Goal: Task Accomplishment & Management: Manage account settings

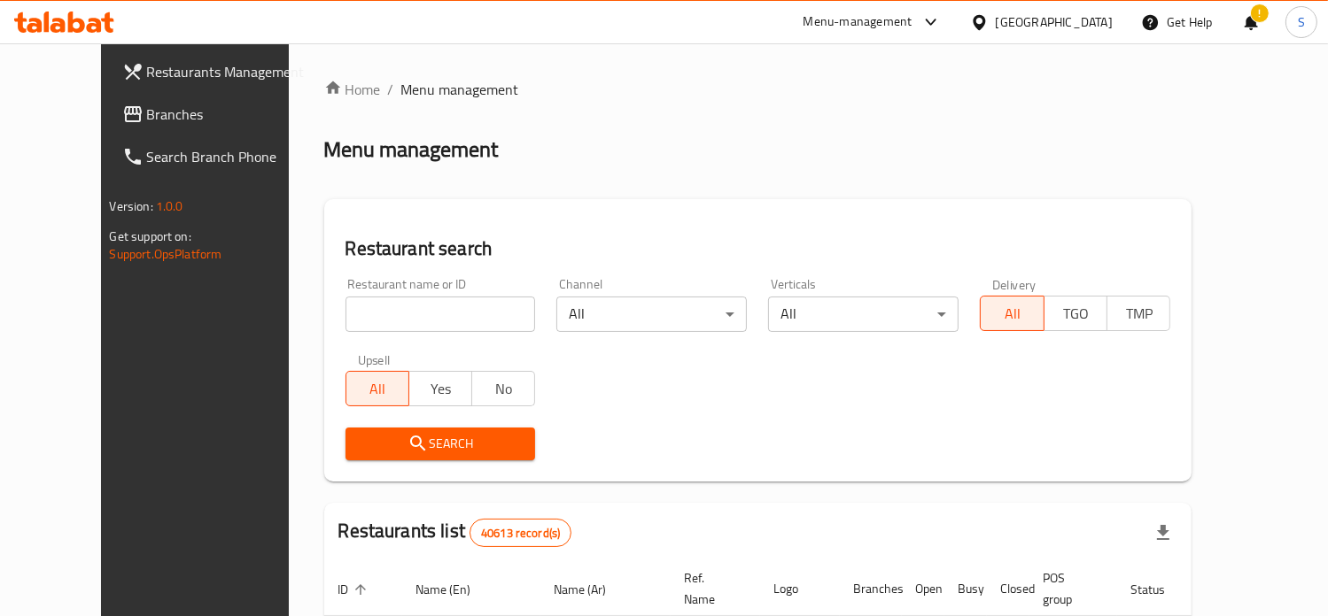
click at [147, 125] on span "Branches" at bounding box center [227, 114] width 161 height 21
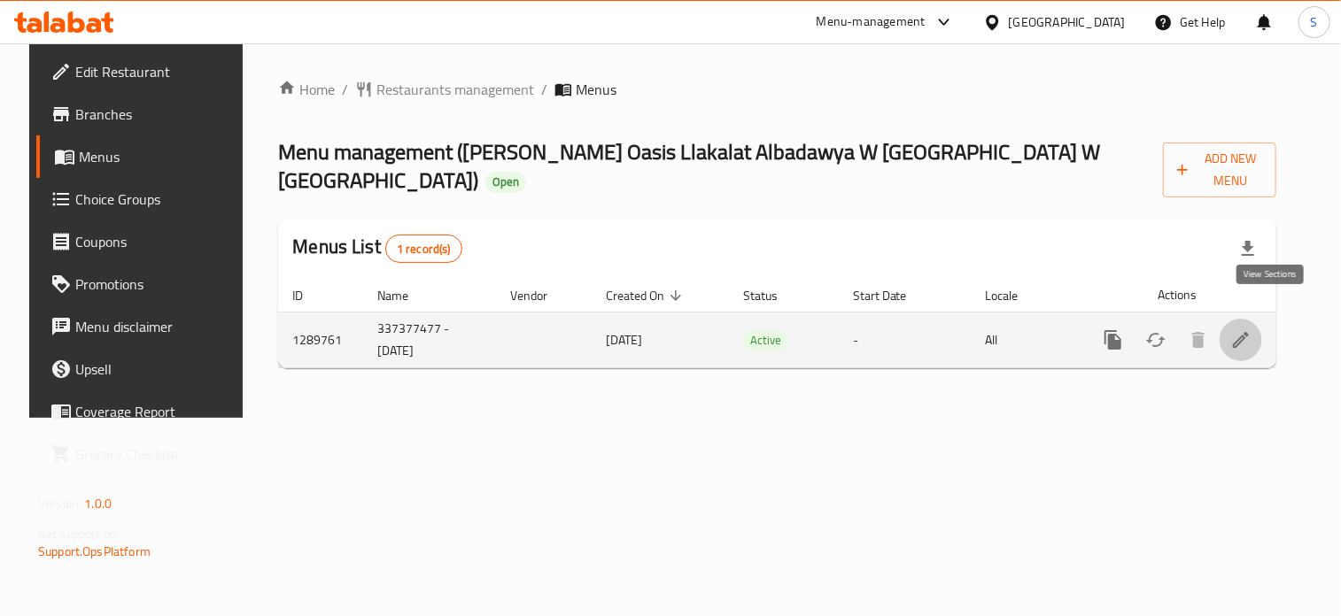
click at [1251, 329] on icon "enhanced table" at bounding box center [1240, 339] width 21 height 21
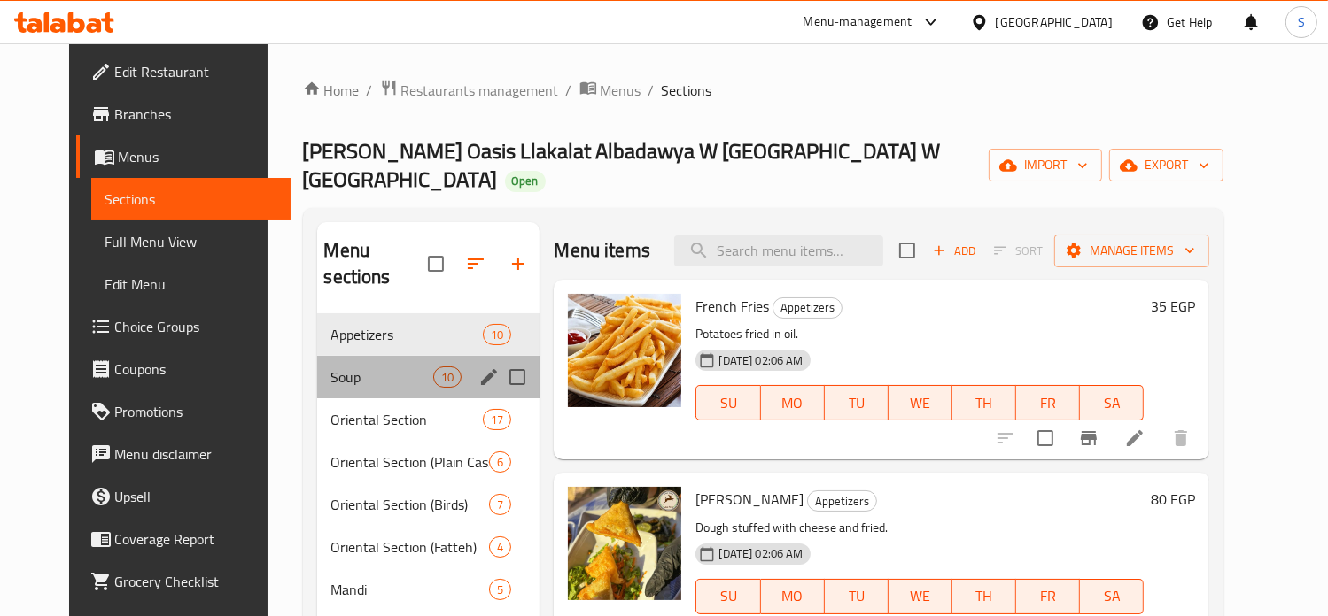
click at [367, 356] on div "Soup 10" at bounding box center [428, 377] width 223 height 43
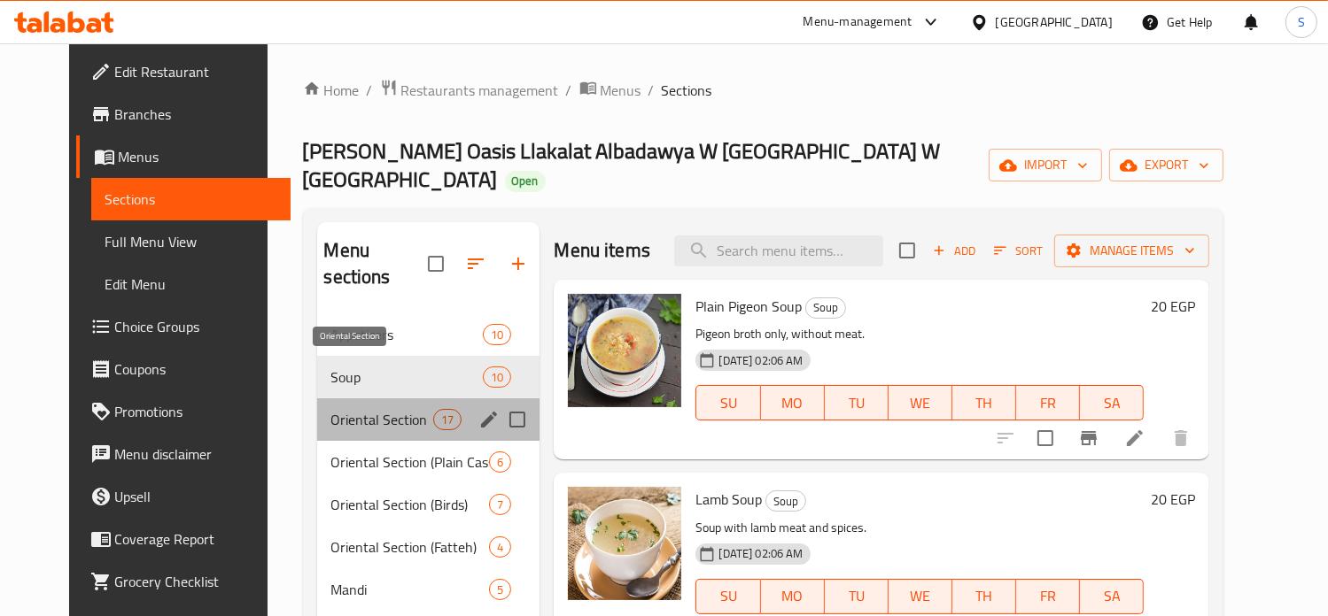
click at [331, 409] on span "Oriental Section" at bounding box center [382, 419] width 103 height 21
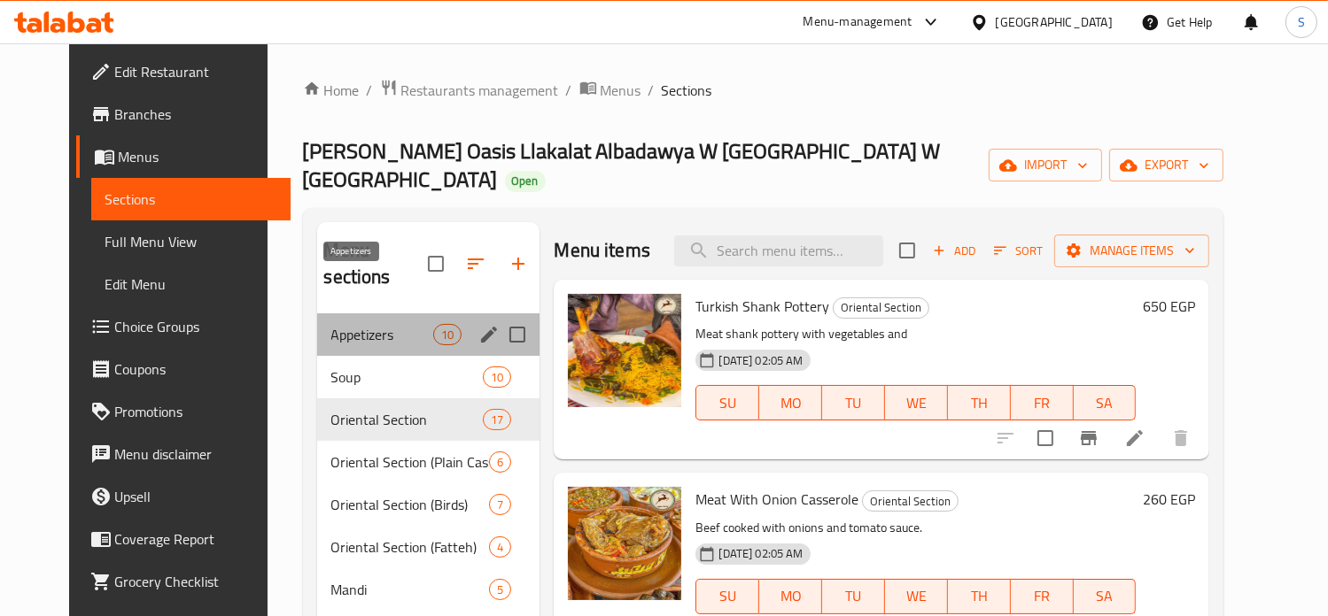
click at [331, 324] on span "Appetizers" at bounding box center [382, 334] width 103 height 21
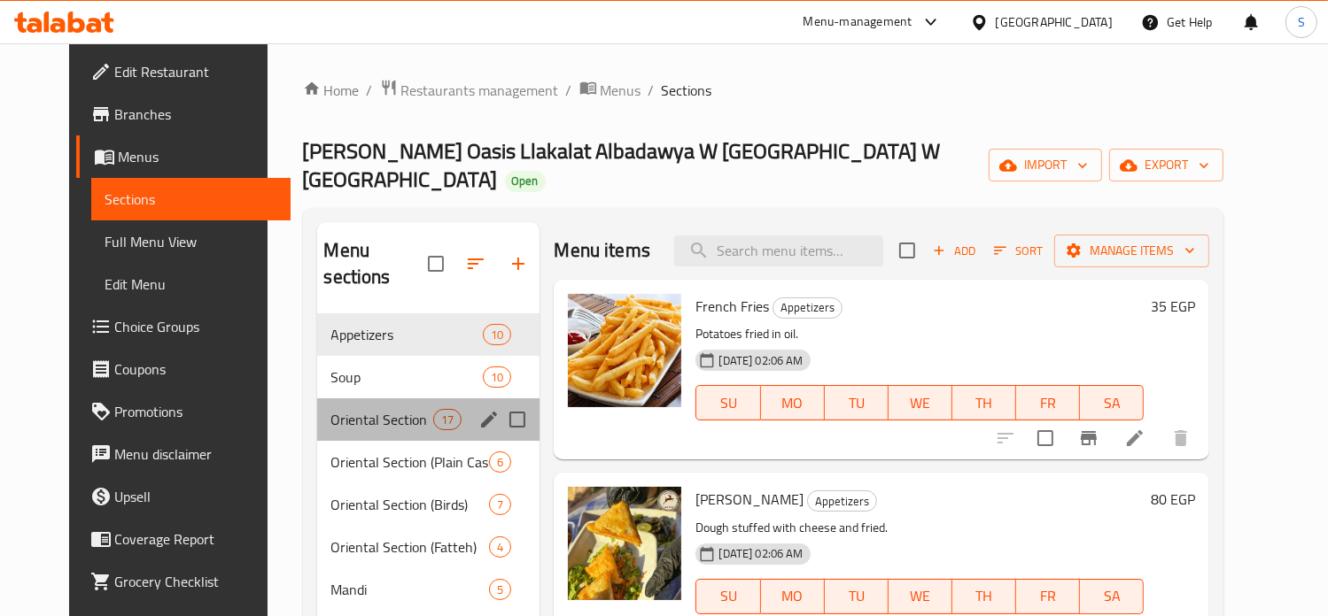
click at [354, 399] on div "Oriental Section 17" at bounding box center [428, 420] width 223 height 43
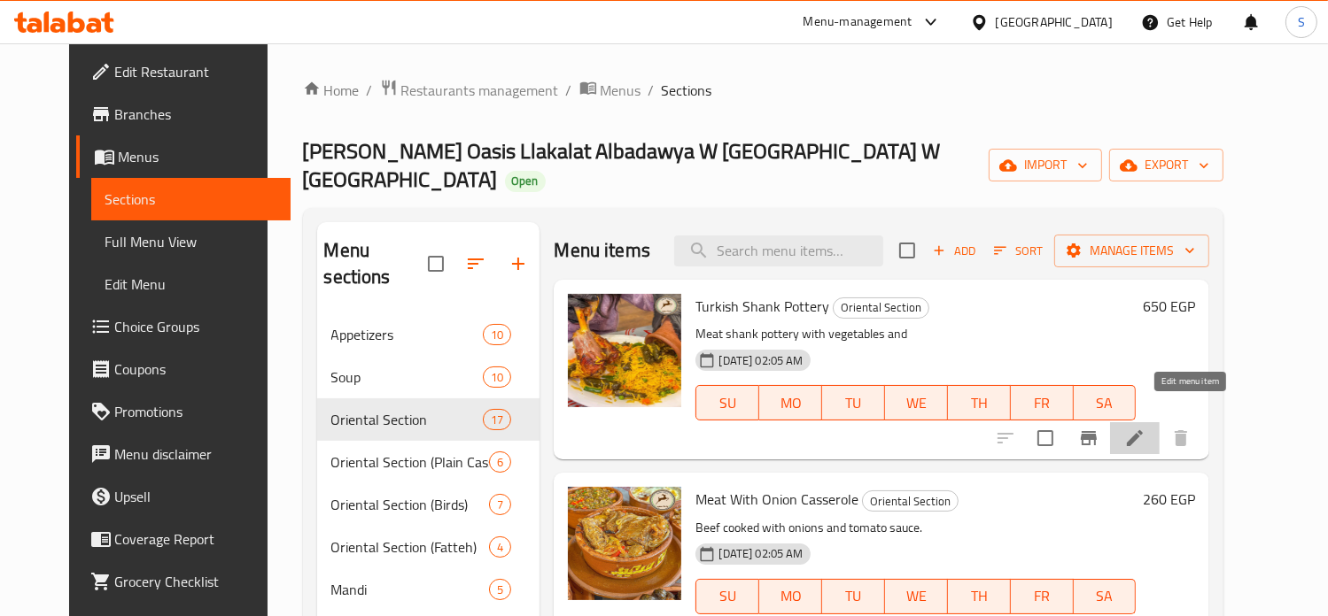
click at [1142, 430] on icon at bounding box center [1135, 438] width 16 height 16
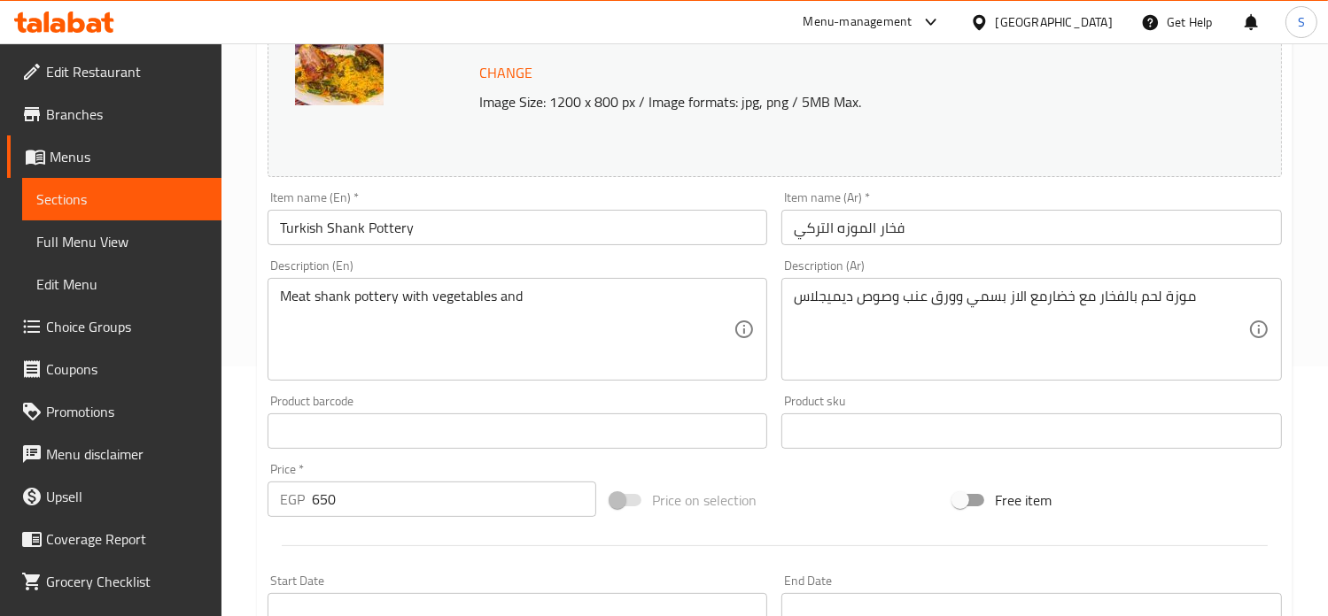
scroll to position [659, 0]
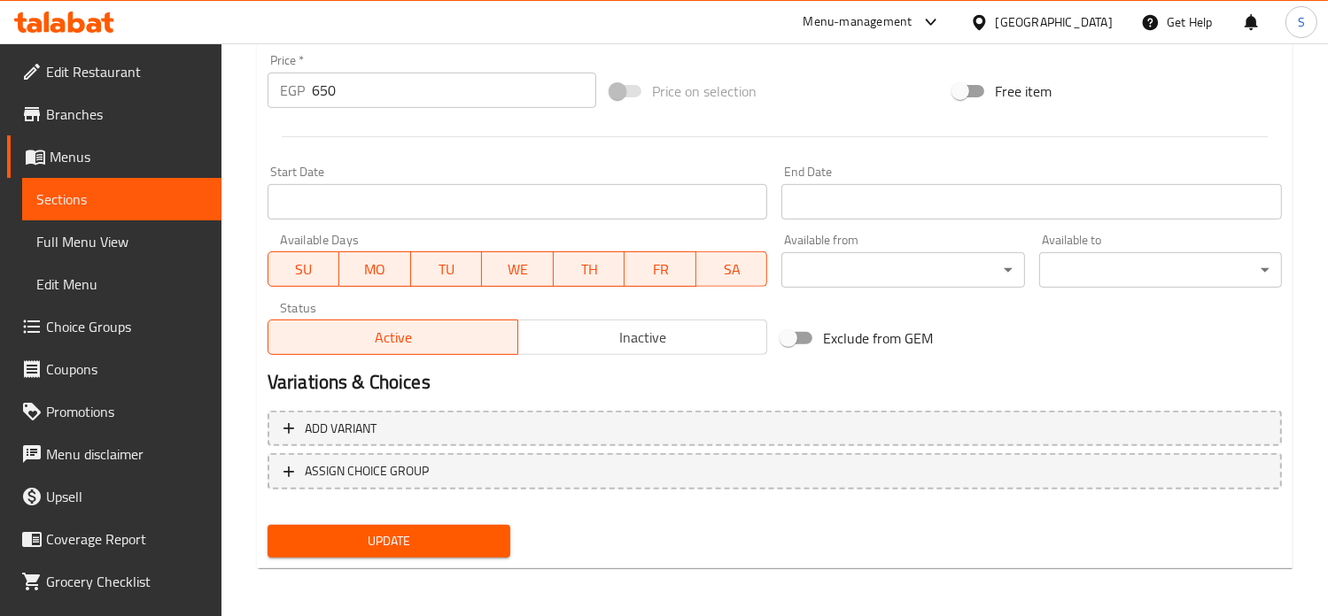
click at [357, 99] on input "650" at bounding box center [454, 90] width 284 height 35
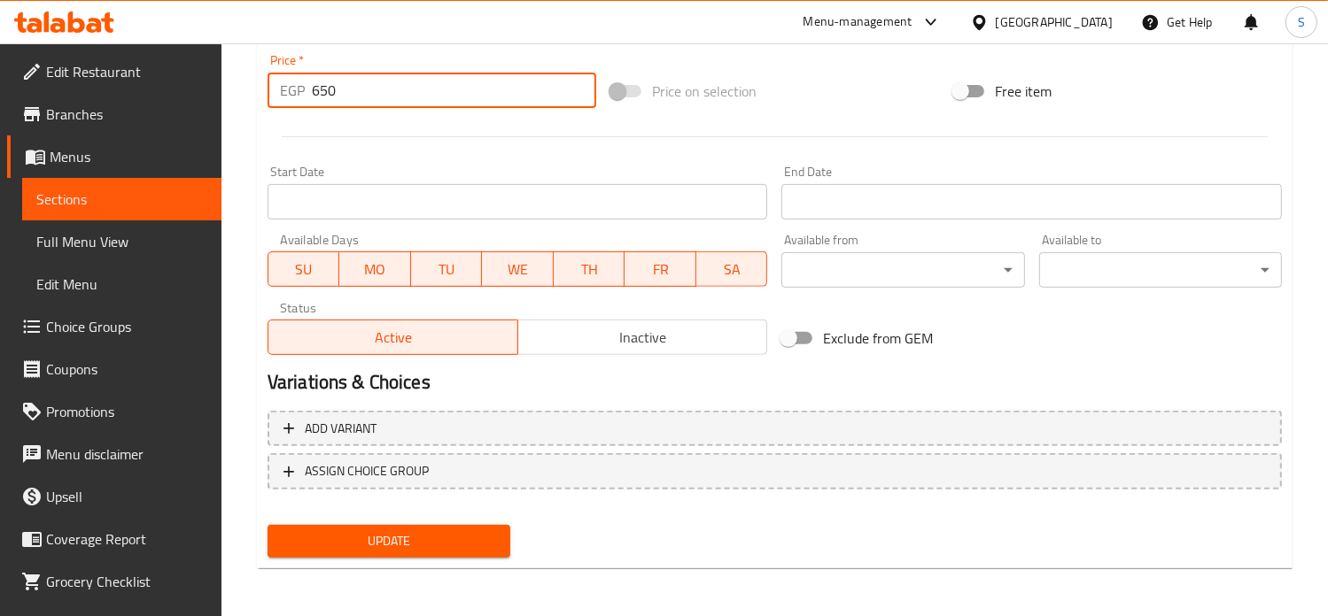
click at [357, 99] on input "650" at bounding box center [454, 90] width 284 height 35
type input "9"
type input "690"
click at [267, 525] on button "Update" at bounding box center [388, 541] width 243 height 33
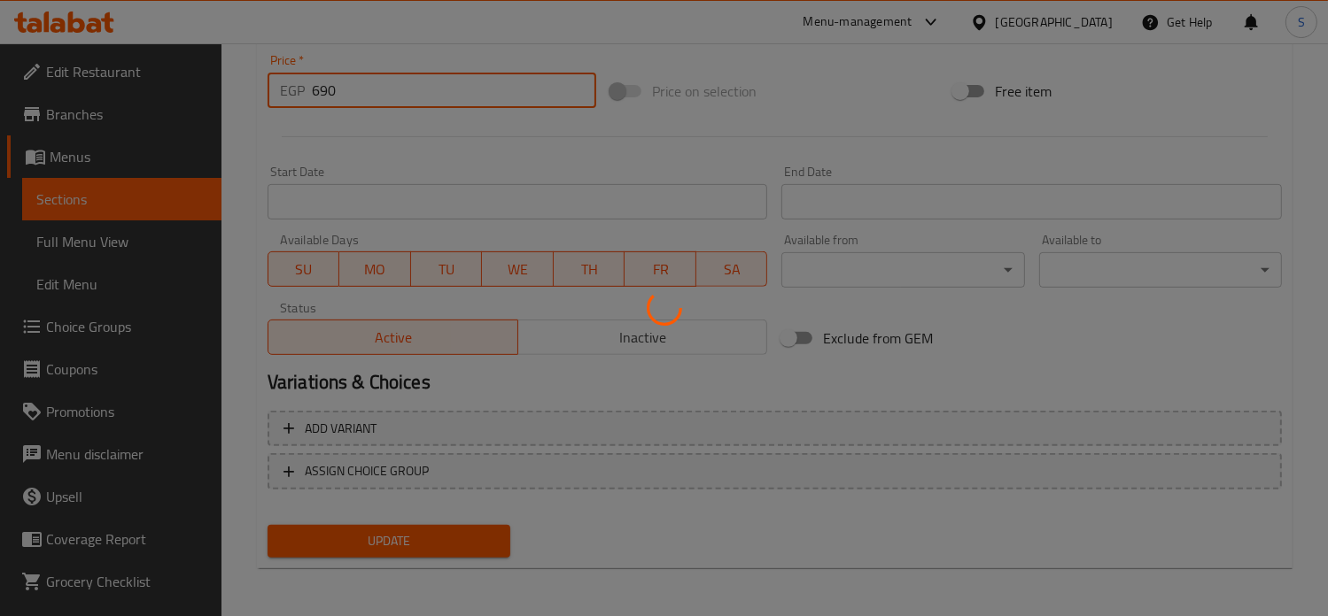
scroll to position [0, 0]
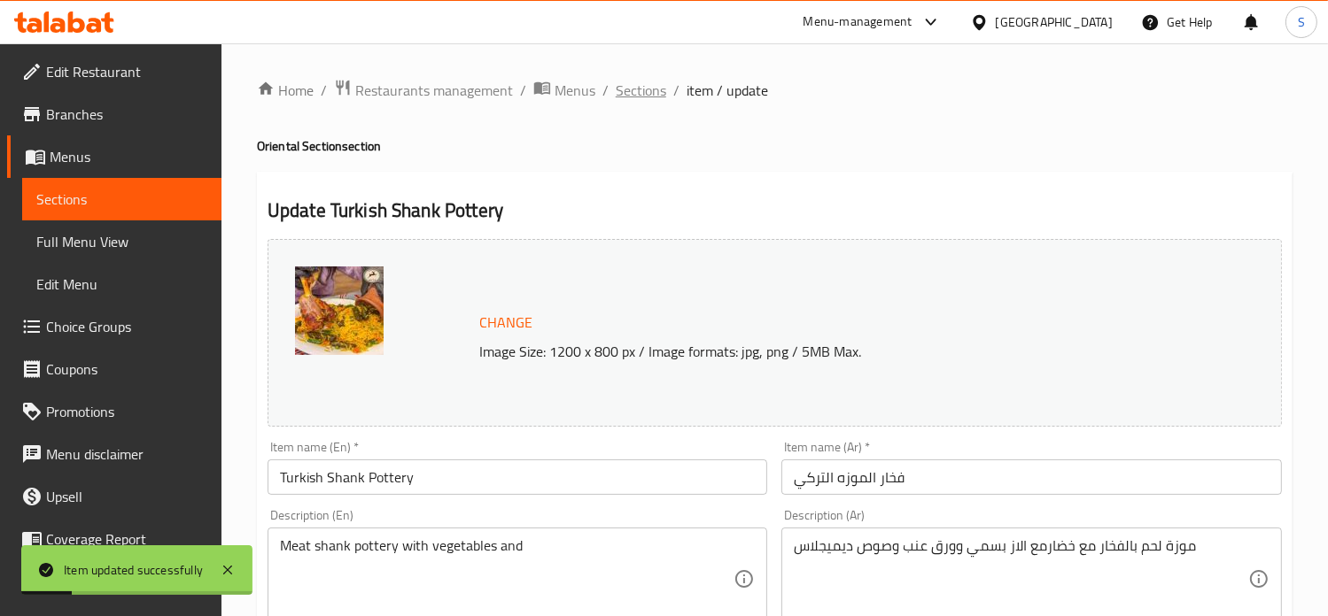
click at [646, 95] on span "Sections" at bounding box center [641, 90] width 50 height 21
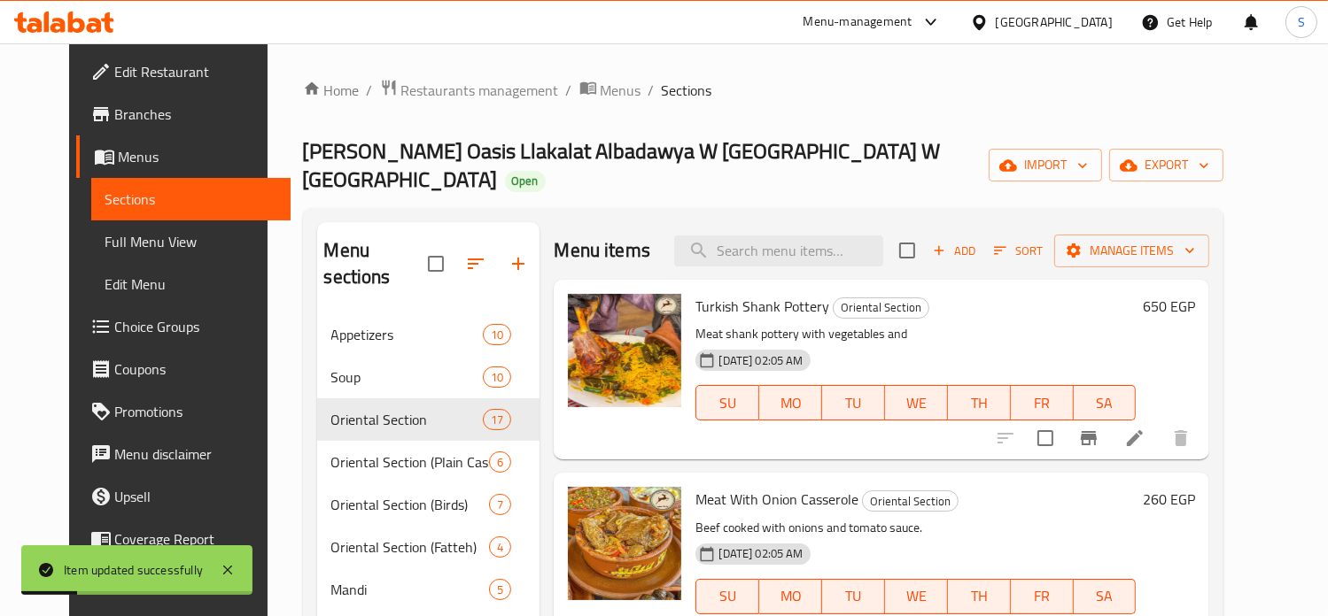
scroll to position [166, 0]
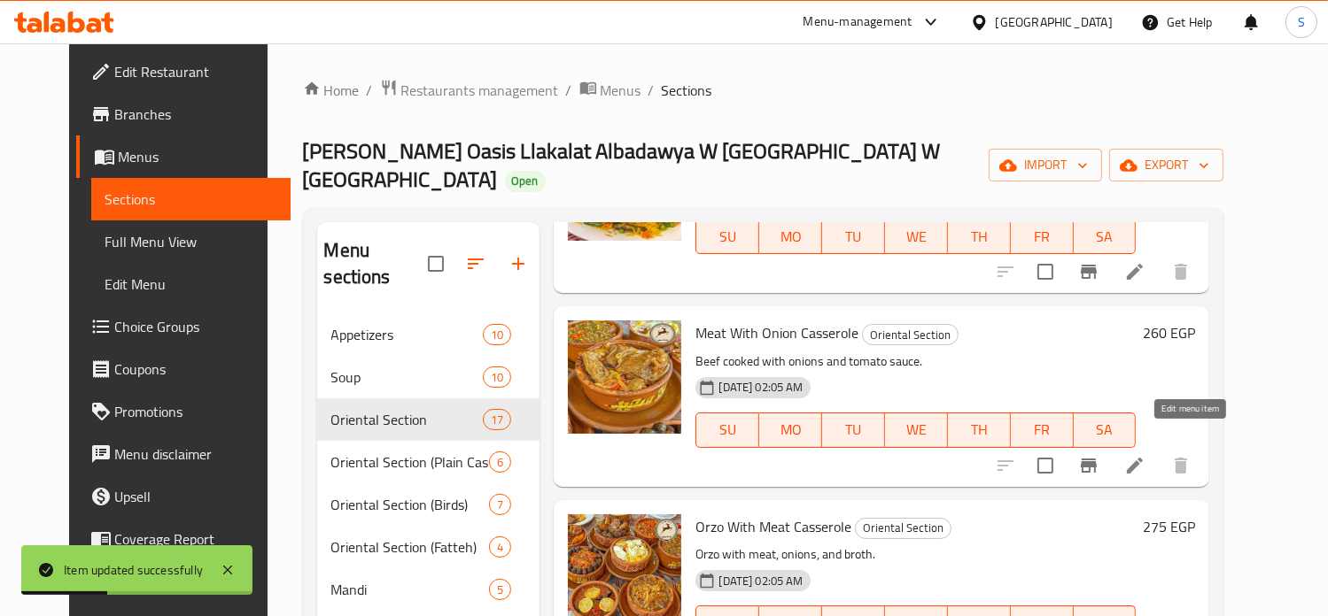
click at [1145, 455] on icon at bounding box center [1134, 465] width 21 height 21
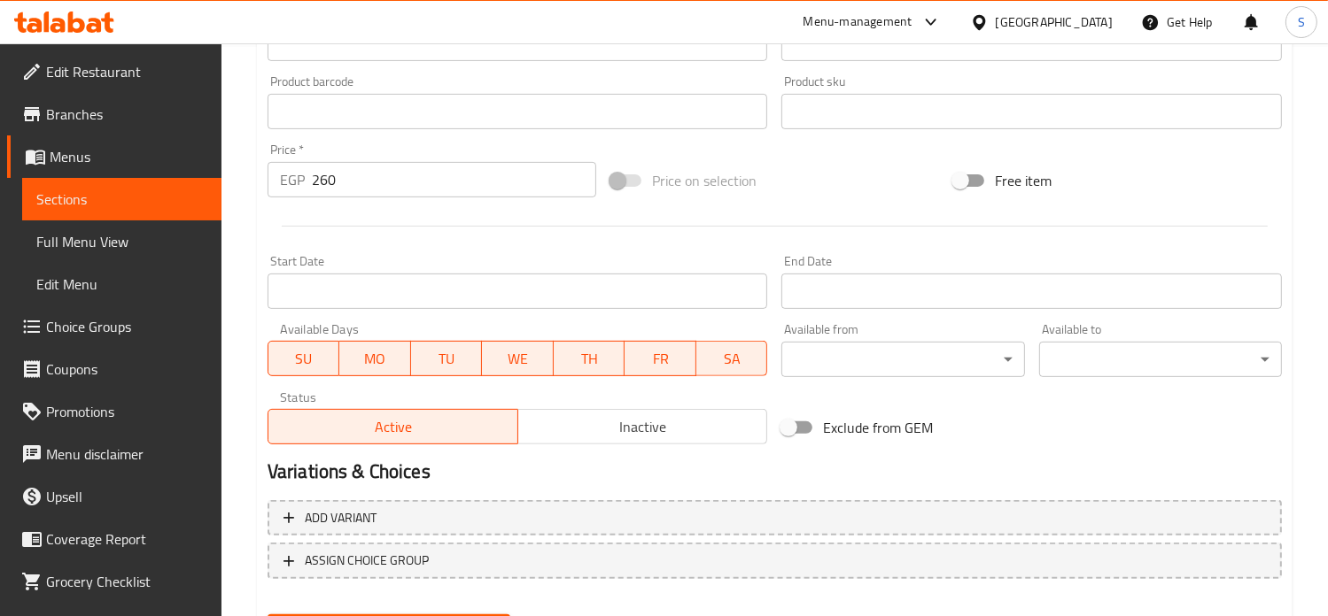
scroll to position [659, 0]
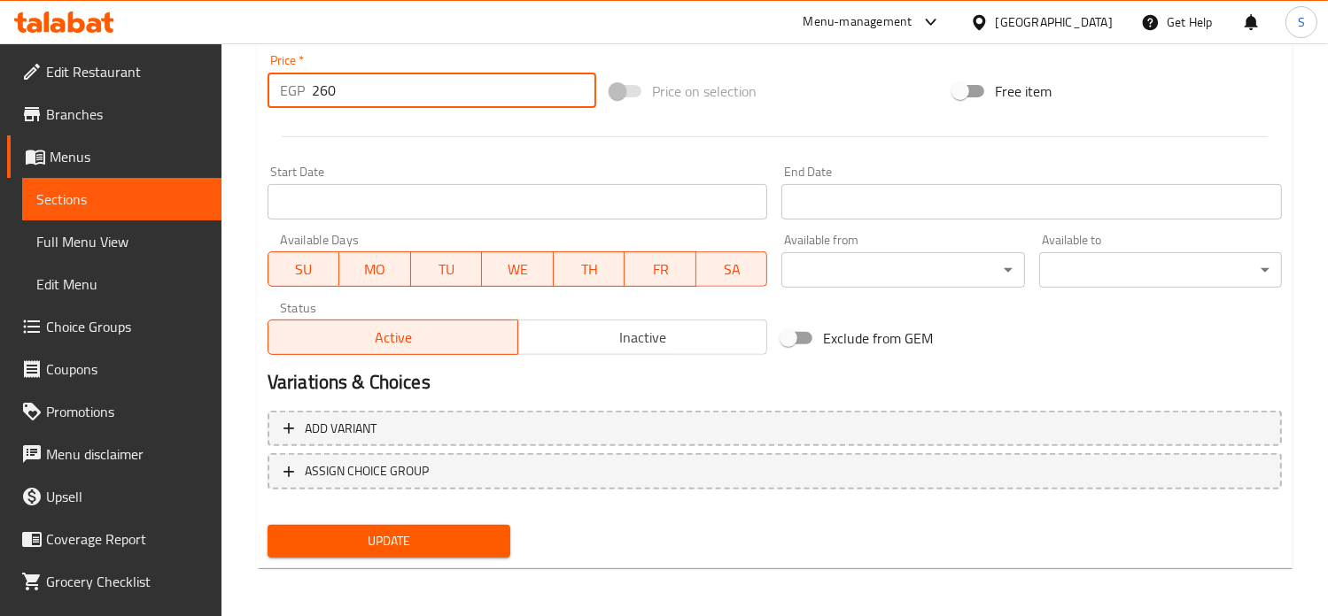
click at [341, 89] on input "260" at bounding box center [454, 90] width 284 height 35
type input "299"
click at [267, 525] on button "Update" at bounding box center [388, 541] width 243 height 33
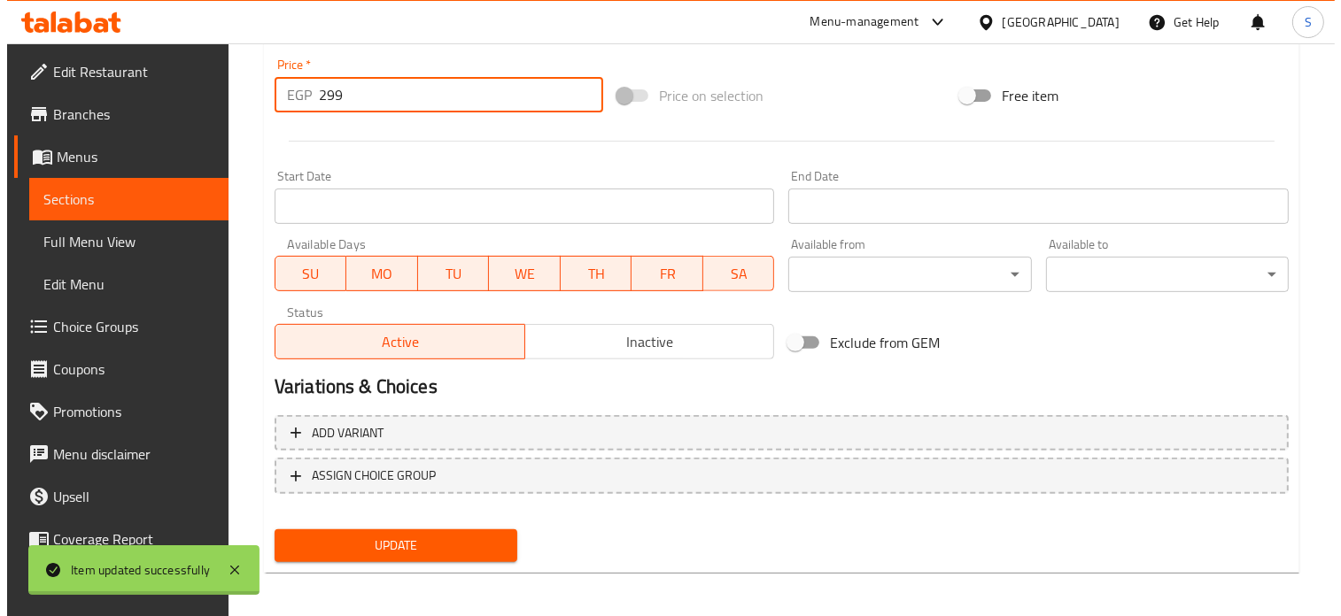
scroll to position [0, 0]
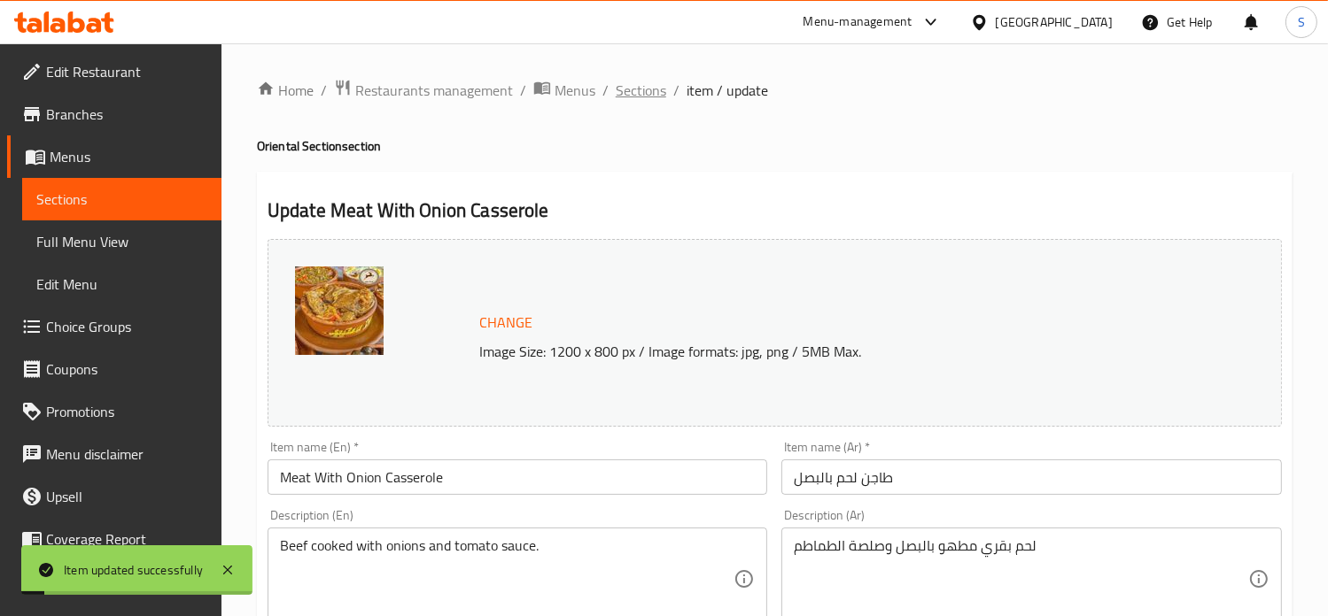
click at [630, 97] on span "Sections" at bounding box center [641, 90] width 50 height 21
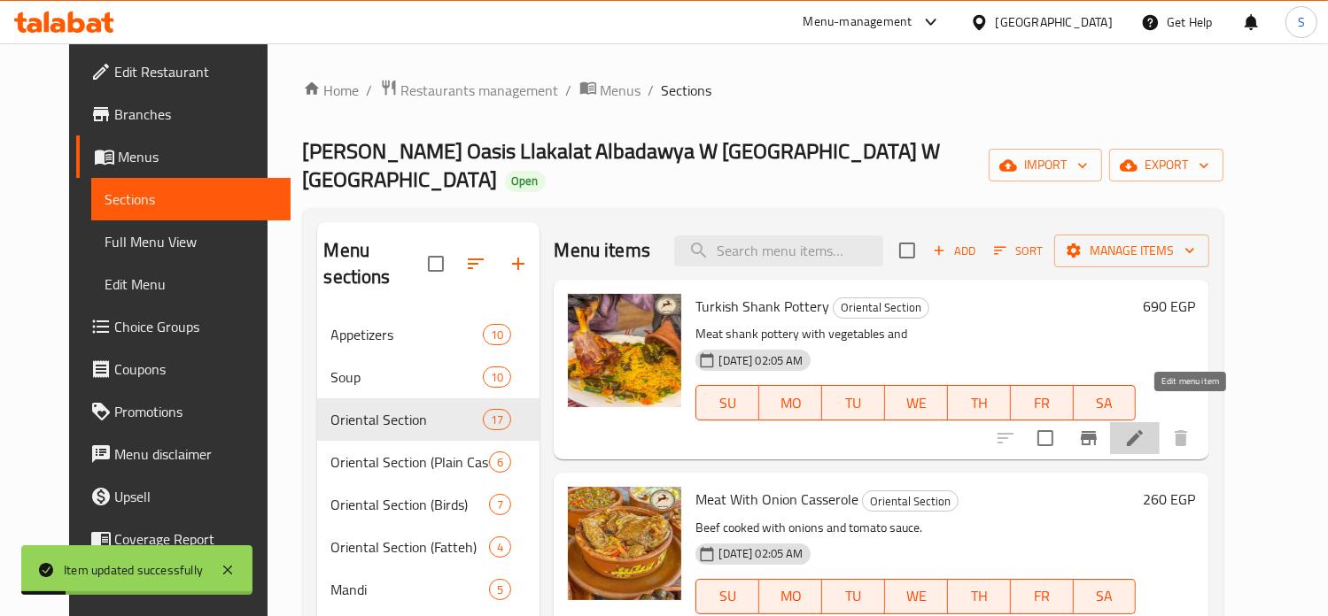
click at [1142, 430] on icon at bounding box center [1135, 438] width 16 height 16
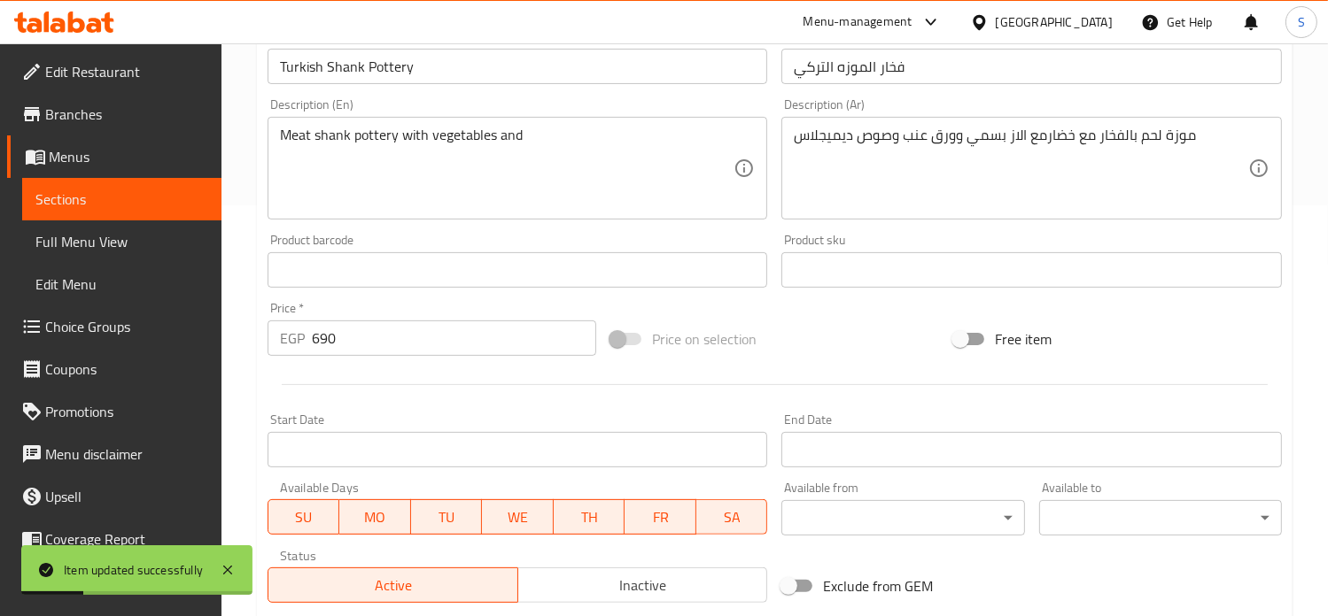
scroll to position [659, 0]
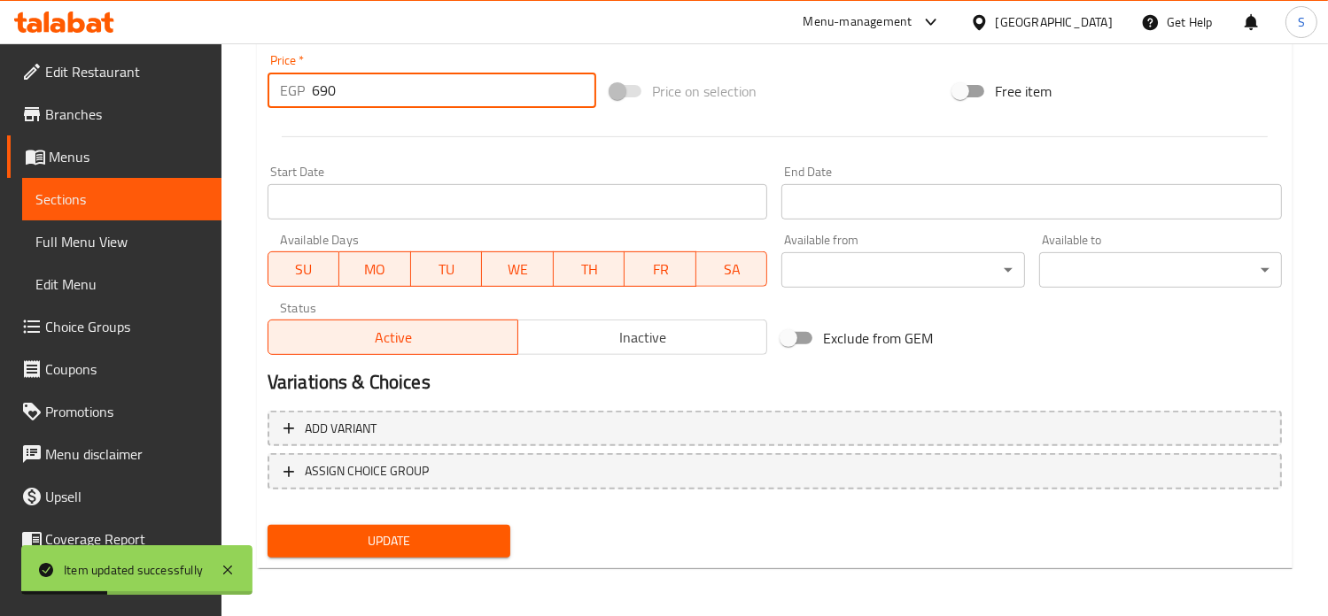
click at [338, 86] on input "690" at bounding box center [454, 90] width 284 height 35
type input "699"
click at [267, 525] on button "Update" at bounding box center [388, 541] width 243 height 33
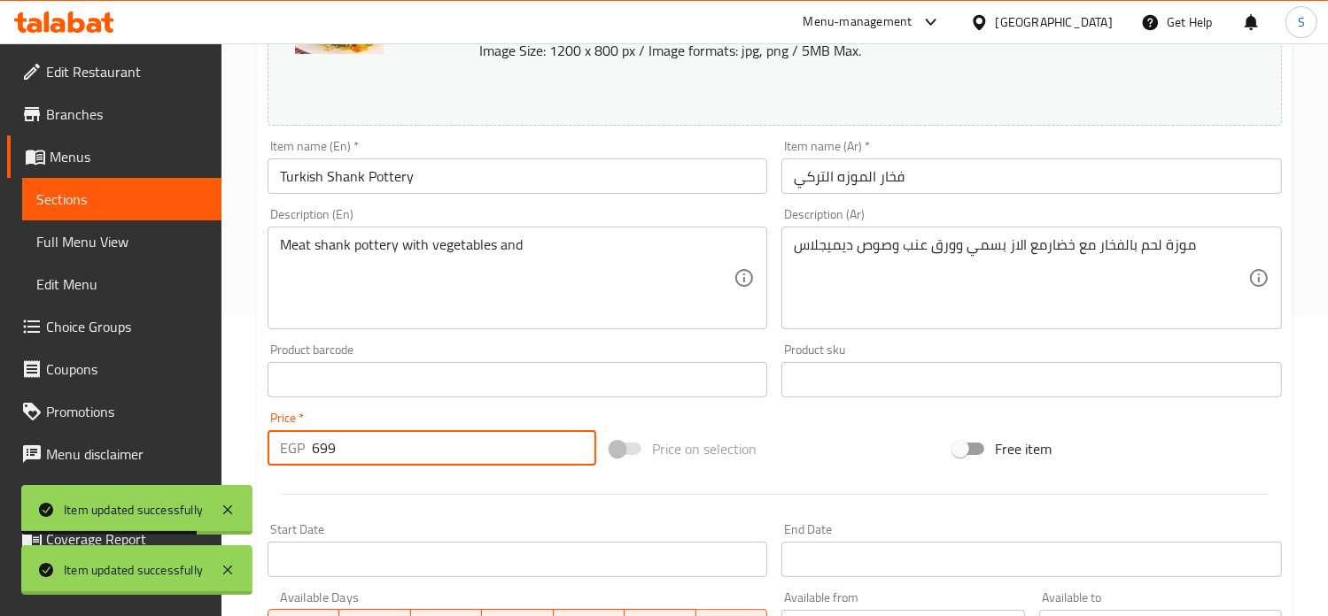
scroll to position [0, 0]
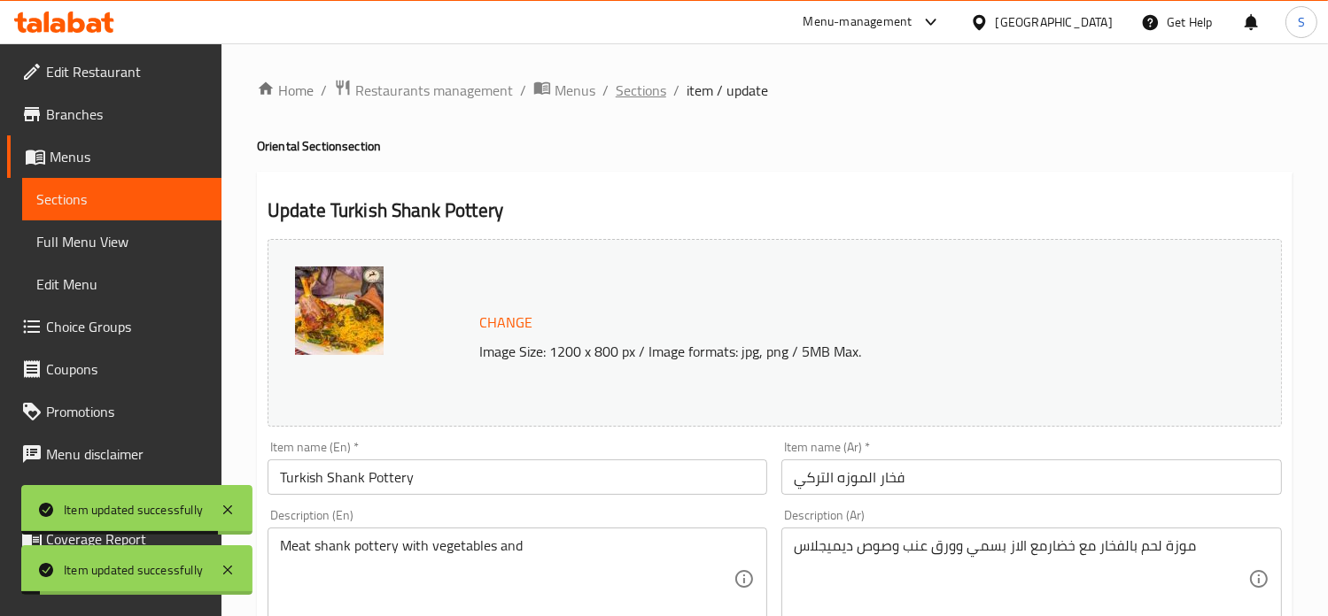
click at [630, 89] on span "Sections" at bounding box center [641, 90] width 50 height 21
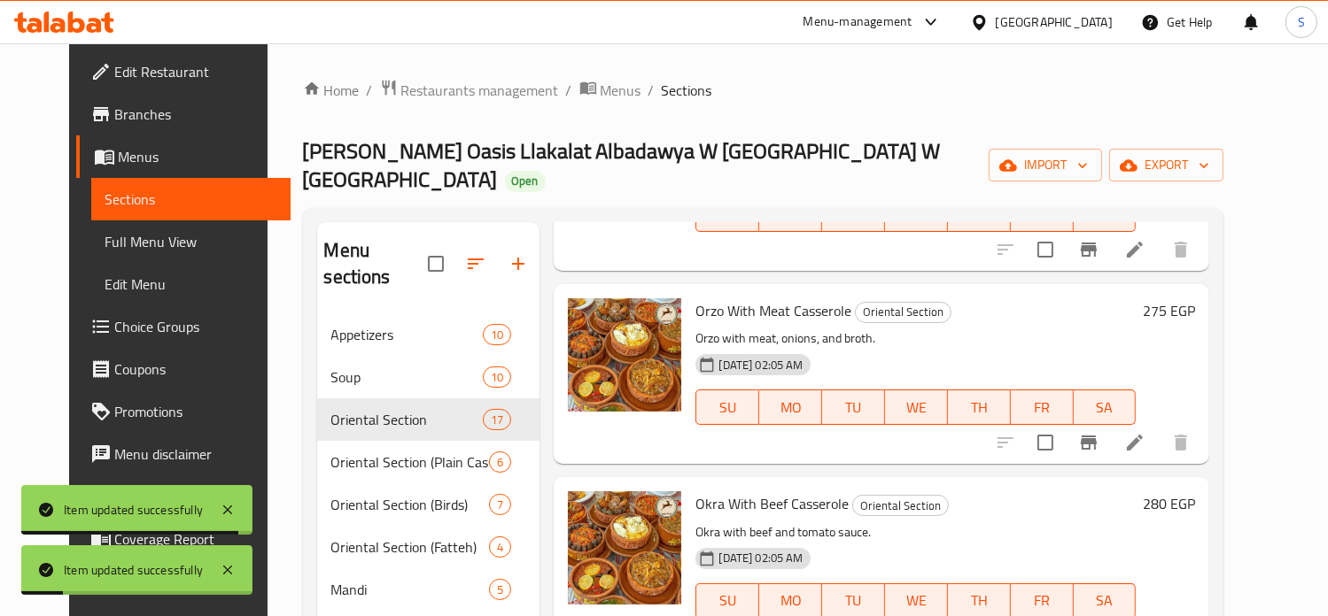
scroll to position [386, 0]
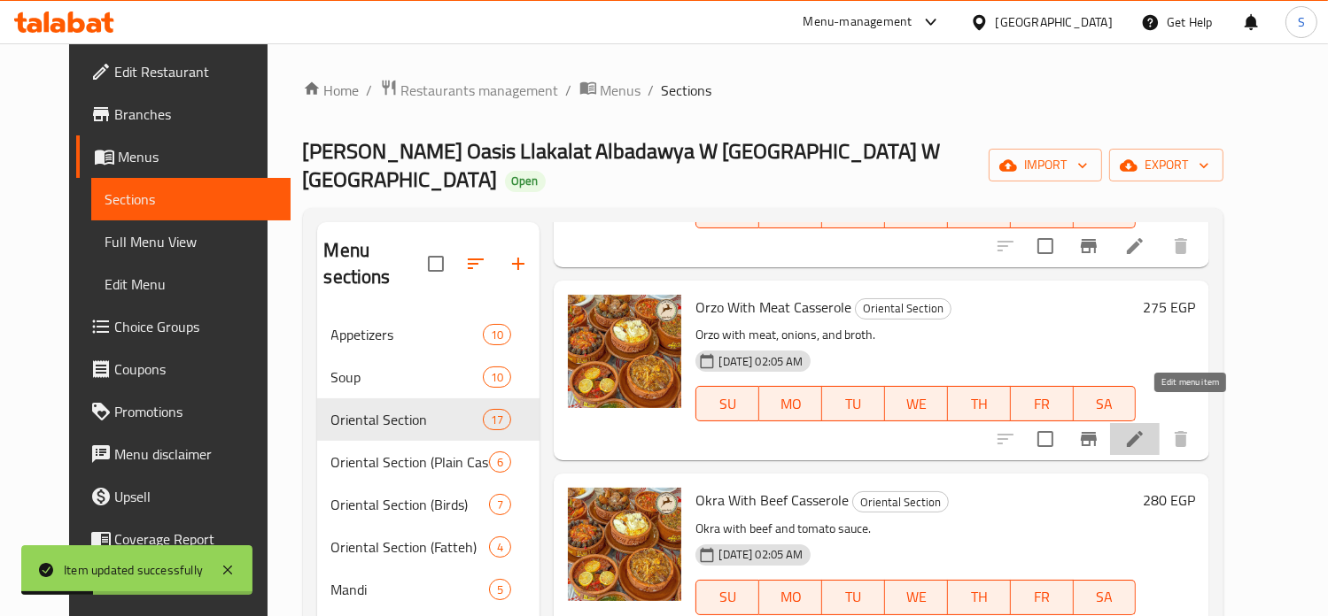
click at [1142, 431] on icon at bounding box center [1135, 439] width 16 height 16
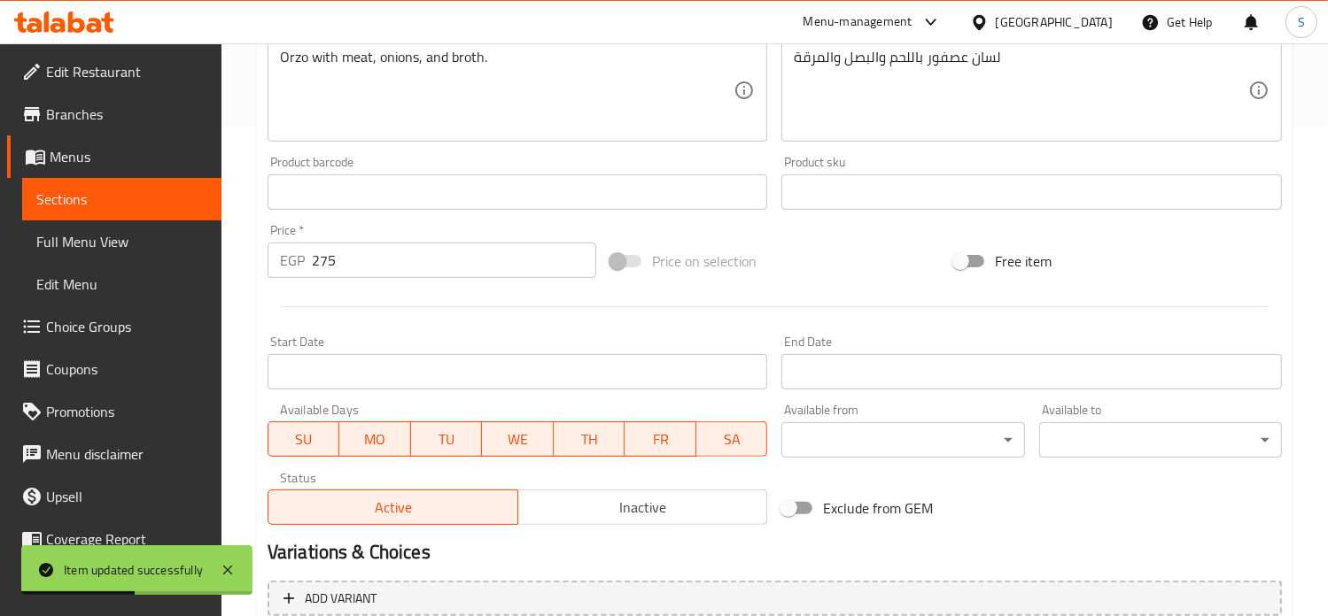
scroll to position [659, 0]
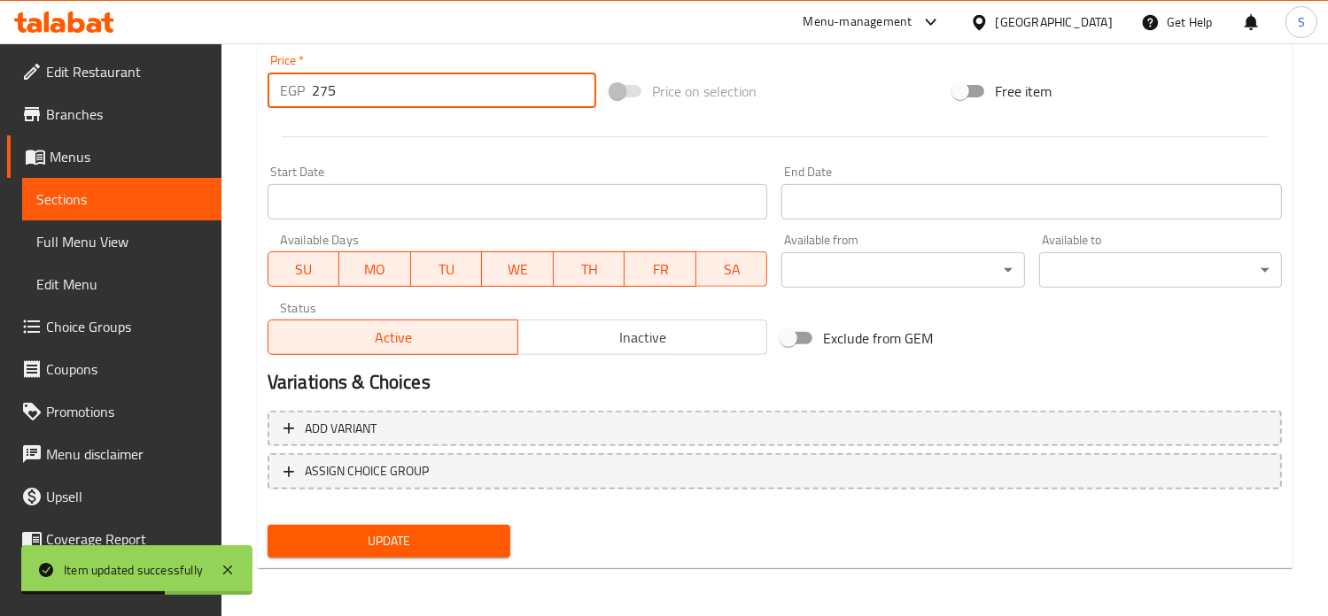
click at [364, 95] on input "275" at bounding box center [454, 90] width 284 height 35
type input "299"
click at [267, 525] on button "Update" at bounding box center [388, 541] width 243 height 33
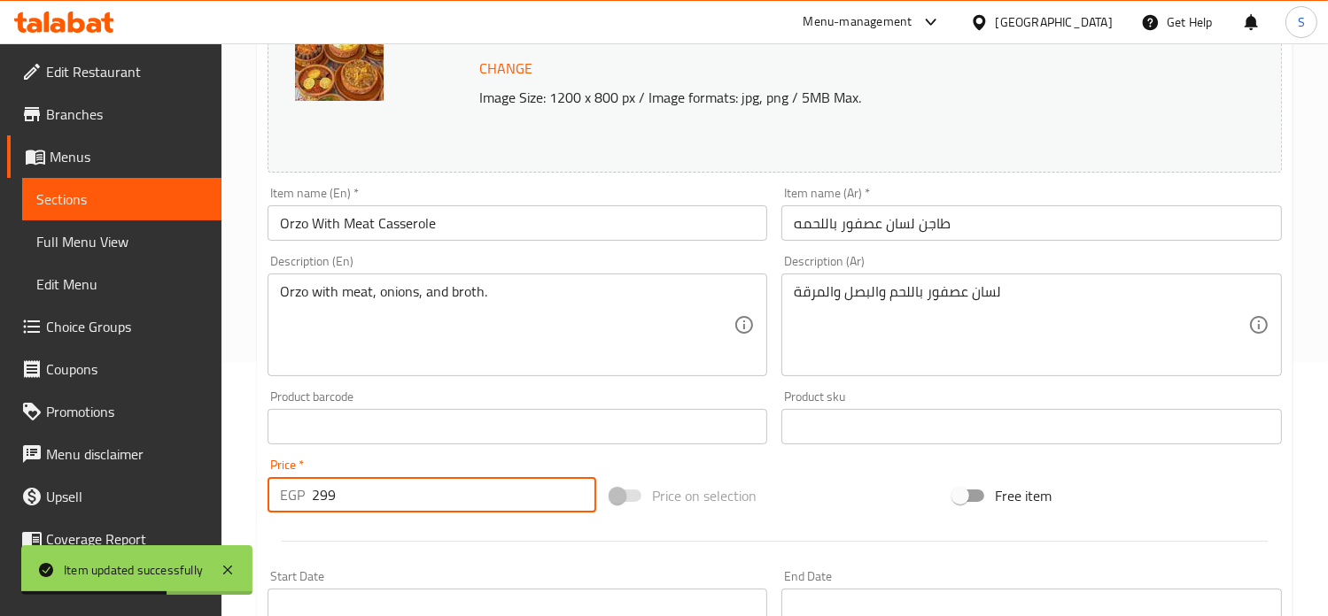
scroll to position [0, 0]
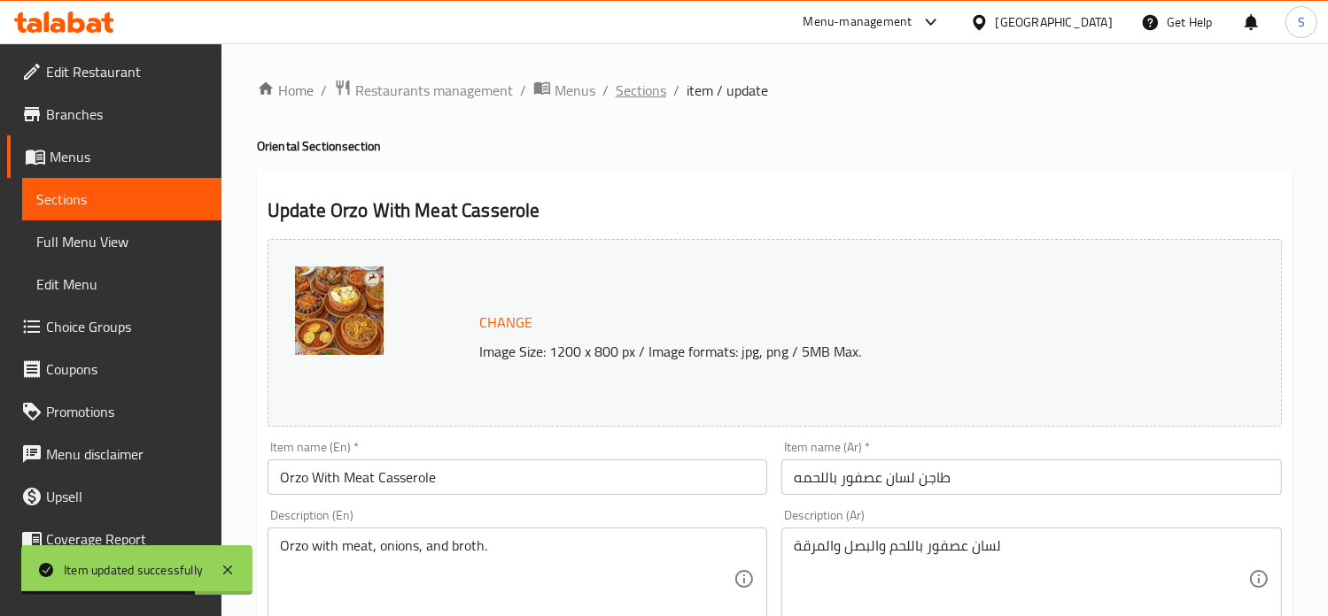
click at [649, 87] on span "Sections" at bounding box center [641, 90] width 50 height 21
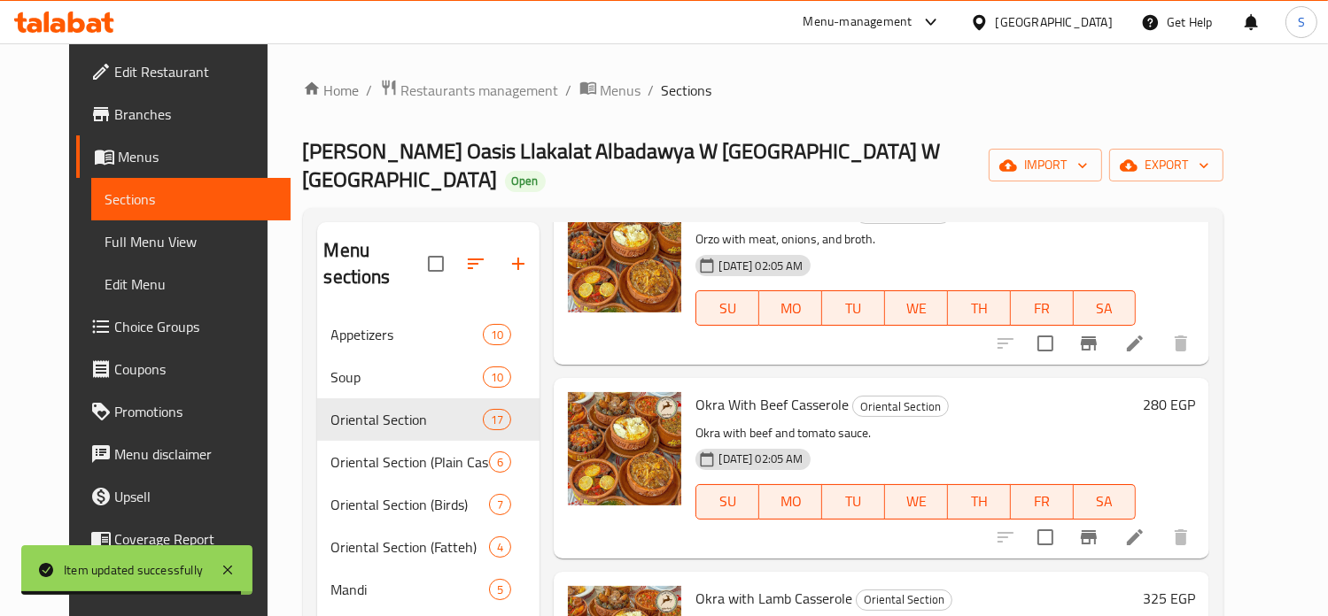
scroll to position [484, 0]
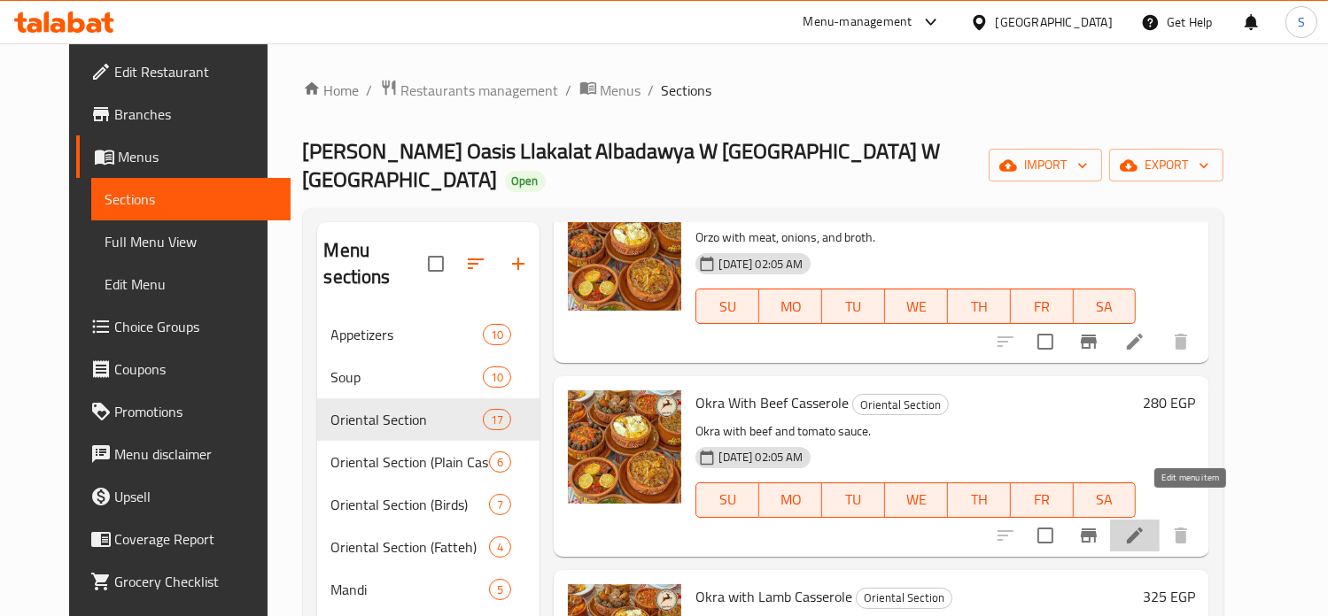
click at [1142, 528] on icon at bounding box center [1135, 536] width 16 height 16
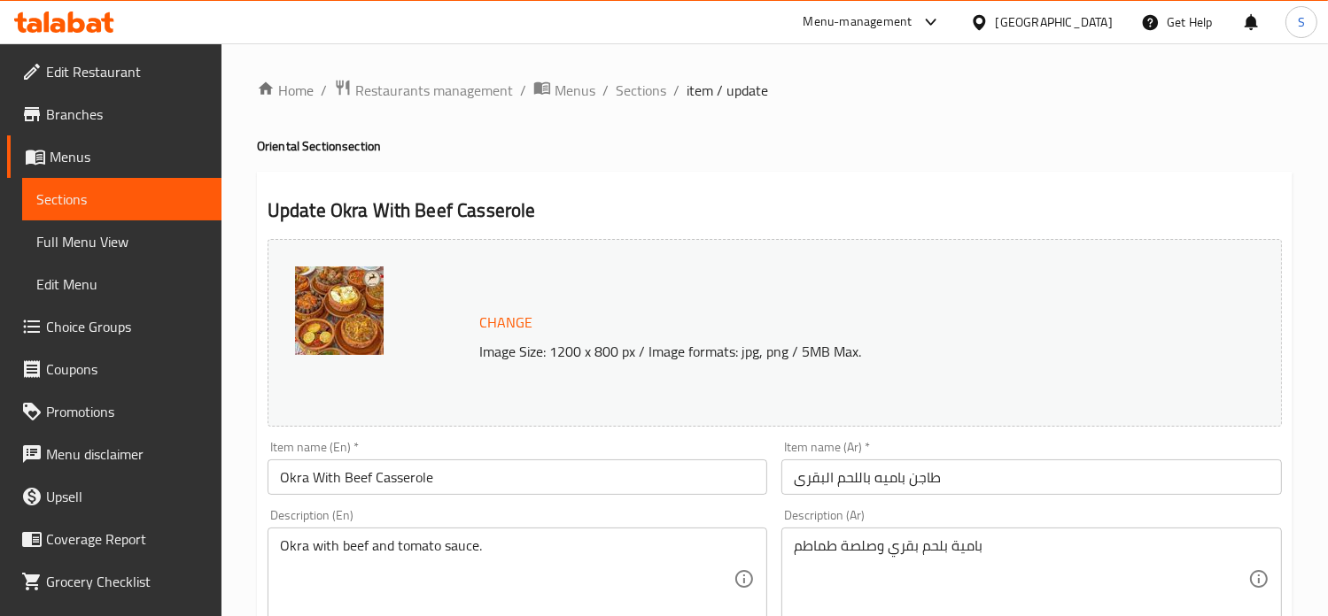
scroll to position [659, 0]
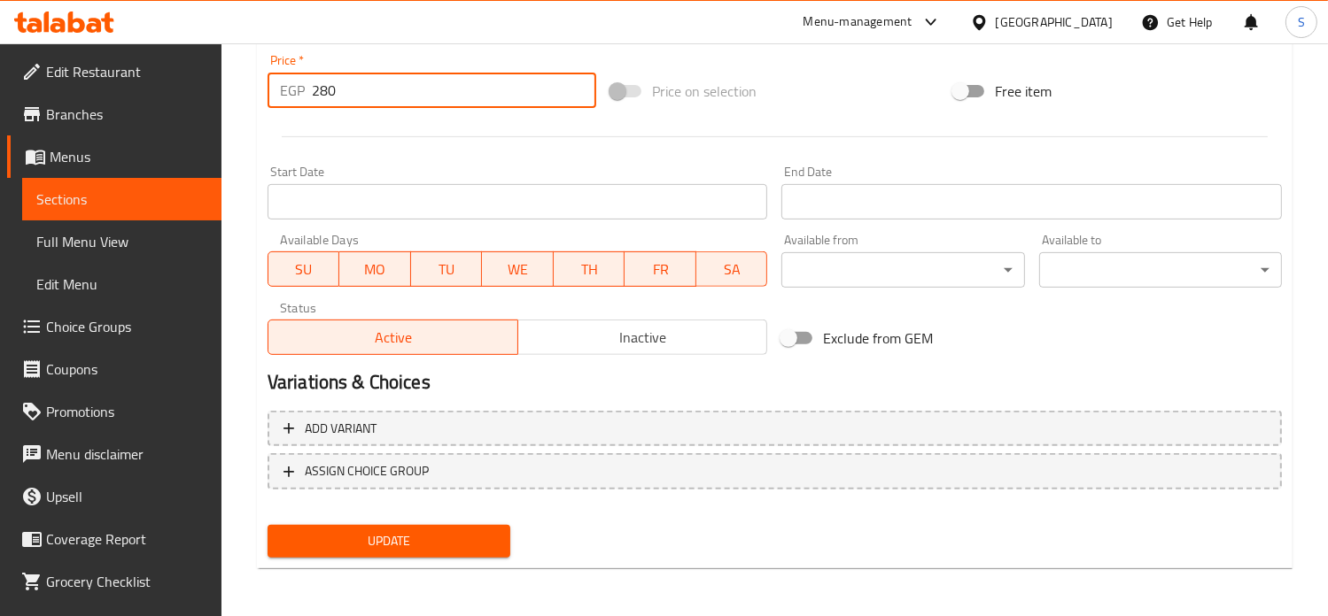
click at [432, 91] on input "280" at bounding box center [454, 90] width 284 height 35
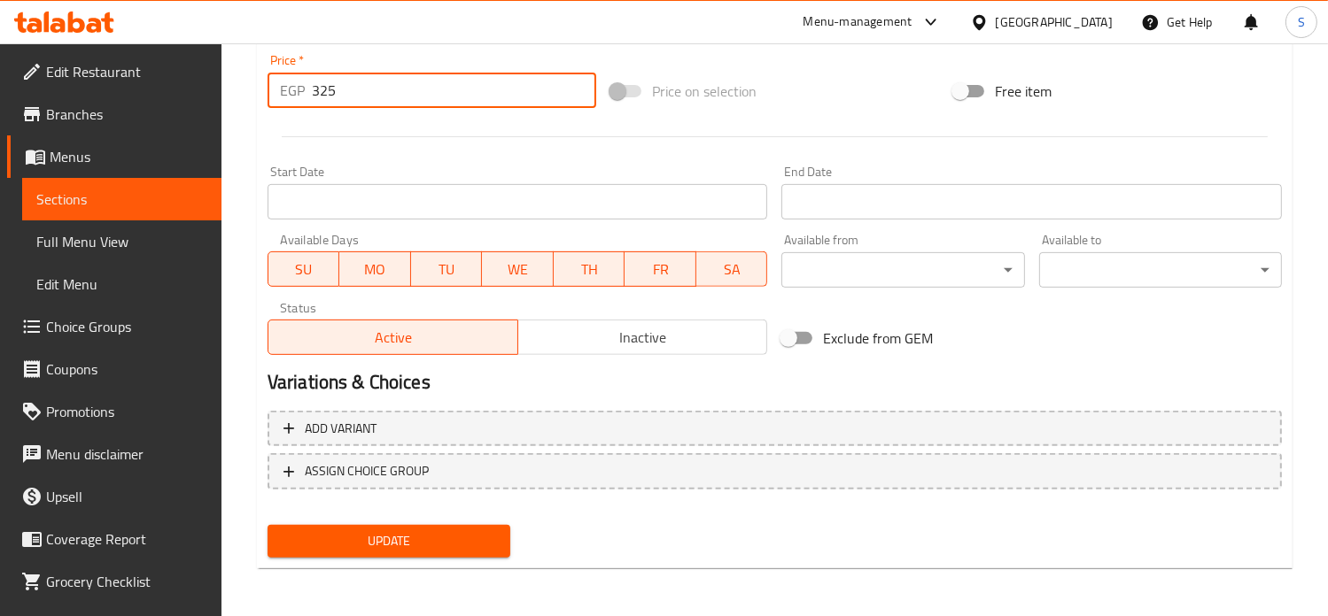
type input "325"
click at [267, 525] on button "Update" at bounding box center [388, 541] width 243 height 33
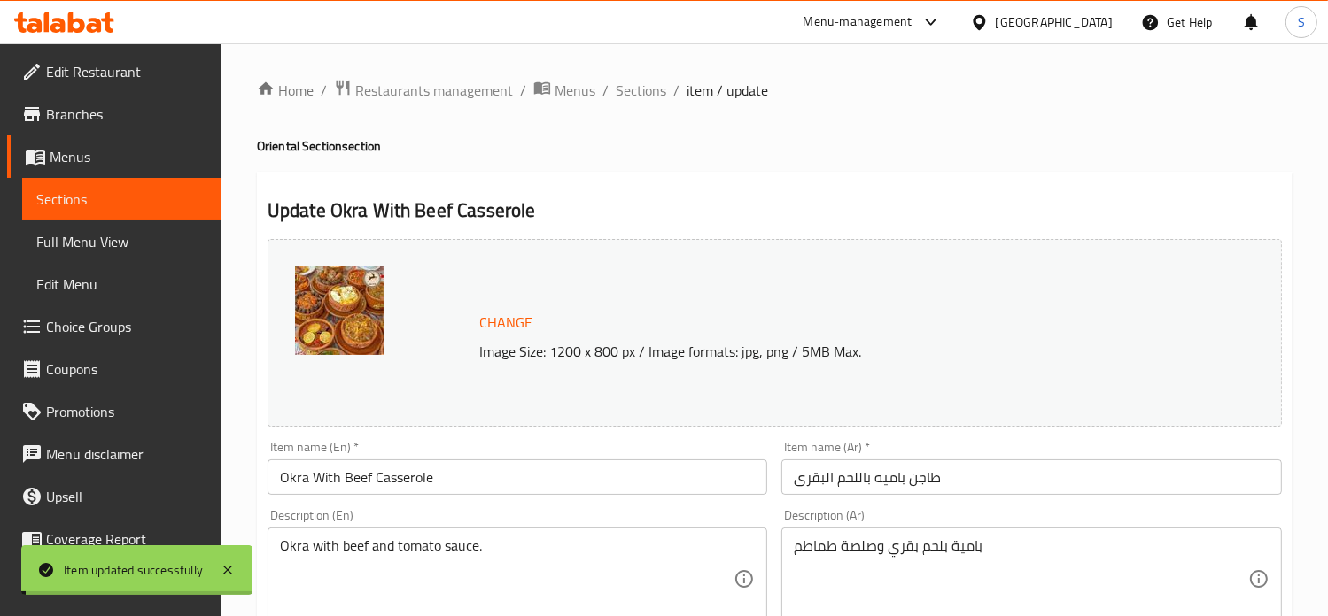
scroll to position [0, 0]
click at [642, 87] on span "Sections" at bounding box center [641, 90] width 50 height 21
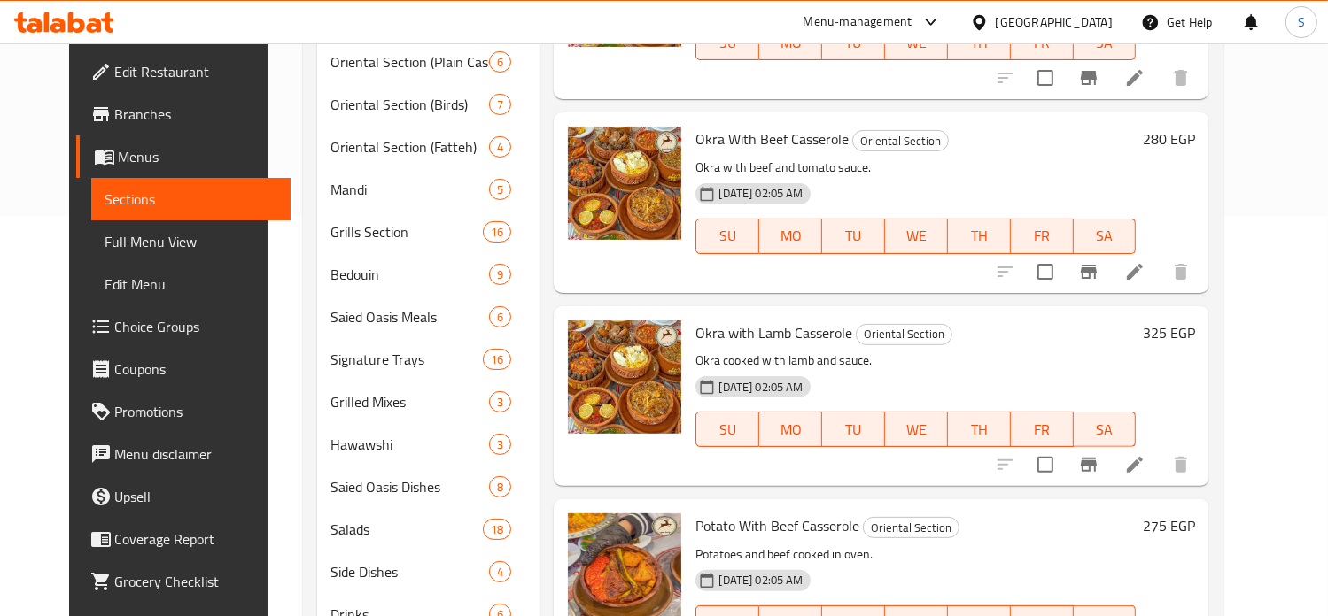
scroll to position [439, 0]
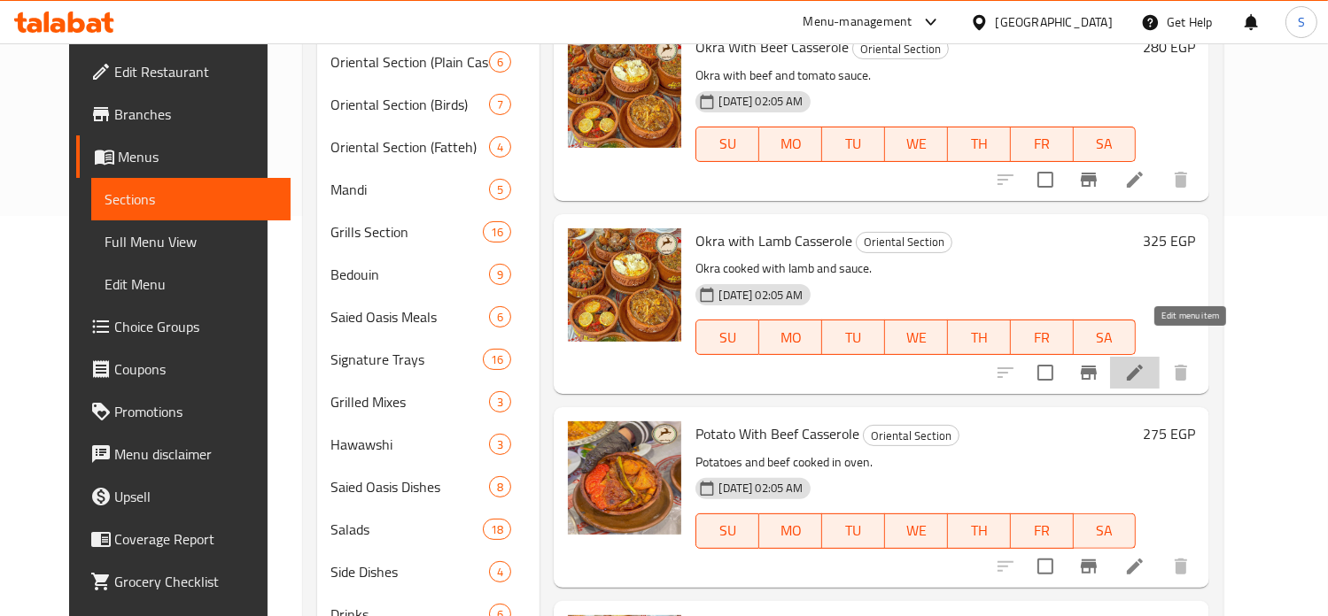
click at [1145, 362] on icon at bounding box center [1134, 372] width 21 height 21
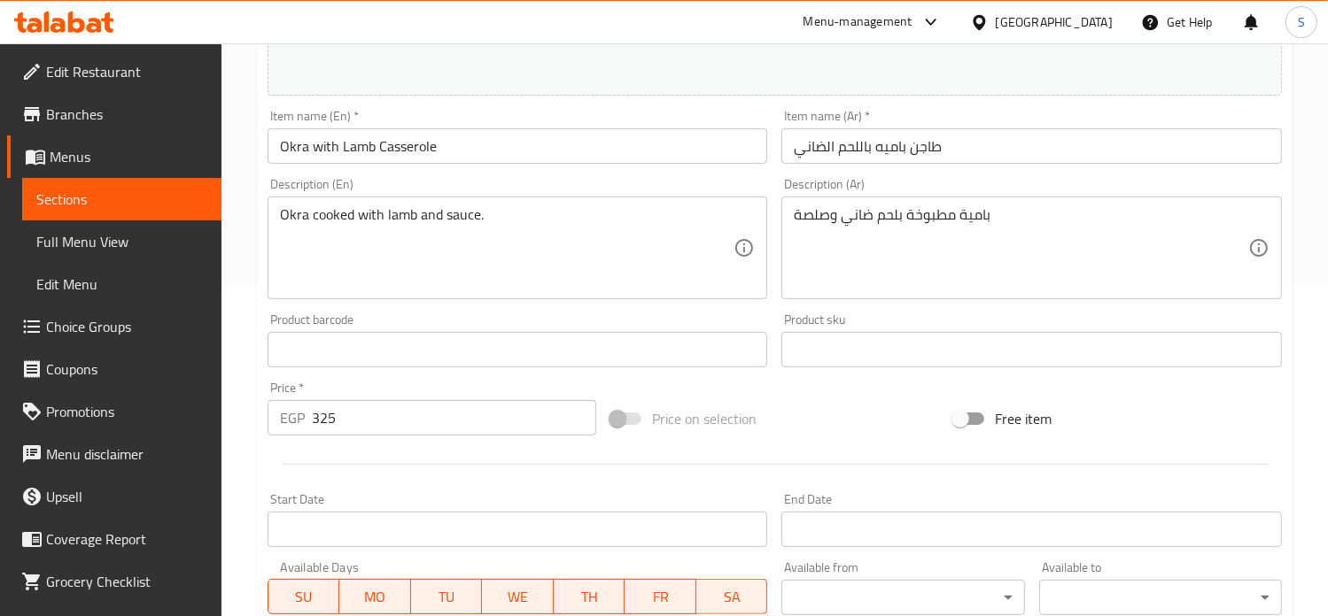
scroll to position [659, 0]
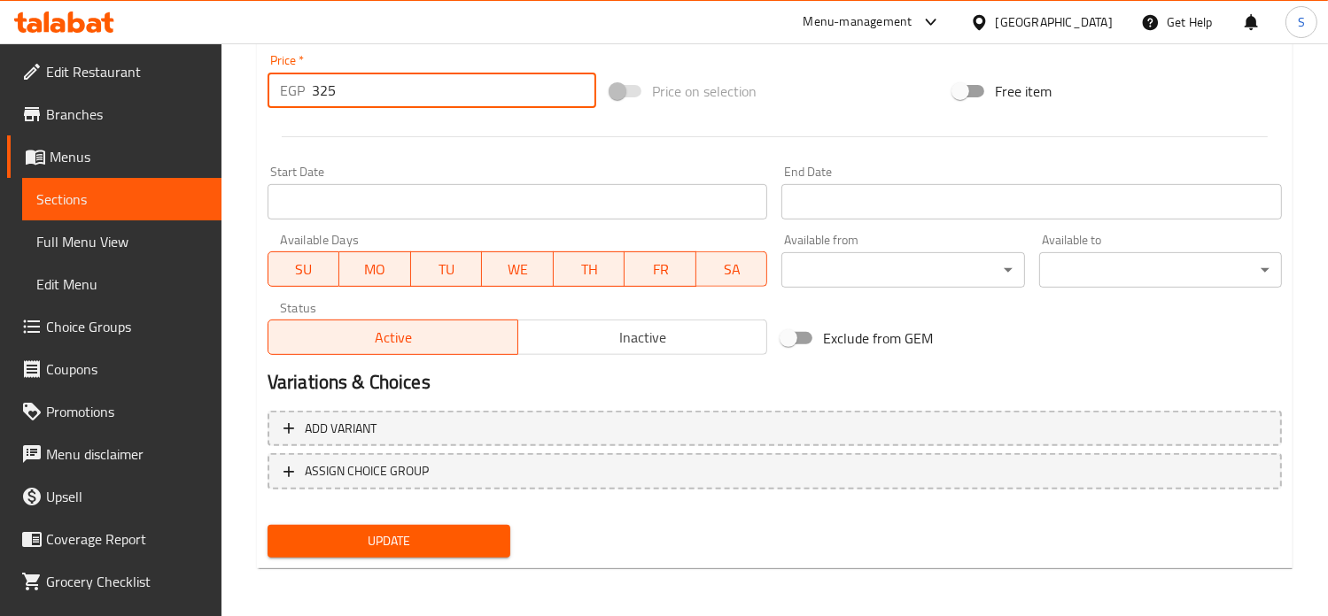
click at [359, 77] on input "325" at bounding box center [454, 90] width 284 height 35
type input "370"
click at [267, 525] on button "Update" at bounding box center [388, 541] width 243 height 33
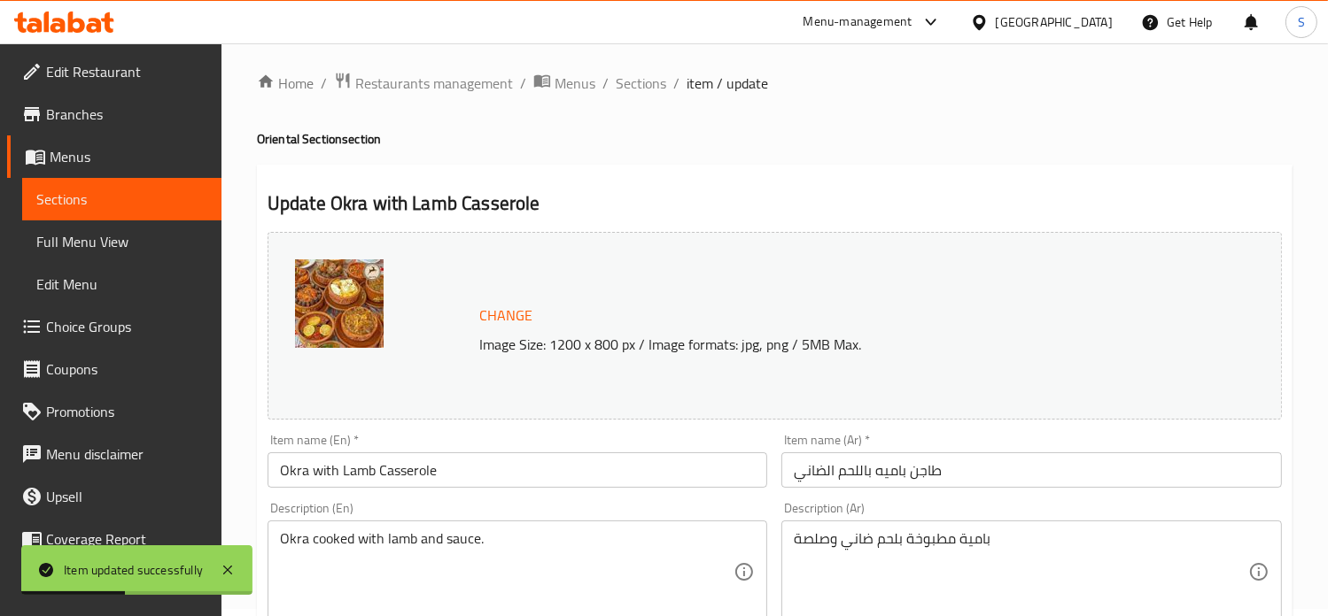
scroll to position [0, 0]
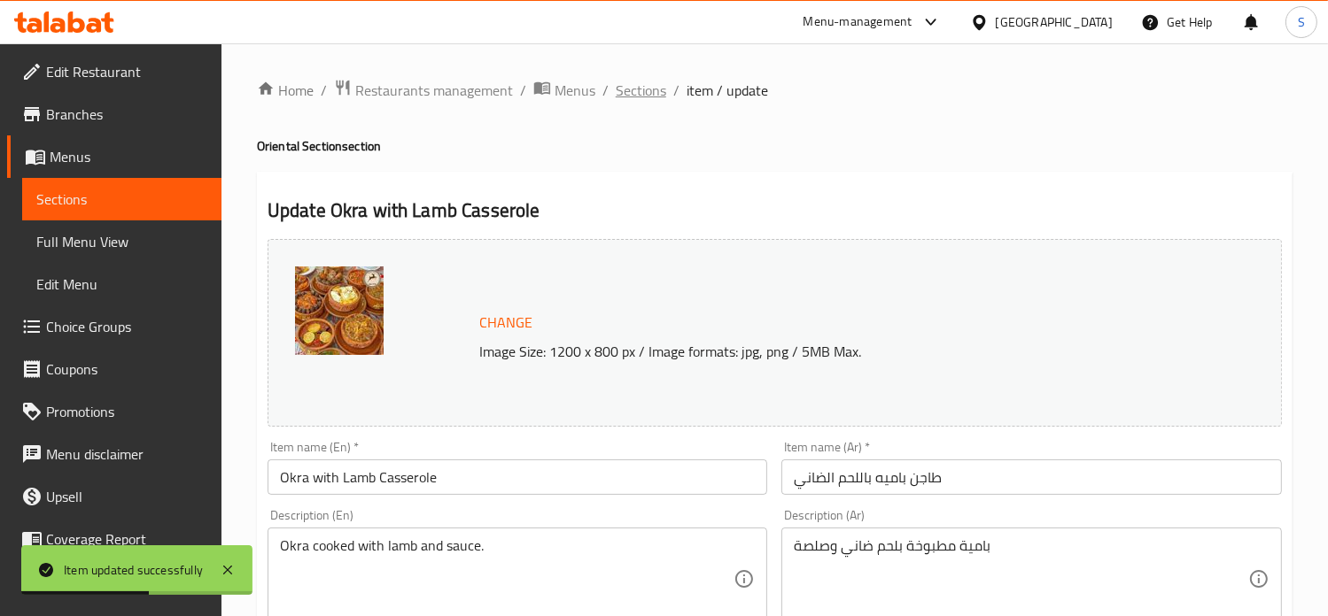
click at [641, 95] on span "Sections" at bounding box center [641, 90] width 50 height 21
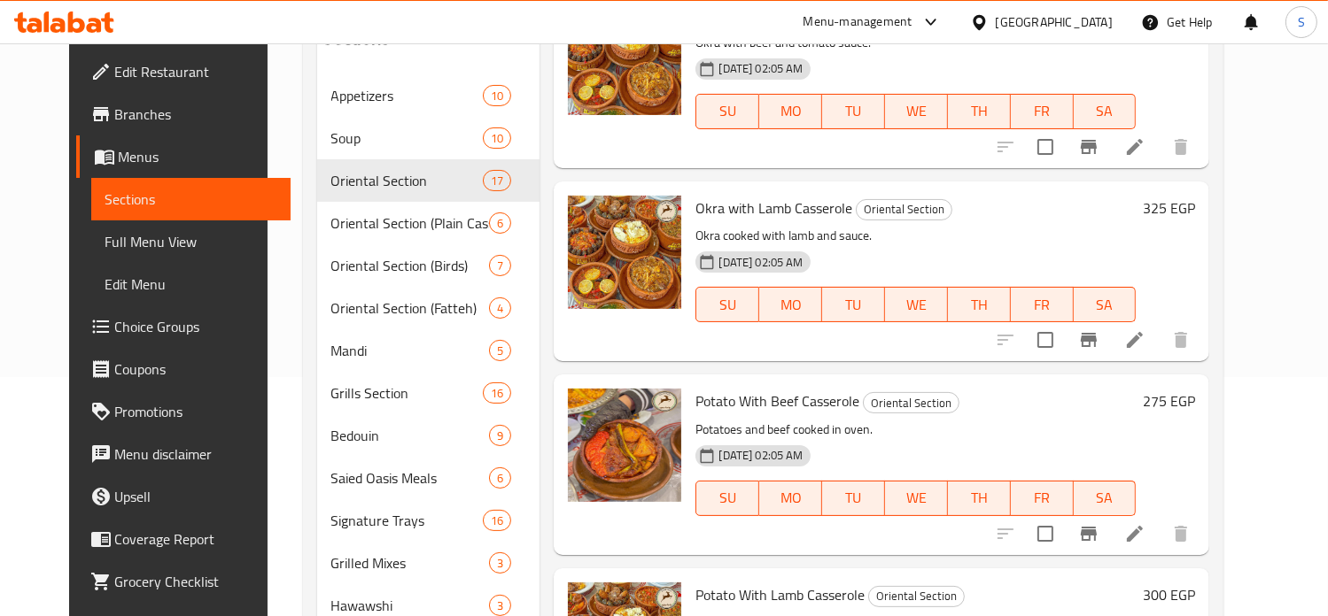
scroll to position [634, 0]
click at [1145, 523] on icon at bounding box center [1134, 533] width 21 height 21
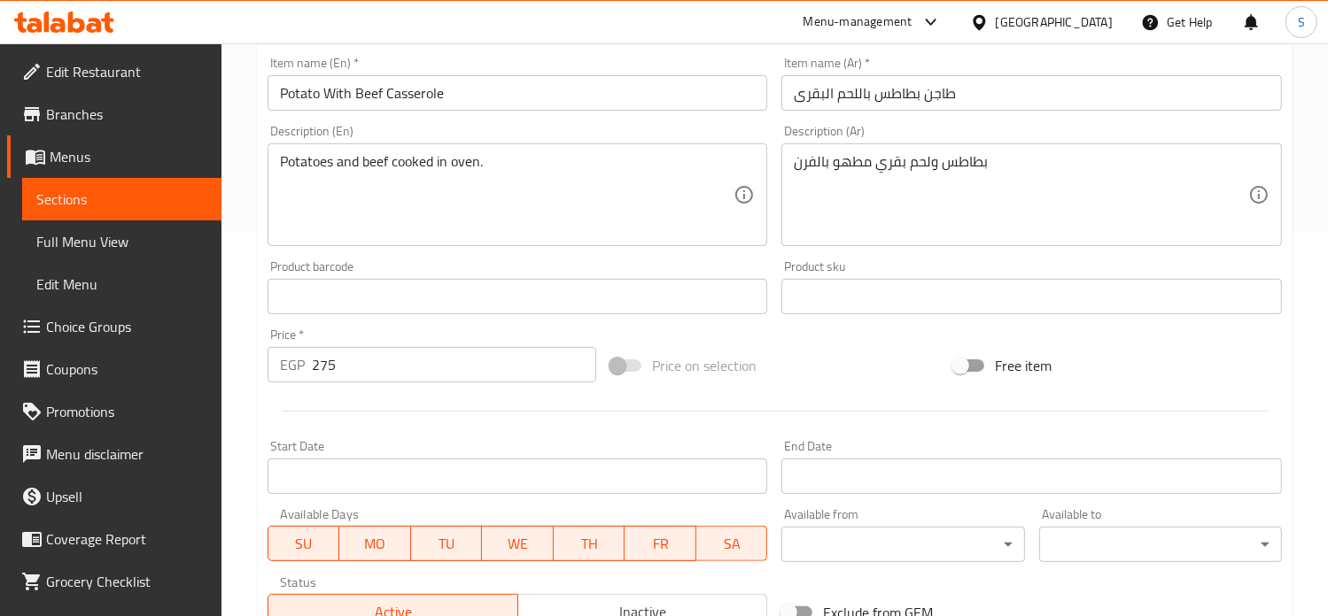
scroll to position [659, 0]
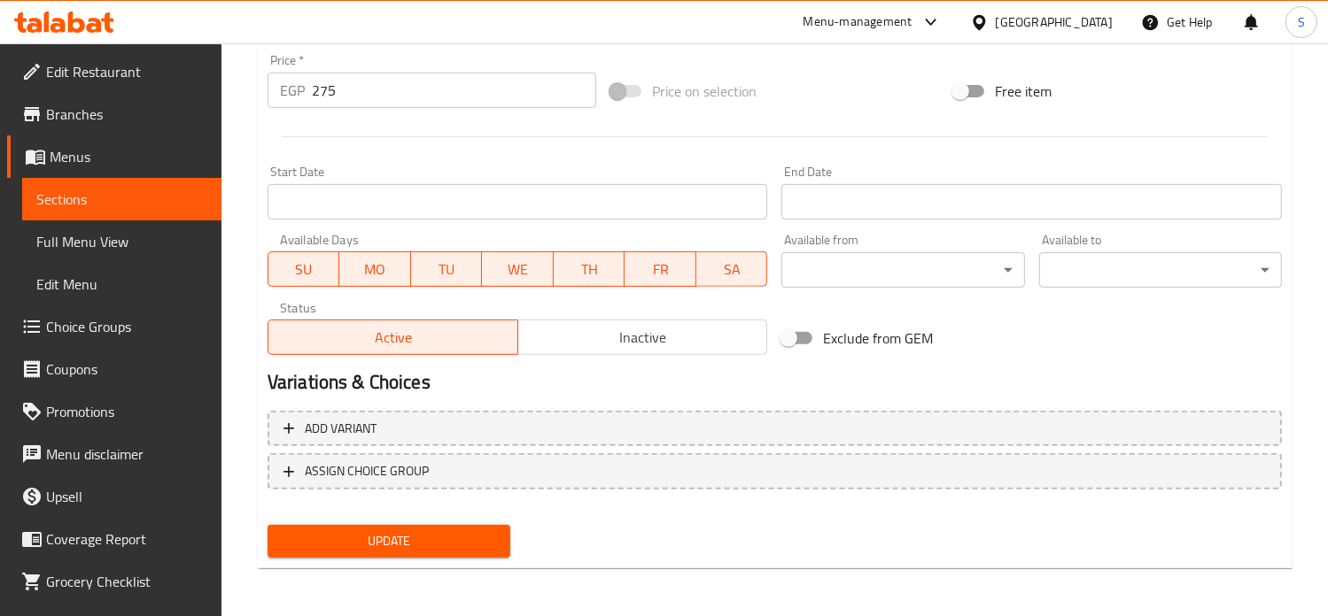
click at [319, 97] on input "275" at bounding box center [454, 90] width 284 height 35
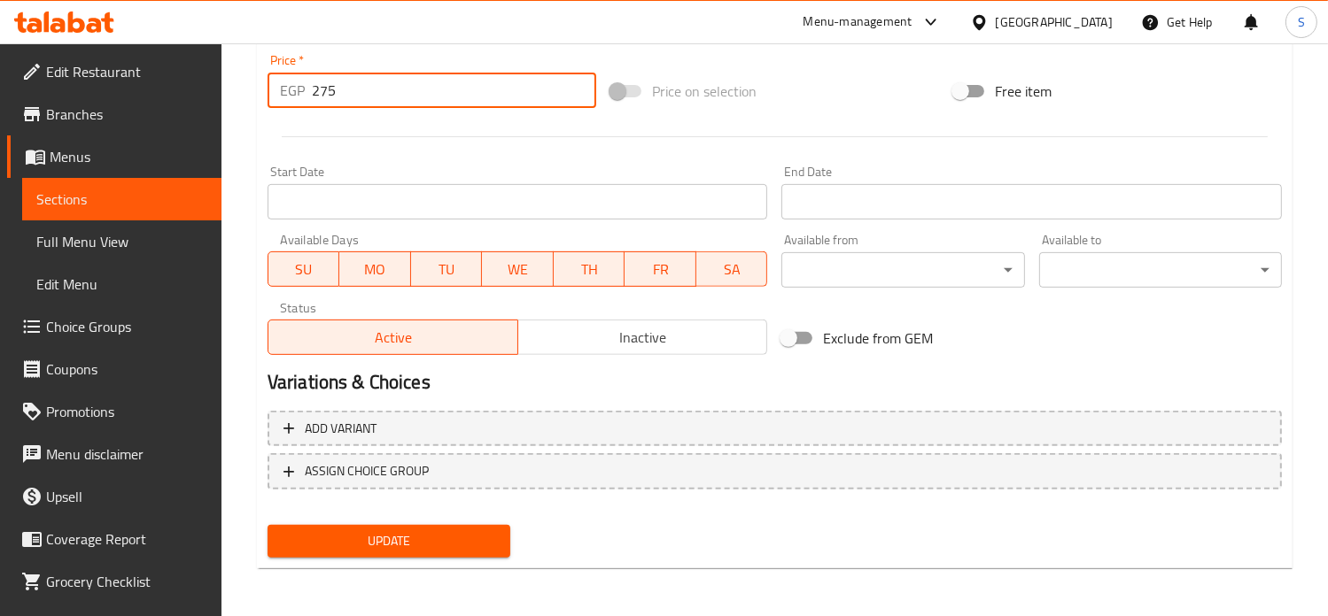
click at [319, 97] on input "275" at bounding box center [454, 90] width 284 height 35
type input "299"
click at [267, 525] on button "Update" at bounding box center [388, 541] width 243 height 33
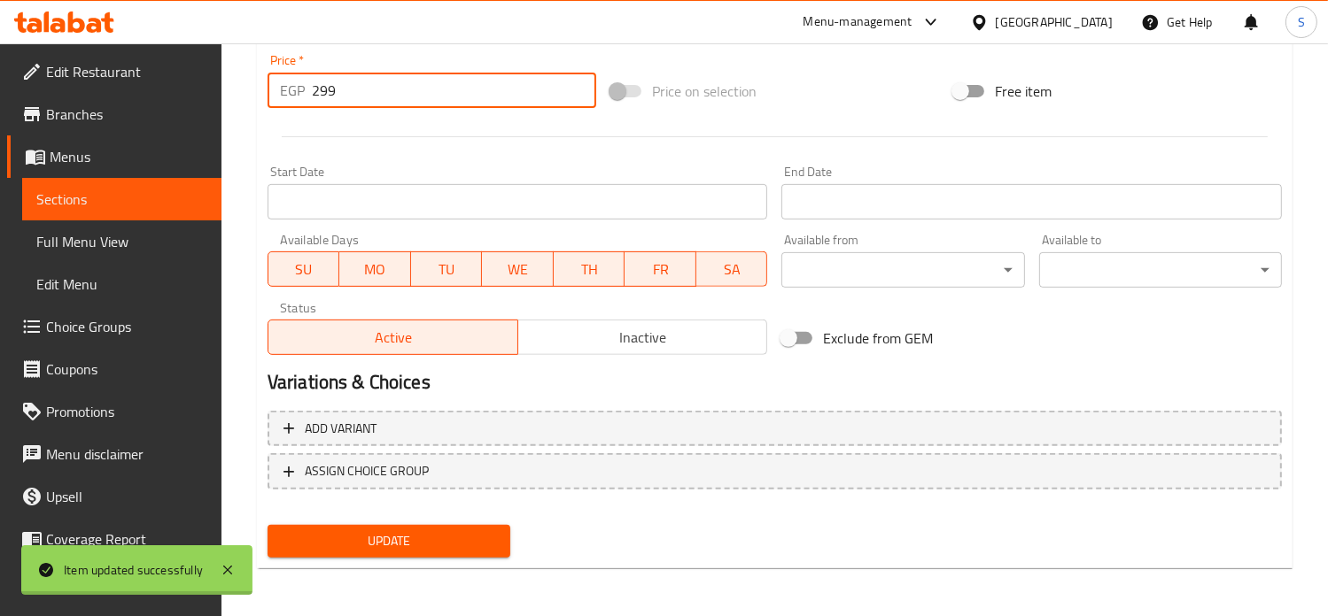
scroll to position [0, 0]
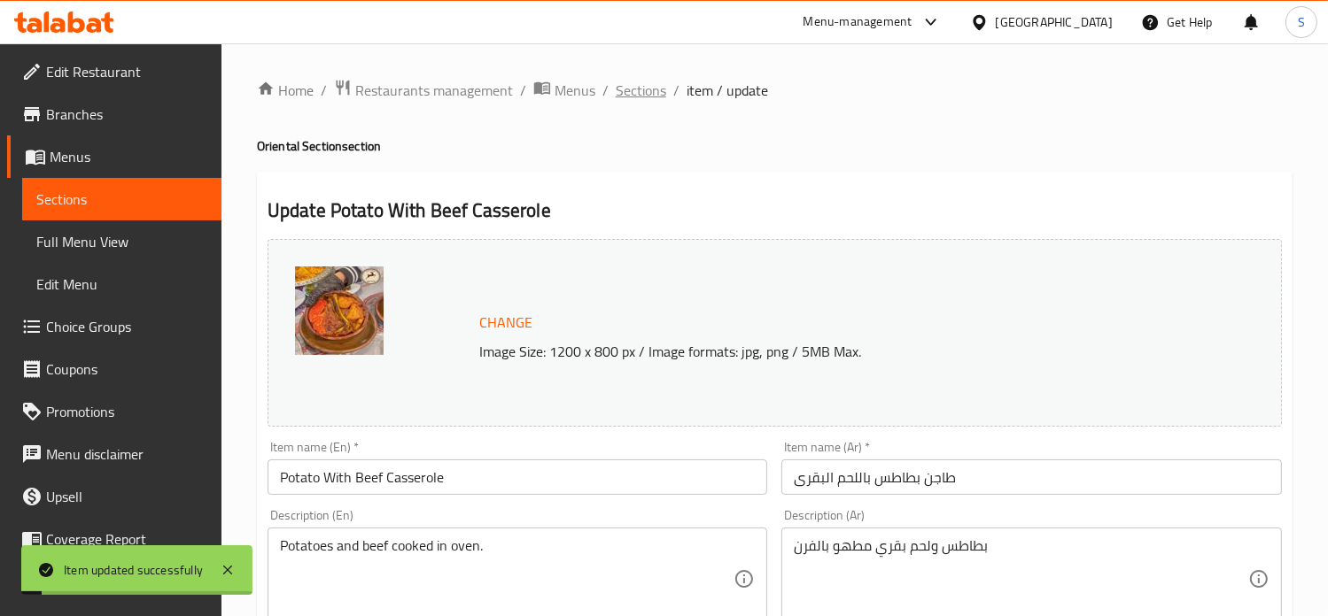
click at [616, 95] on span "Sections" at bounding box center [641, 90] width 50 height 21
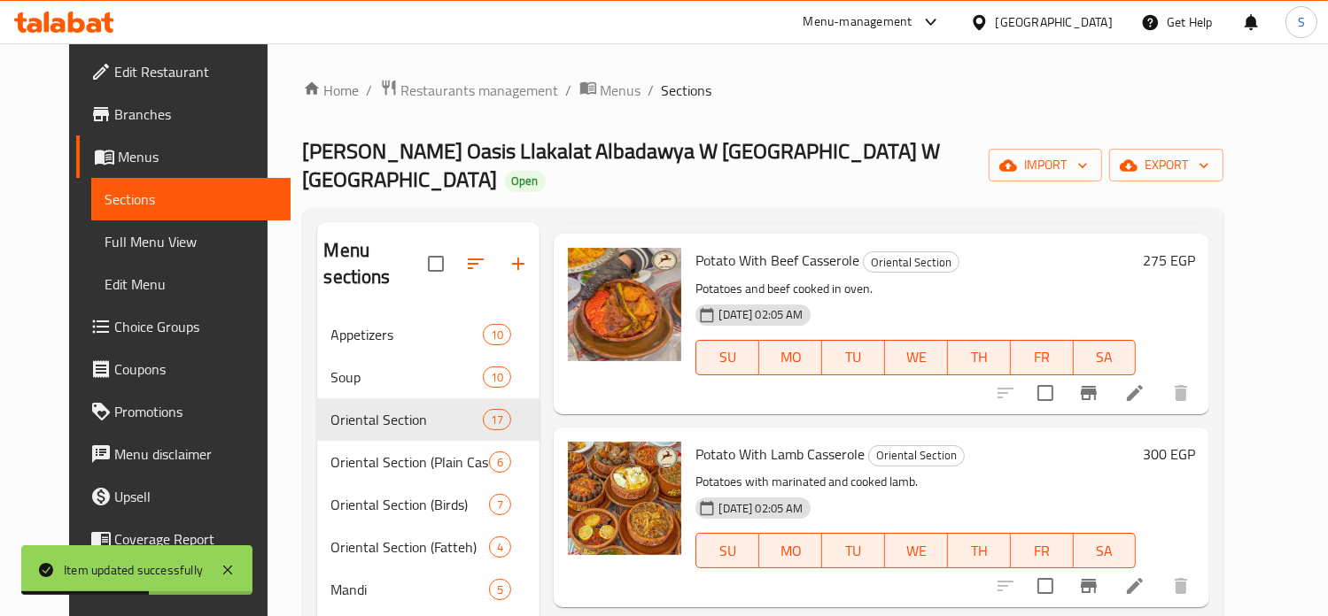
scroll to position [1052, 0]
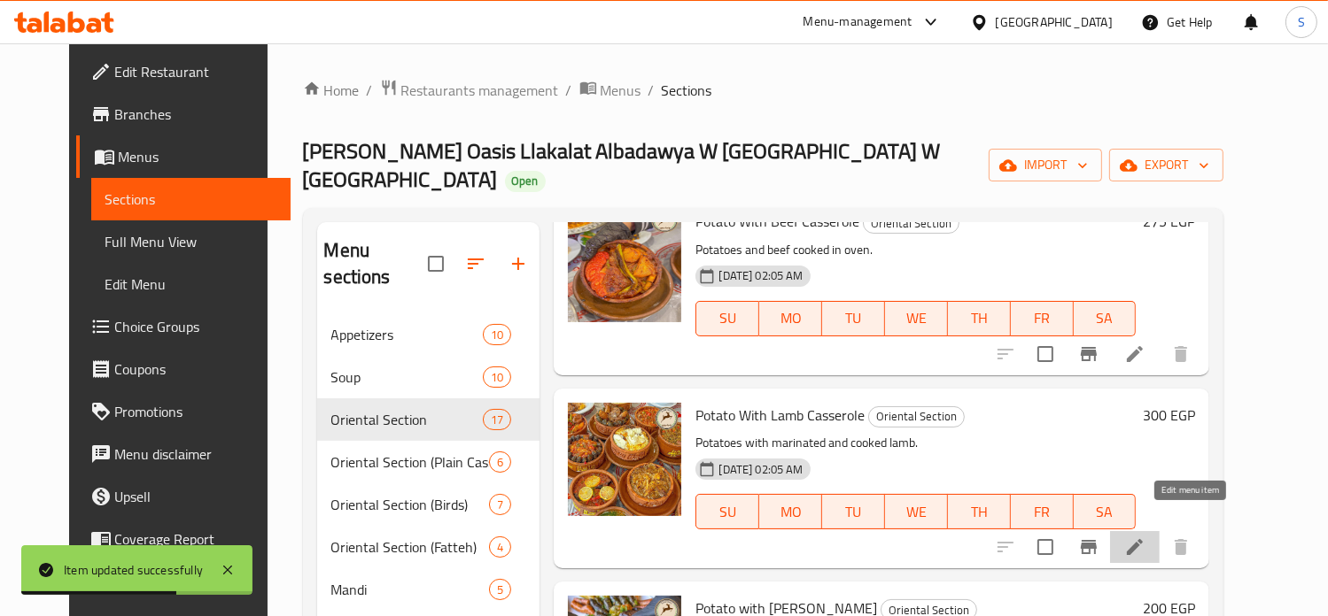
click at [1145, 537] on icon at bounding box center [1134, 547] width 21 height 21
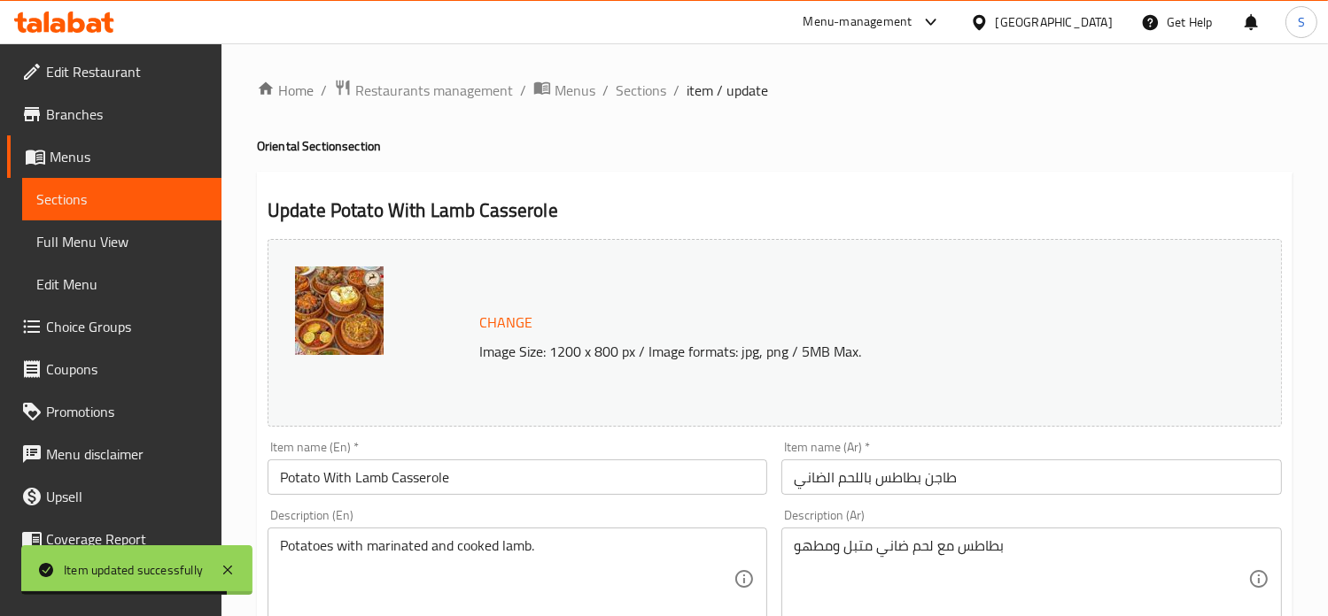
scroll to position [659, 0]
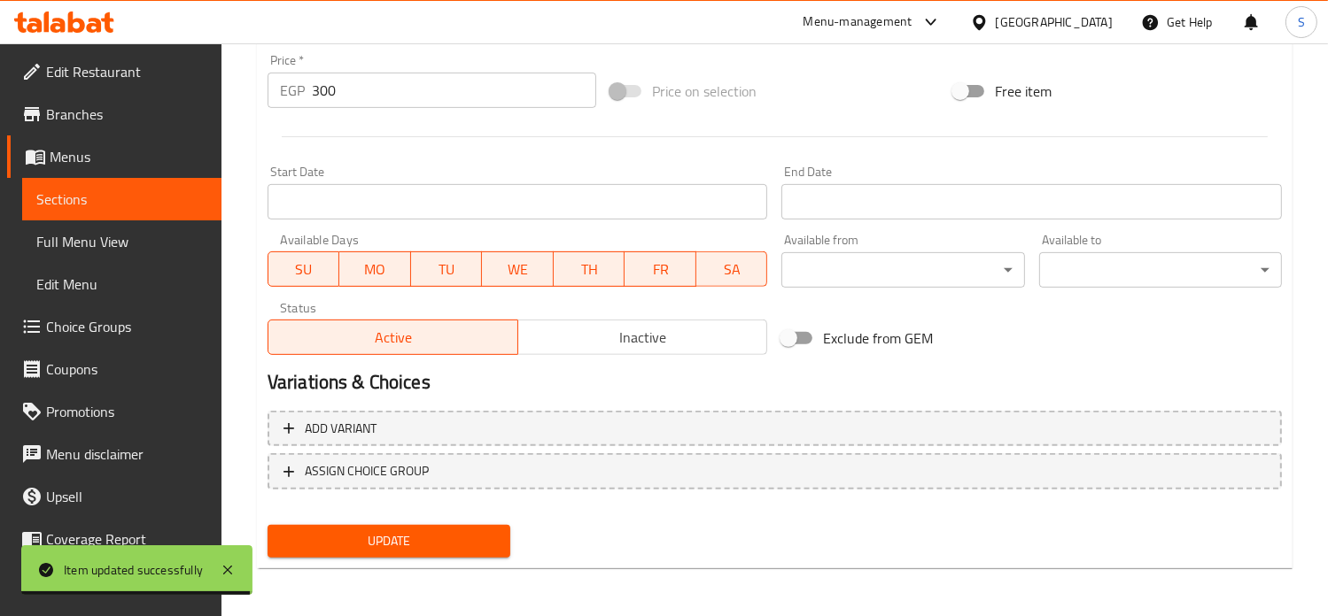
click at [355, 92] on input "300" at bounding box center [454, 90] width 284 height 35
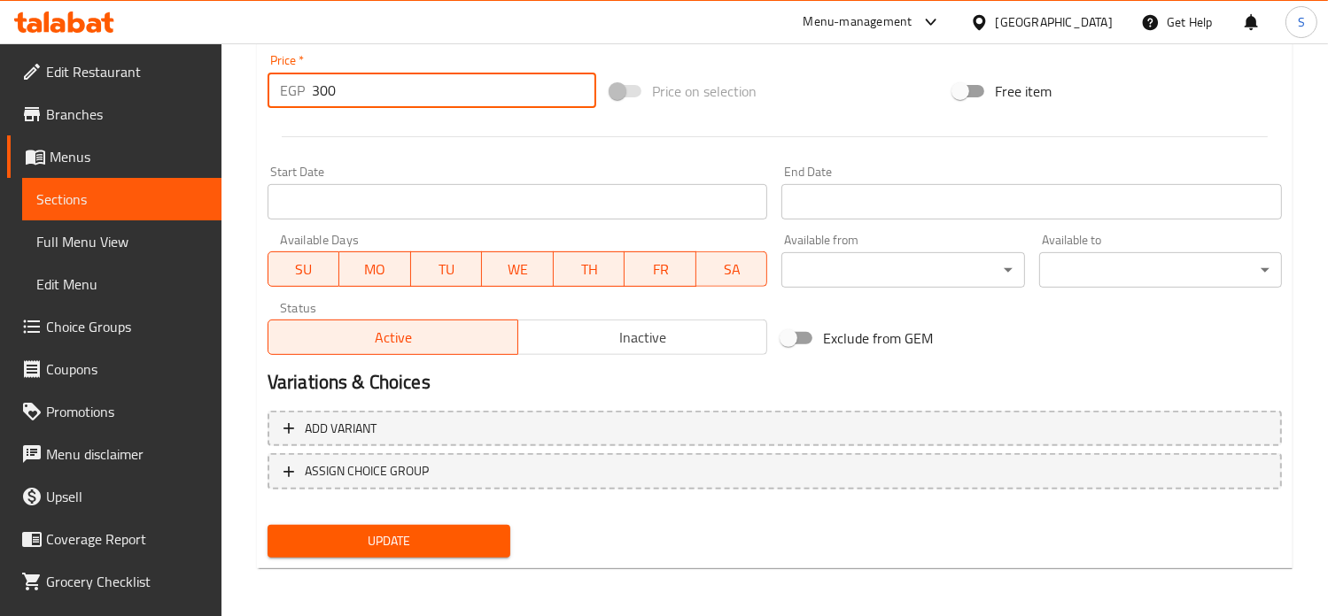
click at [355, 92] on input "300" at bounding box center [454, 90] width 284 height 35
type input "349"
click at [267, 525] on button "Update" at bounding box center [388, 541] width 243 height 33
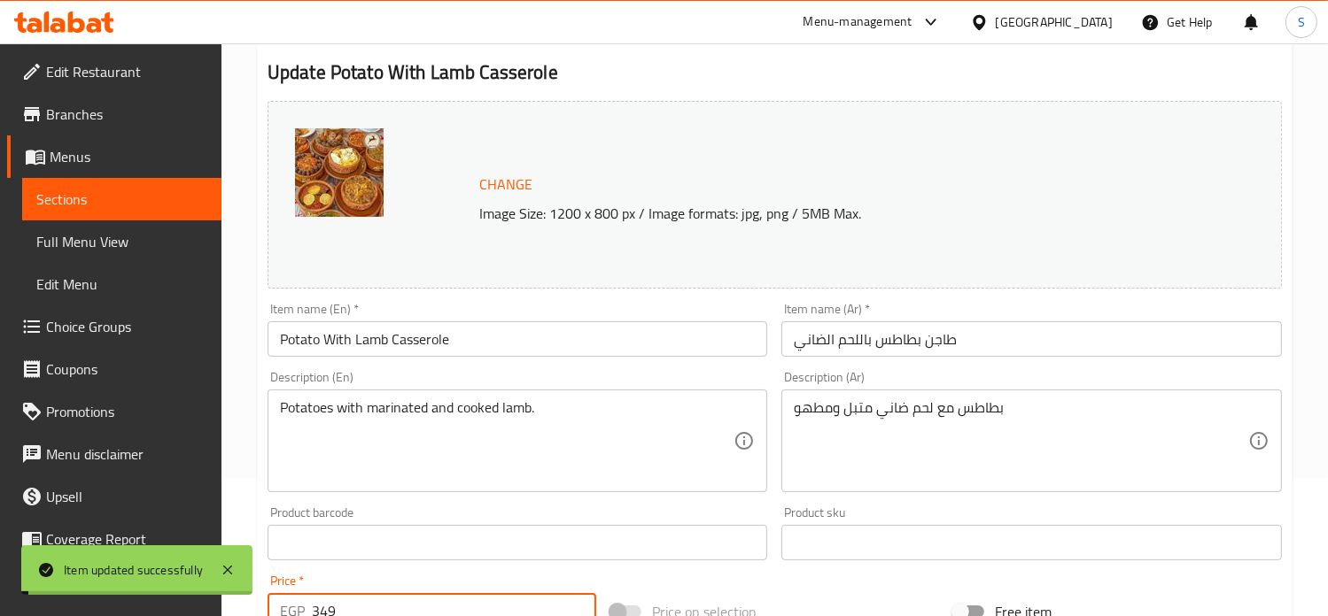
scroll to position [0, 0]
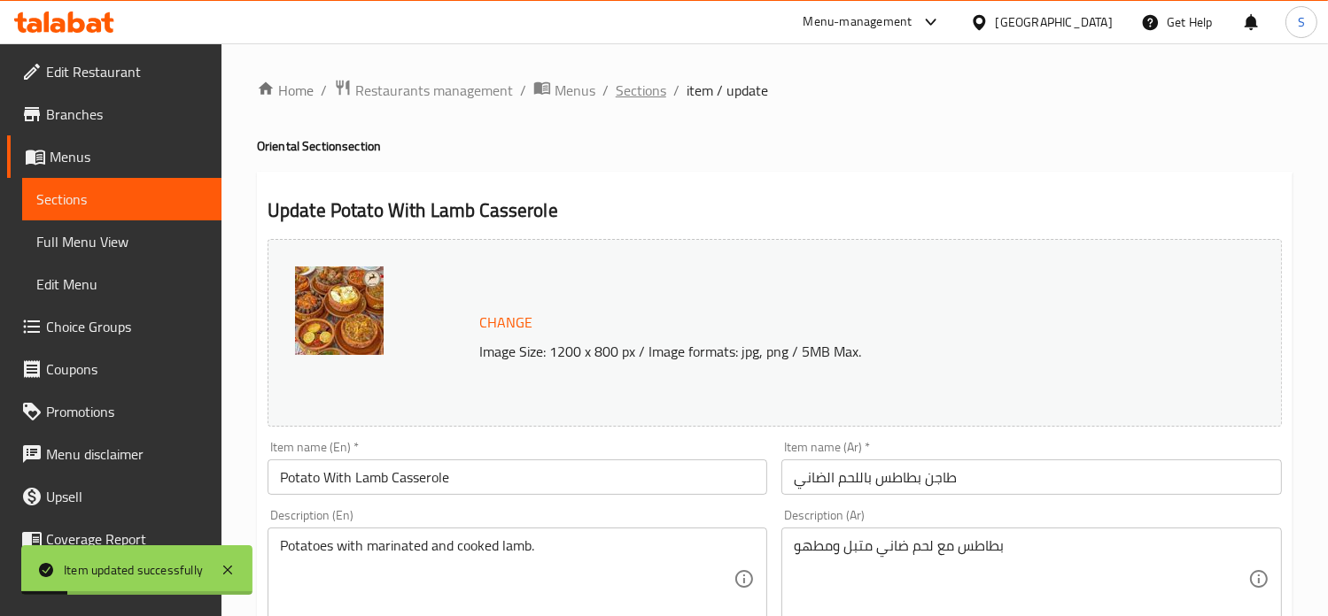
click at [641, 91] on span "Sections" at bounding box center [641, 90] width 50 height 21
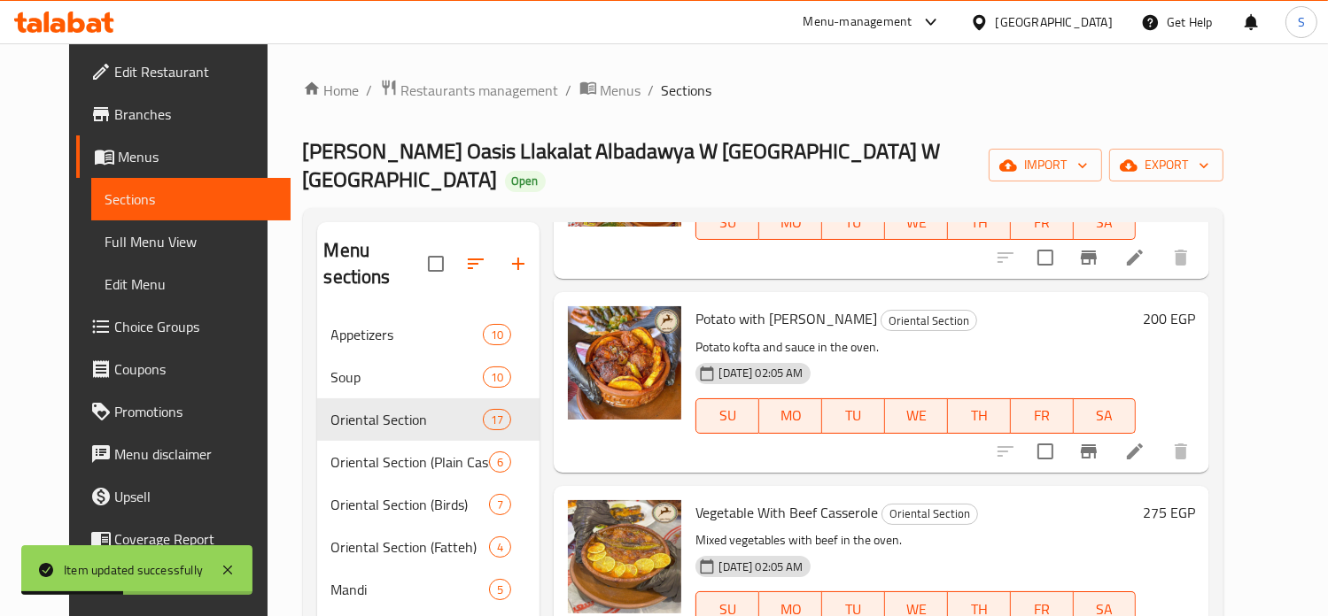
scroll to position [1343, 0]
click at [1145, 440] on icon at bounding box center [1134, 450] width 21 height 21
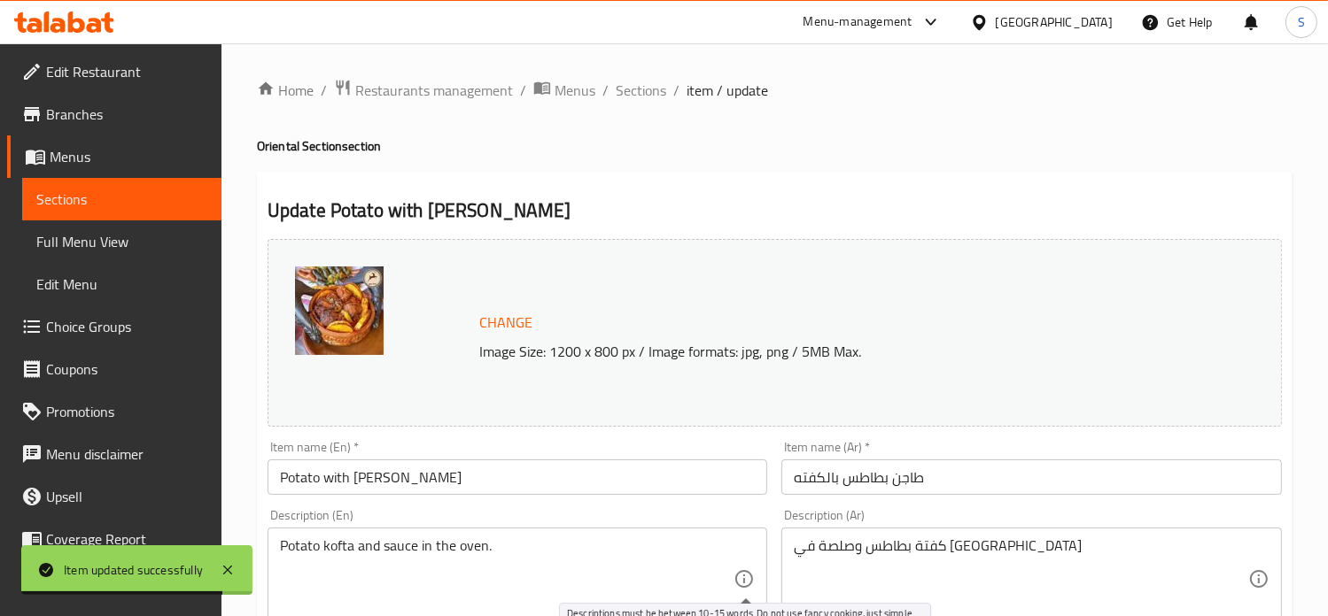
scroll to position [659, 0]
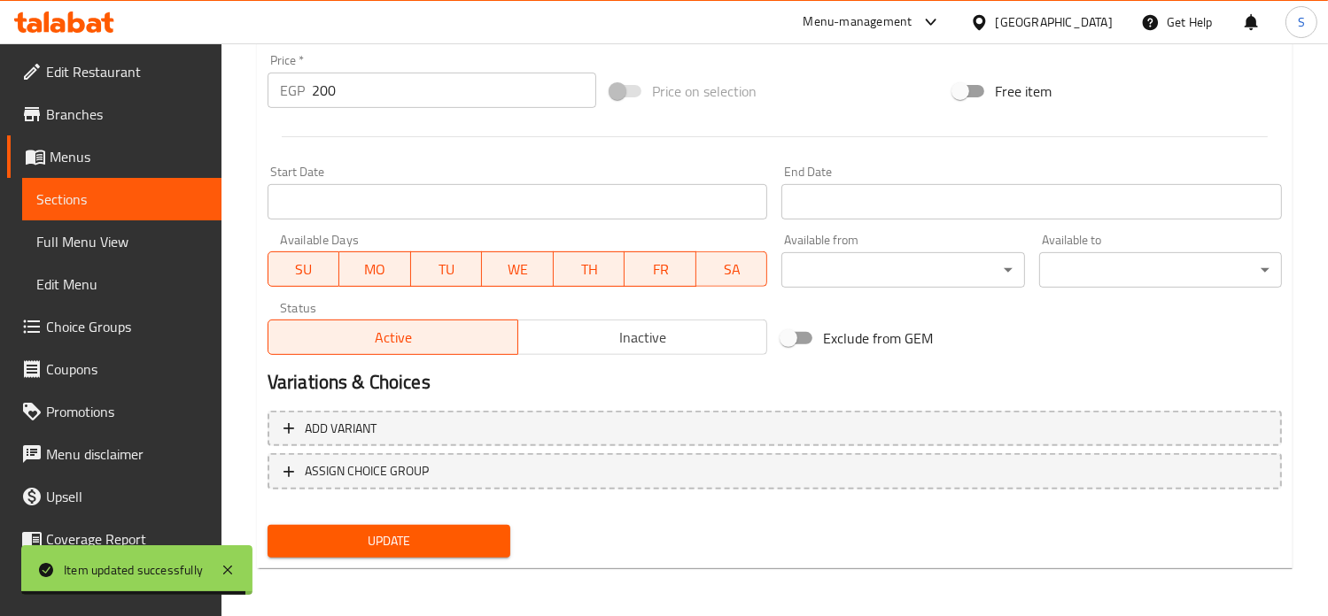
click at [344, 100] on input "200" at bounding box center [454, 90] width 284 height 35
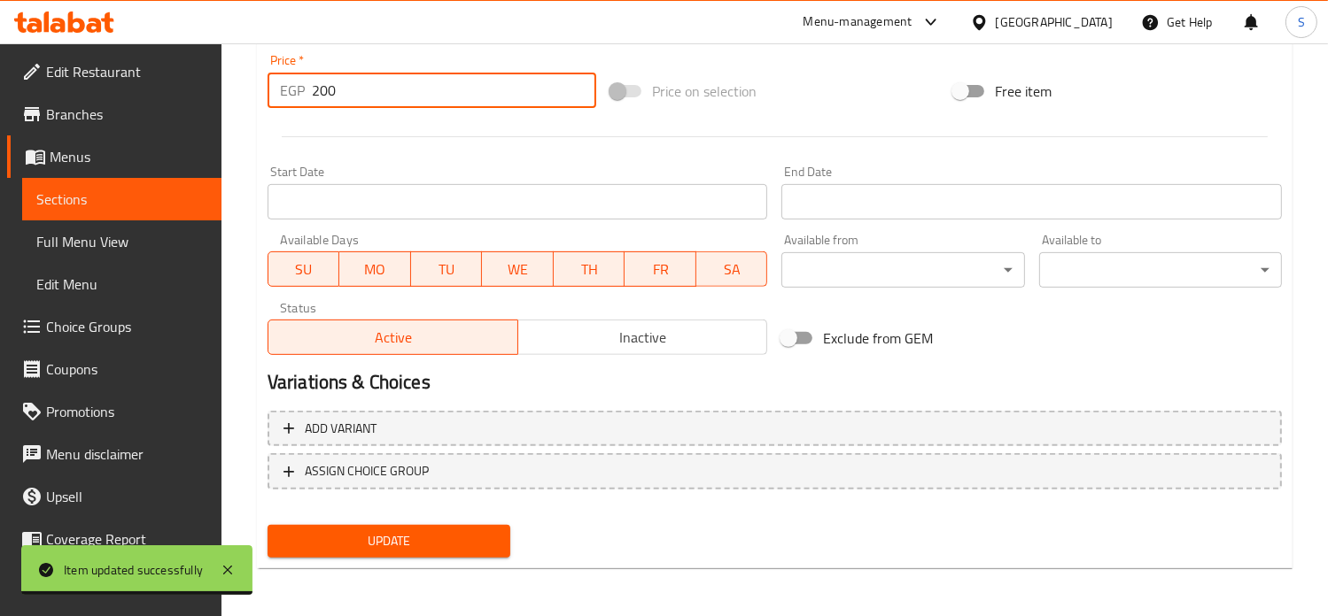
click at [344, 100] on input "200" at bounding box center [454, 90] width 284 height 35
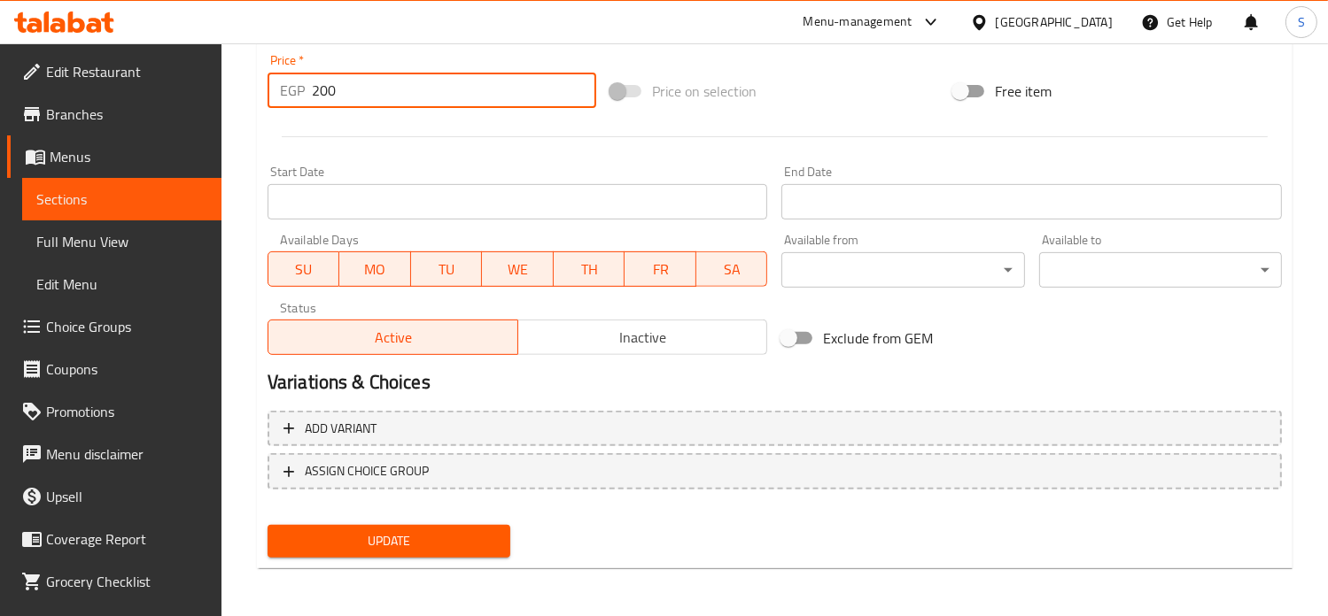
click at [344, 100] on input "200" at bounding box center [454, 90] width 284 height 35
type input "275"
click at [267, 525] on button "Update" at bounding box center [388, 541] width 243 height 33
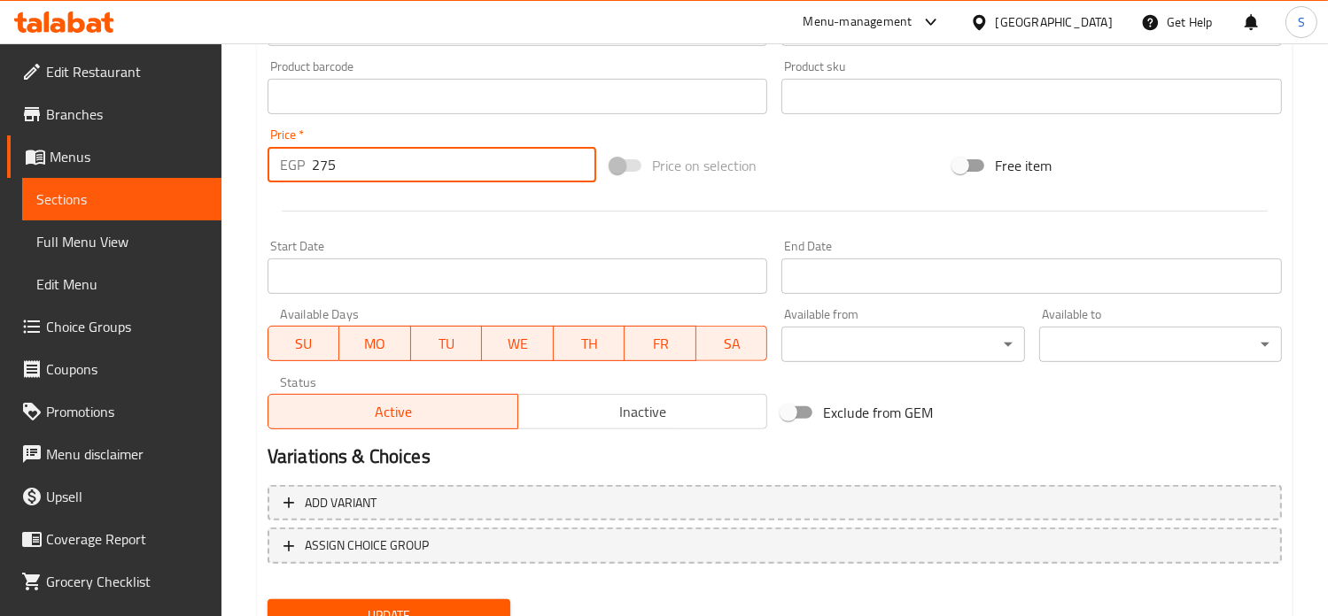
scroll to position [0, 0]
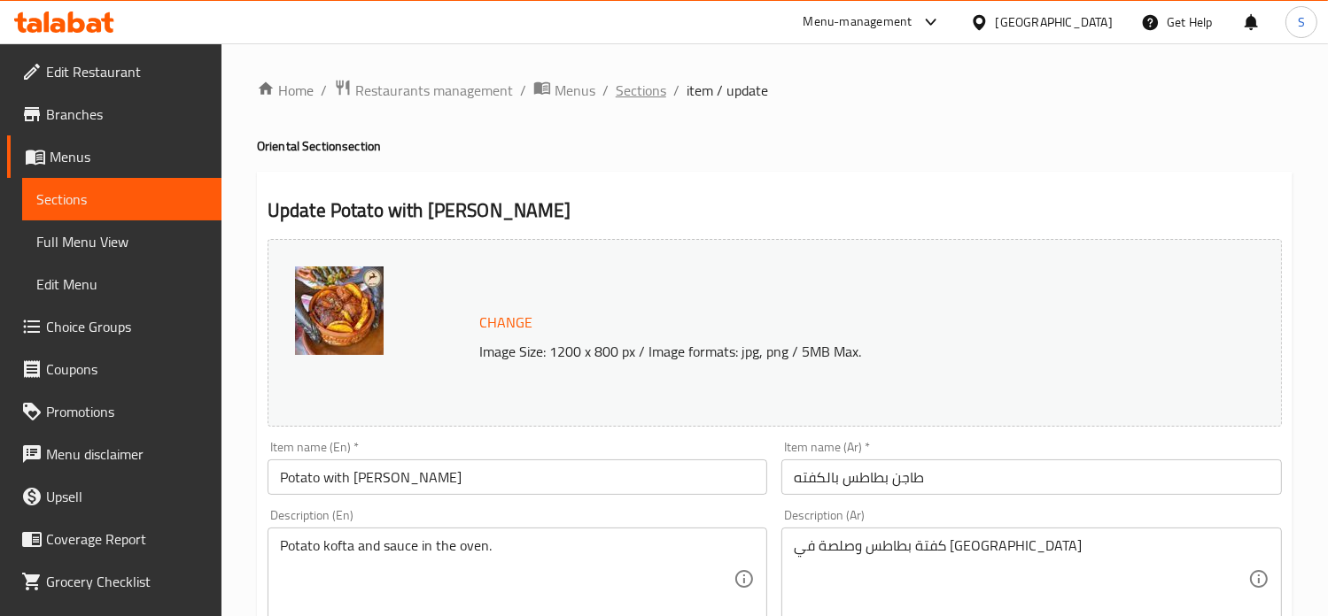
click at [645, 95] on span "Sections" at bounding box center [641, 90] width 50 height 21
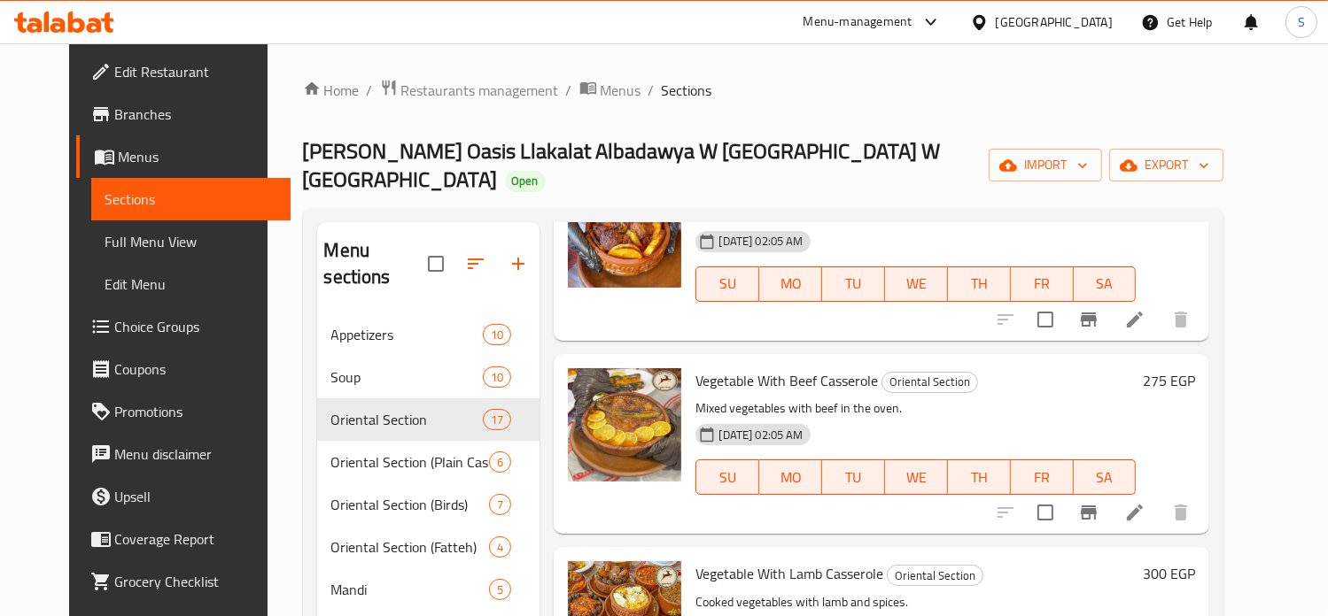
scroll to position [1476, 0]
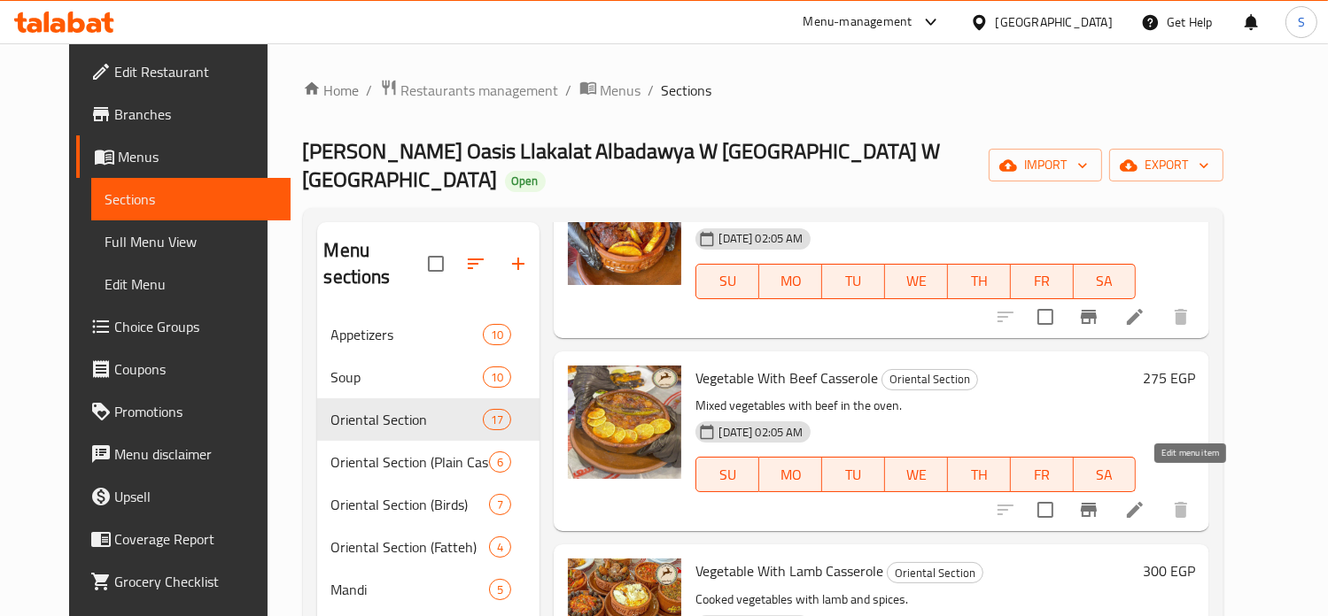
click at [1145, 499] on icon at bounding box center [1134, 509] width 21 height 21
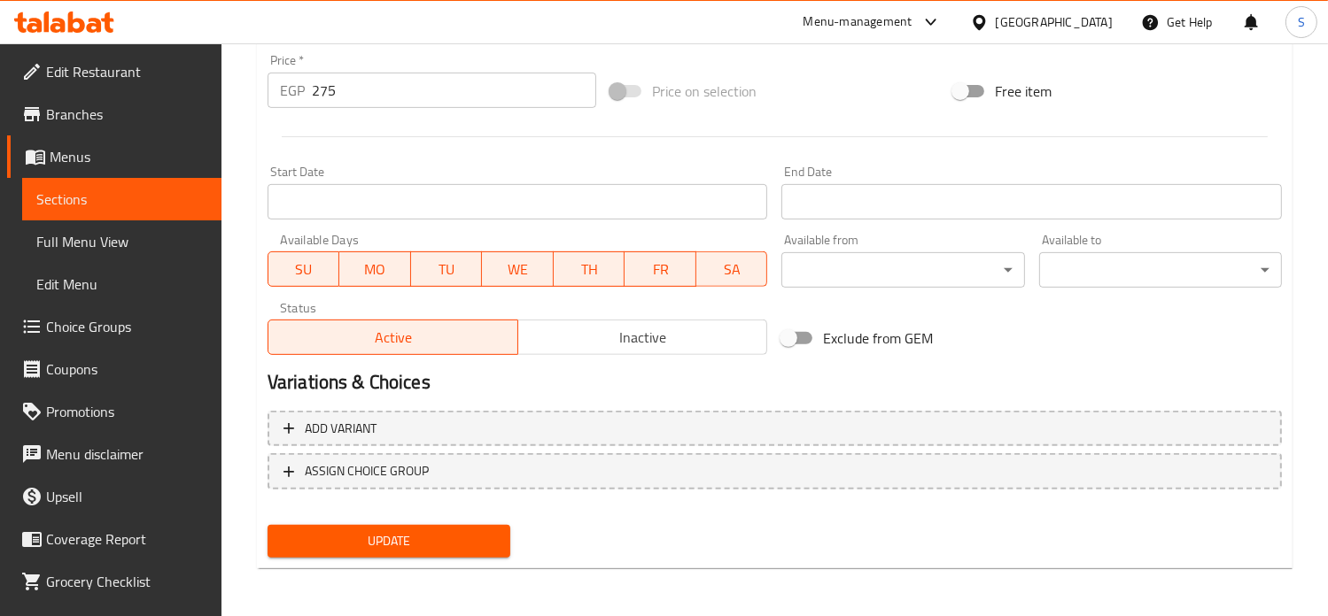
scroll to position [659, 0]
click at [366, 91] on input "275" at bounding box center [454, 90] width 284 height 35
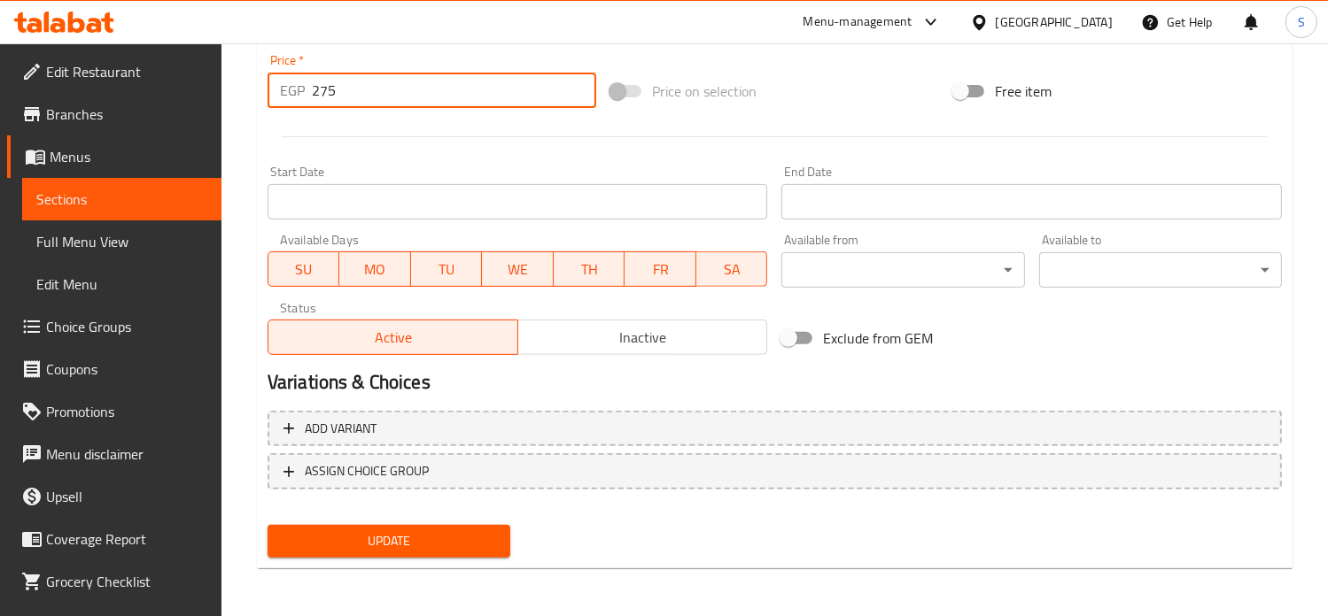
click at [366, 91] on input "275" at bounding box center [454, 90] width 284 height 35
type input "299"
click at [267, 525] on button "Update" at bounding box center [388, 541] width 243 height 33
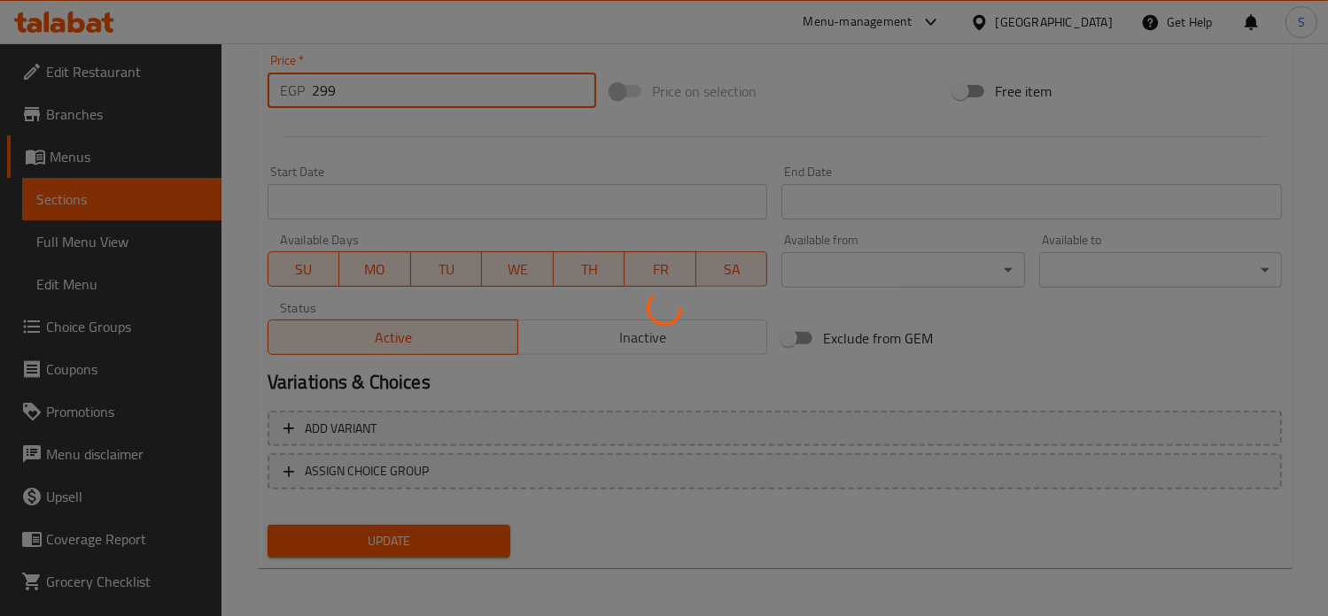
scroll to position [0, 0]
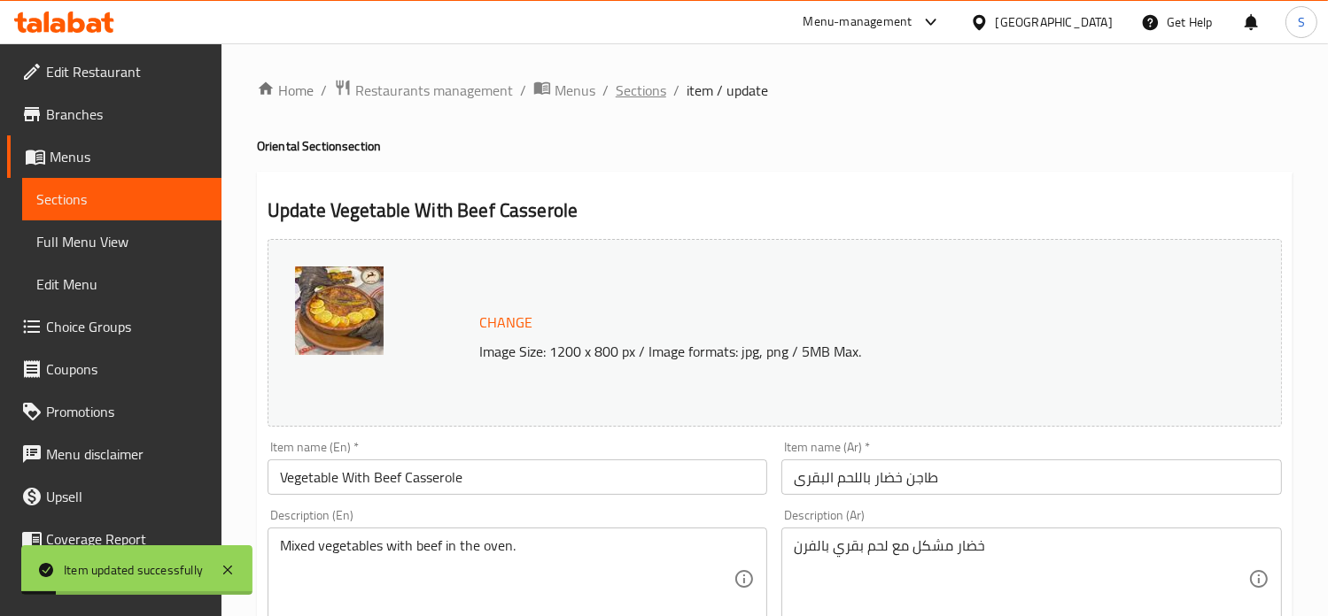
click at [652, 89] on span "Sections" at bounding box center [641, 90] width 50 height 21
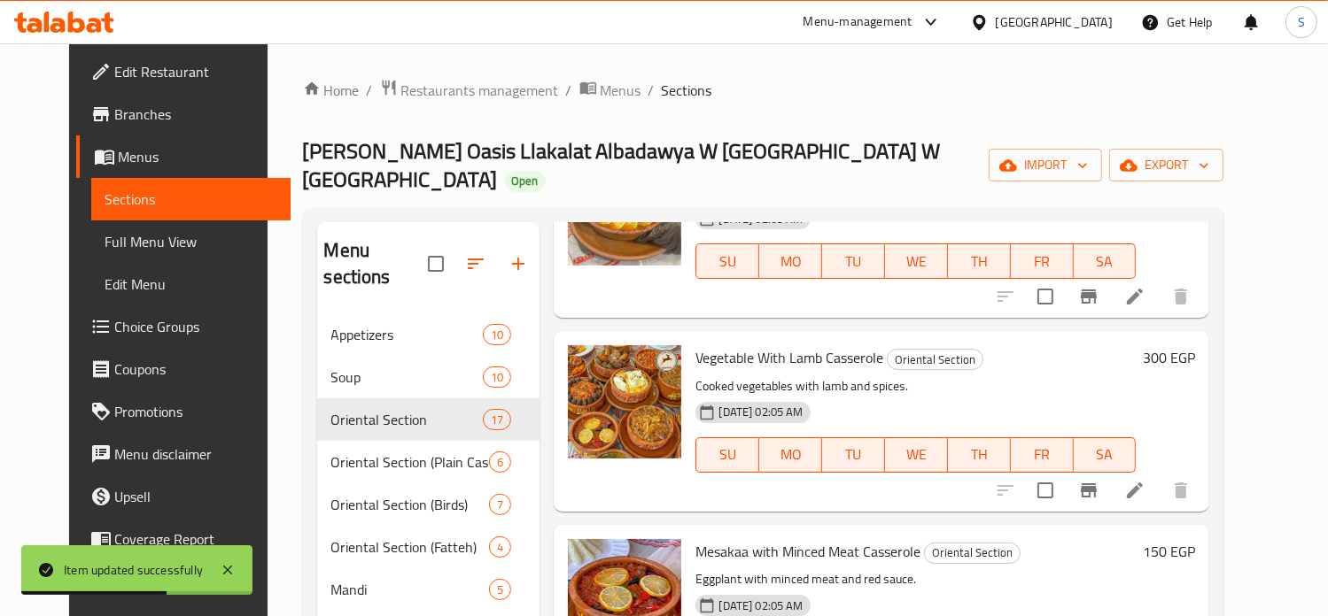
scroll to position [1697, 0]
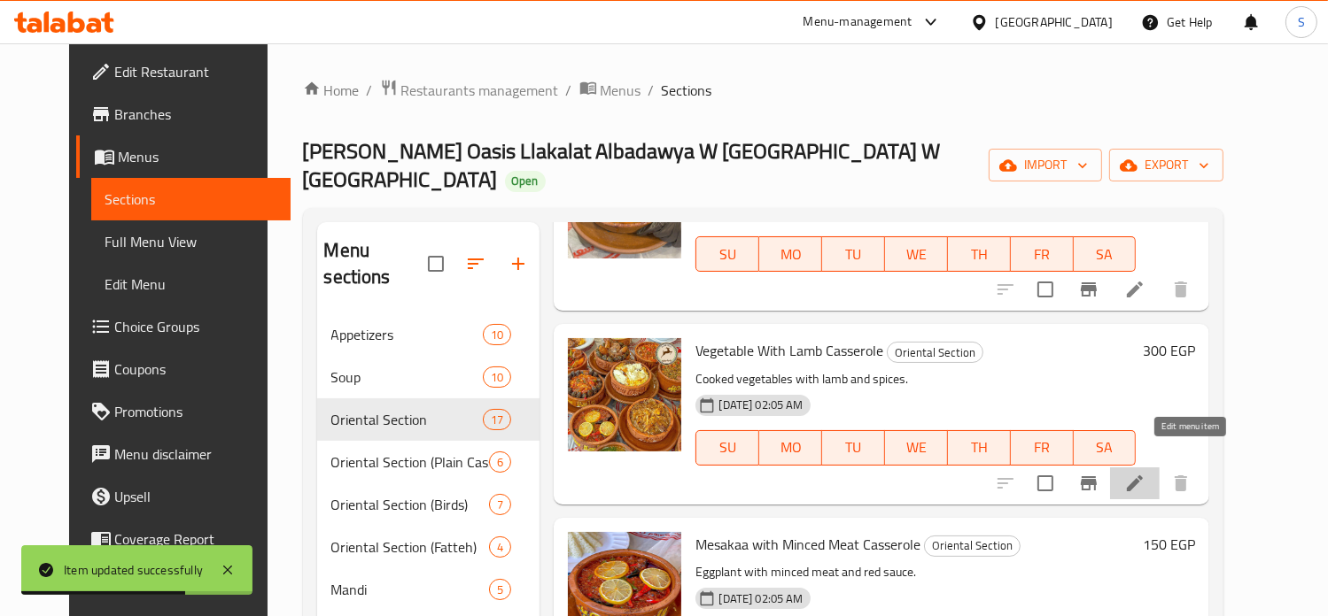
click at [1145, 473] on icon at bounding box center [1134, 483] width 21 height 21
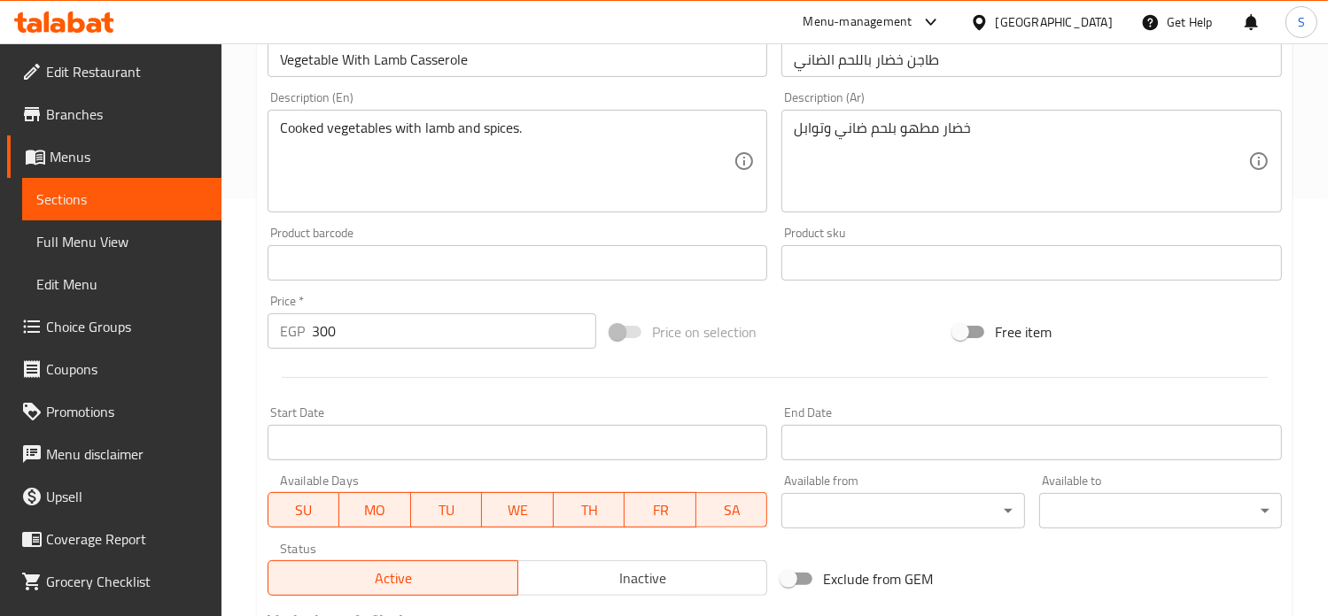
scroll to position [659, 0]
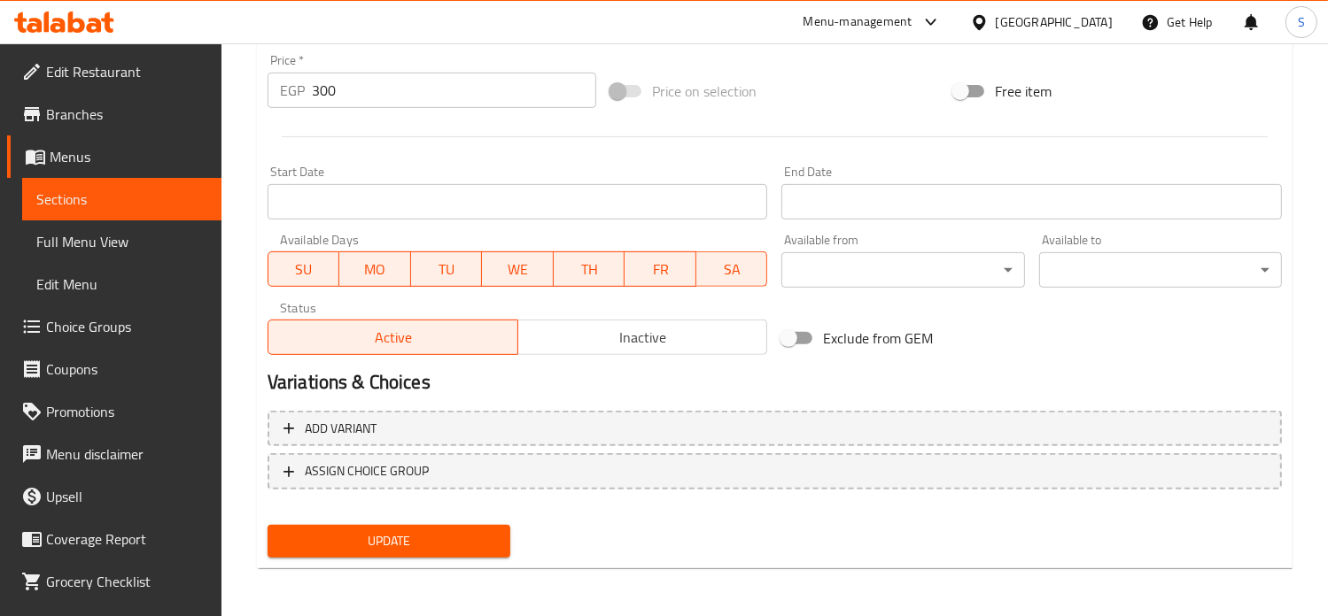
click at [340, 102] on input "300" at bounding box center [454, 90] width 284 height 35
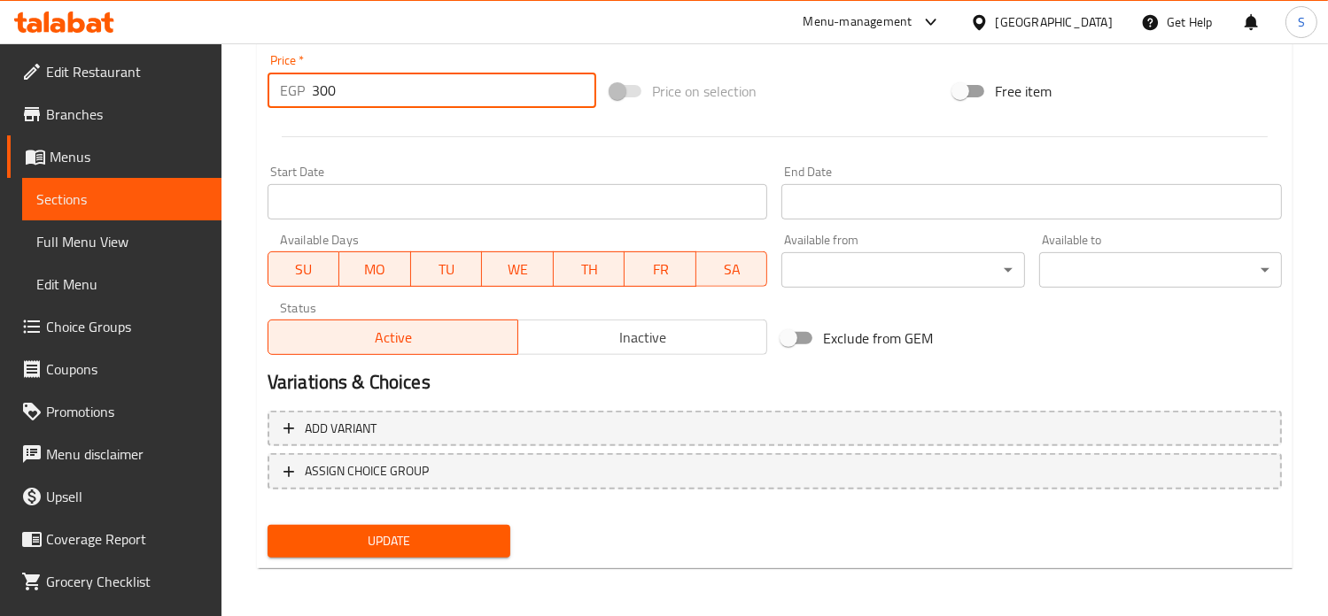
click at [340, 102] on input "300" at bounding box center [454, 90] width 284 height 35
click at [333, 95] on input "300" at bounding box center [454, 90] width 284 height 35
type input "349"
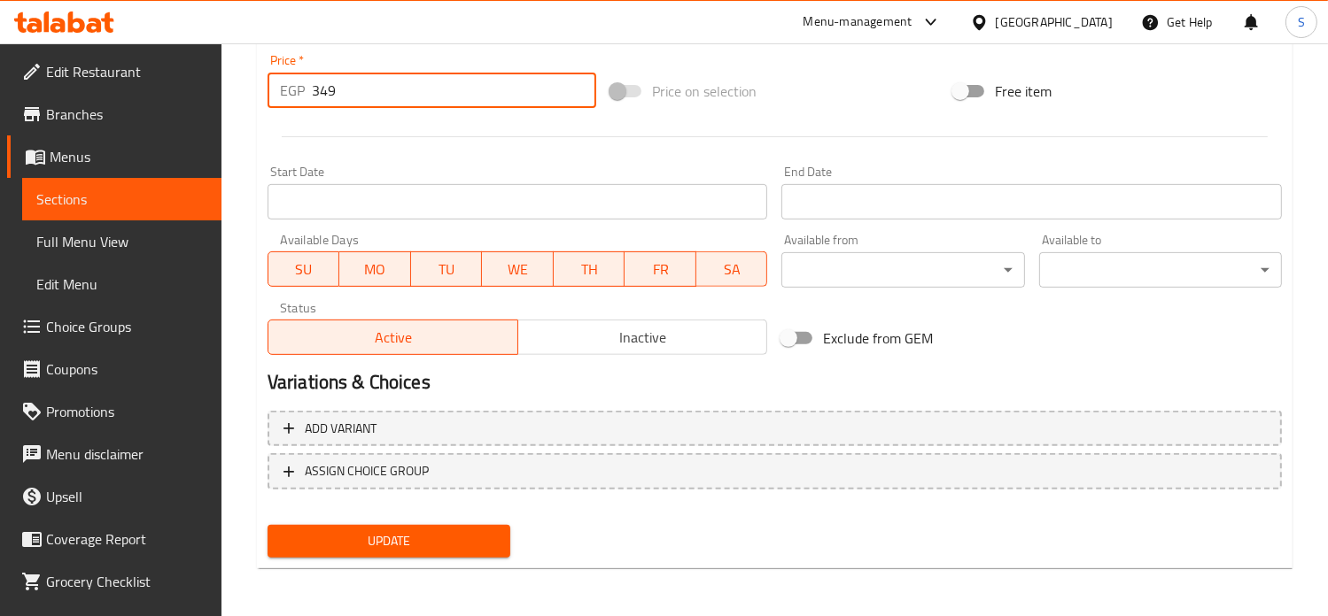
click at [267, 525] on button "Update" at bounding box center [388, 541] width 243 height 33
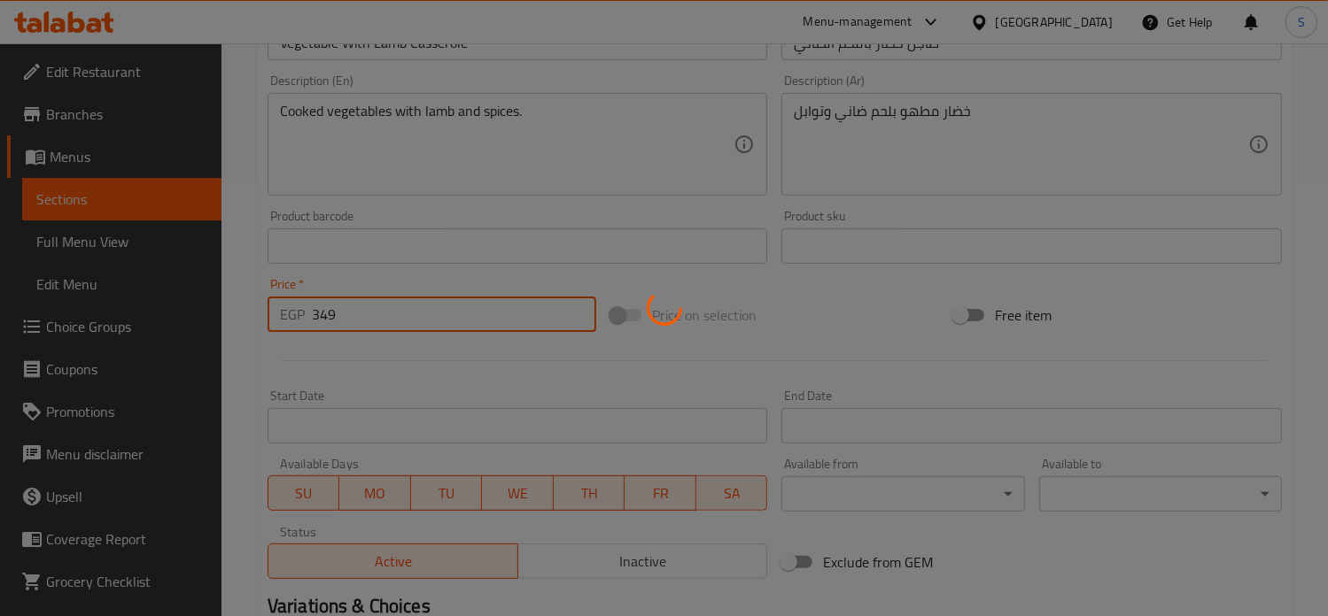
scroll to position [0, 0]
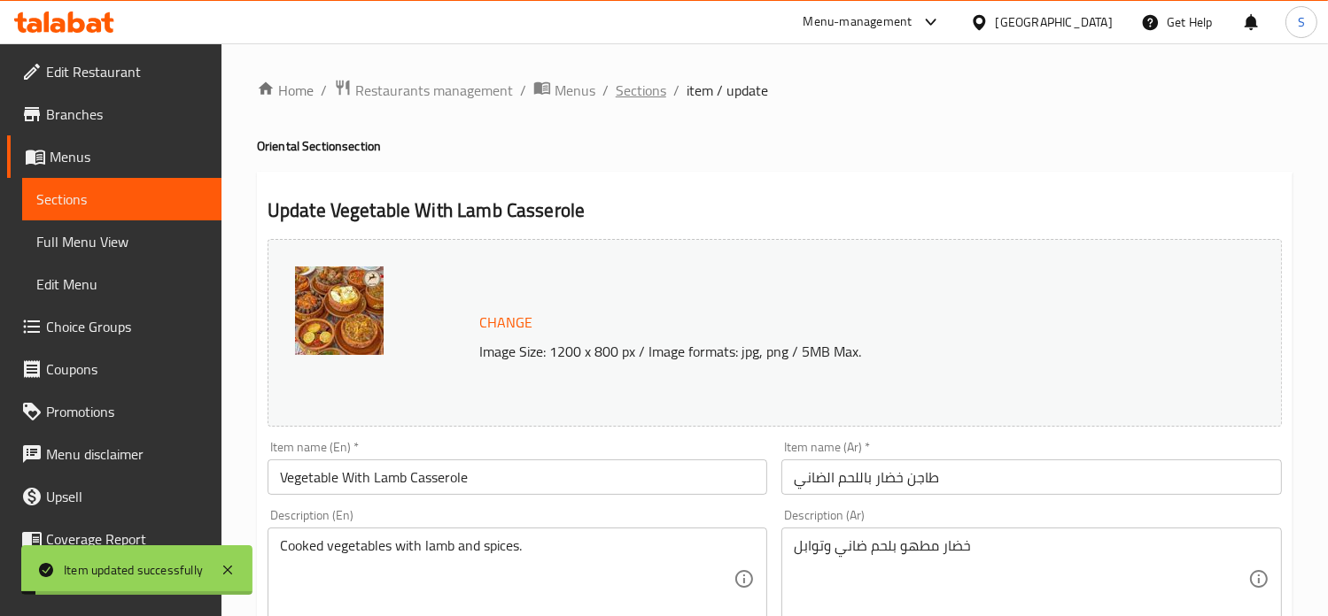
click at [631, 91] on span "Sections" at bounding box center [641, 90] width 50 height 21
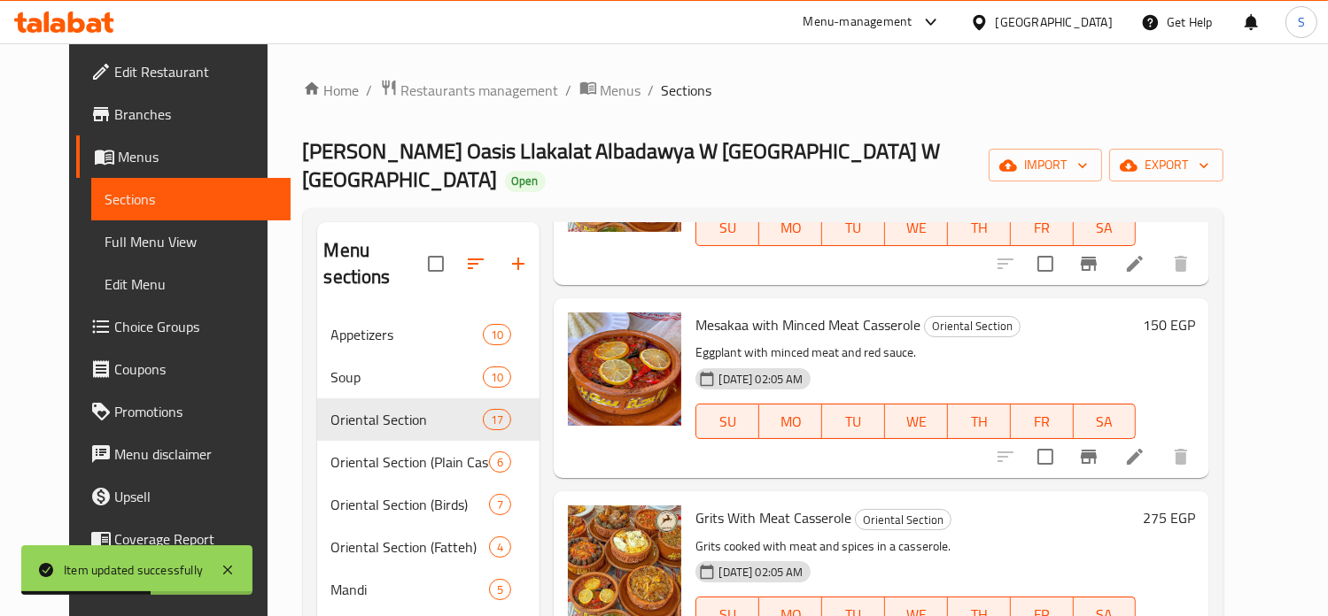
scroll to position [1919, 0]
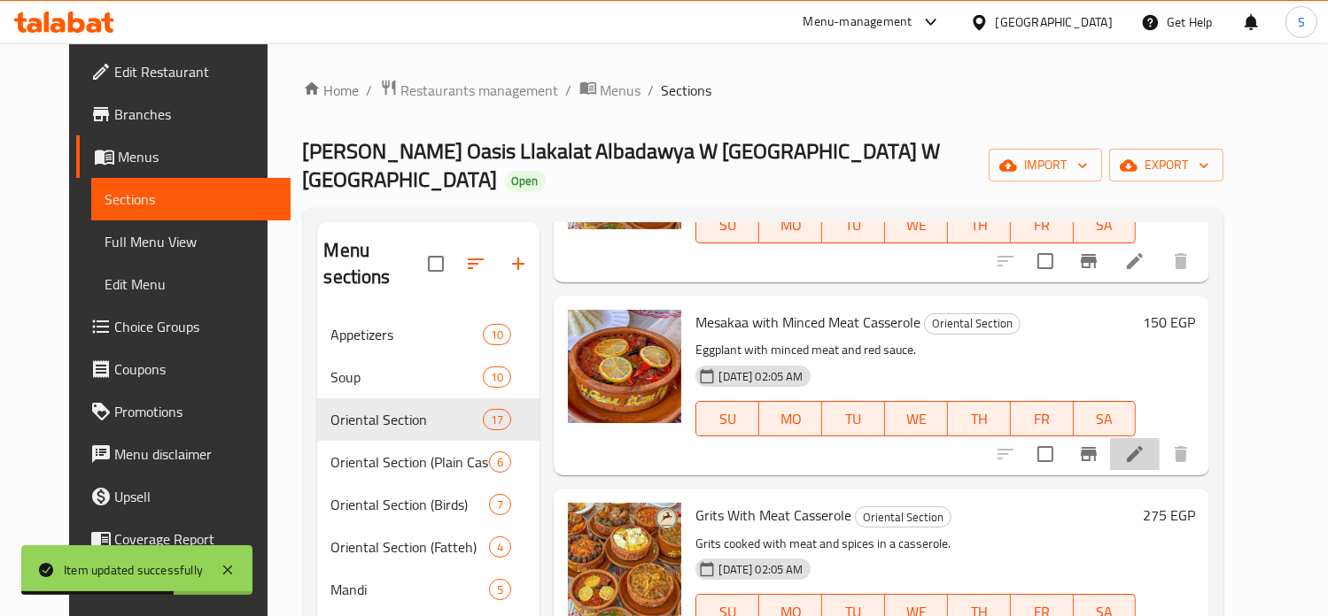
click at [1159, 438] on li at bounding box center [1135, 454] width 50 height 32
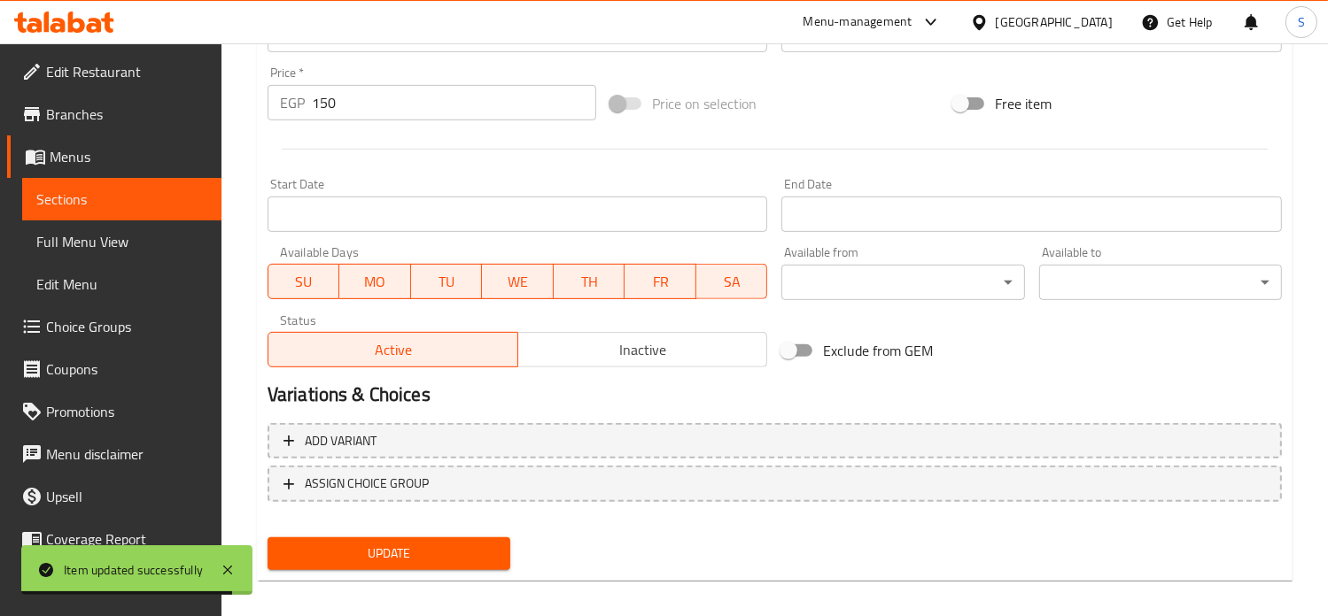
scroll to position [659, 0]
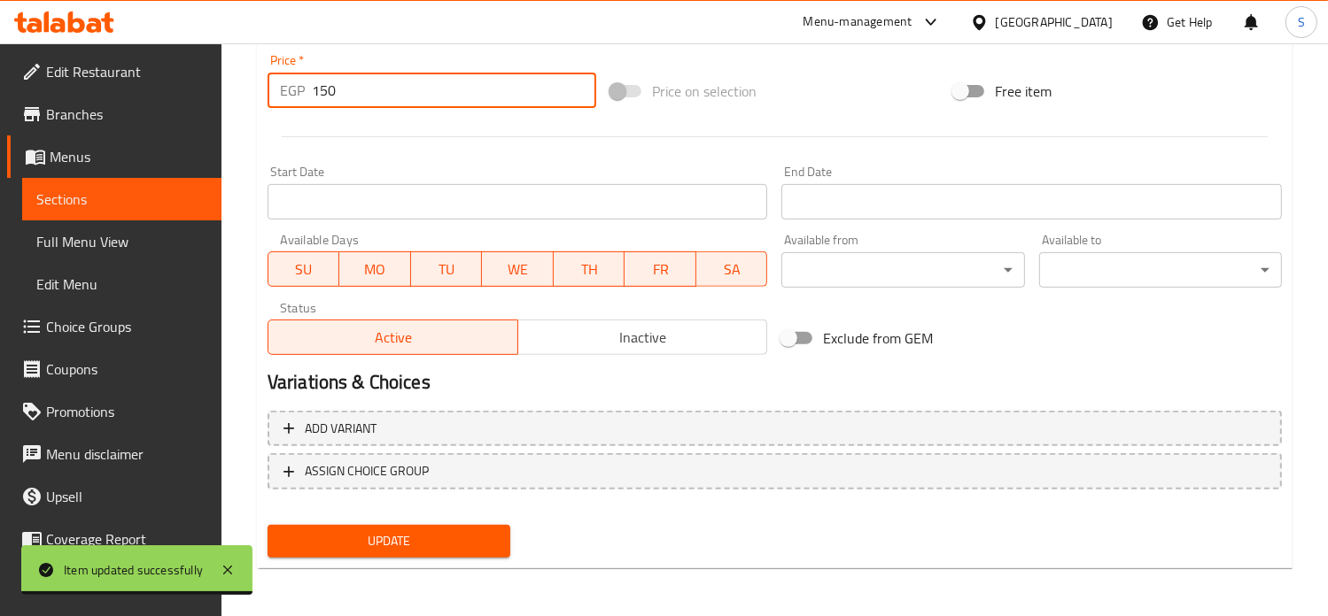
click at [324, 87] on input "150" at bounding box center [454, 90] width 284 height 35
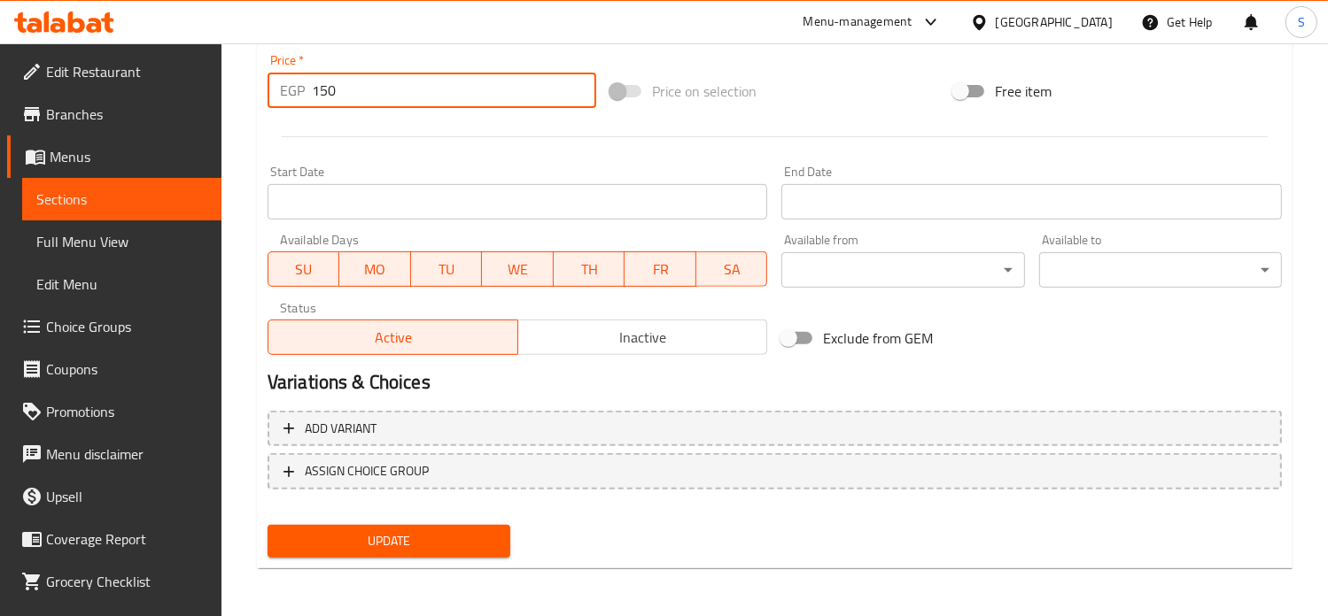
click at [324, 87] on input "150" at bounding box center [454, 90] width 284 height 35
type input "199"
click at [267, 525] on button "Update" at bounding box center [388, 541] width 243 height 33
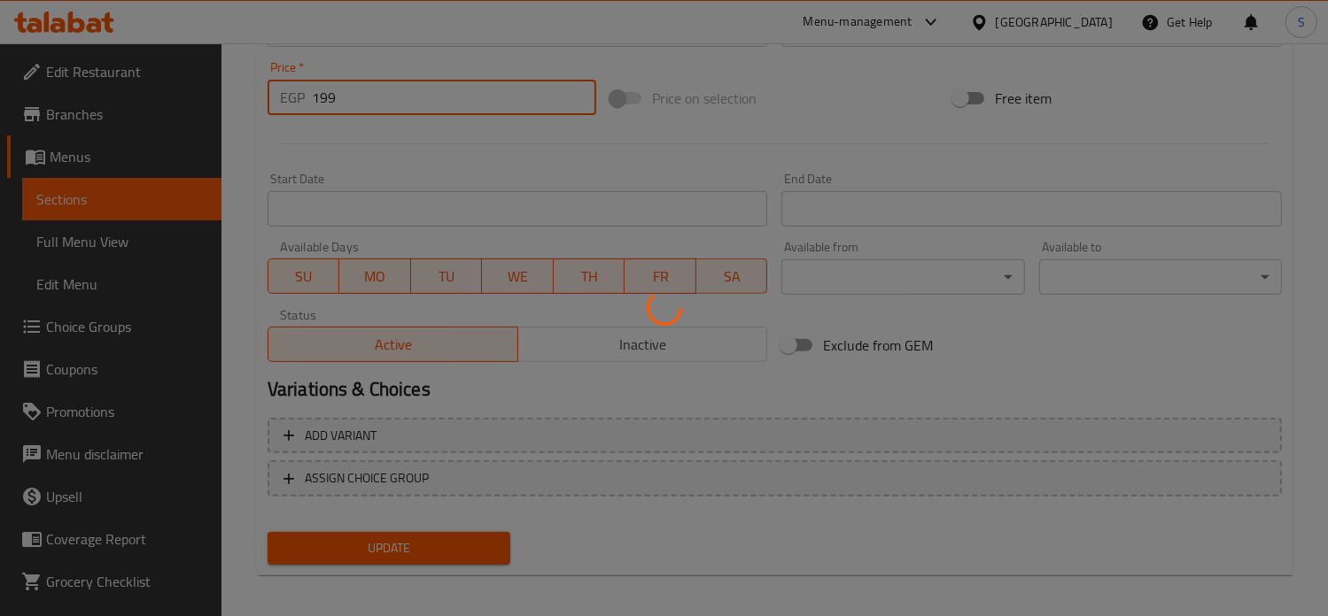
scroll to position [0, 0]
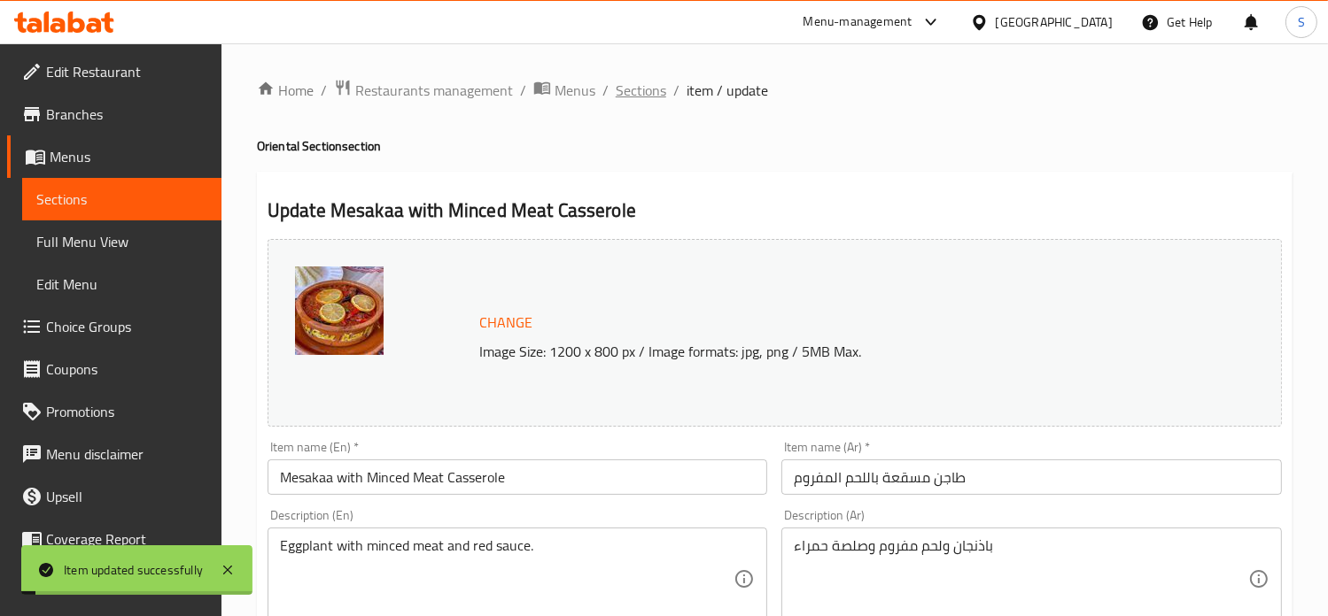
click at [636, 99] on span "Sections" at bounding box center [641, 90] width 50 height 21
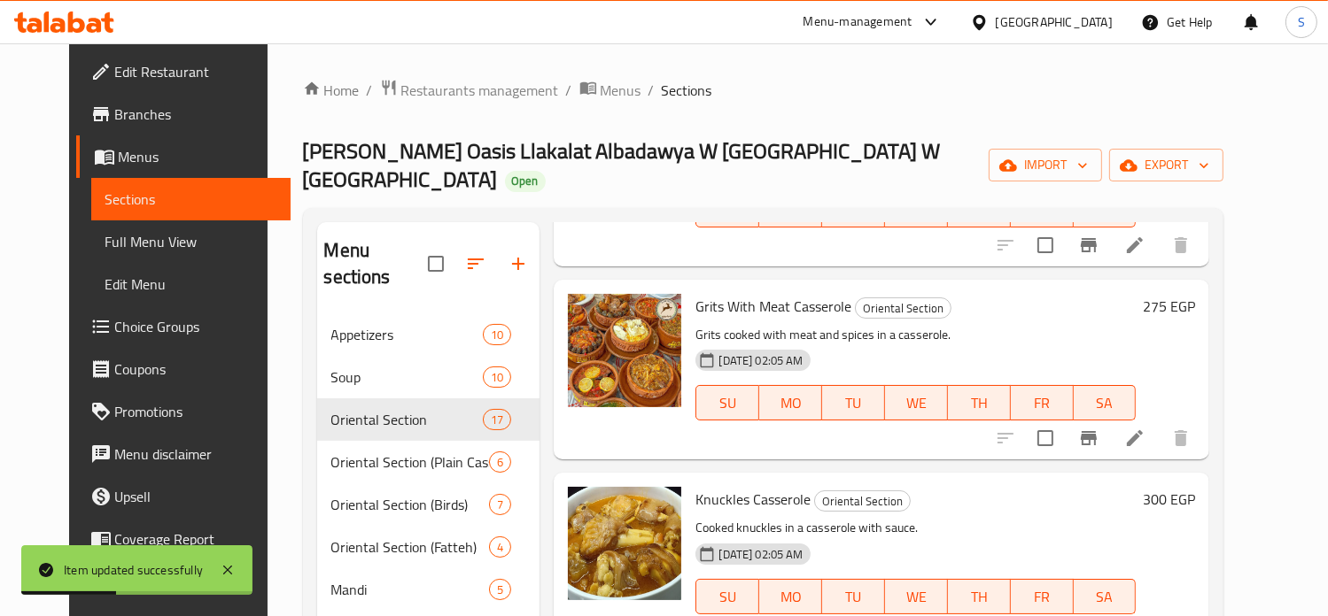
scroll to position [2129, 0]
click at [1145, 427] on icon at bounding box center [1134, 437] width 21 height 21
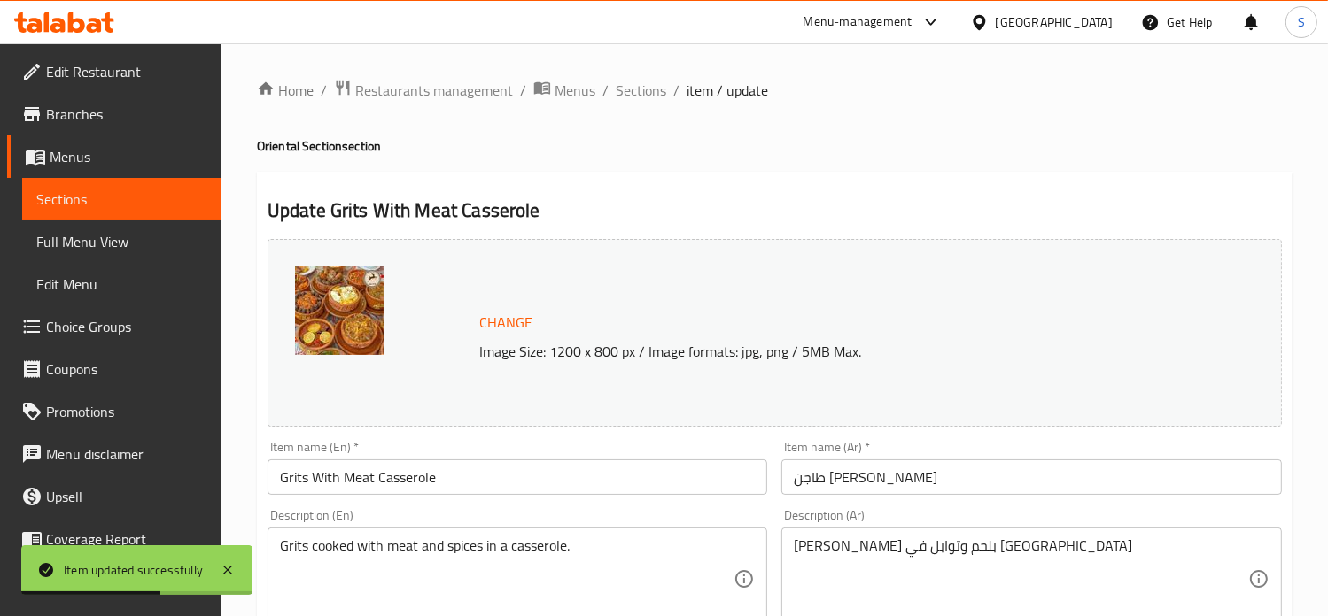
scroll to position [659, 0]
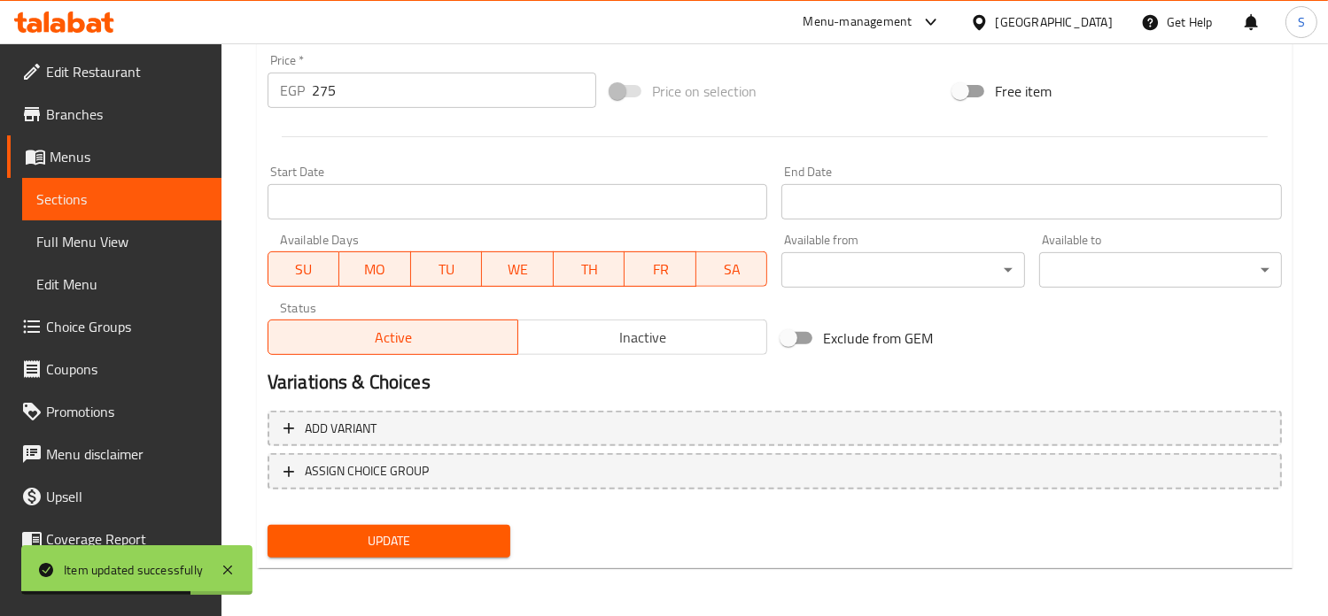
click at [369, 93] on input "275" at bounding box center [454, 90] width 284 height 35
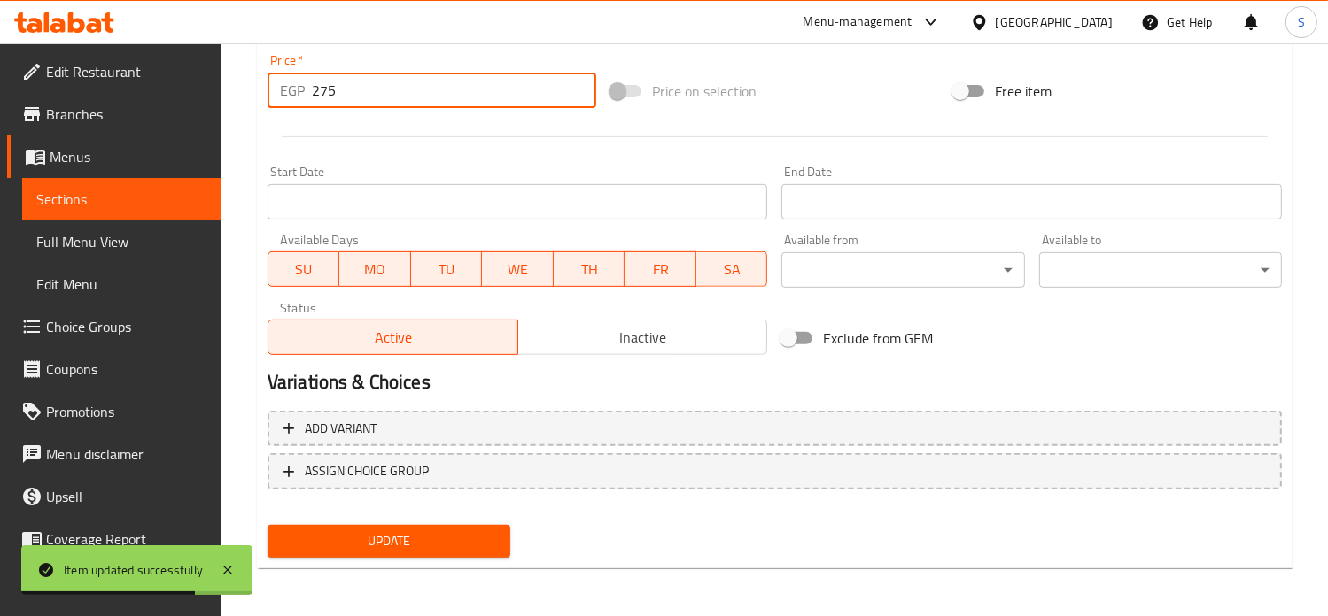
click at [369, 93] on input "275" at bounding box center [454, 90] width 284 height 35
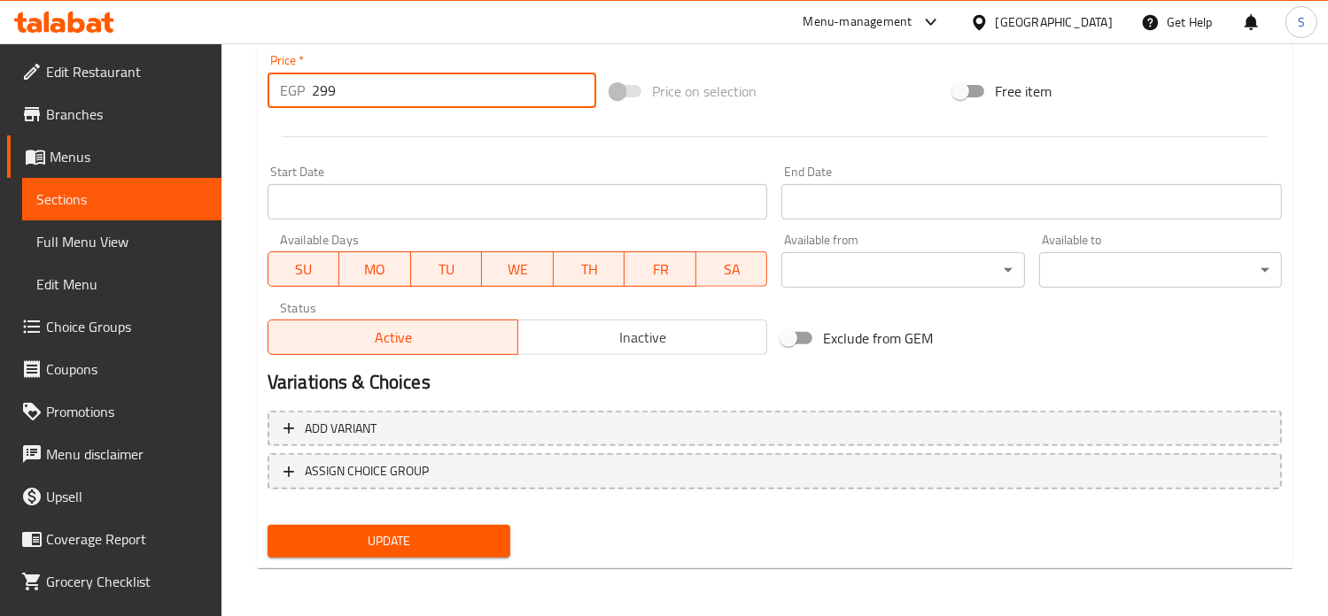
type input "299"
click at [267, 525] on button "Update" at bounding box center [388, 541] width 243 height 33
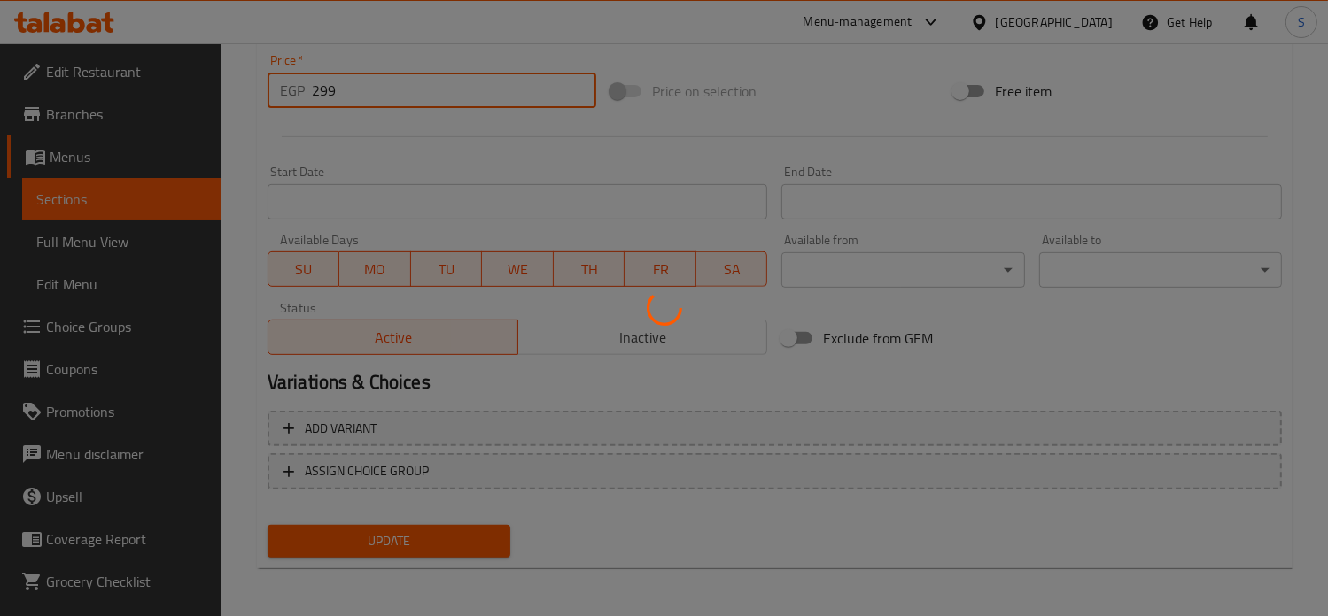
scroll to position [0, 0]
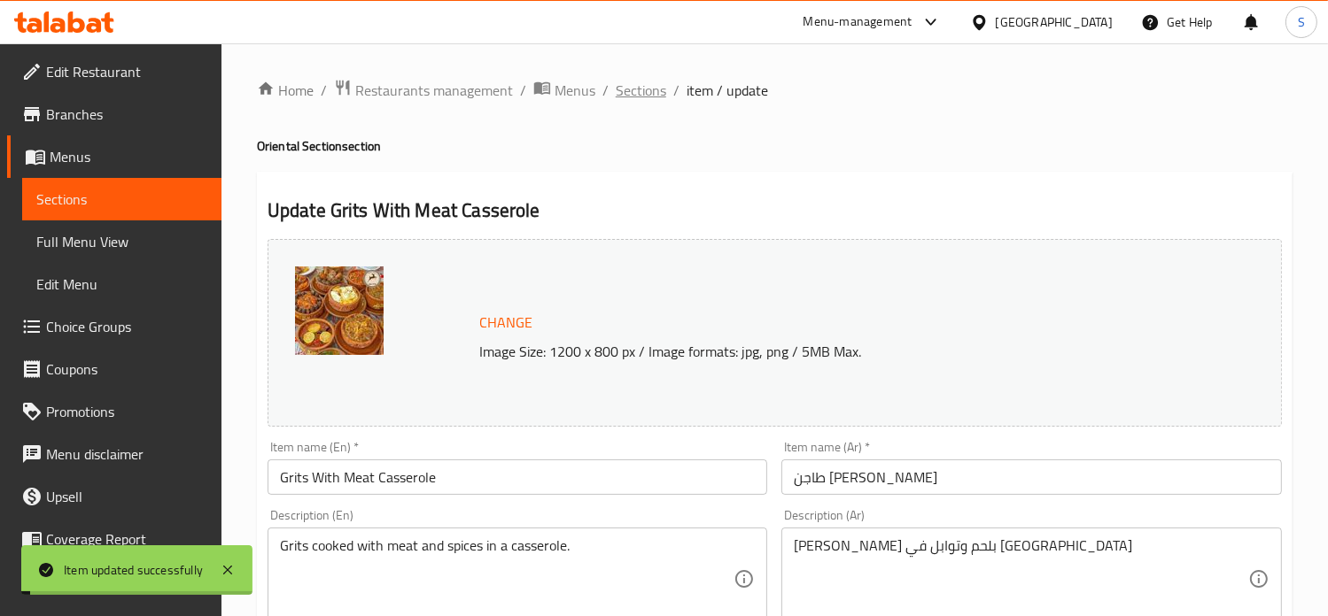
click at [645, 95] on span "Sections" at bounding box center [641, 90] width 50 height 21
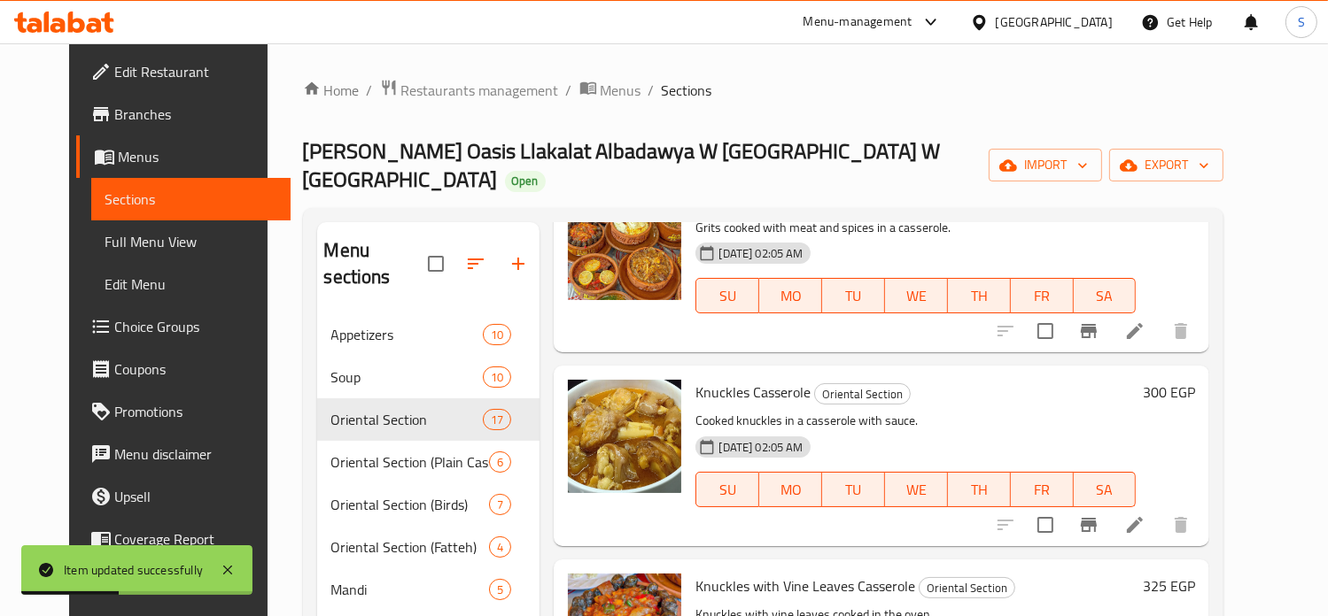
scroll to position [2244, 0]
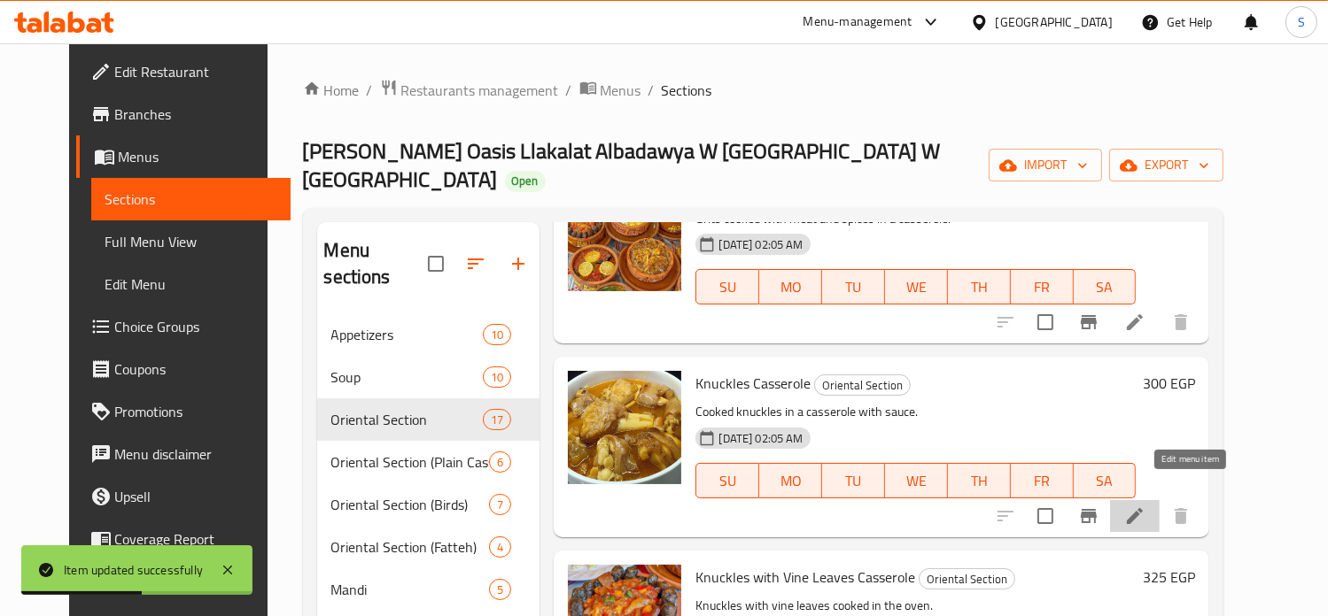
click at [1145, 506] on icon at bounding box center [1134, 516] width 21 height 21
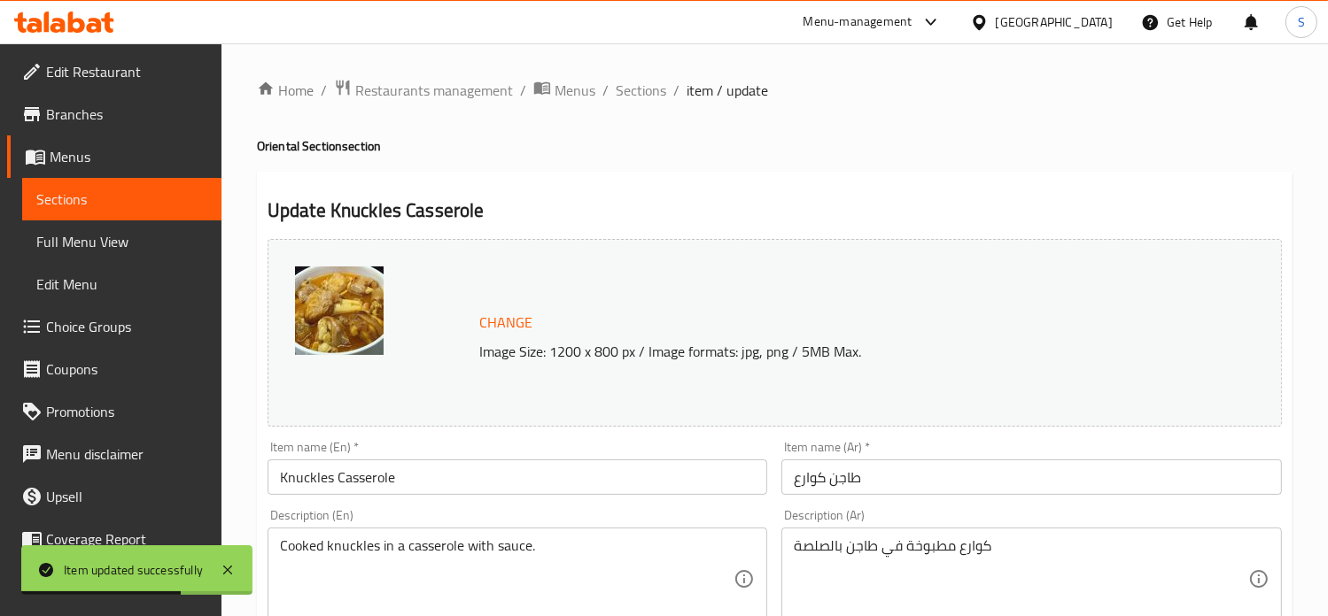
scroll to position [659, 0]
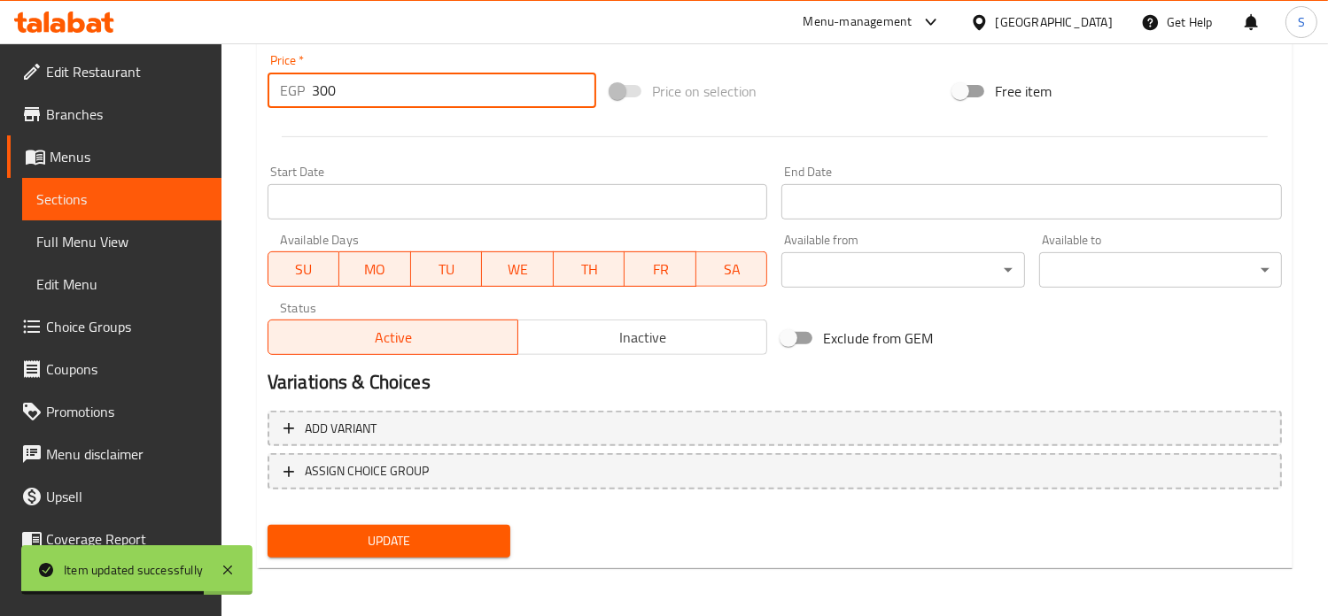
click at [342, 96] on input "300" at bounding box center [454, 90] width 284 height 35
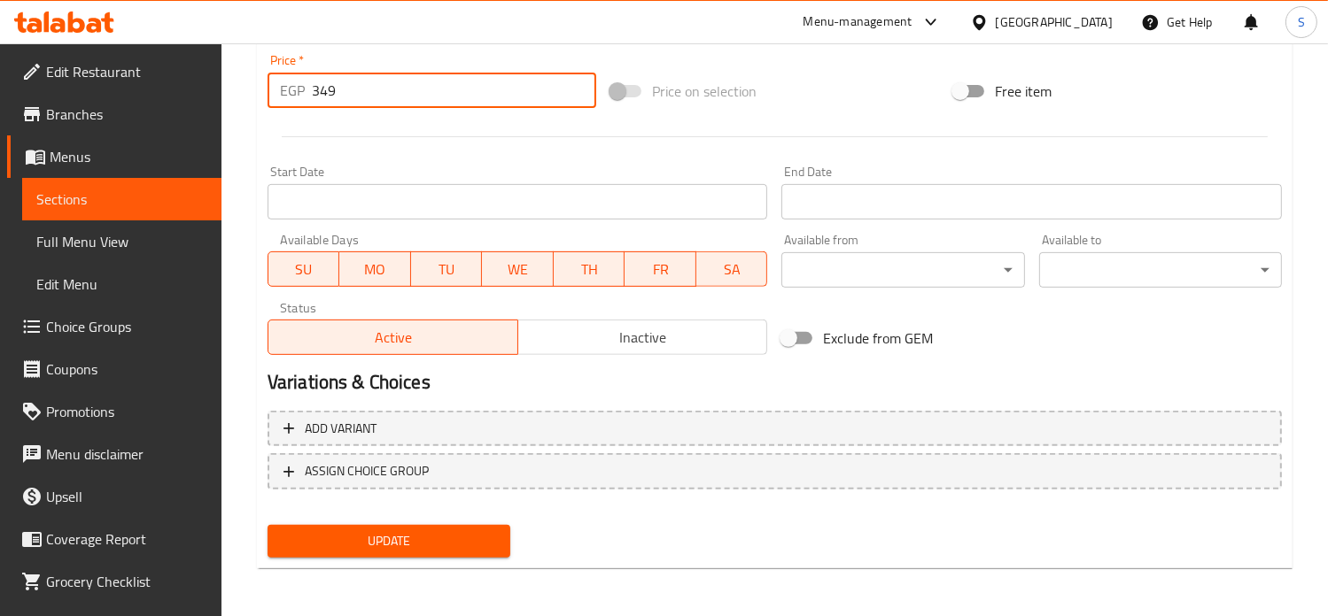
type input "349"
click at [267, 525] on button "Update" at bounding box center [388, 541] width 243 height 33
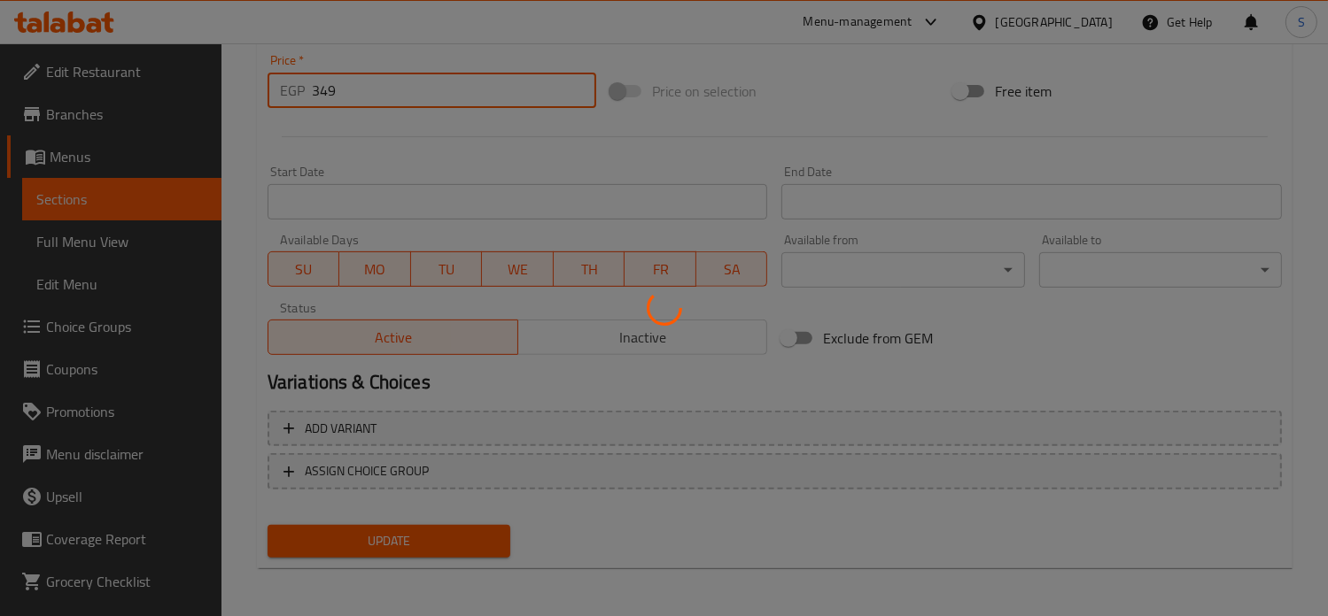
scroll to position [0, 0]
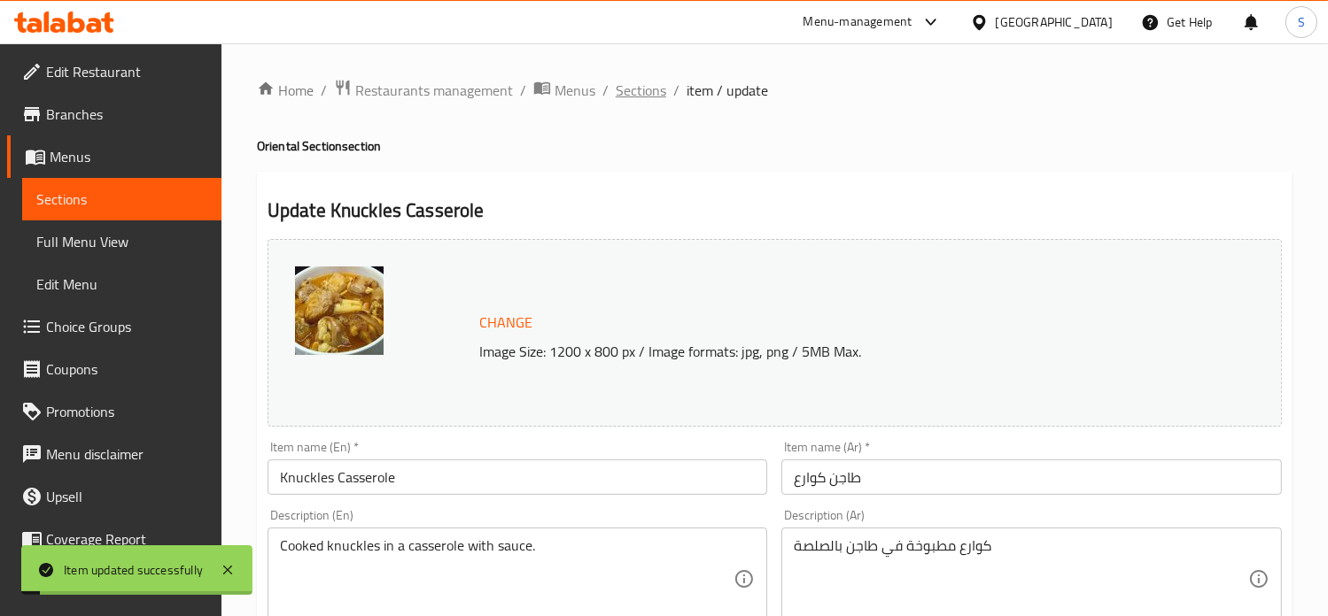
click at [628, 91] on span "Sections" at bounding box center [641, 90] width 50 height 21
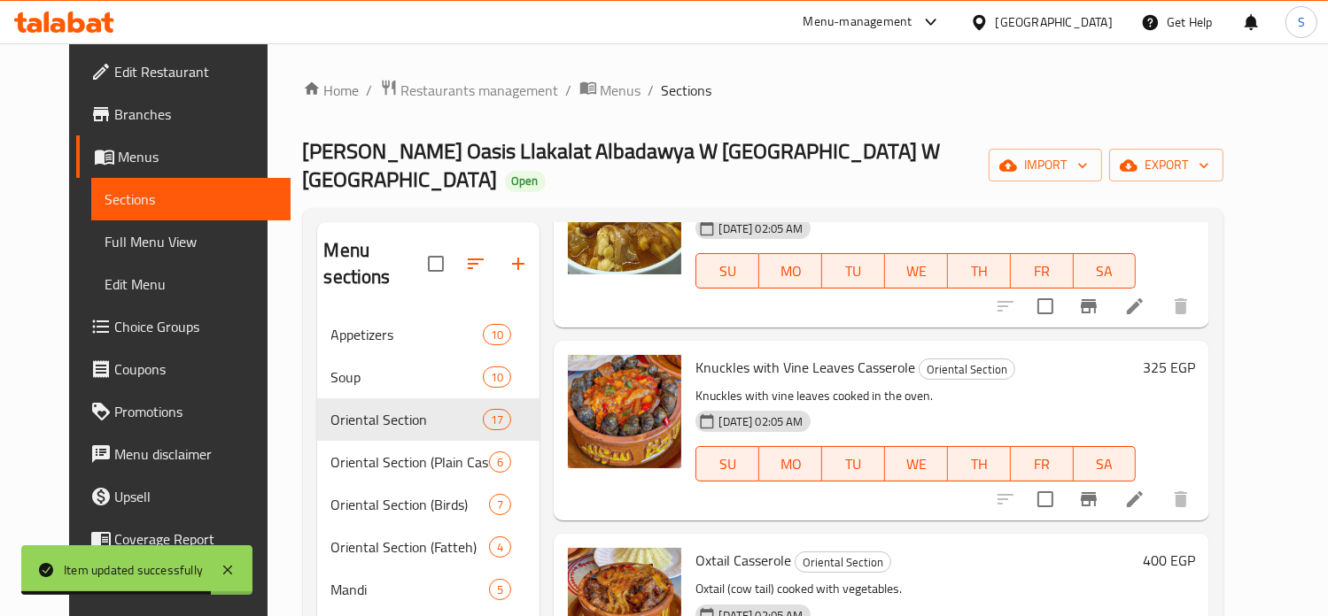
scroll to position [2528, 0]
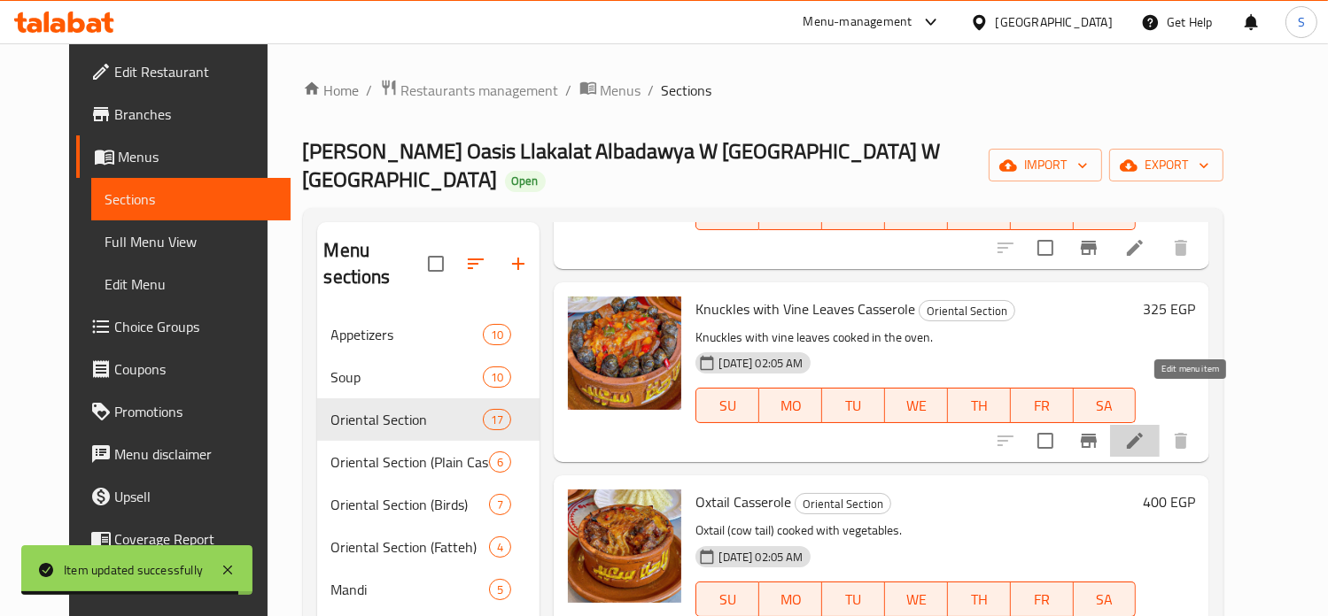
click at [1145, 430] on icon at bounding box center [1134, 440] width 21 height 21
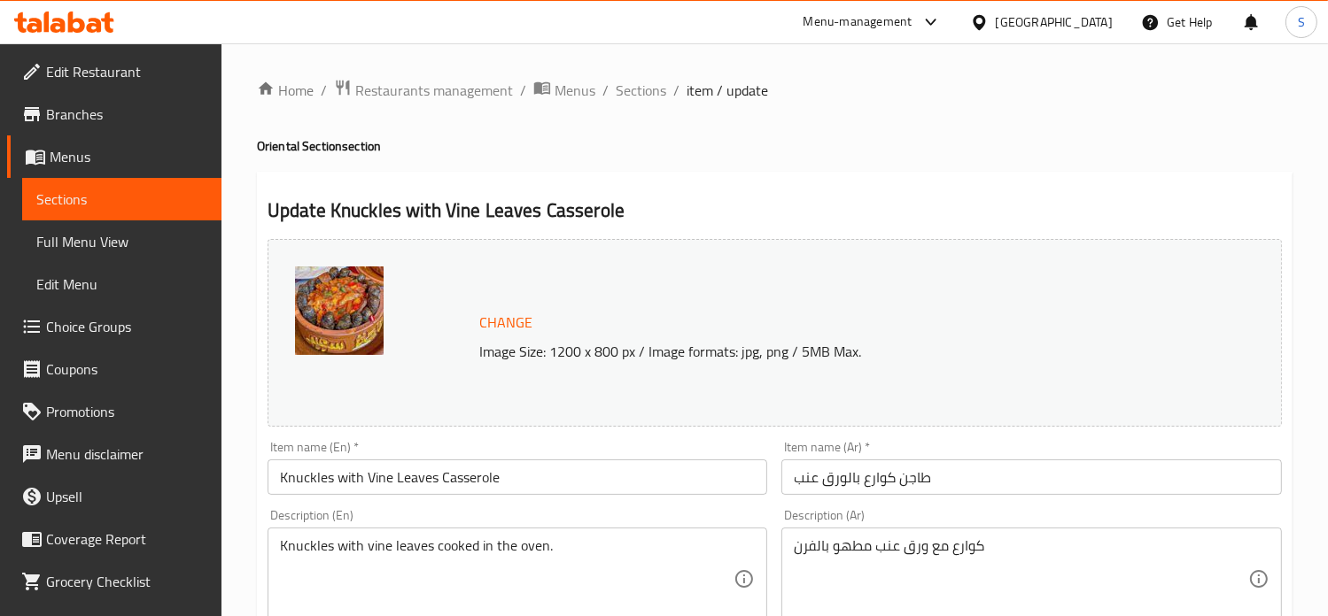
scroll to position [659, 0]
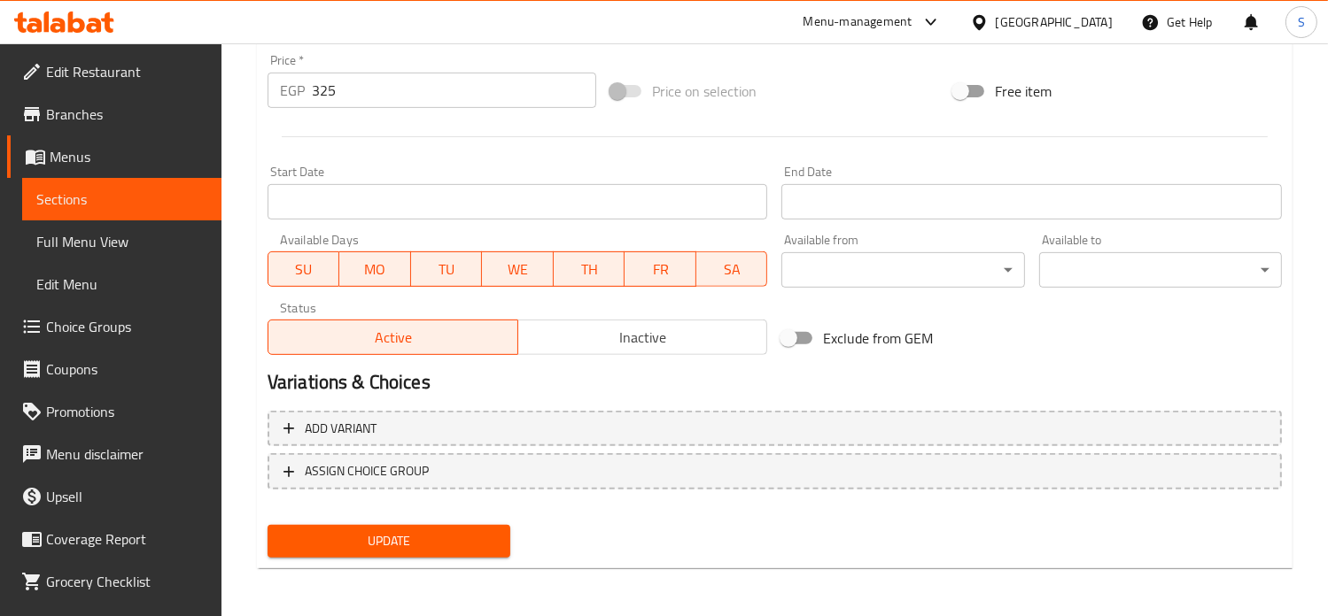
click at [334, 88] on input "325" at bounding box center [454, 90] width 284 height 35
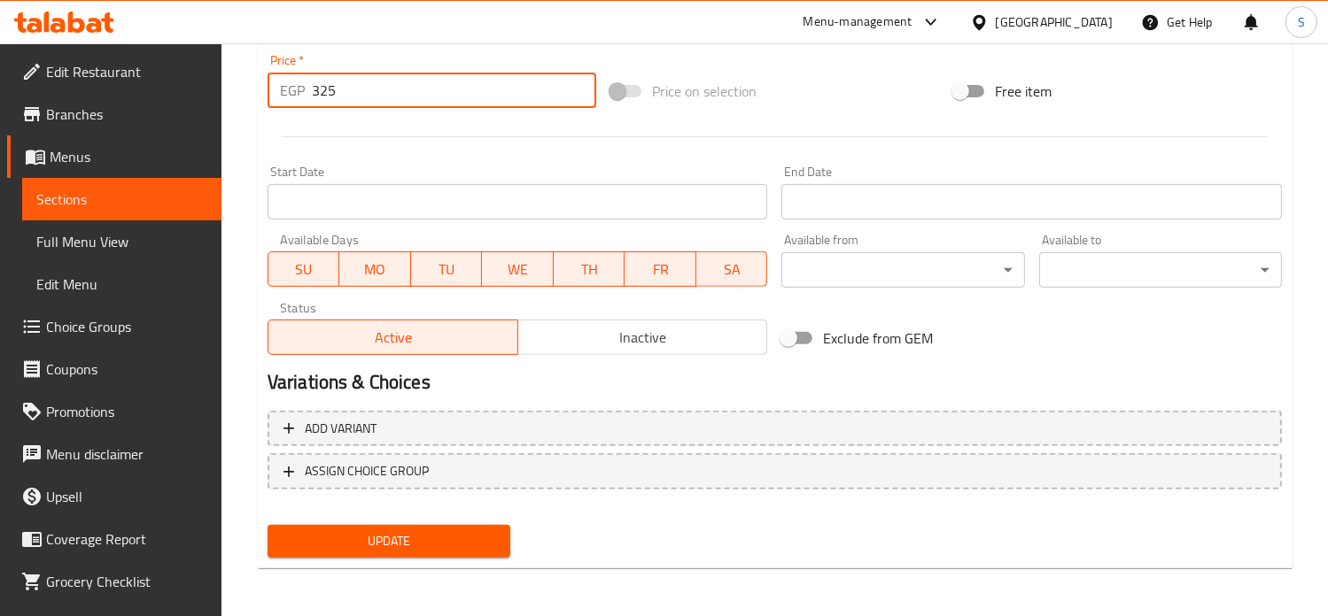
click at [334, 88] on input "325" at bounding box center [454, 90] width 284 height 35
type input "399"
click at [267, 525] on button "Update" at bounding box center [388, 541] width 243 height 33
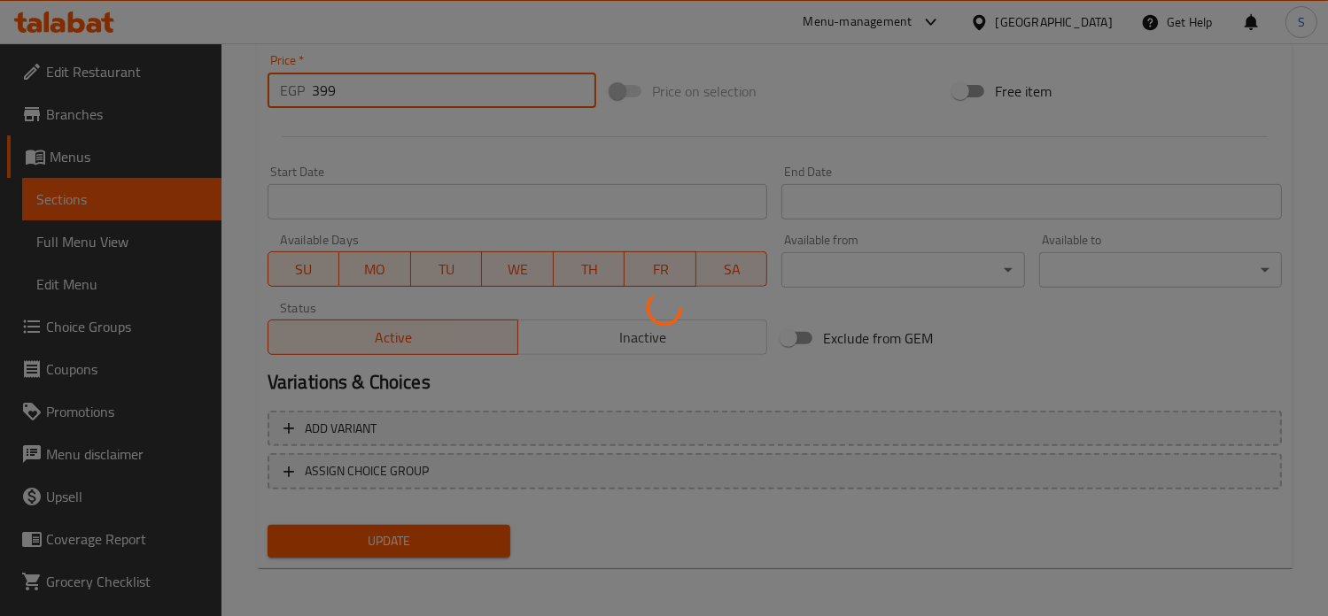
scroll to position [0, 0]
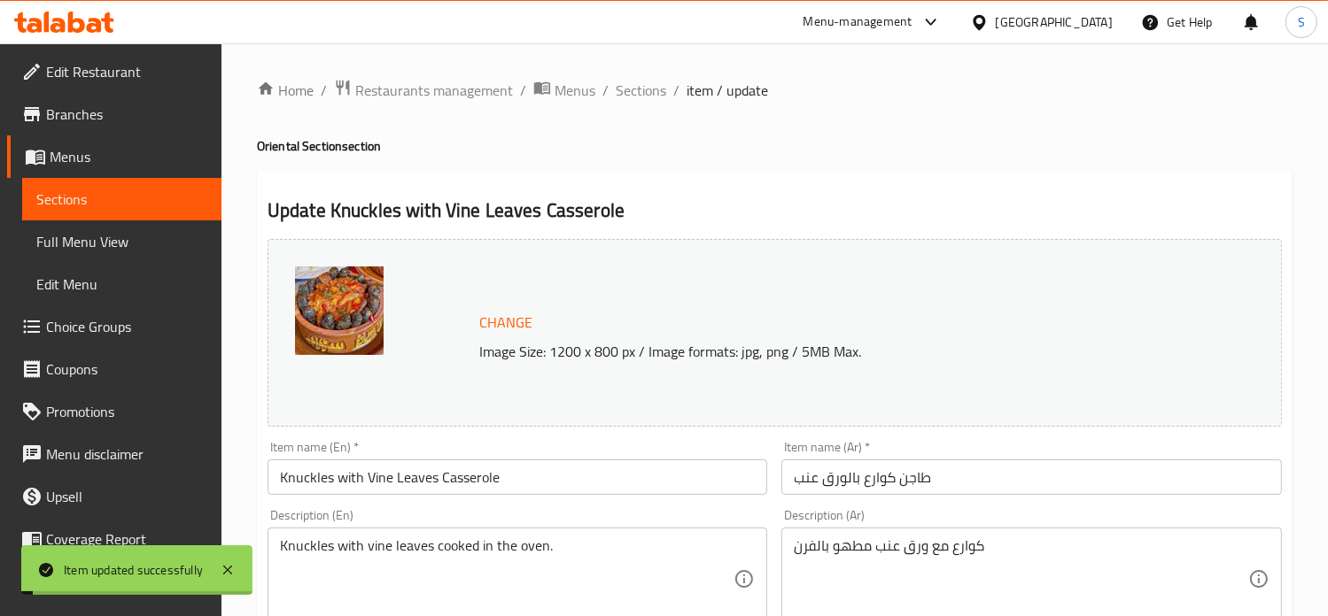
click at [640, 94] on span "Sections" at bounding box center [641, 90] width 50 height 21
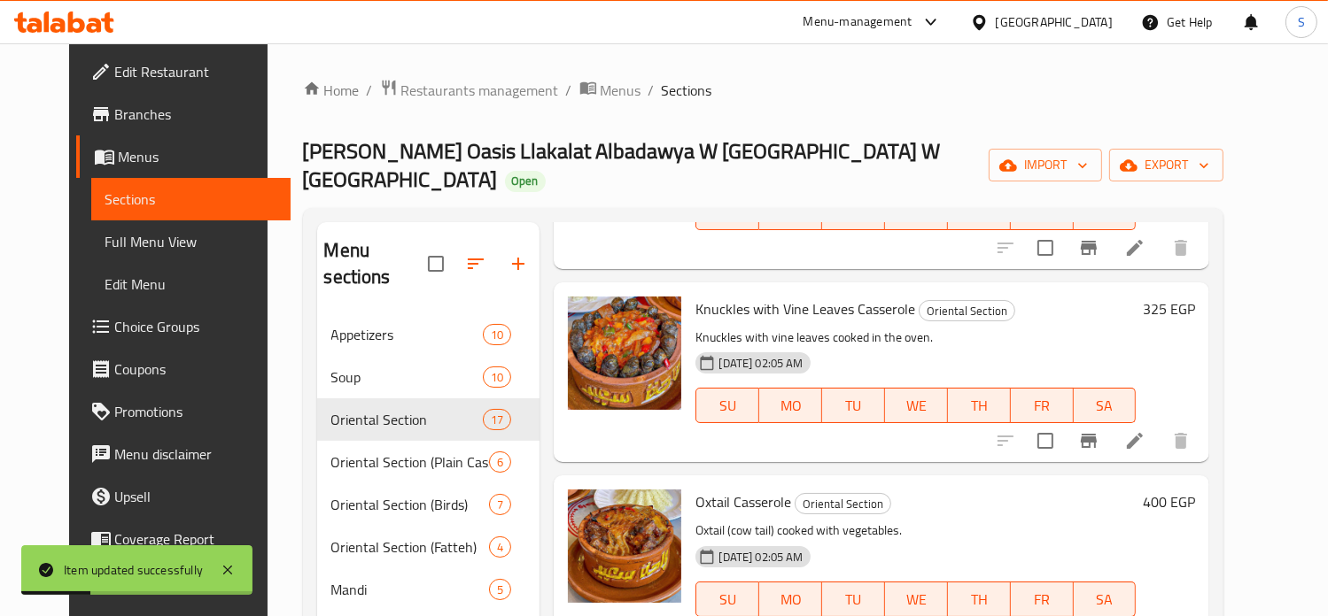
scroll to position [143, 0]
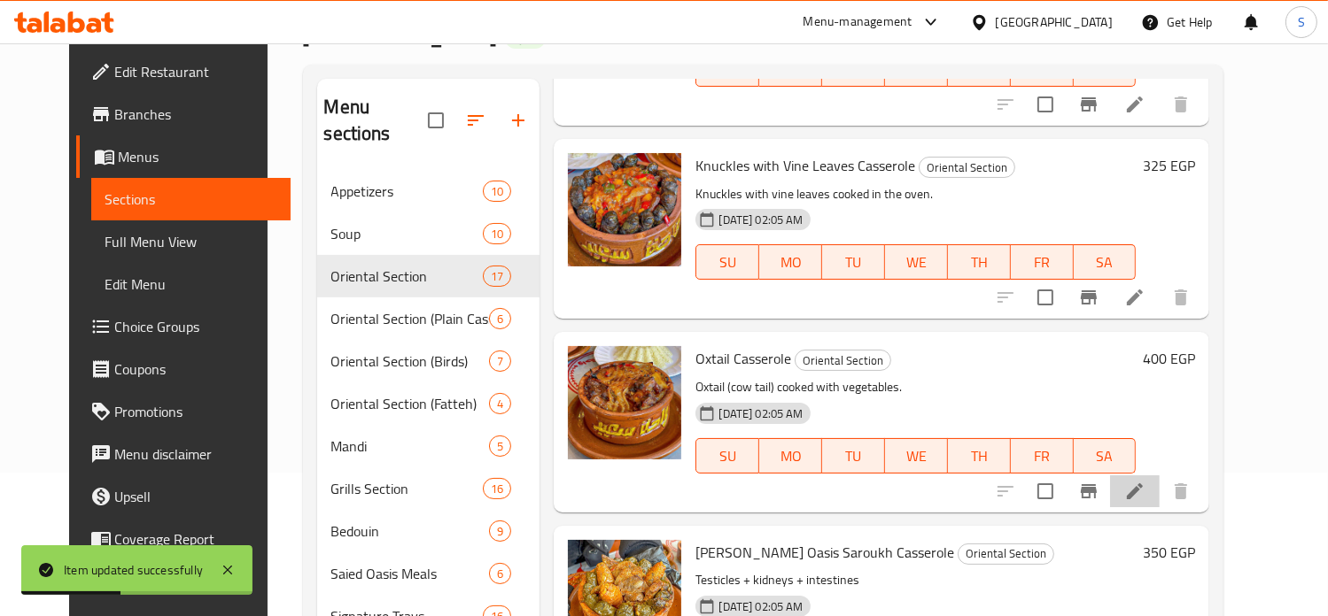
click at [1159, 476] on li at bounding box center [1135, 492] width 50 height 32
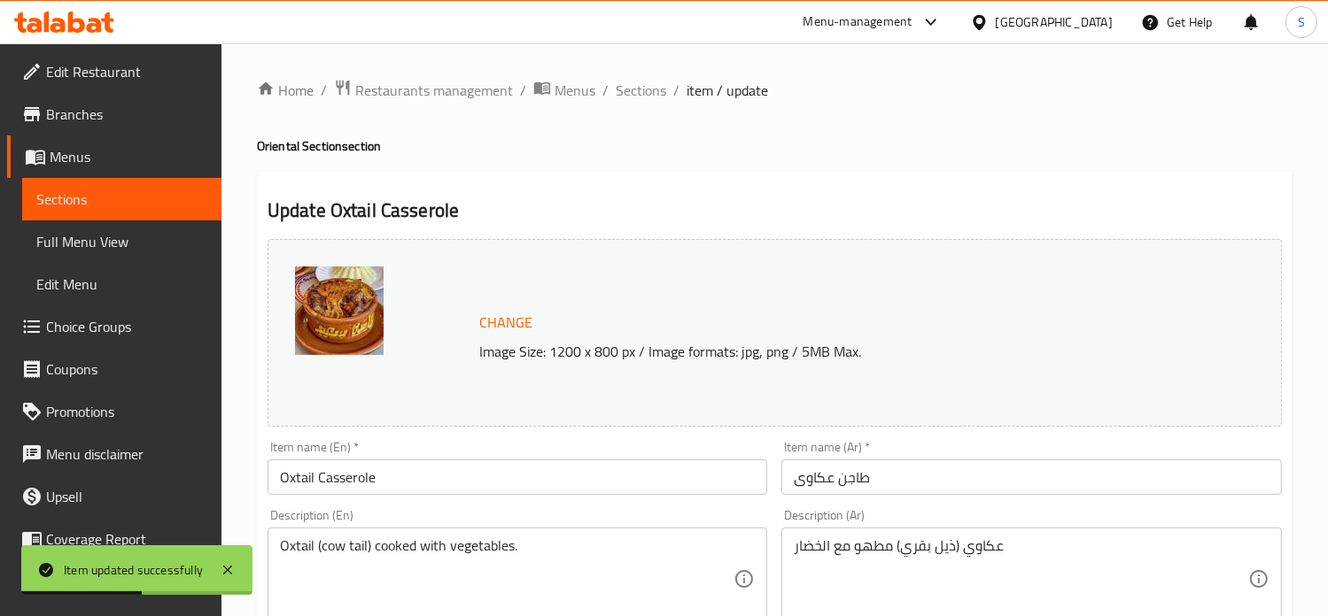
scroll to position [659, 0]
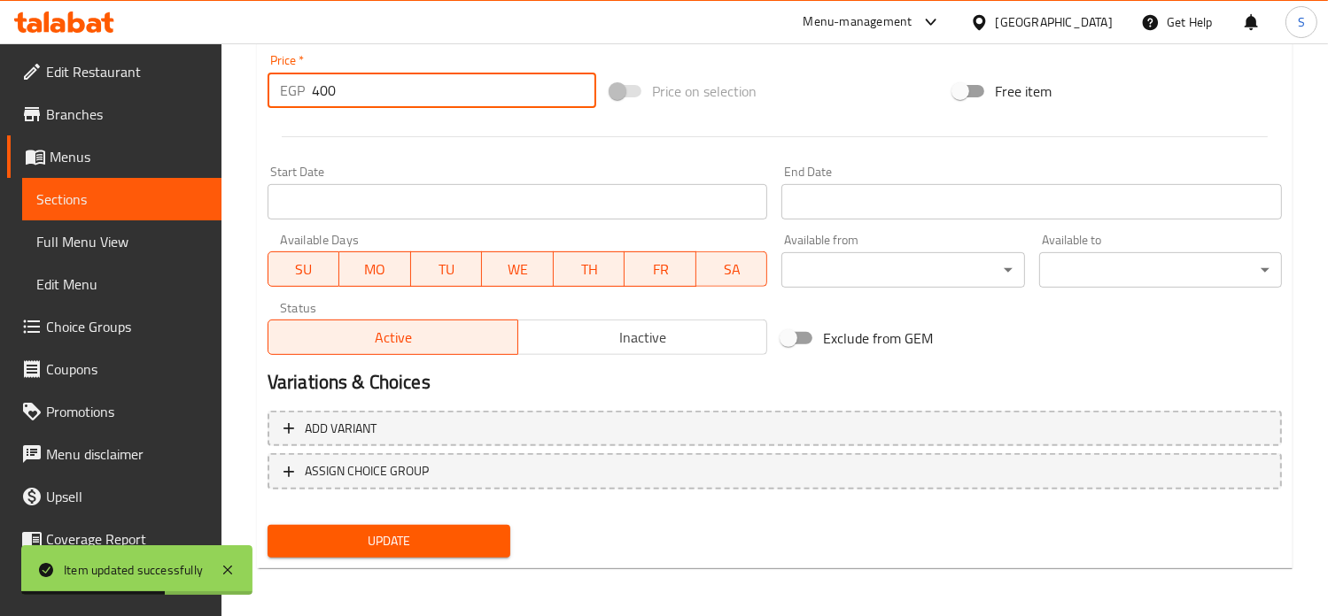
click at [334, 85] on input "400" at bounding box center [454, 90] width 284 height 35
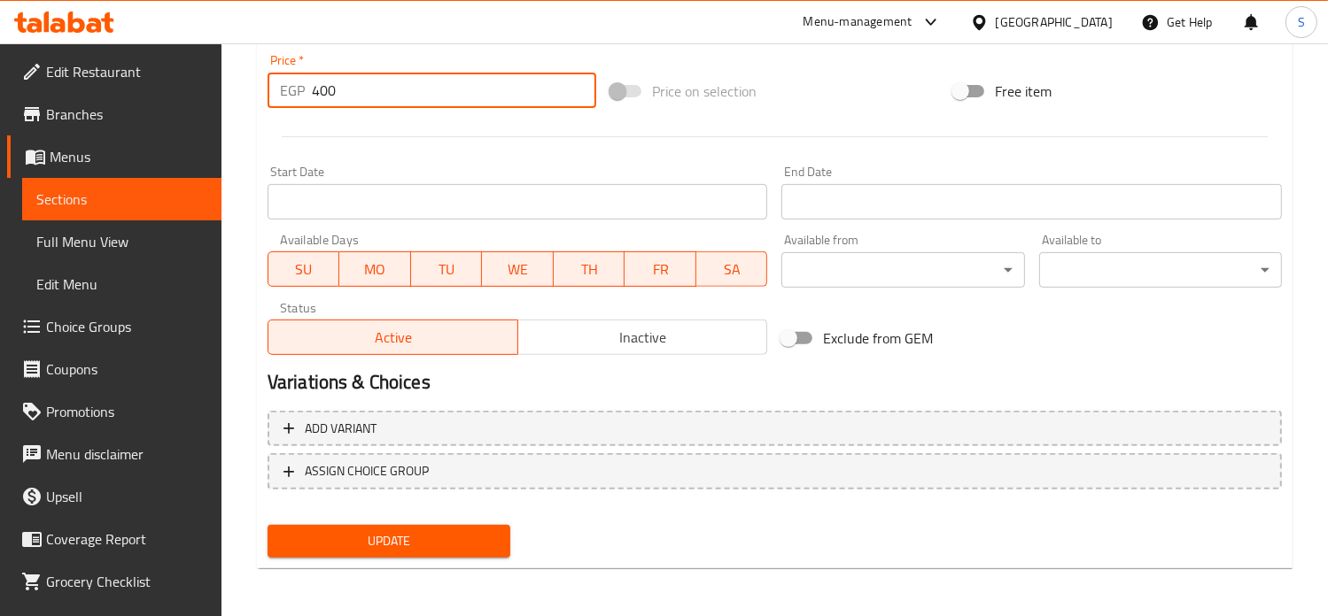
scroll to position [0, 0]
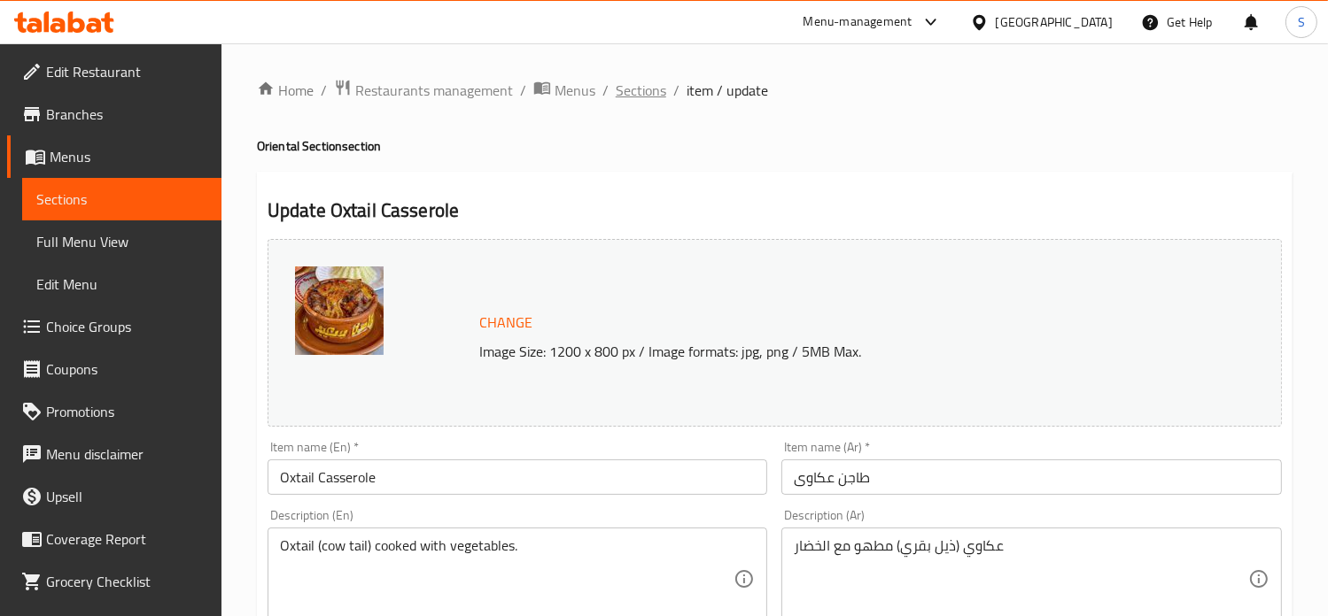
click at [628, 94] on span "Sections" at bounding box center [641, 90] width 50 height 21
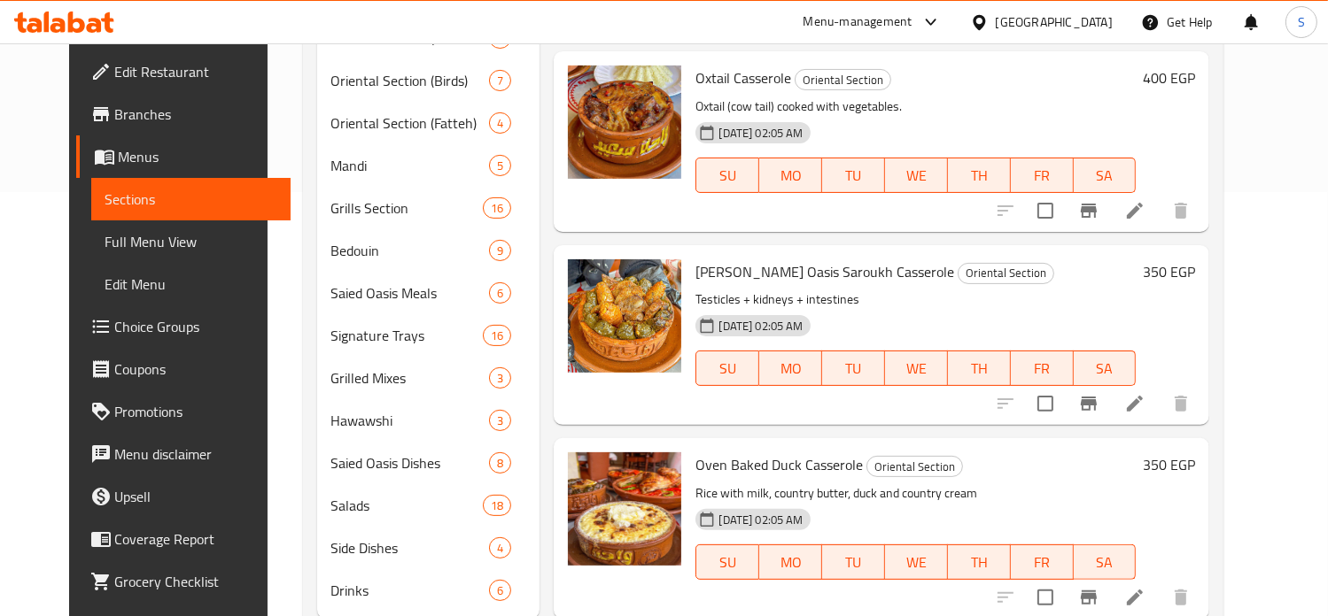
scroll to position [425, 0]
click at [1145, 392] on icon at bounding box center [1134, 402] width 21 height 21
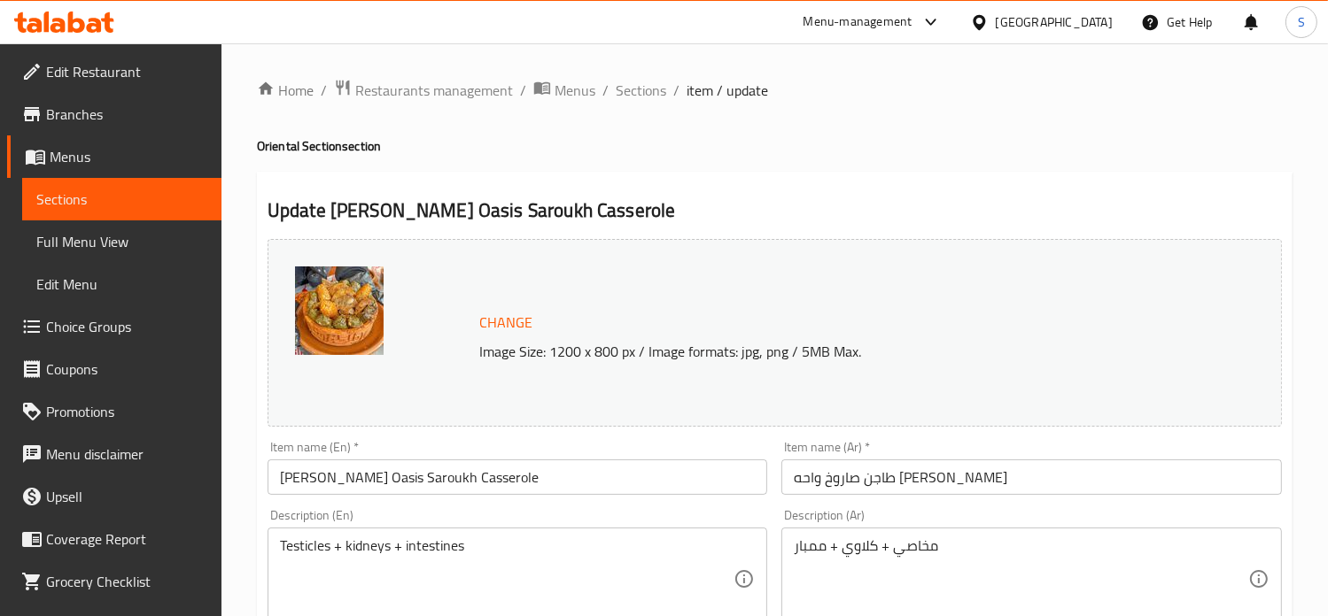
scroll to position [659, 0]
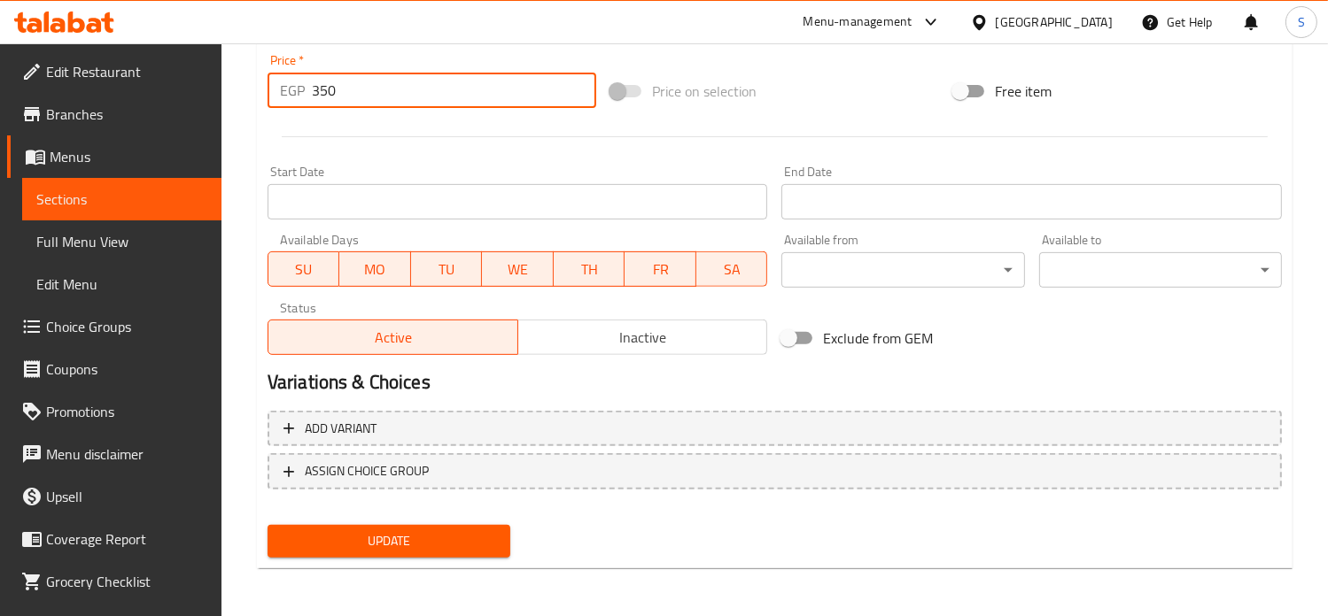
click at [319, 95] on input "350" at bounding box center [454, 90] width 284 height 35
type input "399"
click at [267, 525] on button "Update" at bounding box center [388, 541] width 243 height 33
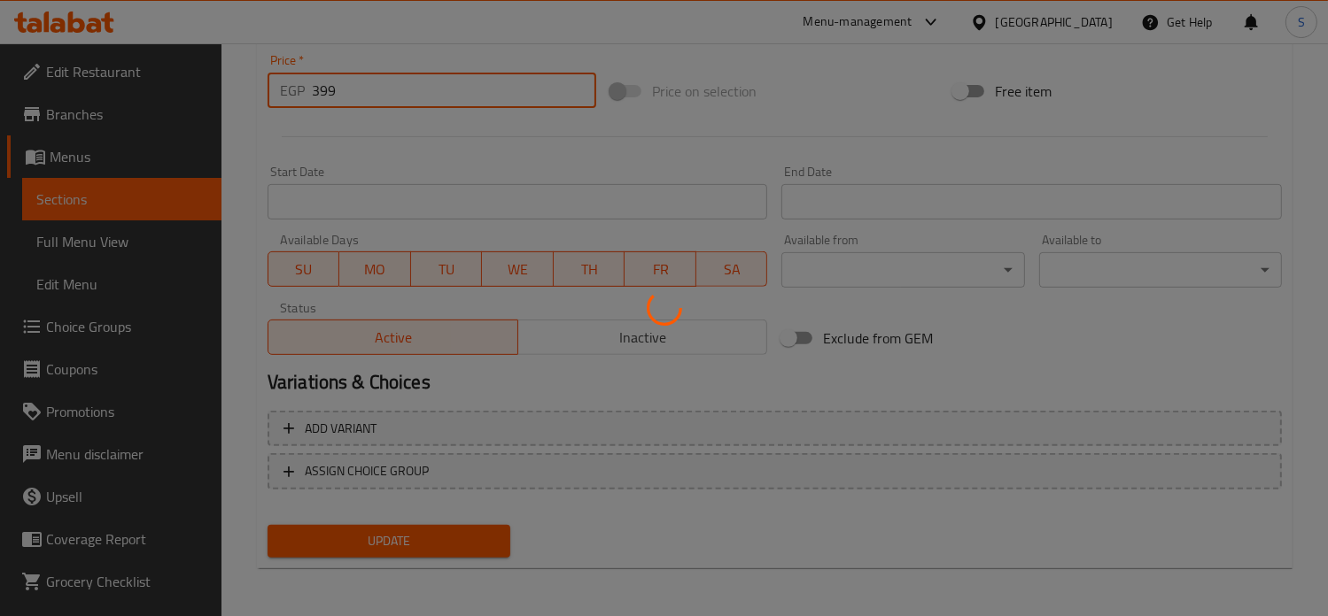
scroll to position [0, 0]
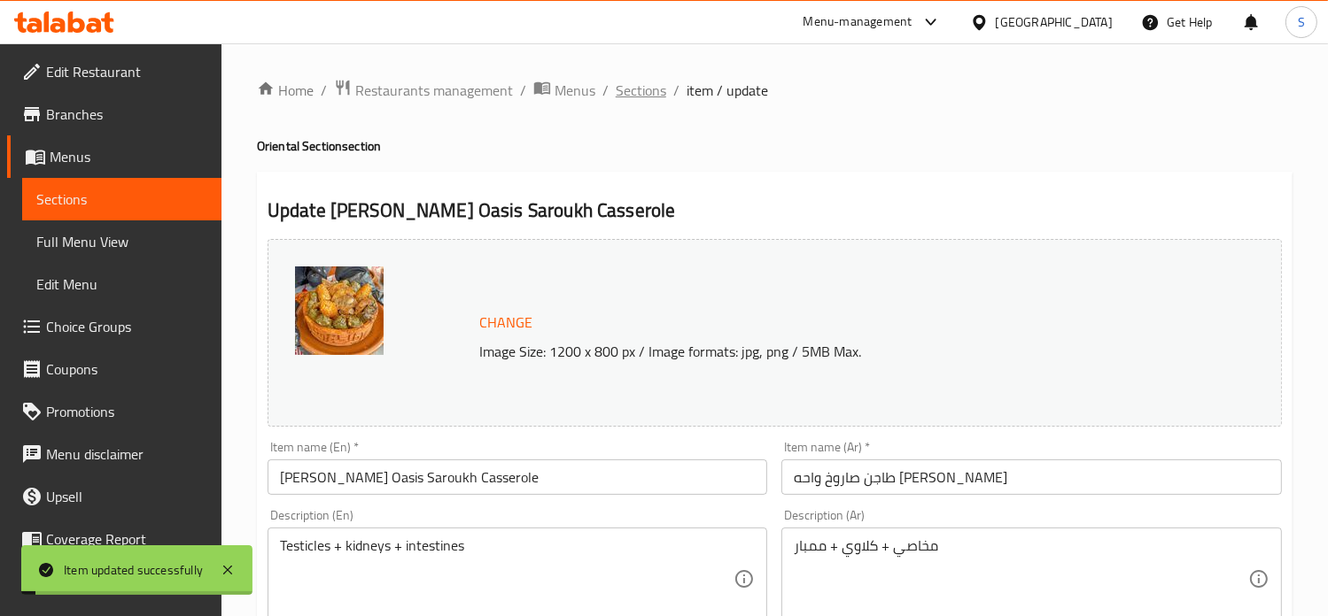
click at [639, 97] on span "Sections" at bounding box center [641, 90] width 50 height 21
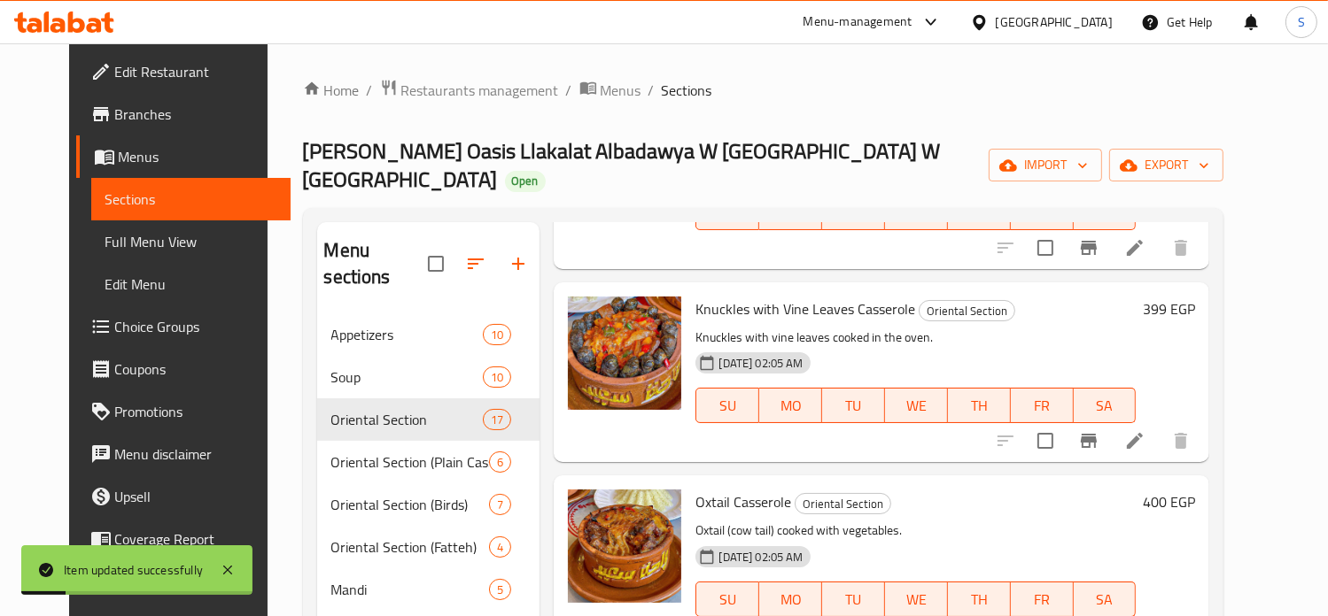
scroll to position [425, 0]
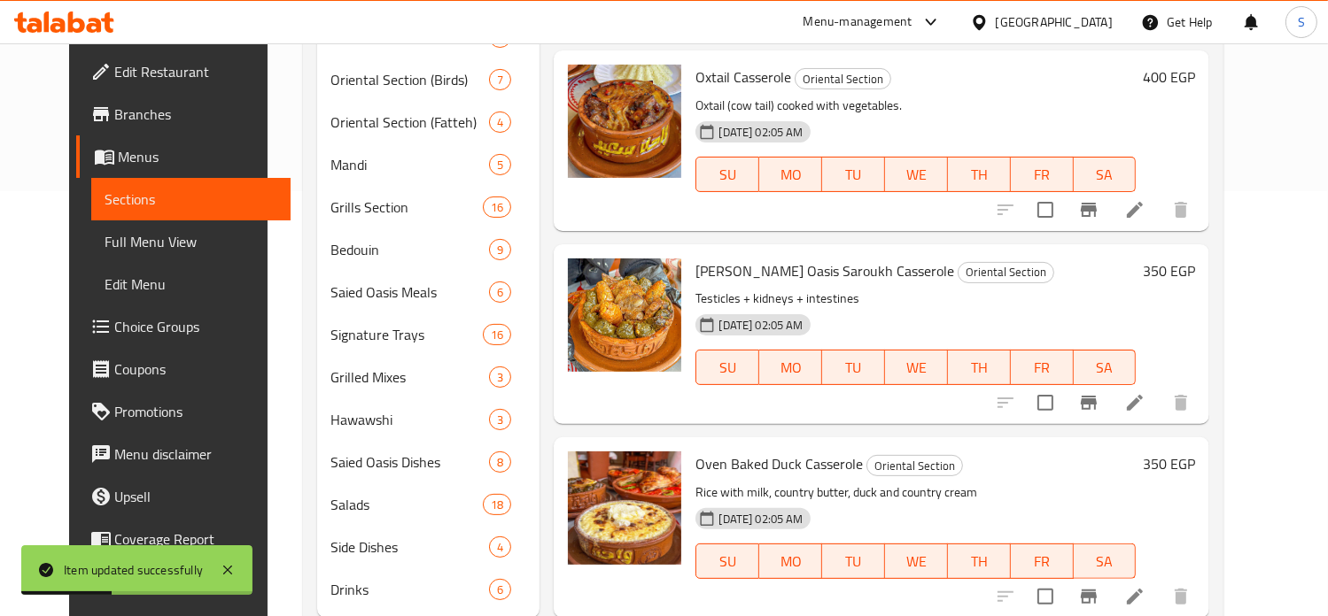
click at [1194, 576] on div at bounding box center [1093, 597] width 218 height 43
click at [1145, 586] on icon at bounding box center [1134, 596] width 21 height 21
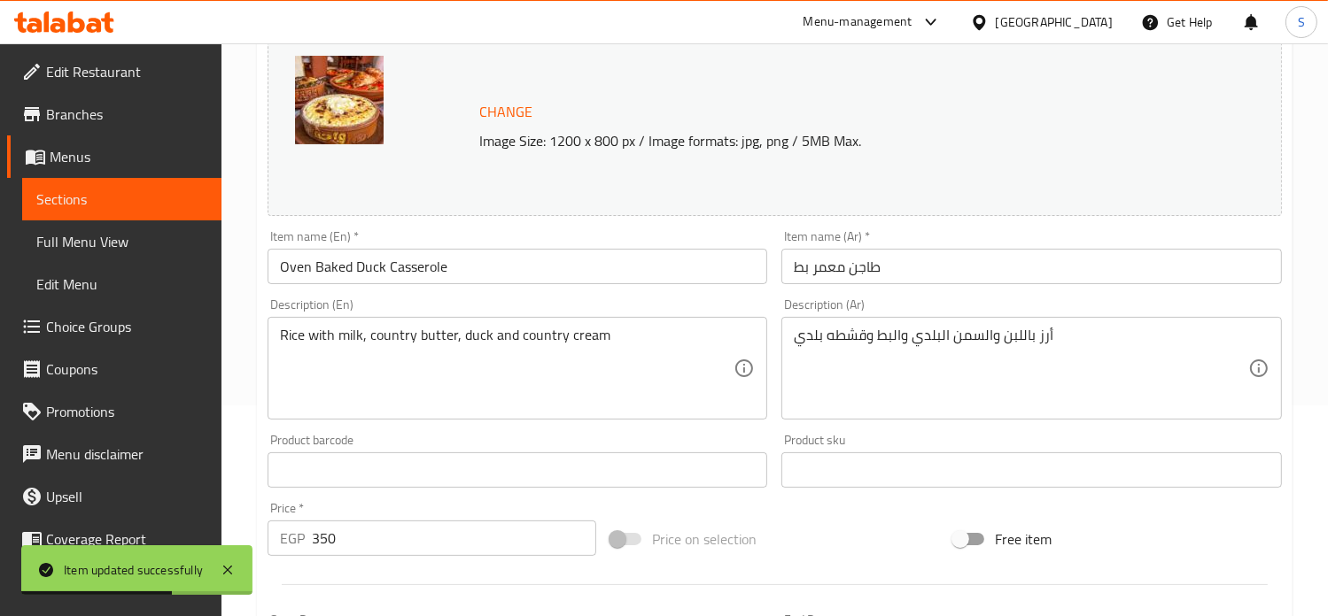
scroll to position [659, 0]
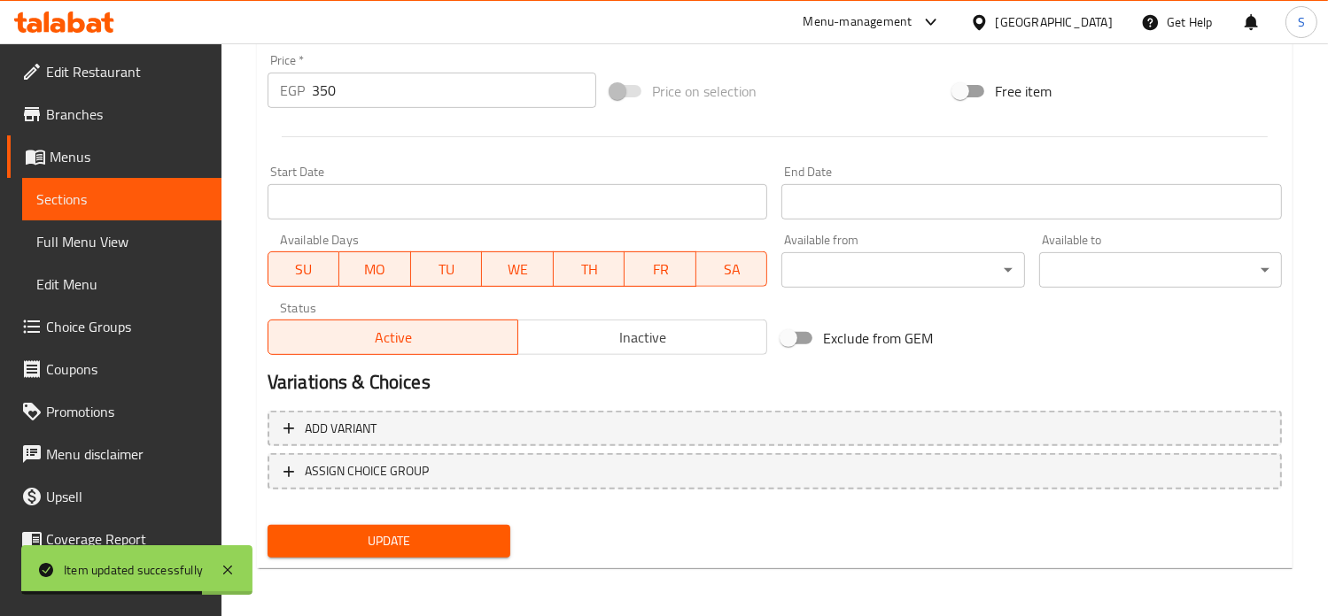
click at [327, 93] on input "350" at bounding box center [454, 90] width 284 height 35
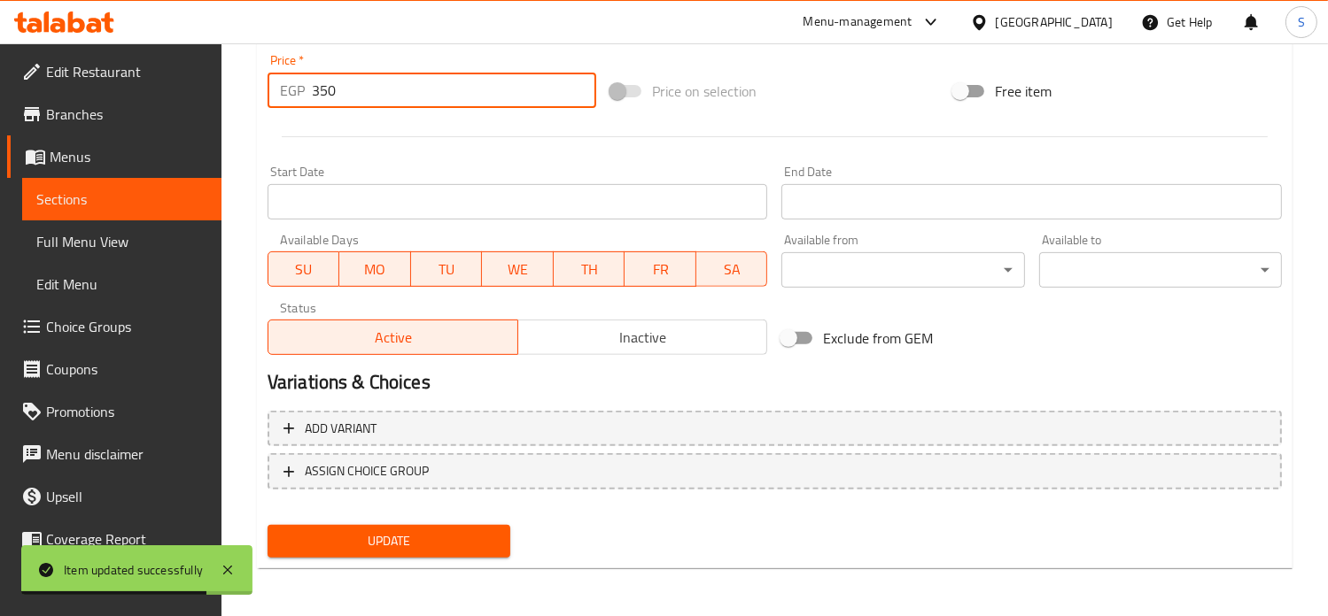
click at [327, 93] on input "350" at bounding box center [454, 90] width 284 height 35
type input "399"
click at [267, 525] on button "Update" at bounding box center [388, 541] width 243 height 33
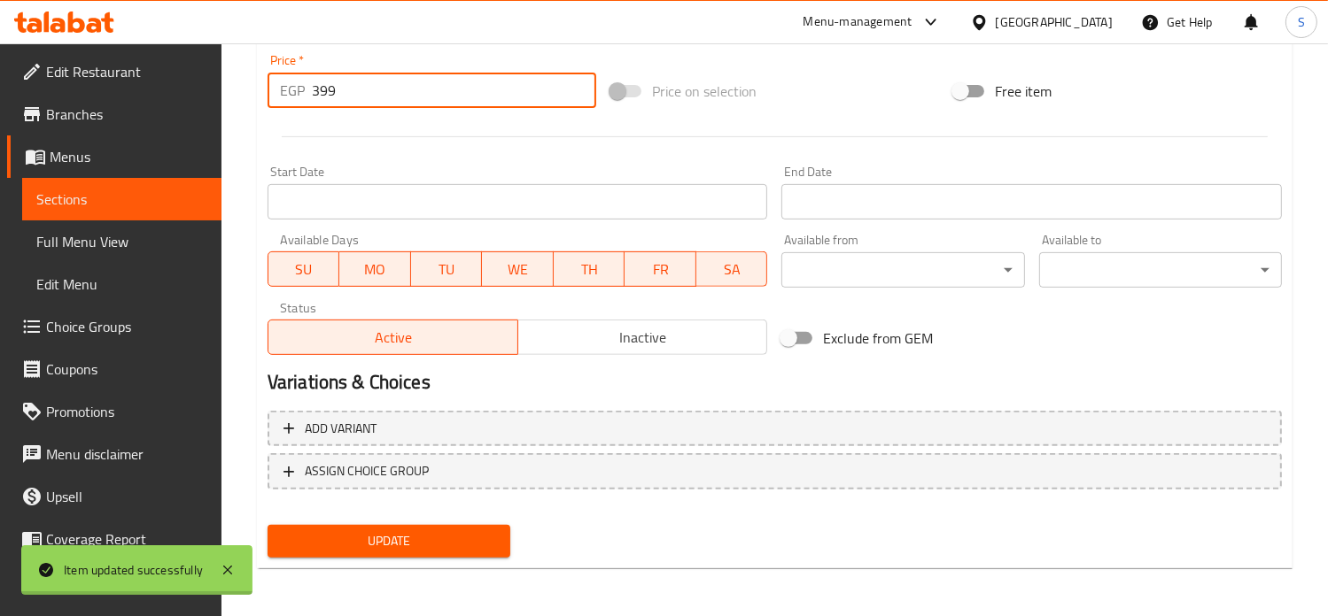
scroll to position [0, 0]
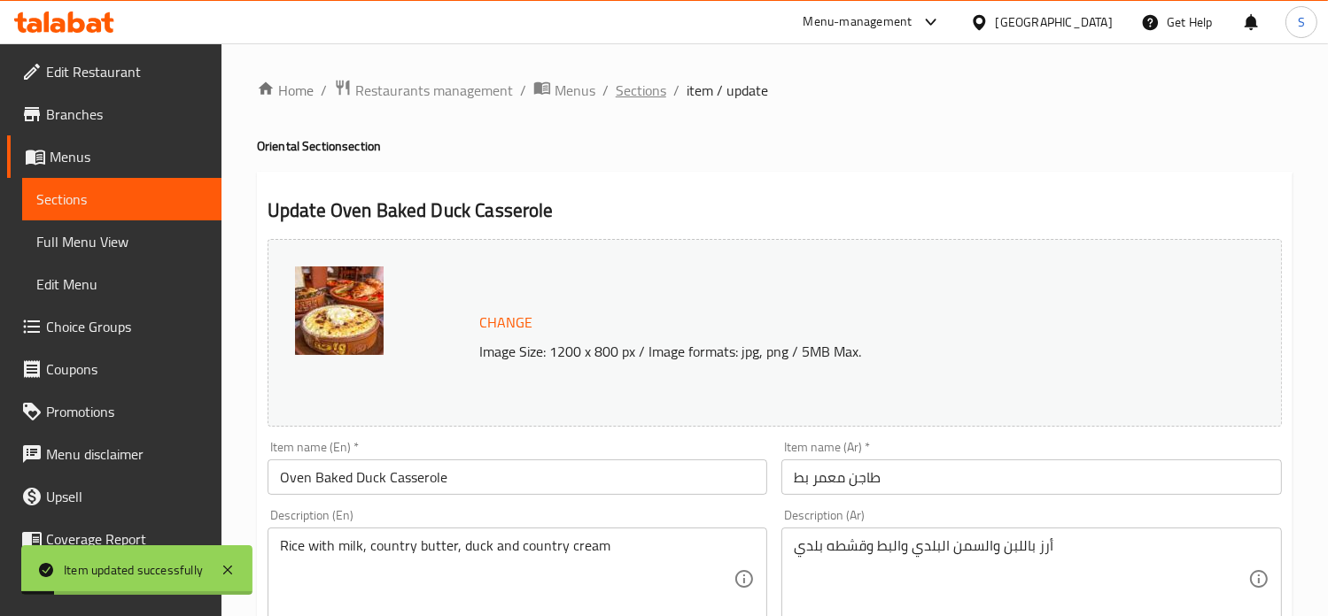
click at [644, 80] on span "Sections" at bounding box center [641, 90] width 50 height 21
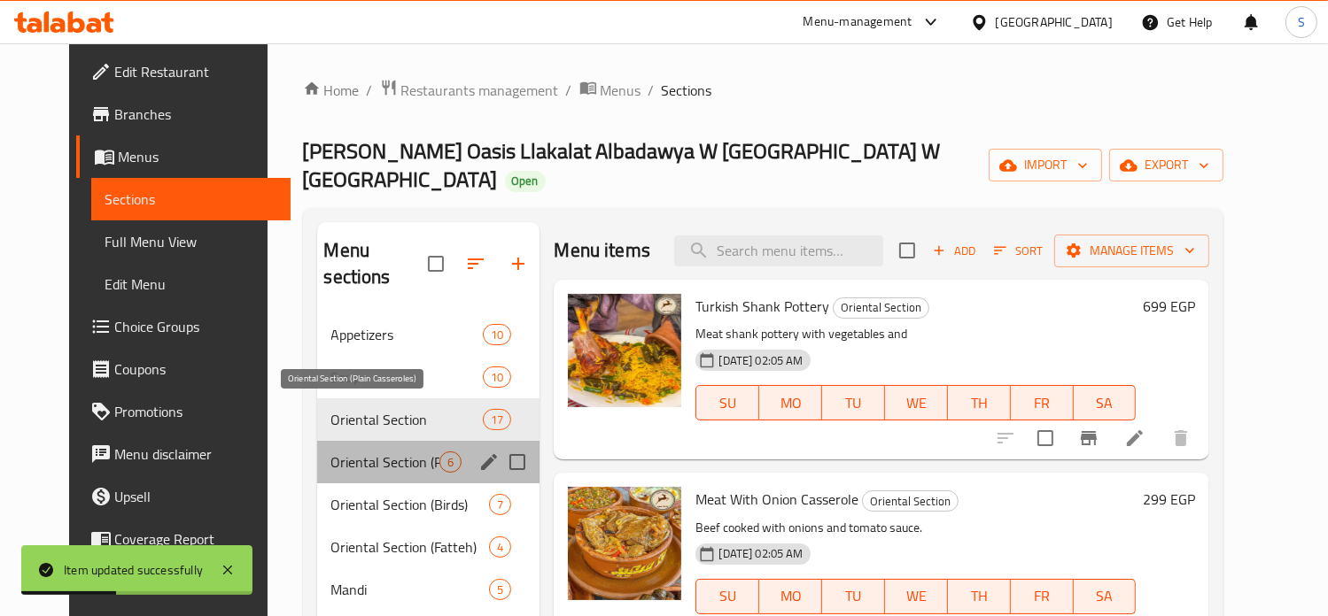
click at [373, 452] on span "Oriental Section (Plain Casseroles)" at bounding box center [385, 462] width 109 height 21
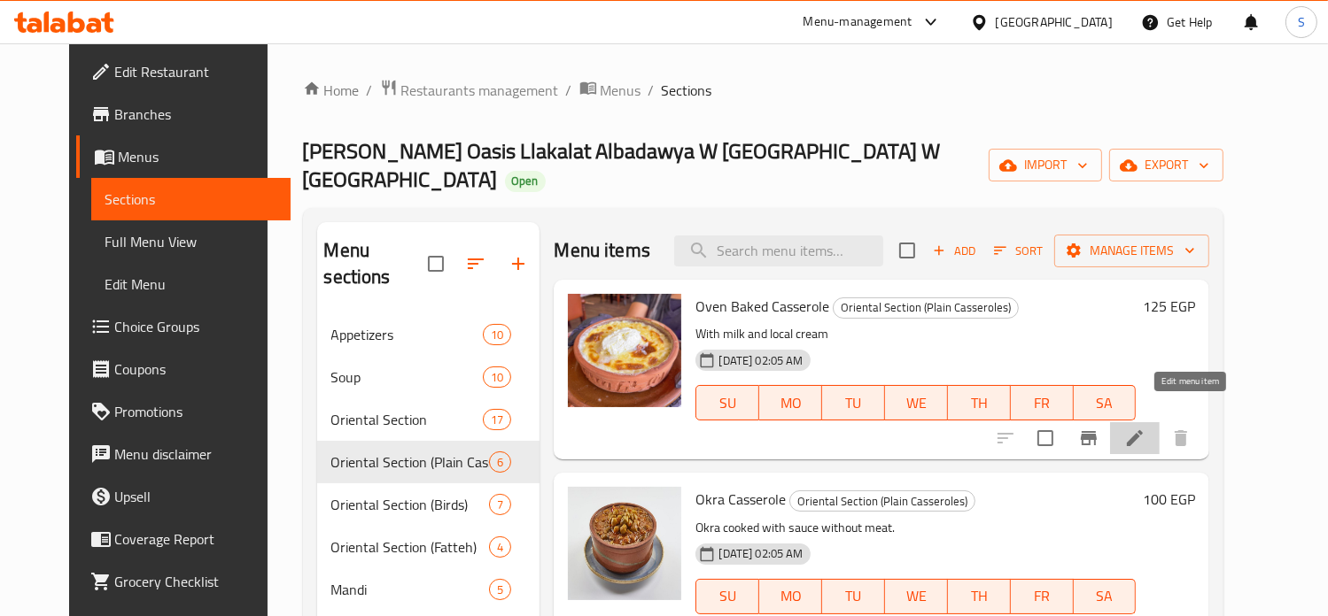
click at [1145, 428] on icon at bounding box center [1134, 438] width 21 height 21
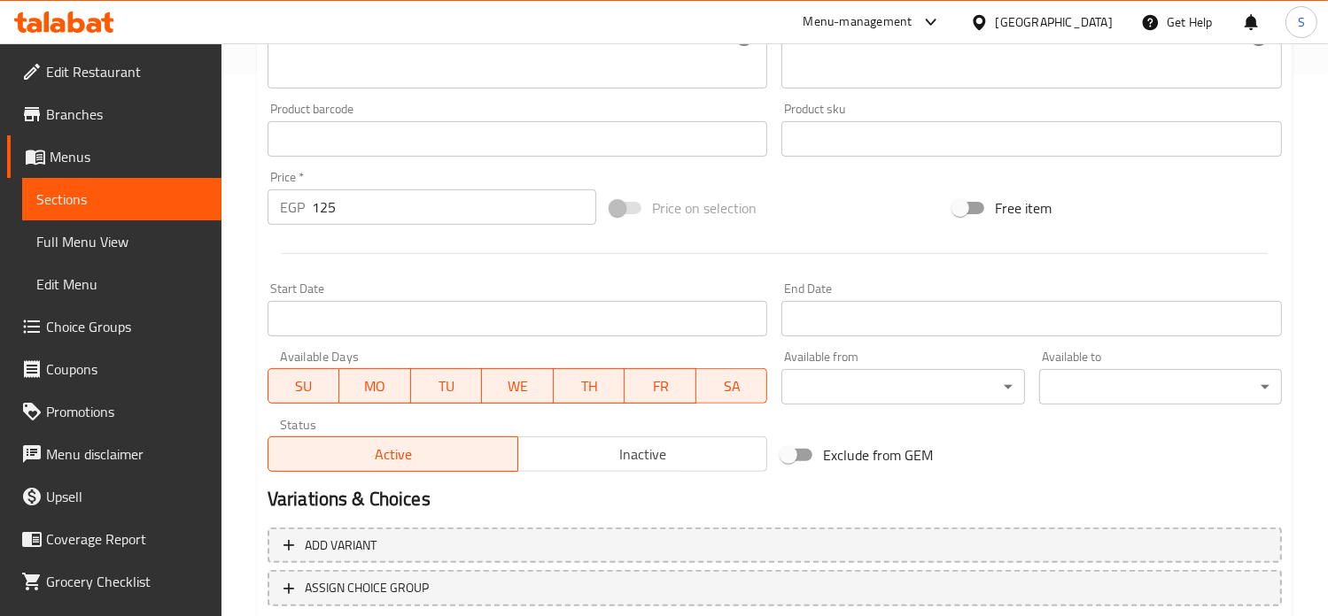
scroll to position [659, 0]
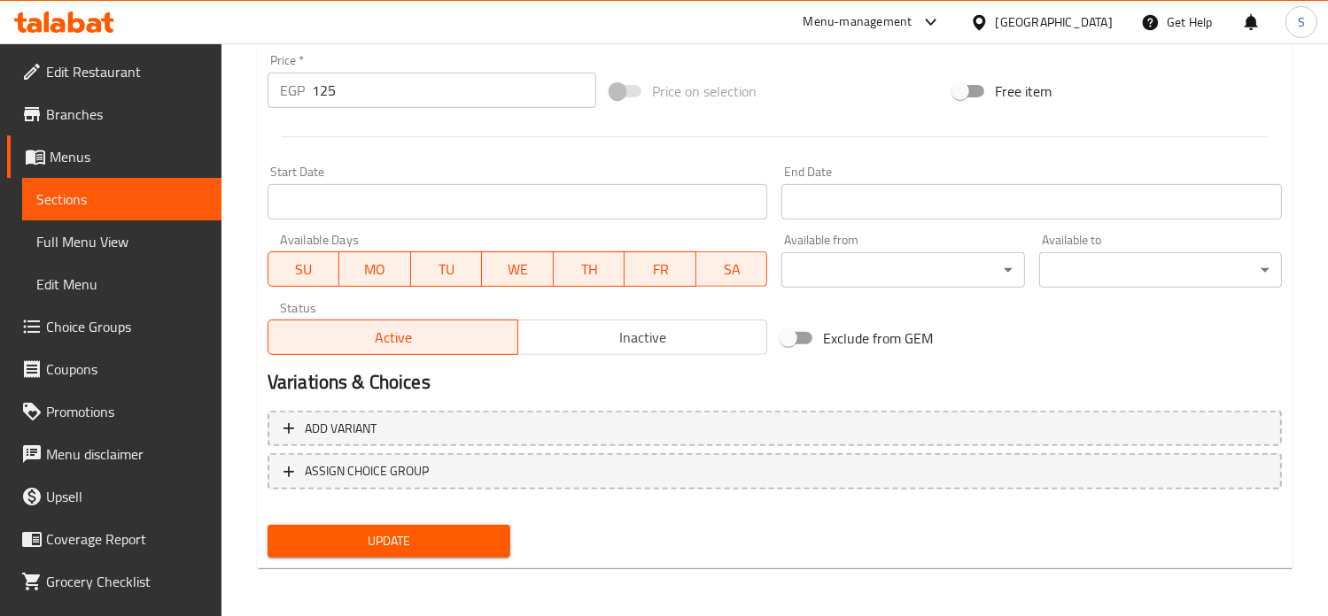
click at [332, 98] on input "125" at bounding box center [454, 90] width 284 height 35
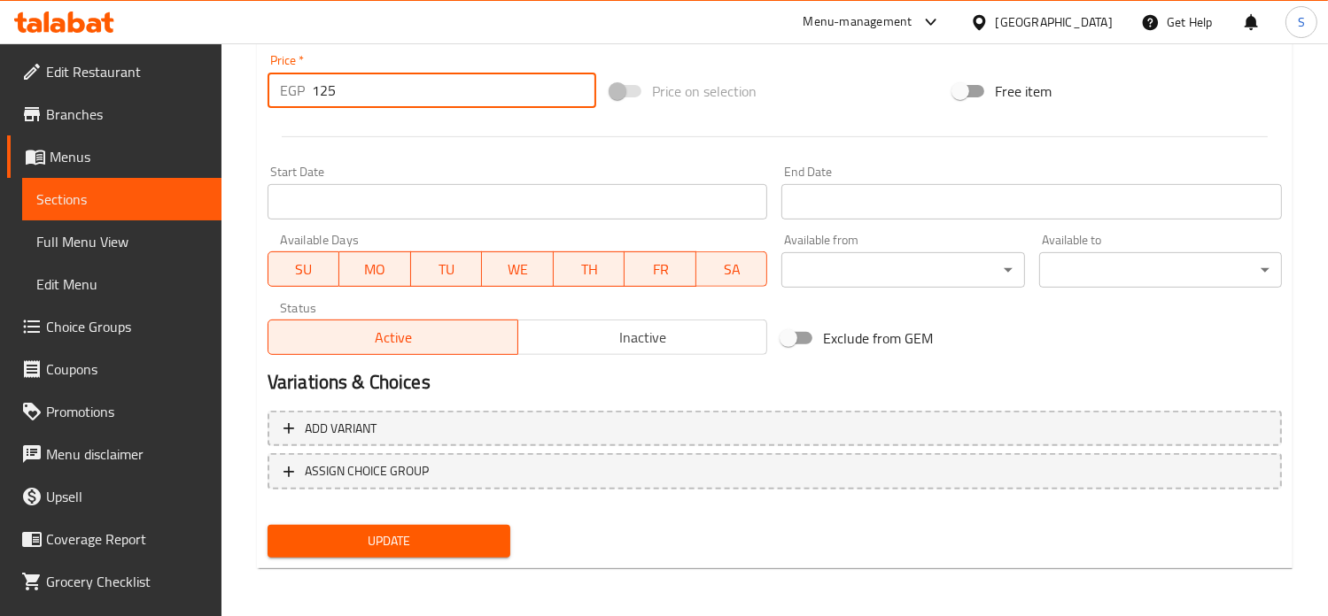
click at [332, 98] on input "125" at bounding box center [454, 90] width 284 height 35
type input "150"
click at [267, 525] on button "Update" at bounding box center [388, 541] width 243 height 33
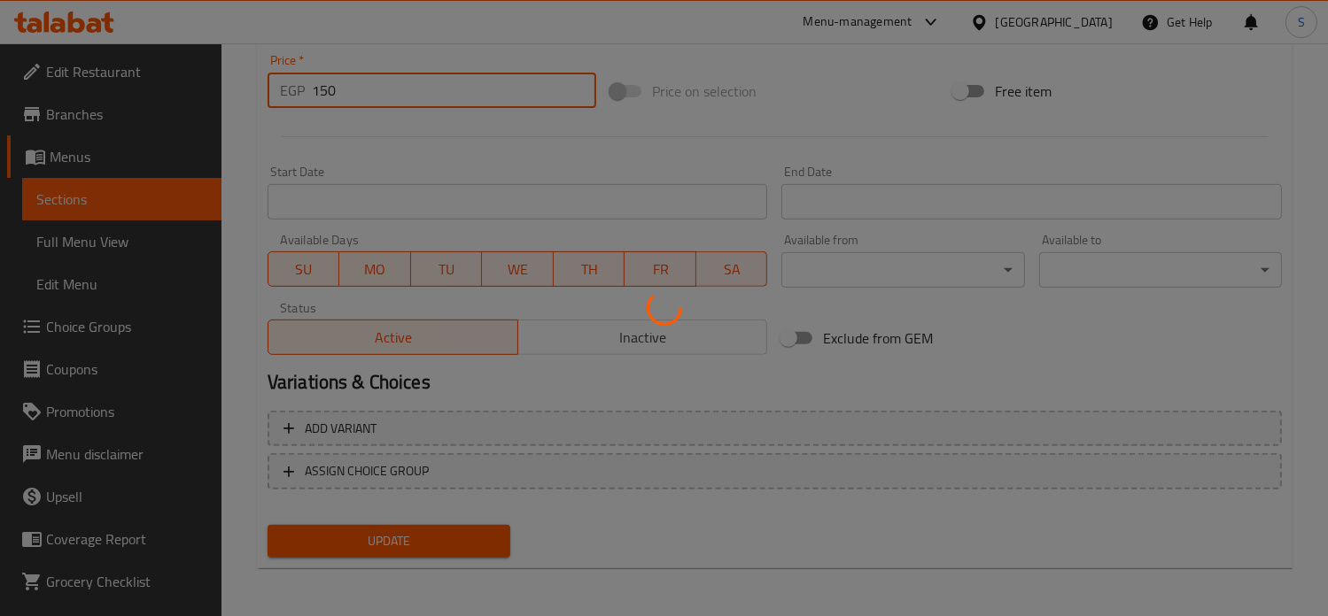
scroll to position [0, 0]
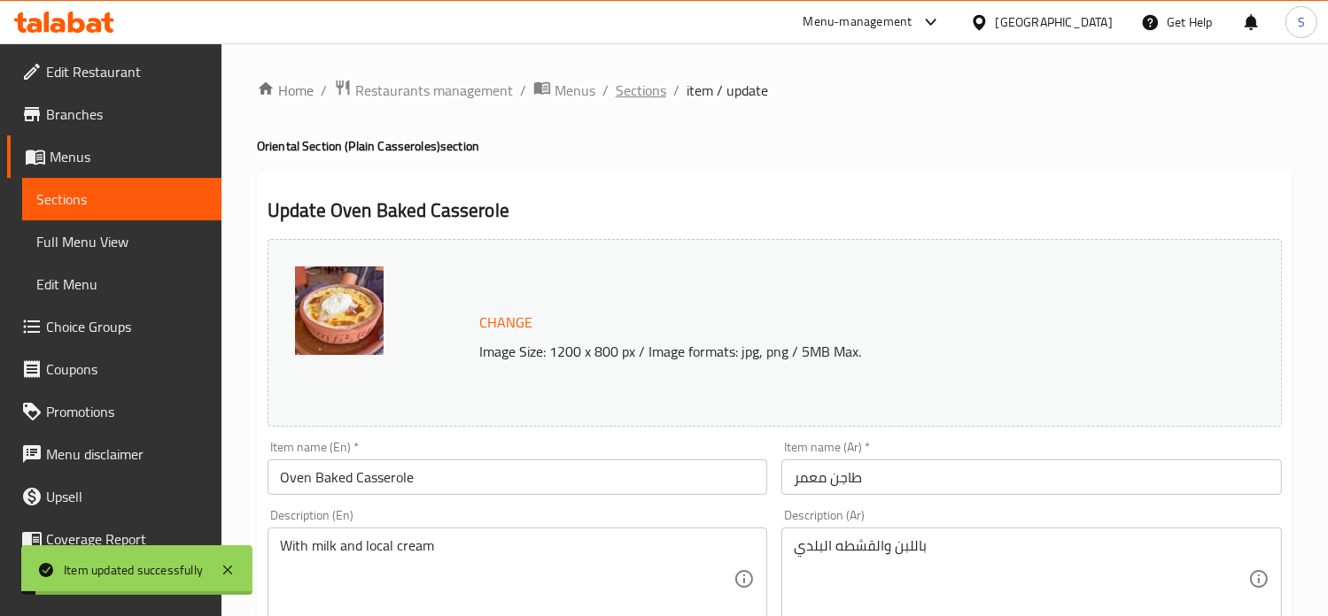
click at [644, 89] on span "Sections" at bounding box center [641, 90] width 50 height 21
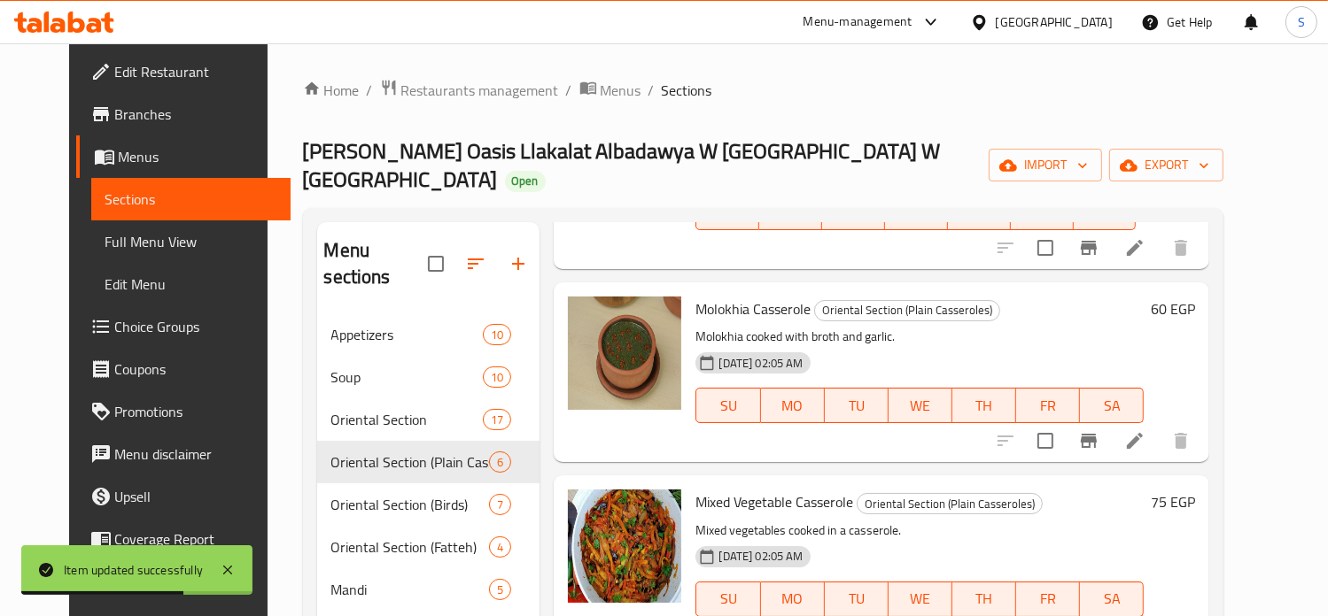
scroll to position [195, 0]
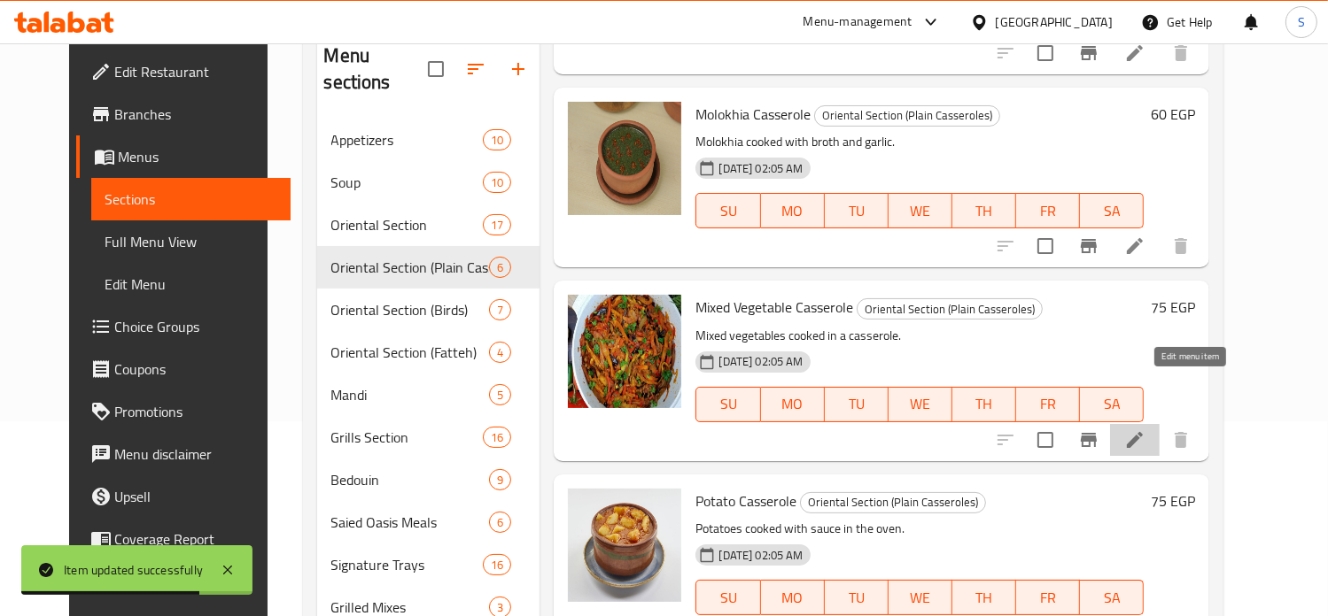
click at [1142, 432] on icon at bounding box center [1135, 440] width 16 height 16
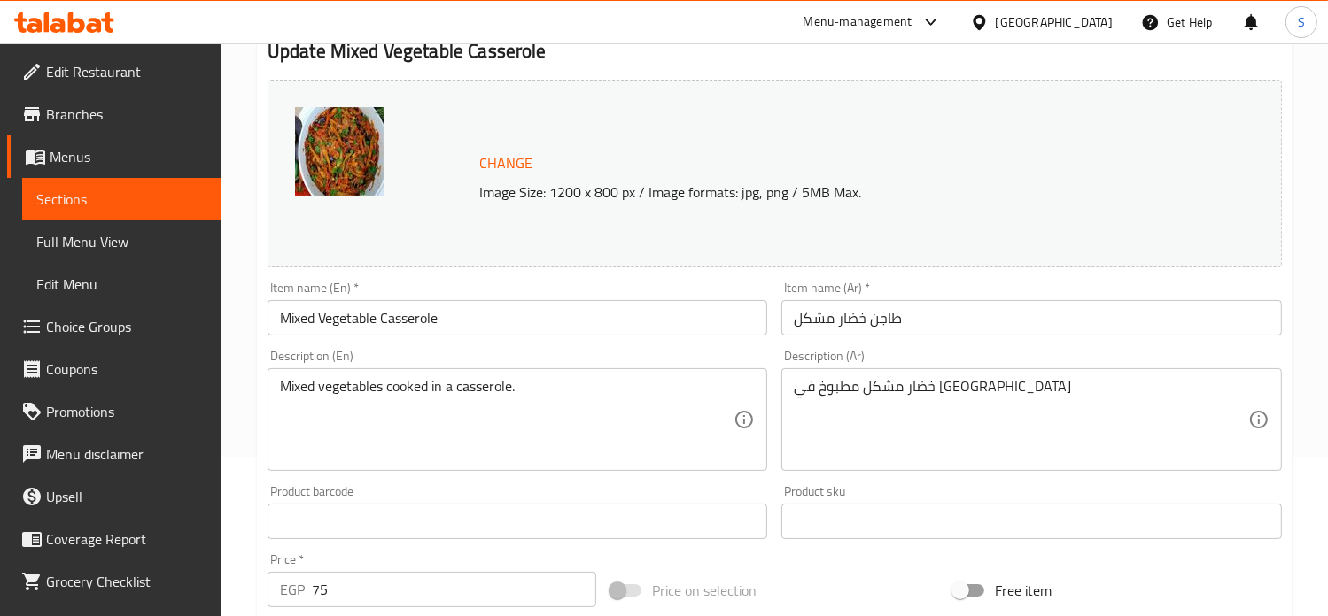
scroll to position [659, 0]
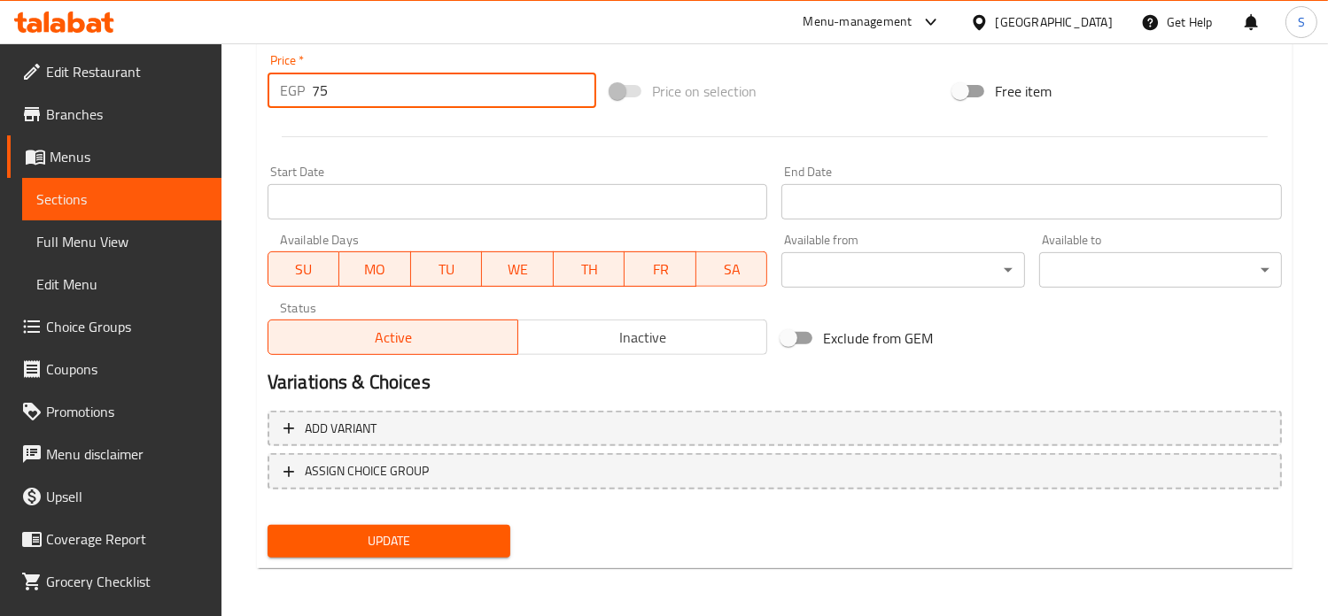
click at [312, 89] on input "75" at bounding box center [454, 90] width 284 height 35
type input "99"
click at [267, 525] on button "Update" at bounding box center [388, 541] width 243 height 33
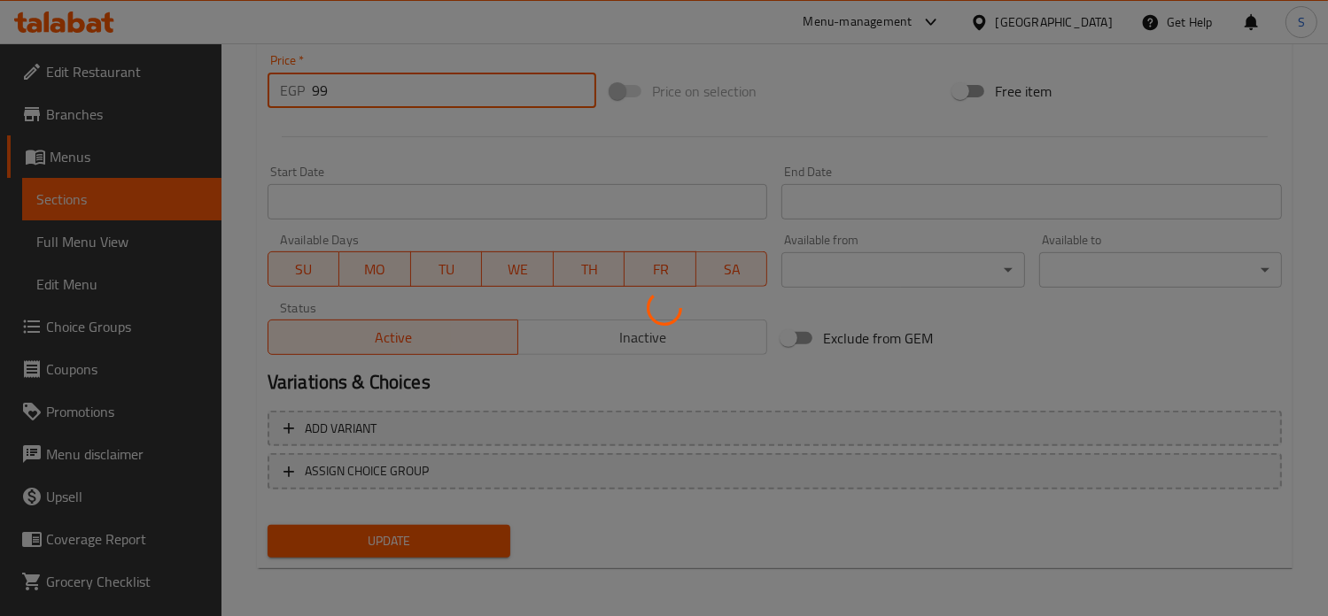
scroll to position [0, 0]
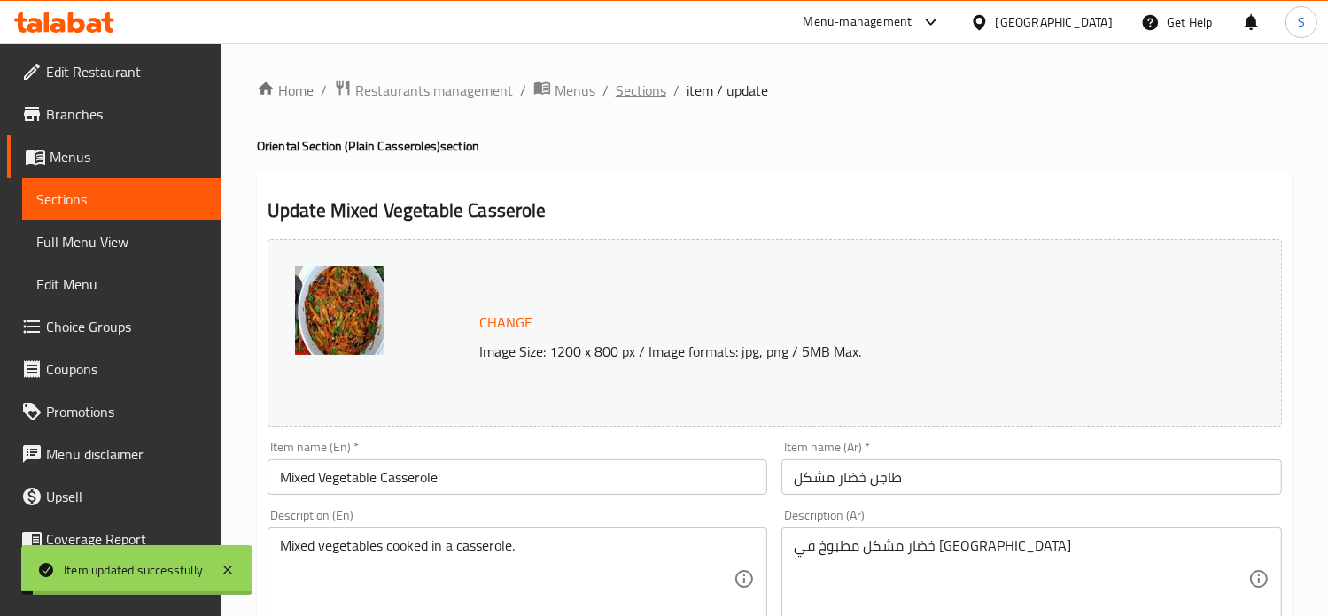
click at [644, 89] on span "Sections" at bounding box center [641, 90] width 50 height 21
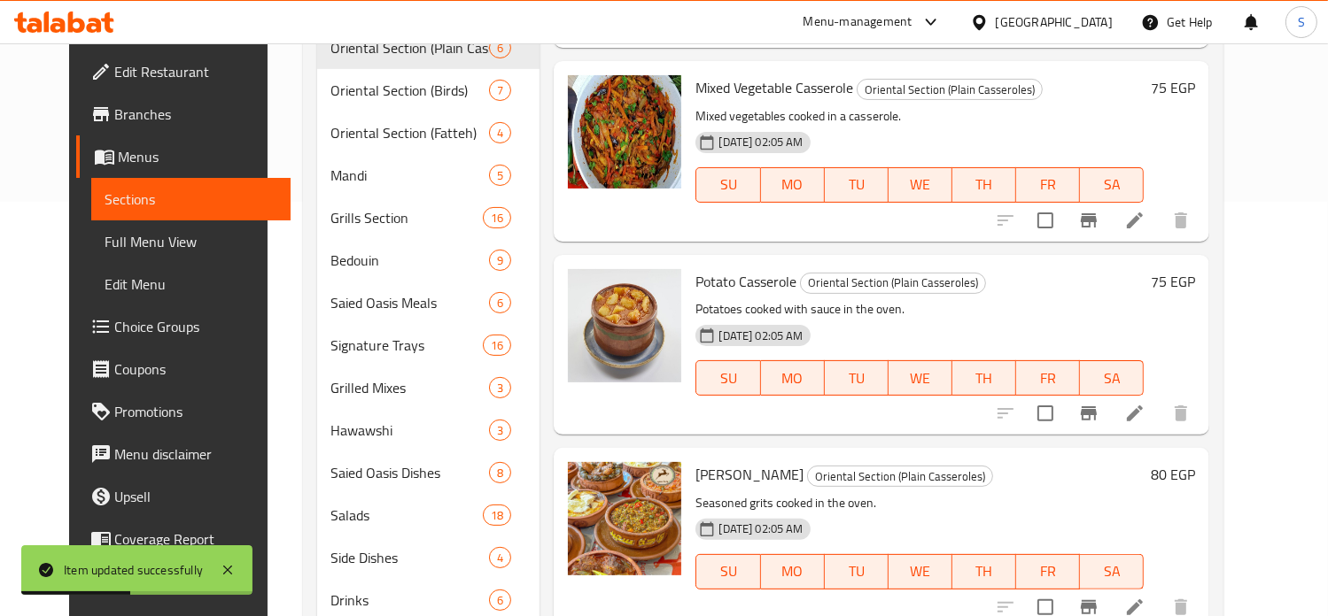
scroll to position [425, 0]
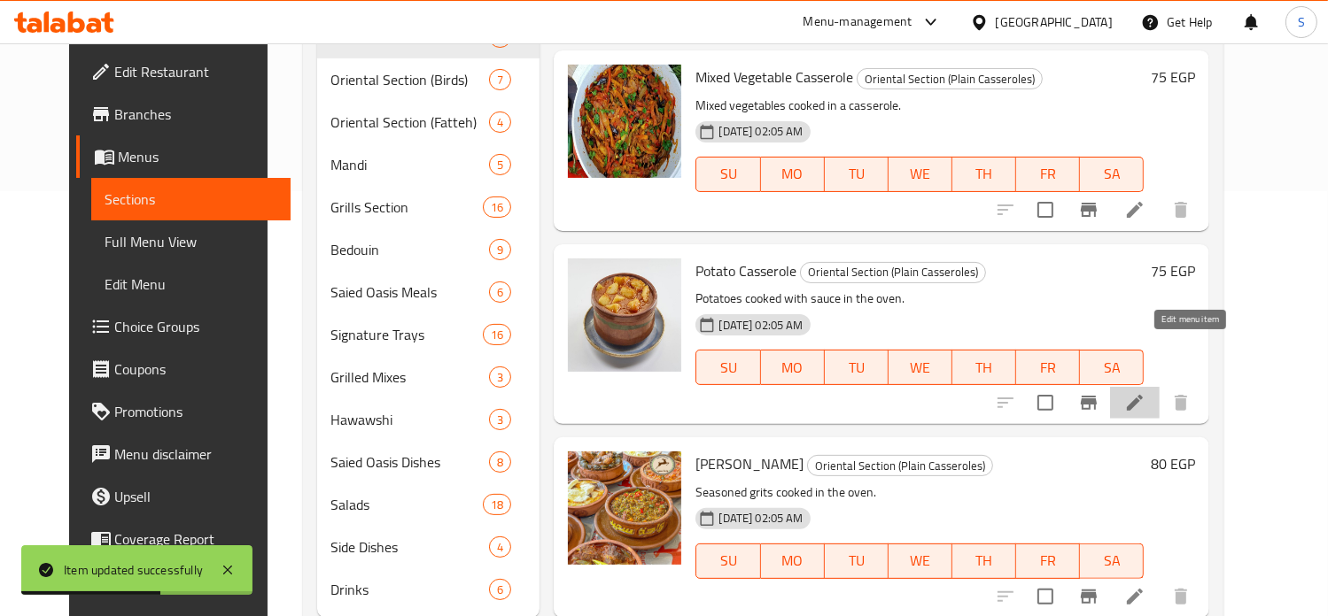
click at [1145, 392] on icon at bounding box center [1134, 402] width 21 height 21
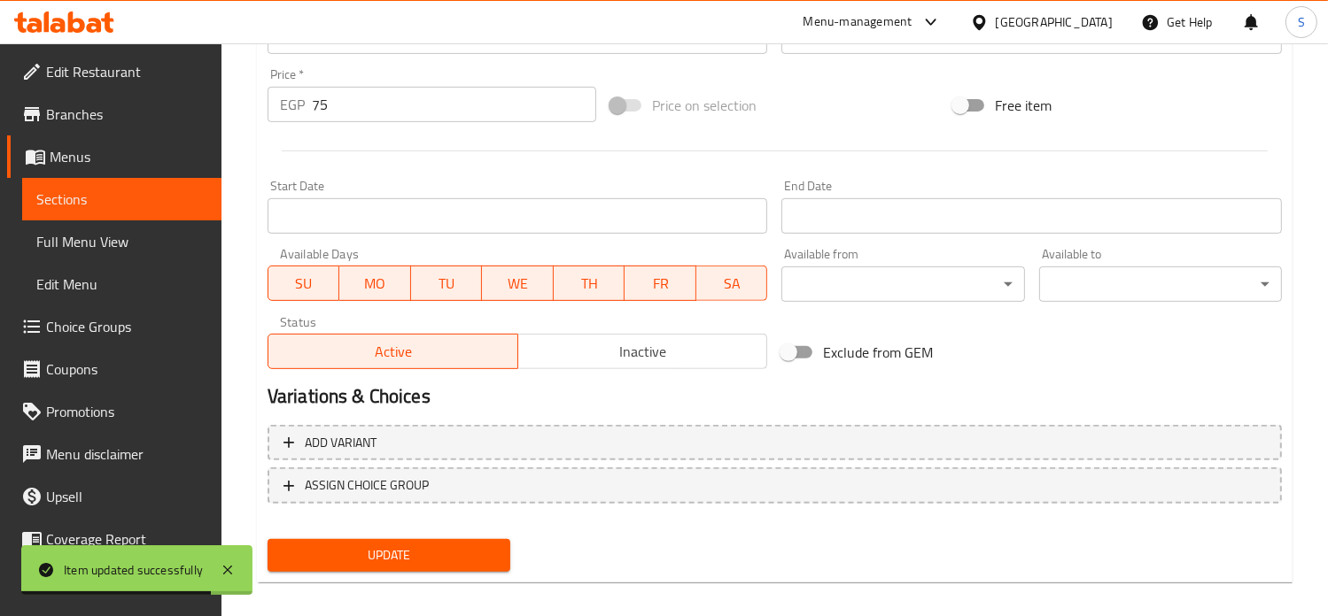
scroll to position [659, 0]
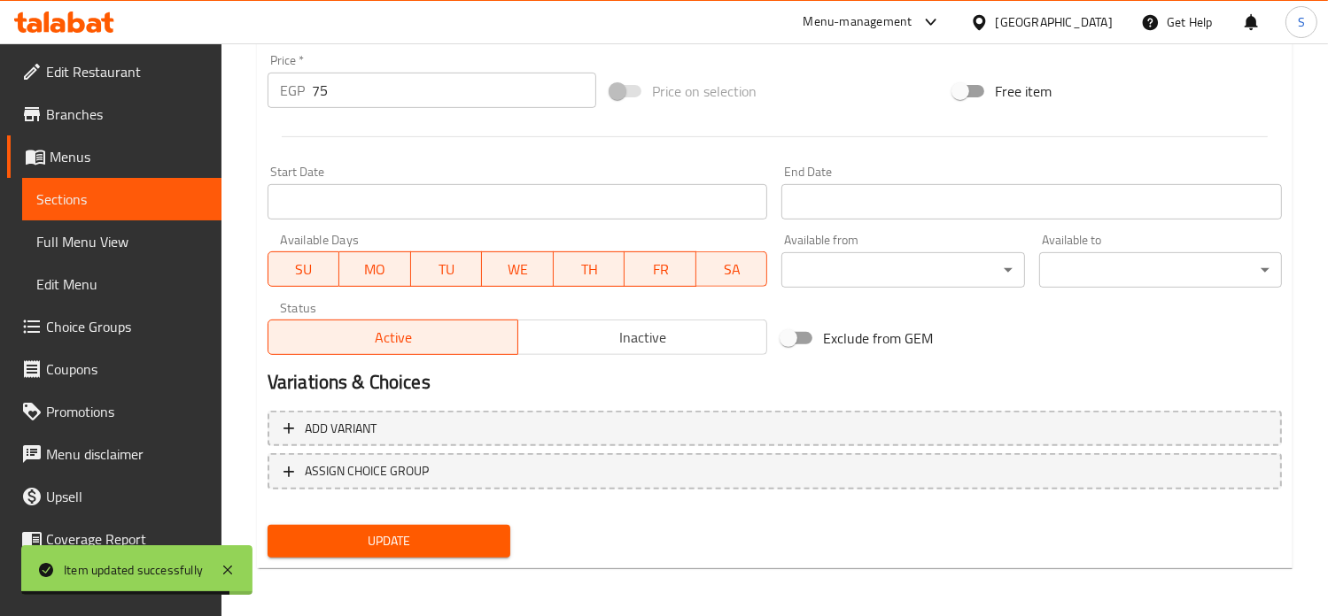
click at [368, 88] on input "75" at bounding box center [454, 90] width 284 height 35
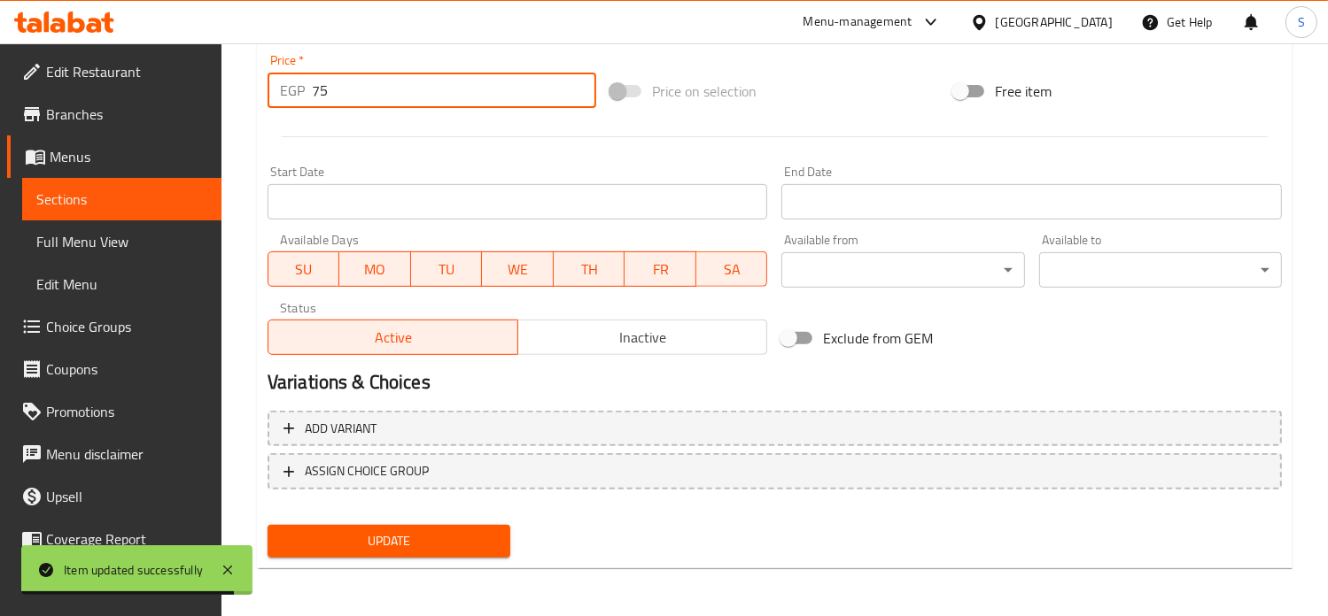
click at [368, 88] on input "75" at bounding box center [454, 90] width 284 height 35
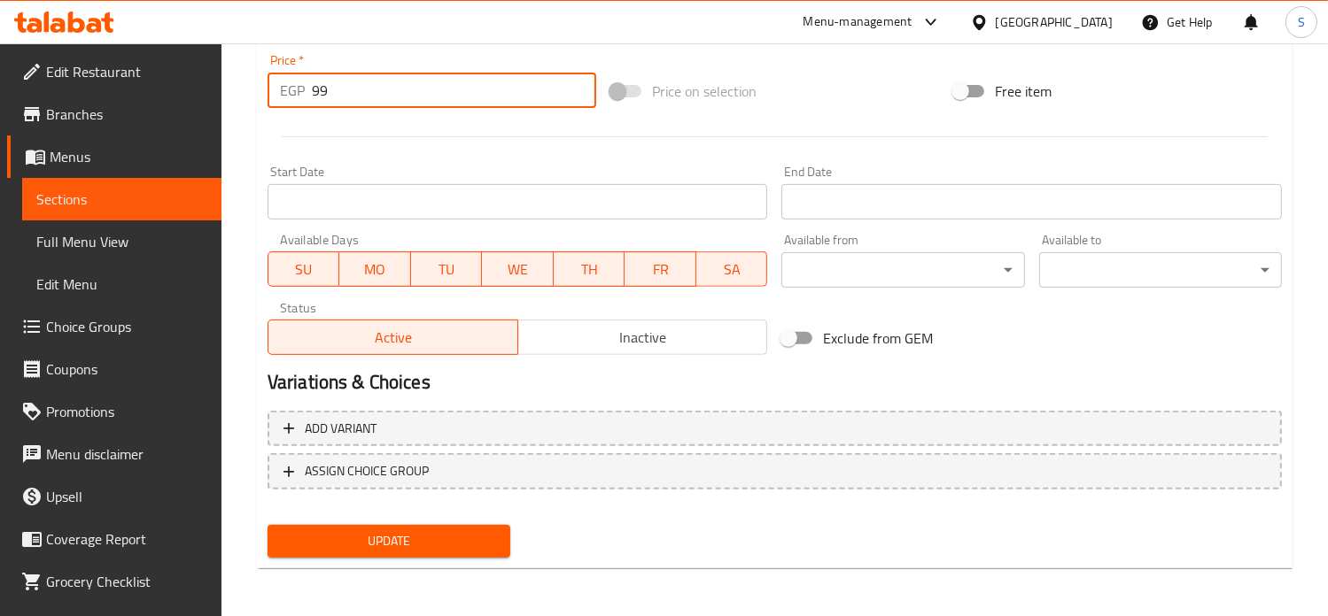
type input "99"
click at [267, 525] on button "Update" at bounding box center [388, 541] width 243 height 33
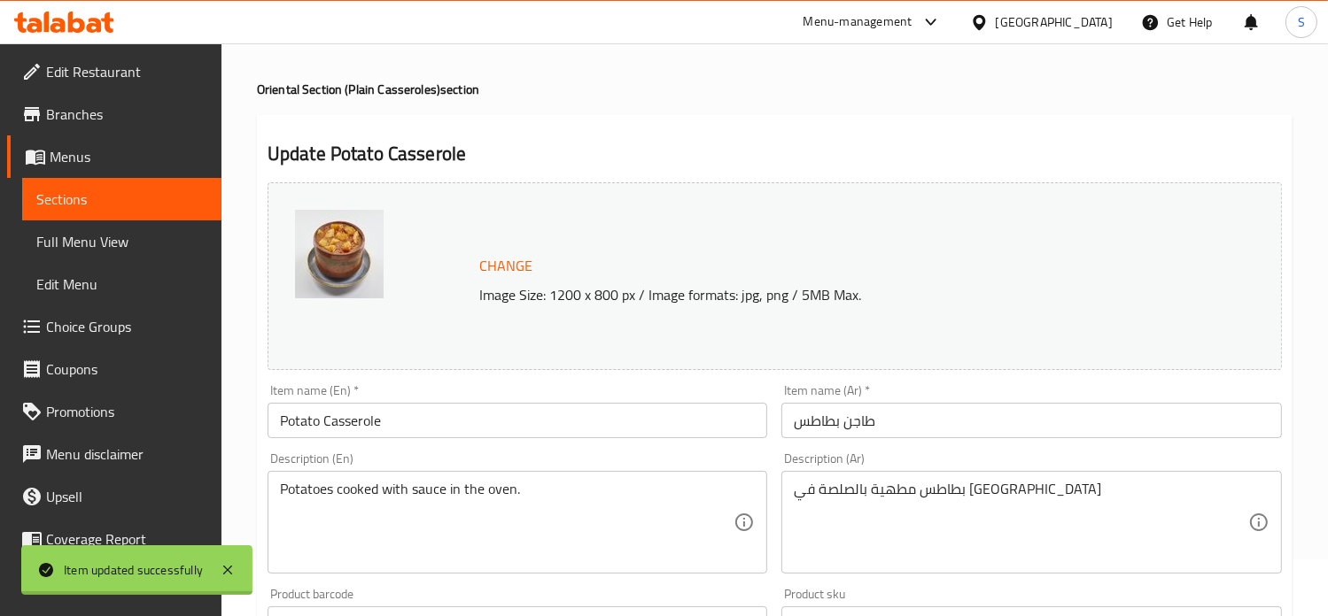
scroll to position [0, 0]
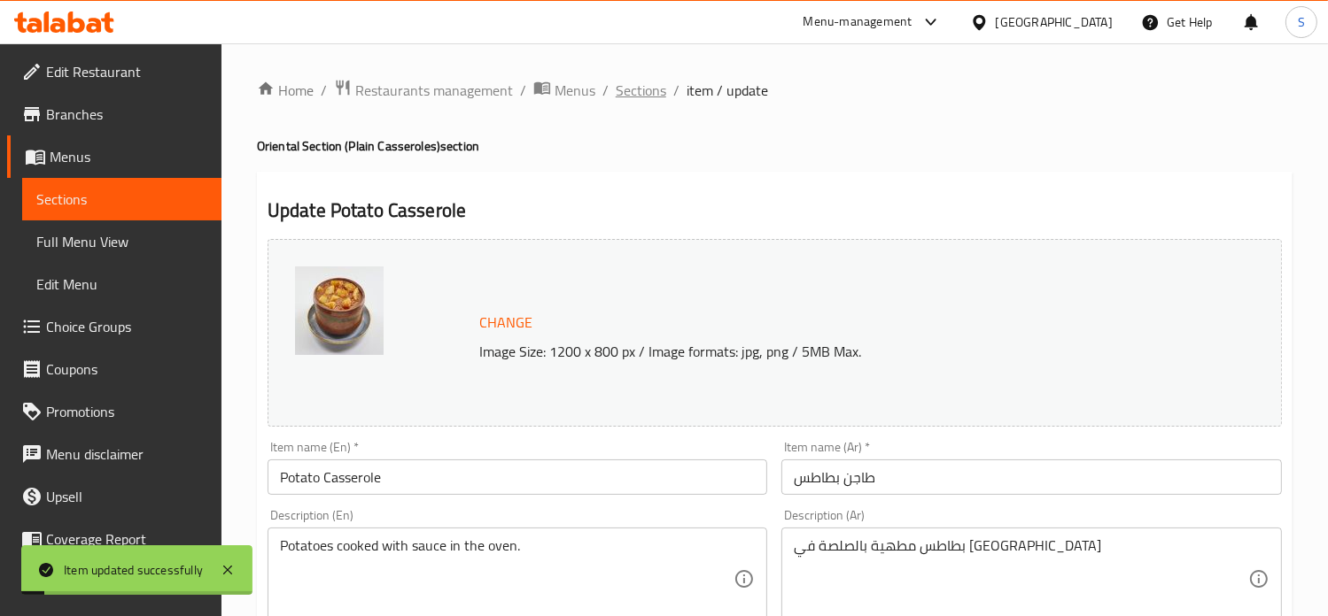
click at [646, 100] on span "Sections" at bounding box center [641, 90] width 50 height 21
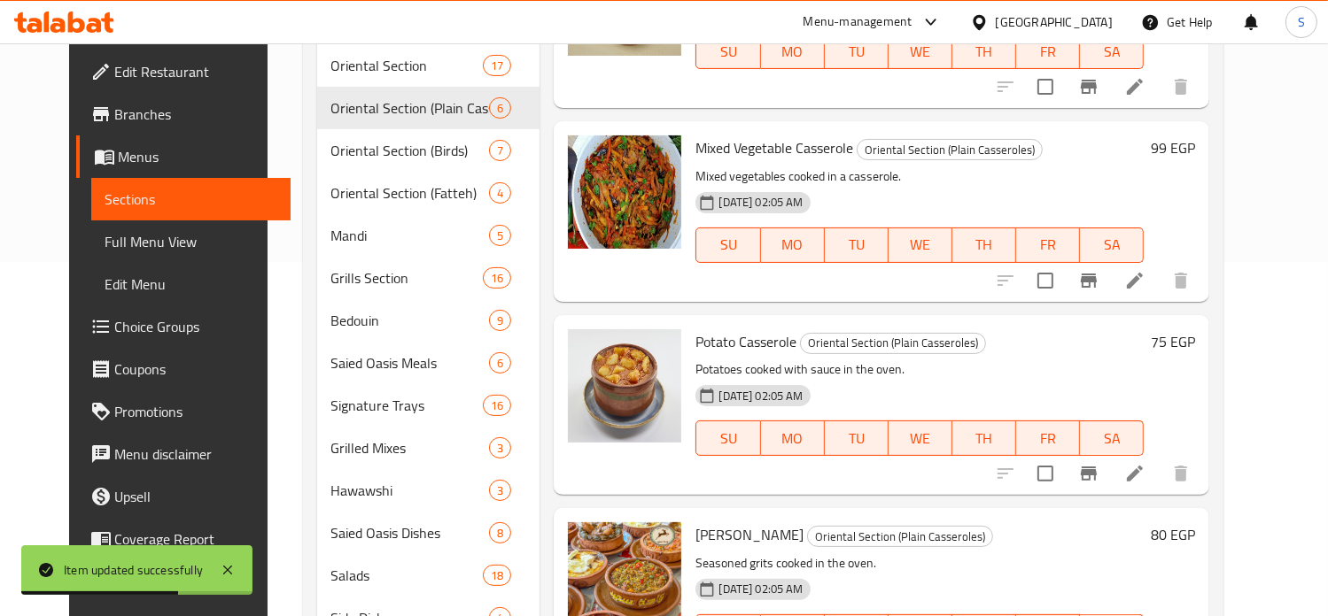
scroll to position [425, 0]
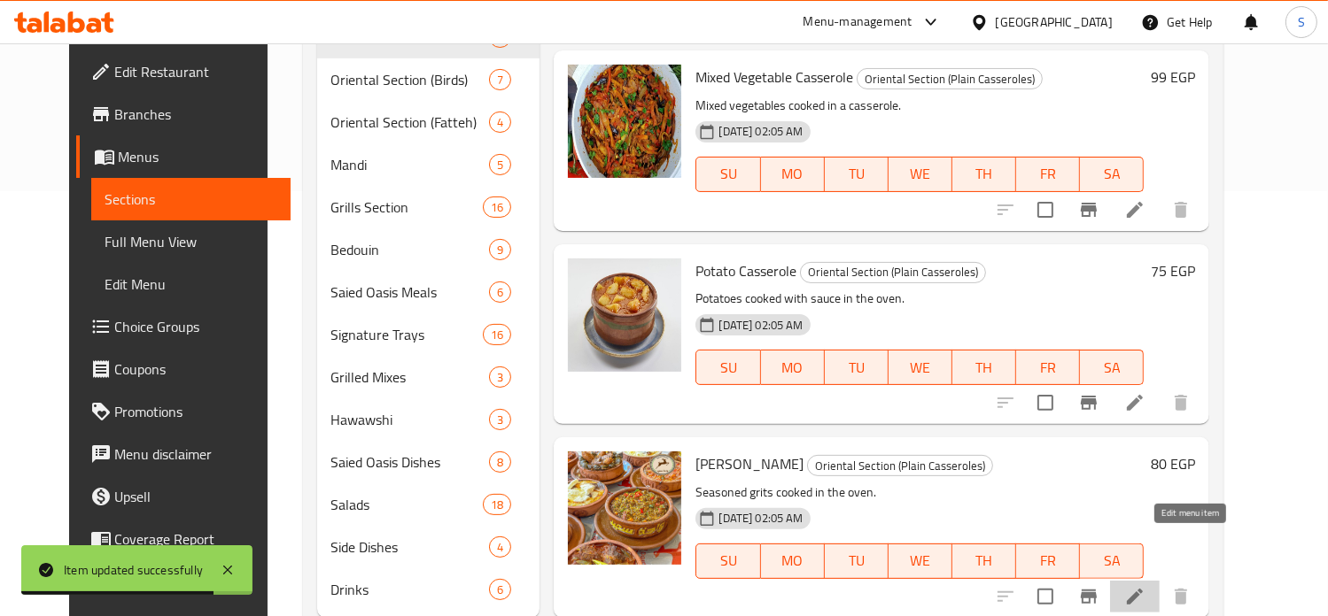
click at [1145, 586] on icon at bounding box center [1134, 596] width 21 height 21
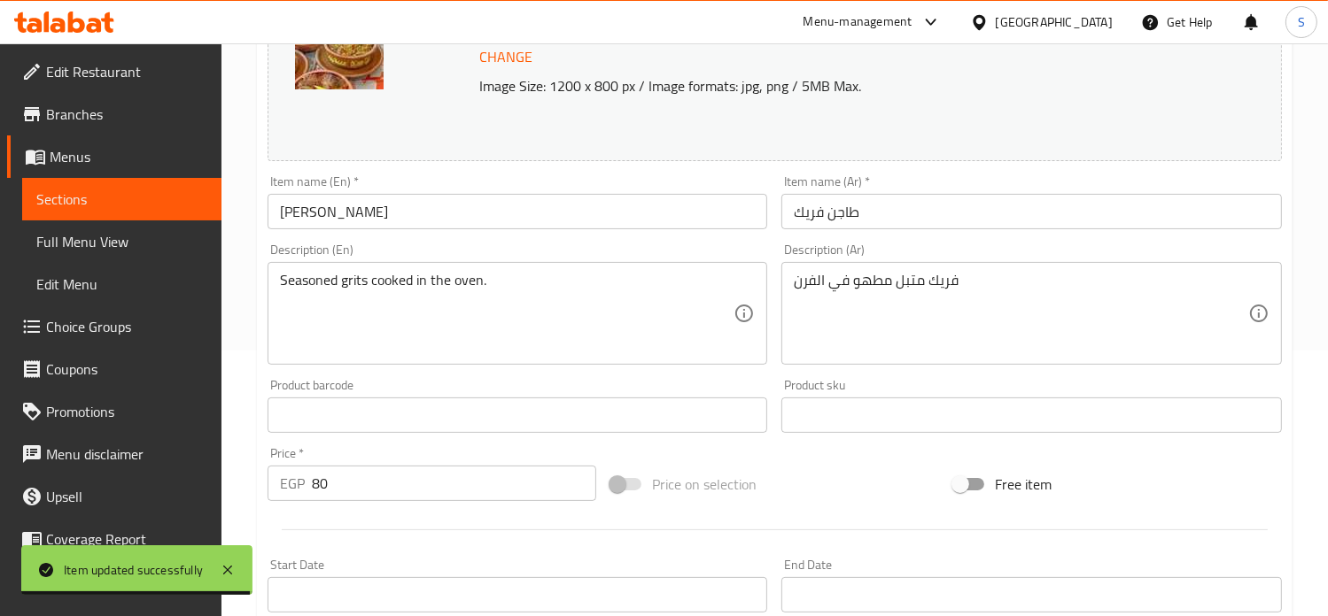
scroll to position [659, 0]
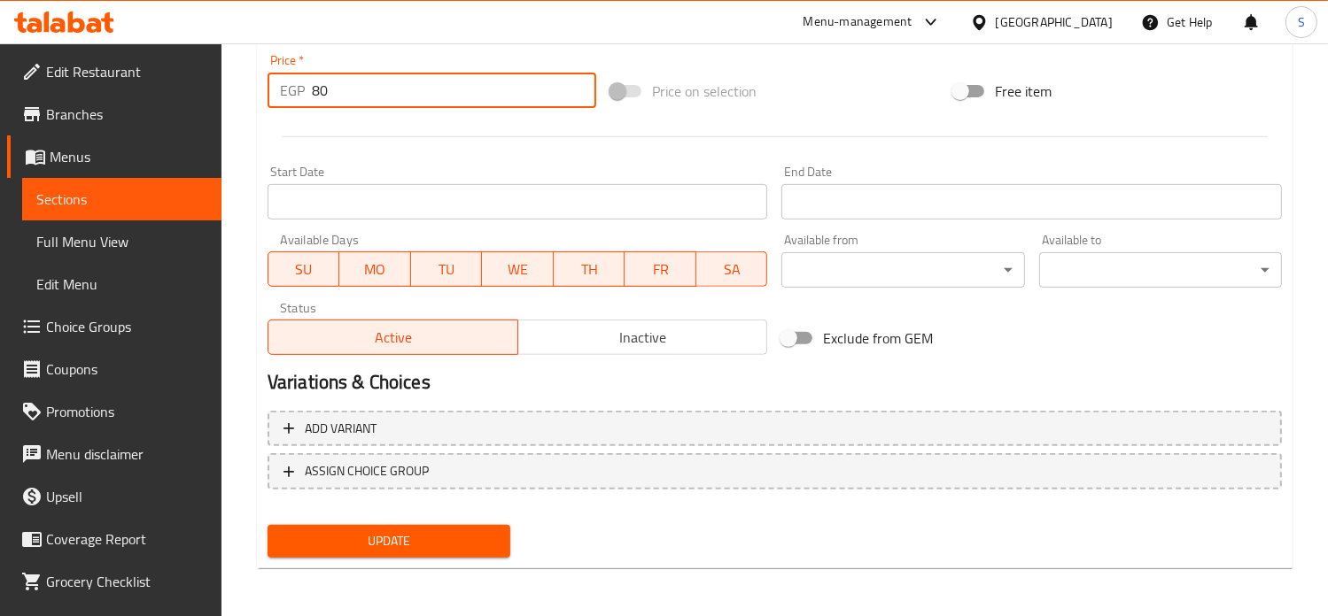
click at [363, 86] on input "80" at bounding box center [454, 90] width 284 height 35
type input "99"
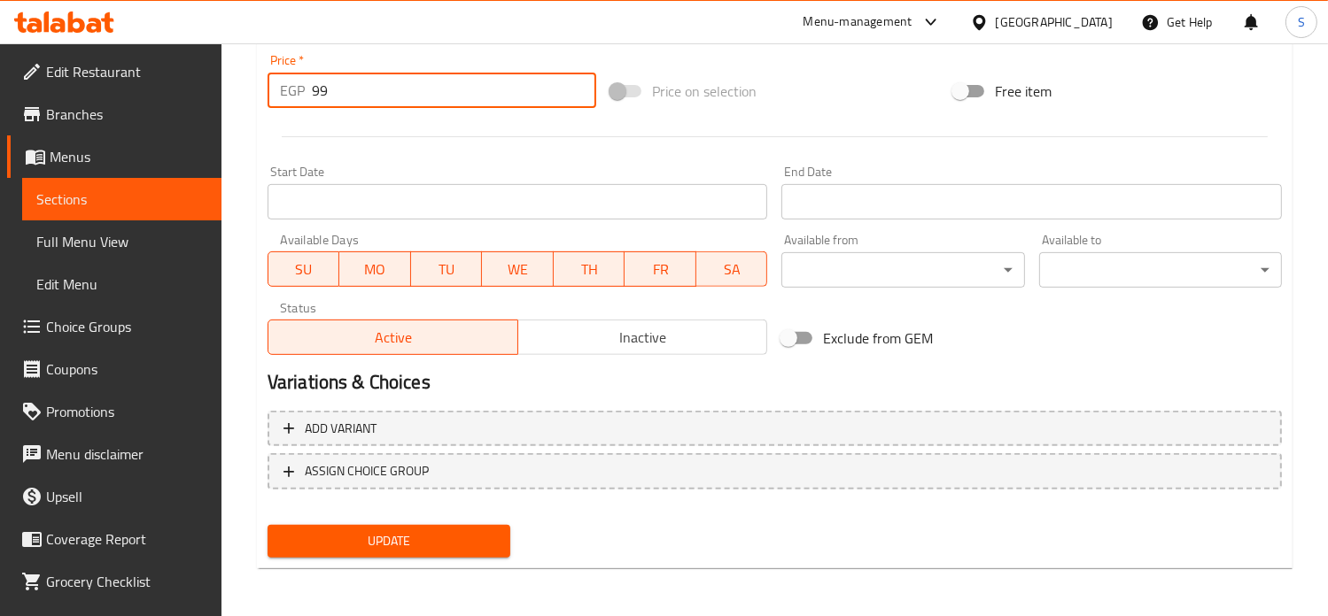
click at [267, 525] on button "Update" at bounding box center [388, 541] width 243 height 33
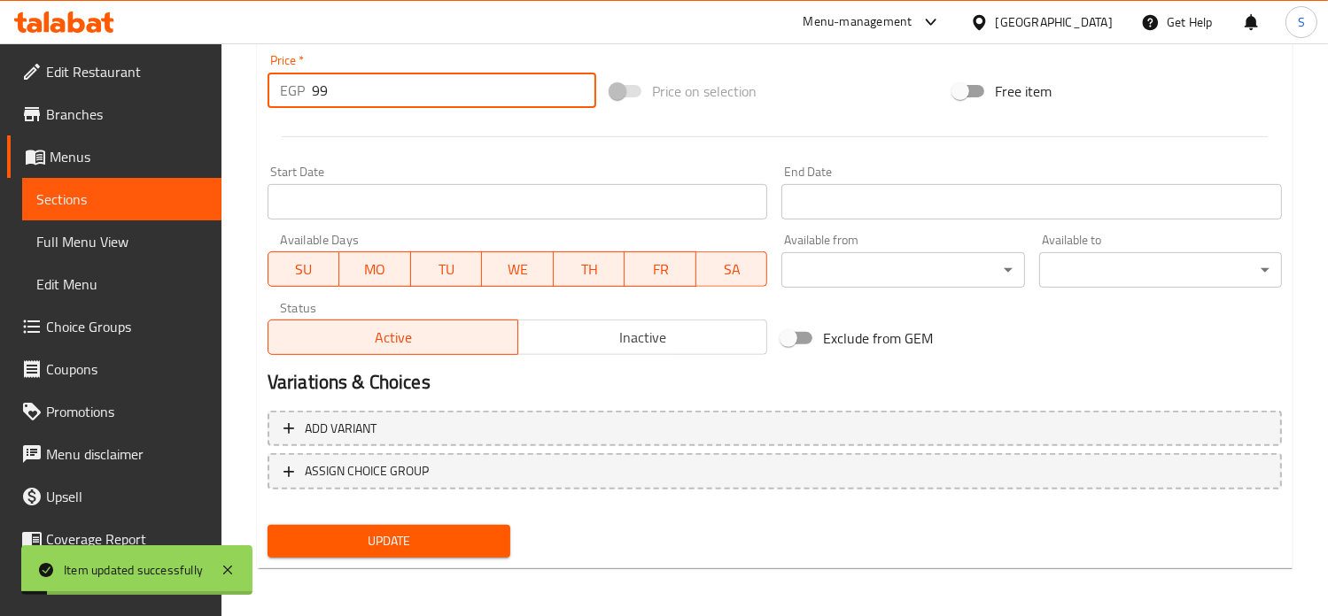
scroll to position [0, 0]
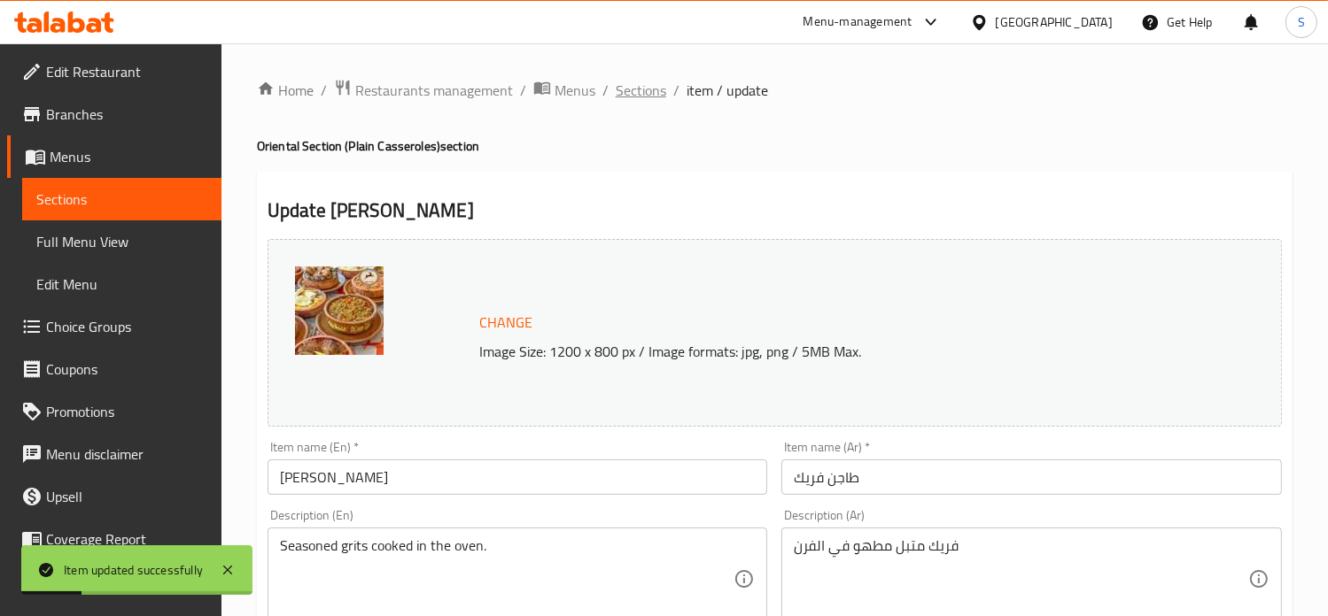
click at [631, 96] on span "Sections" at bounding box center [641, 90] width 50 height 21
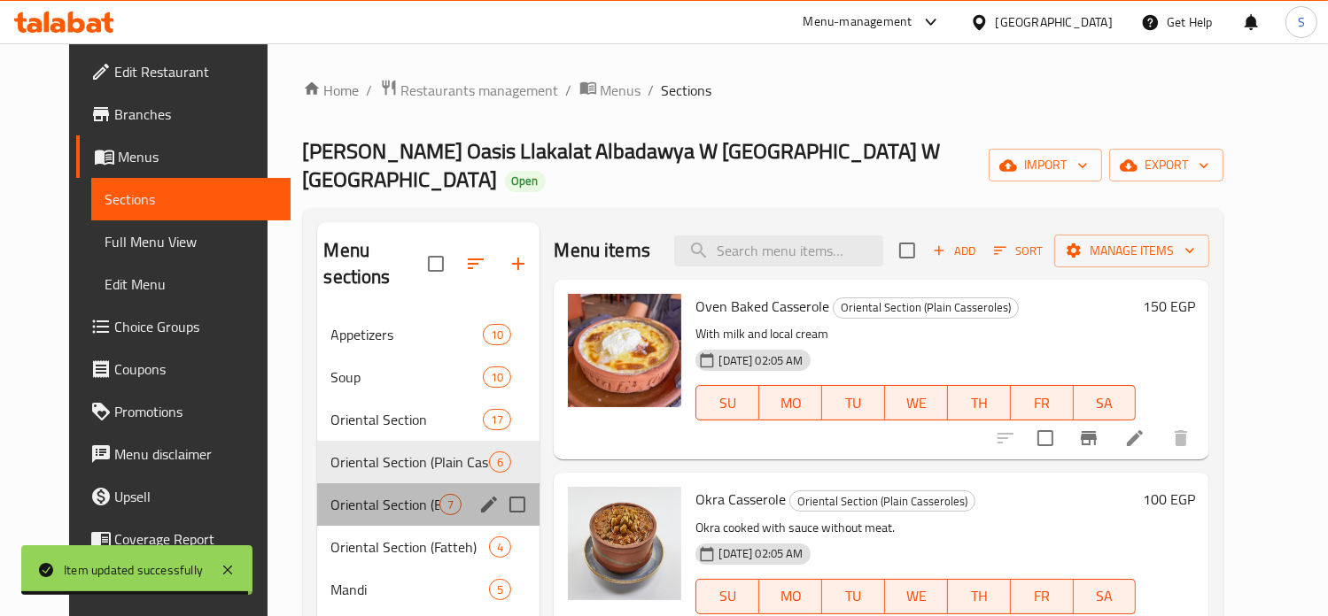
click at [389, 484] on div "Oriental Section (Birds) 7" at bounding box center [428, 505] width 223 height 43
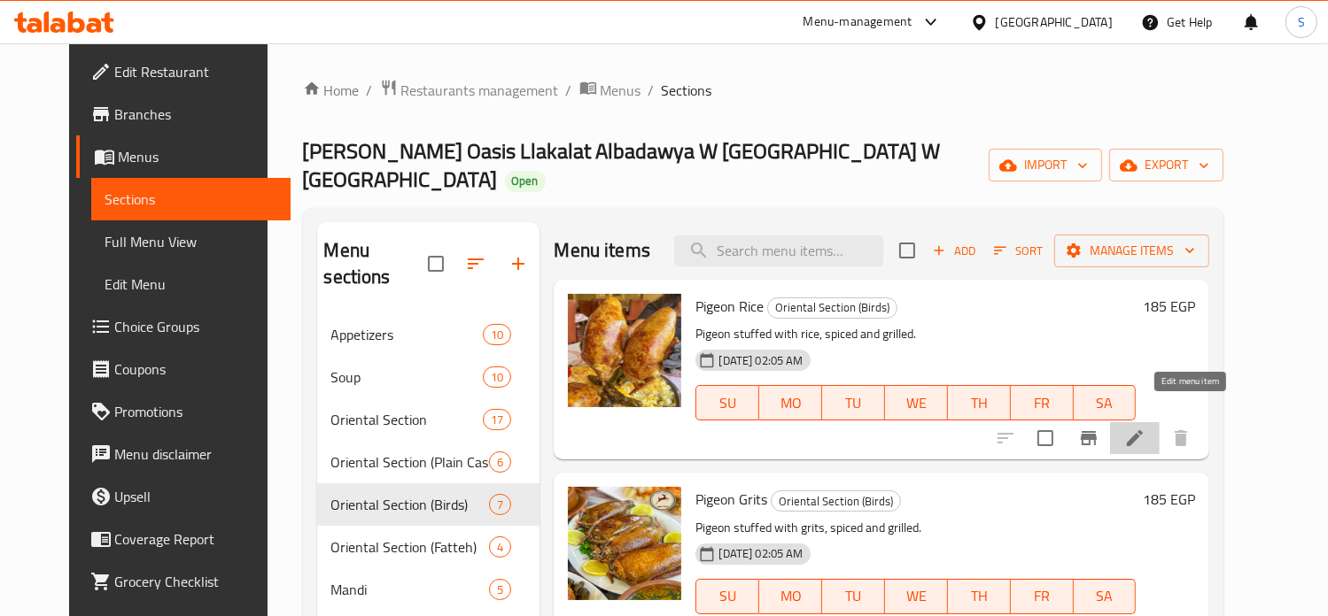
click at [1142, 430] on icon at bounding box center [1135, 438] width 16 height 16
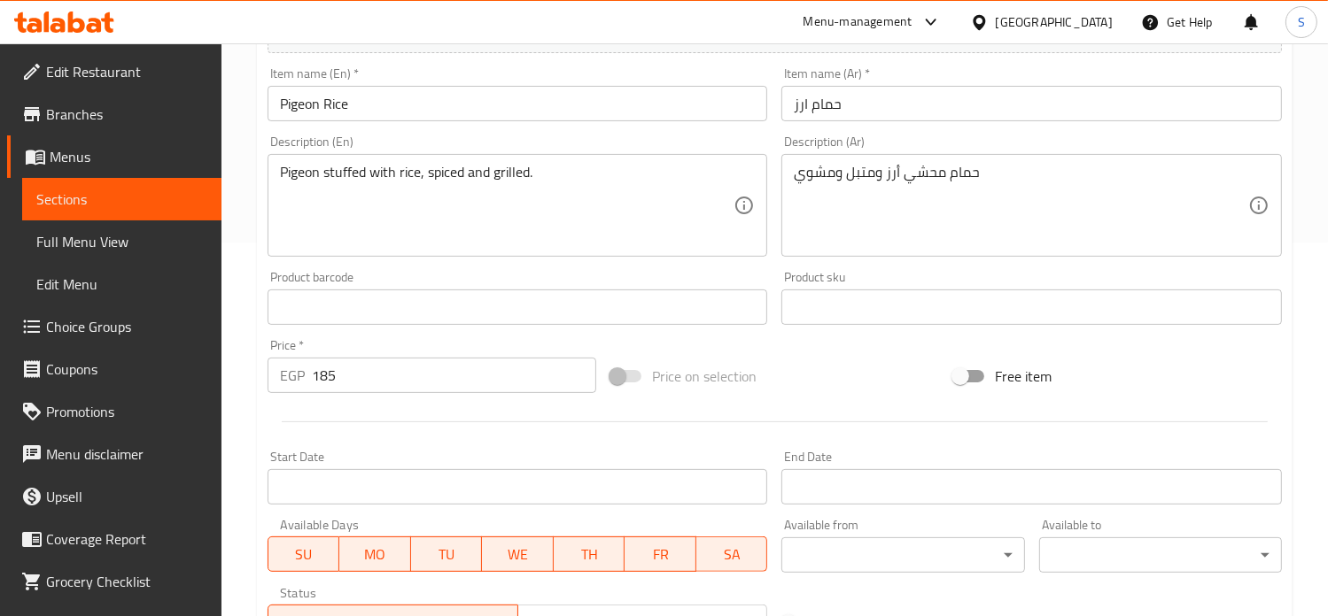
scroll to position [659, 0]
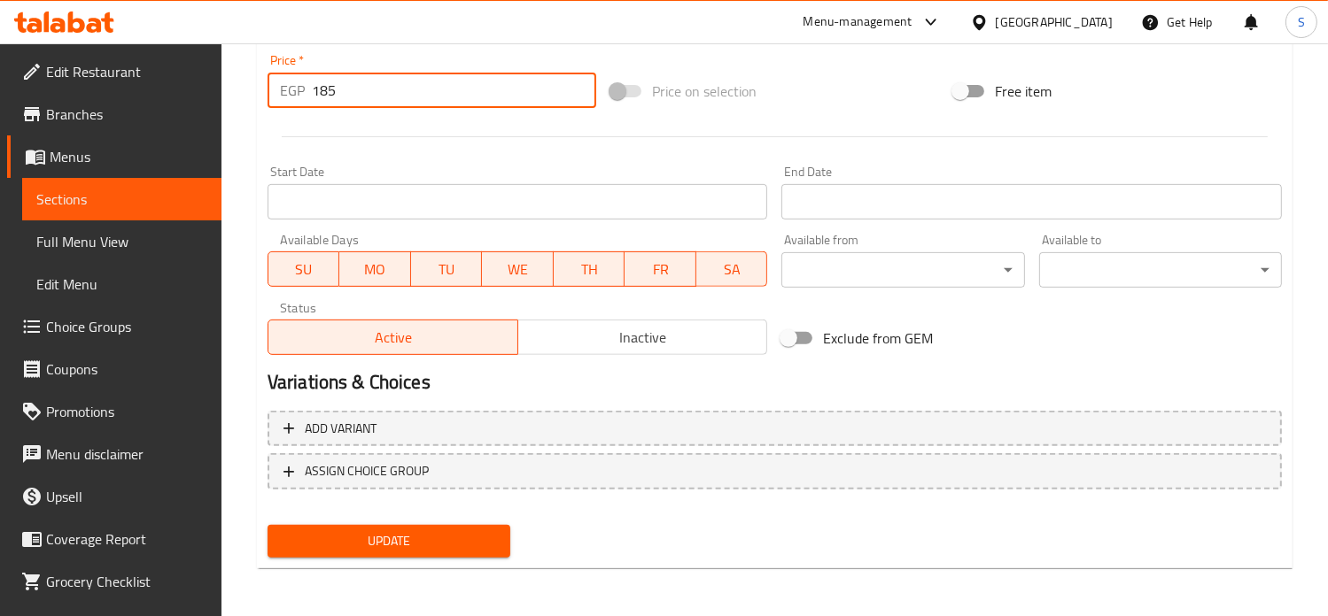
click at [341, 94] on input "185" at bounding box center [454, 90] width 284 height 35
type input "195"
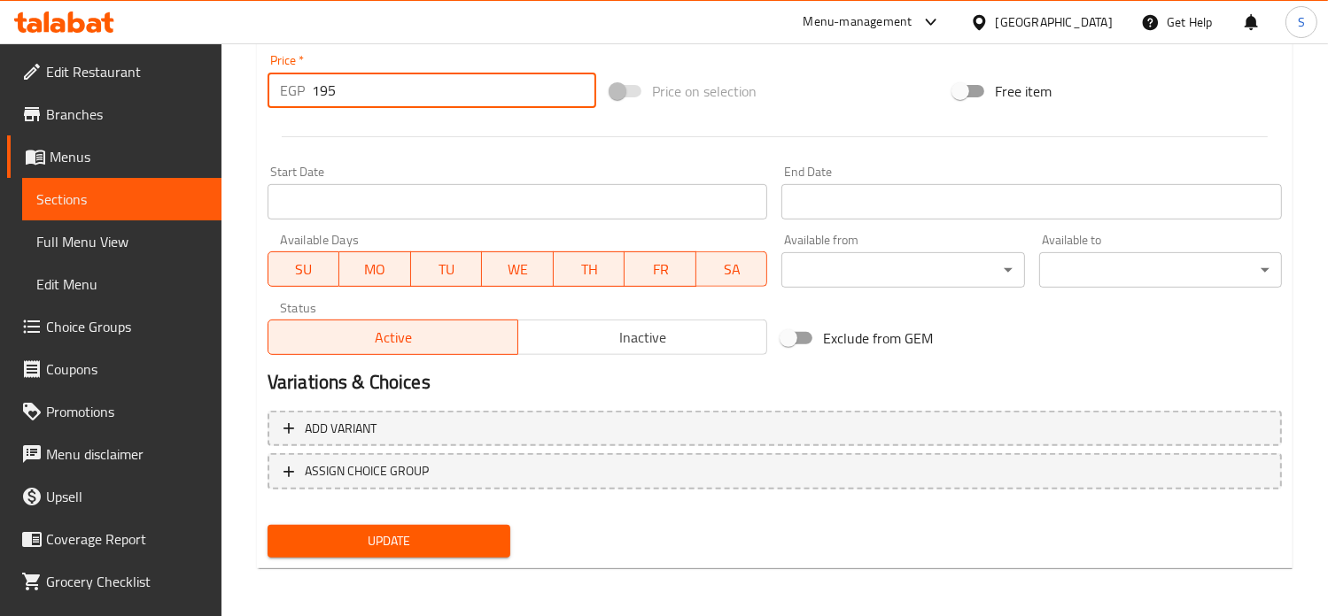
click at [267, 525] on button "Update" at bounding box center [388, 541] width 243 height 33
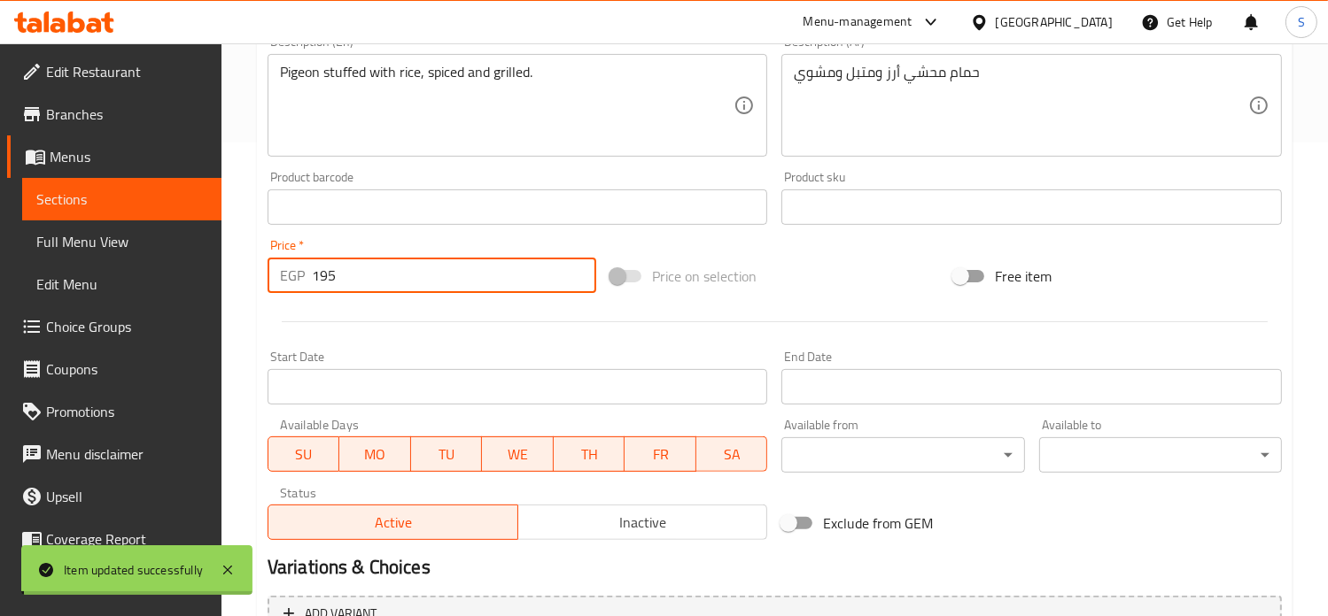
scroll to position [0, 0]
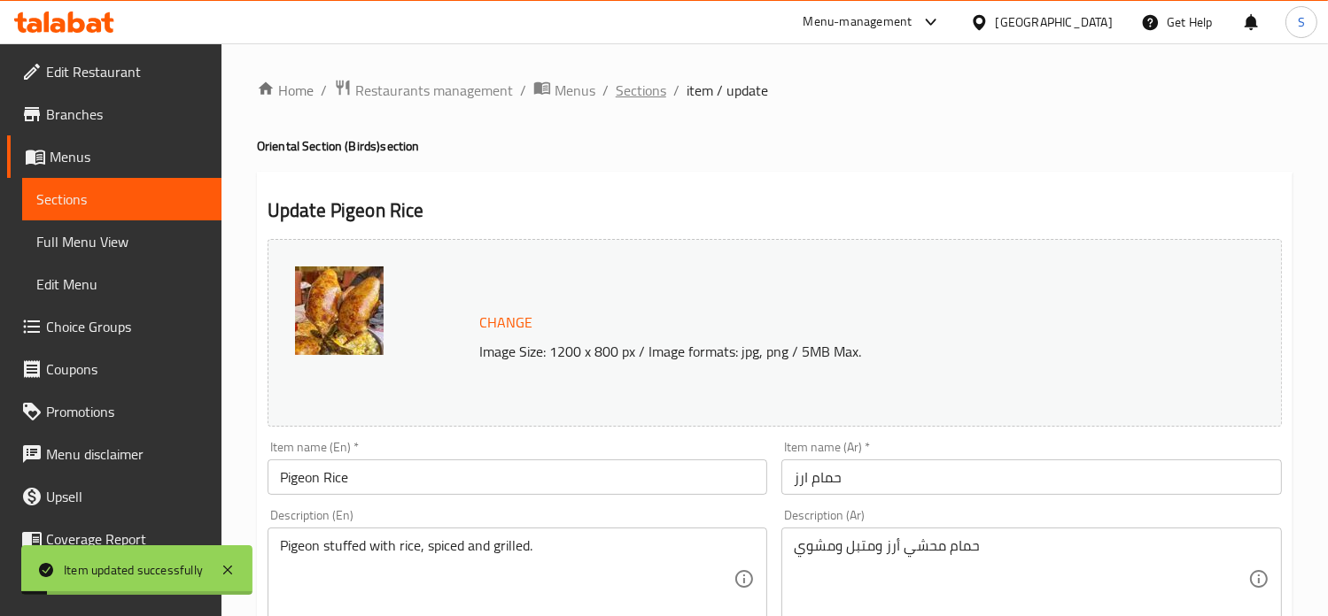
click at [626, 88] on span "Sections" at bounding box center [641, 90] width 50 height 21
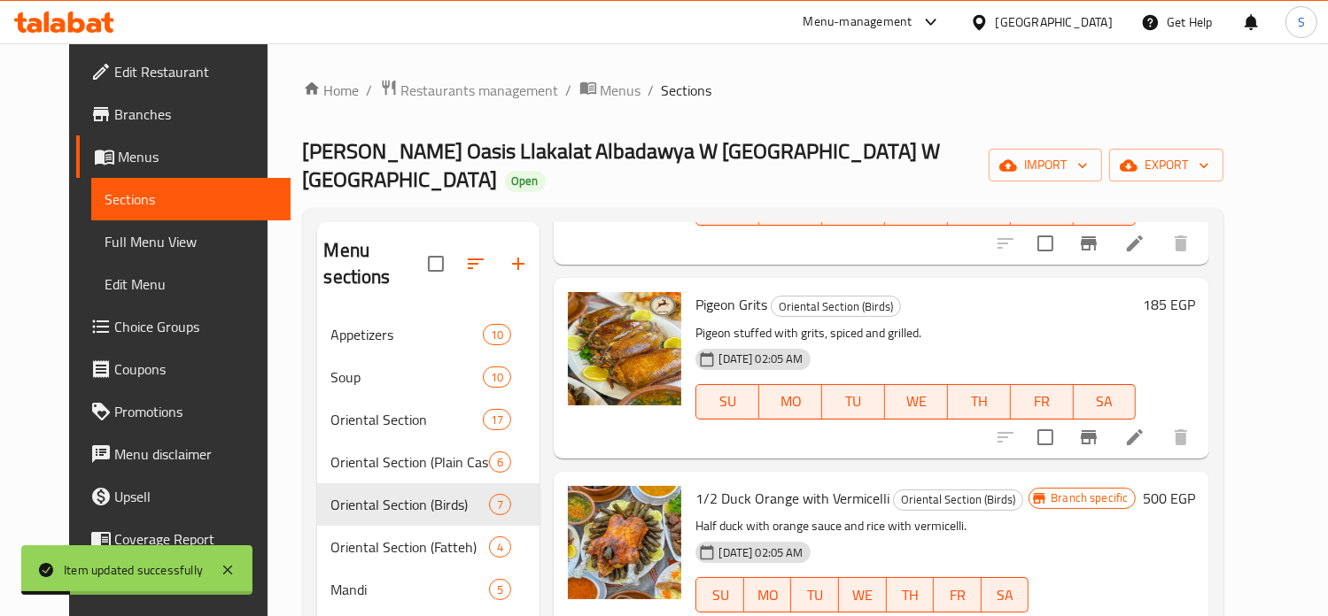
scroll to position [198, 0]
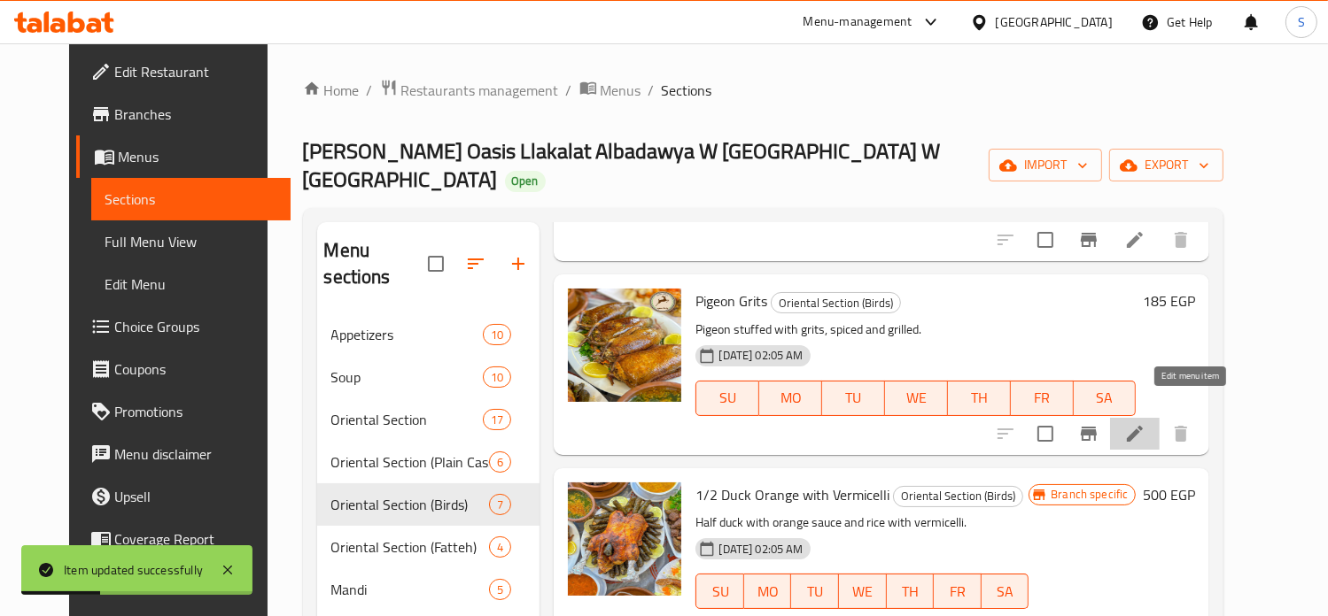
click at [1145, 423] on icon at bounding box center [1134, 433] width 21 height 21
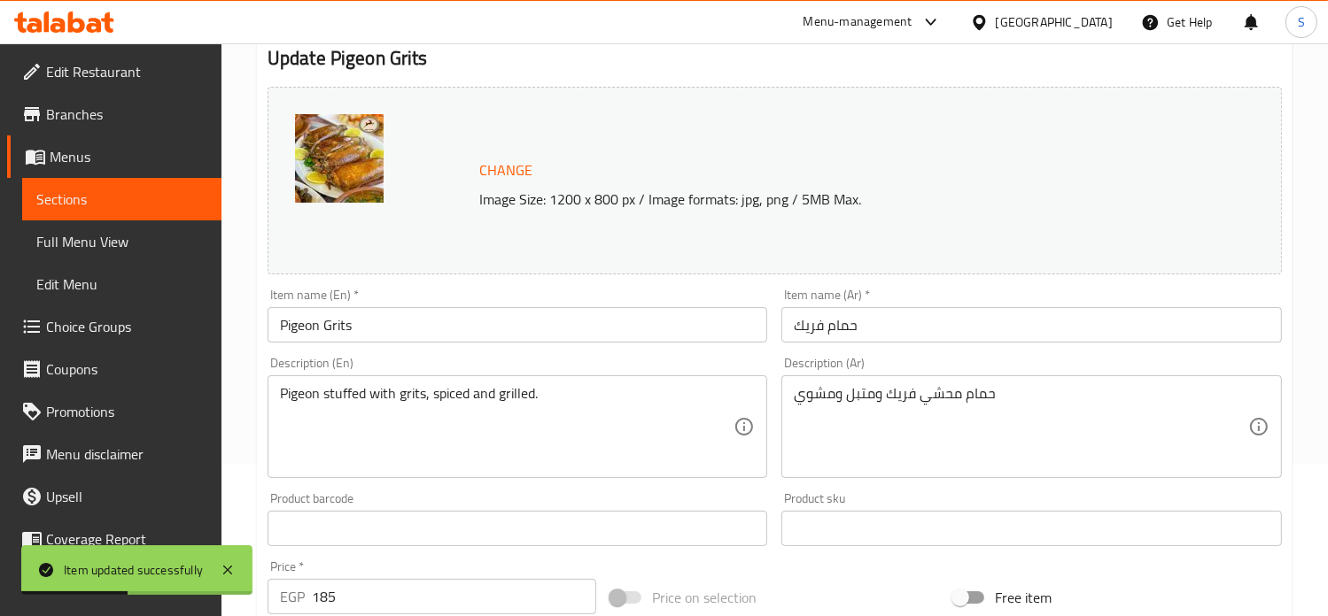
scroll to position [659, 0]
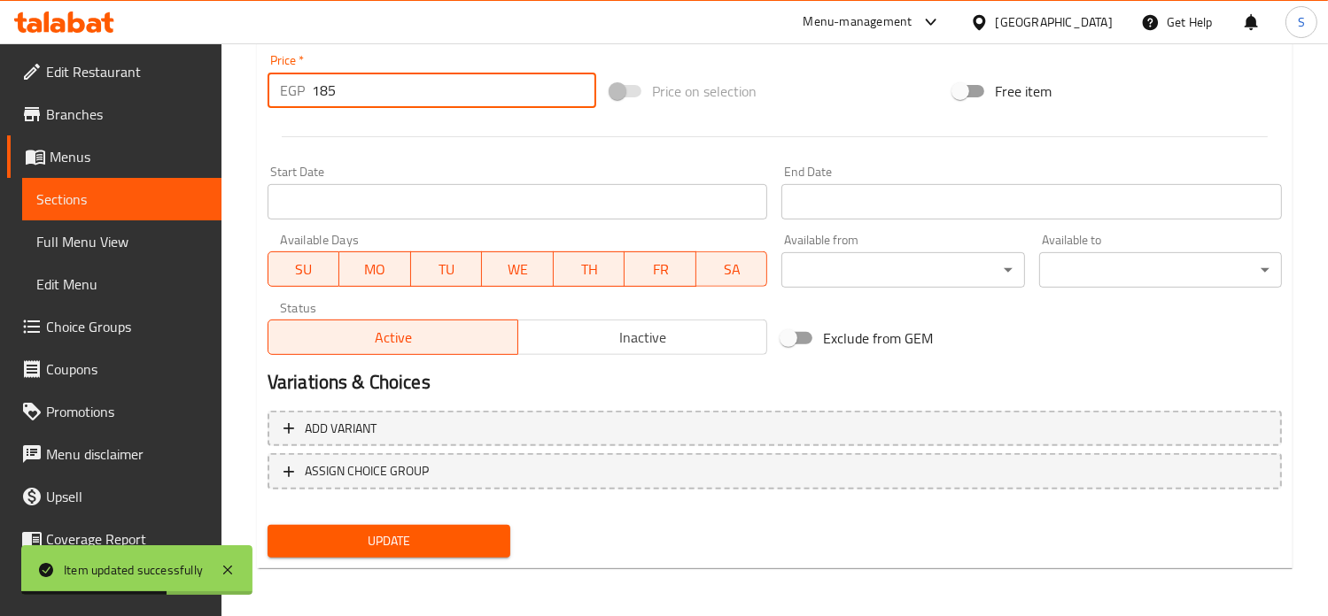
click at [344, 98] on input "185" at bounding box center [454, 90] width 284 height 35
click at [267, 525] on button "Update" at bounding box center [388, 541] width 243 height 33
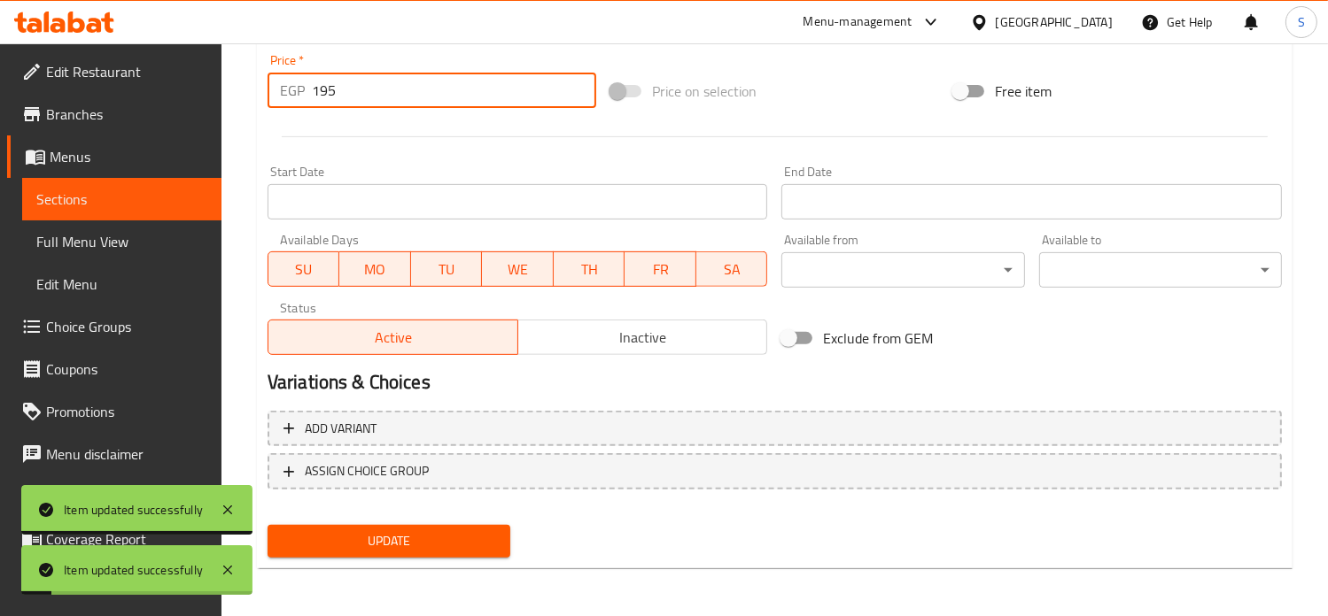
type input "195"
click at [267, 525] on button "Update" at bounding box center [388, 541] width 243 height 33
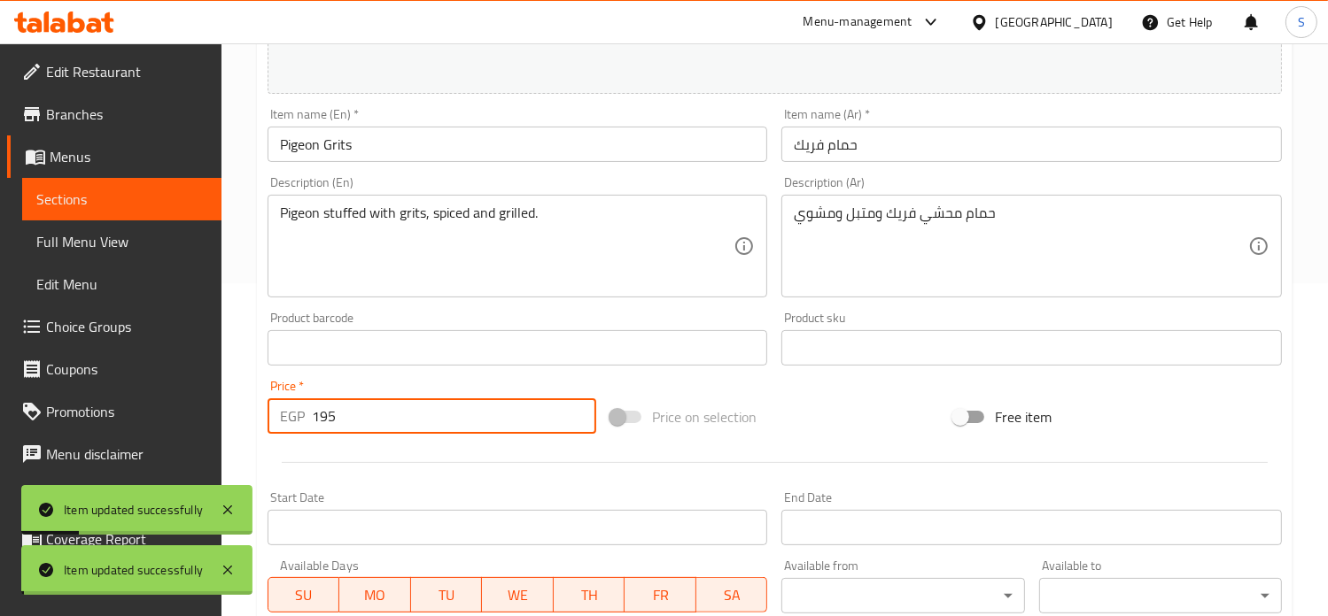
scroll to position [0, 0]
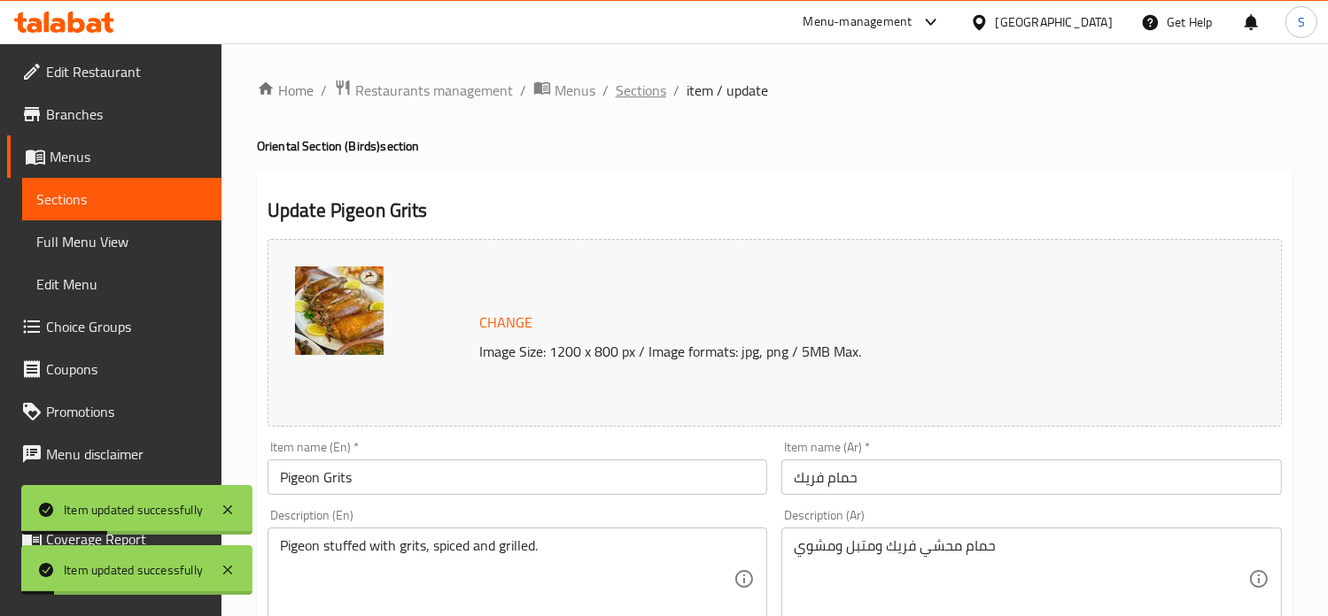
click at [647, 95] on span "Sections" at bounding box center [641, 90] width 50 height 21
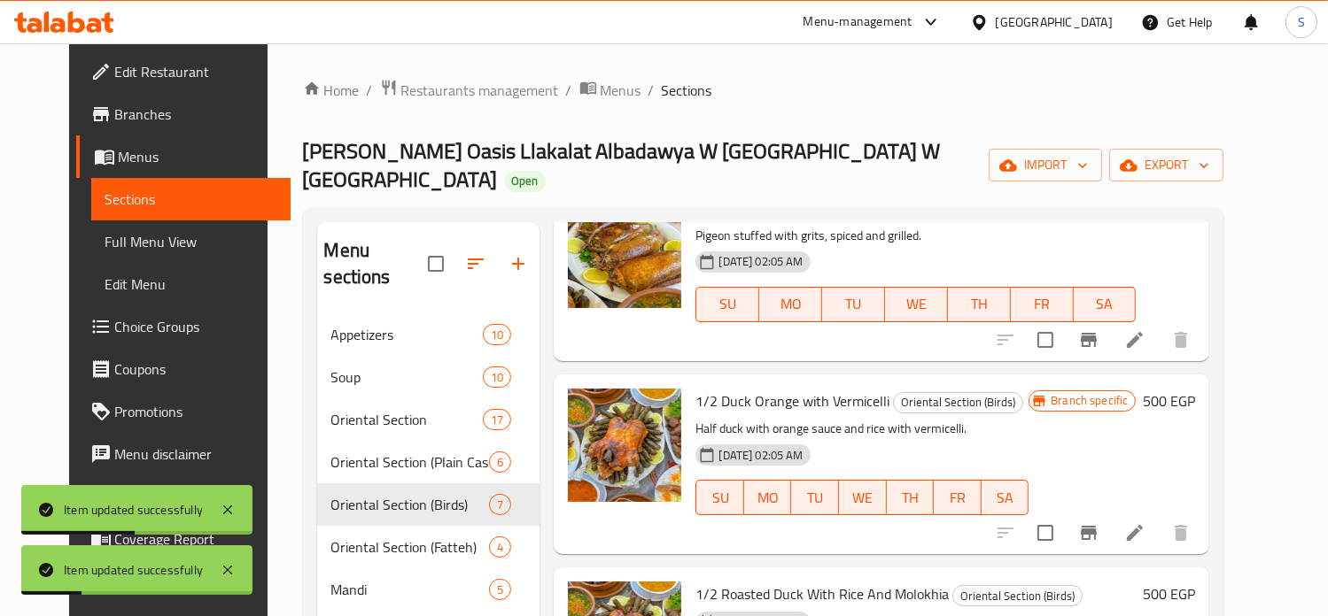
scroll to position [354, 0]
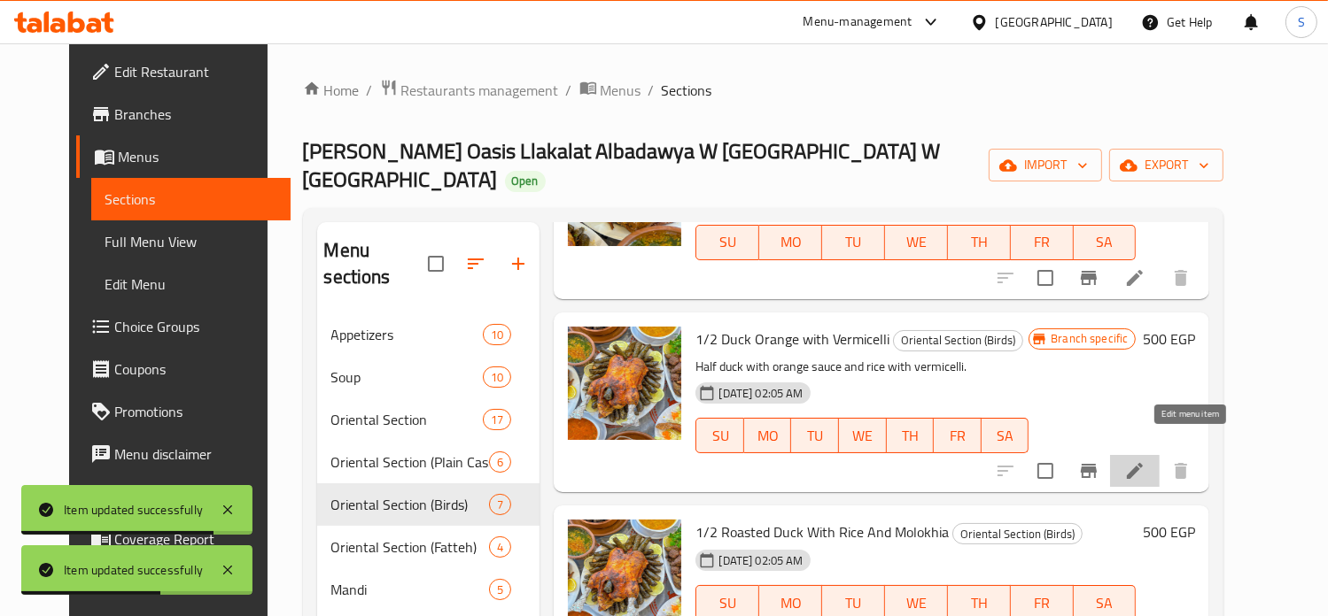
click at [1142, 463] on icon at bounding box center [1135, 471] width 16 height 16
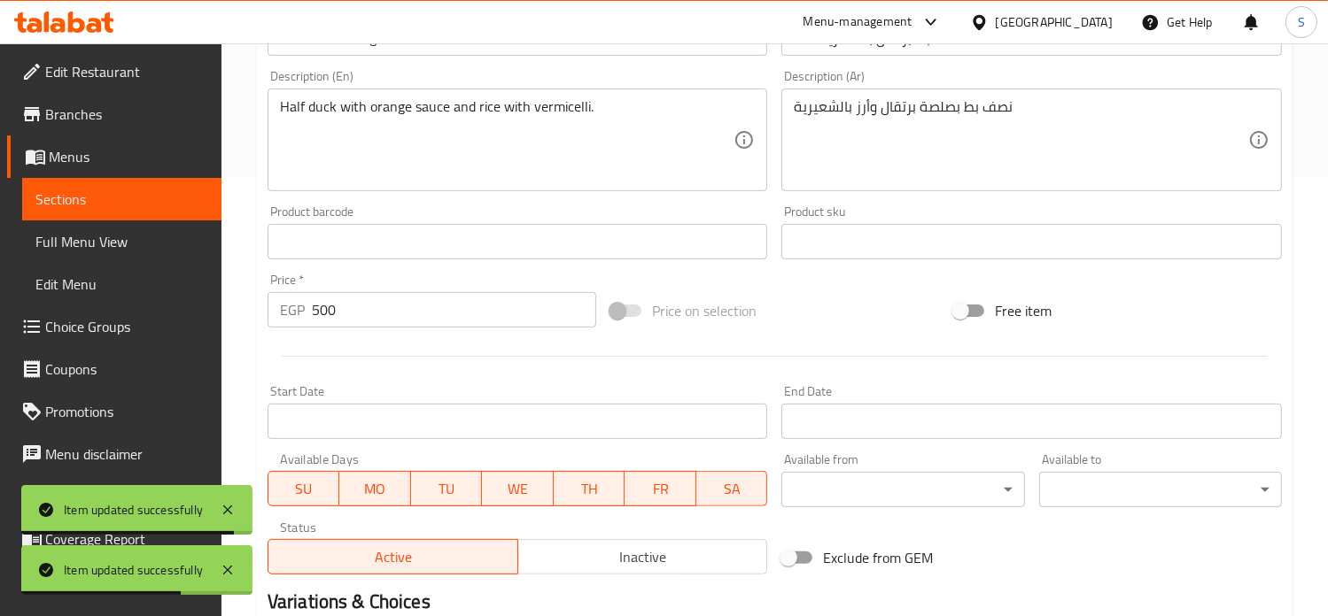
scroll to position [659, 0]
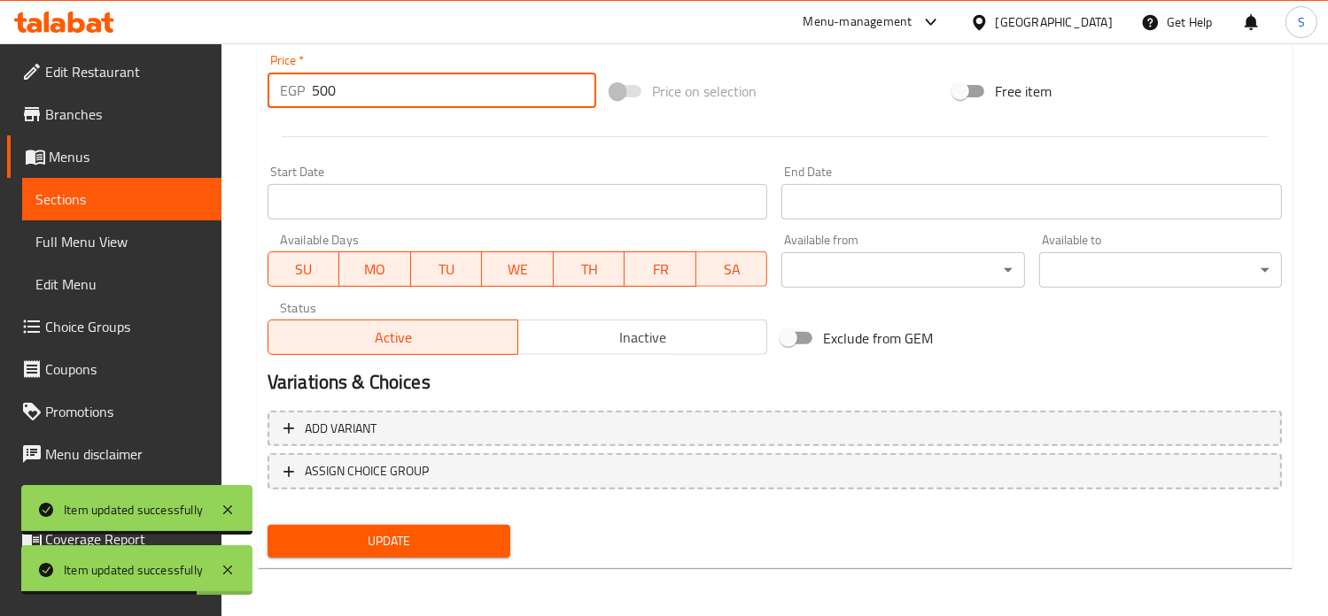
click at [322, 89] on input "500" at bounding box center [454, 90] width 284 height 35
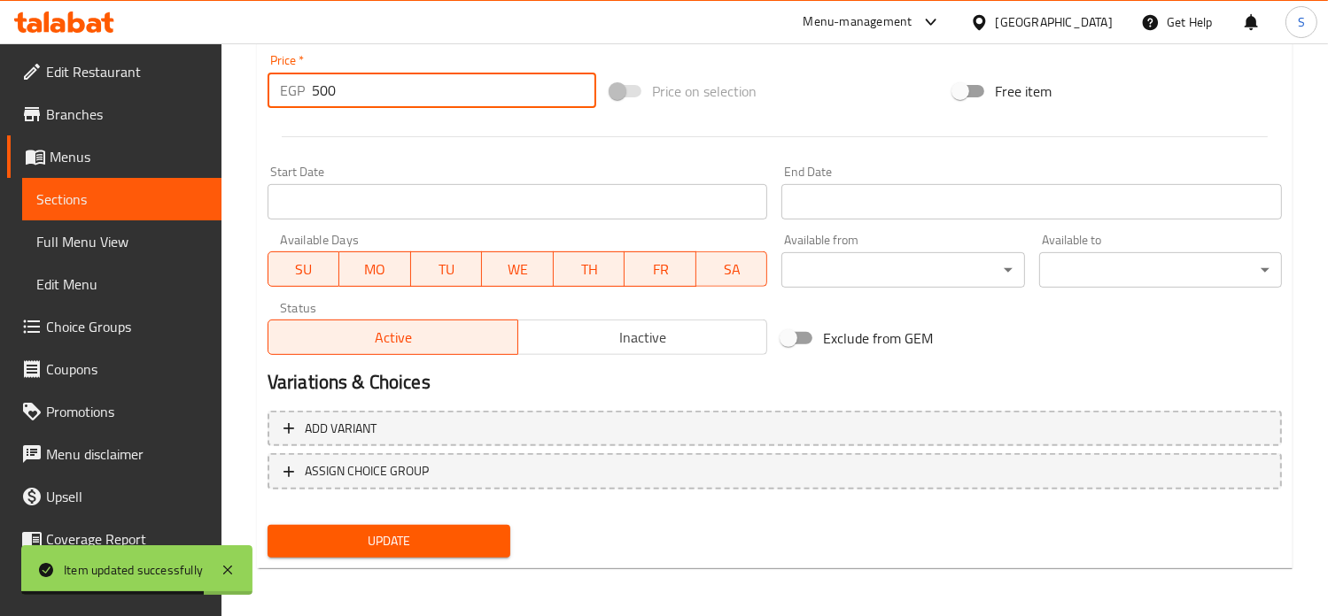
click at [322, 89] on input "500" at bounding box center [454, 90] width 284 height 35
type input "550"
click at [267, 525] on button "Update" at bounding box center [388, 541] width 243 height 33
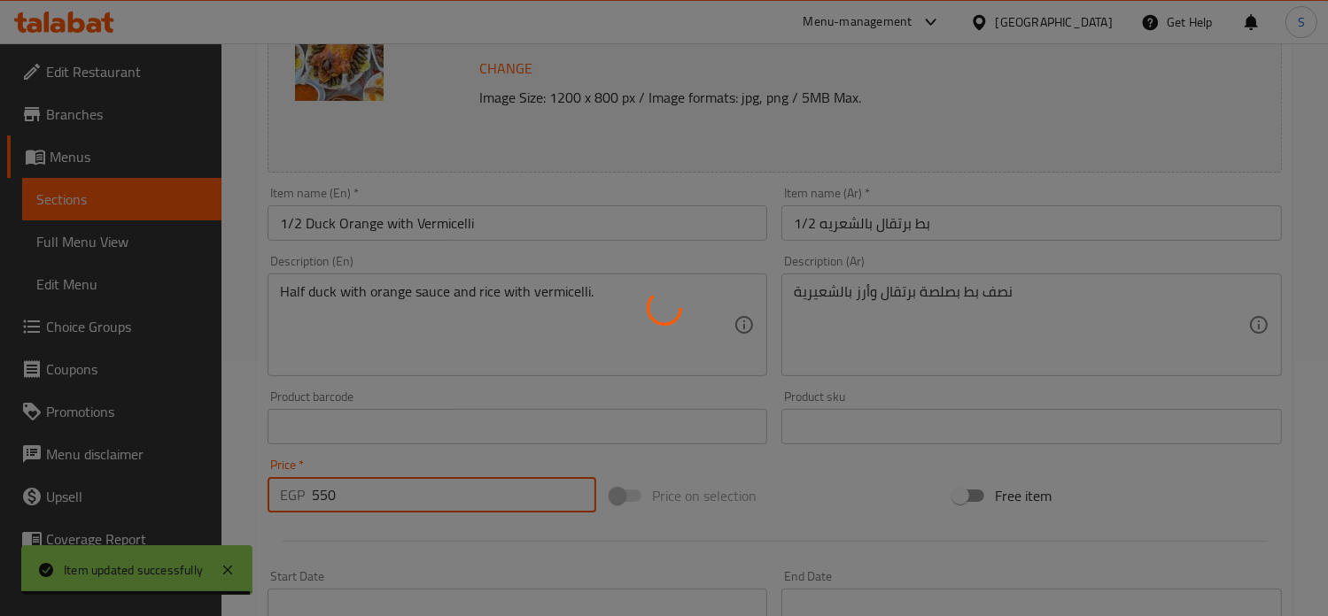
scroll to position [0, 0]
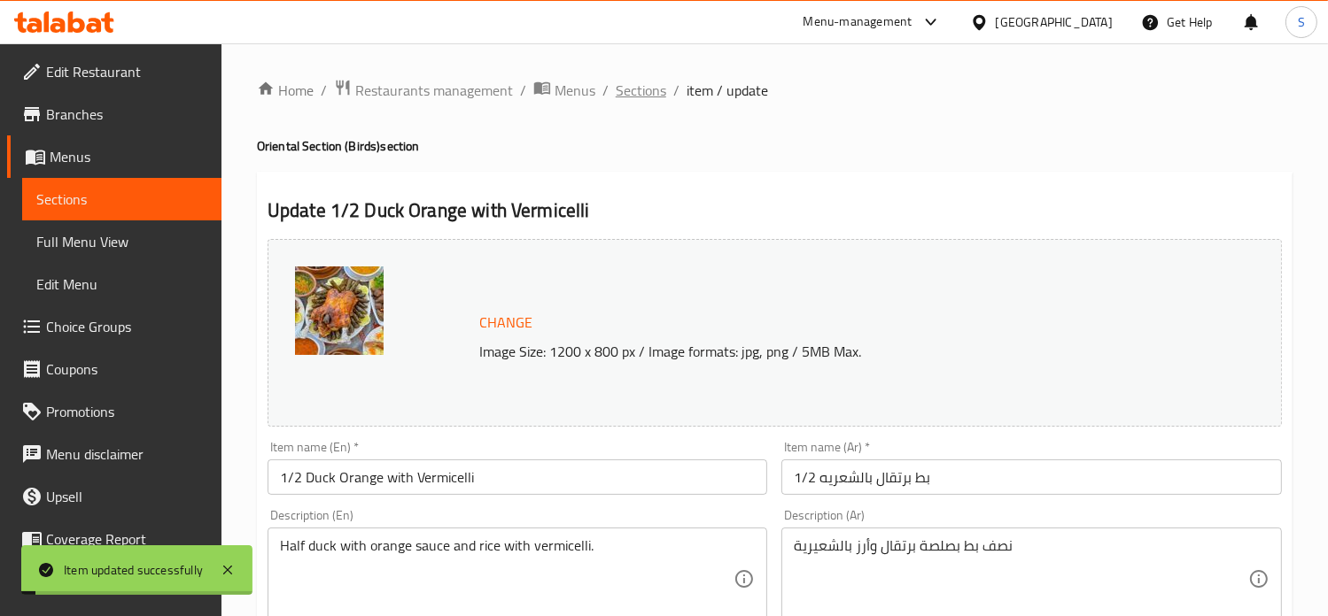
click at [626, 91] on span "Sections" at bounding box center [641, 90] width 50 height 21
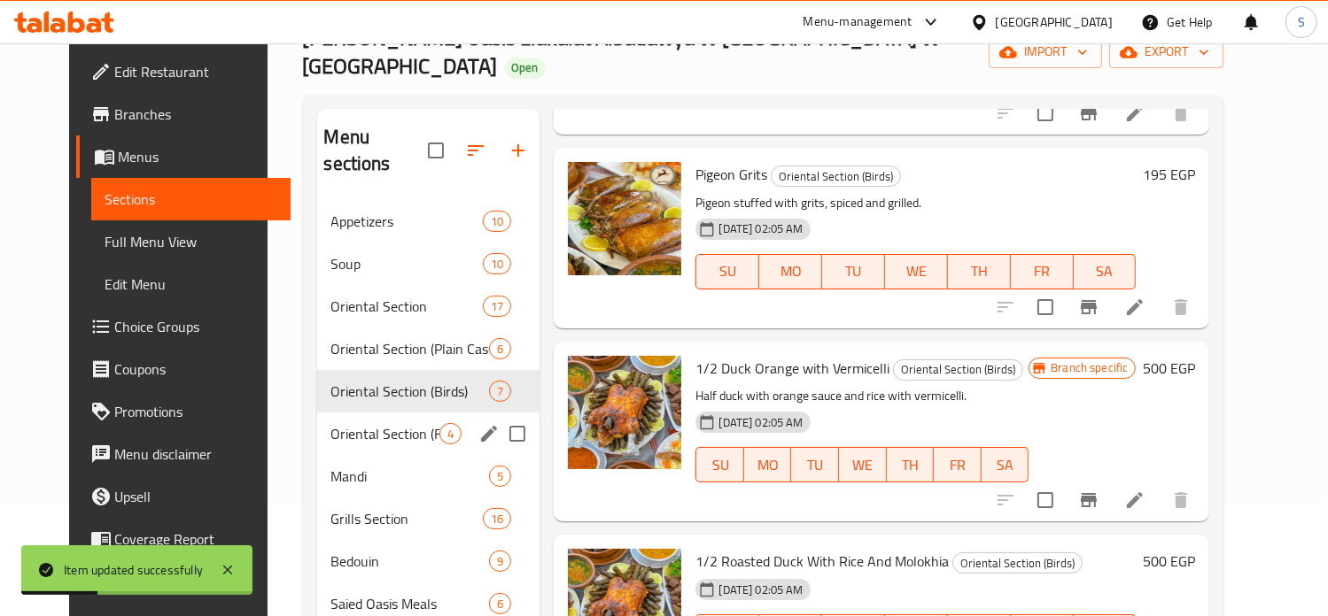
scroll to position [115, 0]
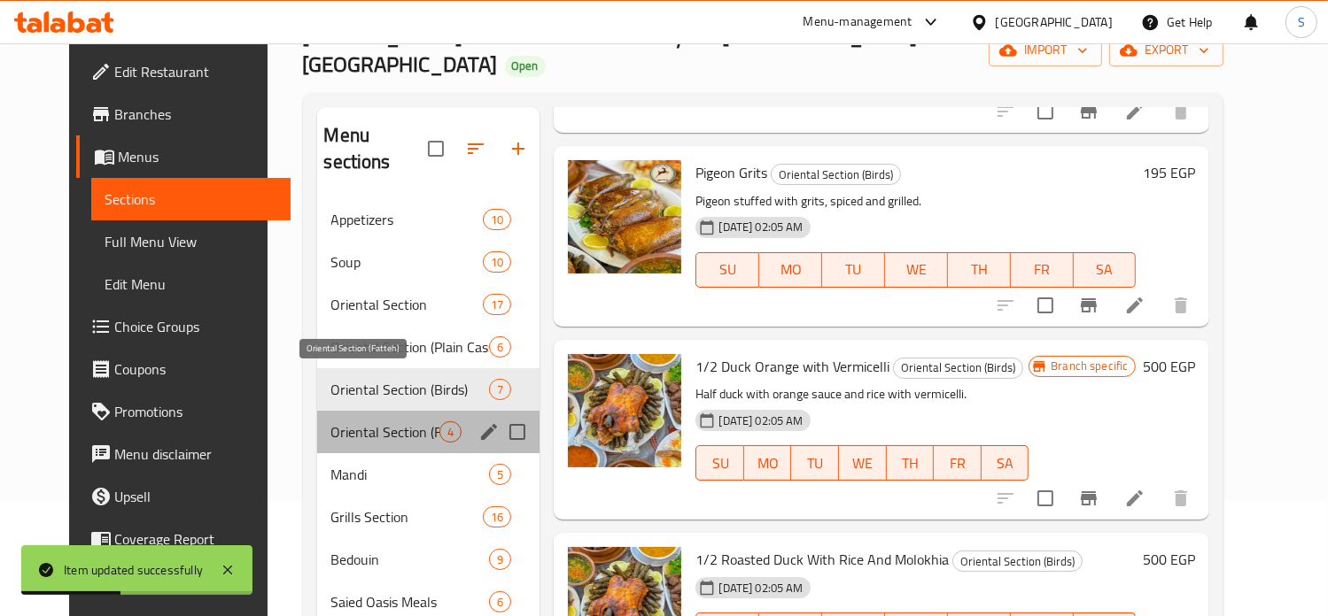
click at [390, 422] on span "Oriental Section (Fatteh)" at bounding box center [385, 432] width 109 height 21
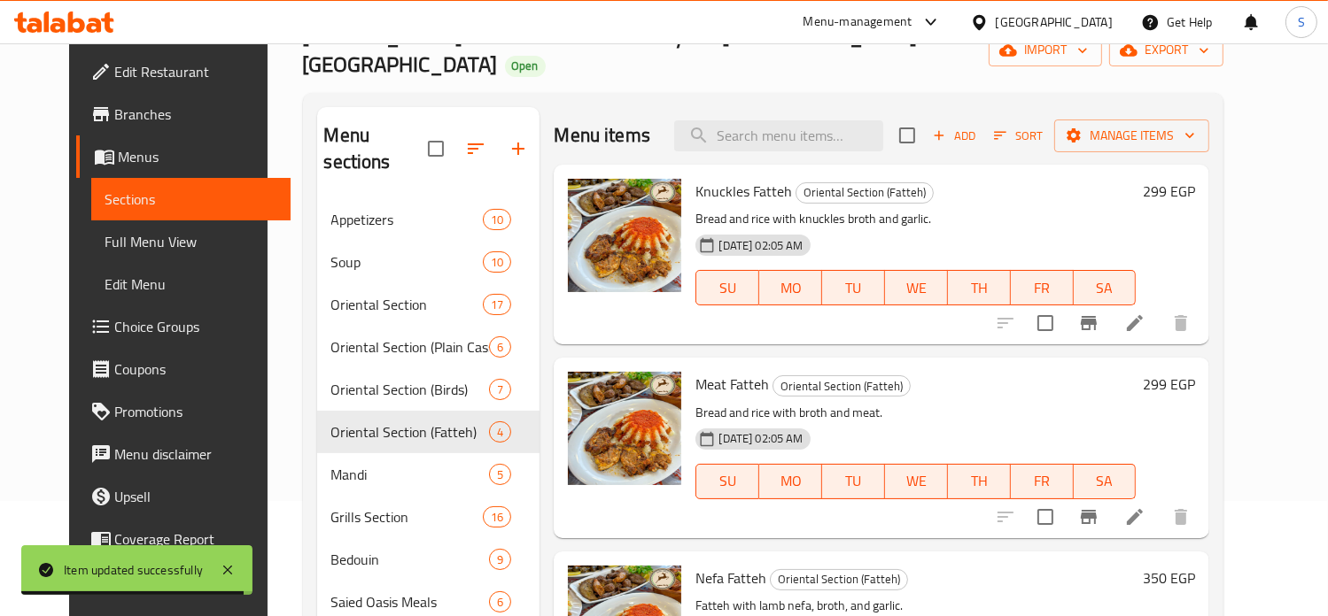
scroll to position [64, 0]
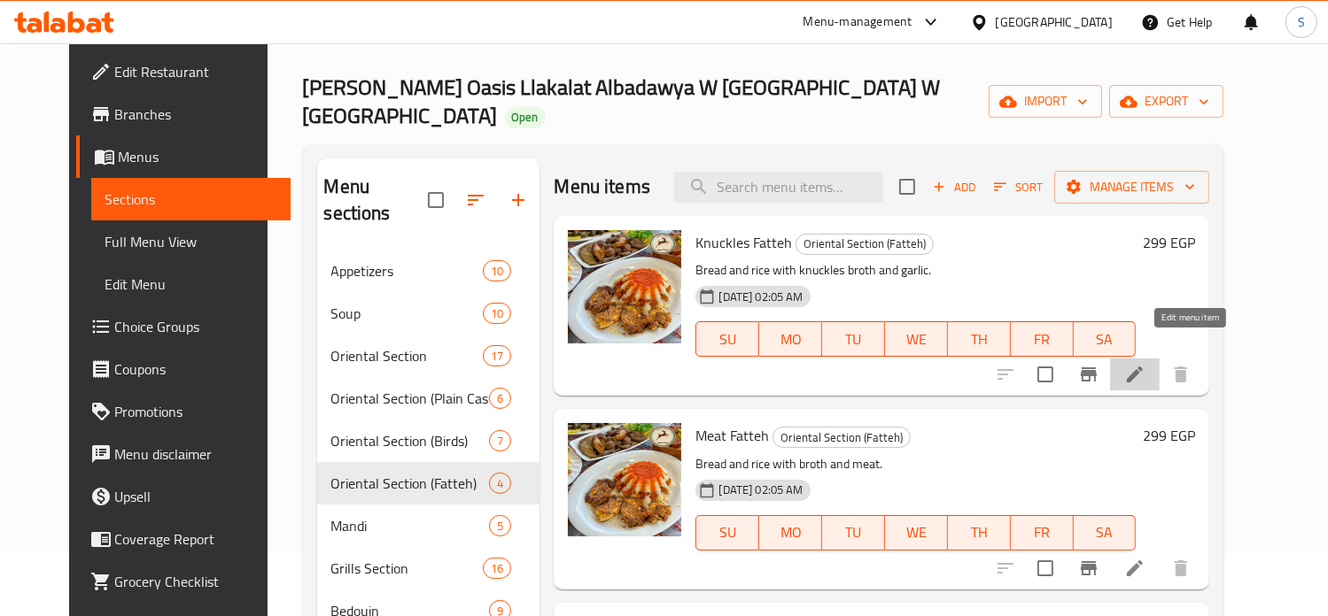
click at [1142, 367] on icon at bounding box center [1135, 375] width 16 height 16
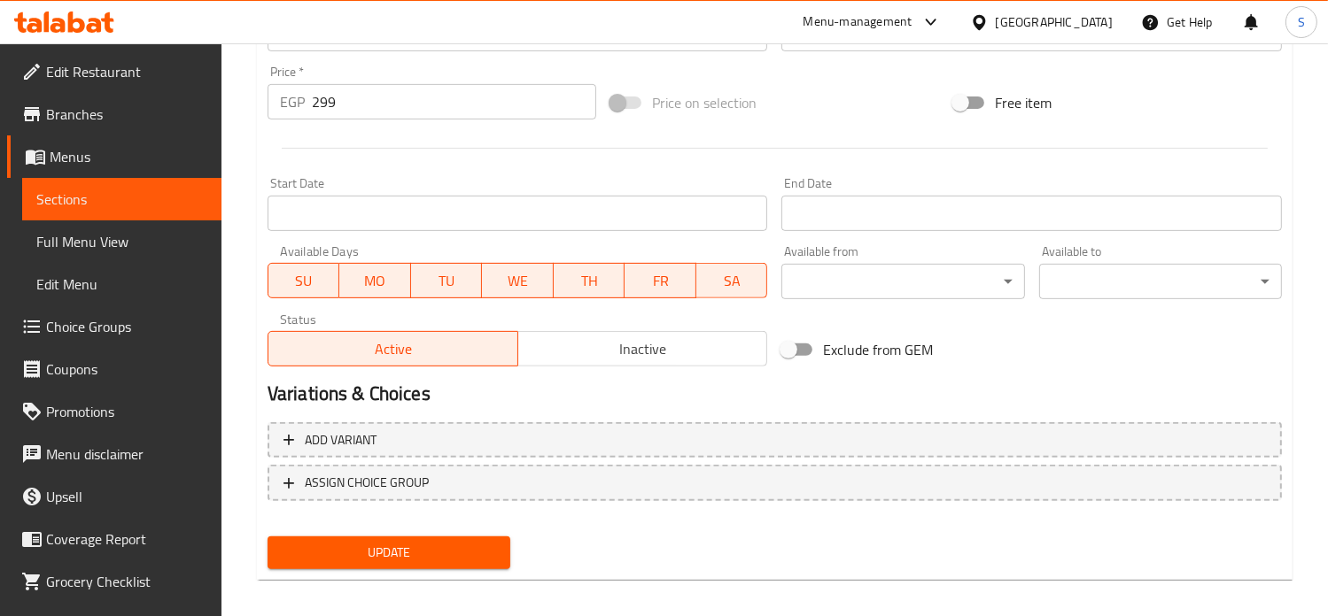
scroll to position [659, 0]
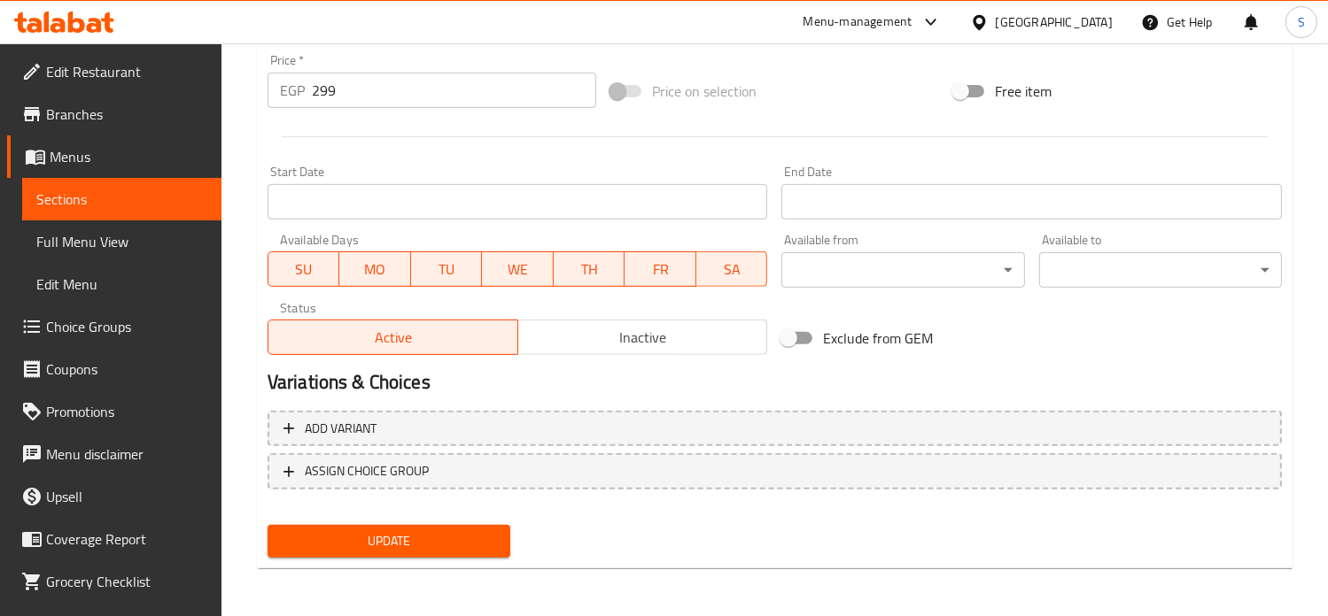
click at [323, 83] on input "299" at bounding box center [454, 90] width 284 height 35
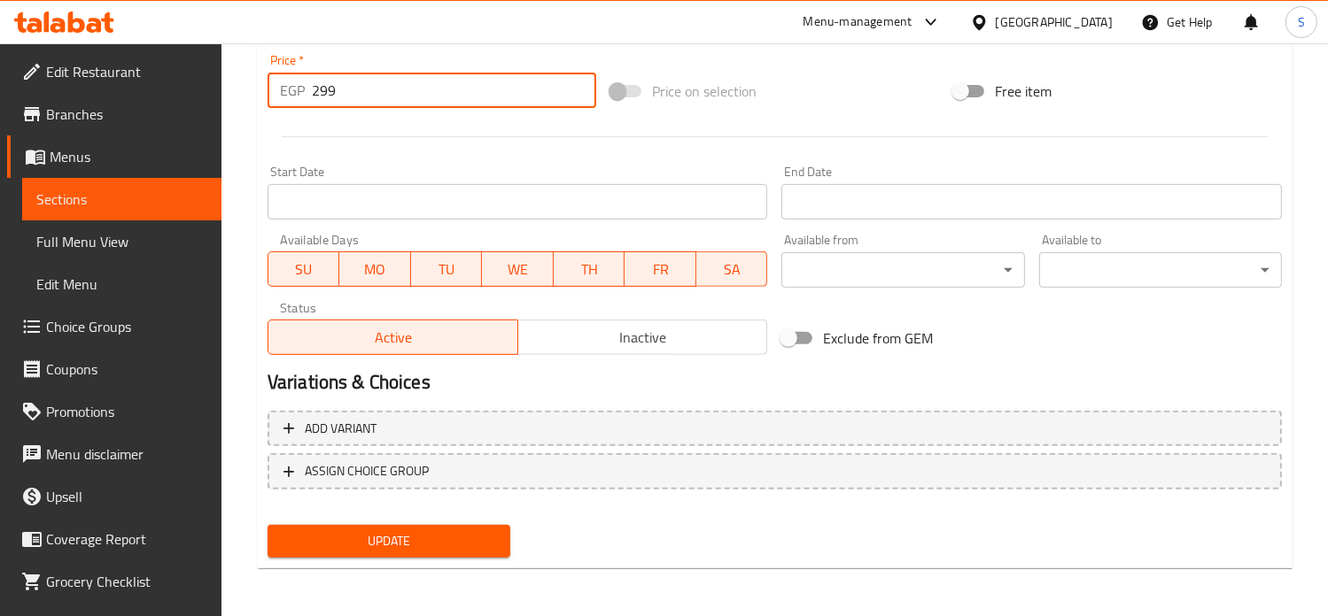
click at [323, 83] on input "299" at bounding box center [454, 90] width 284 height 35
type input "349"
click at [267, 525] on button "Update" at bounding box center [388, 541] width 243 height 33
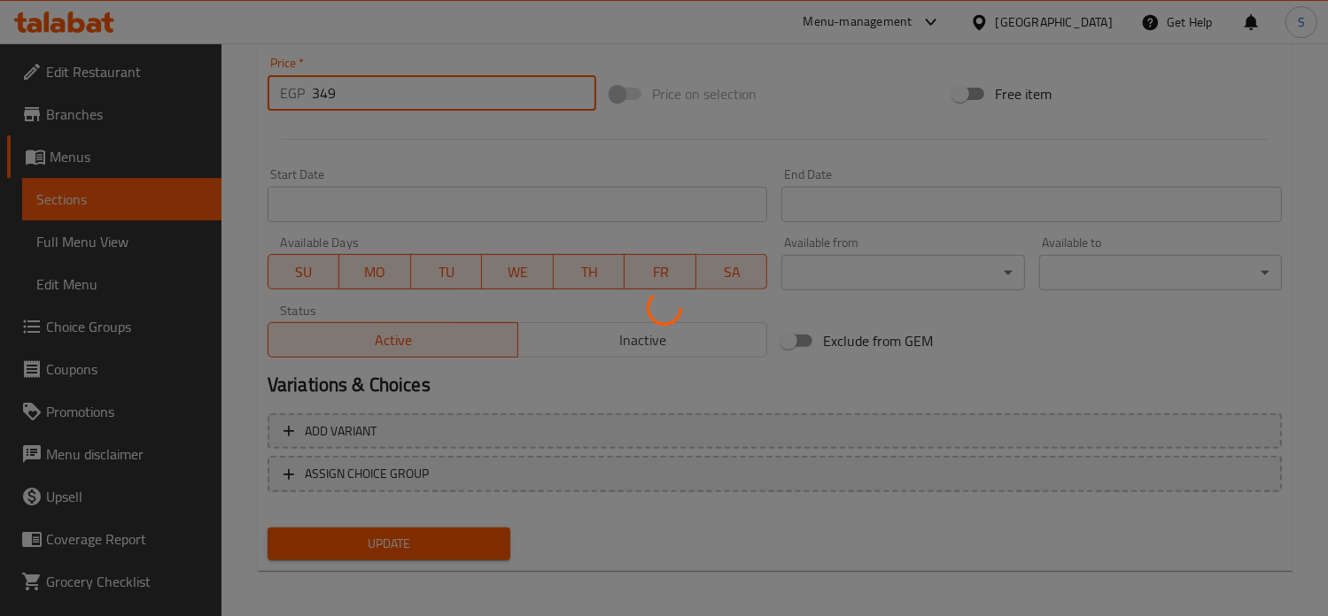
scroll to position [0, 0]
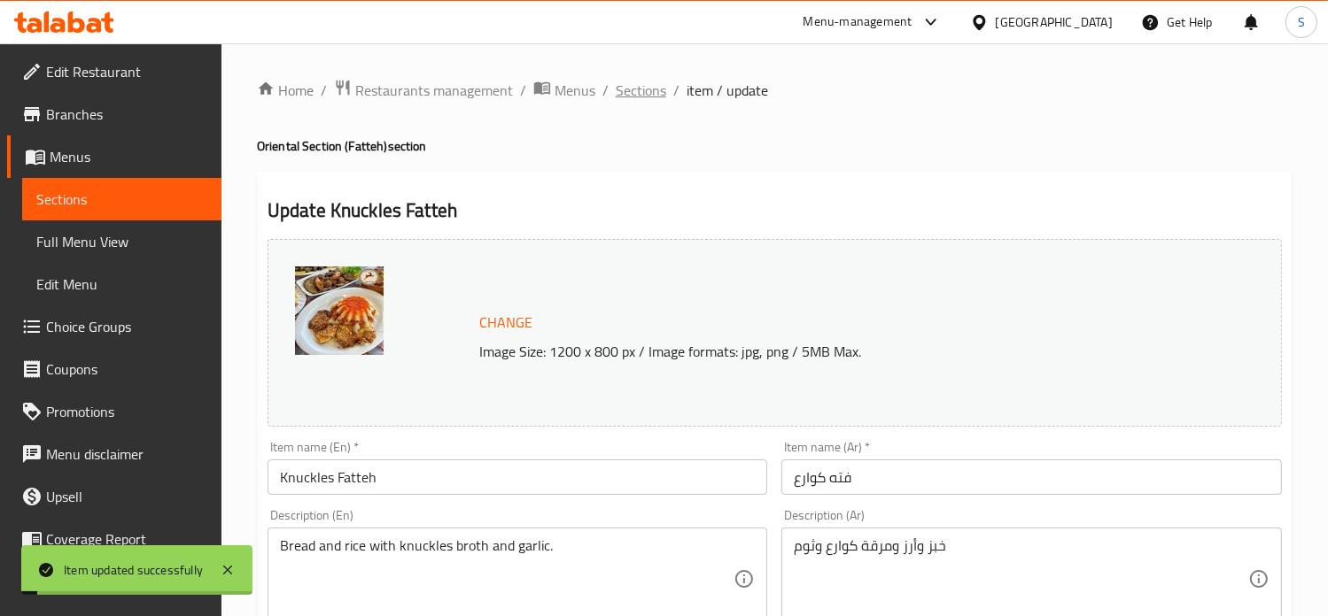
click at [638, 91] on span "Sections" at bounding box center [641, 90] width 50 height 21
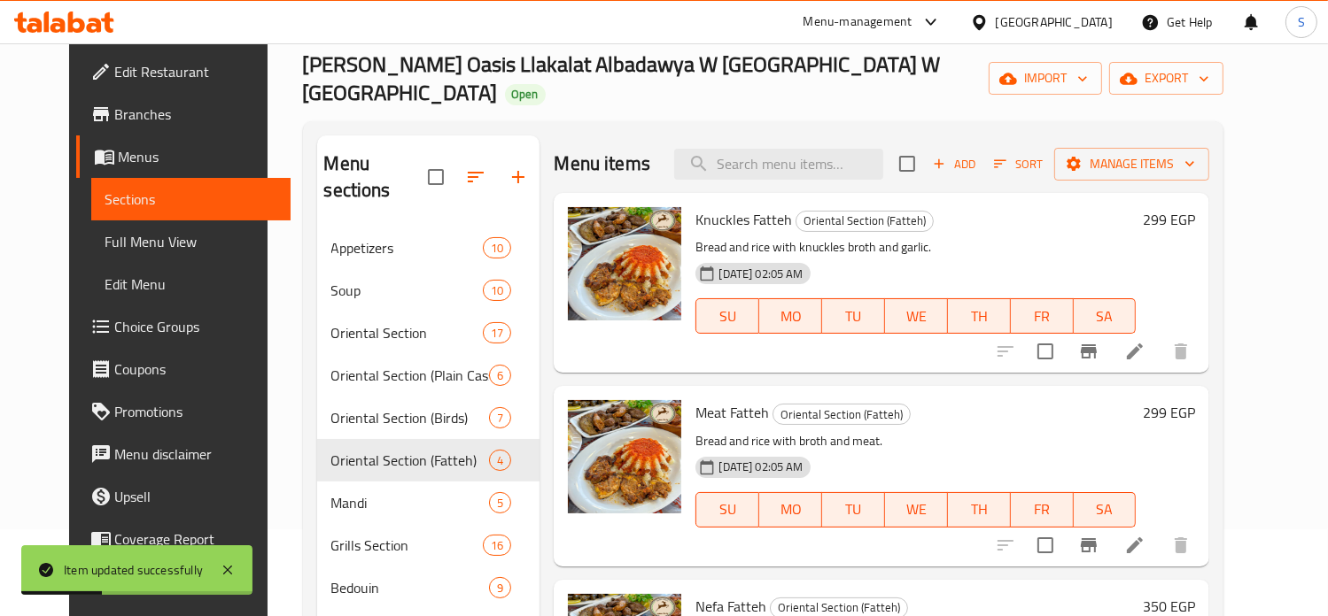
scroll to position [89, 0]
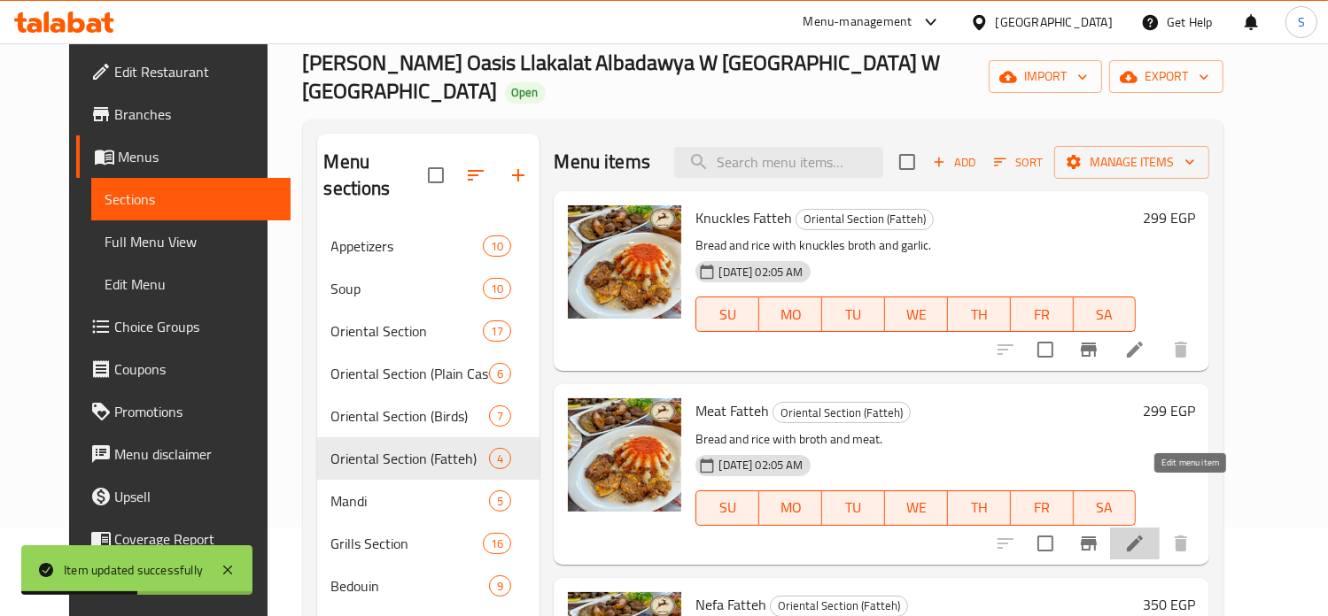
click at [1145, 533] on icon at bounding box center [1134, 543] width 21 height 21
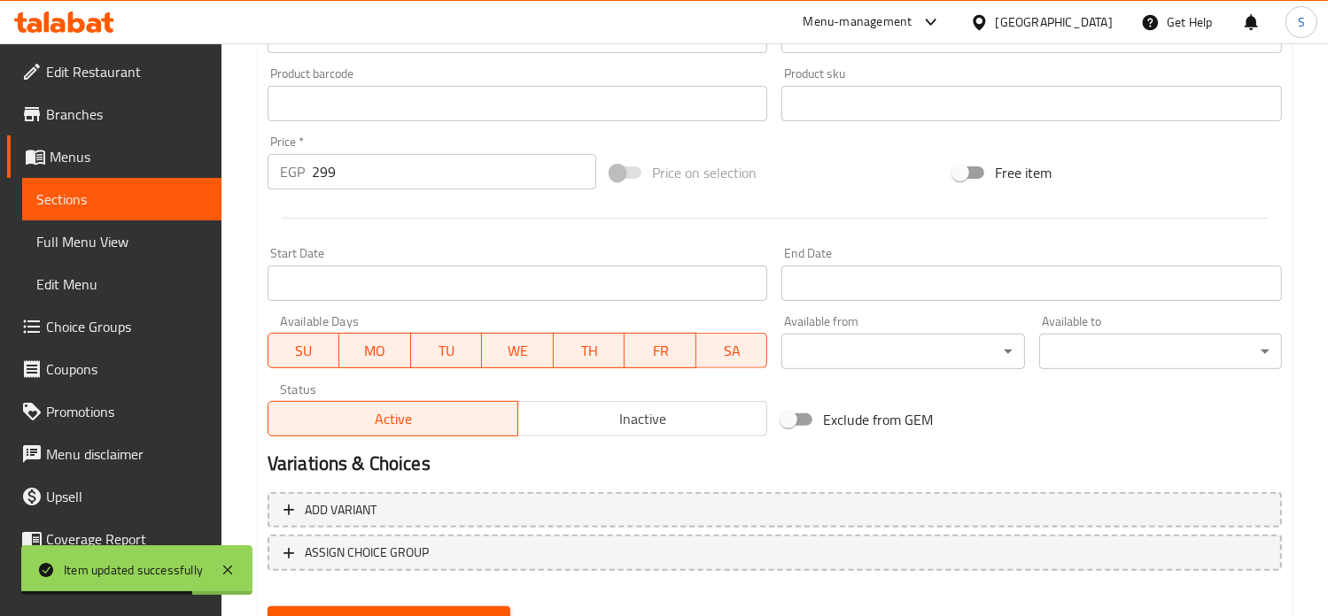
scroll to position [659, 0]
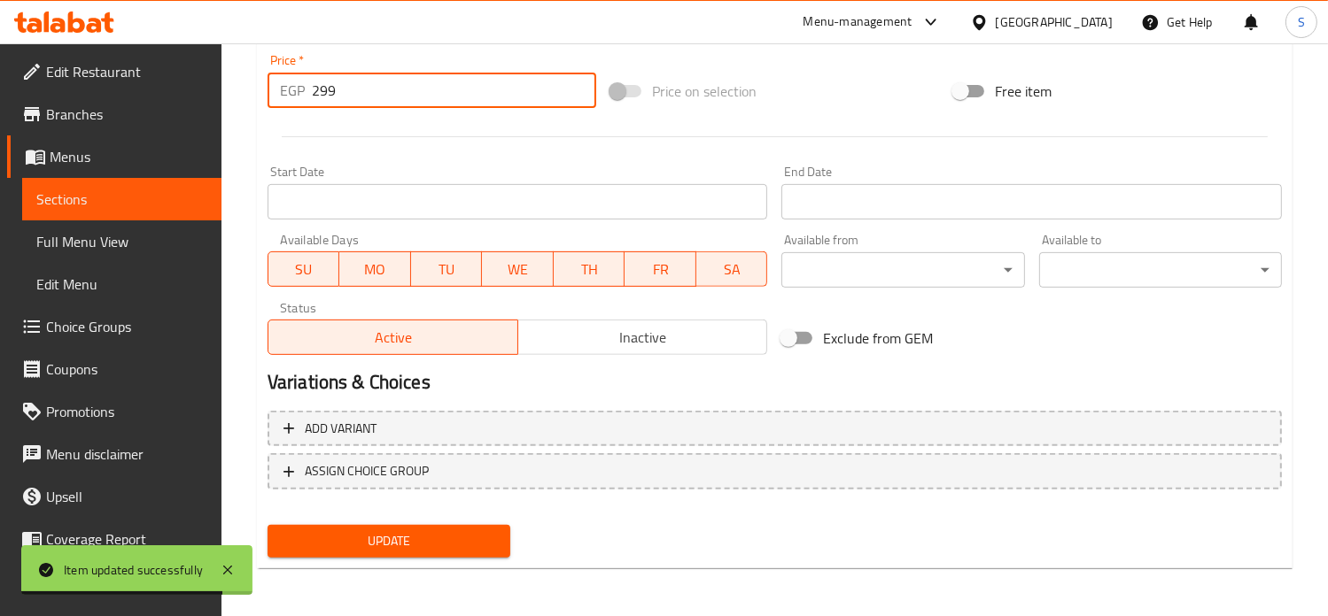
click at [335, 98] on input "299" at bounding box center [454, 90] width 284 height 35
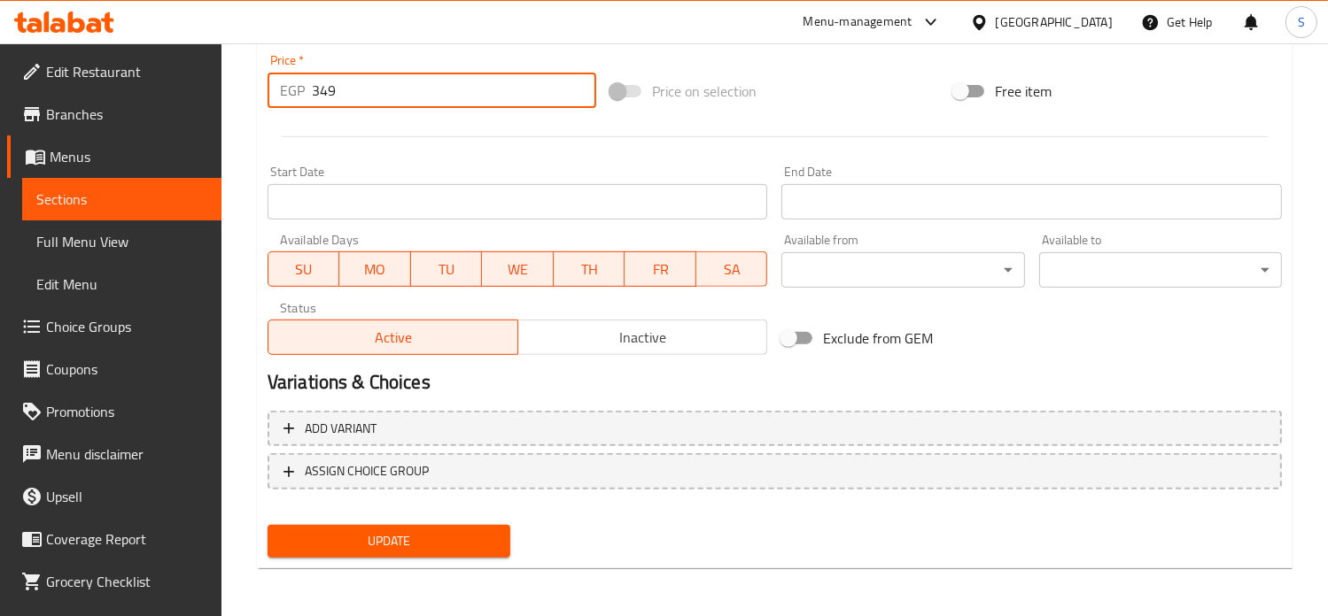
type input "349"
click at [267, 525] on button "Update" at bounding box center [388, 541] width 243 height 33
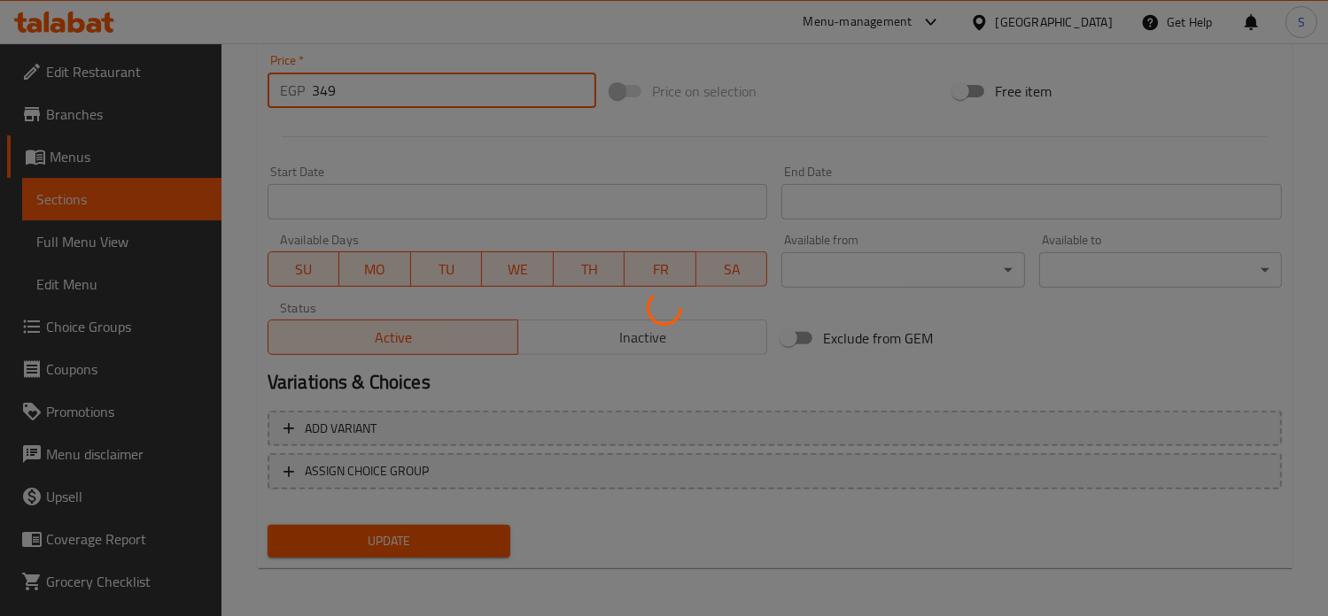
scroll to position [0, 0]
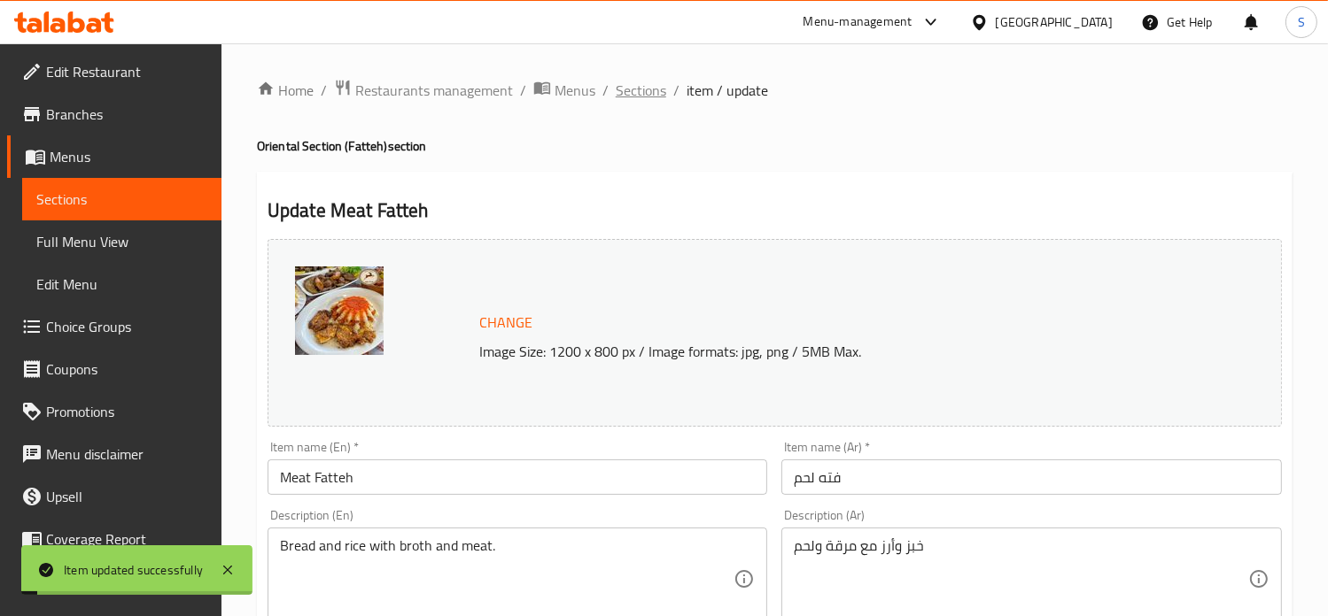
click at [646, 98] on span "Sections" at bounding box center [641, 90] width 50 height 21
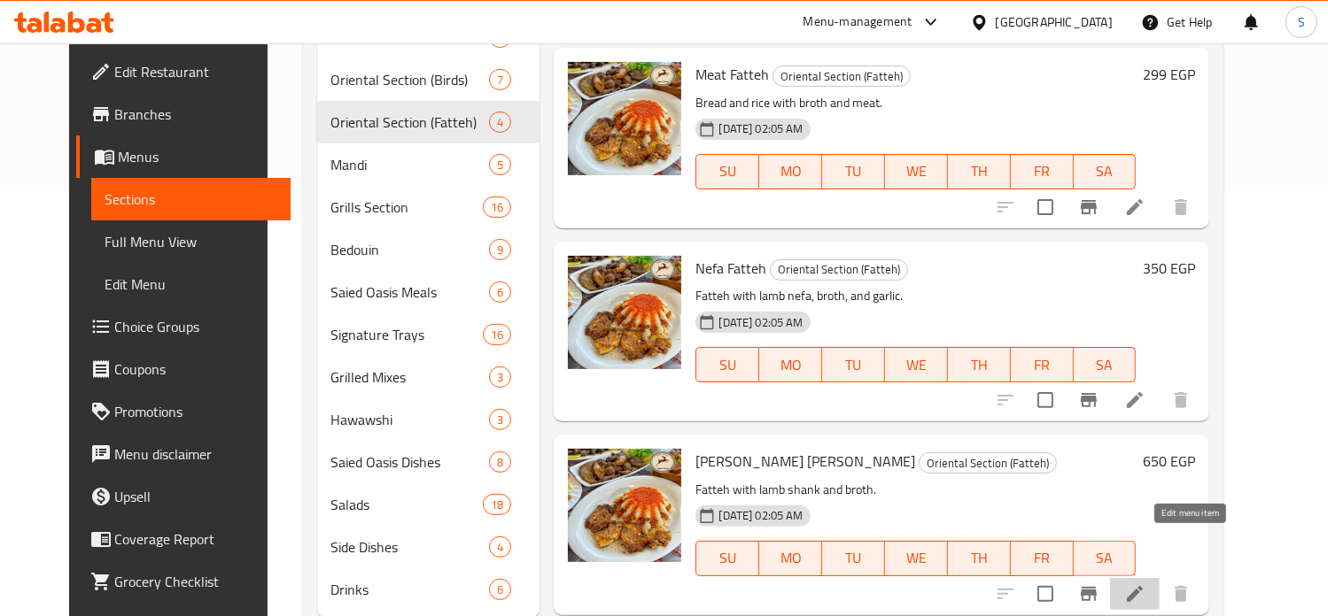
click at [1145, 584] on icon at bounding box center [1134, 594] width 21 height 21
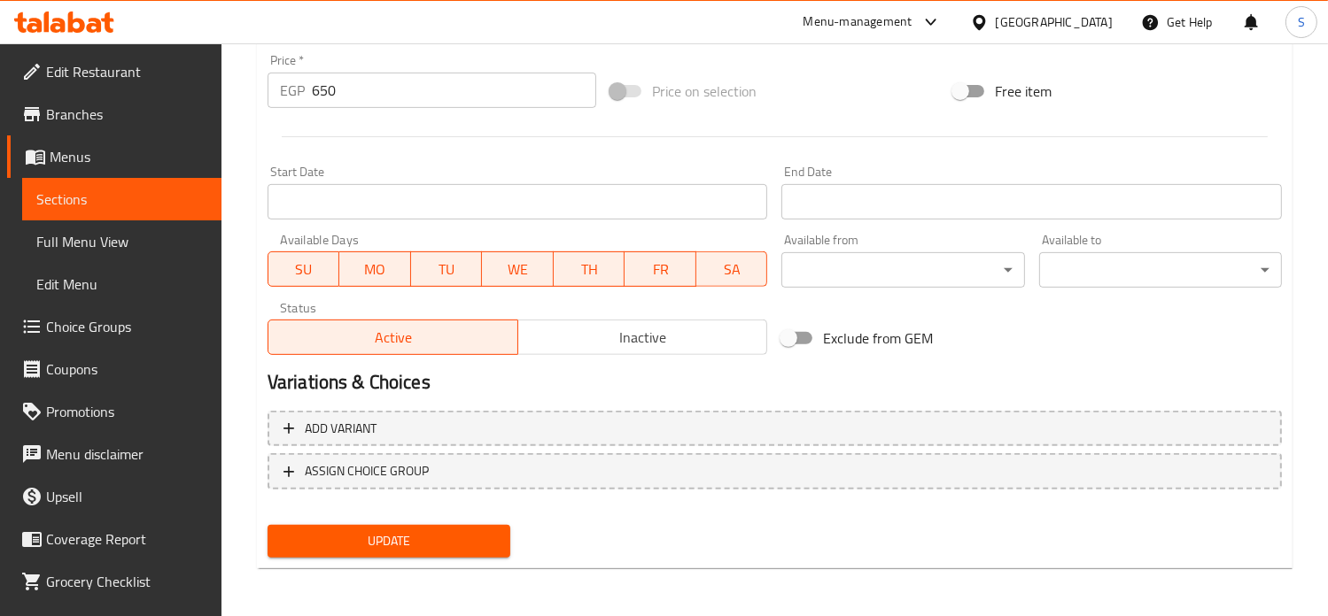
click at [365, 84] on input "650" at bounding box center [454, 90] width 284 height 35
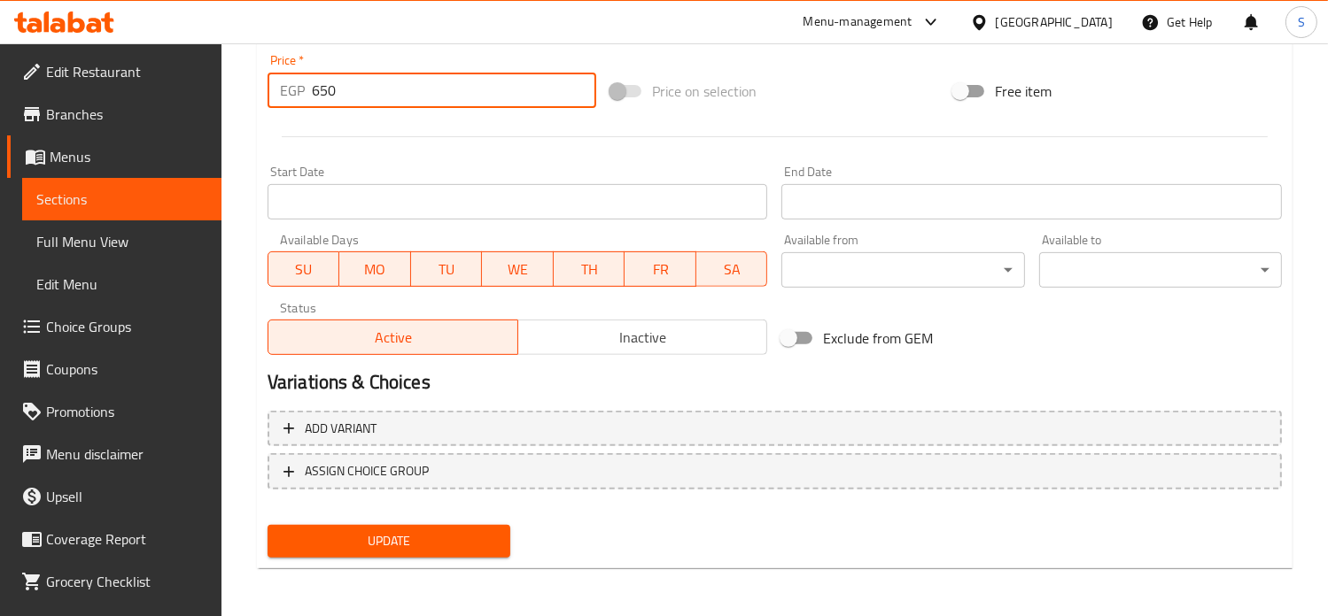
click at [365, 84] on input "650" at bounding box center [454, 90] width 284 height 35
type input "699"
click at [267, 525] on button "Update" at bounding box center [388, 541] width 243 height 33
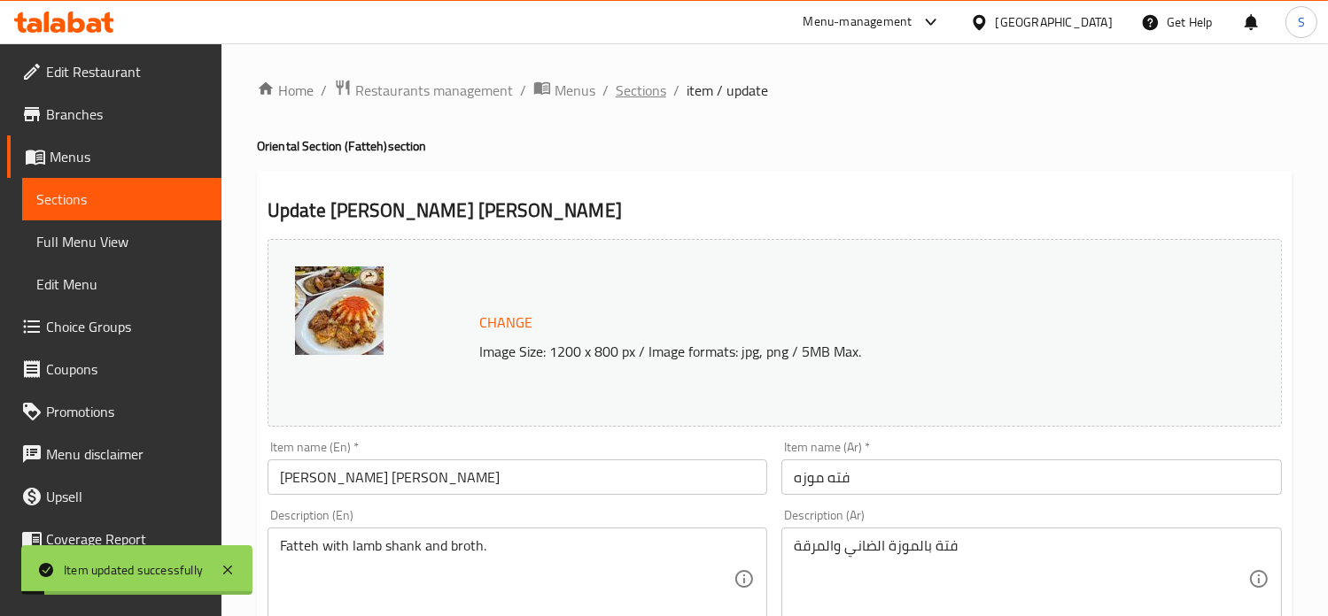
click at [639, 86] on span "Sections" at bounding box center [641, 90] width 50 height 21
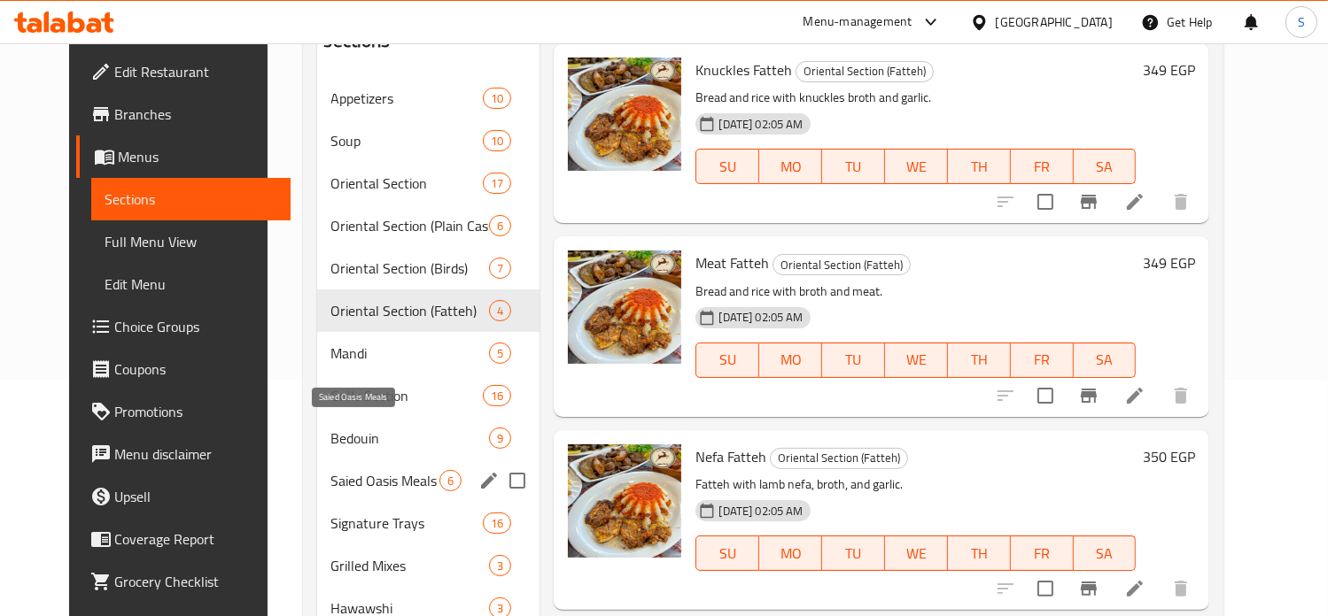
click at [383, 470] on span "Saied Oasis Meals" at bounding box center [385, 480] width 109 height 21
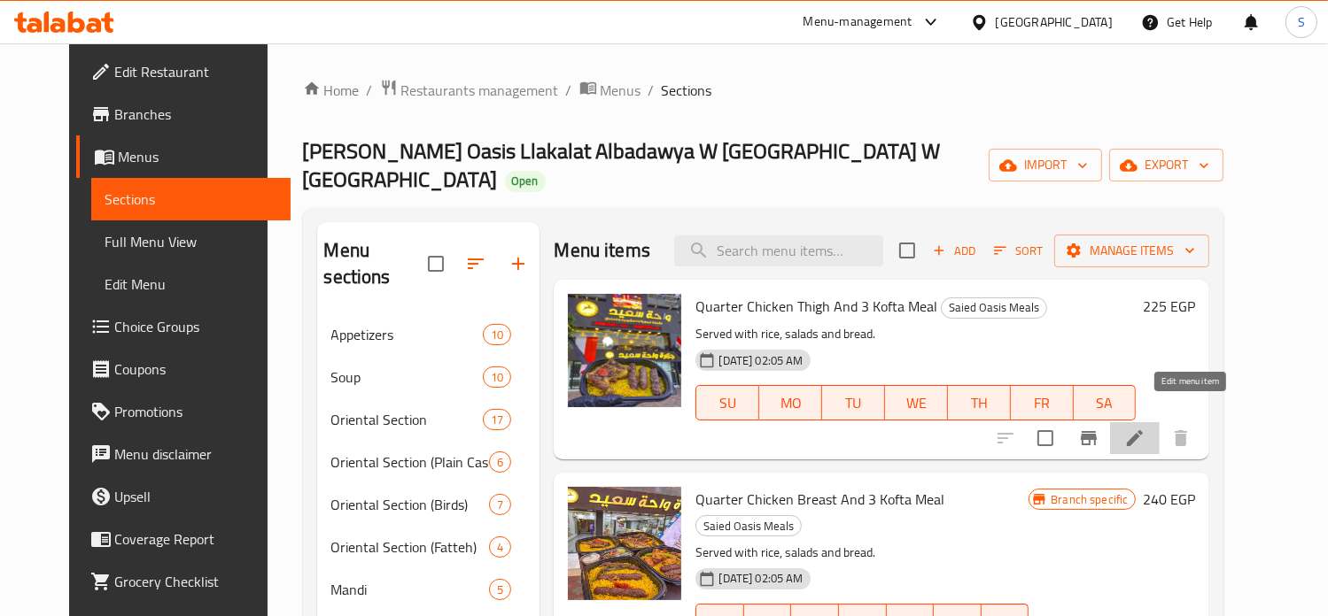
click at [1145, 428] on icon at bounding box center [1134, 438] width 21 height 21
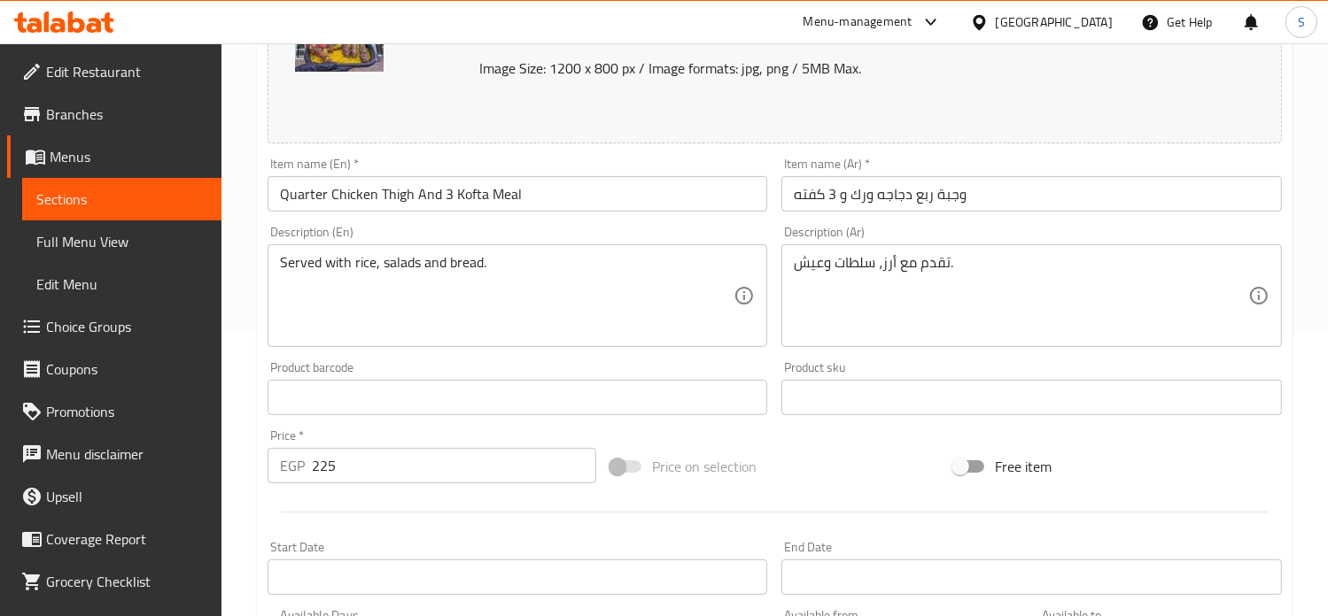
scroll to position [659, 0]
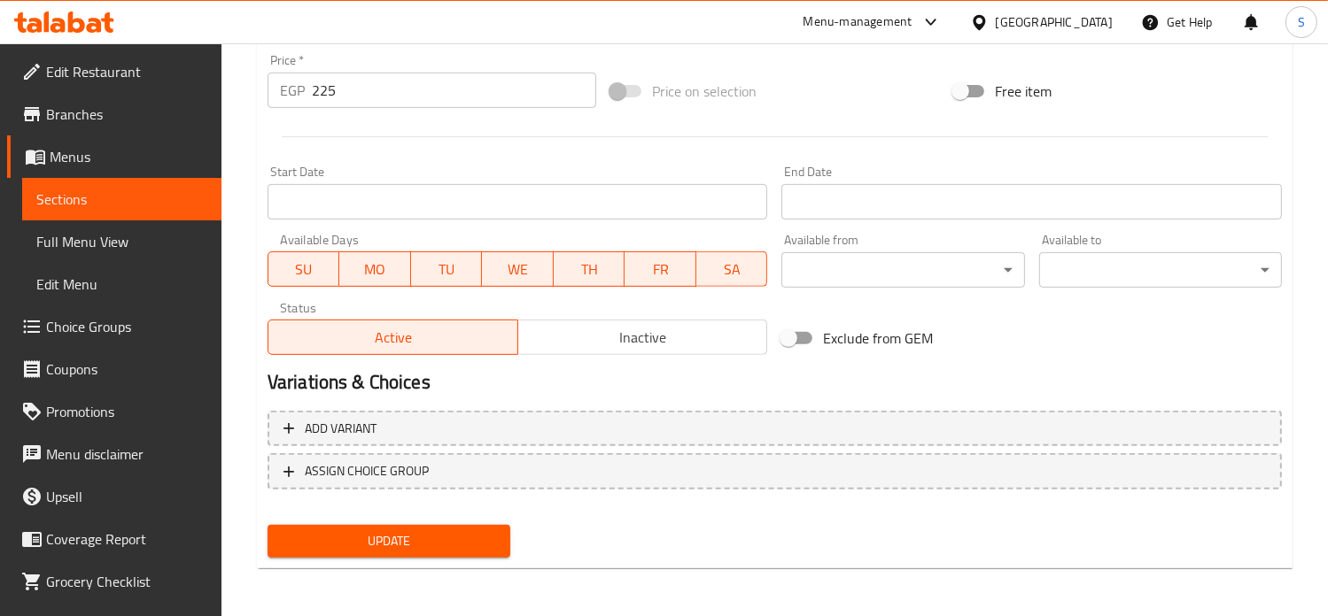
click at [336, 94] on input "225" at bounding box center [454, 90] width 284 height 35
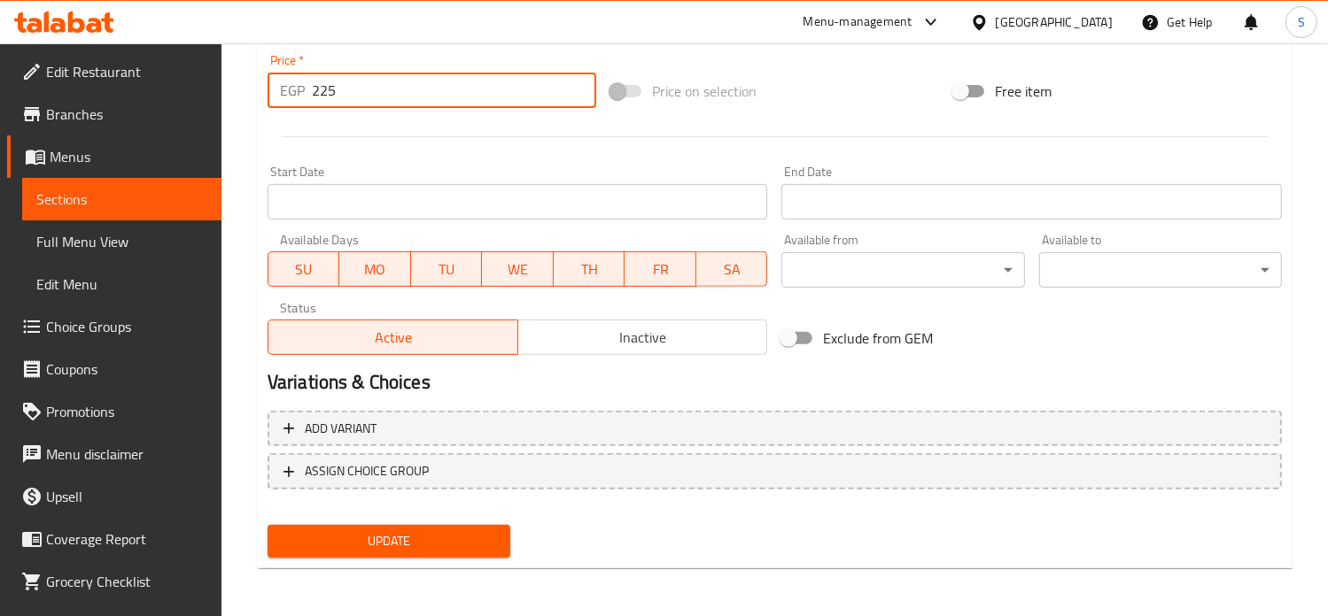
click at [336, 94] on input "225" at bounding box center [454, 90] width 284 height 35
type input "245"
click at [267, 525] on button "Update" at bounding box center [388, 541] width 243 height 33
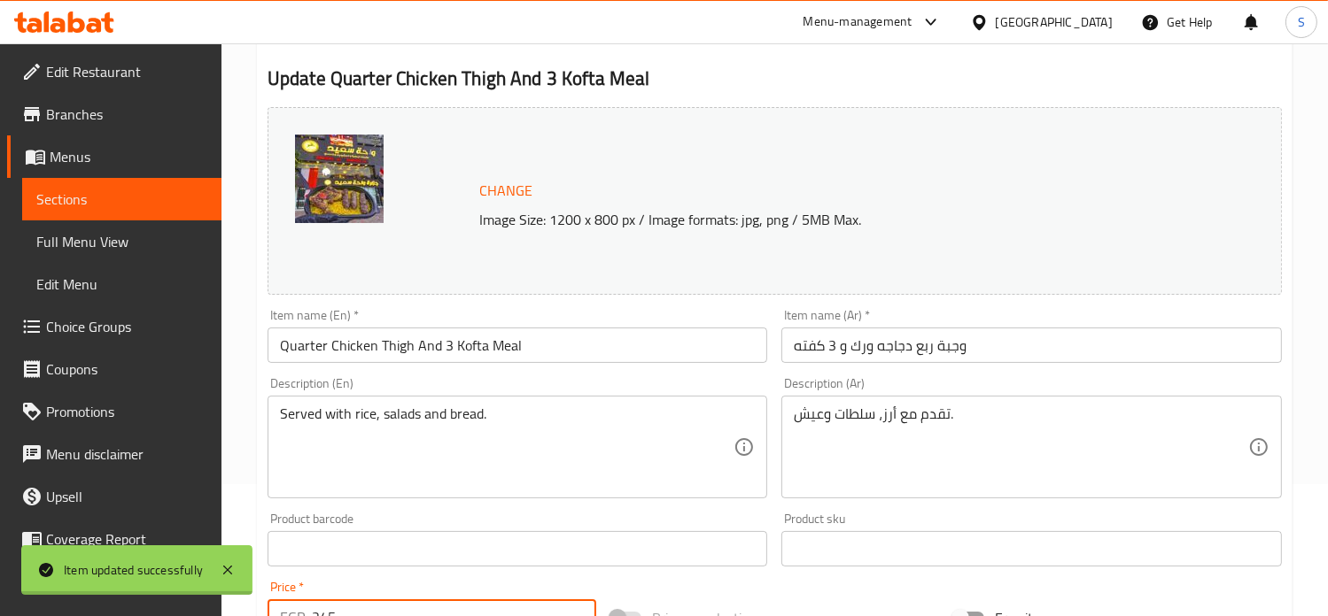
scroll to position [0, 0]
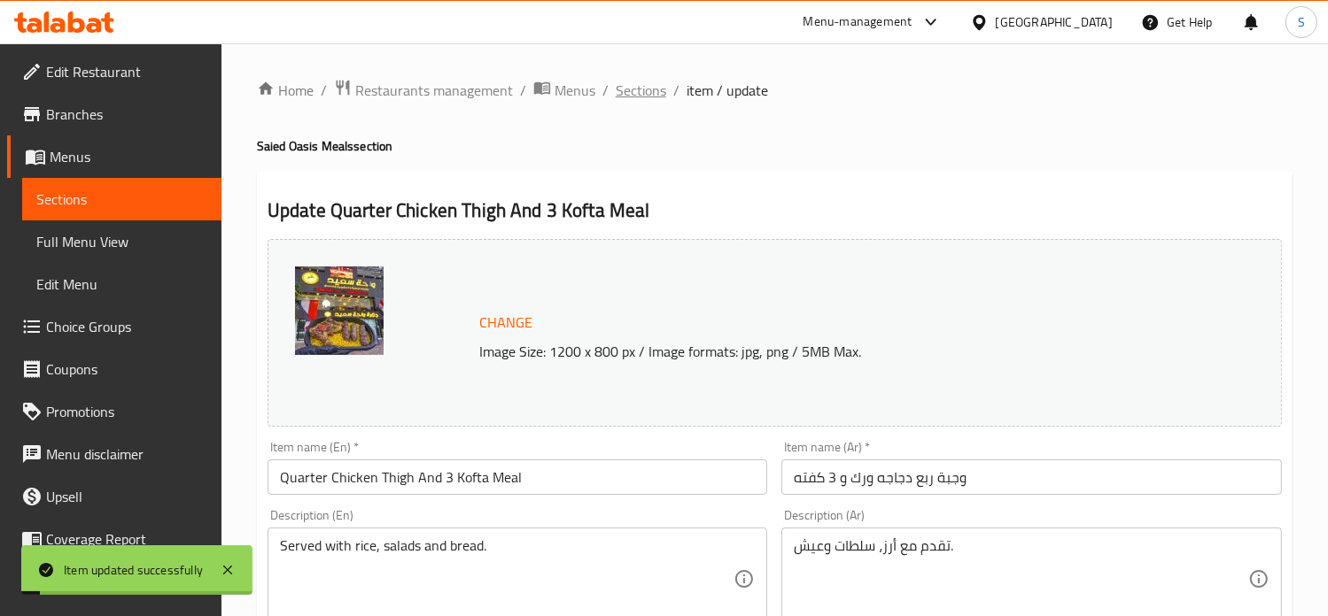
click at [623, 95] on span "Sections" at bounding box center [641, 90] width 50 height 21
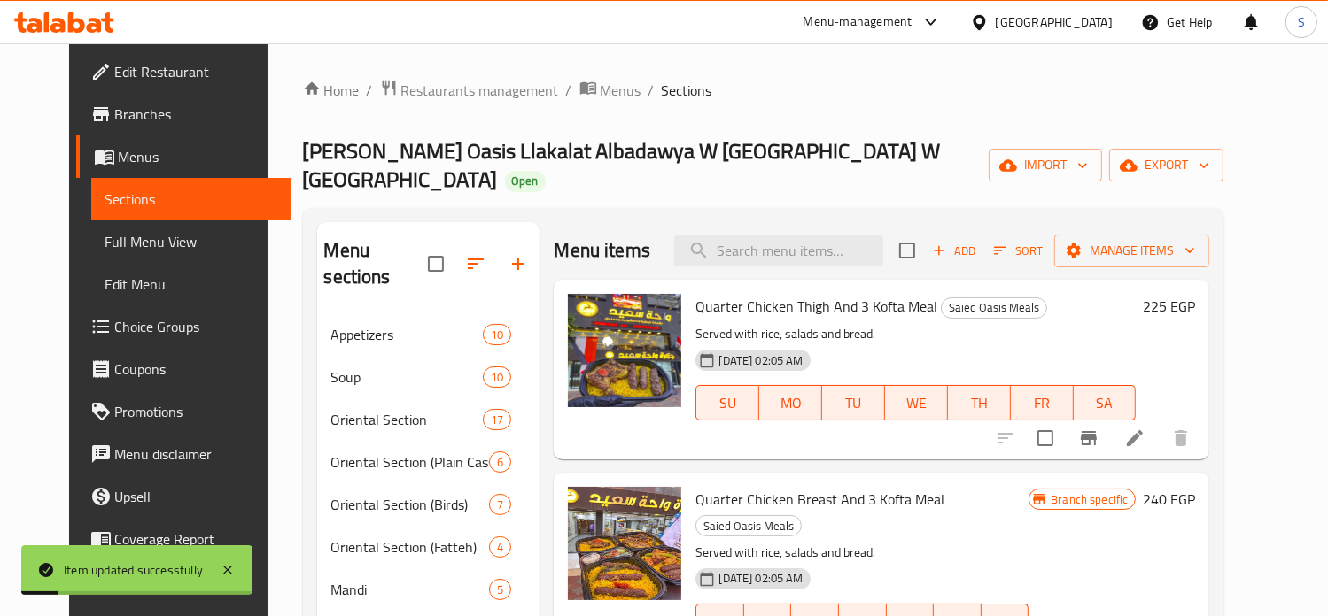
scroll to position [188, 0]
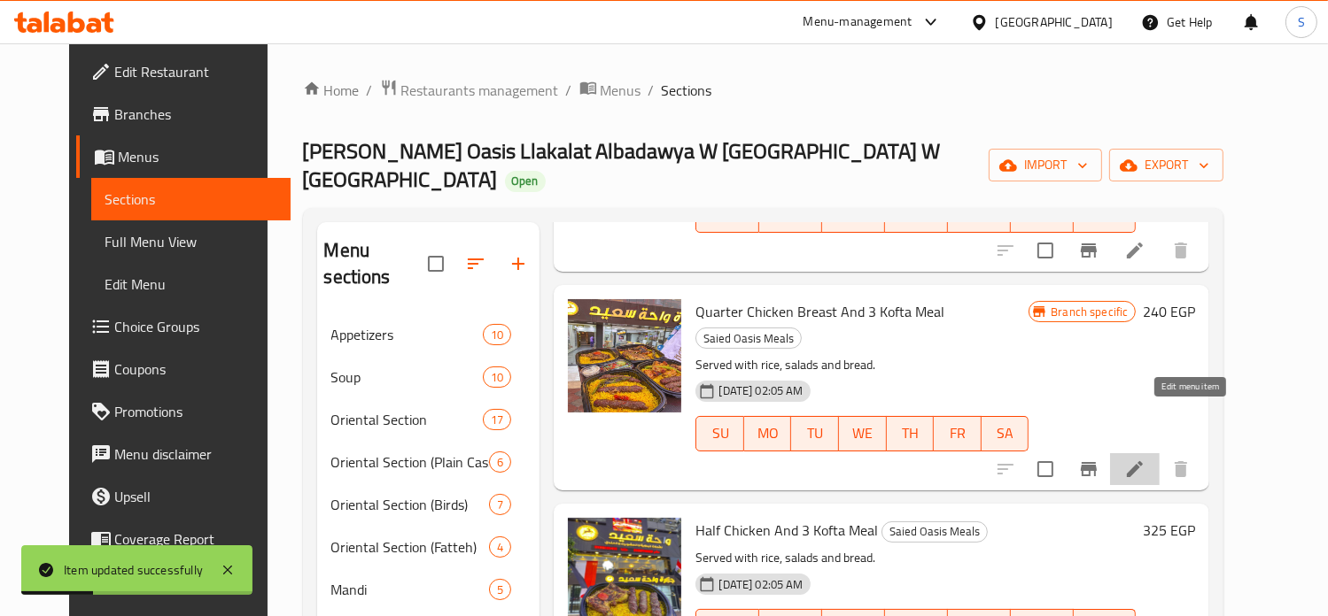
click at [1145, 459] on icon at bounding box center [1134, 469] width 21 height 21
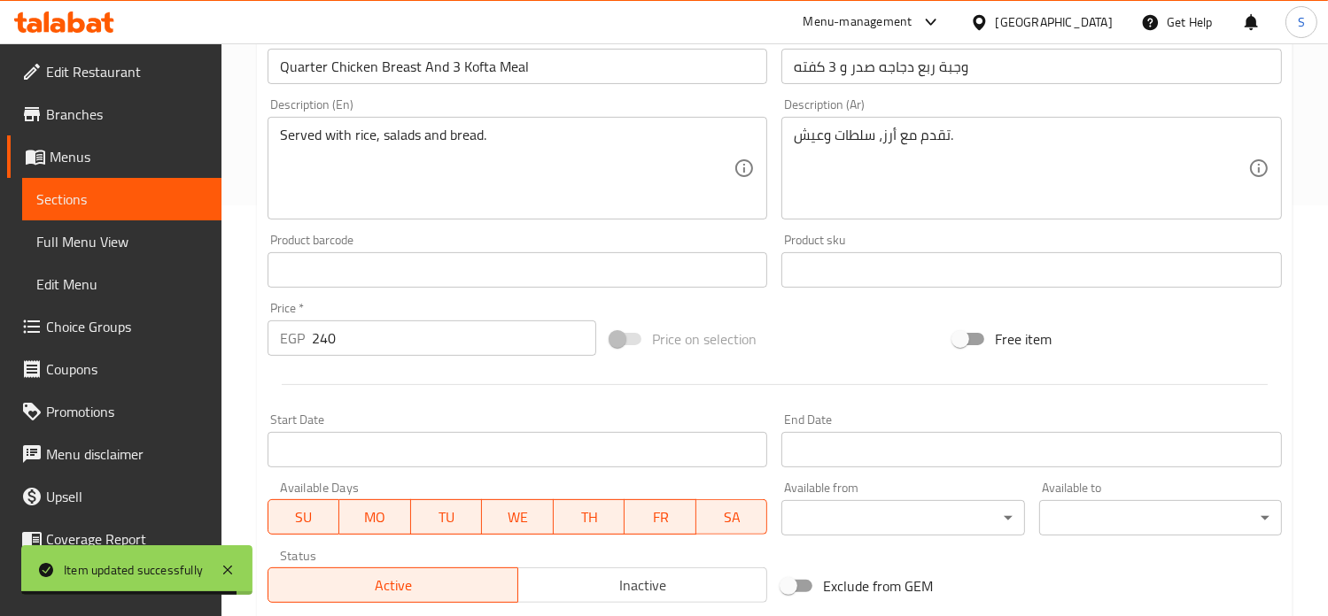
scroll to position [659, 0]
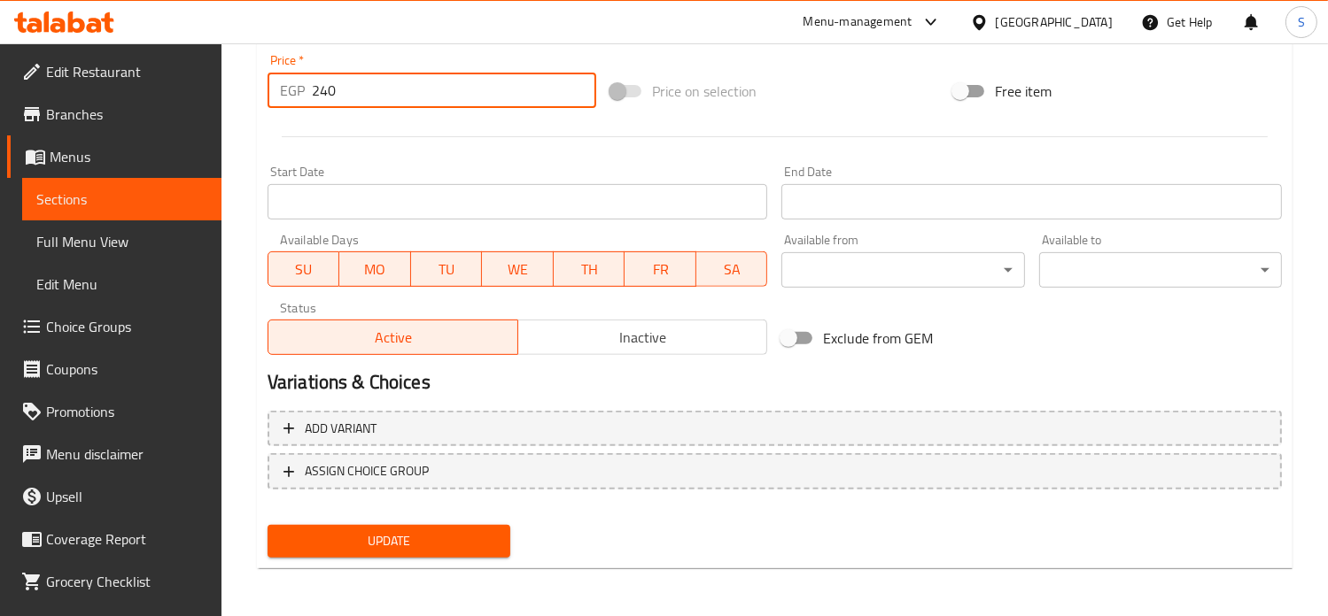
click at [320, 82] on input "240" at bounding box center [454, 90] width 284 height 35
type input "265"
click at [267, 525] on button "Update" at bounding box center [388, 541] width 243 height 33
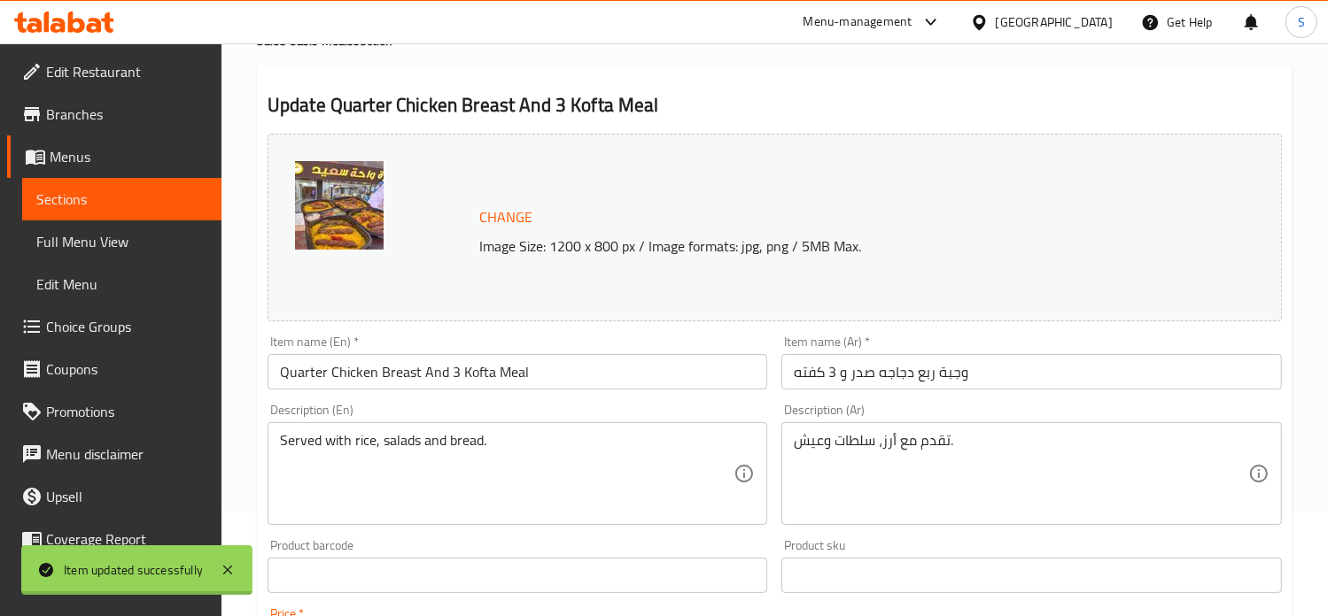
scroll to position [0, 0]
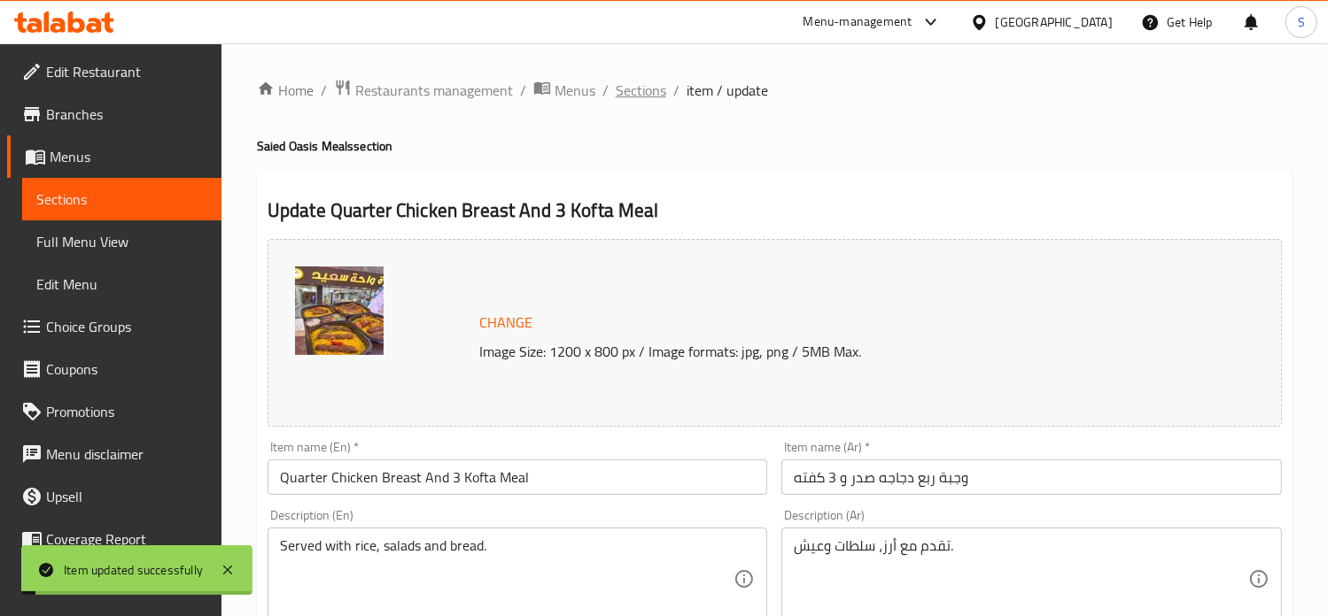
click at [630, 93] on span "Sections" at bounding box center [641, 90] width 50 height 21
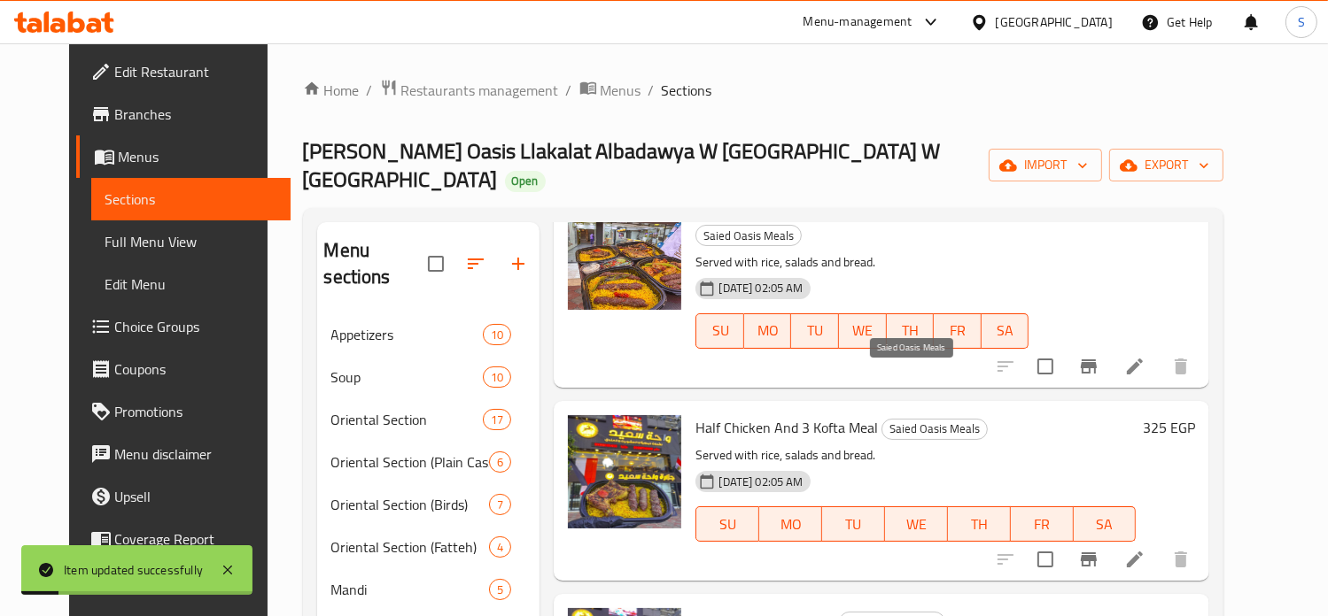
scroll to position [390, 0]
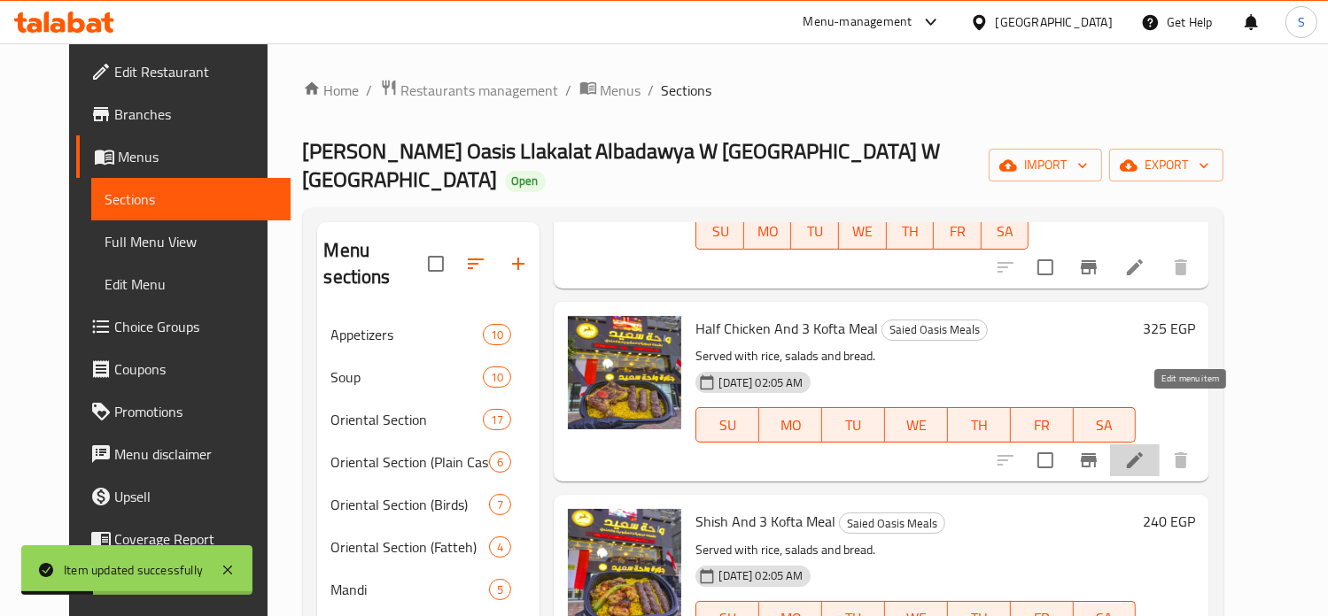
click at [1145, 450] on icon at bounding box center [1134, 460] width 21 height 21
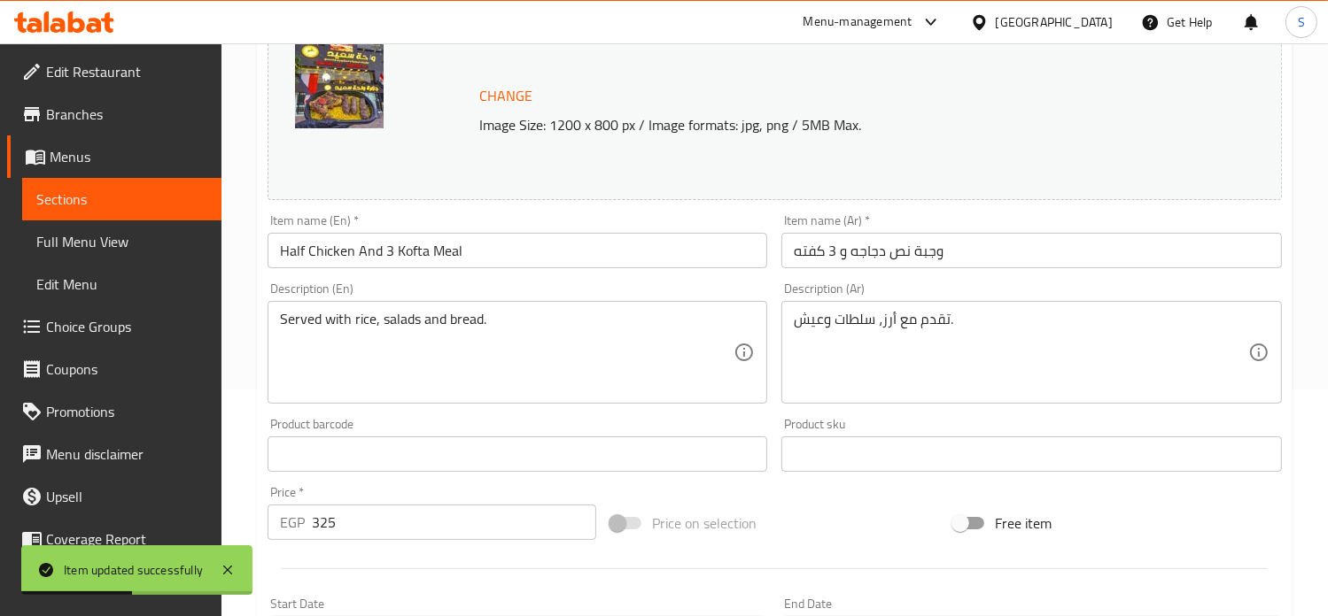
scroll to position [659, 0]
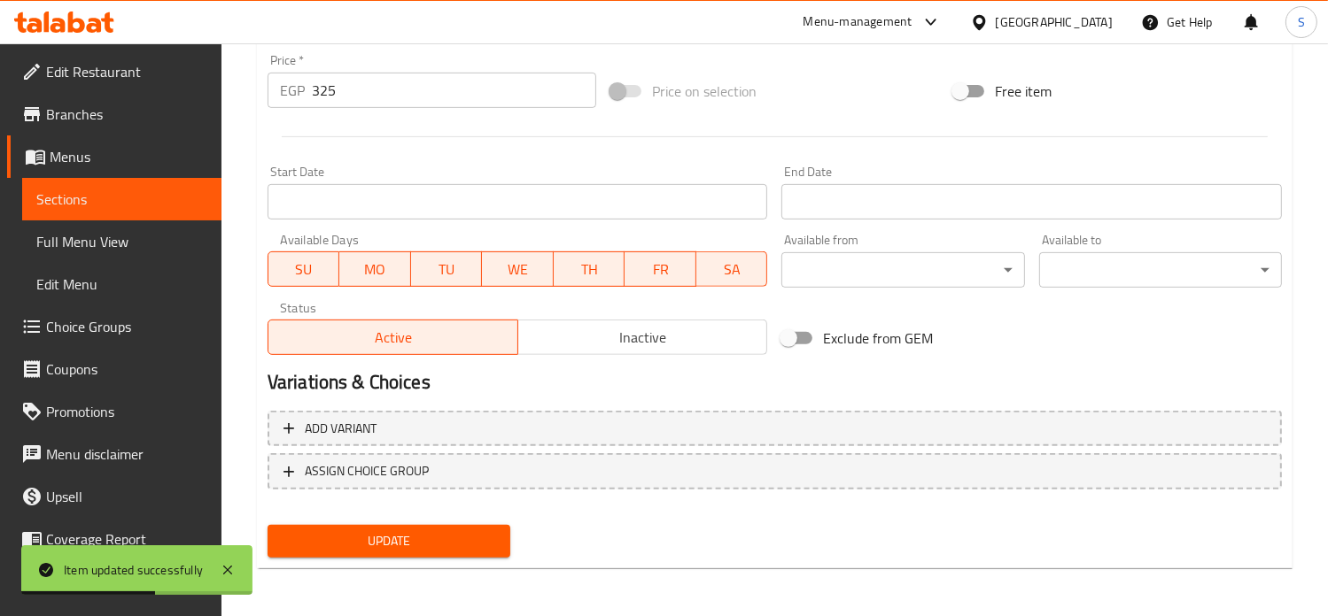
click at [333, 95] on input "325" at bounding box center [454, 90] width 284 height 35
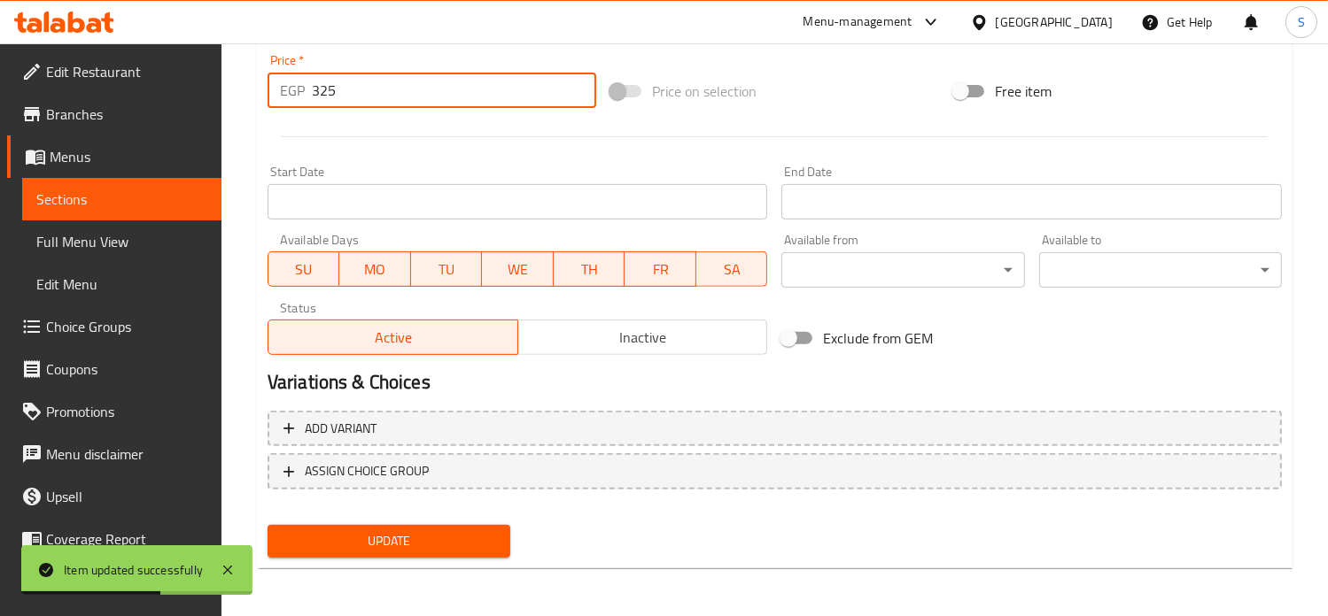
click at [333, 95] on input "325" at bounding box center [454, 90] width 284 height 35
type input "345"
click at [267, 525] on button "Update" at bounding box center [388, 541] width 243 height 33
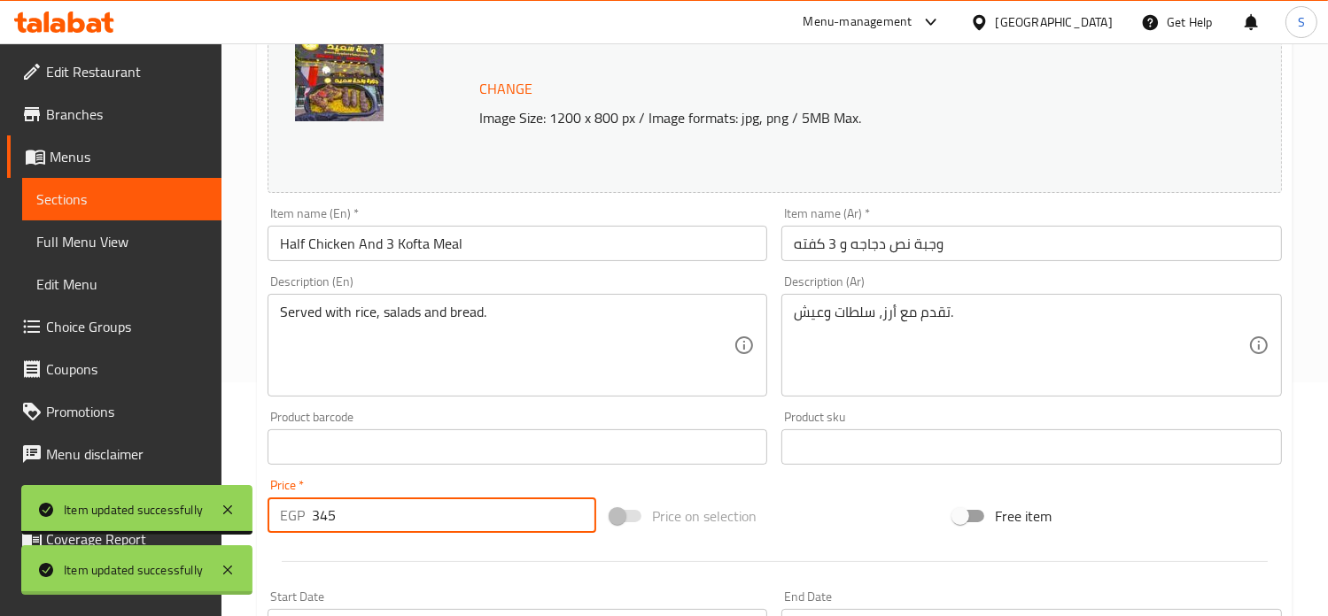
scroll to position [0, 0]
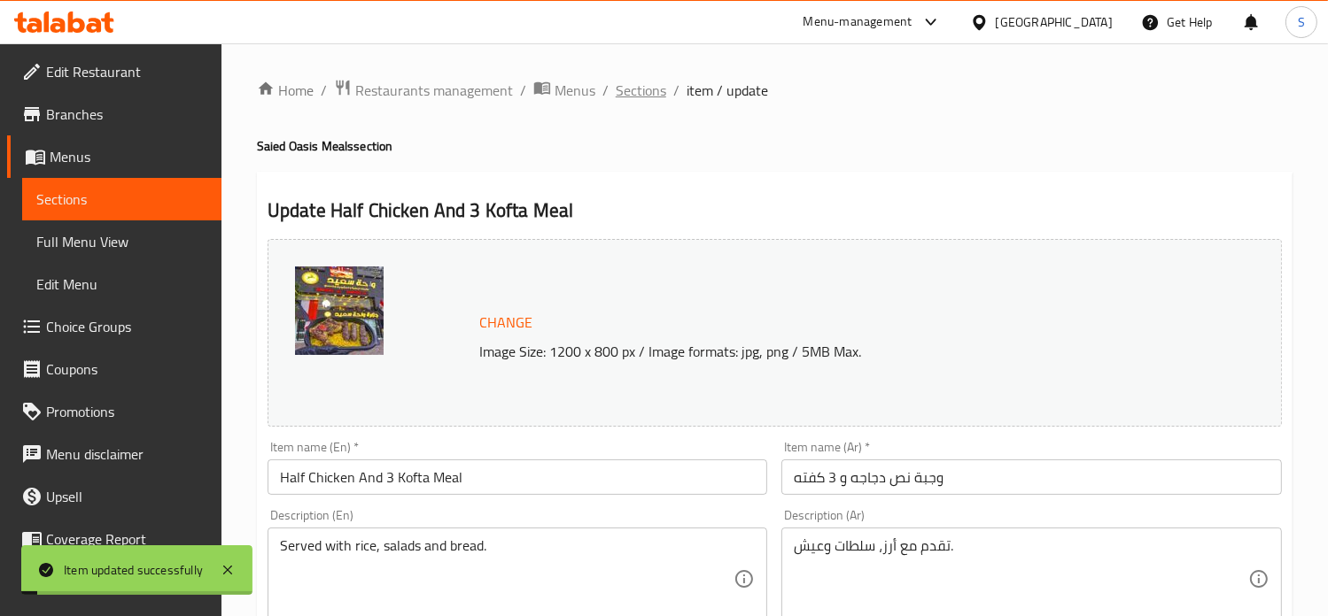
click at [631, 99] on span "Sections" at bounding box center [641, 90] width 50 height 21
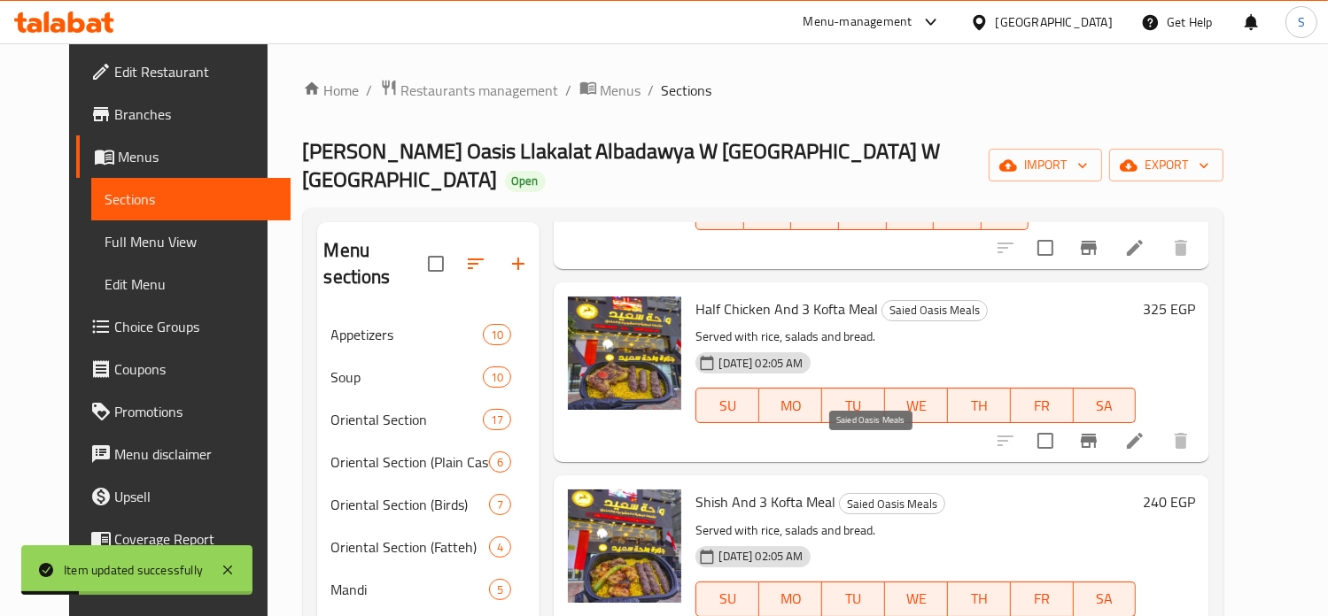
scroll to position [124, 0]
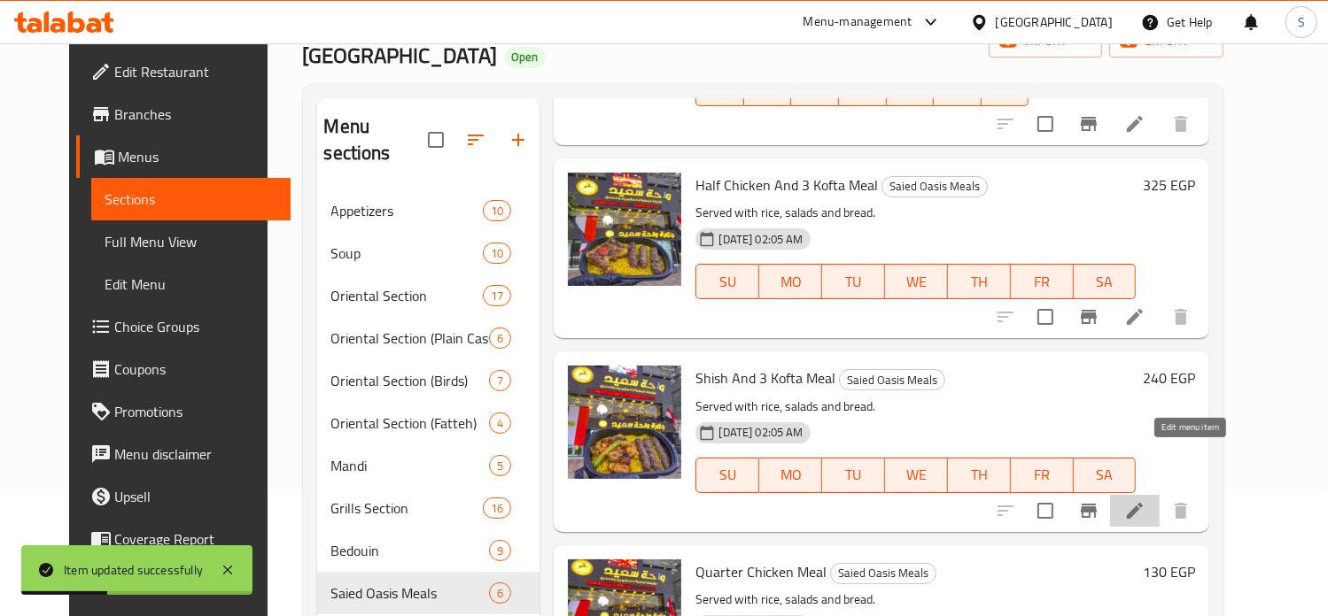
click at [1145, 500] on icon at bounding box center [1134, 510] width 21 height 21
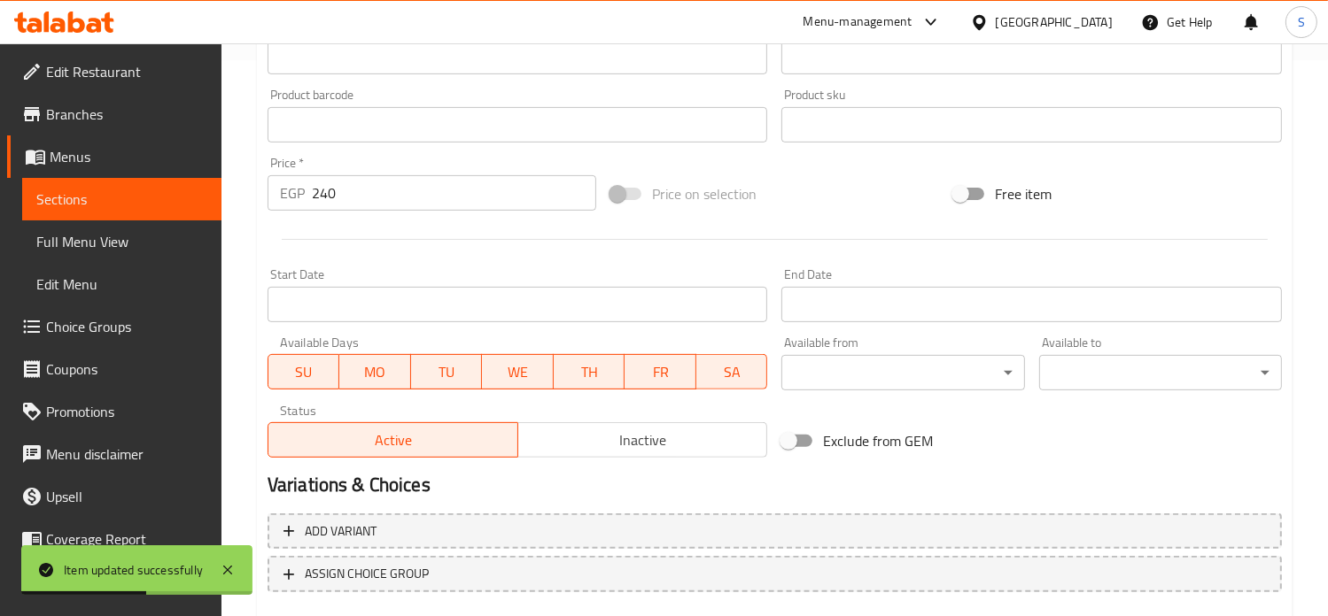
scroll to position [659, 0]
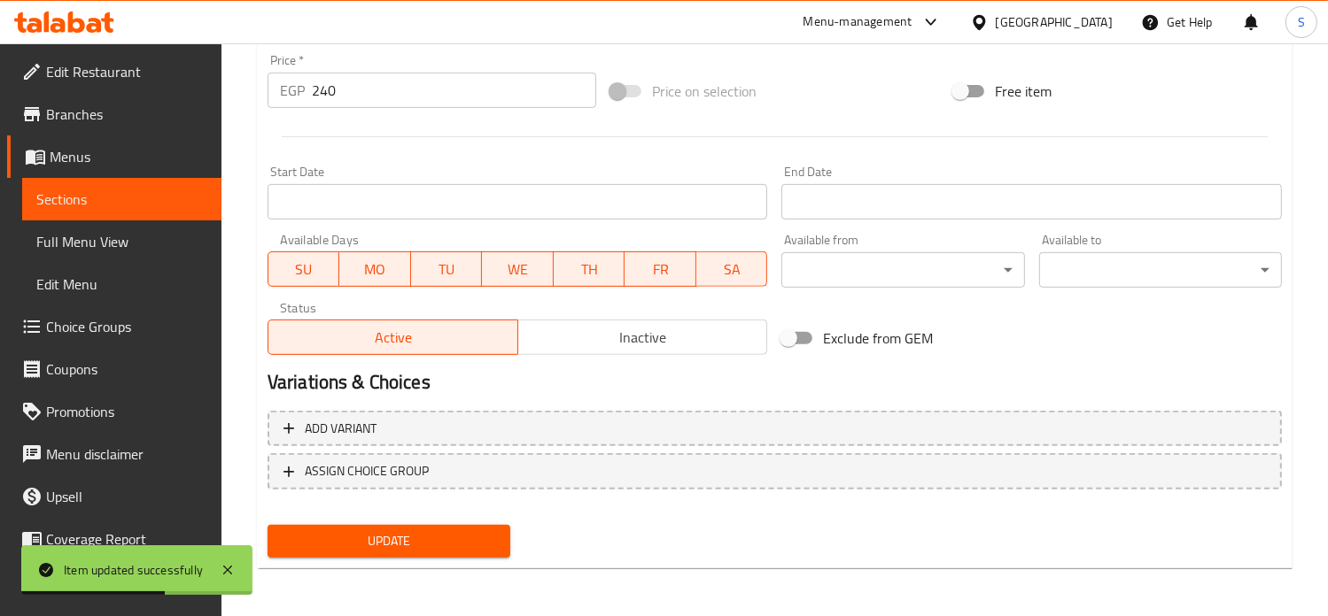
click at [337, 91] on input "240" at bounding box center [454, 90] width 284 height 35
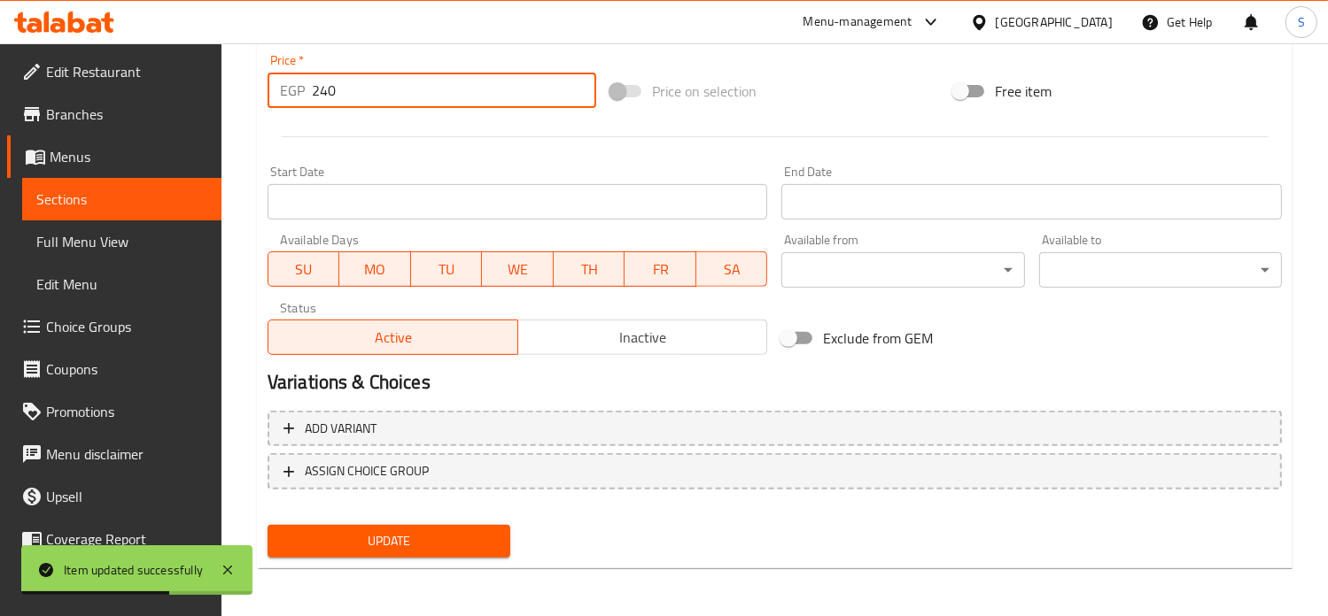
click at [337, 91] on input "240" at bounding box center [454, 90] width 284 height 35
click at [267, 525] on button "Update" at bounding box center [388, 541] width 243 height 33
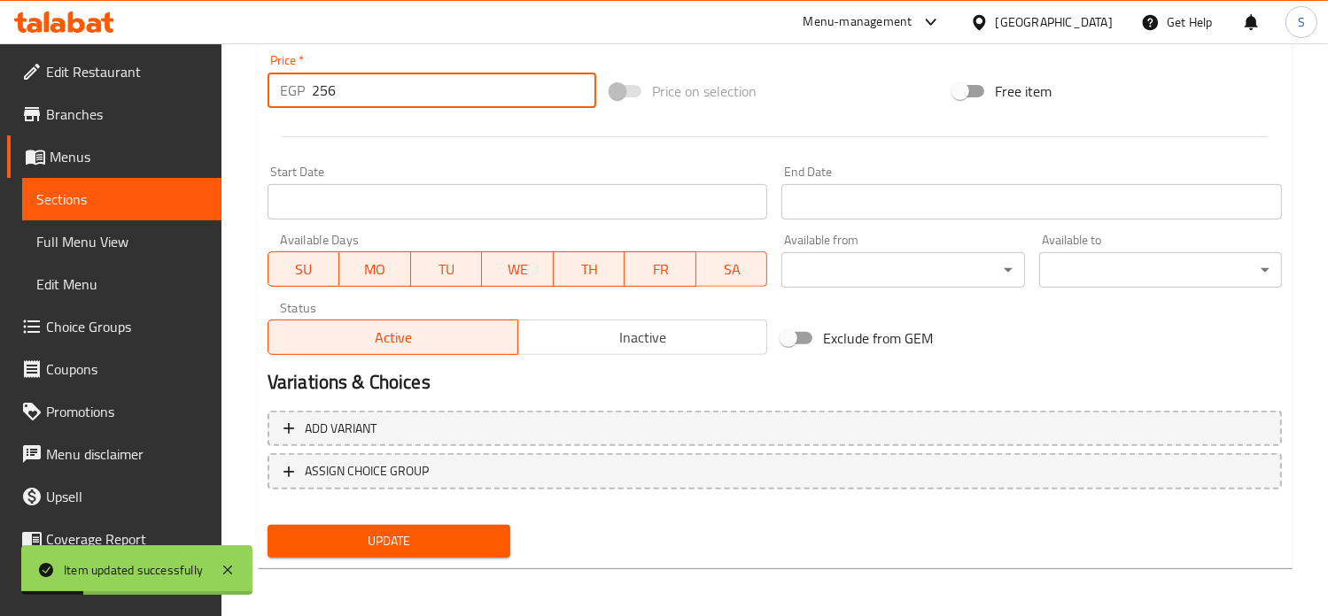
click at [383, 92] on input "256" at bounding box center [454, 90] width 284 height 35
type input "265"
click at [267, 525] on button "Update" at bounding box center [388, 541] width 243 height 33
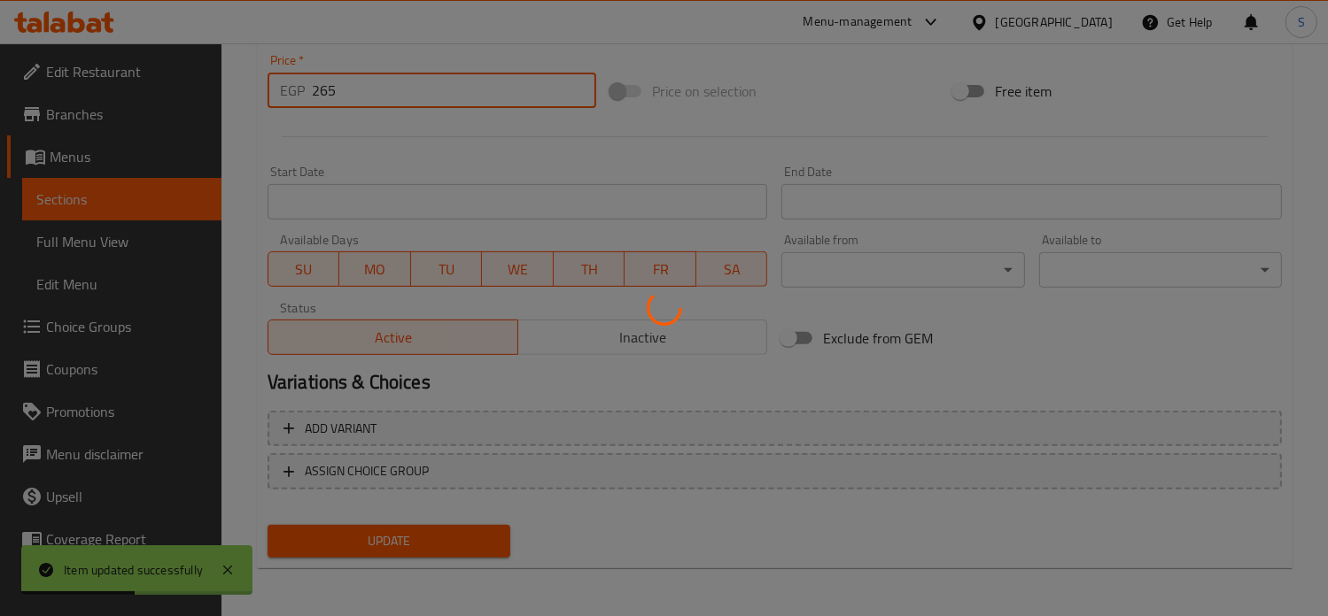
scroll to position [0, 0]
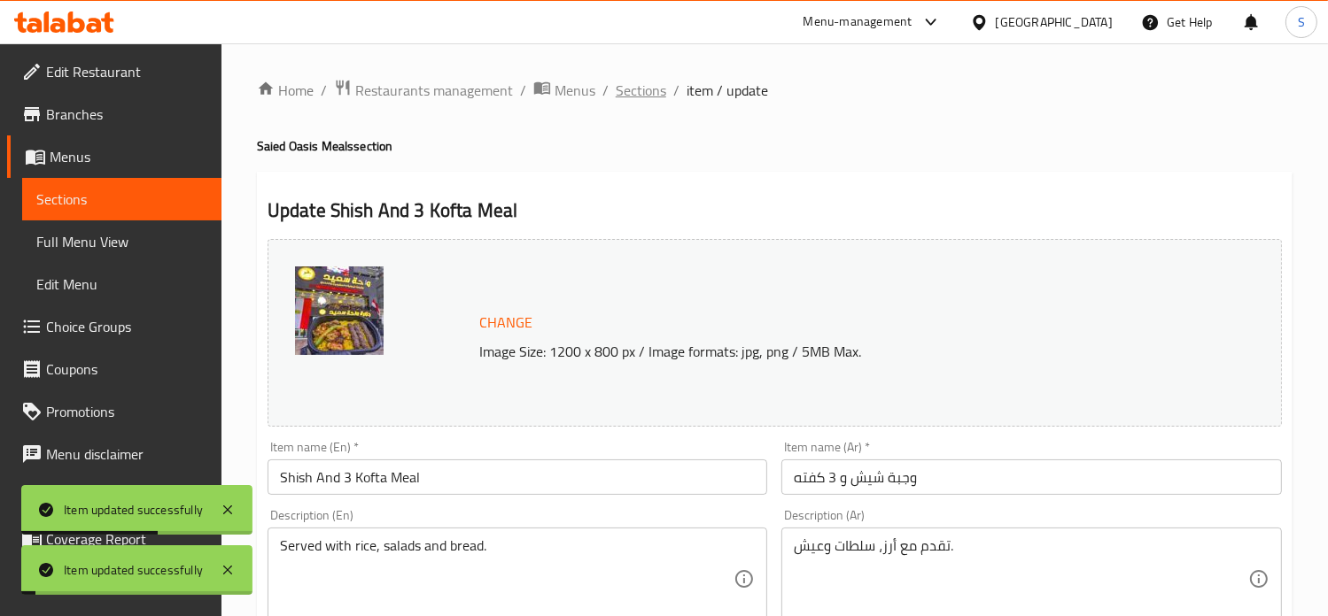
click at [644, 89] on span "Sections" at bounding box center [641, 90] width 50 height 21
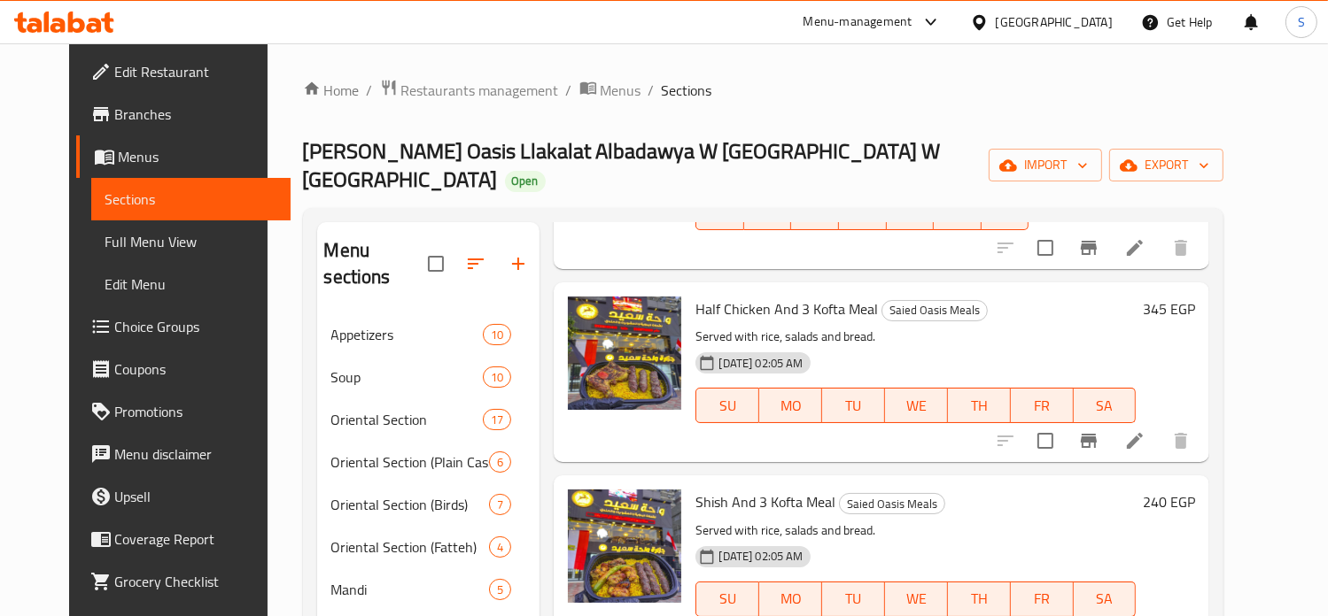
scroll to position [176, 0]
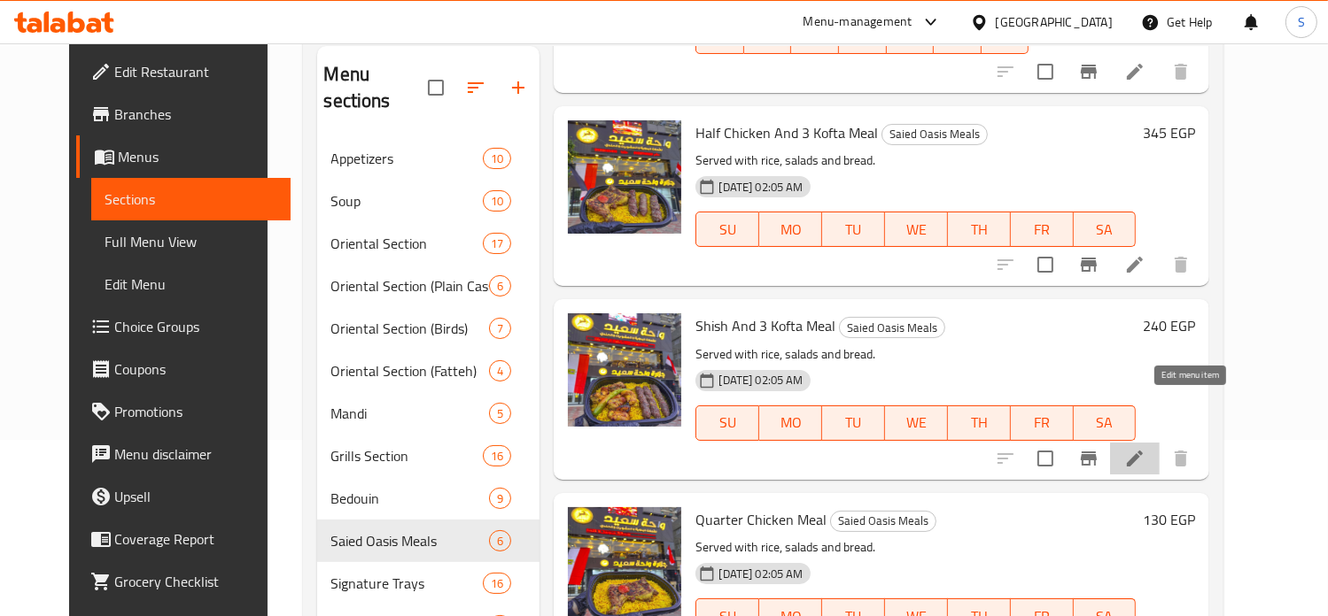
click at [1145, 448] on icon at bounding box center [1134, 458] width 21 height 21
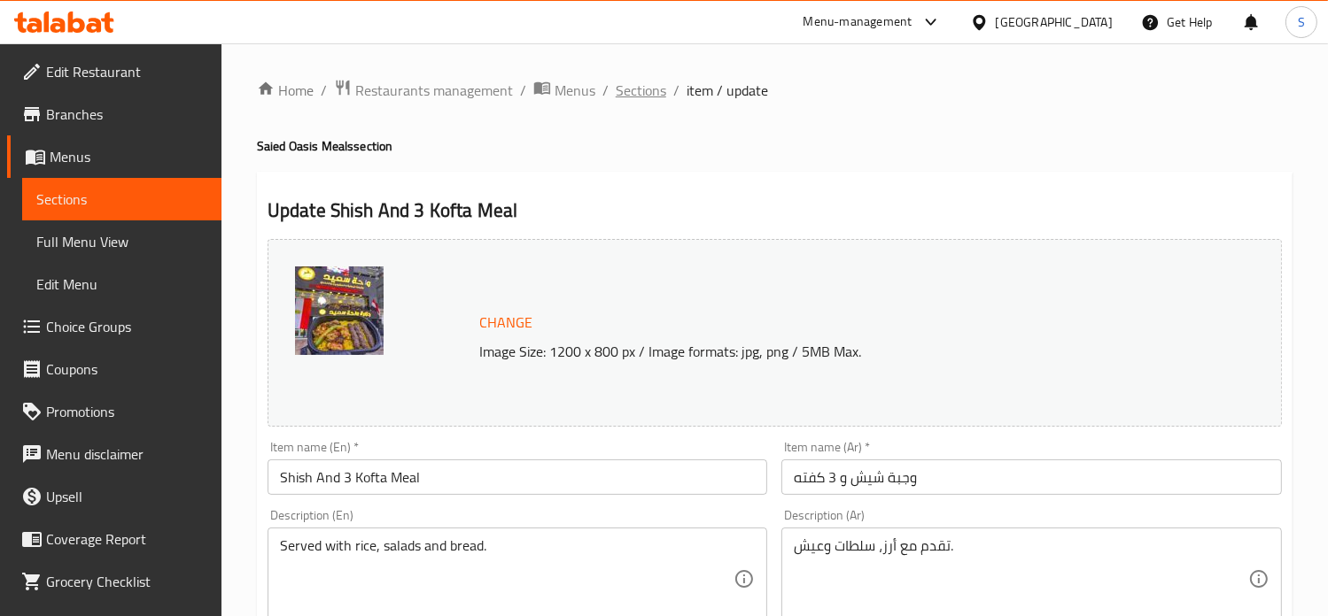
click at [631, 99] on span "Sections" at bounding box center [641, 90] width 50 height 21
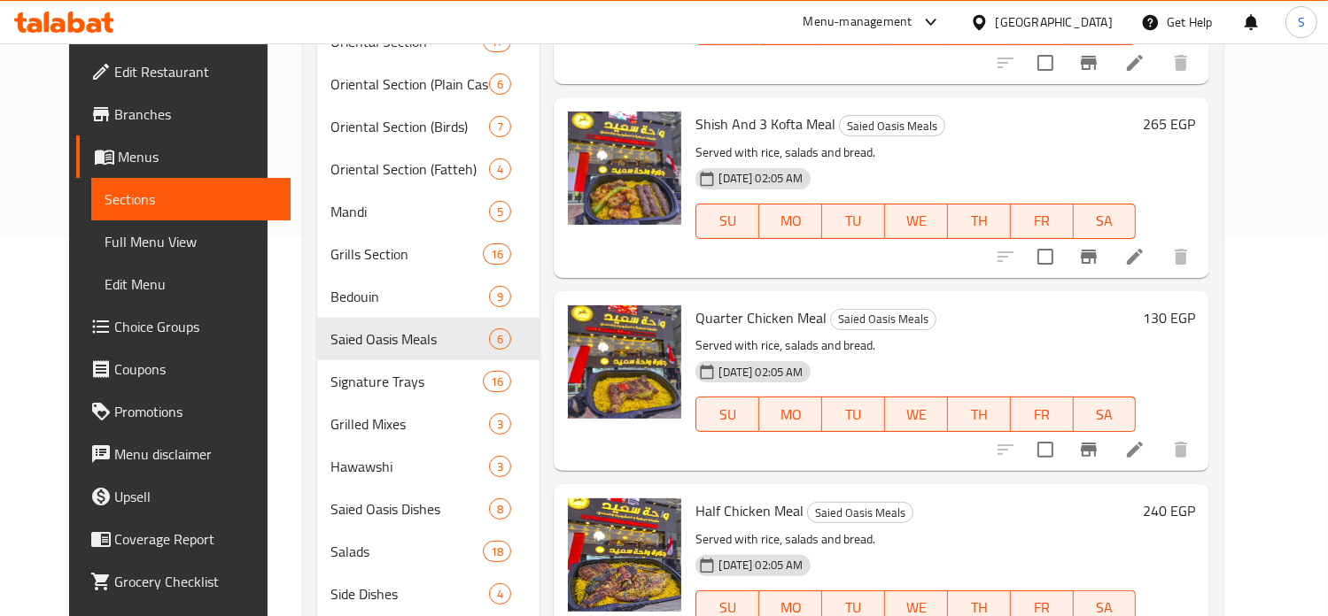
scroll to position [386, 0]
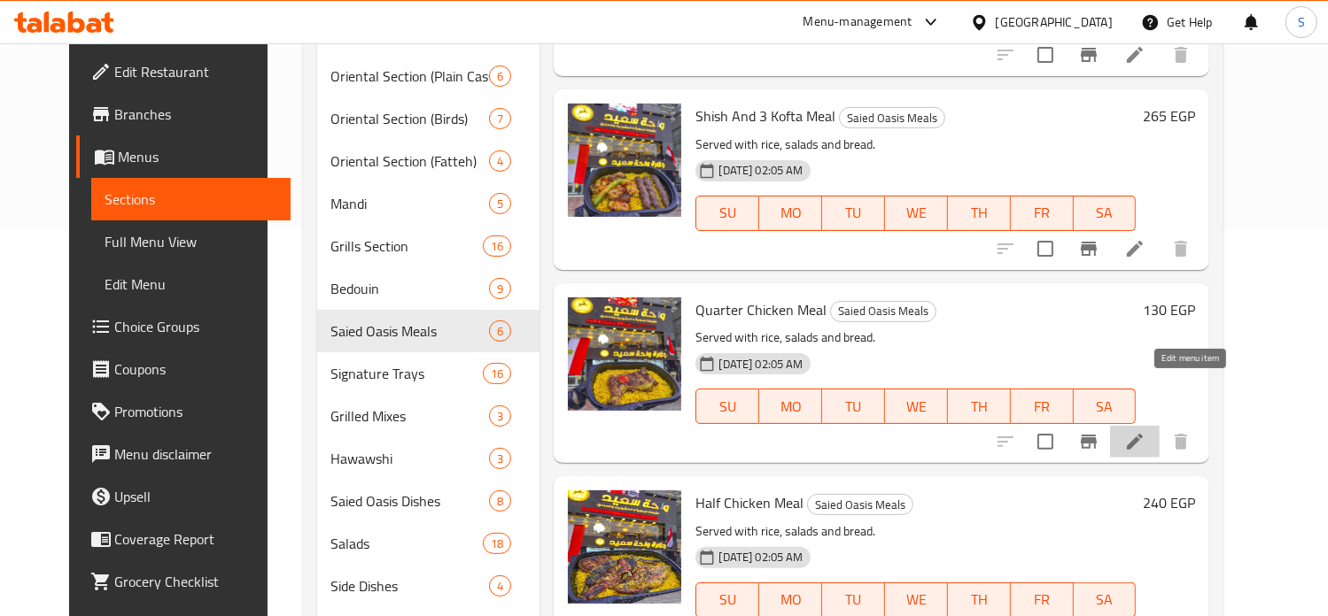
click at [1145, 431] on icon at bounding box center [1134, 441] width 21 height 21
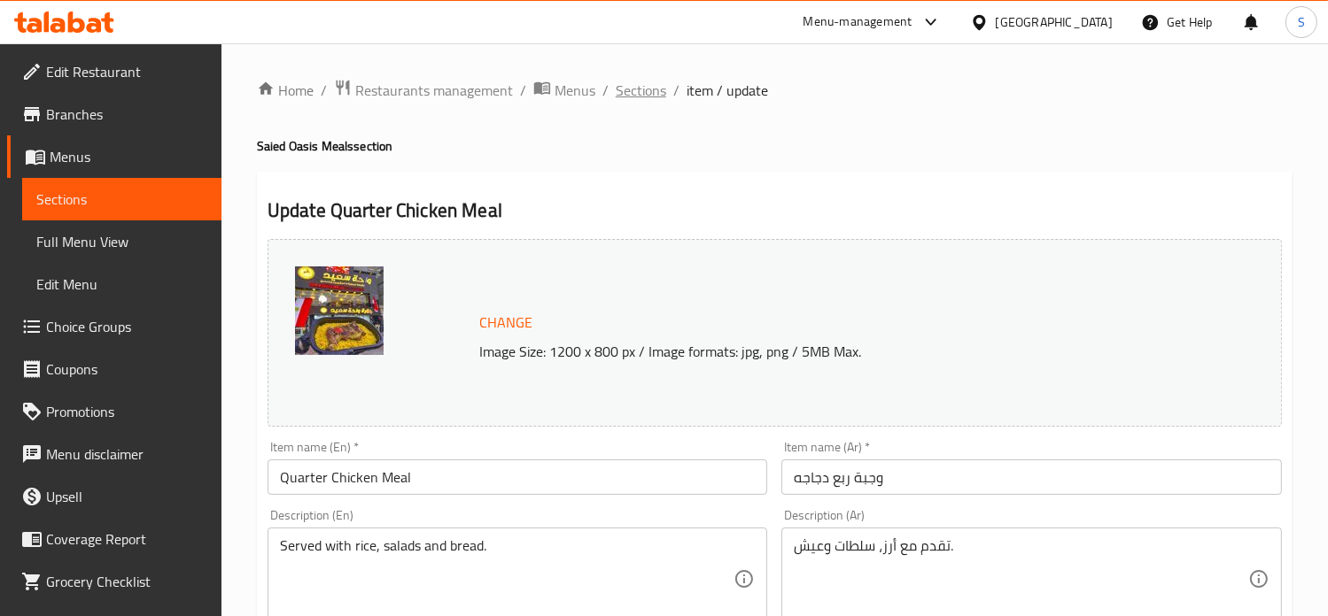
click at [646, 91] on span "Sections" at bounding box center [641, 90] width 50 height 21
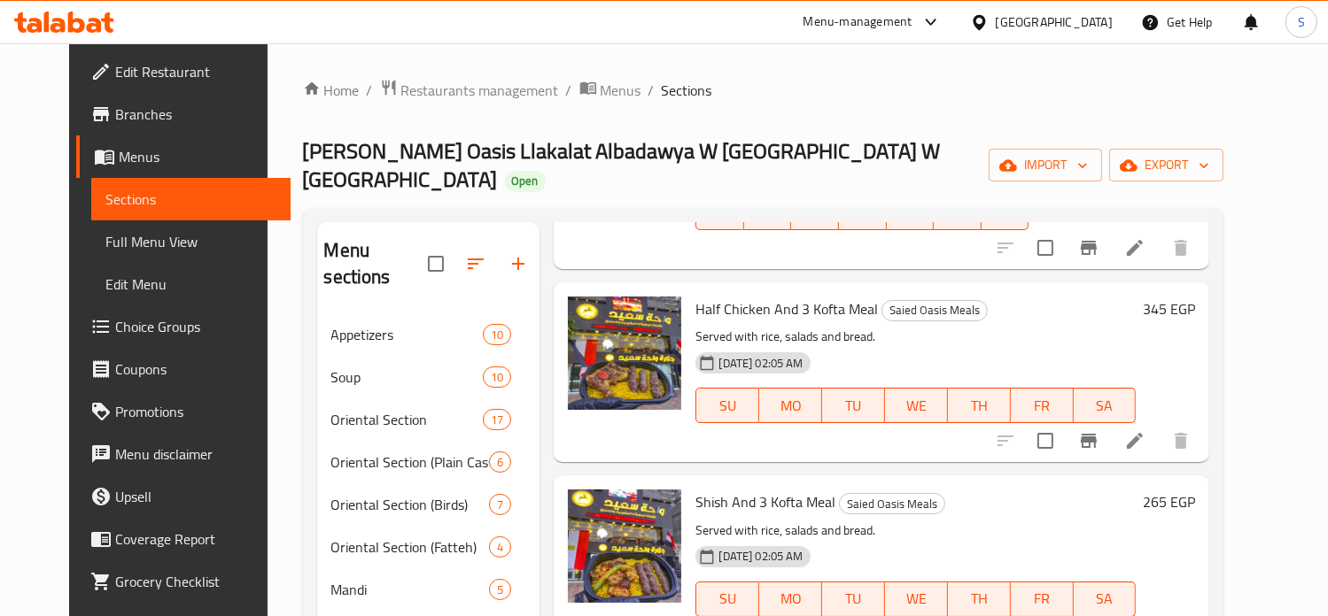
scroll to position [425, 0]
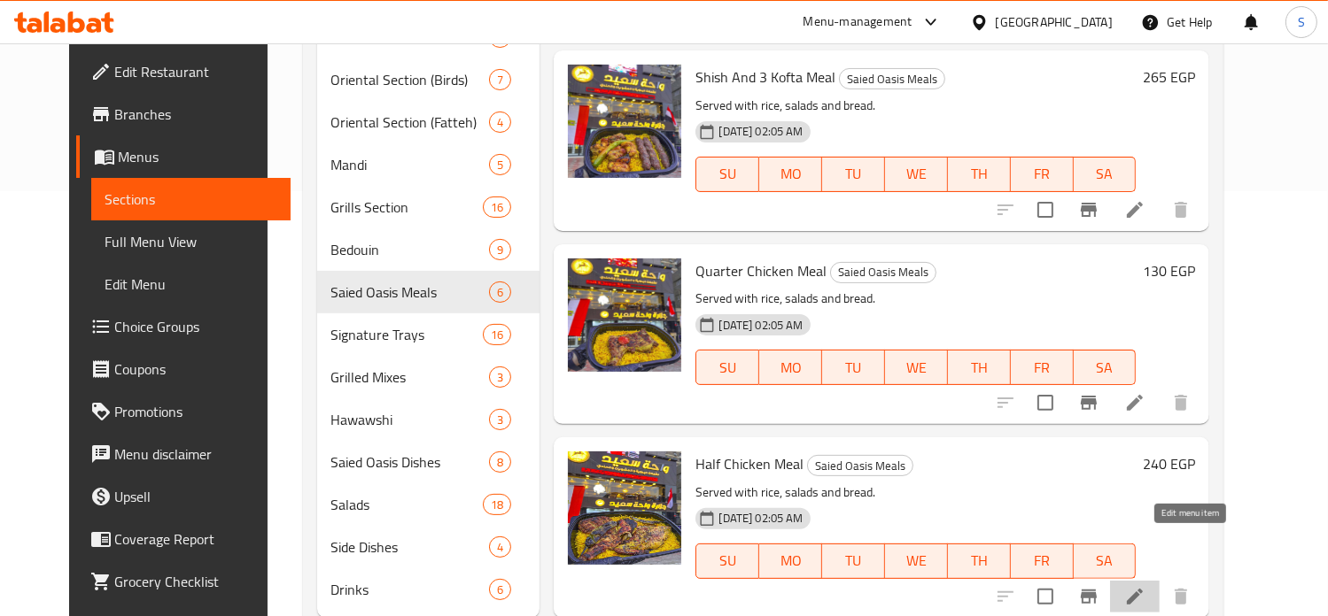
click at [1142, 589] on icon at bounding box center [1135, 597] width 16 height 16
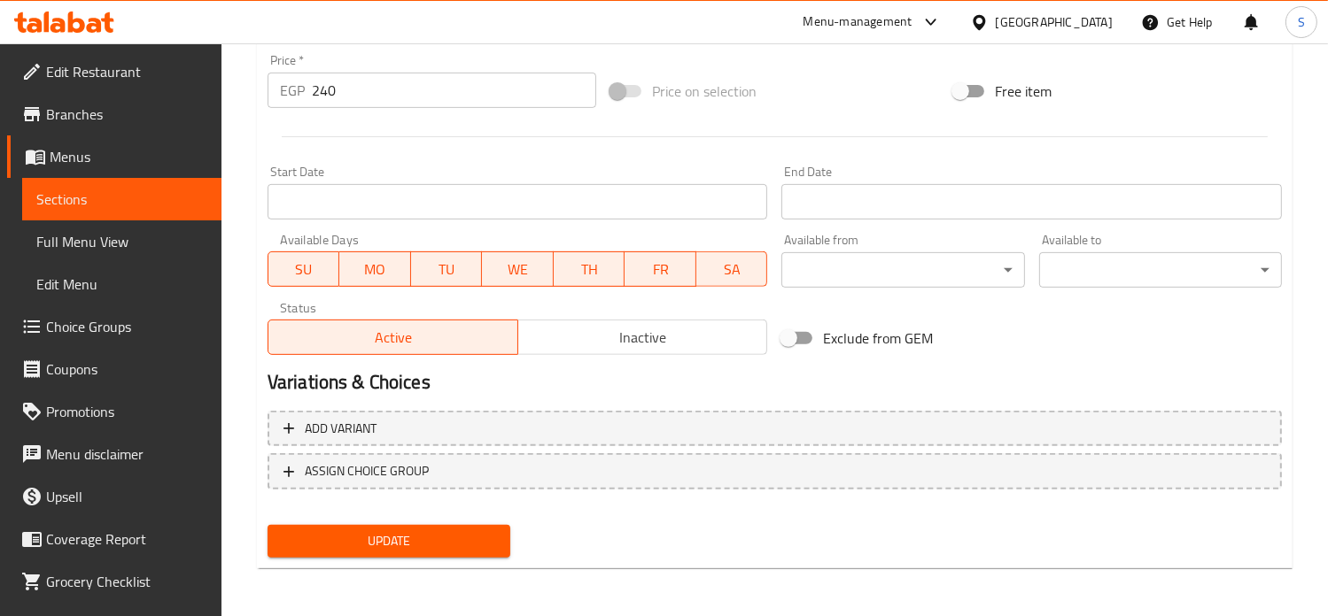
scroll to position [659, 0]
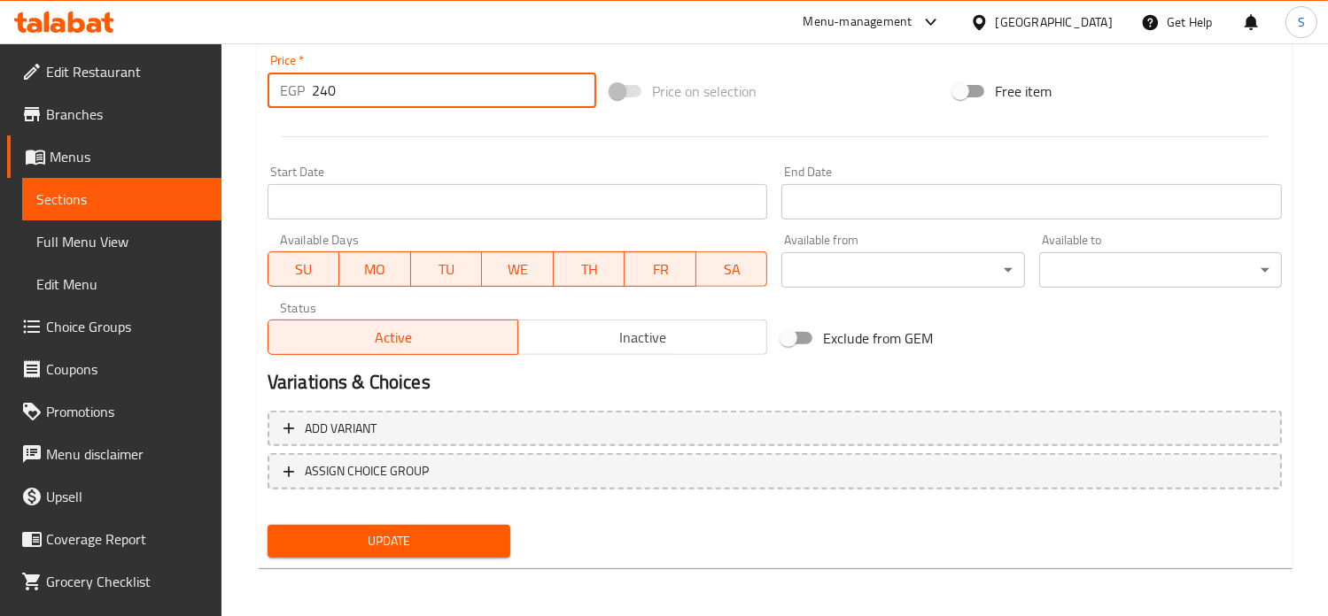
click at [341, 84] on input "240" at bounding box center [454, 90] width 284 height 35
type input "265"
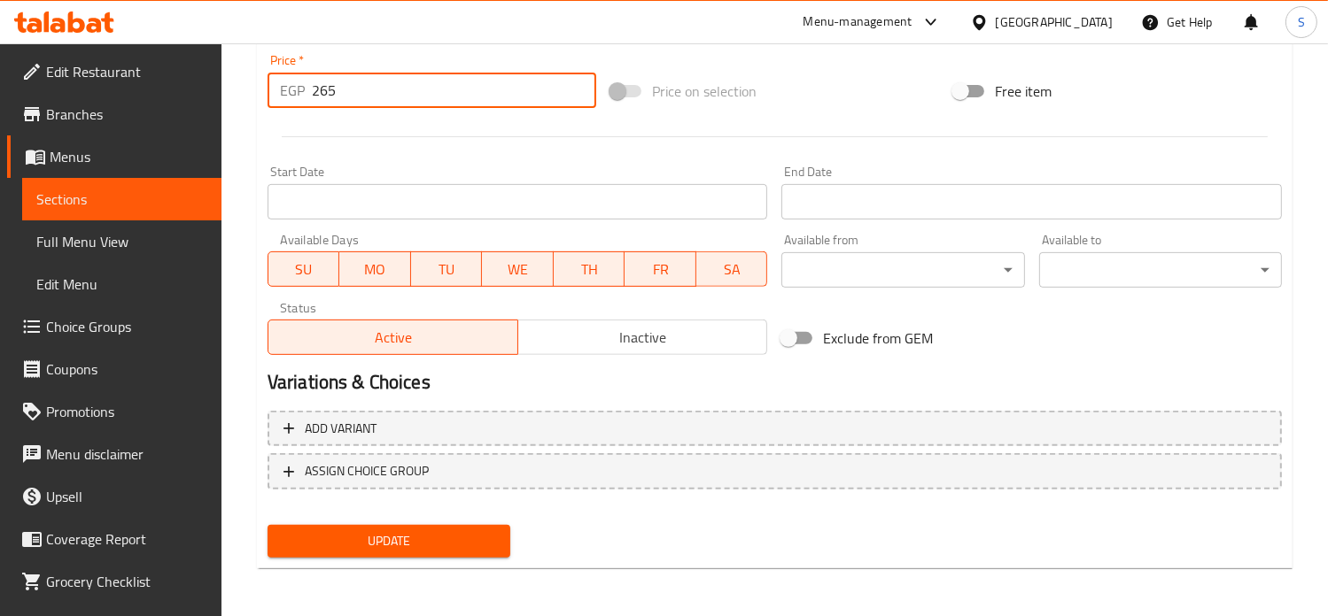
click at [267, 525] on button "Update" at bounding box center [388, 541] width 243 height 33
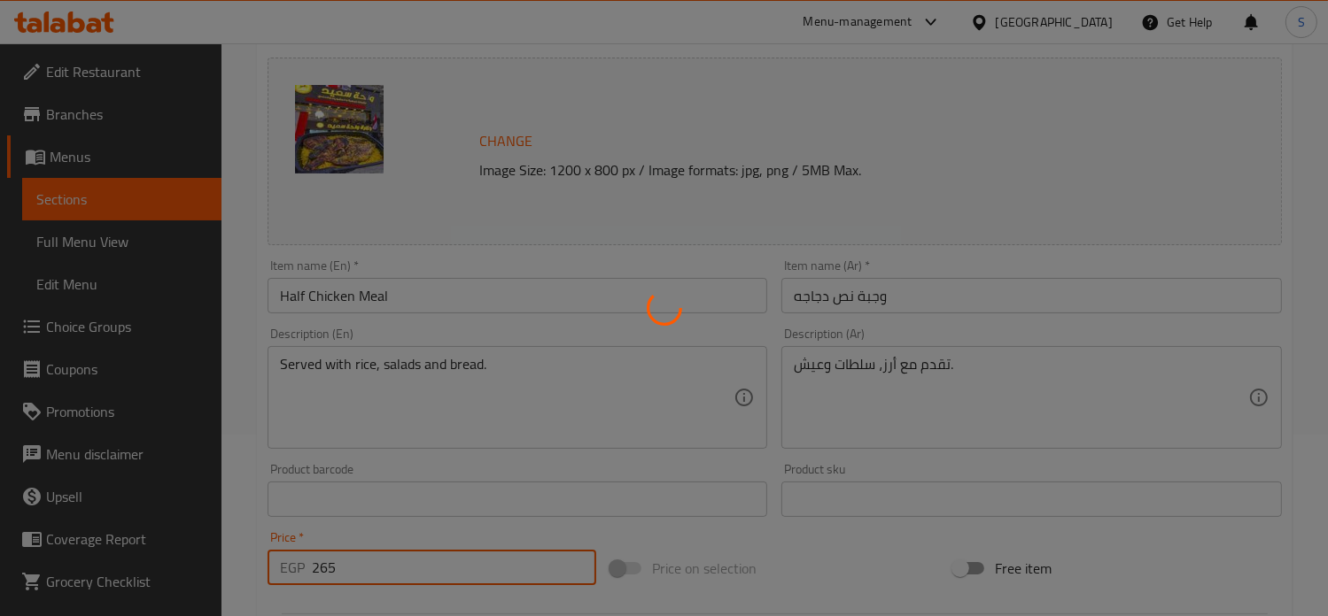
scroll to position [0, 0]
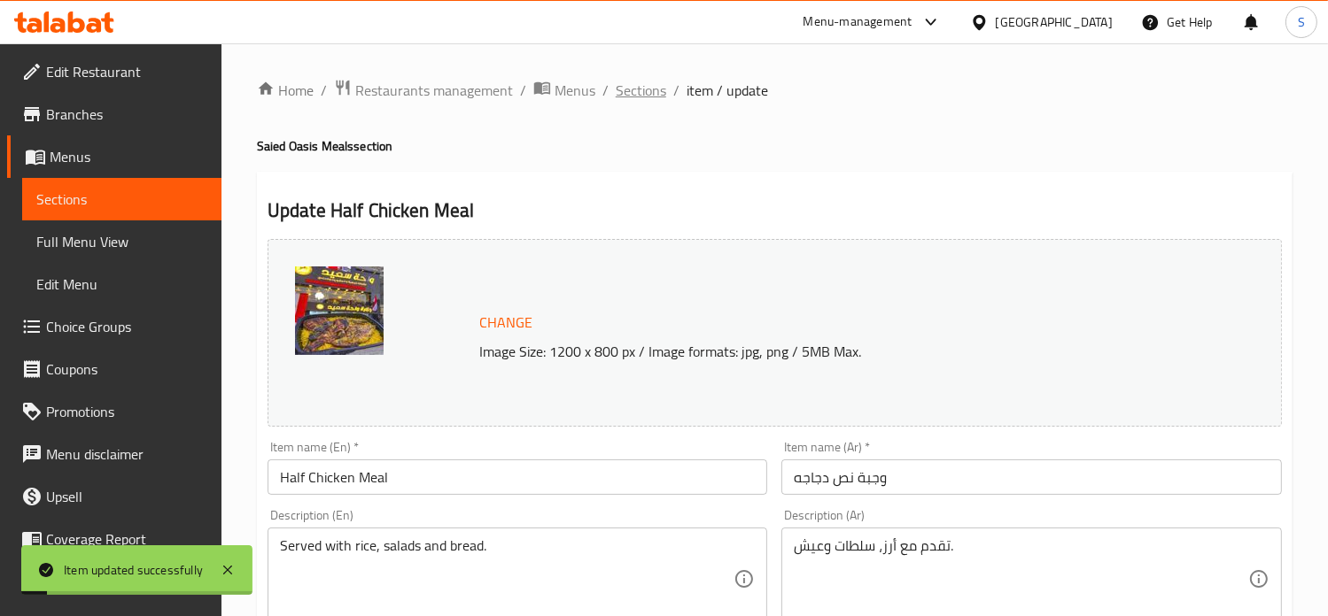
click at [638, 86] on span "Sections" at bounding box center [641, 90] width 50 height 21
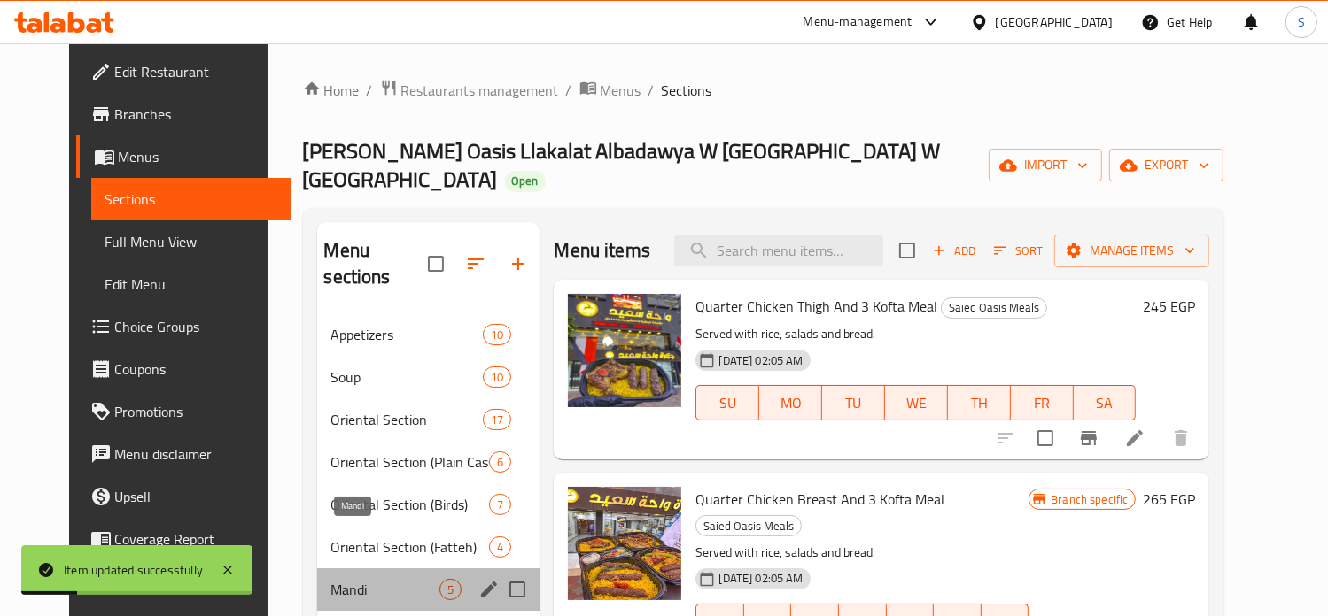
click at [347, 579] on span "Mandi" at bounding box center [385, 589] width 109 height 21
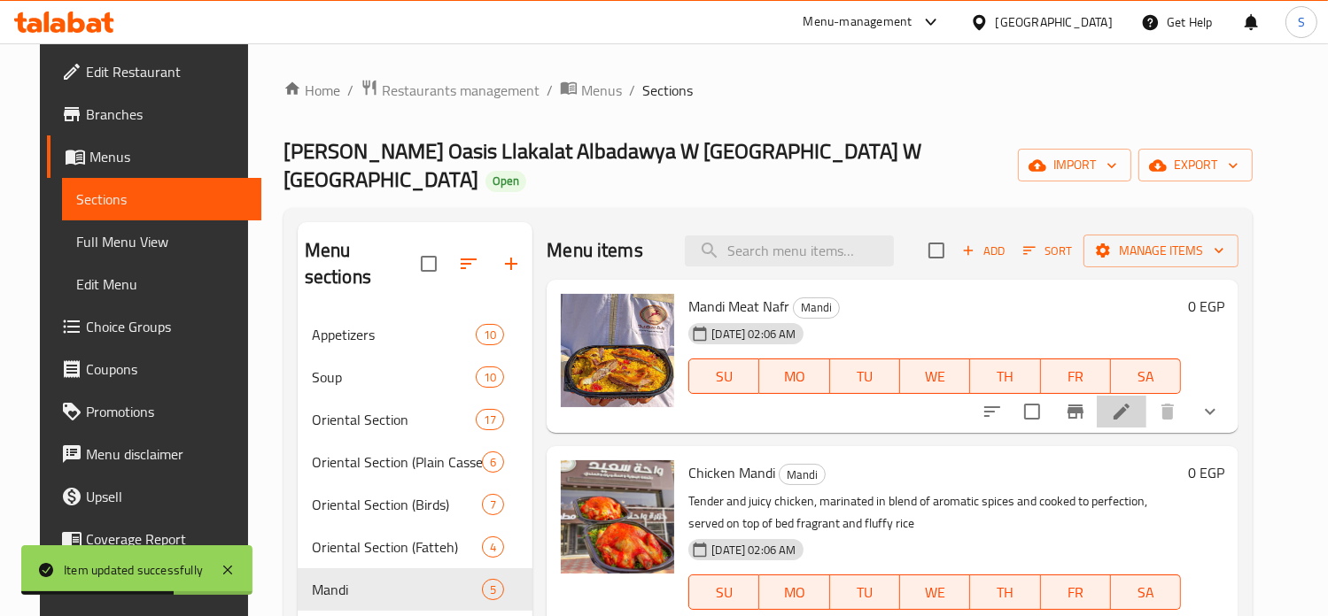
click at [1146, 399] on li at bounding box center [1121, 412] width 50 height 32
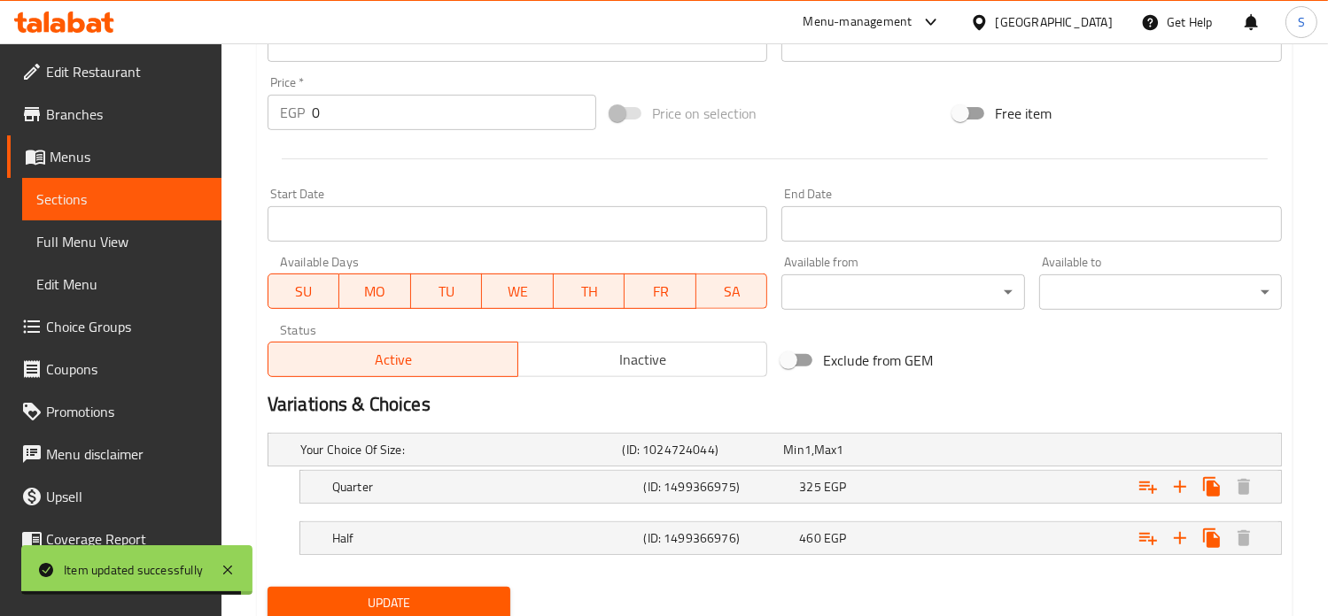
scroll to position [699, 0]
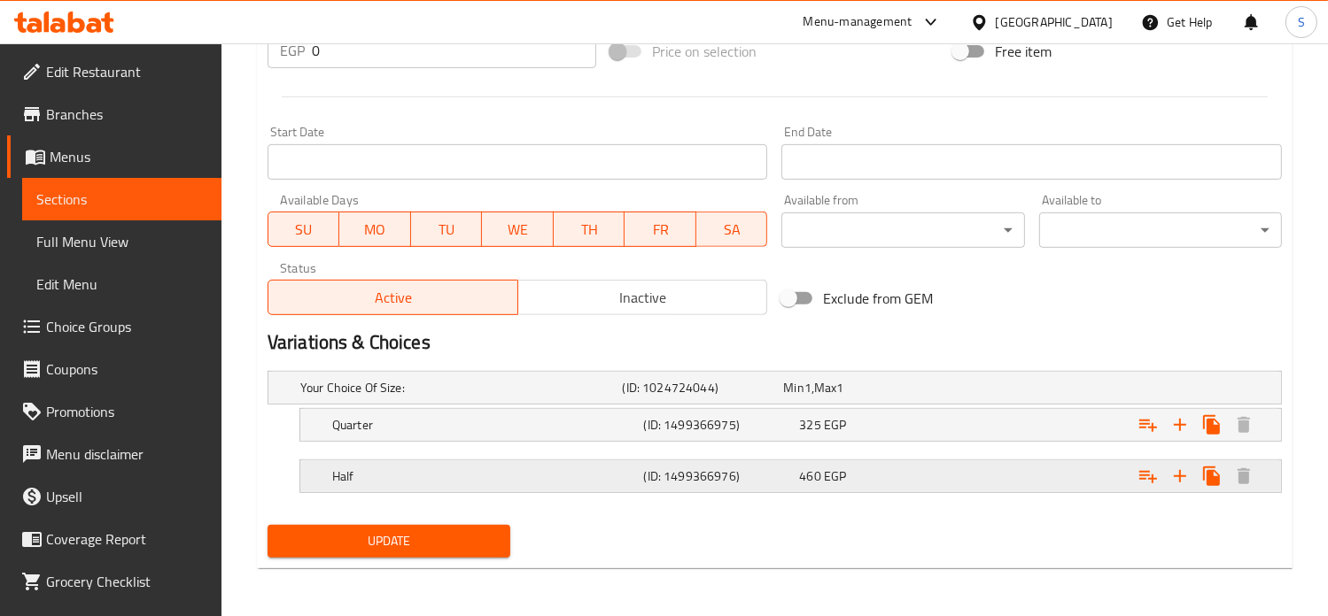
click at [879, 397] on div "460 EGP" at bounding box center [860, 388] width 154 height 18
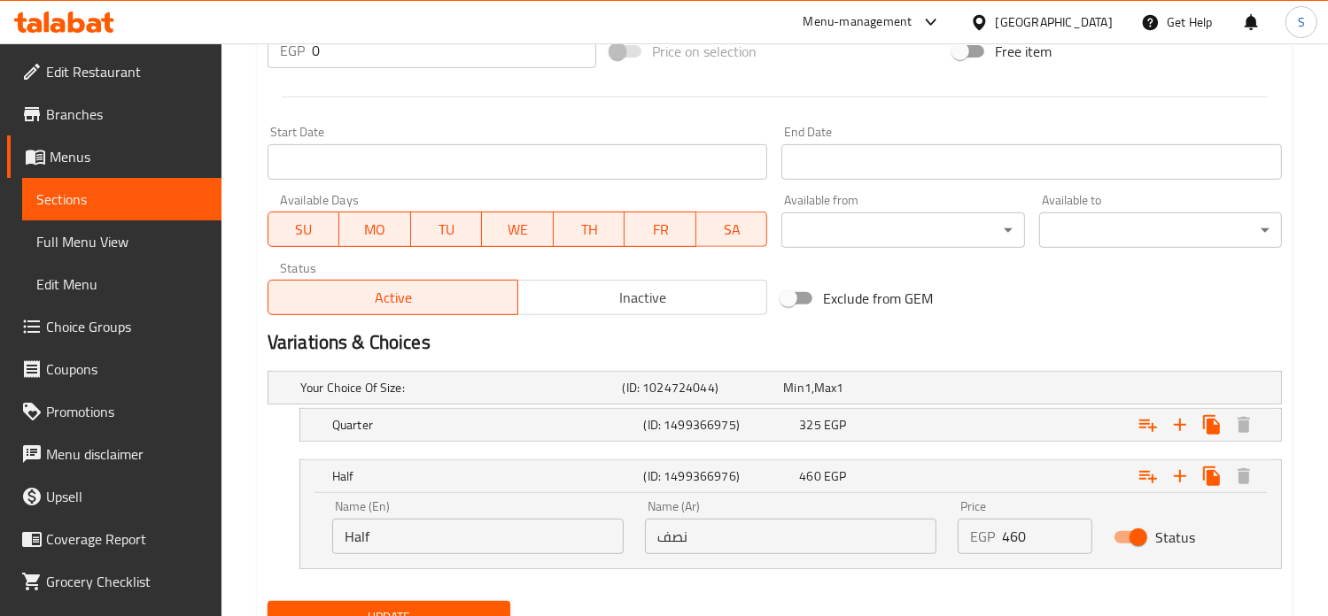
scroll to position [775, 0]
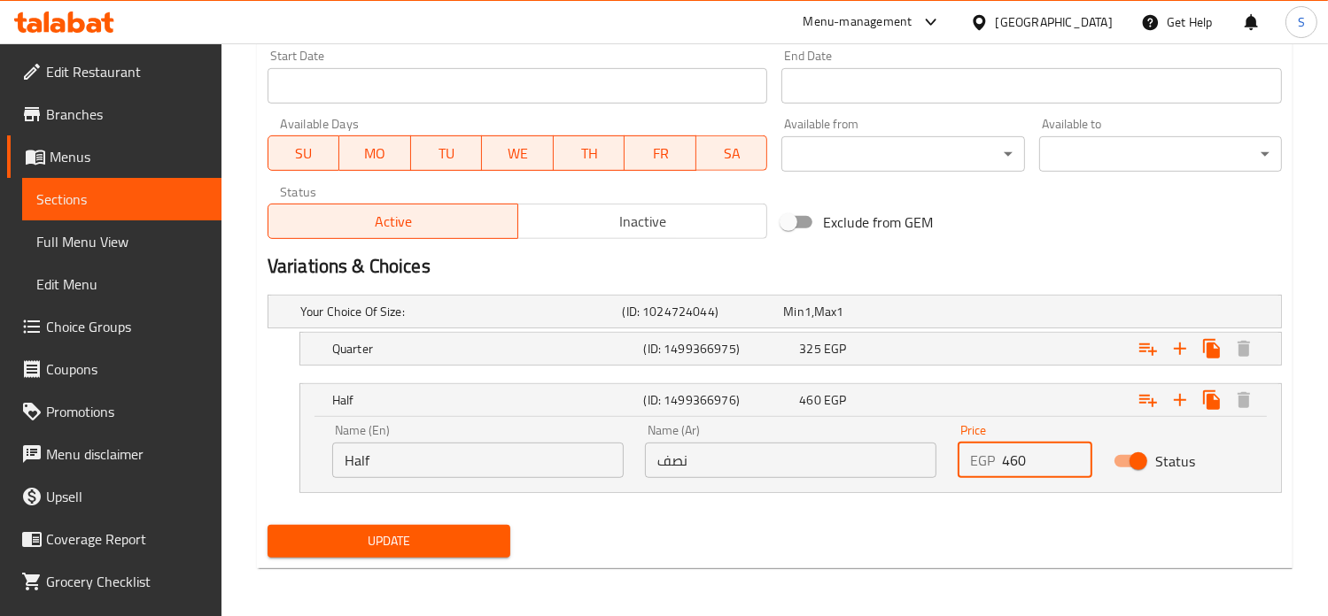
click at [1011, 461] on input "460" at bounding box center [1047, 460] width 91 height 35
type input "540"
click at [981, 315] on div "Expand" at bounding box center [1102, 311] width 322 height 7
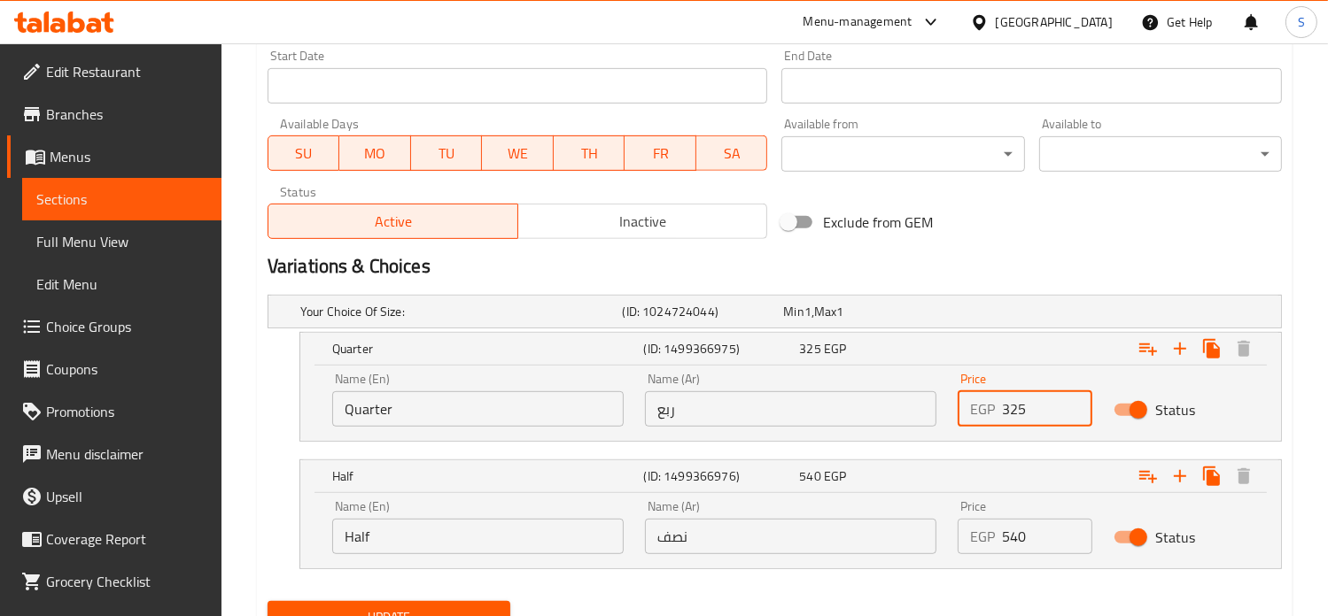
click at [1006, 413] on input "325" at bounding box center [1047, 408] width 91 height 35
type input "365"
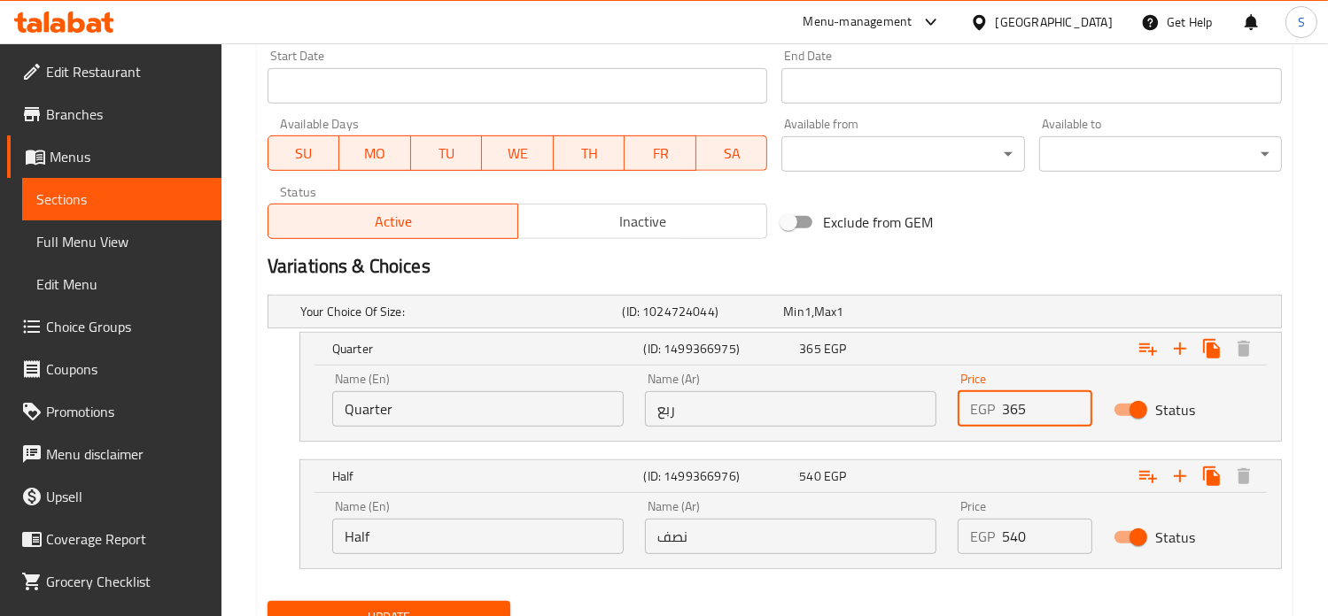
click at [267, 601] on button "Update" at bounding box center [388, 617] width 243 height 33
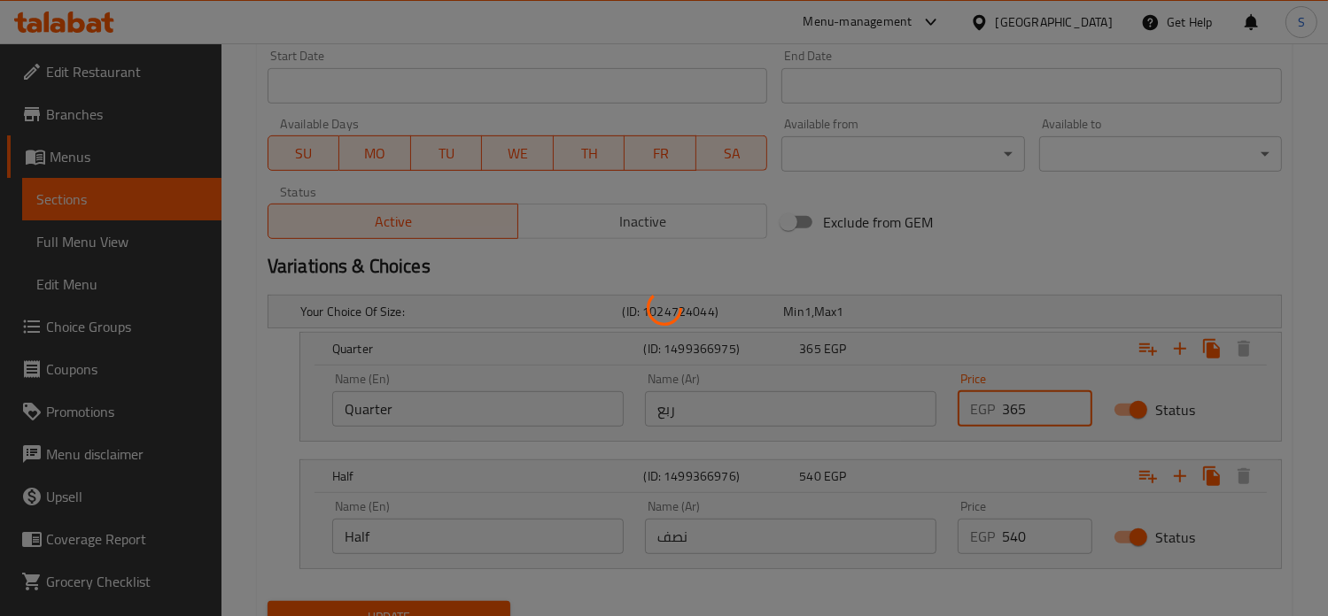
scroll to position [0, 0]
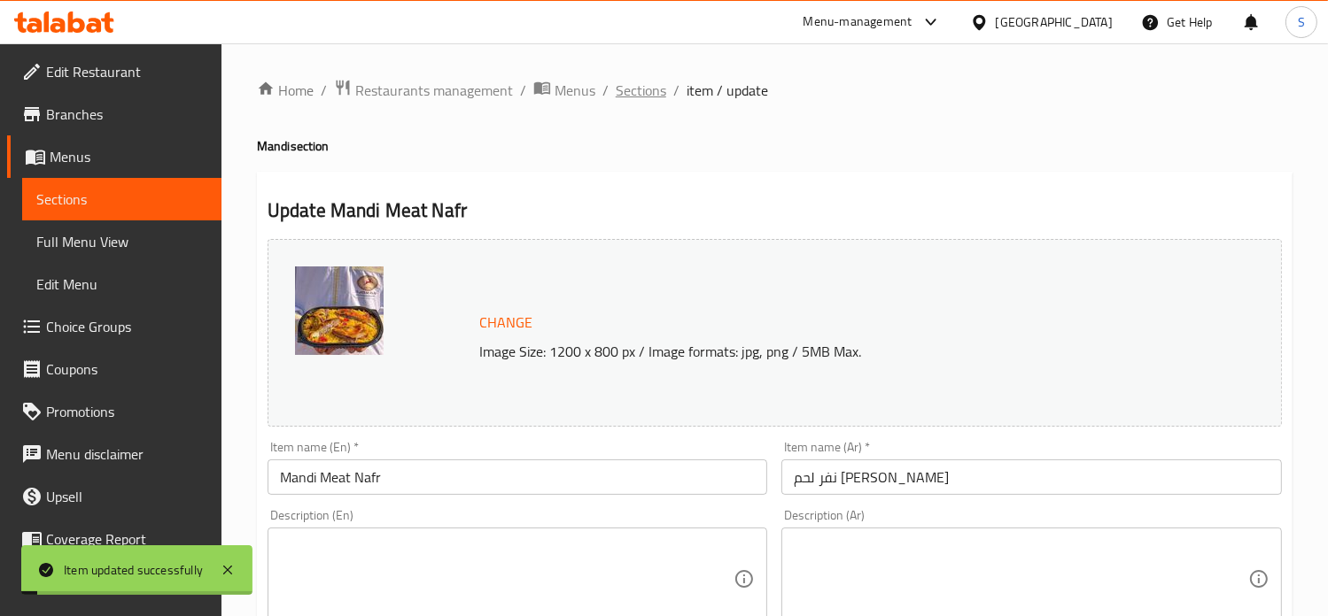
click at [631, 92] on span "Sections" at bounding box center [641, 90] width 50 height 21
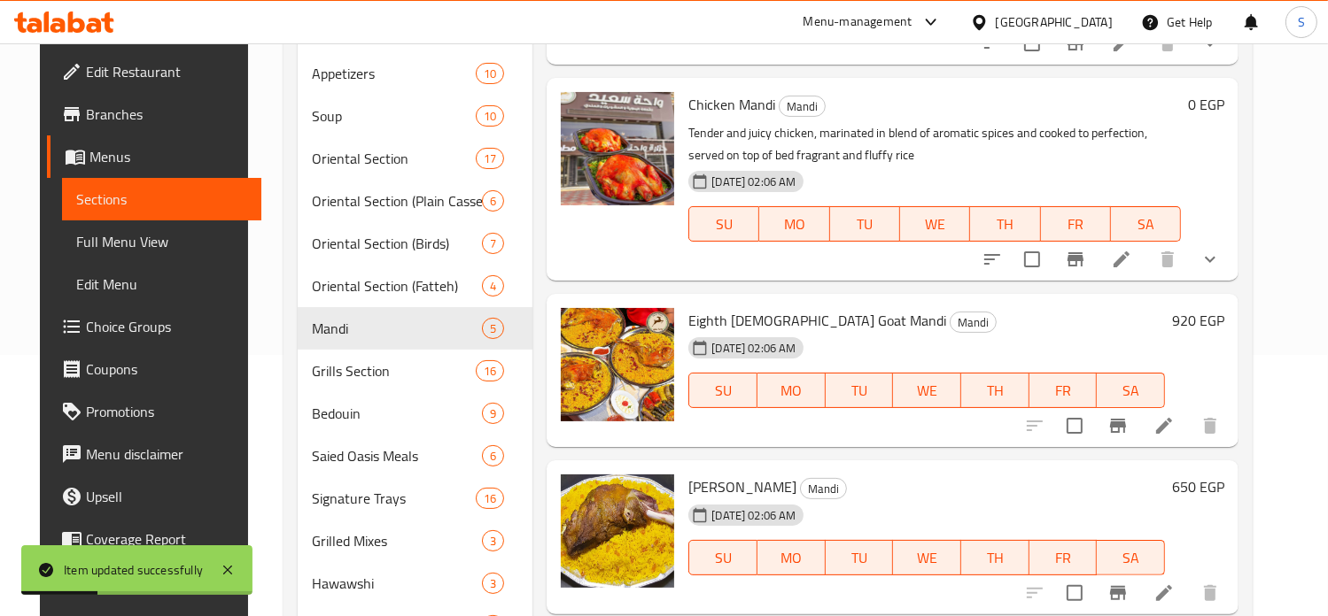
scroll to position [262, 0]
click at [1174, 414] on icon at bounding box center [1163, 424] width 21 height 21
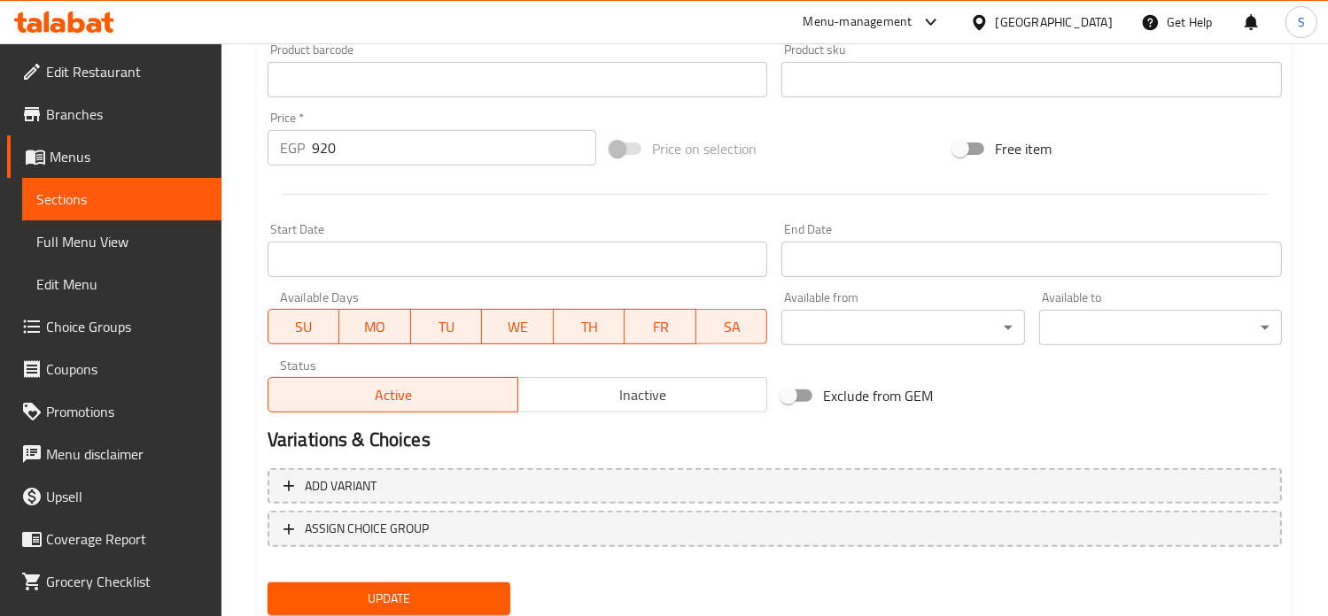
scroll to position [600, 0]
click at [319, 153] on input "920" at bounding box center [454, 149] width 284 height 35
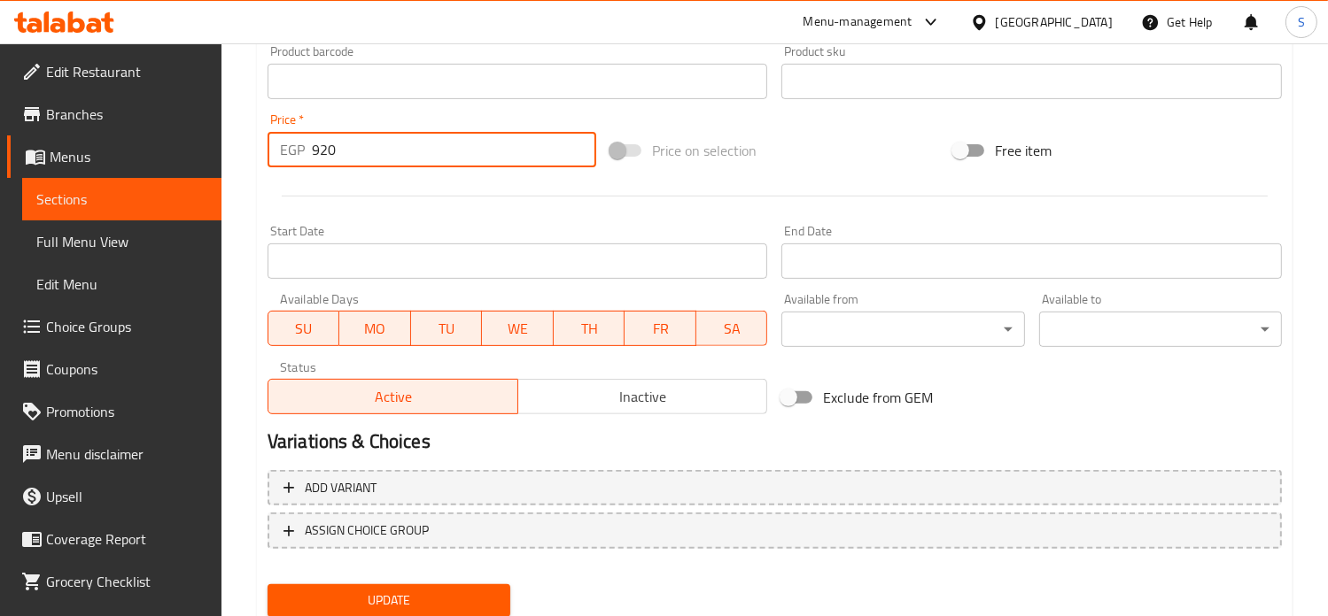
click at [319, 153] on input "920" at bounding box center [454, 149] width 284 height 35
type input "1050"
click at [267, 585] on button "Update" at bounding box center [388, 601] width 243 height 33
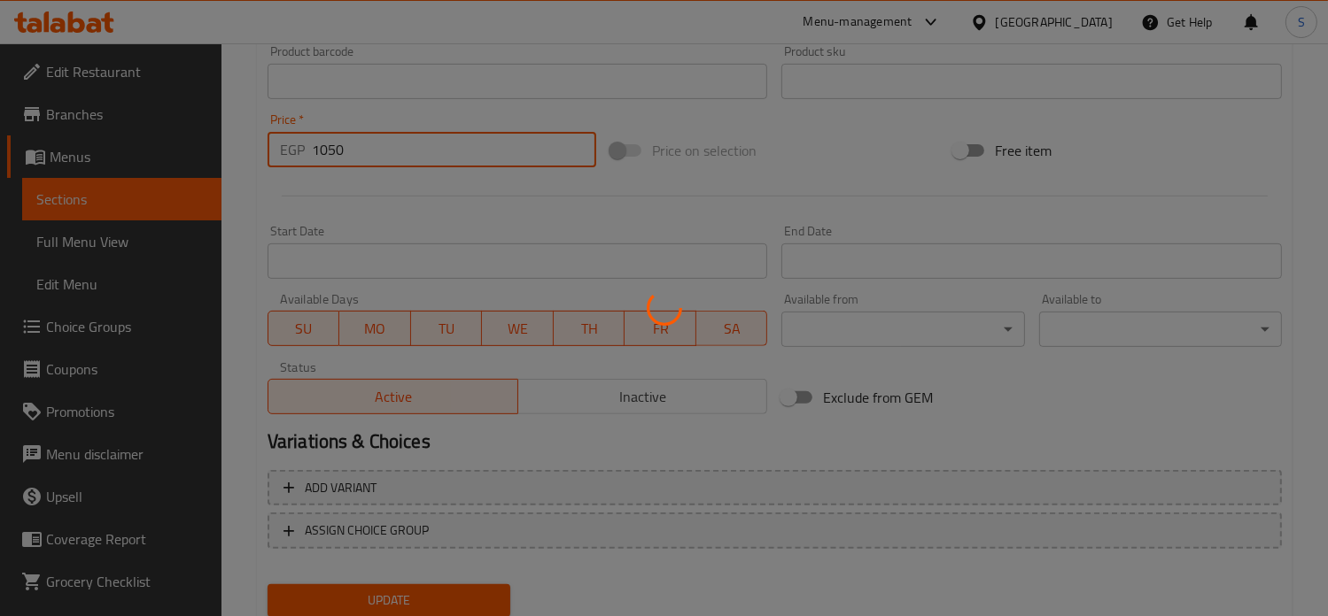
scroll to position [0, 0]
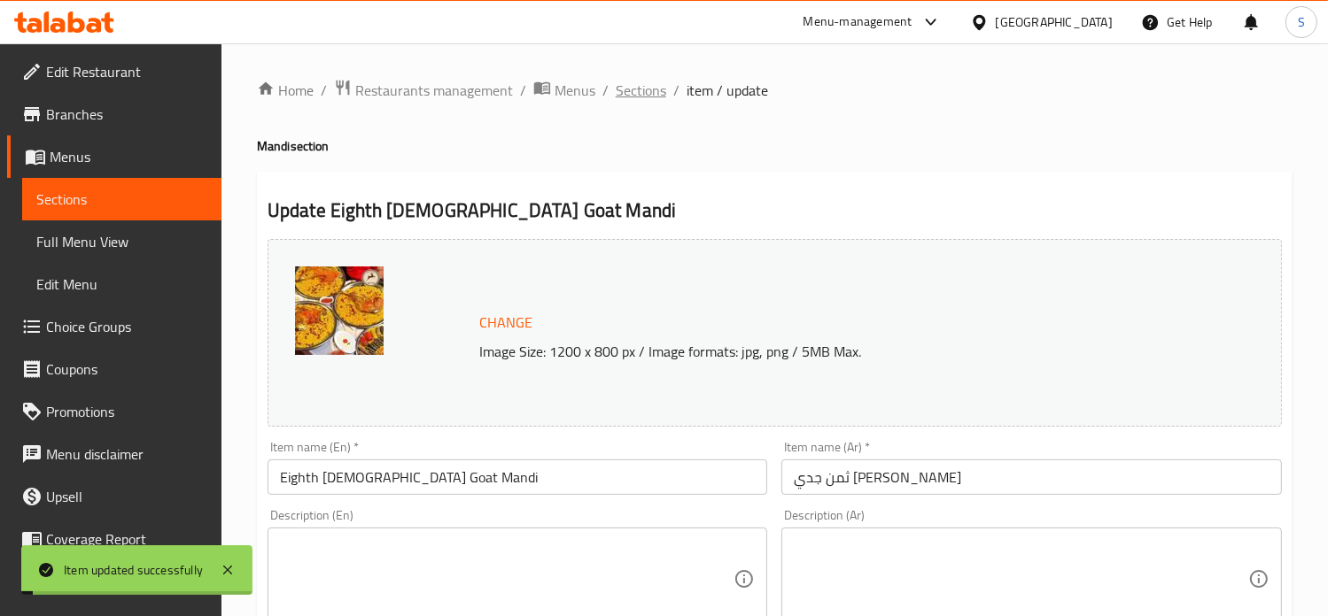
click at [638, 95] on span "Sections" at bounding box center [641, 90] width 50 height 21
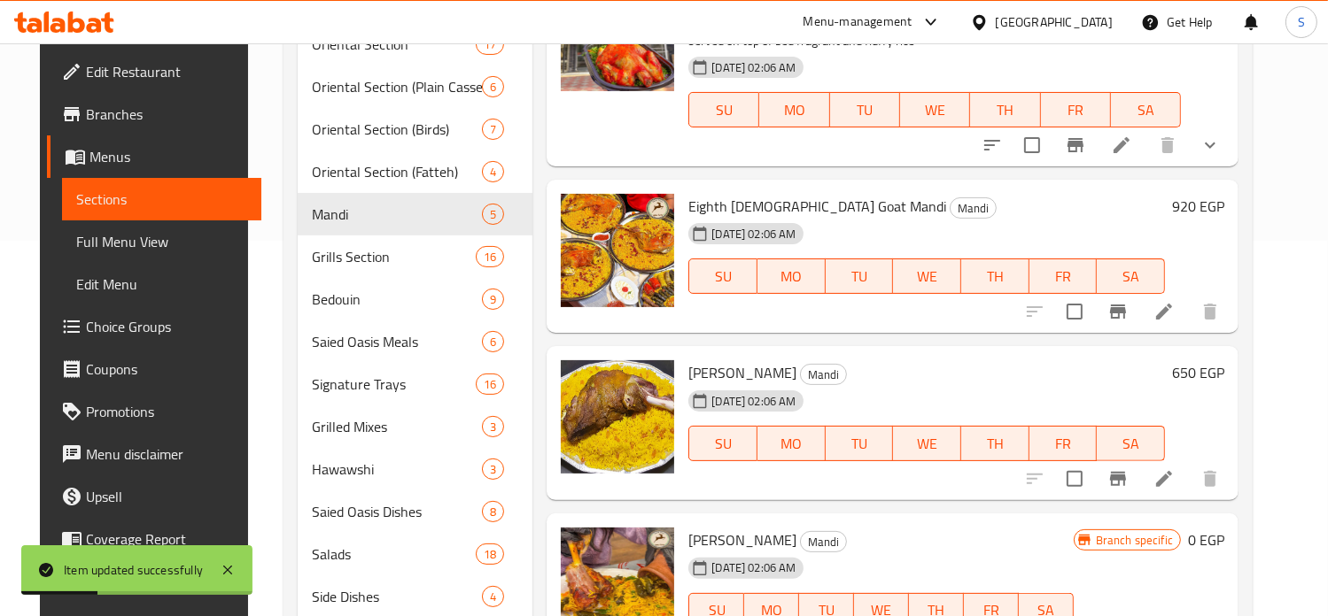
scroll to position [425, 0]
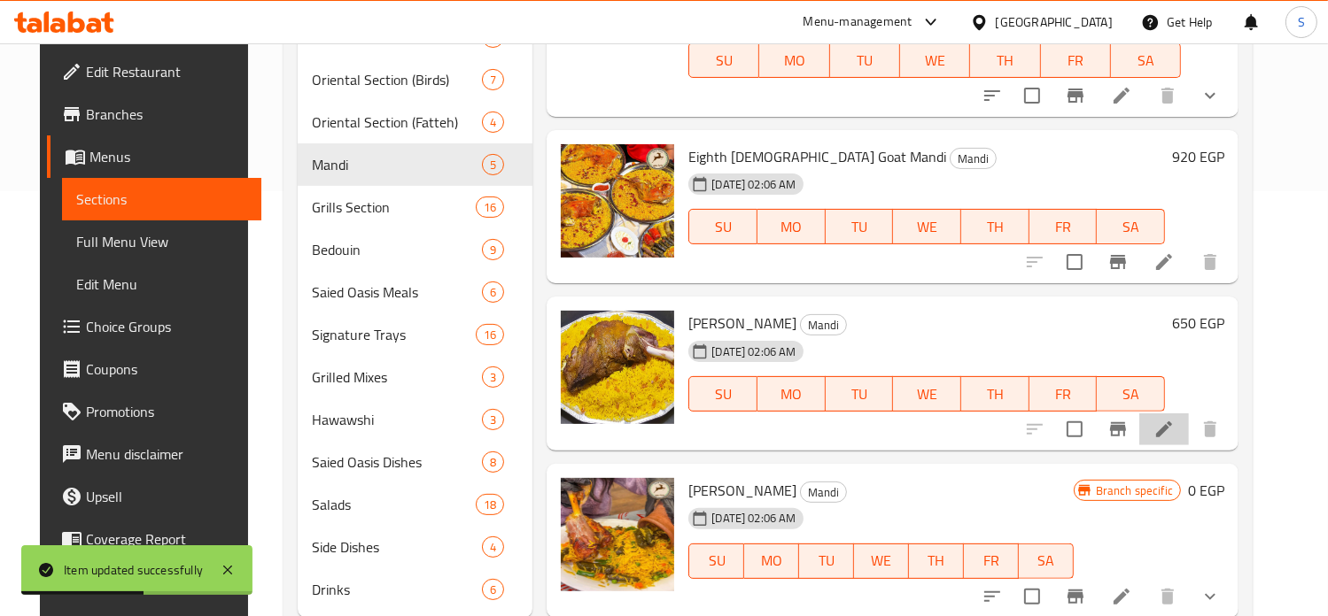
click at [1189, 414] on li at bounding box center [1164, 430] width 50 height 32
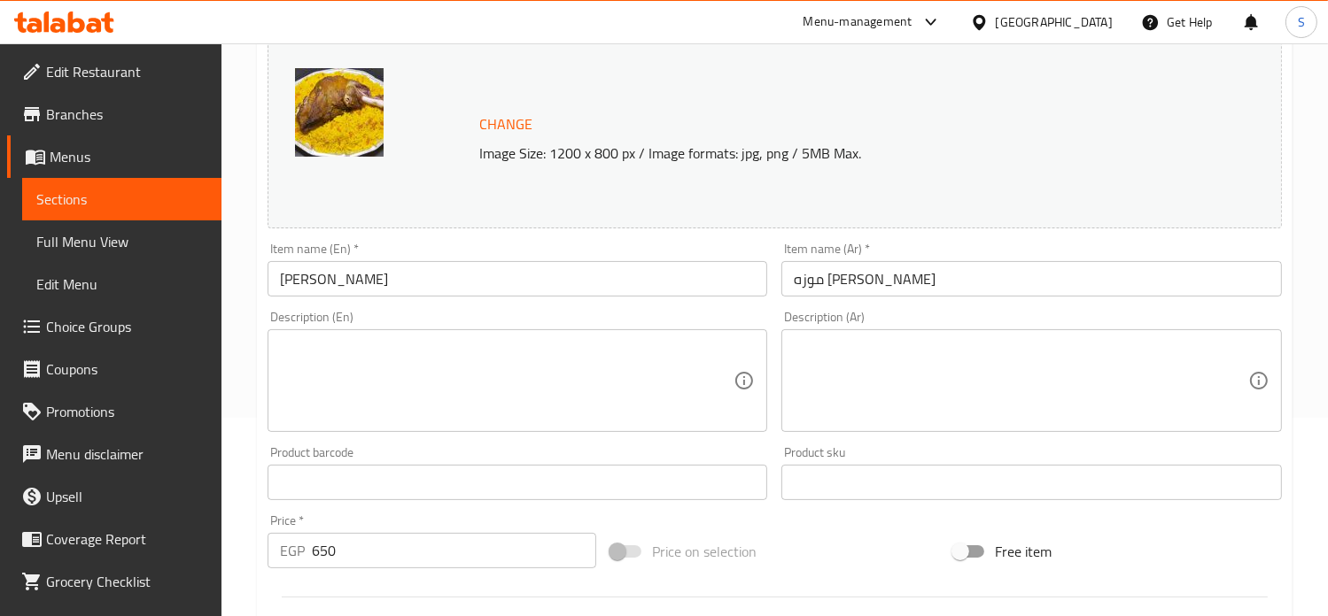
scroll to position [538, 0]
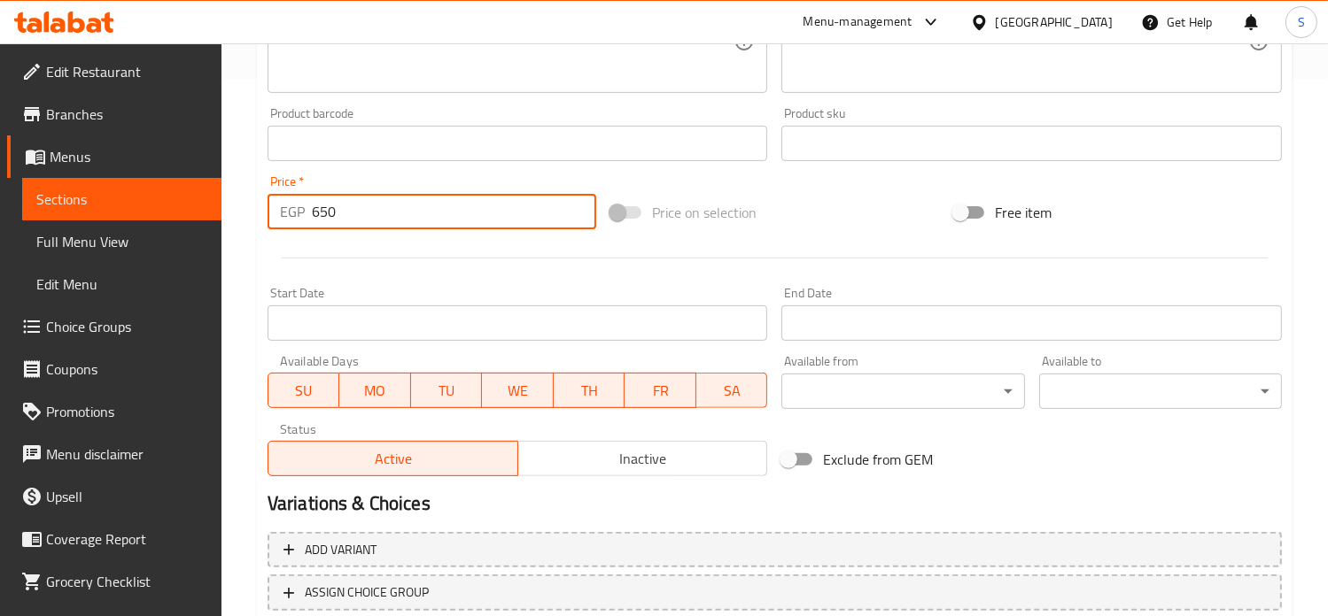
click at [321, 206] on input "650" at bounding box center [454, 211] width 284 height 35
type input "699"
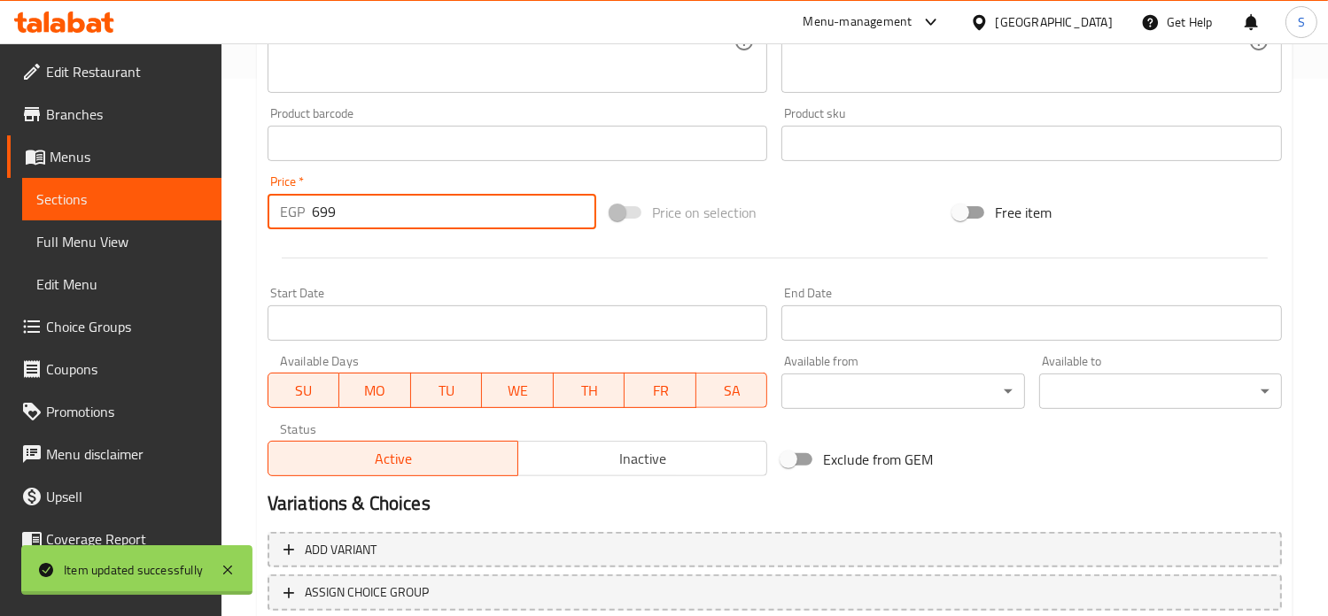
scroll to position [0, 0]
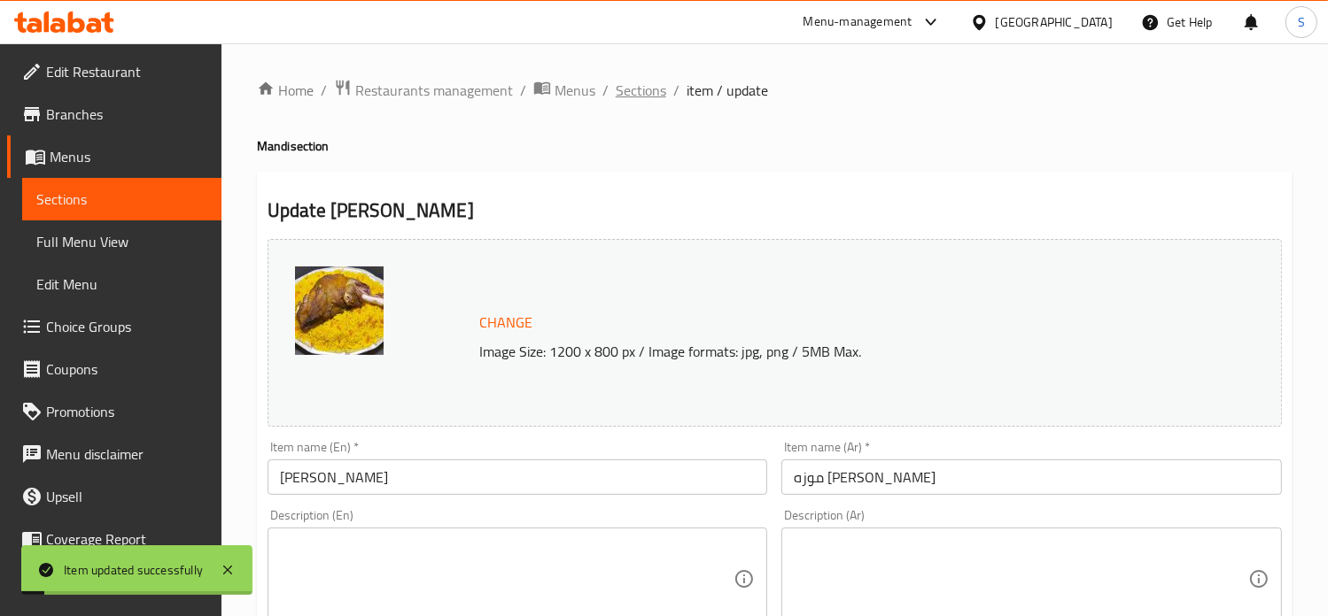
click at [633, 97] on span "Sections" at bounding box center [641, 90] width 50 height 21
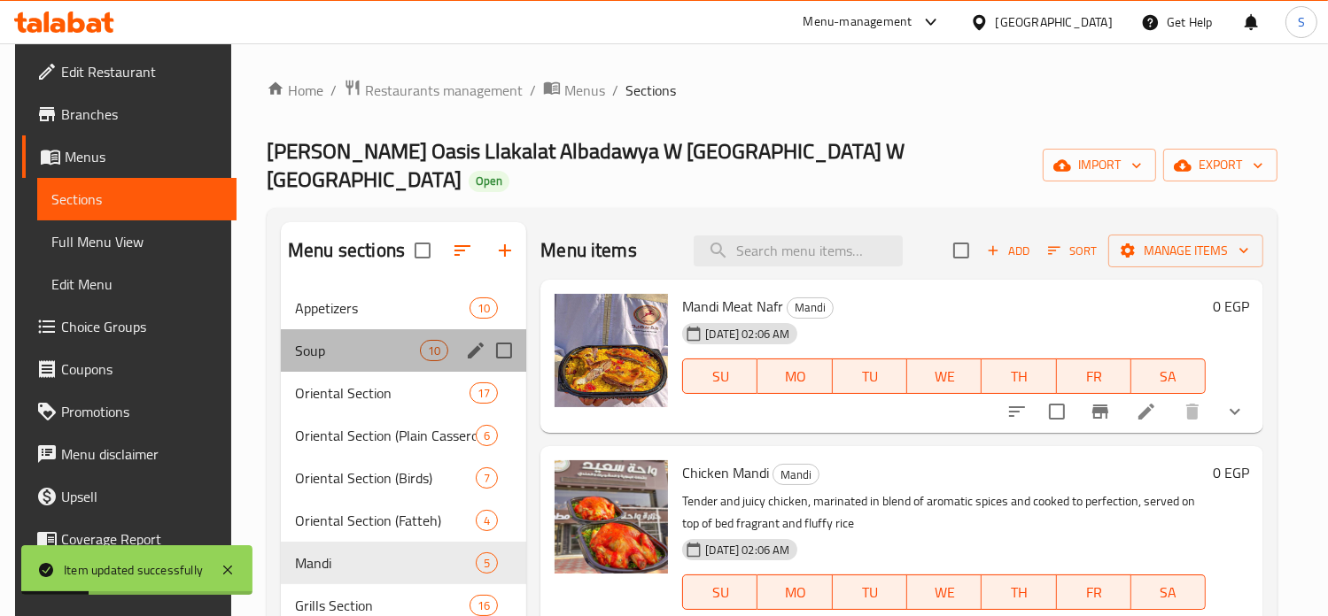
click at [350, 339] on div "Soup 10" at bounding box center [403, 350] width 245 height 43
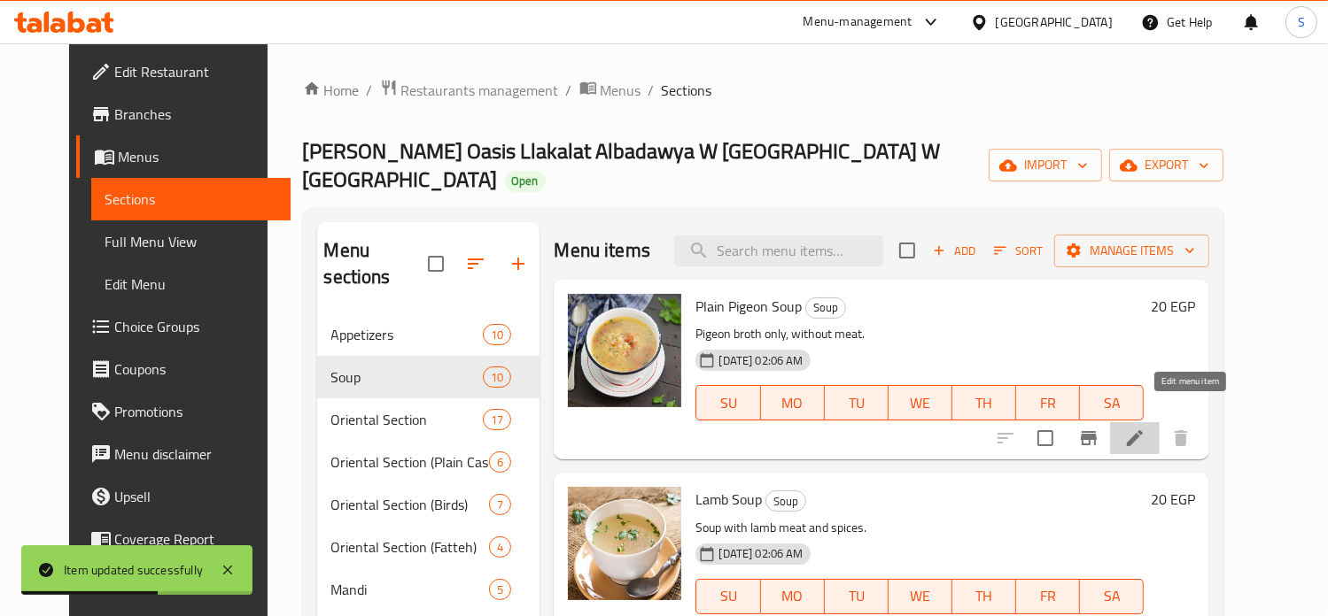
click at [1142, 430] on icon at bounding box center [1135, 438] width 16 height 16
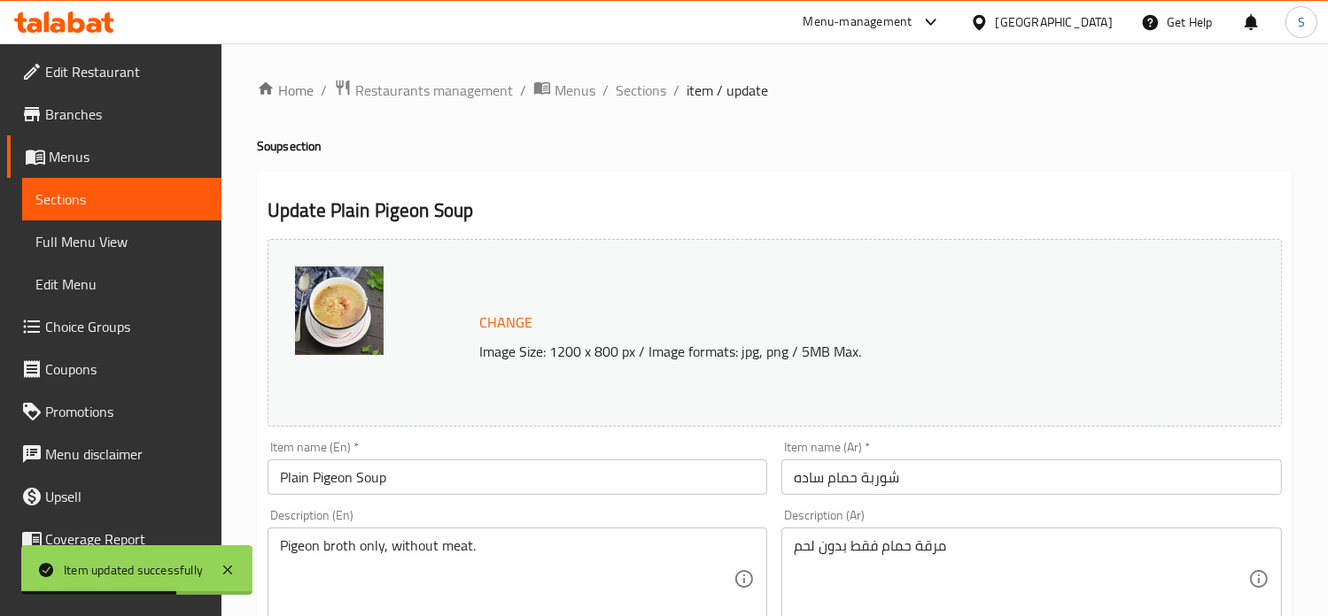
scroll to position [659, 0]
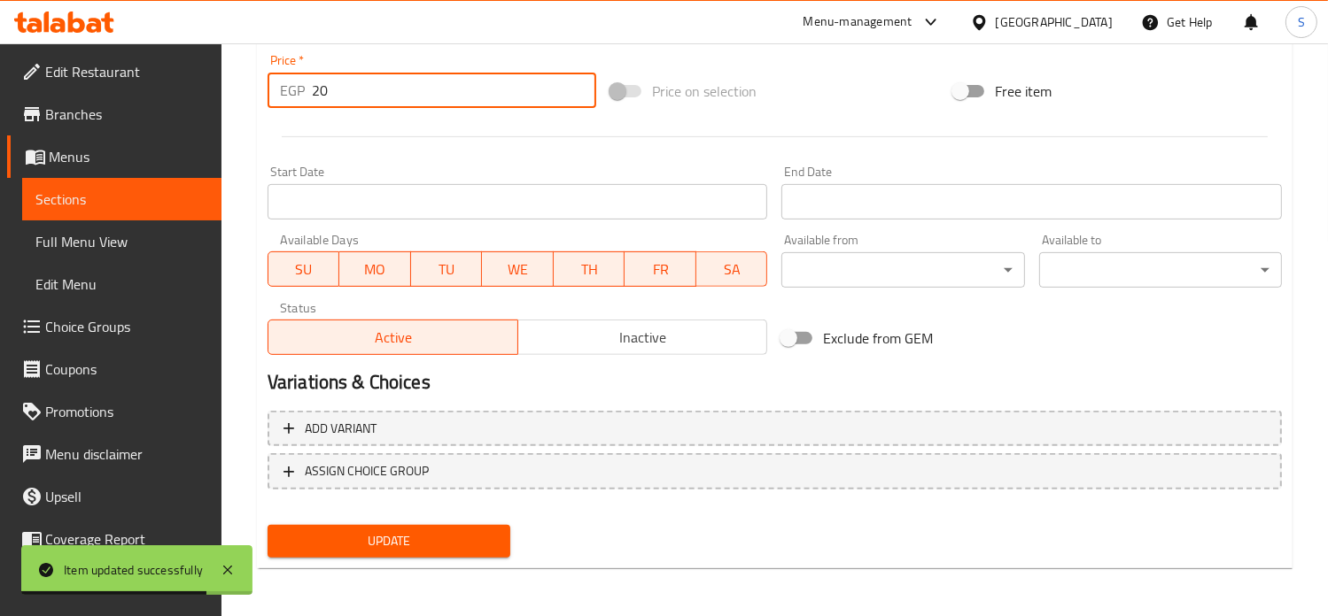
click at [372, 94] on input "20" at bounding box center [454, 90] width 284 height 35
type input "25"
click at [267, 525] on button "Update" at bounding box center [388, 541] width 243 height 33
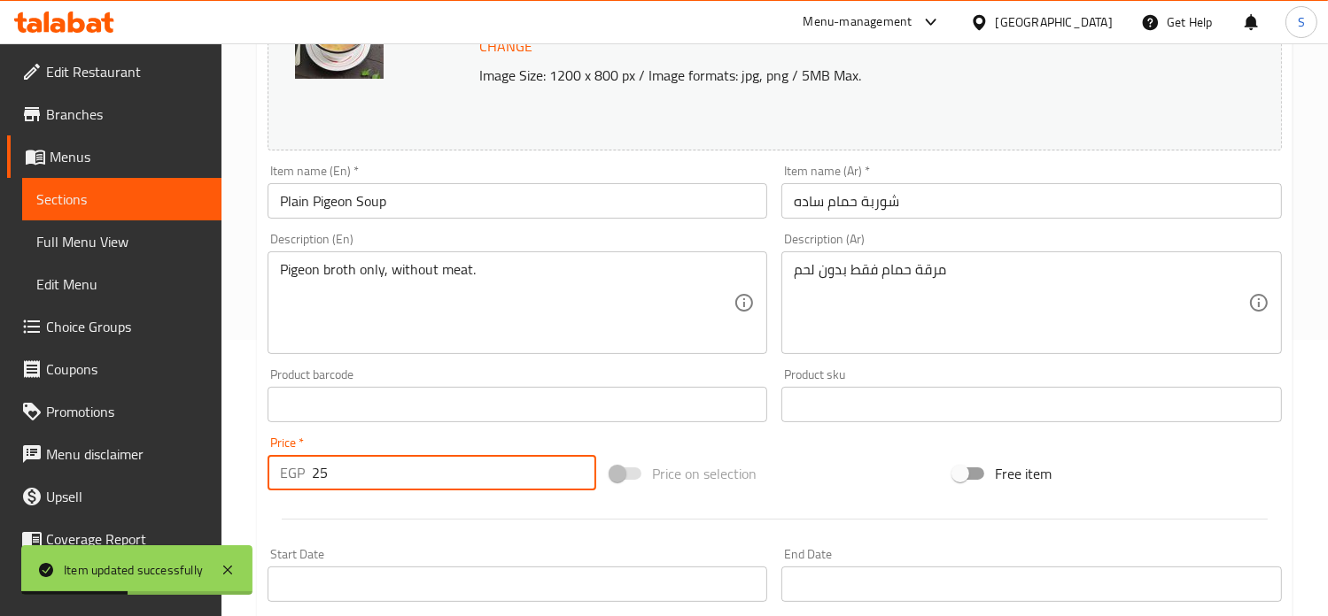
scroll to position [0, 0]
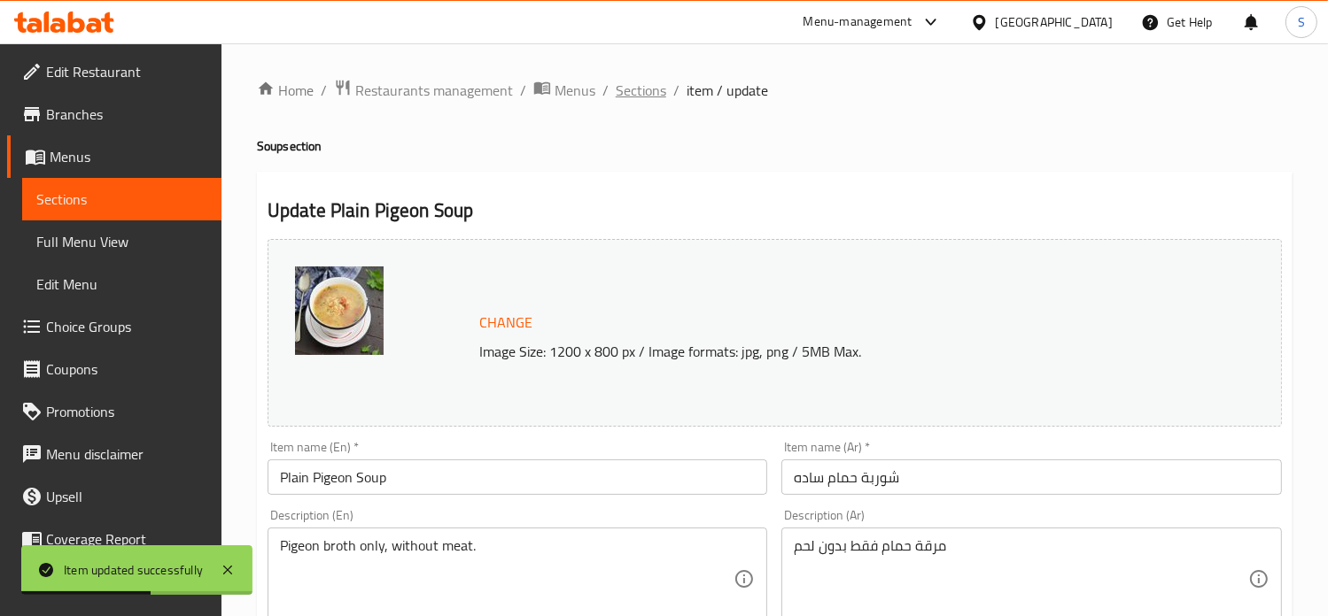
click at [643, 94] on span "Sections" at bounding box center [641, 90] width 50 height 21
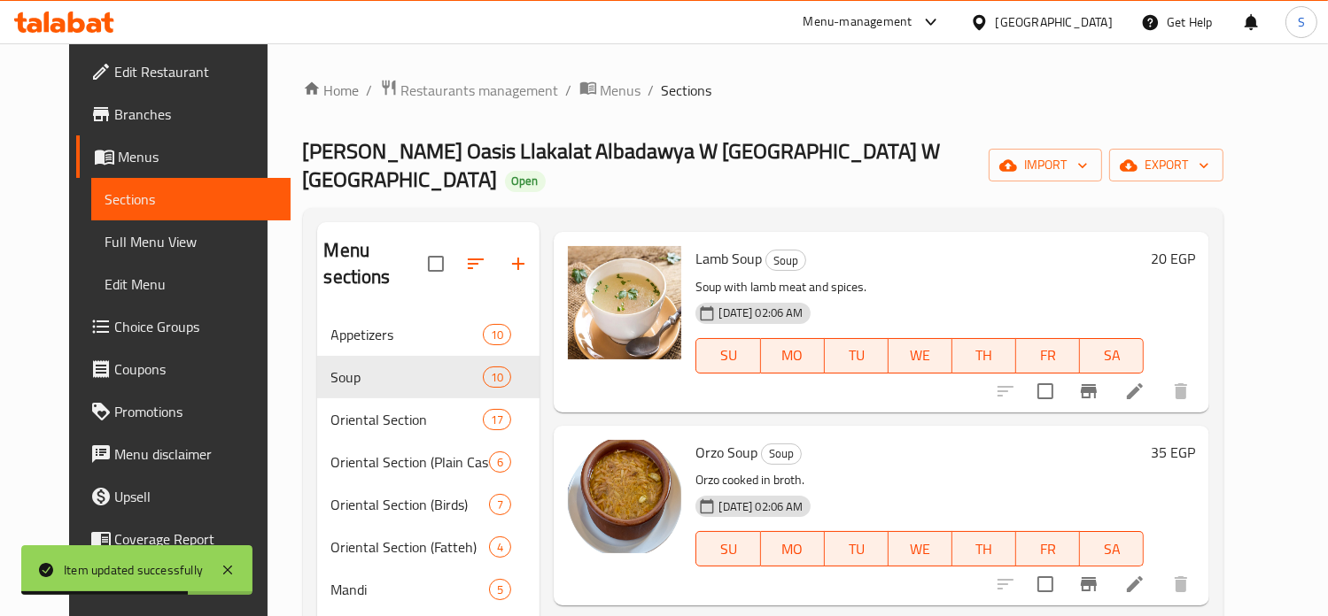
scroll to position [243, 0]
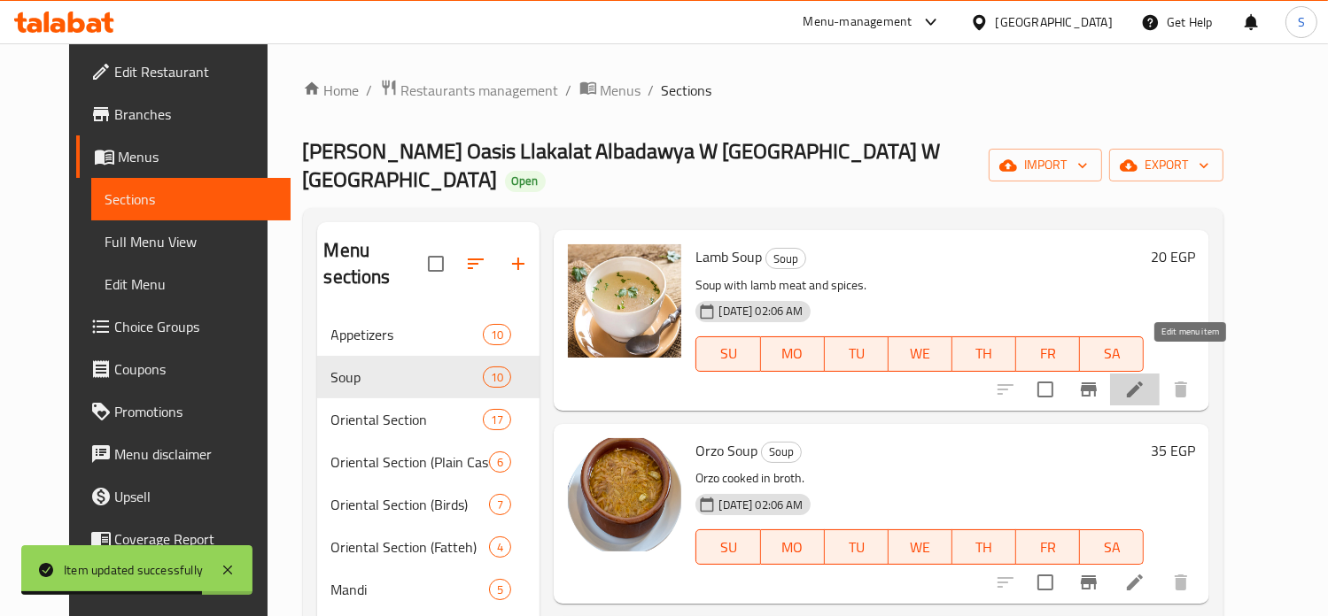
click at [1145, 379] on icon at bounding box center [1134, 389] width 21 height 21
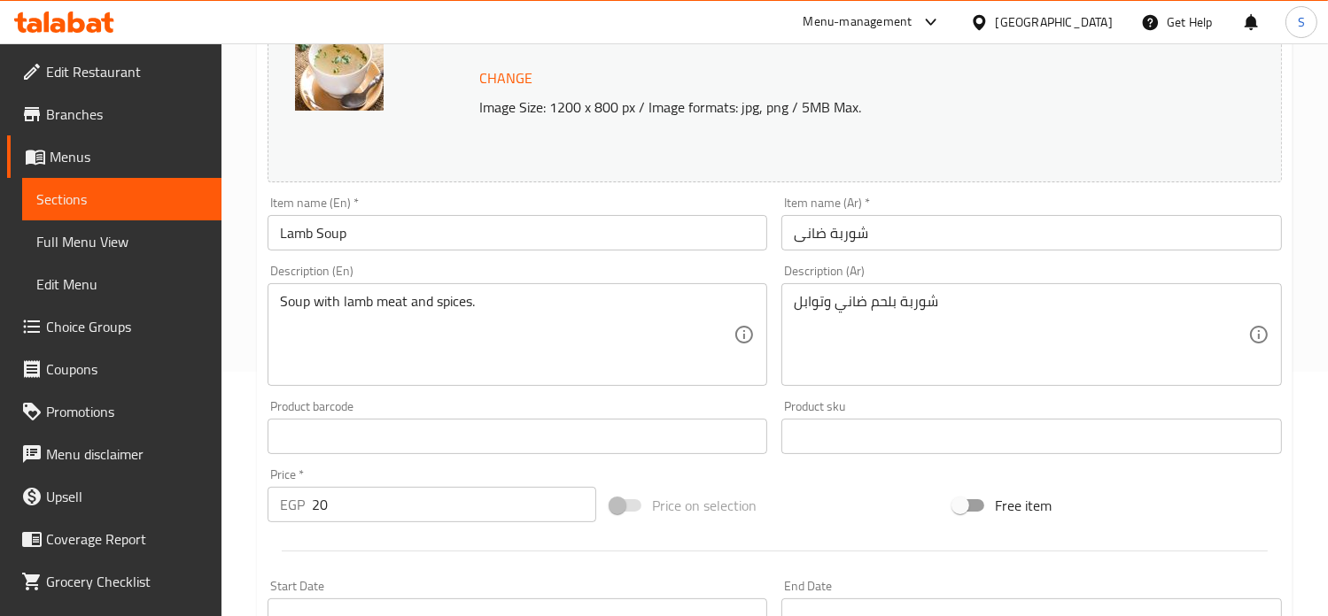
scroll to position [521, 0]
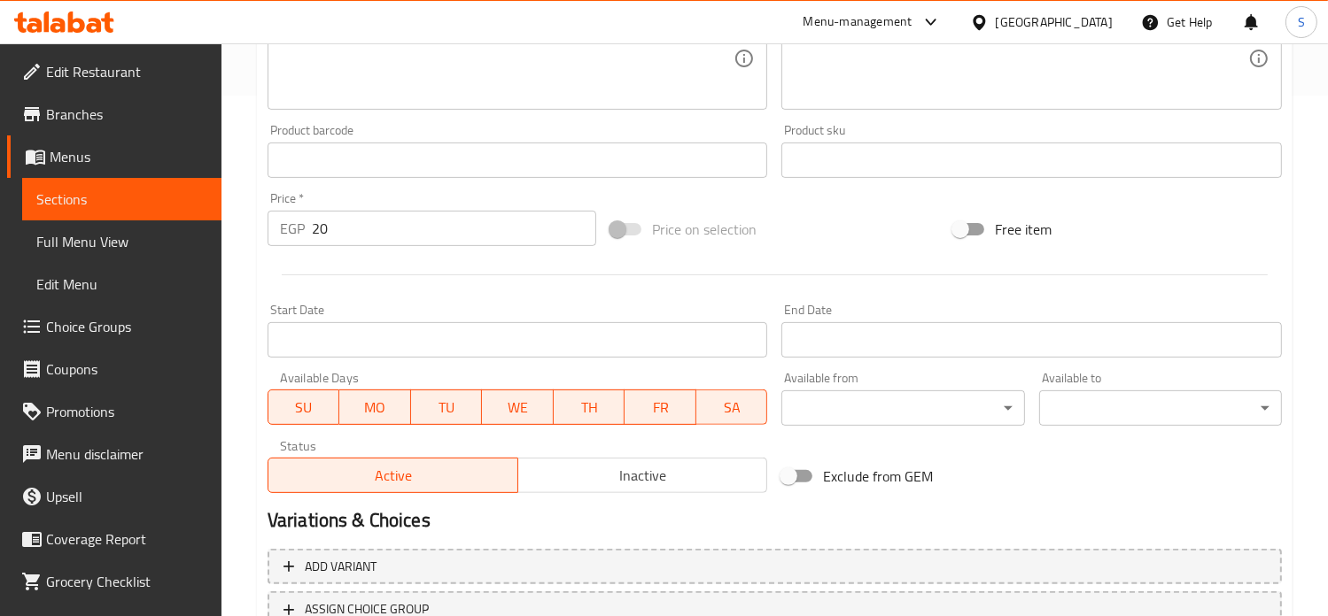
click at [325, 226] on input "20" at bounding box center [454, 228] width 284 height 35
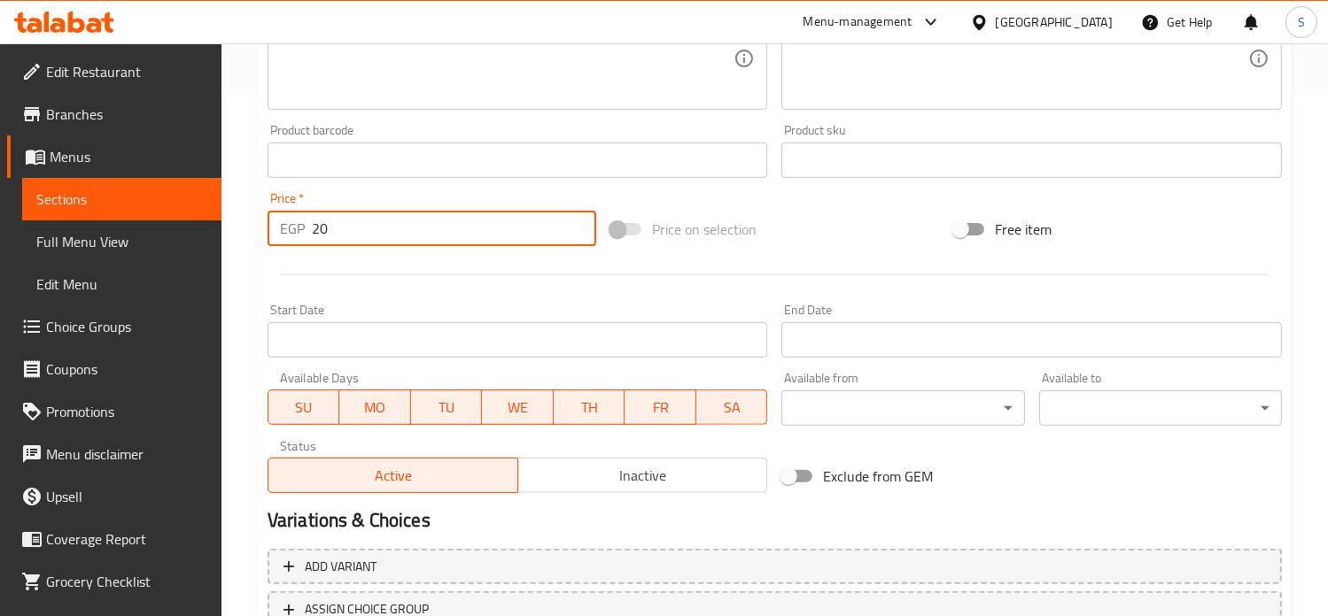
click at [325, 226] on input "20" at bounding box center [454, 228] width 284 height 35
type input "25"
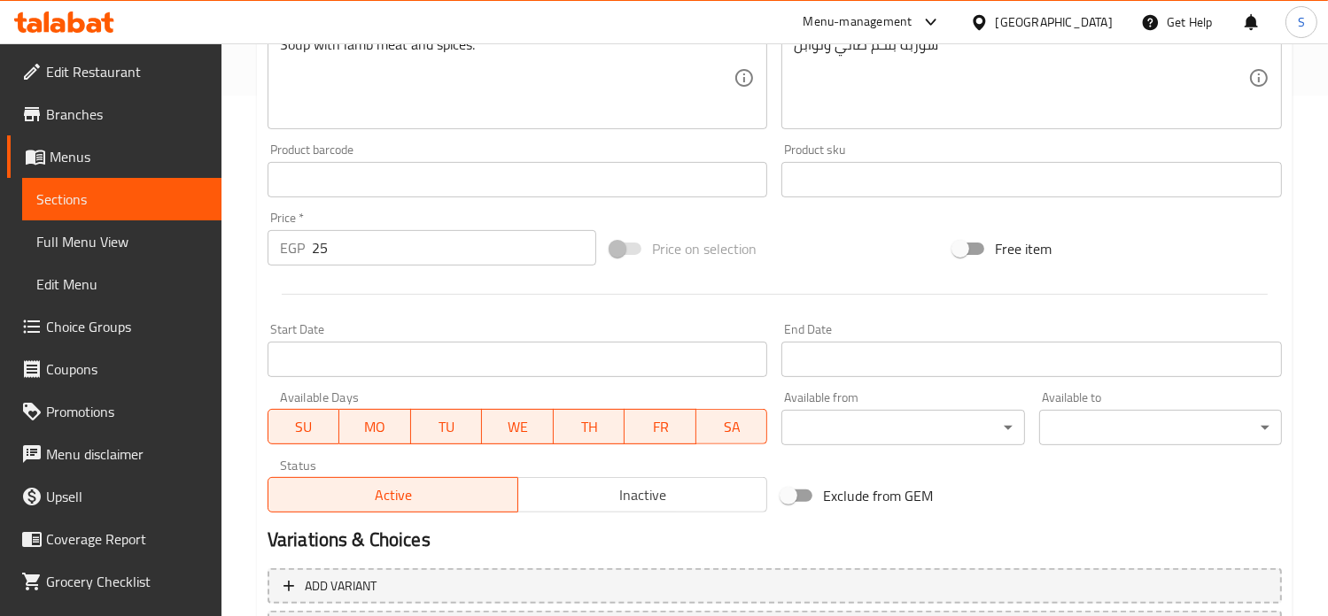
scroll to position [169, 0]
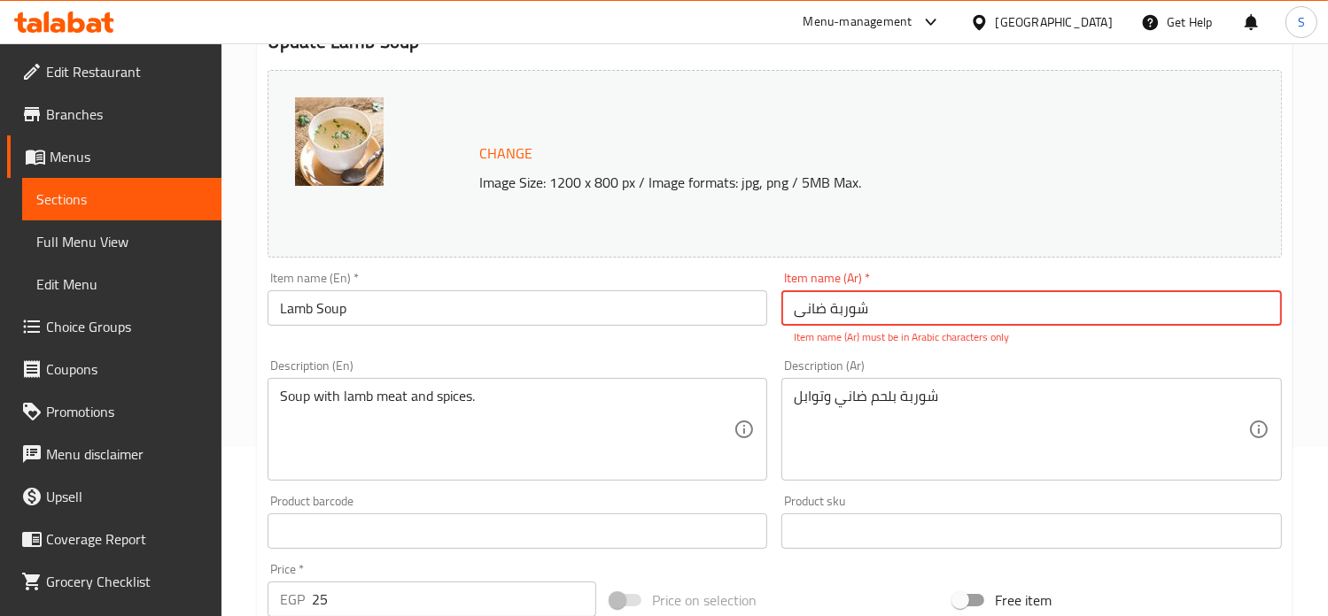
click at [832, 311] on input "شوربة ضانی" at bounding box center [1031, 307] width 500 height 35
click at [832, 310] on input "شوربة ضانی" at bounding box center [1031, 307] width 500 height 35
click at [834, 307] on input "شوربة ضانی" at bounding box center [1031, 307] width 500 height 35
click at [831, 311] on input "شوربة ضانی" at bounding box center [1031, 307] width 500 height 35
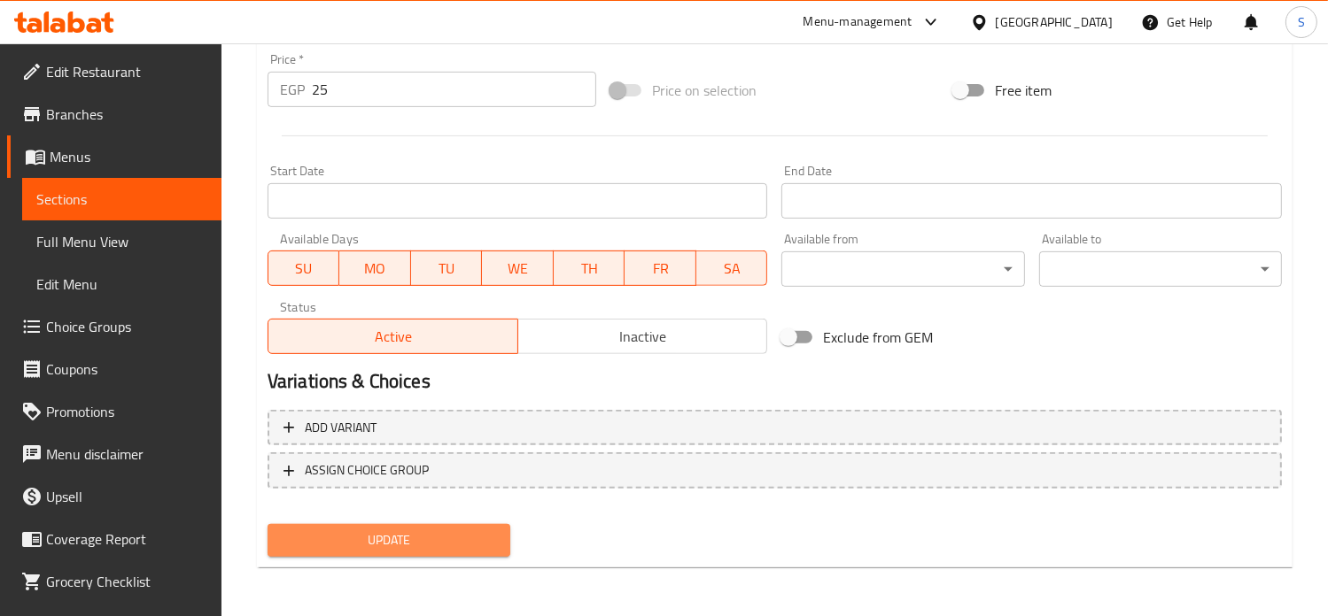
click at [415, 538] on span "Update" at bounding box center [389, 541] width 214 height 22
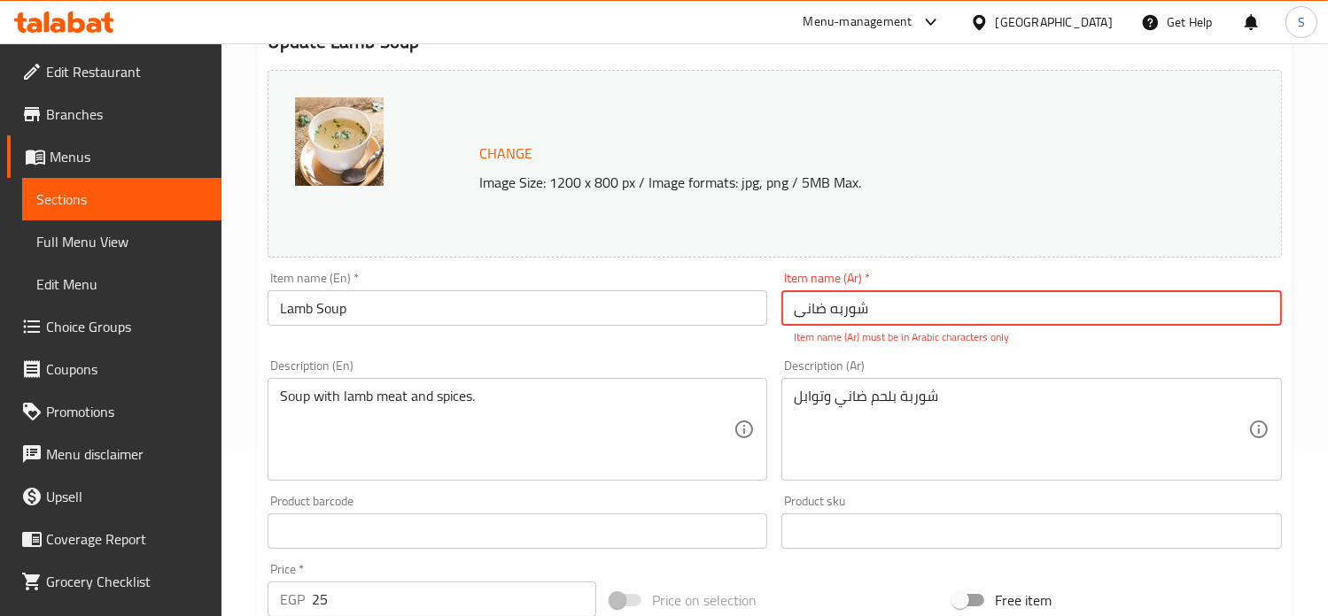
click at [827, 318] on input "شوربه ضانی" at bounding box center [1031, 307] width 500 height 35
click at [320, 294] on input "Lamb Soup" at bounding box center [517, 307] width 500 height 35
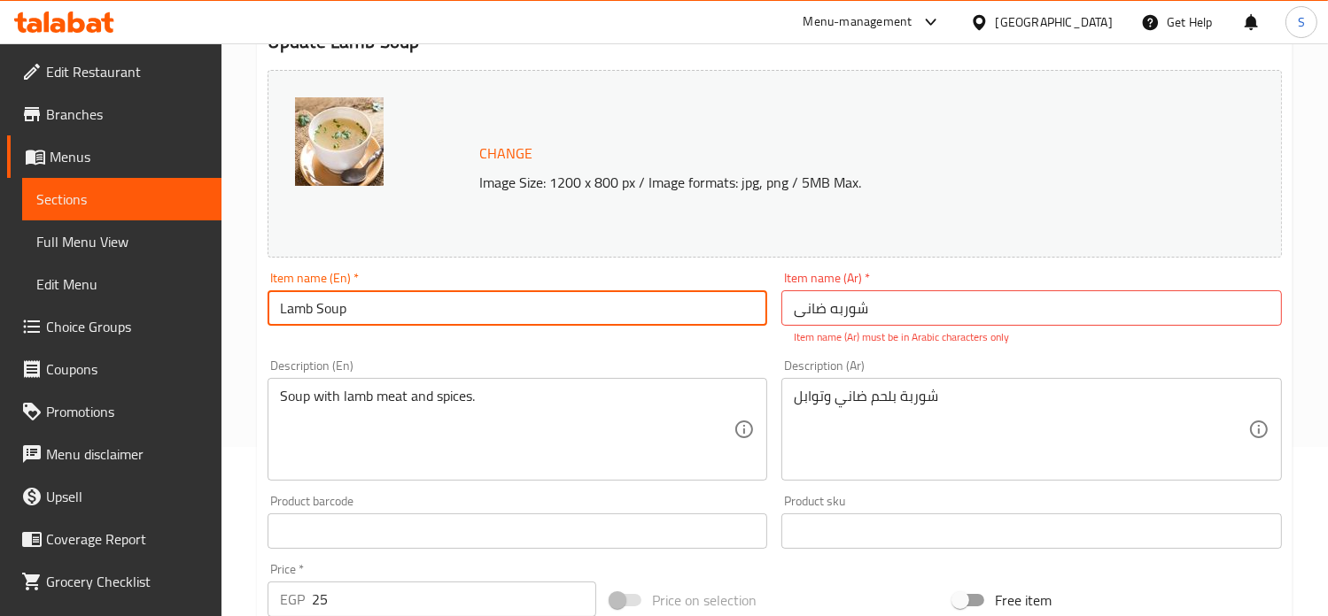
click at [320, 294] on input "Lamb Soup" at bounding box center [517, 307] width 500 height 35
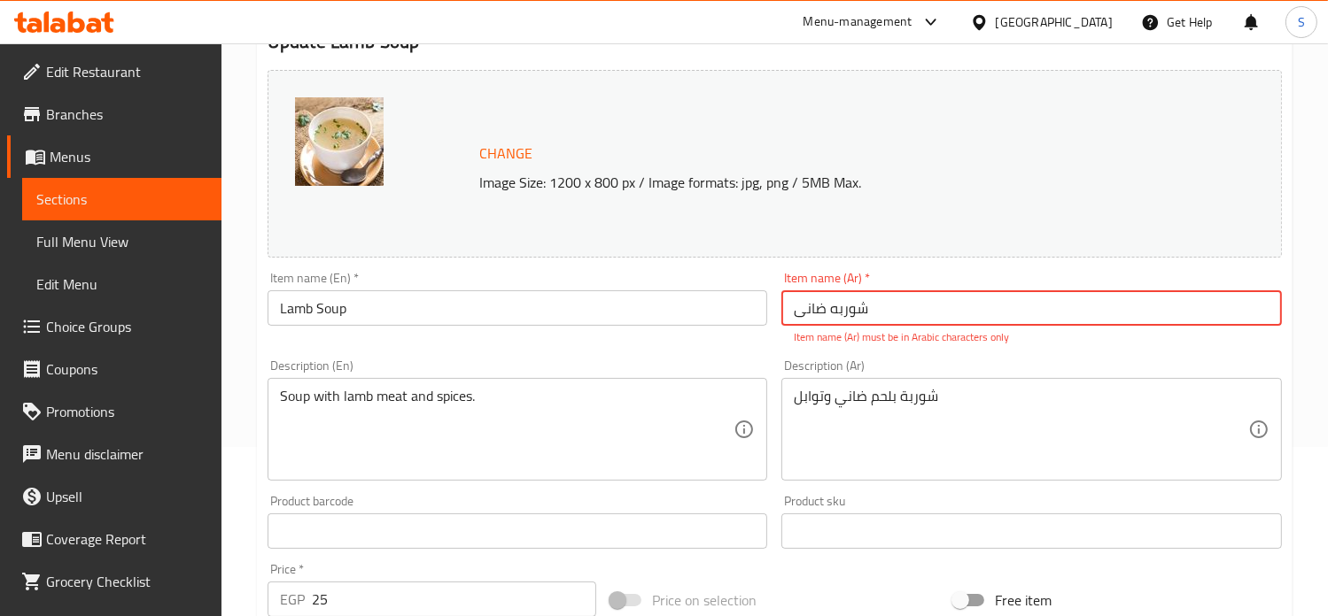
click at [848, 310] on input "شوربه ضانی" at bounding box center [1031, 307] width 500 height 35
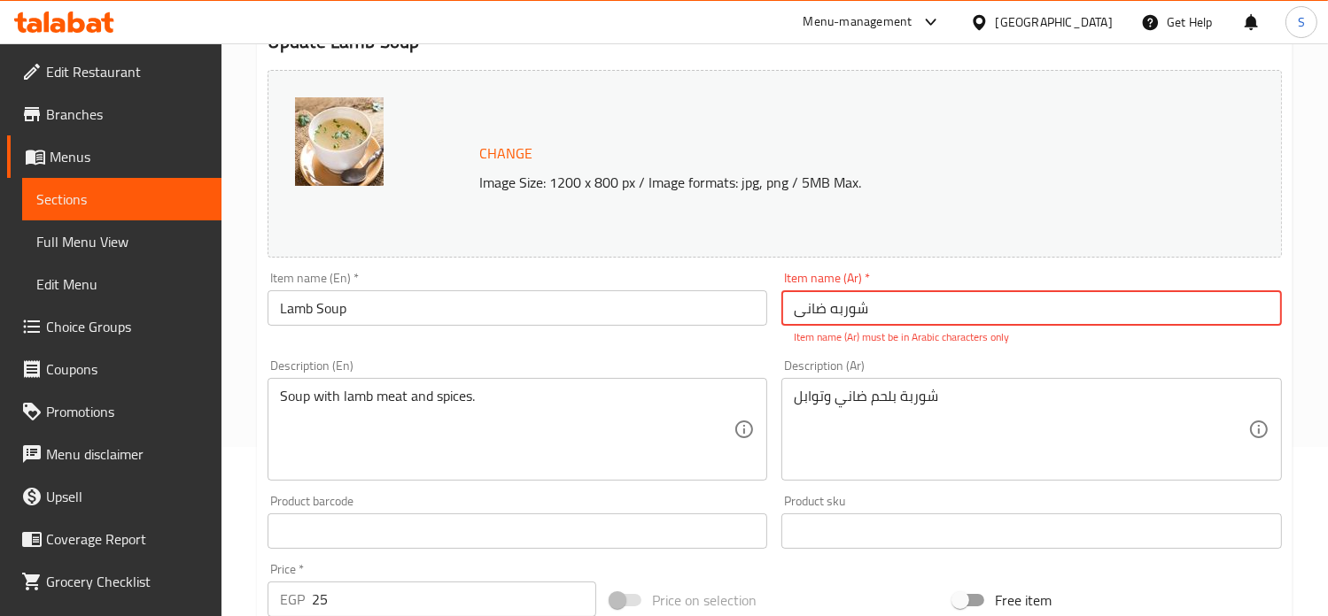
click at [848, 310] on input "شوربه ضانی" at bounding box center [1031, 307] width 500 height 35
type input "A"
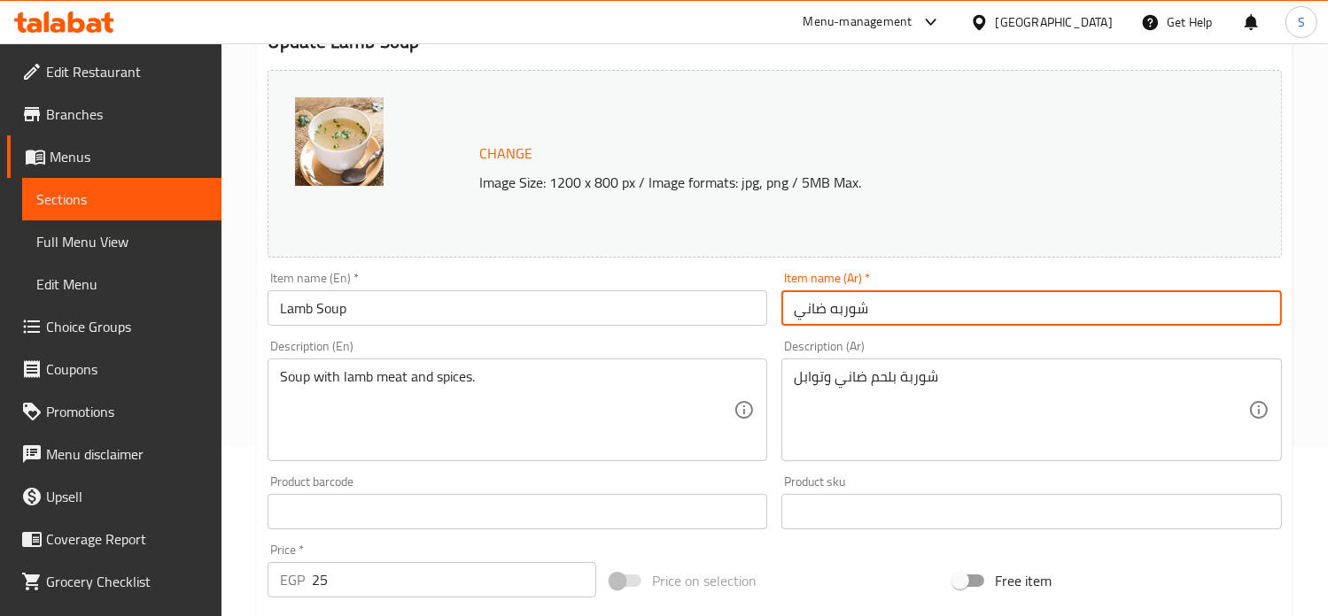
type input "شوربه ضاني"
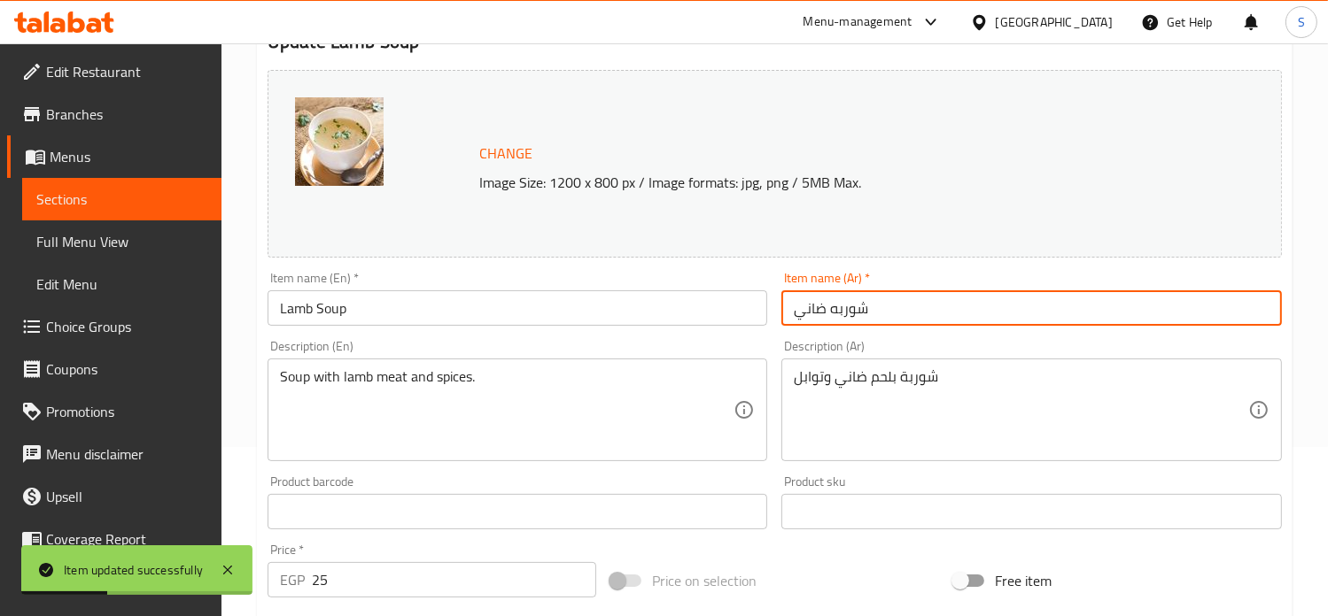
scroll to position [0, 0]
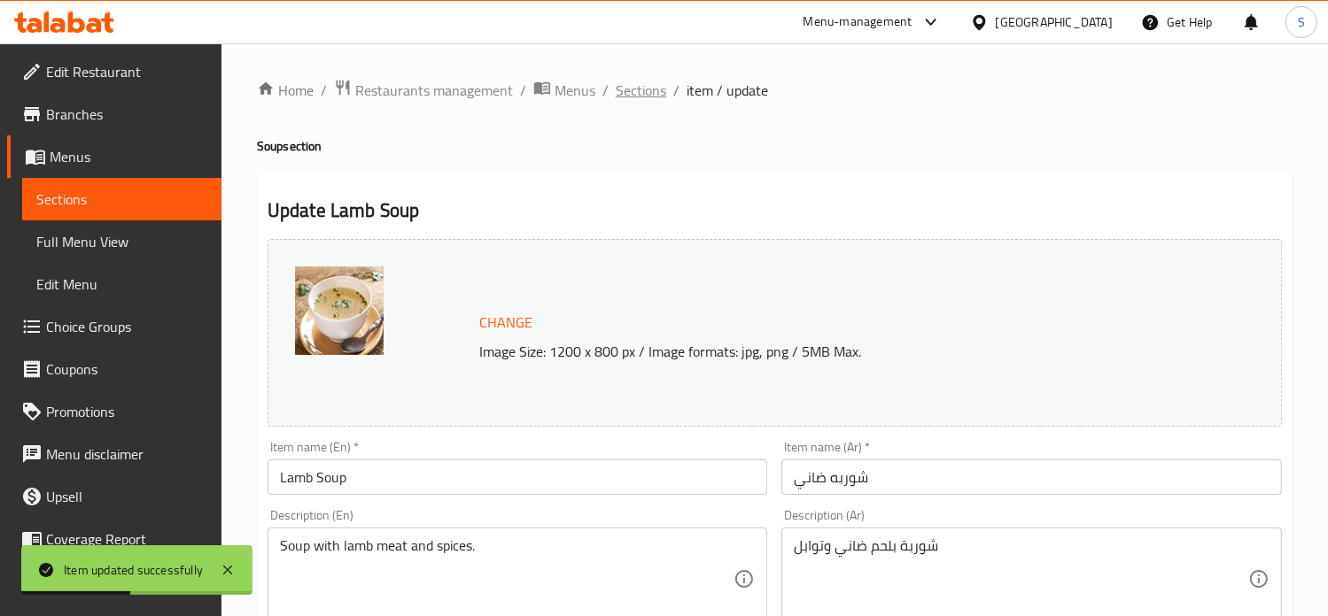
click at [640, 87] on span "Sections" at bounding box center [641, 90] width 50 height 21
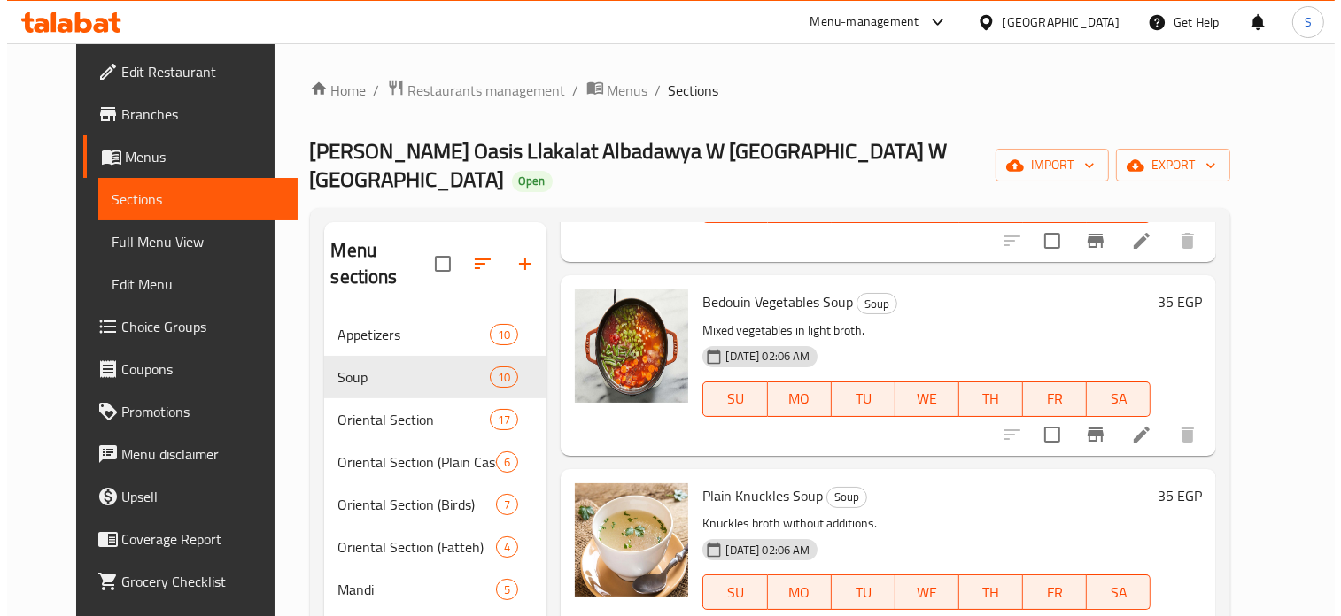
scroll to position [584, 0]
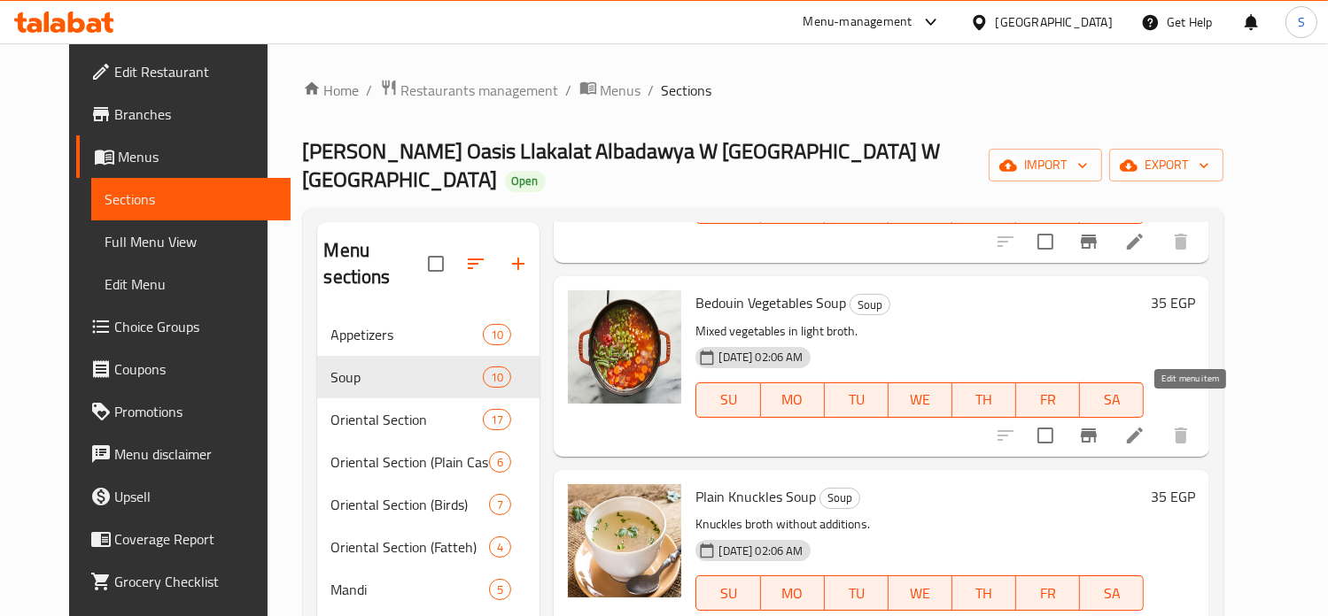
click at [1145, 425] on icon at bounding box center [1134, 435] width 21 height 21
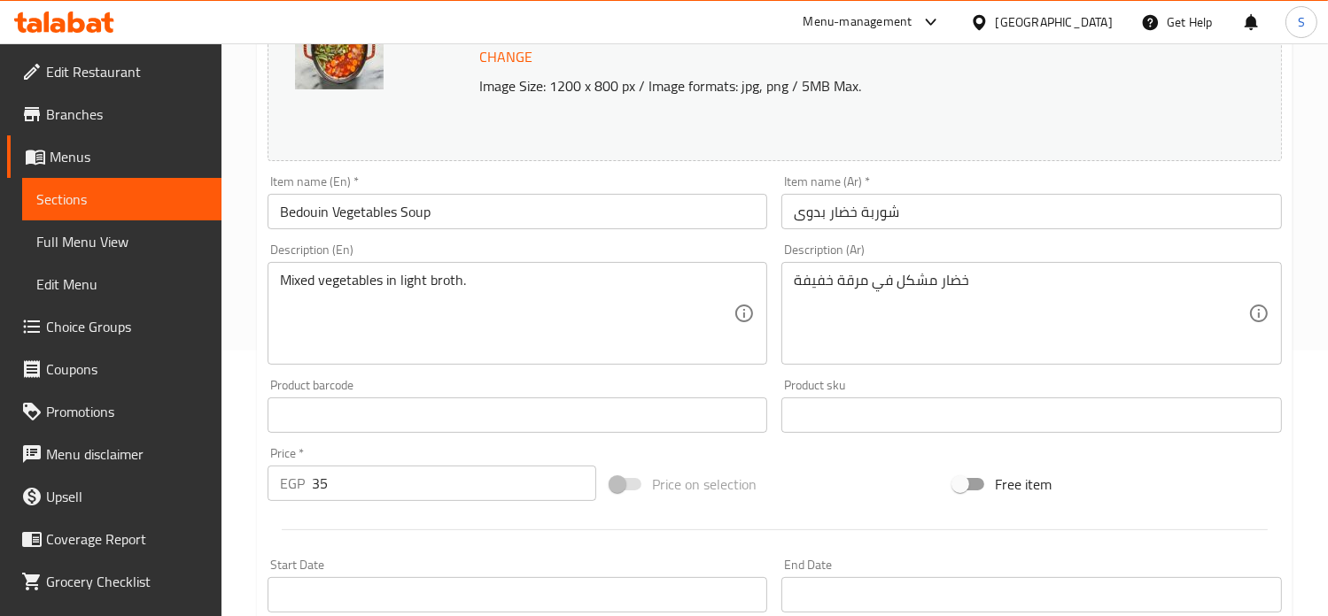
scroll to position [659, 0]
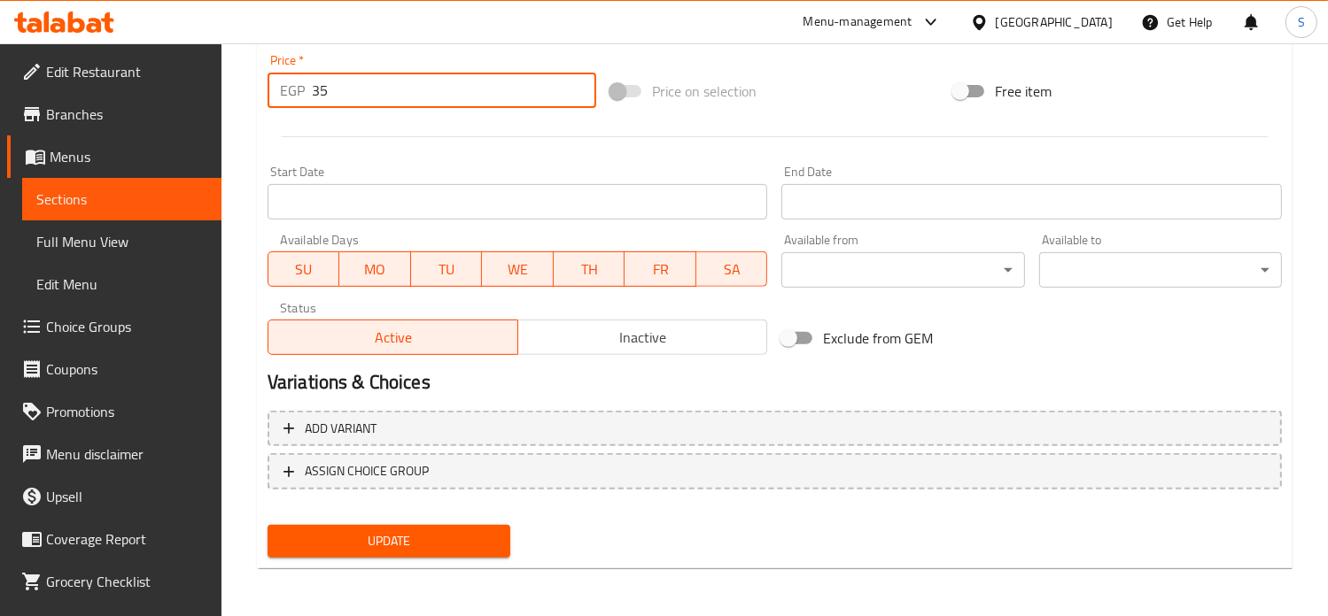
click at [365, 90] on input "35" at bounding box center [454, 90] width 284 height 35
type input "45"
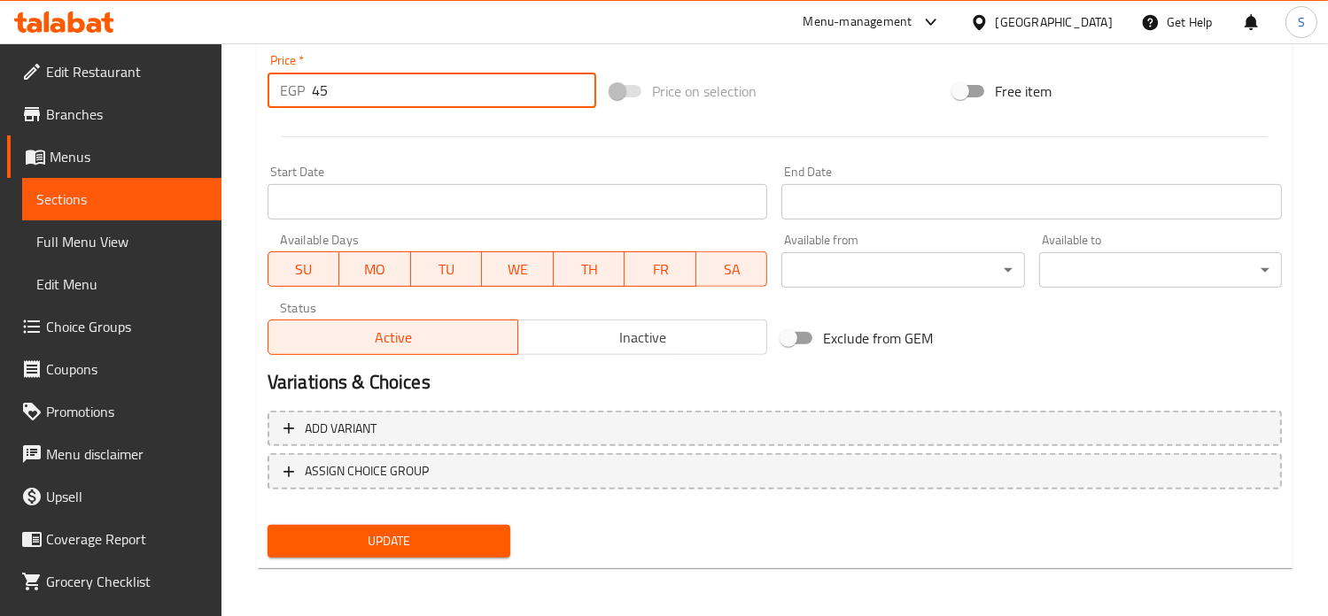
click at [267, 525] on button "Update" at bounding box center [388, 541] width 243 height 33
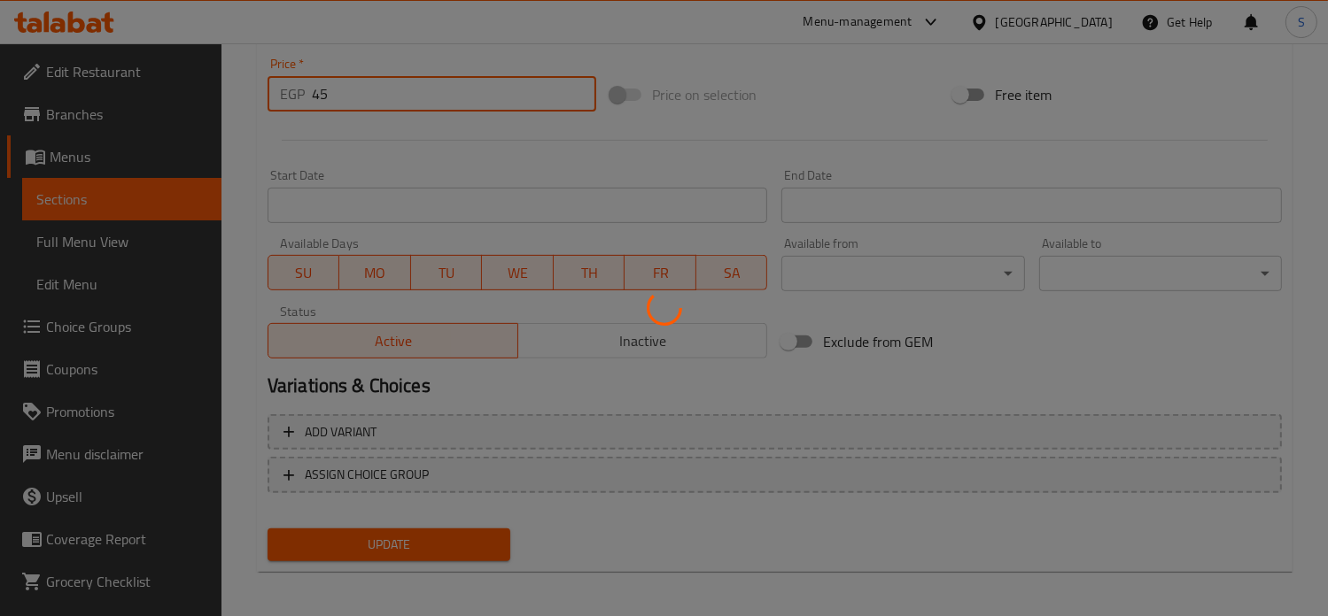
scroll to position [0, 0]
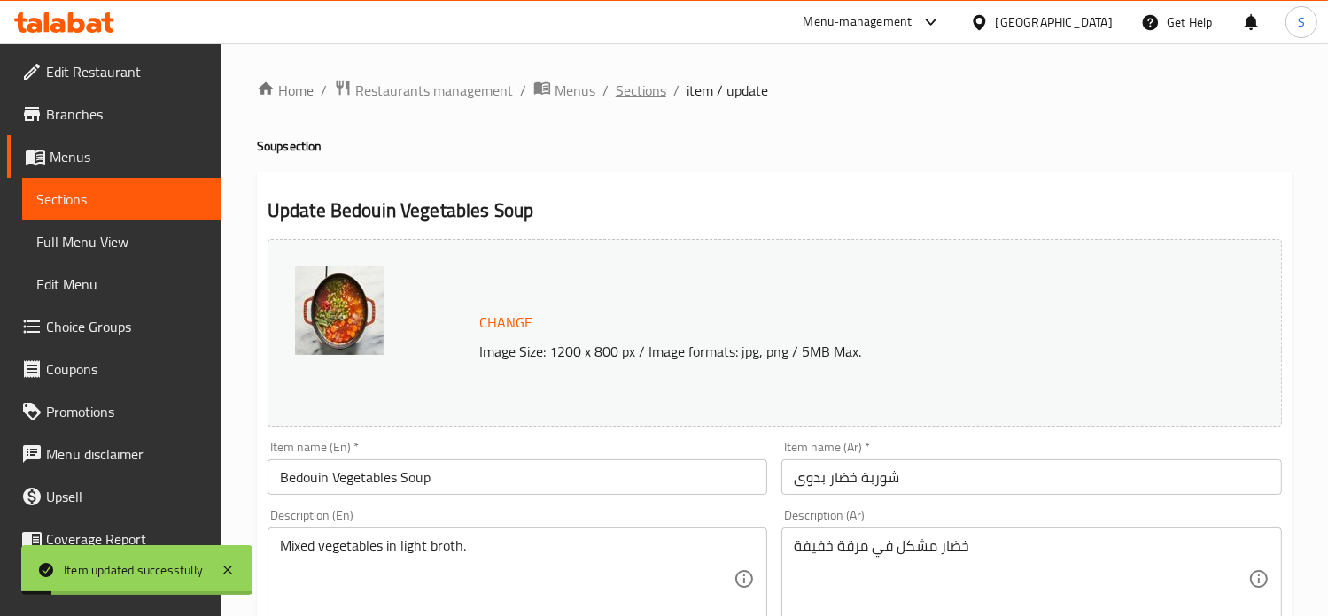
click at [621, 97] on span "Sections" at bounding box center [641, 90] width 50 height 21
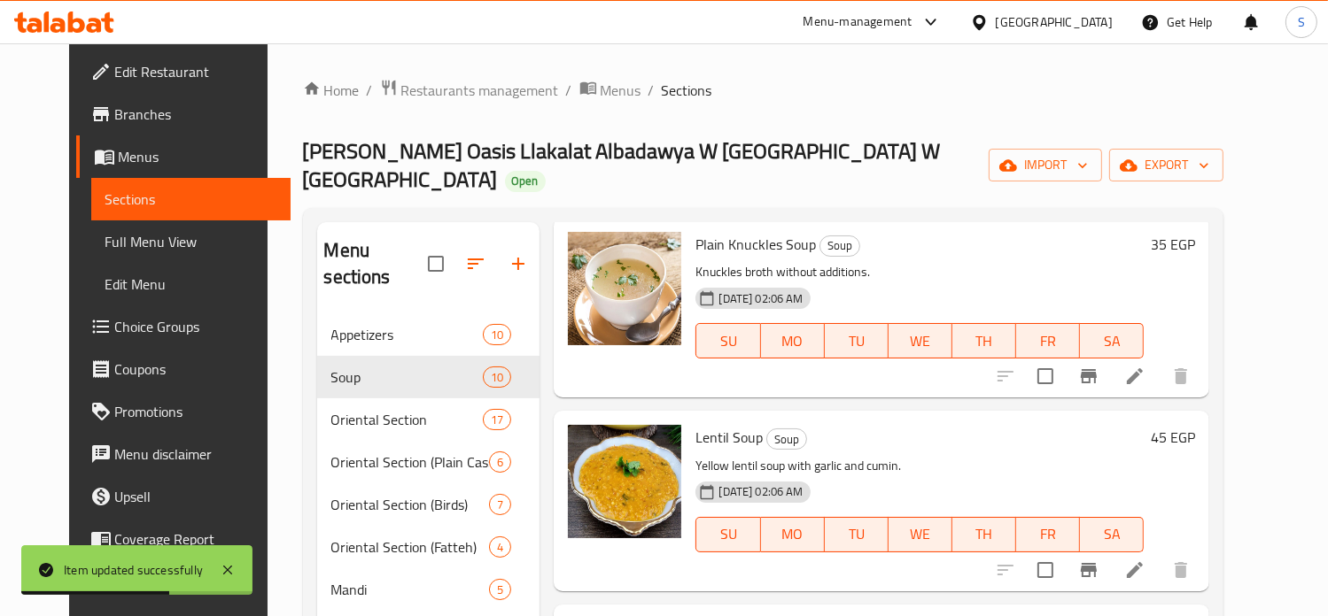
scroll to position [842, 0]
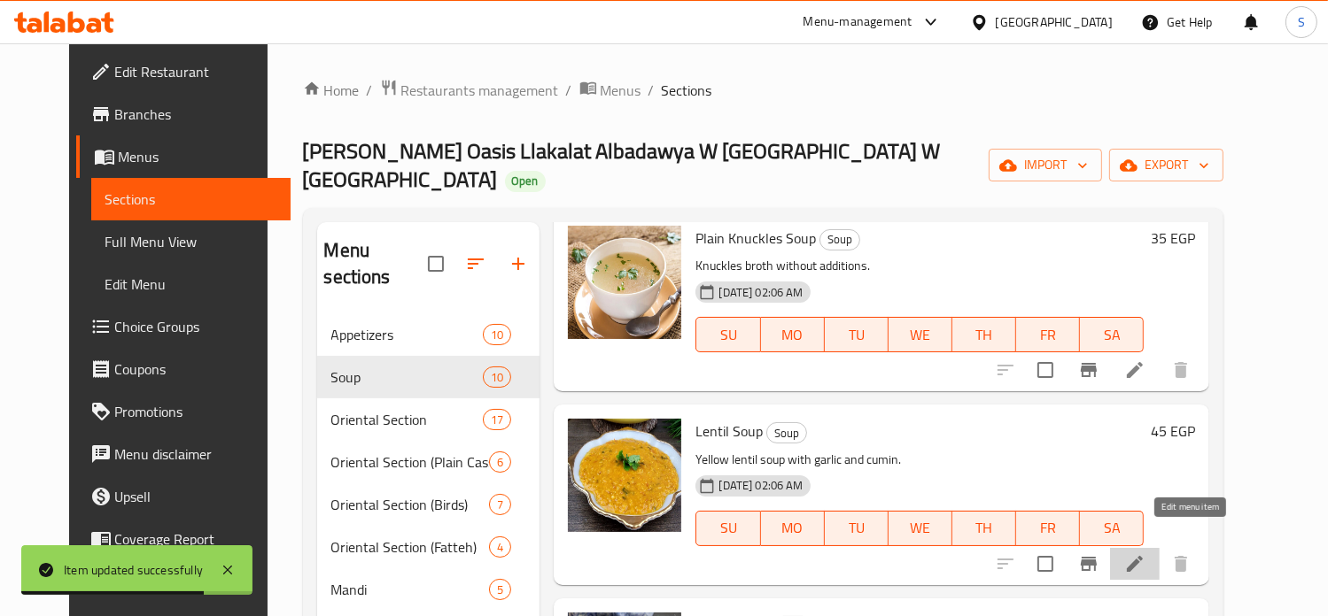
click at [1142, 556] on icon at bounding box center [1135, 564] width 16 height 16
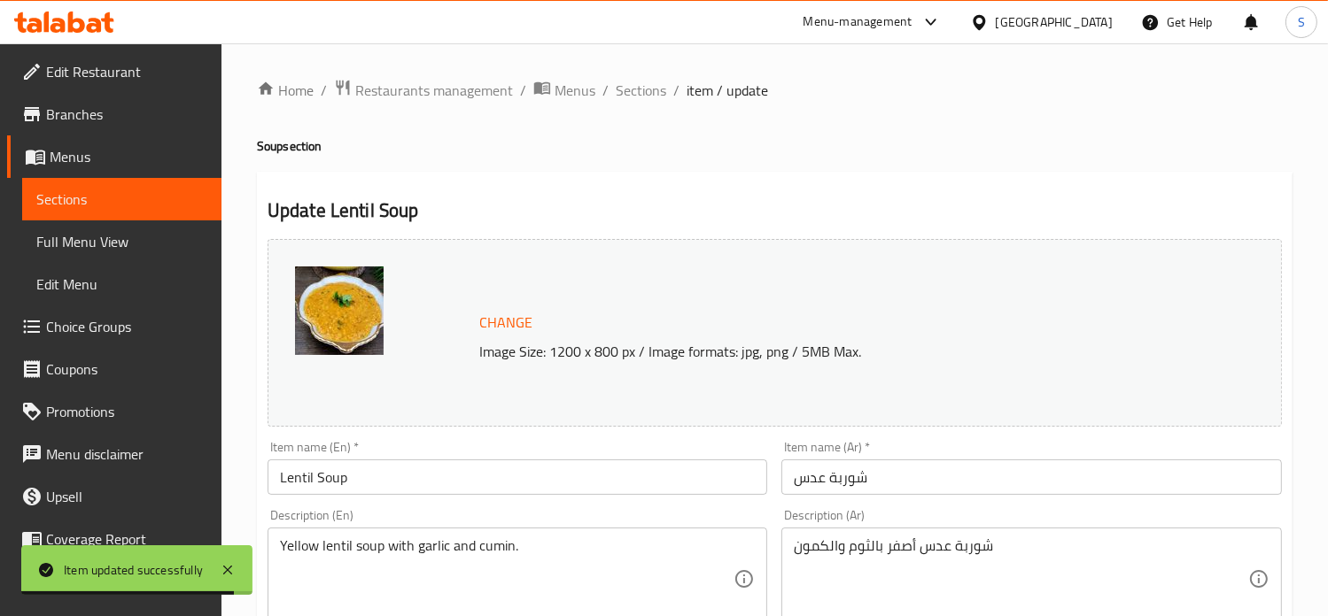
scroll to position [659, 0]
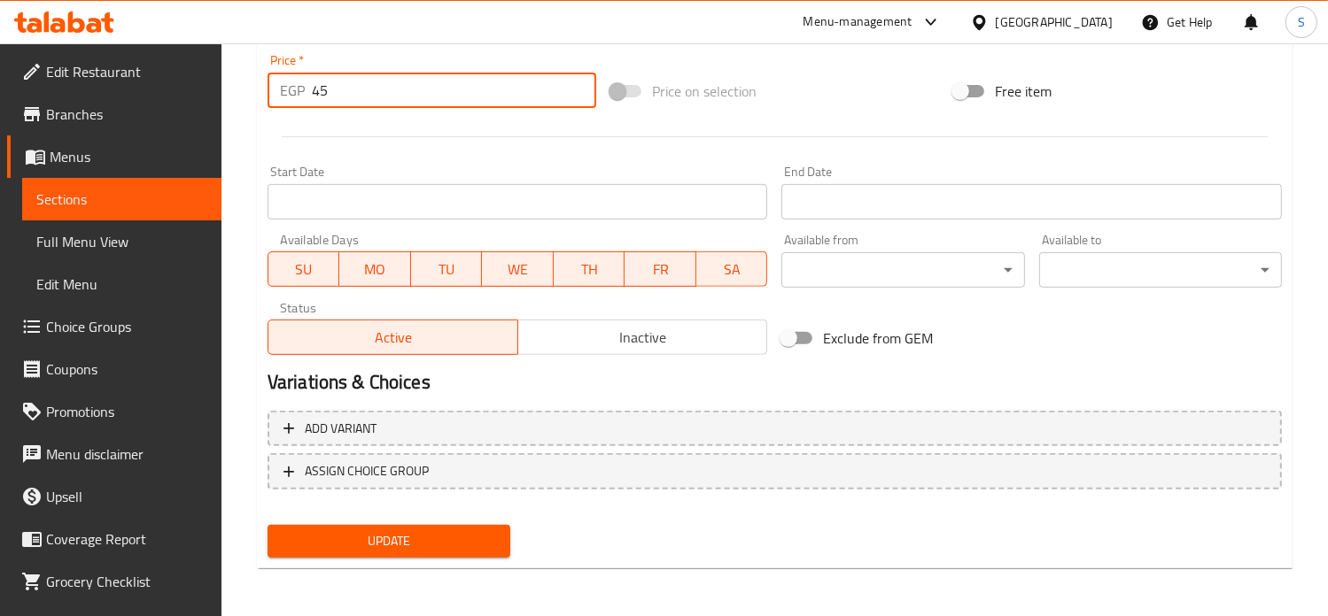
click at [318, 90] on input "45" at bounding box center [454, 90] width 284 height 35
type input "60"
click at [267, 525] on button "Update" at bounding box center [388, 541] width 243 height 33
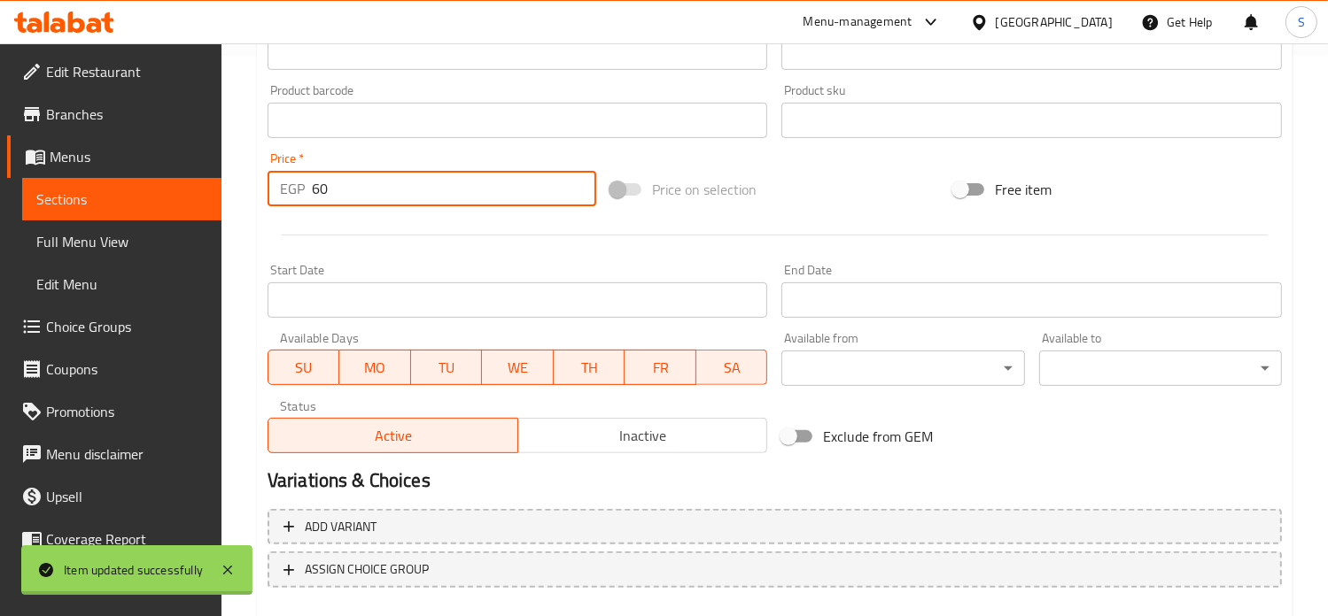
scroll to position [0, 0]
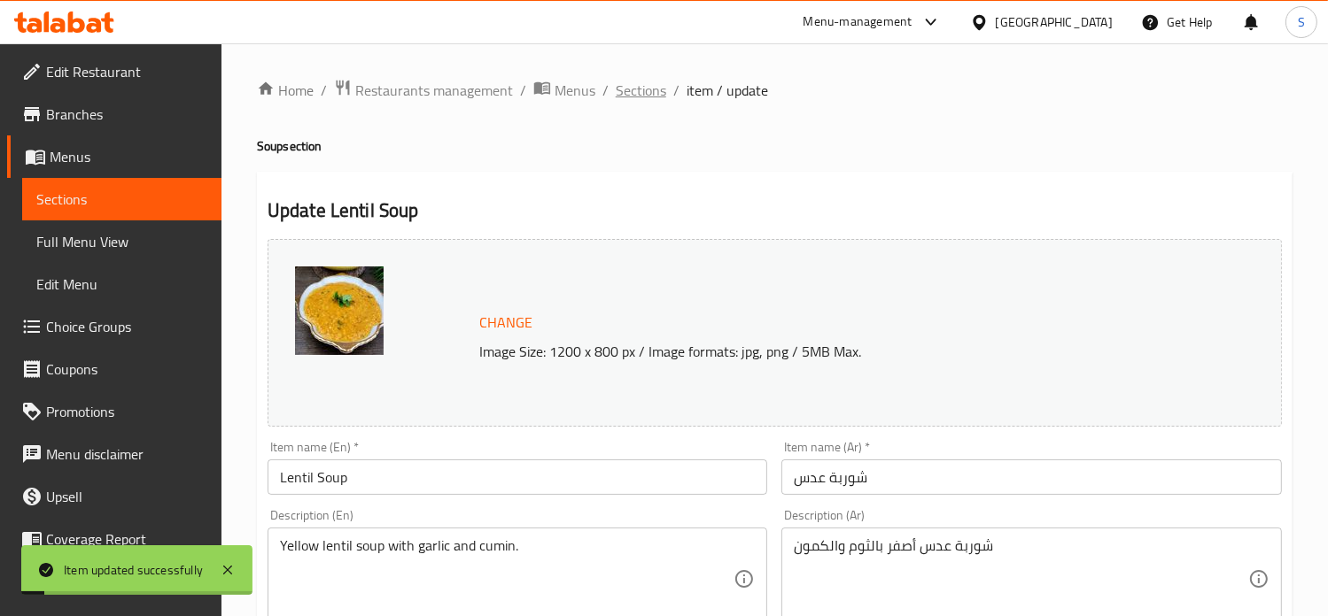
click at [633, 88] on span "Sections" at bounding box center [641, 90] width 50 height 21
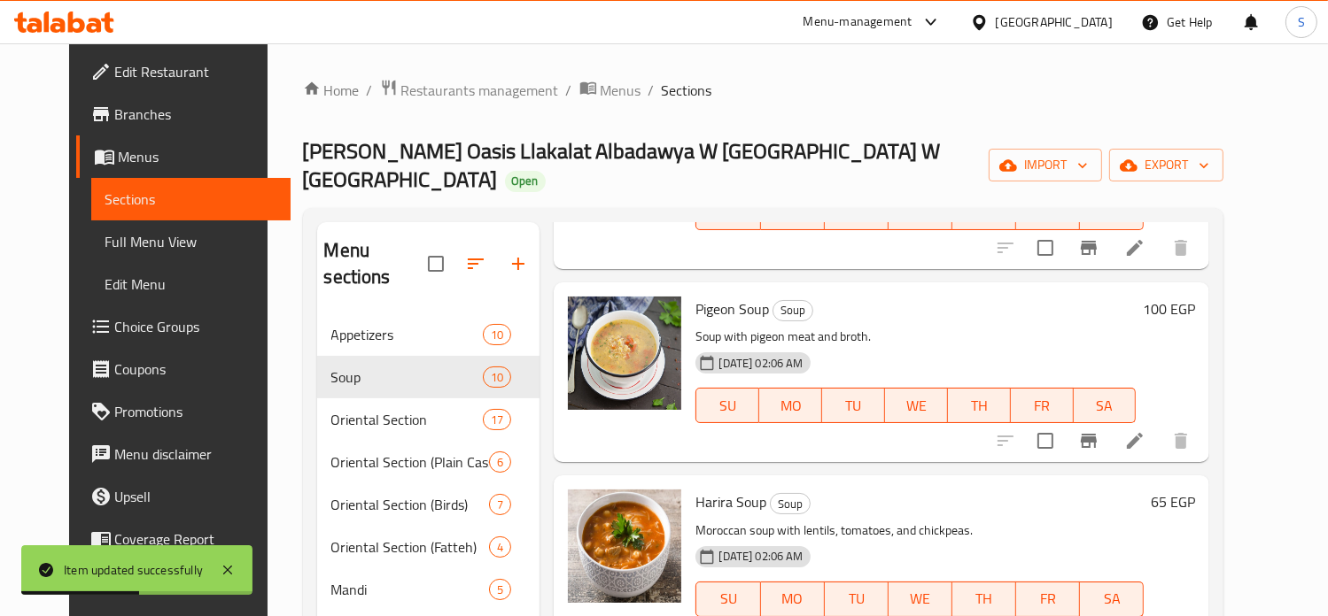
scroll to position [136, 0]
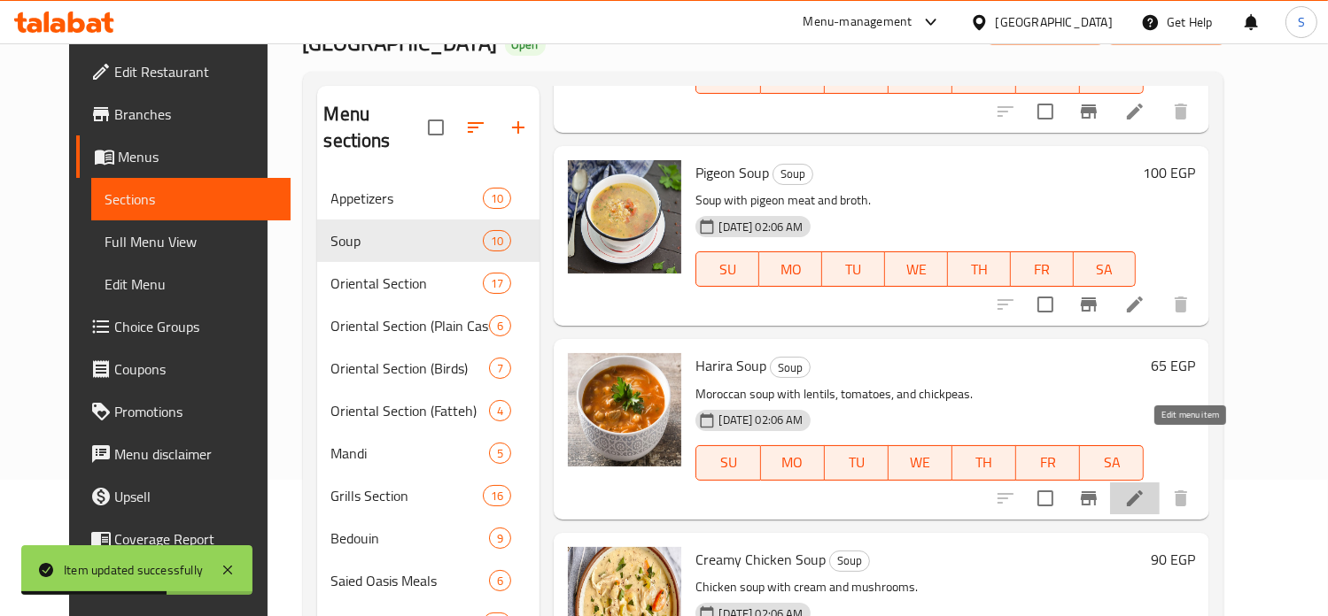
click at [1145, 488] on icon at bounding box center [1134, 498] width 21 height 21
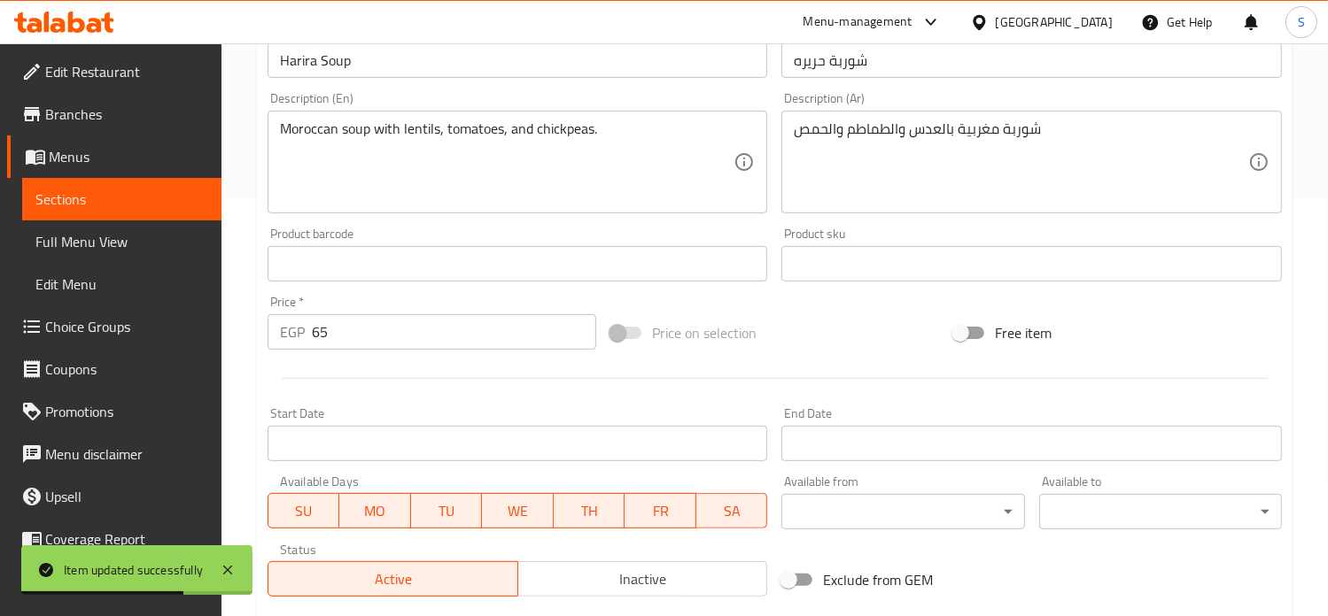
scroll to position [659, 0]
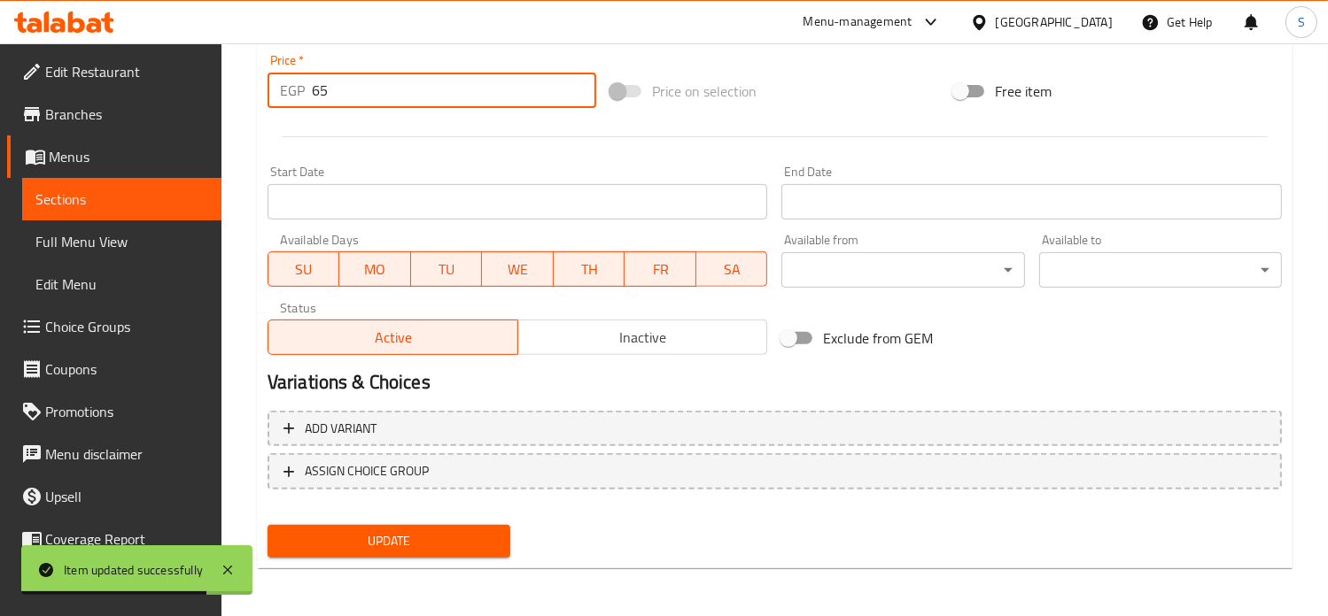
click at [338, 78] on input "65" at bounding box center [454, 90] width 284 height 35
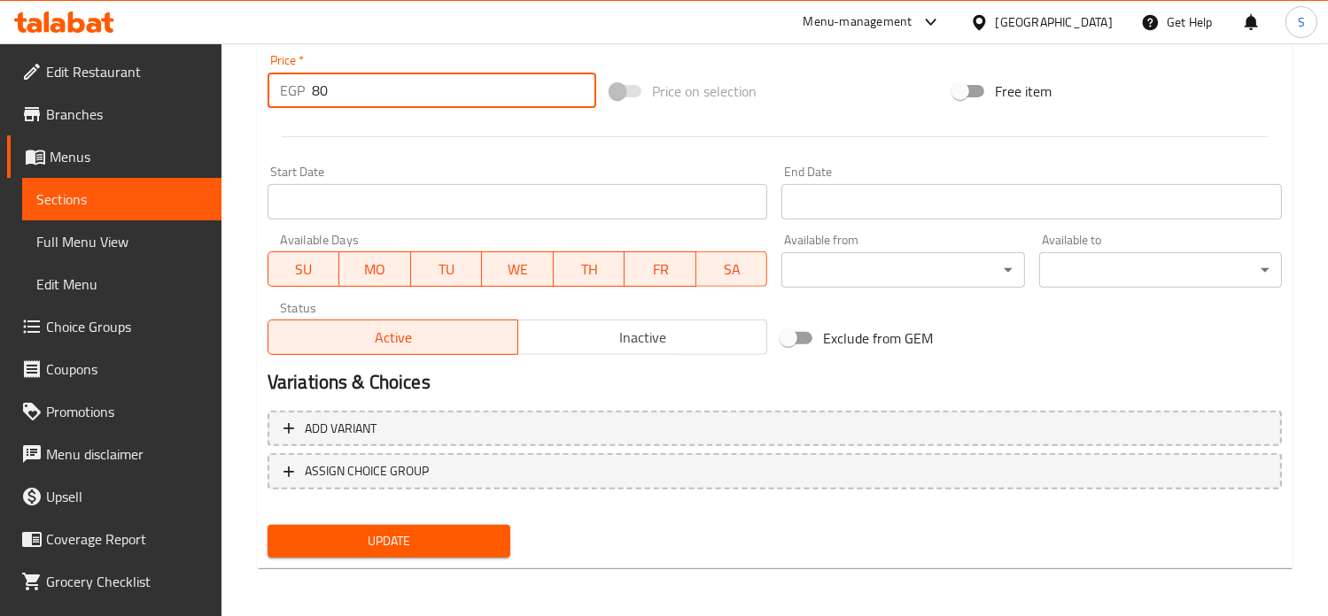
type input "80"
click at [267, 525] on button "Update" at bounding box center [388, 541] width 243 height 33
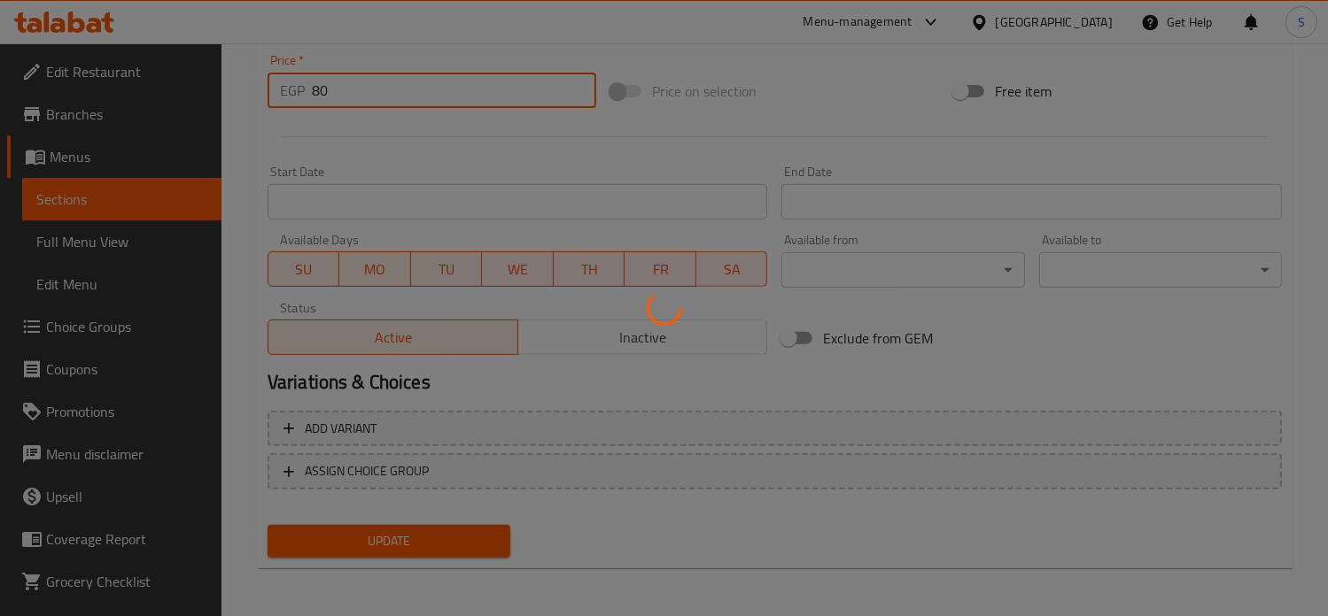
scroll to position [0, 0]
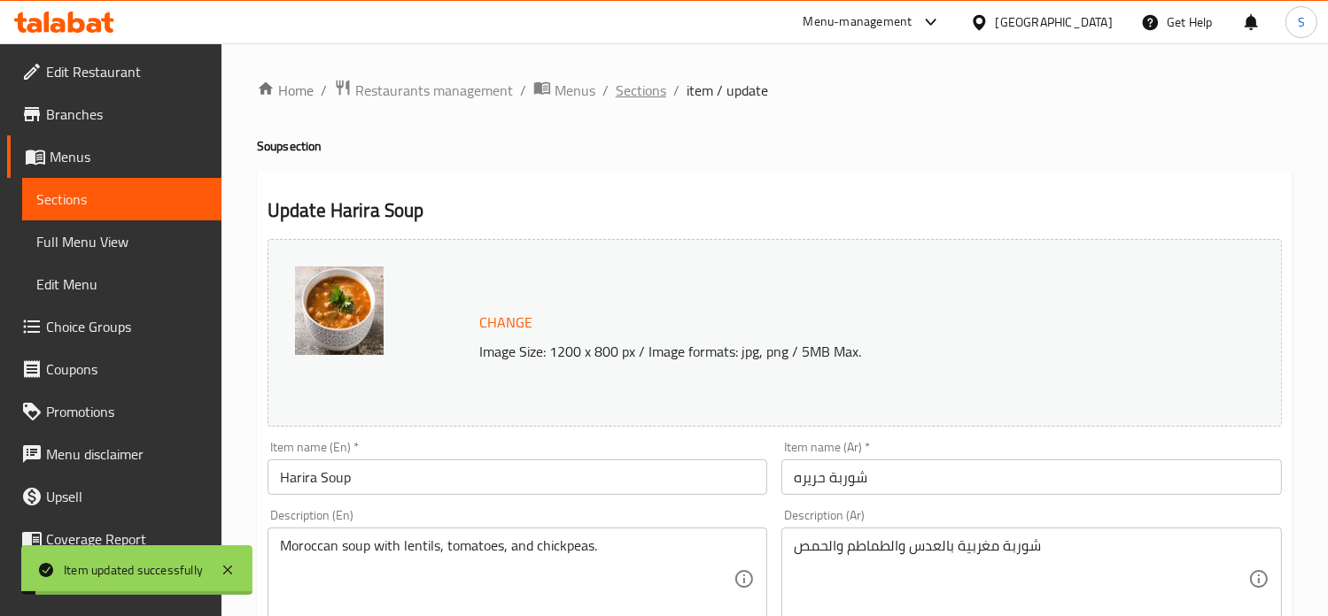
click at [631, 89] on span "Sections" at bounding box center [641, 90] width 50 height 21
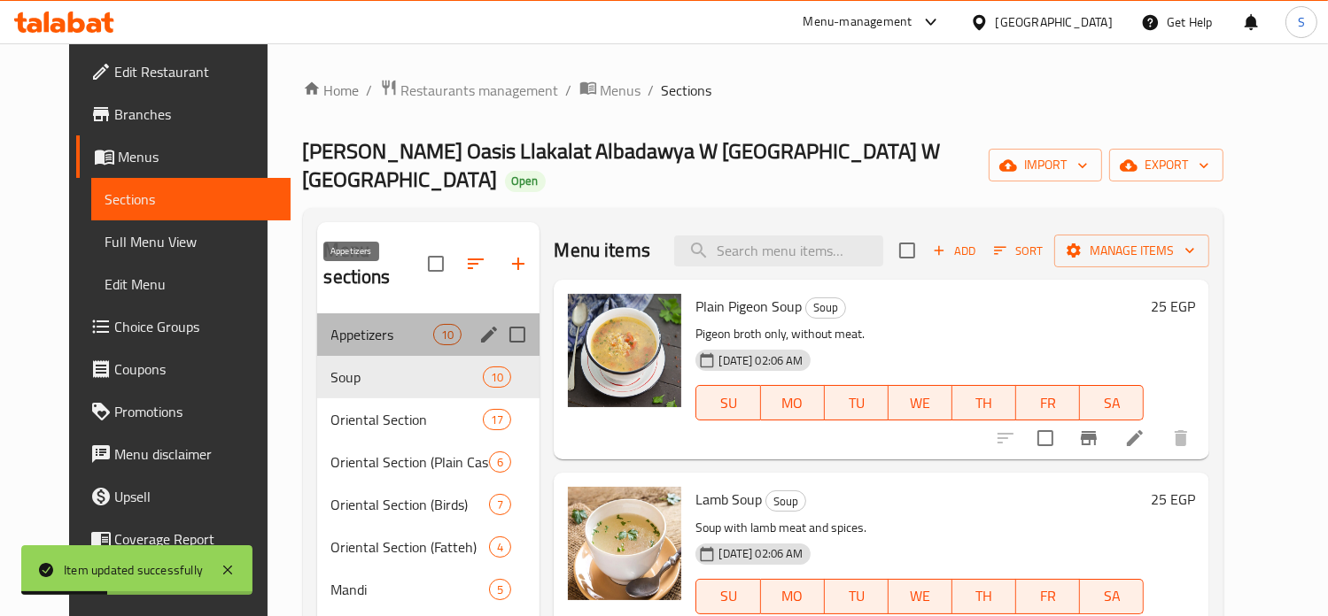
click at [377, 324] on span "Appetizers" at bounding box center [382, 334] width 103 height 21
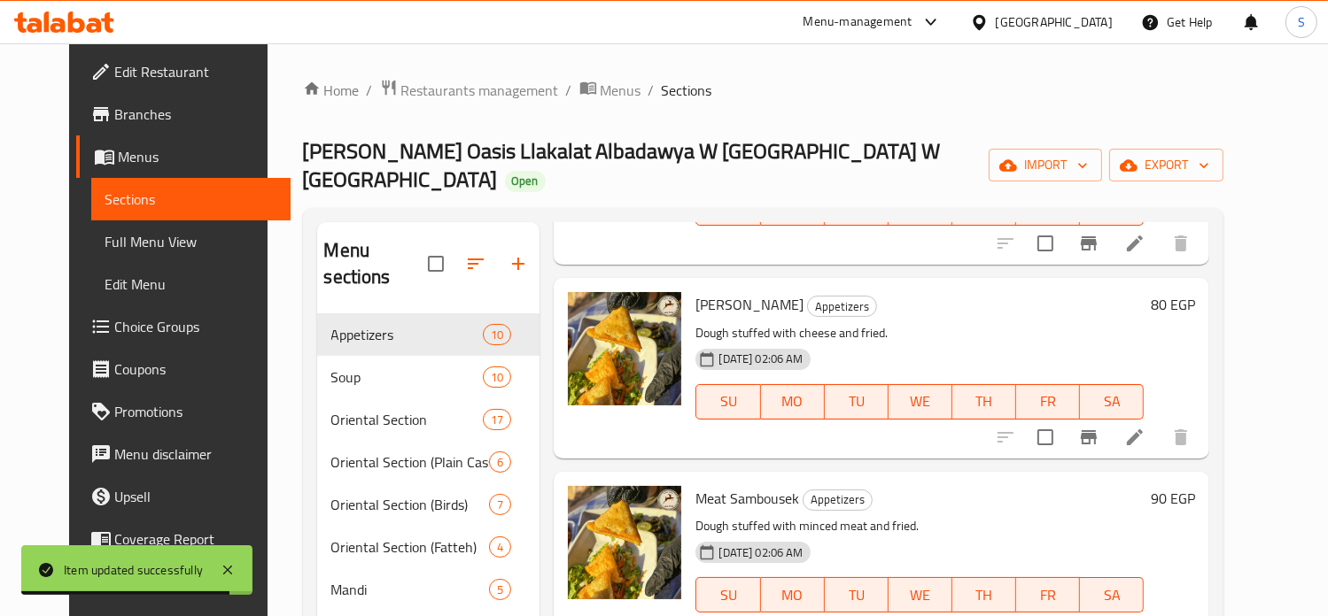
scroll to position [314, 0]
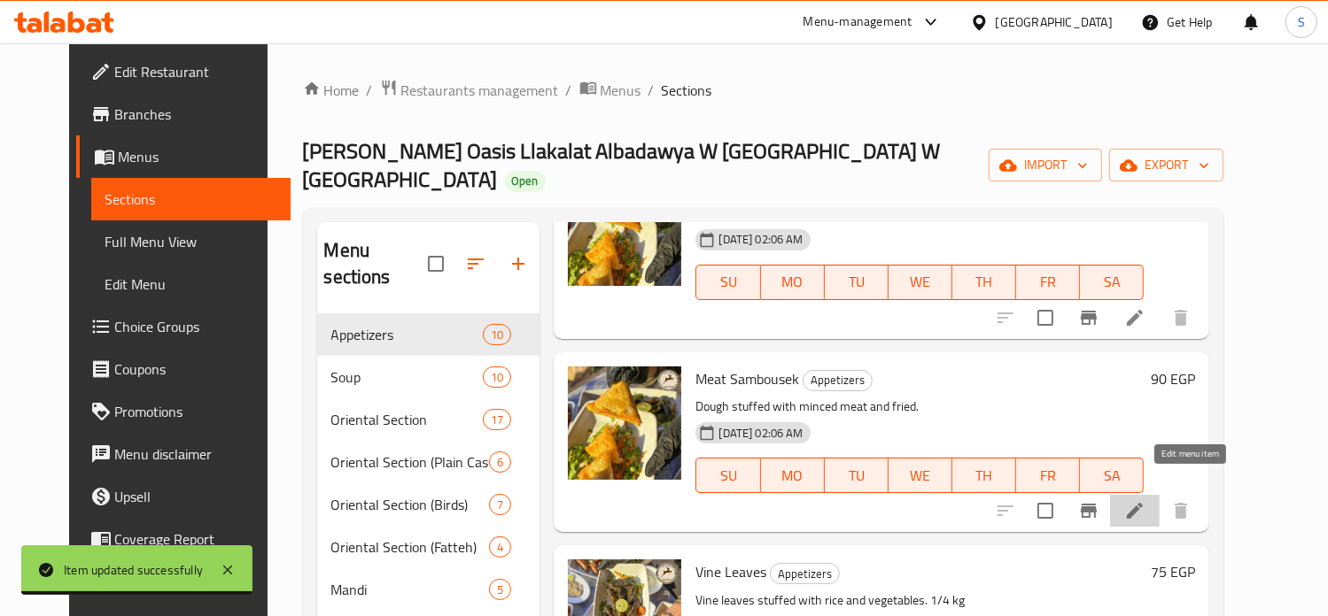
click at [1145, 500] on icon at bounding box center [1134, 510] width 21 height 21
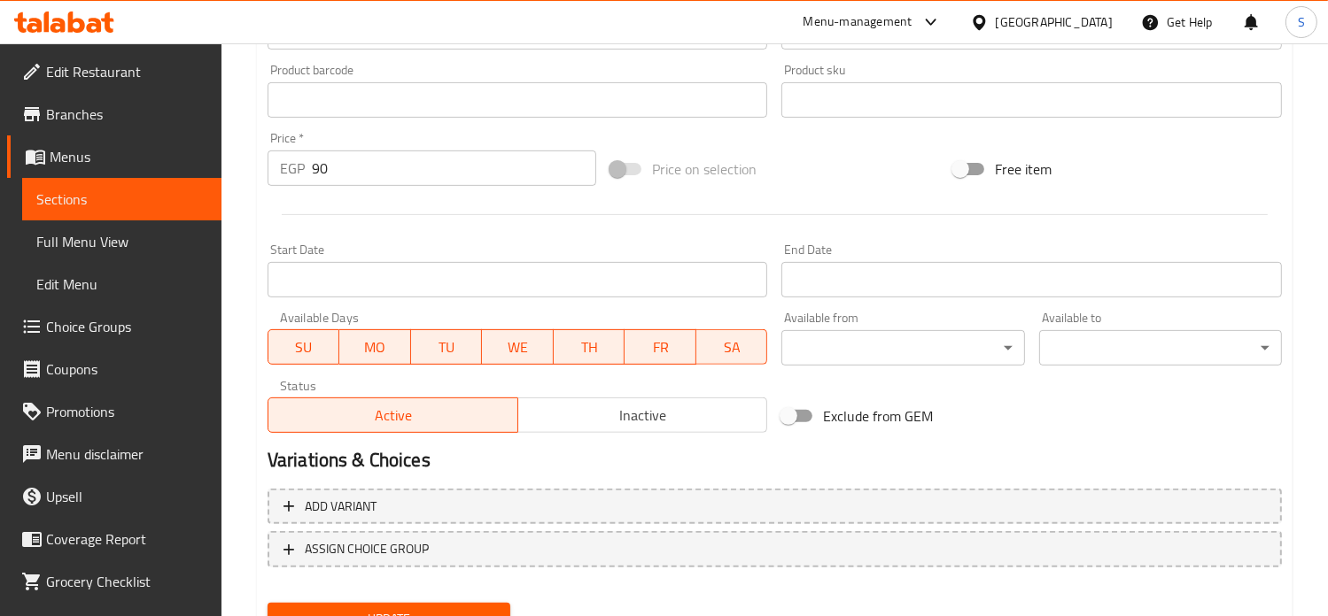
scroll to position [659, 0]
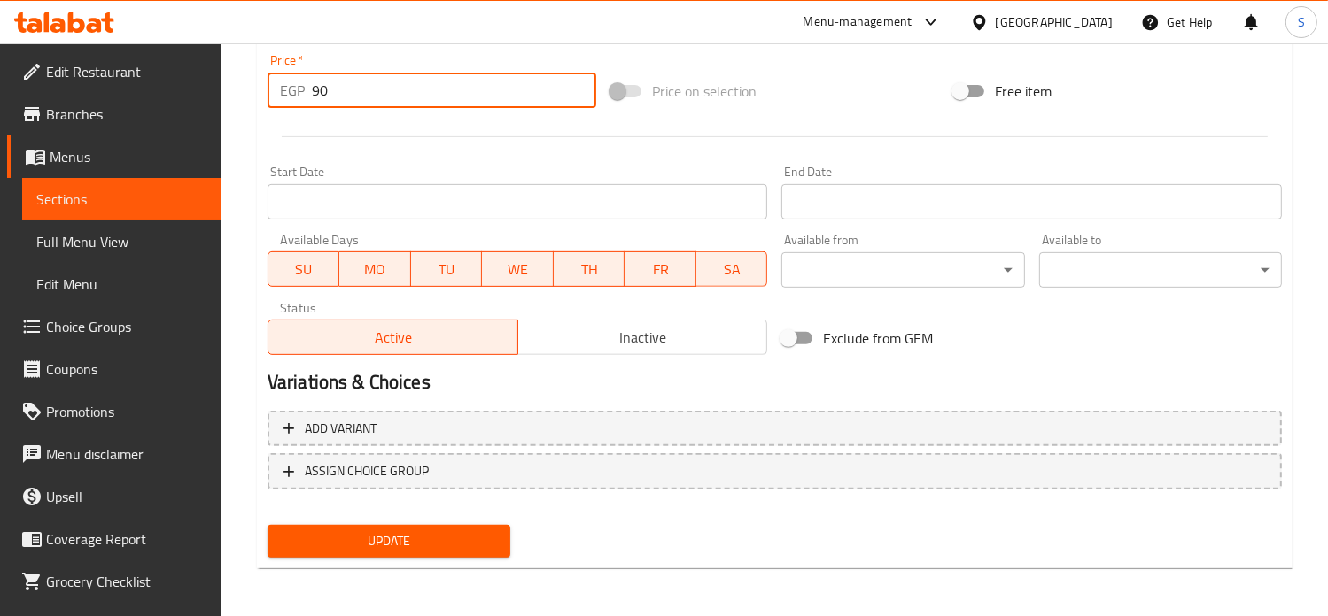
click at [374, 91] on input "90" at bounding box center [454, 90] width 284 height 35
type input "99"
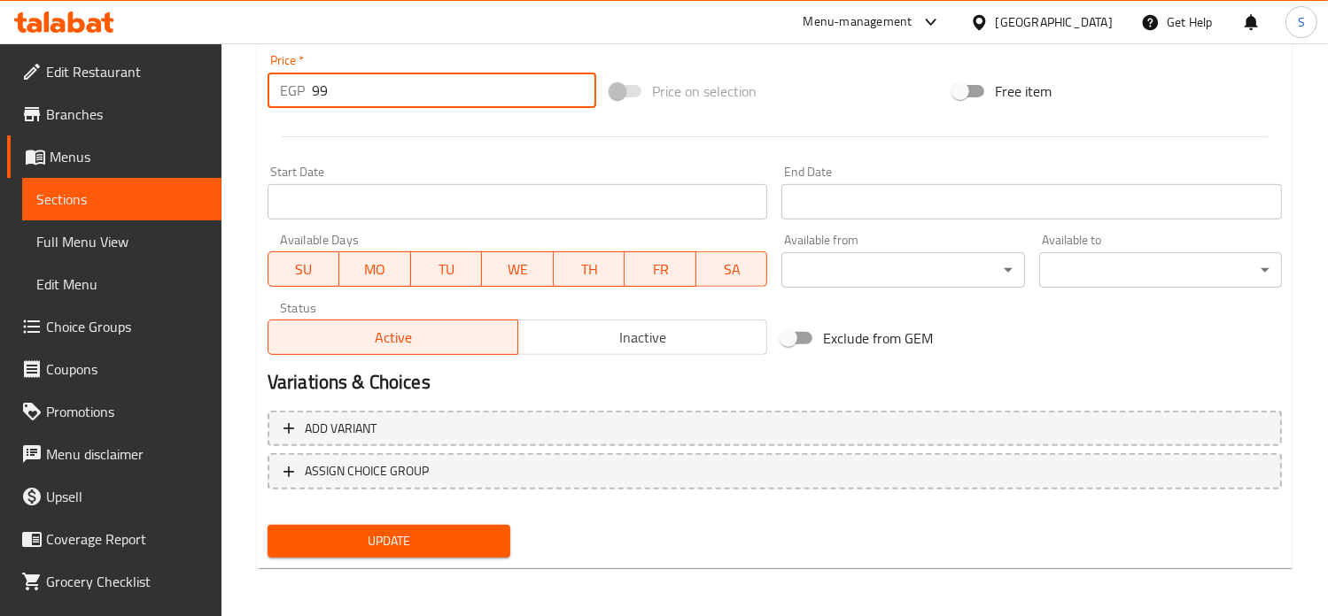
click at [267, 525] on button "Update" at bounding box center [388, 541] width 243 height 33
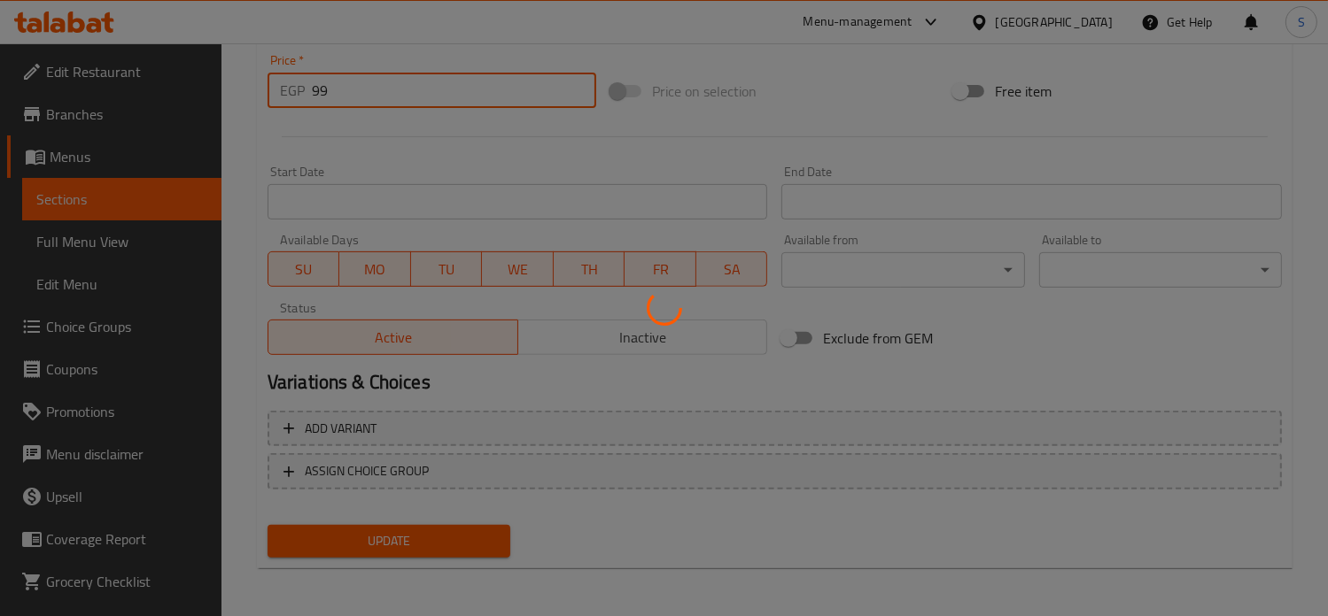
scroll to position [0, 0]
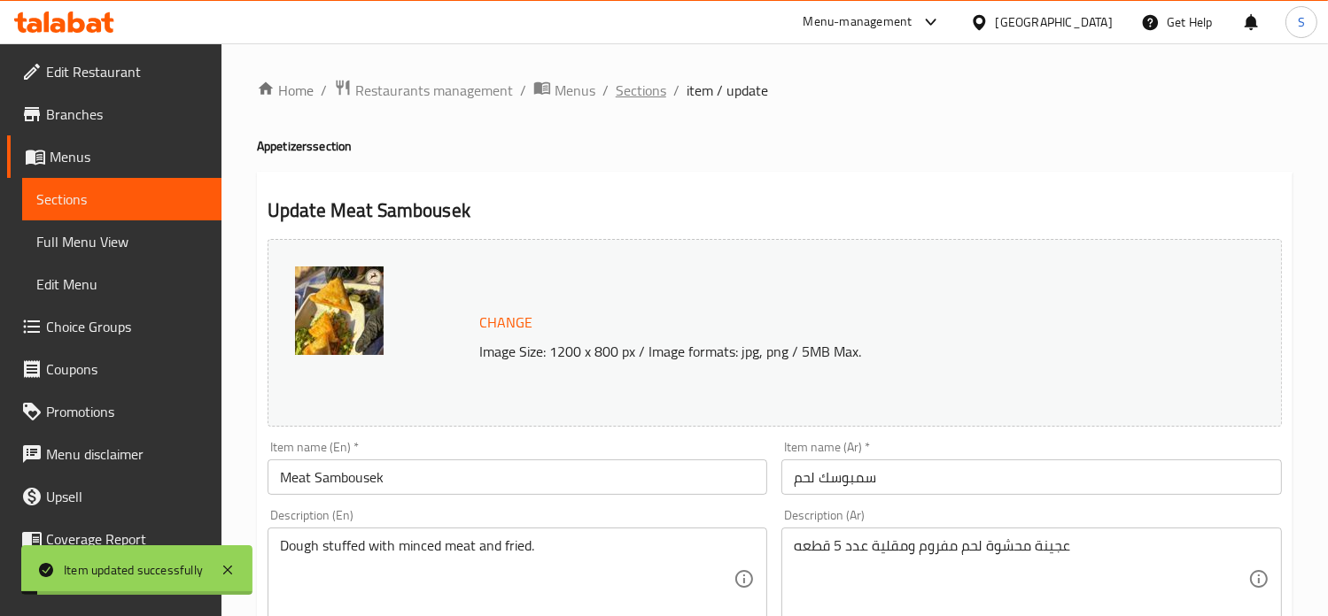
click at [630, 84] on span "Sections" at bounding box center [641, 90] width 50 height 21
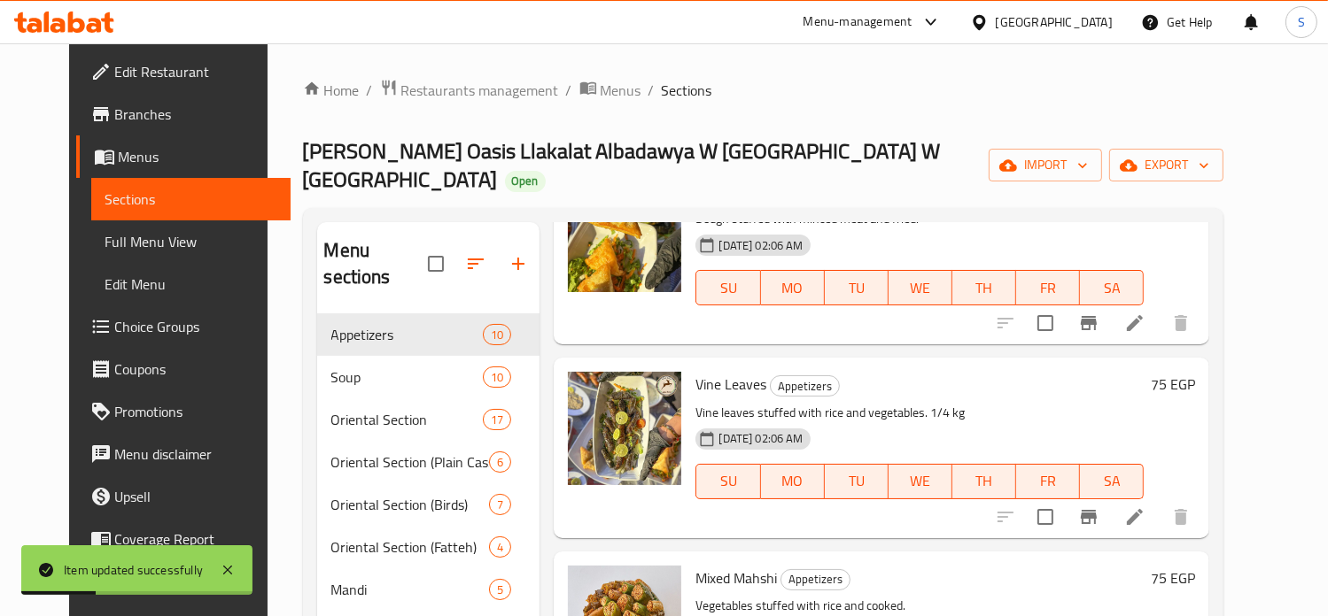
scroll to position [553, 0]
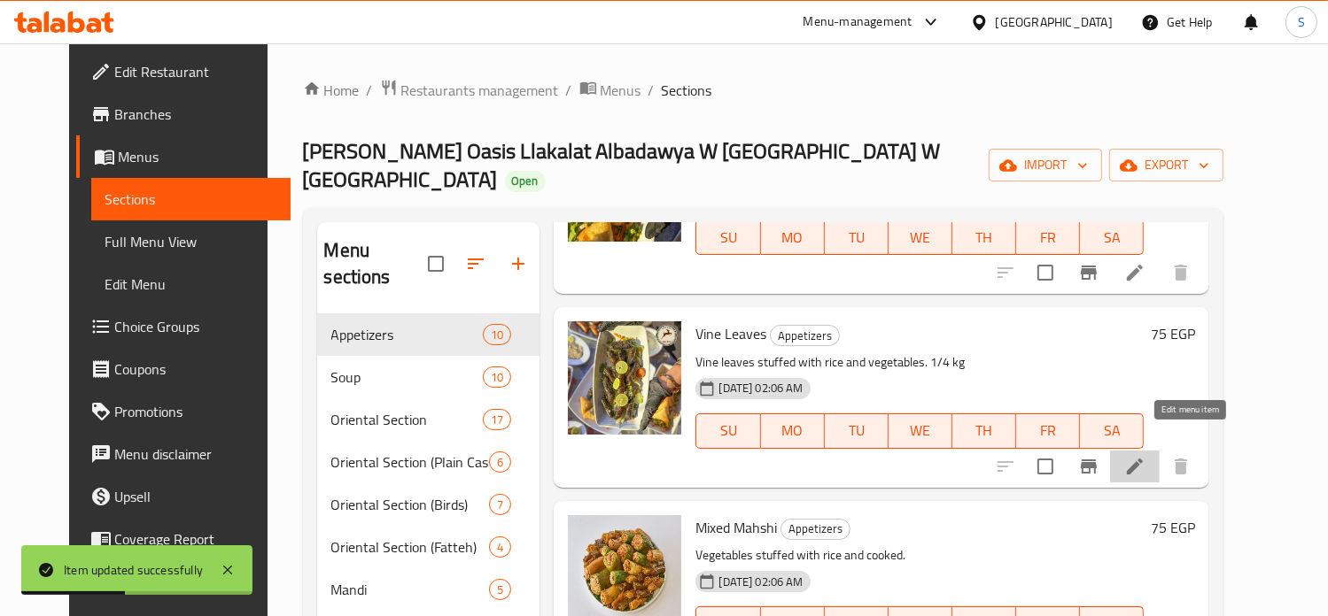
click at [1142, 459] on icon at bounding box center [1135, 467] width 16 height 16
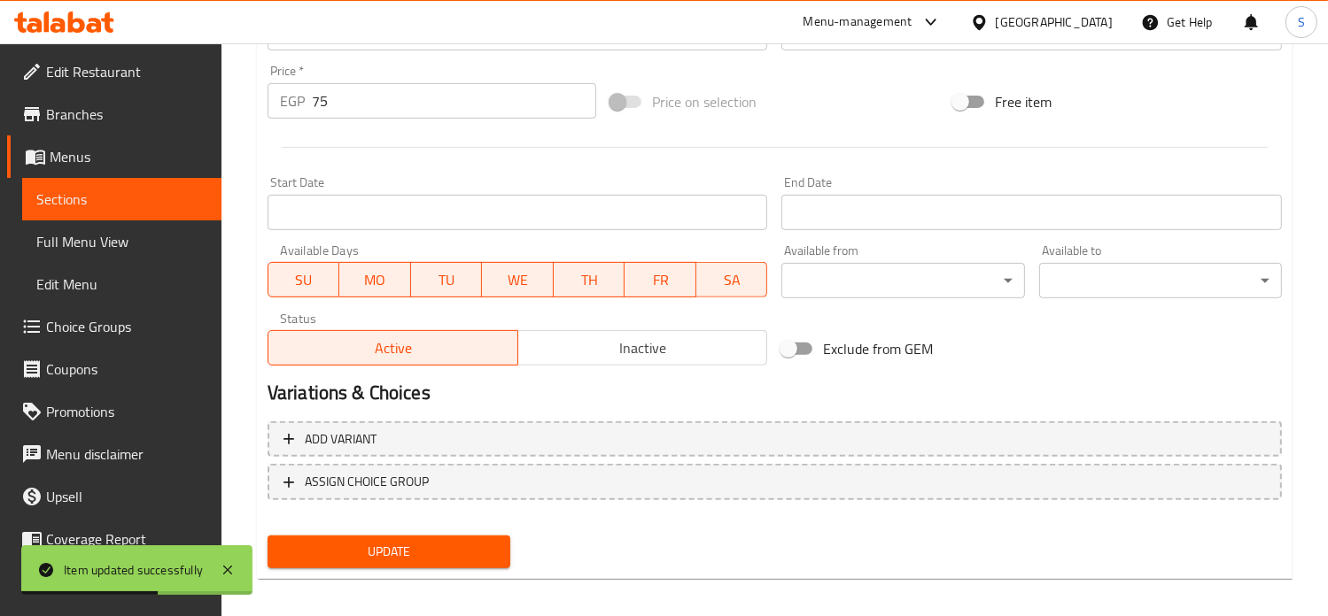
scroll to position [659, 0]
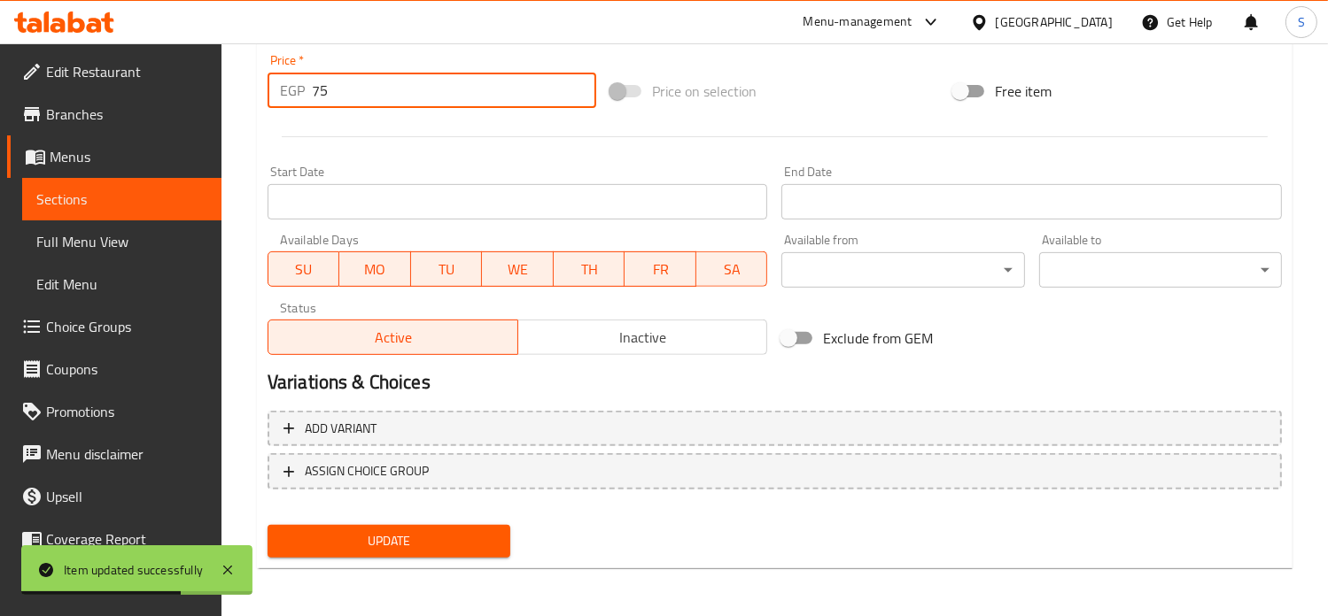
click at [337, 100] on input "75" at bounding box center [454, 90] width 284 height 35
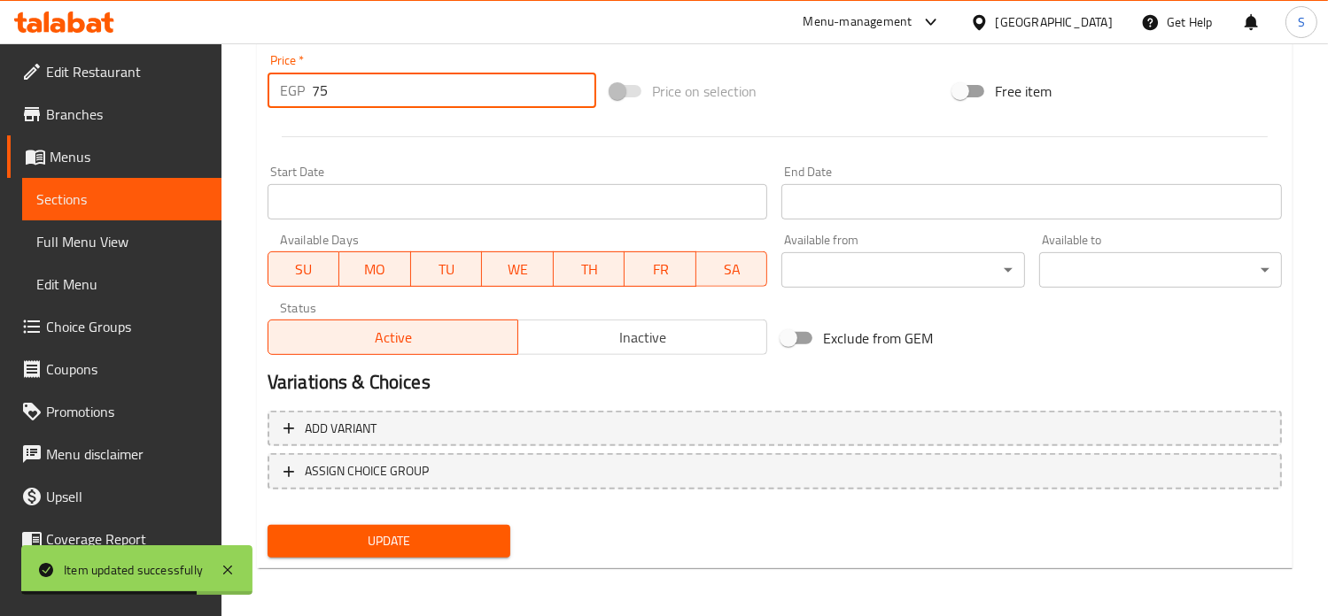
click at [337, 100] on input "75" at bounding box center [454, 90] width 284 height 35
type input "80"
click at [267, 525] on button "Update" at bounding box center [388, 541] width 243 height 33
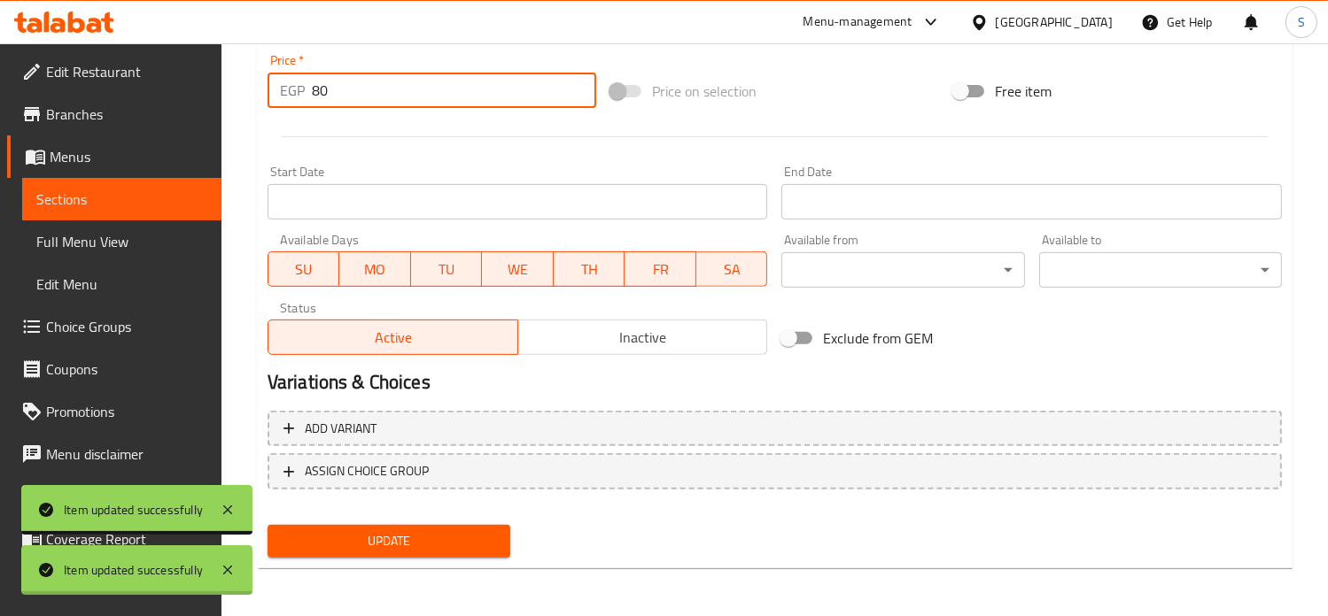
scroll to position [0, 0]
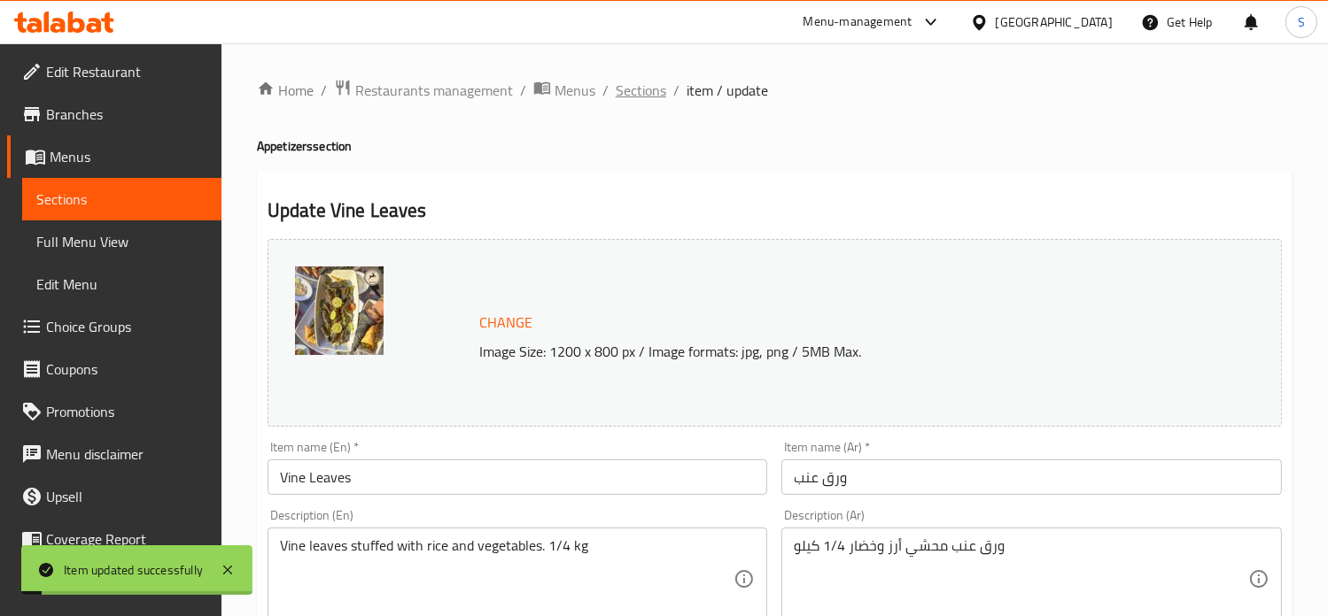
click at [636, 91] on span "Sections" at bounding box center [641, 90] width 50 height 21
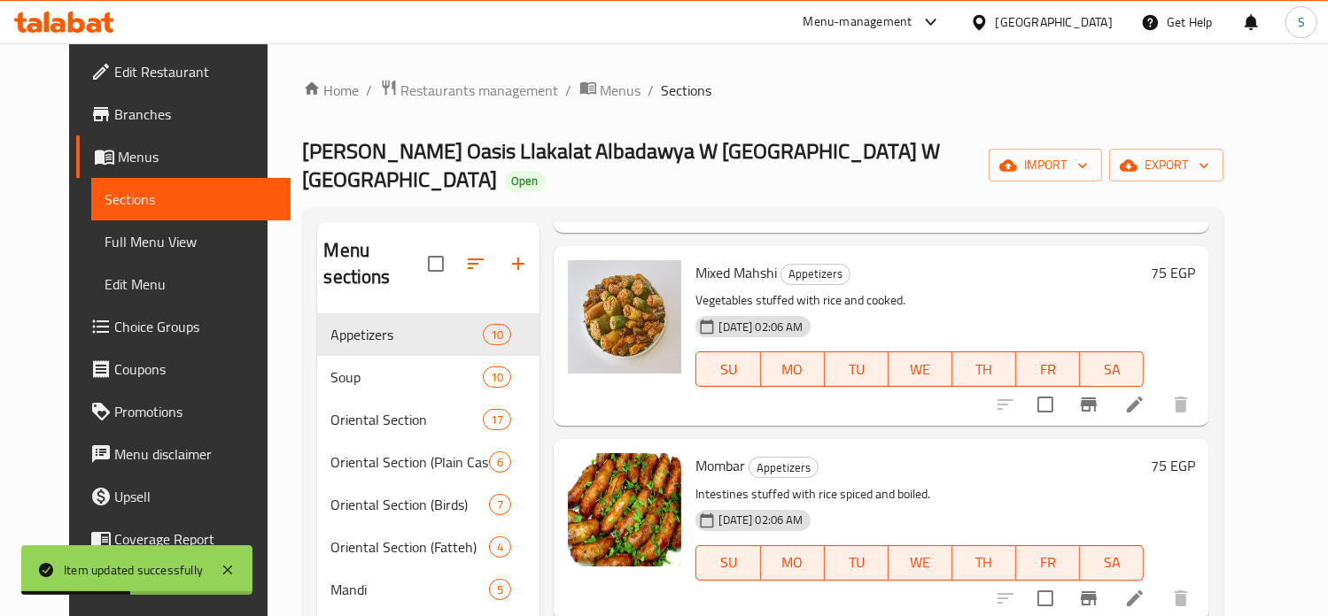
scroll to position [808, 0]
click at [1159, 392] on li at bounding box center [1135, 405] width 50 height 32
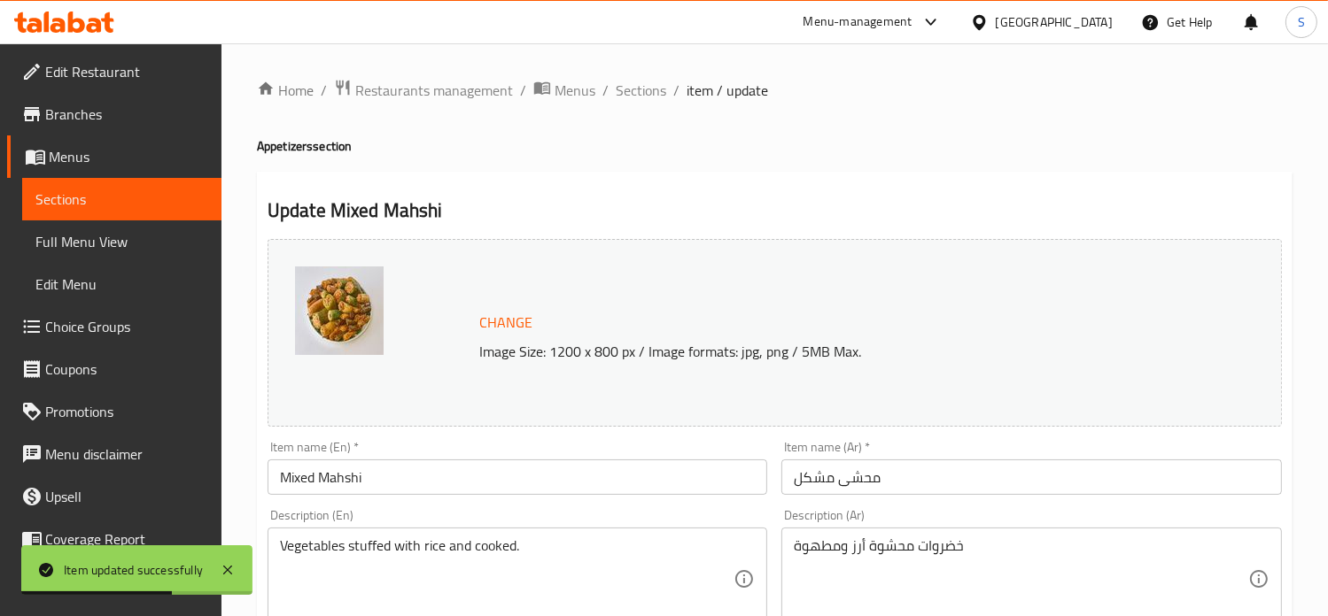
scroll to position [659, 0]
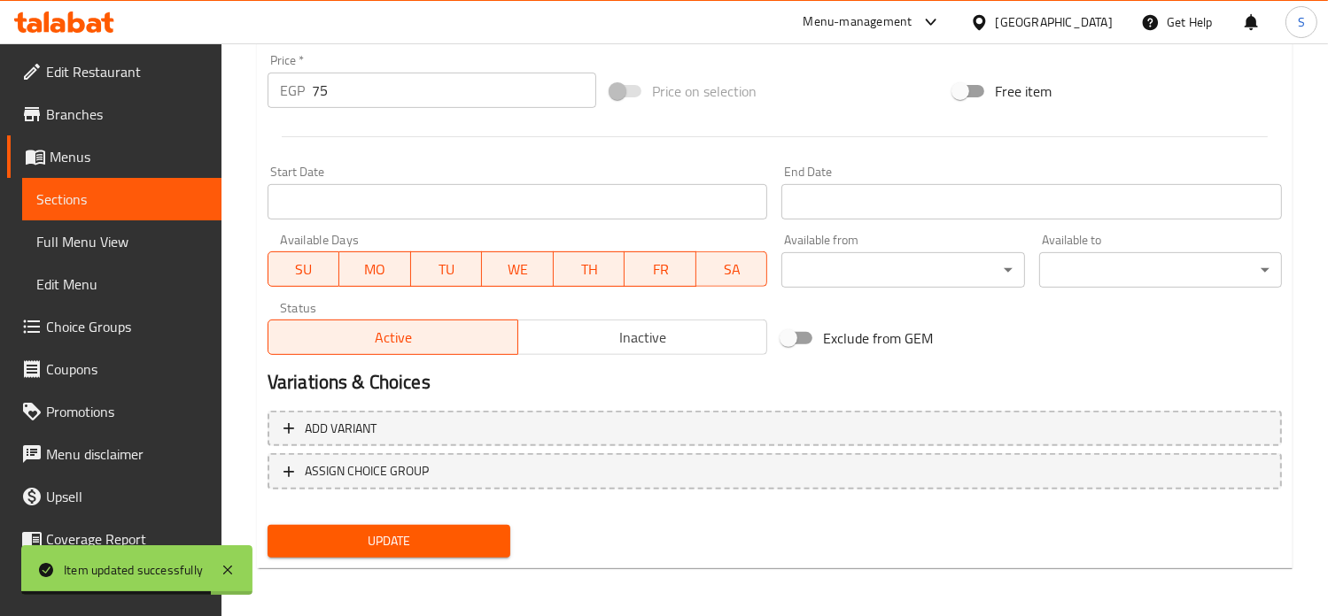
click at [328, 92] on input "75" at bounding box center [454, 90] width 284 height 35
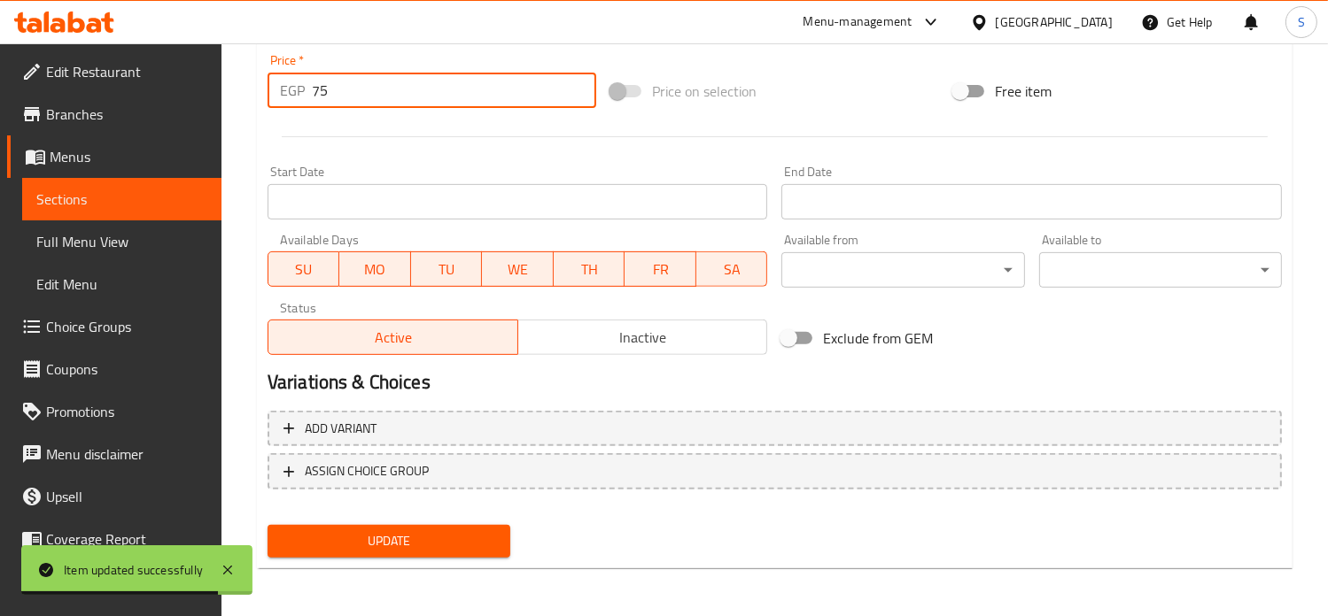
click at [328, 92] on input "75" at bounding box center [454, 90] width 284 height 35
type input "80"
click at [267, 525] on button "Update" at bounding box center [388, 541] width 243 height 33
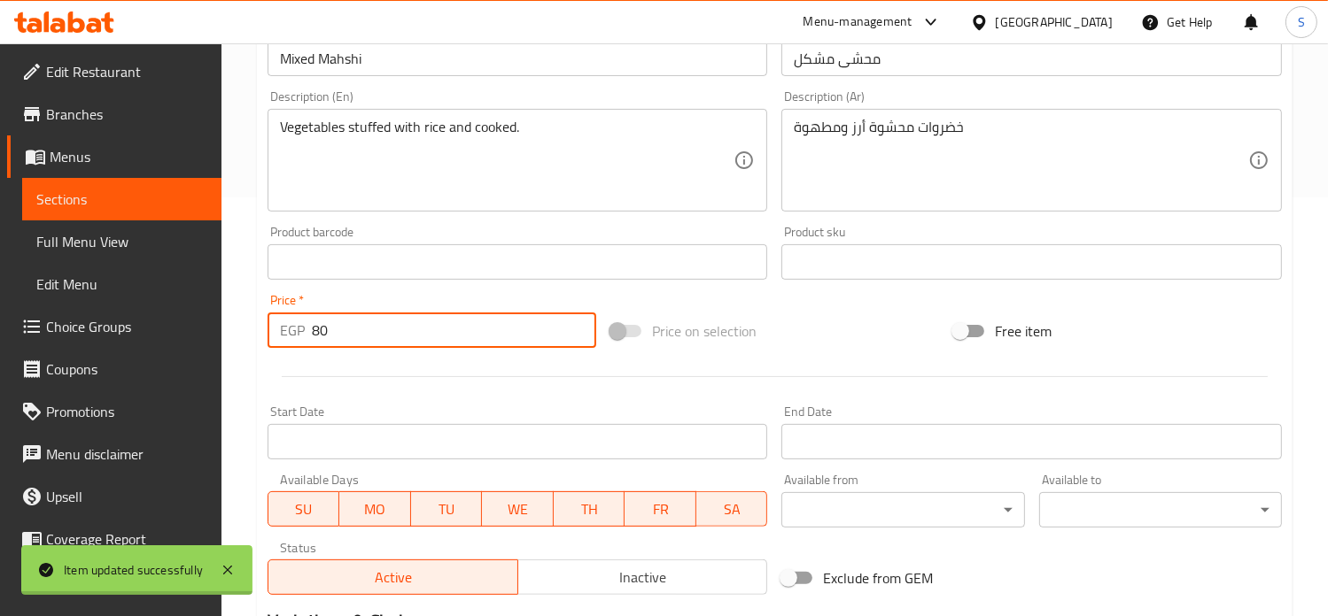
scroll to position [0, 0]
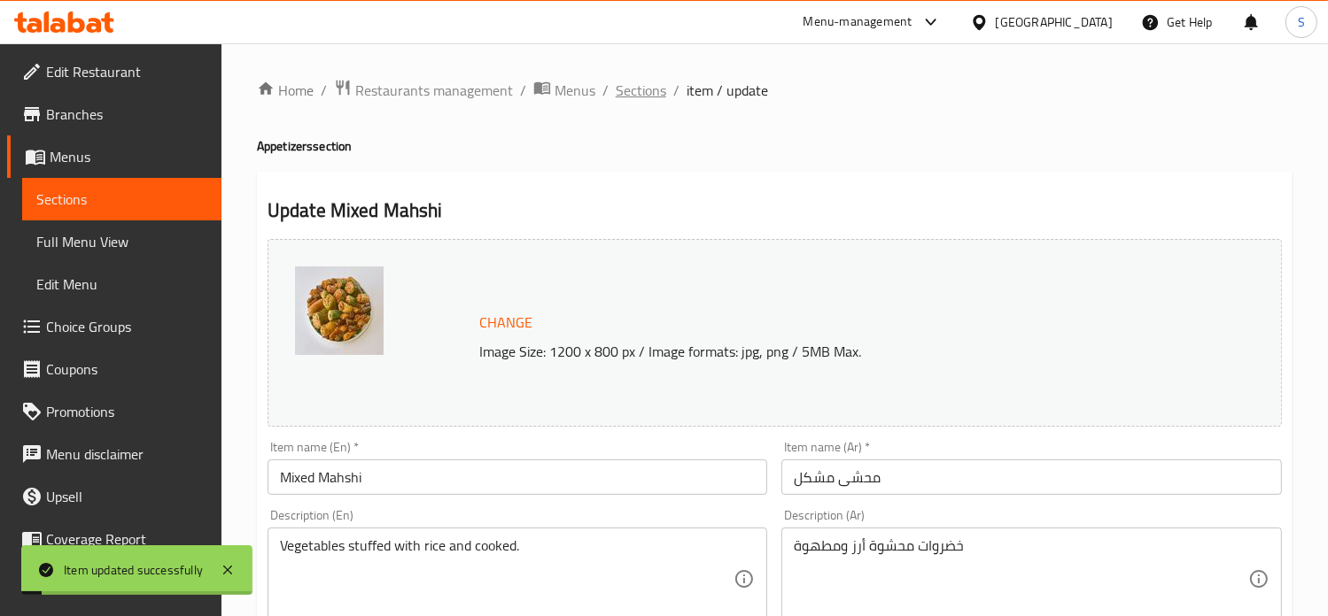
click at [641, 91] on span "Sections" at bounding box center [641, 90] width 50 height 21
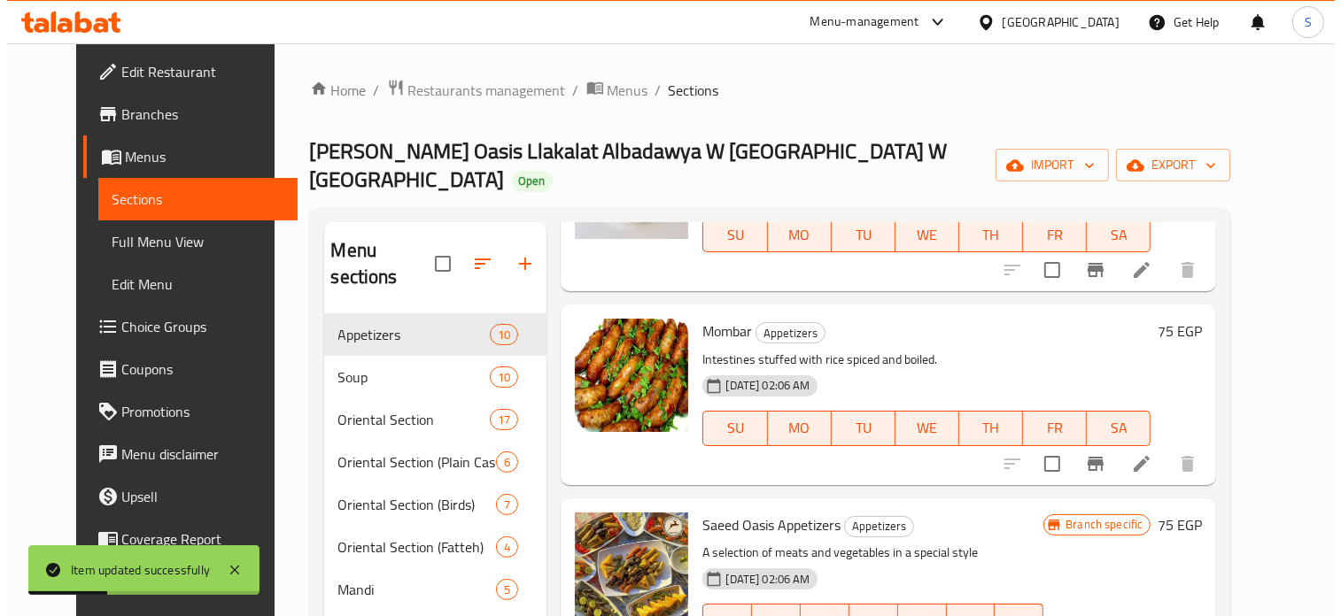
scroll to position [942, 0]
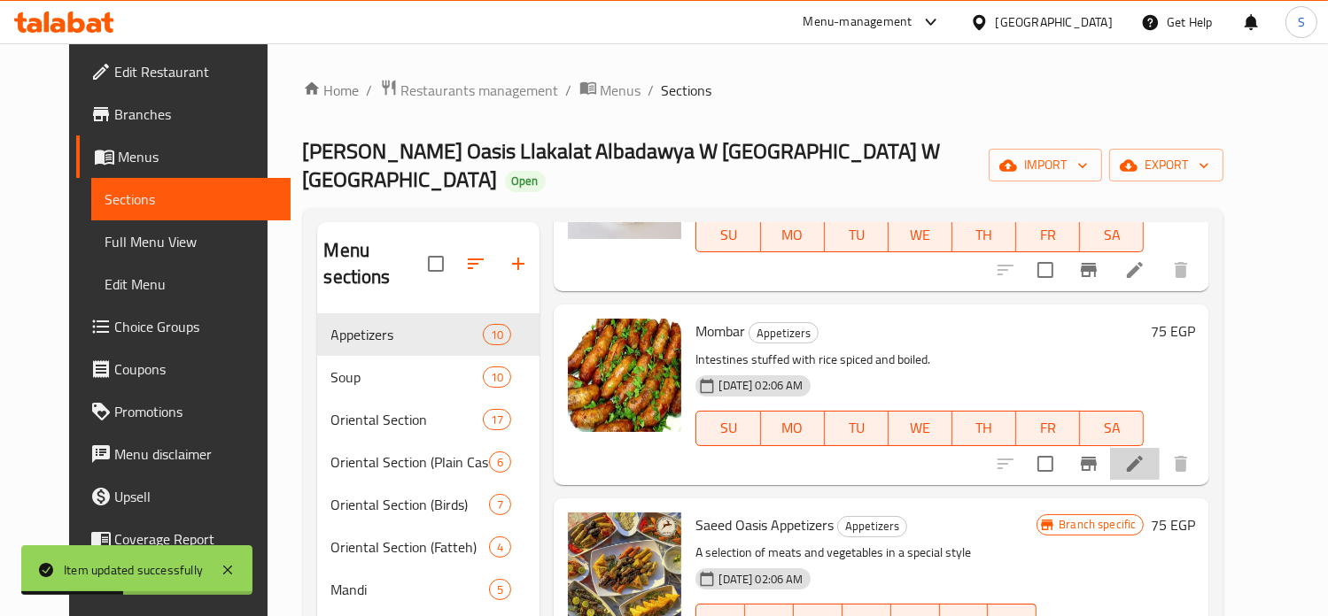
click at [1159, 449] on li at bounding box center [1135, 464] width 50 height 32
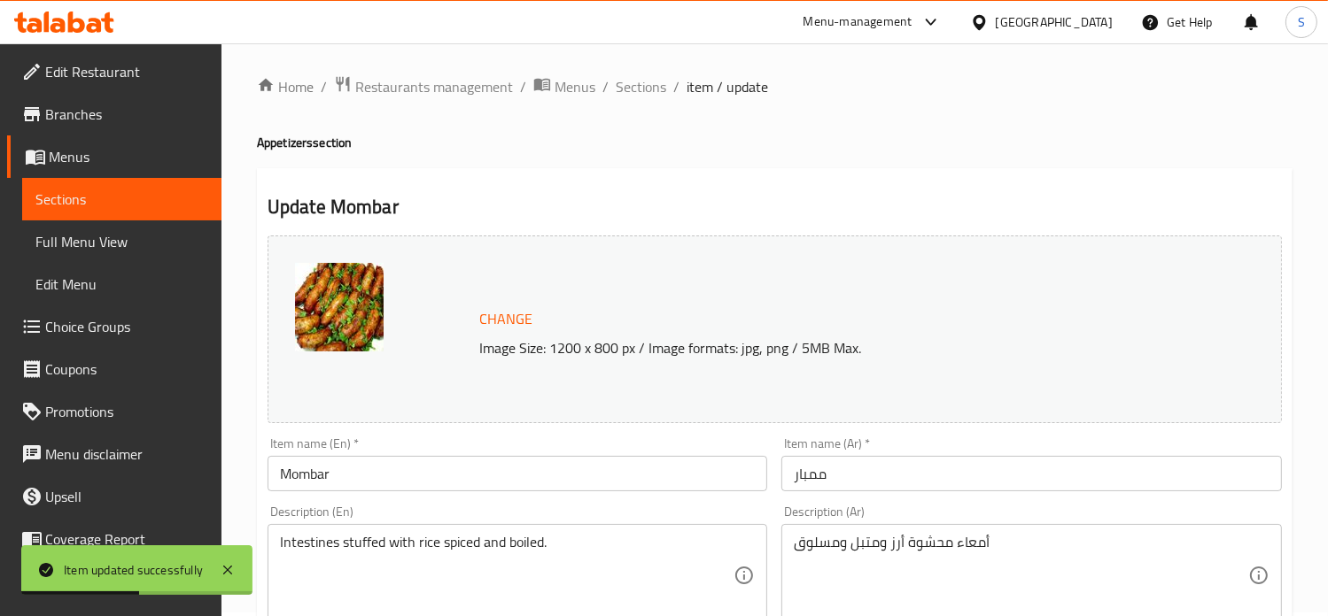
scroll to position [659, 0]
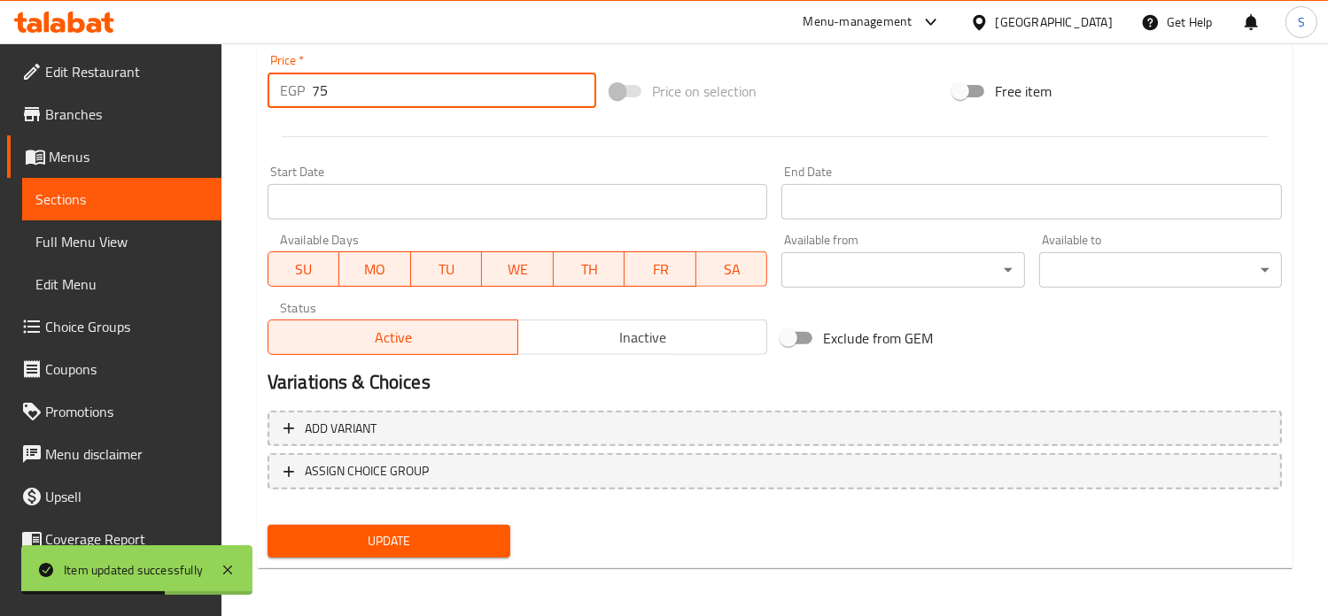
click at [337, 82] on input "75" at bounding box center [454, 90] width 284 height 35
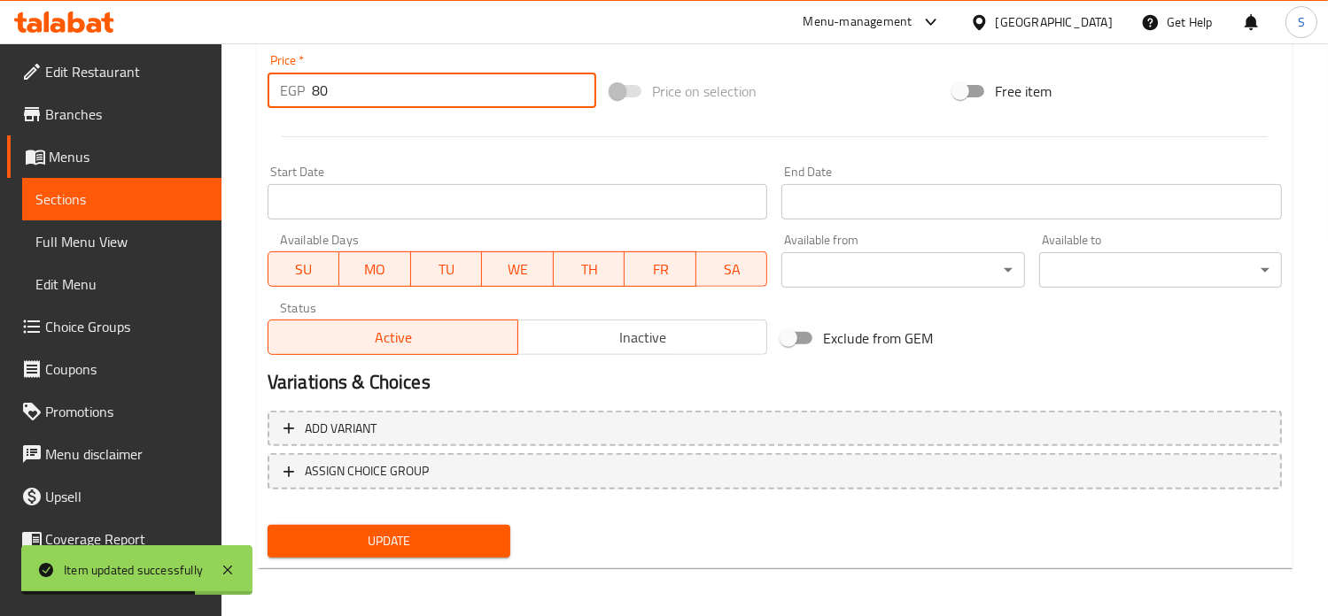
type input "80"
click at [267, 525] on button "Update" at bounding box center [388, 541] width 243 height 33
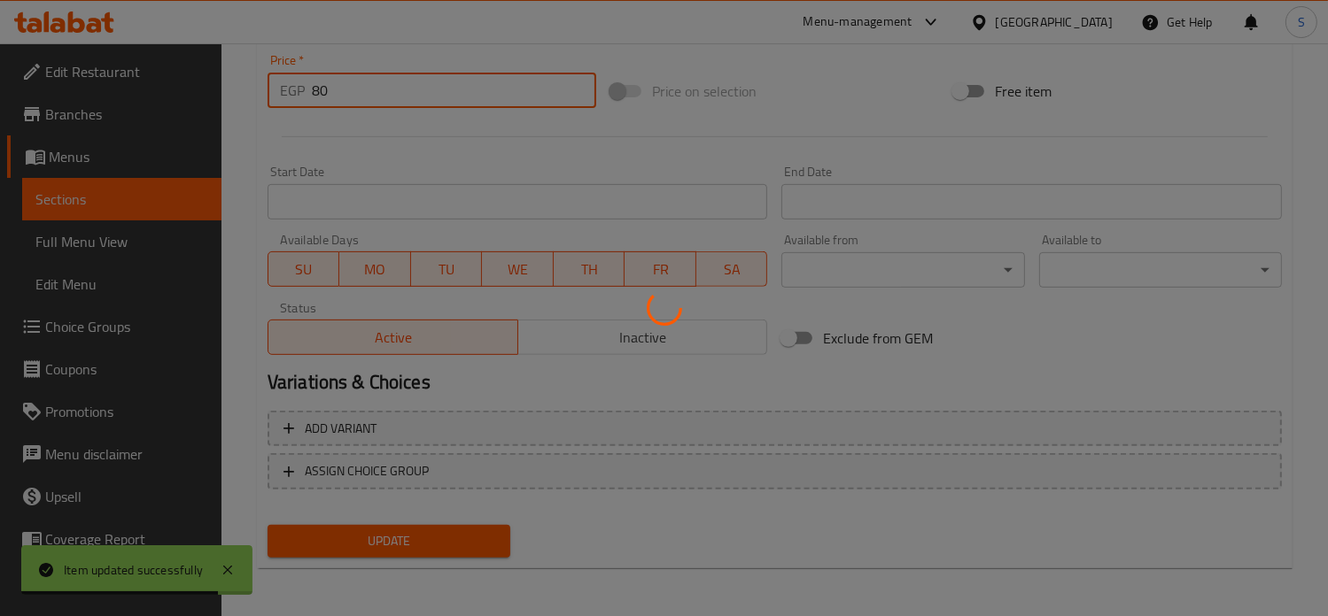
scroll to position [0, 0]
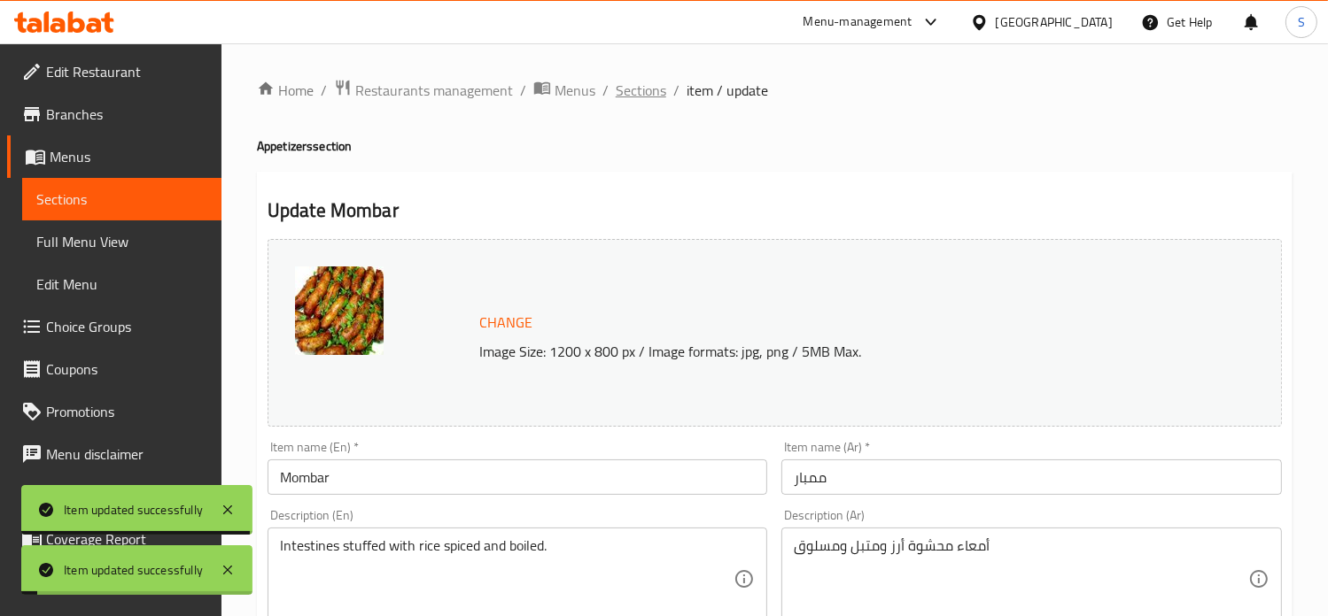
click at [631, 88] on span "Sections" at bounding box center [641, 90] width 50 height 21
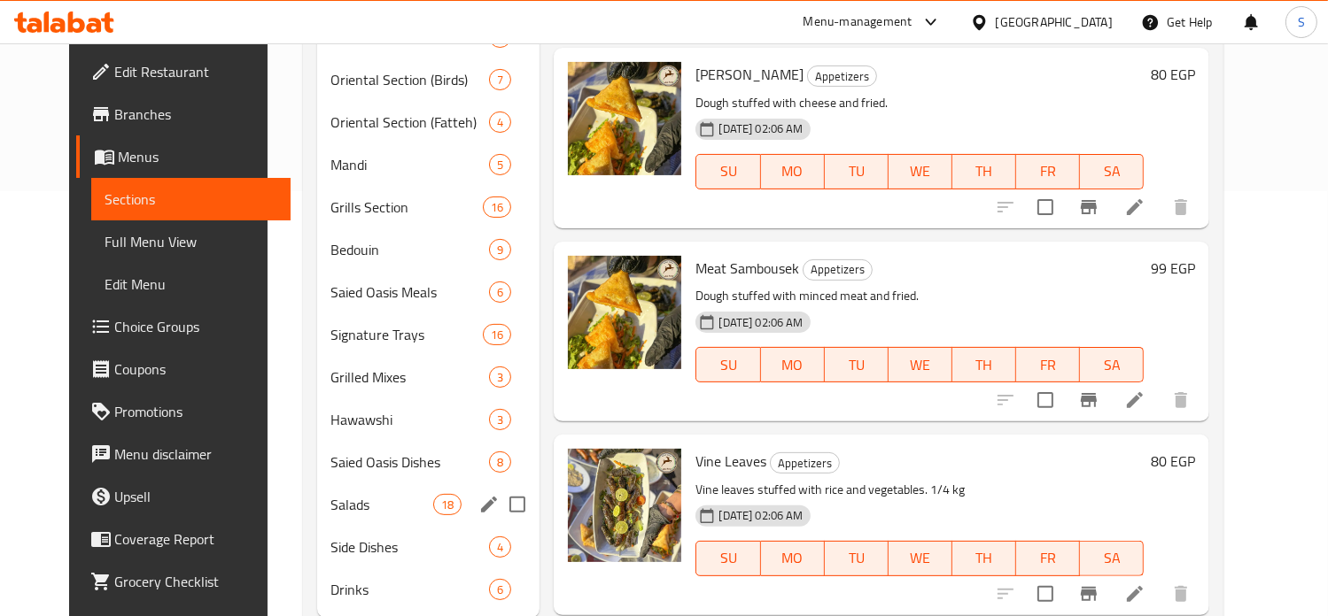
scroll to position [425, 0]
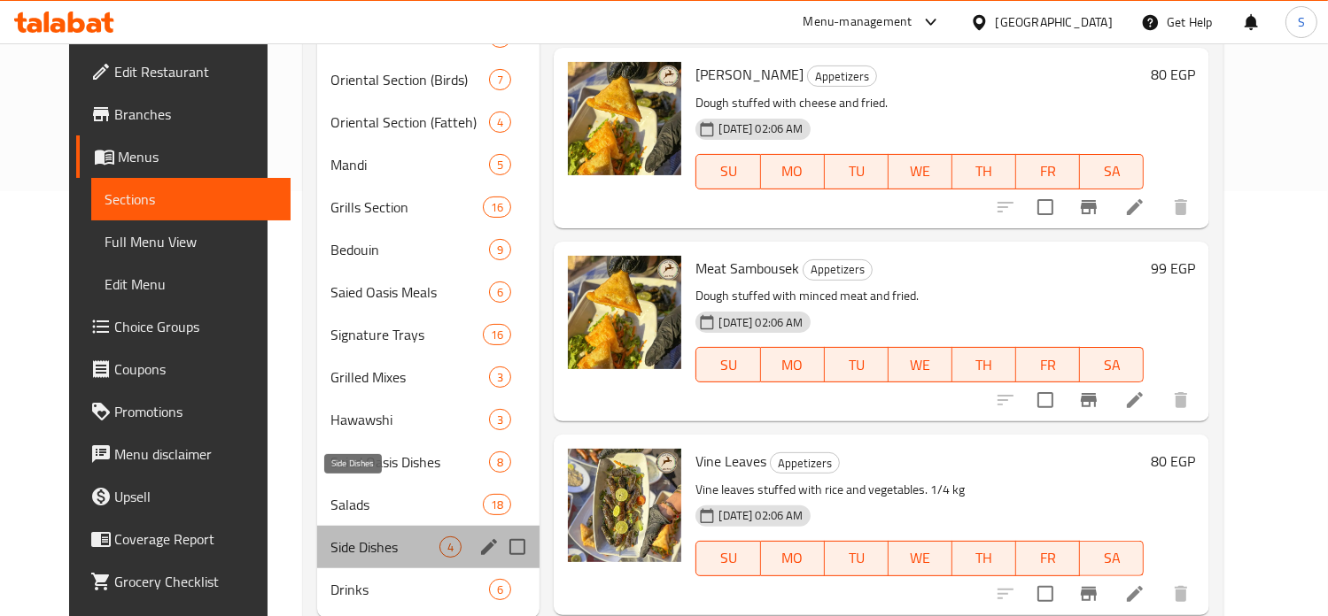
click at [341, 537] on span "Side Dishes" at bounding box center [385, 547] width 109 height 21
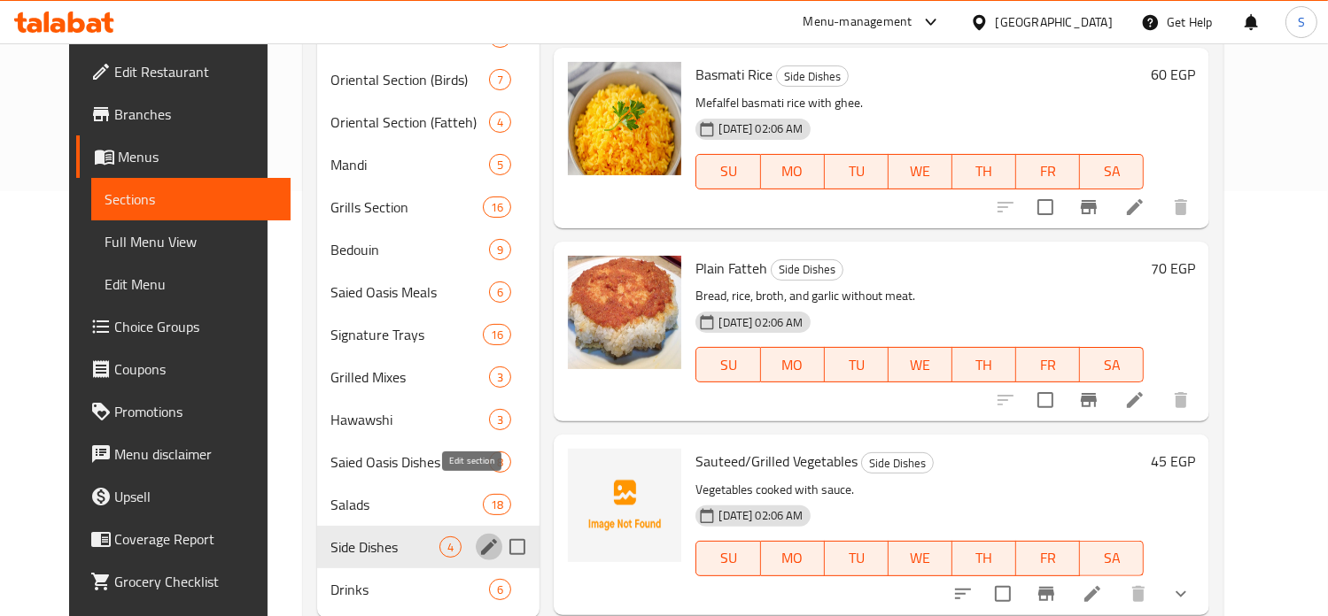
click at [478, 537] on icon "edit" at bounding box center [488, 547] width 21 height 21
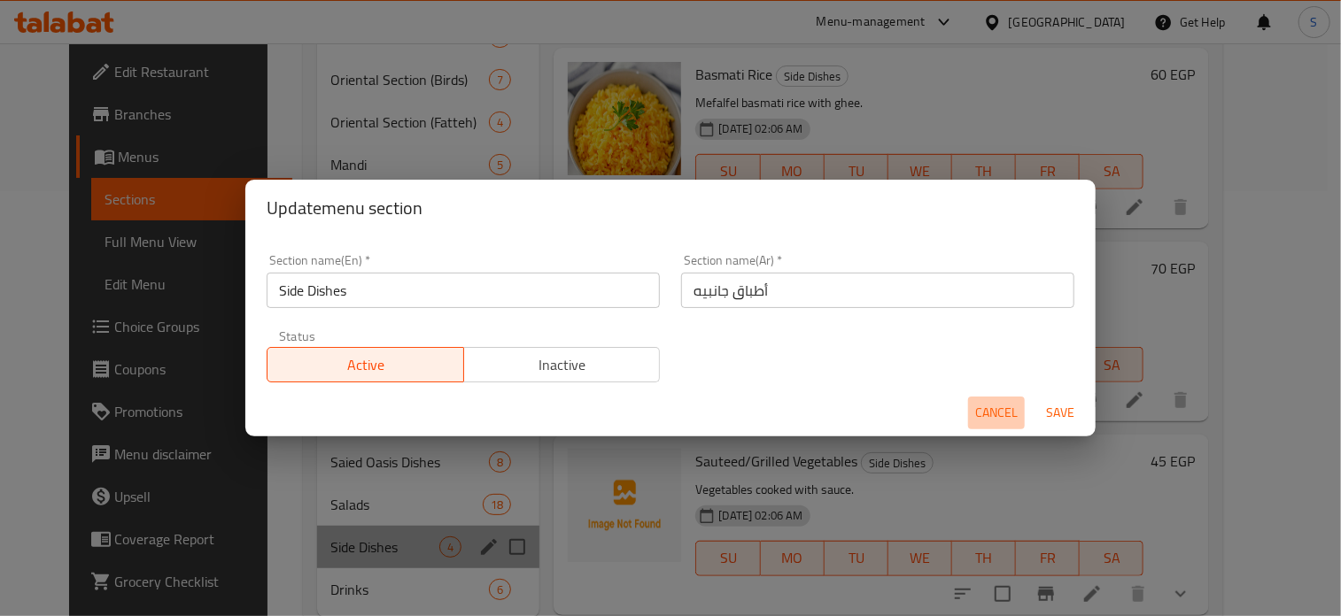
click at [1003, 408] on span "Cancel" at bounding box center [996, 413] width 43 height 22
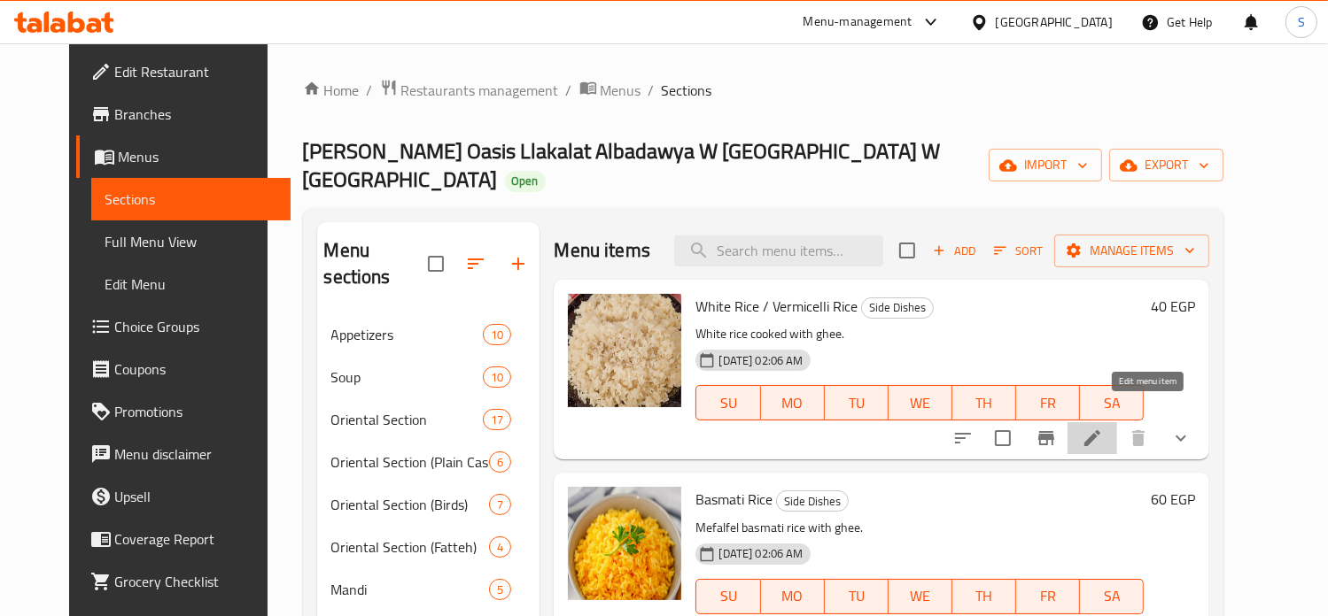
click at [1103, 428] on icon at bounding box center [1091, 438] width 21 height 21
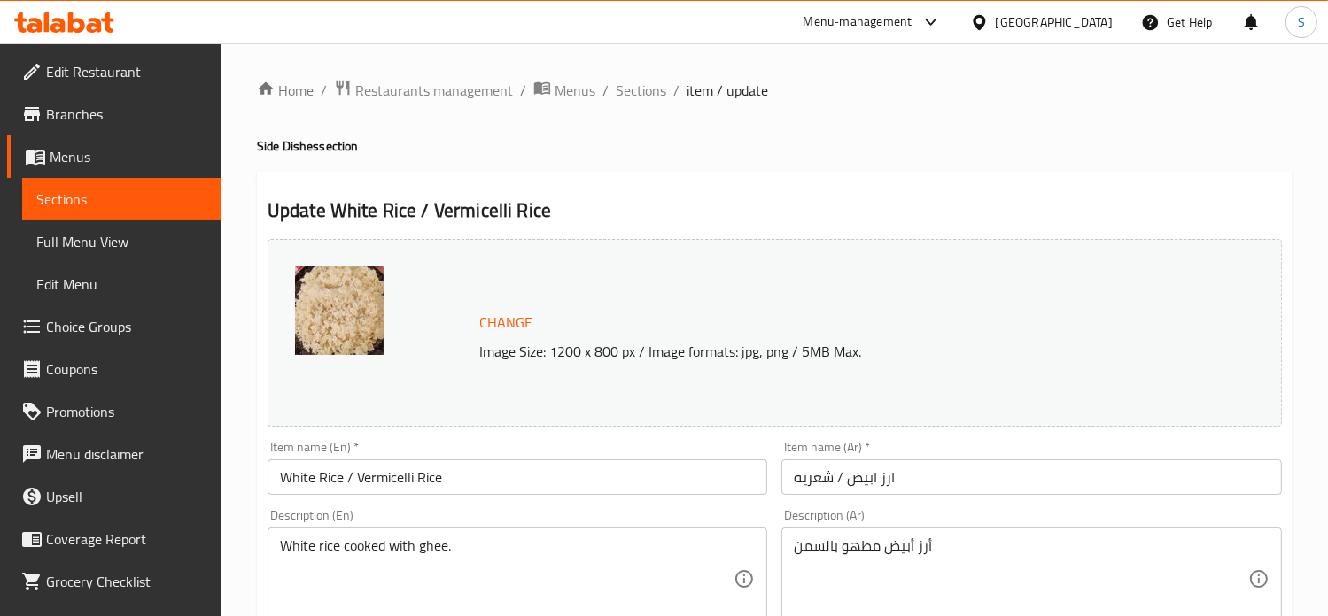
scroll to position [689, 0]
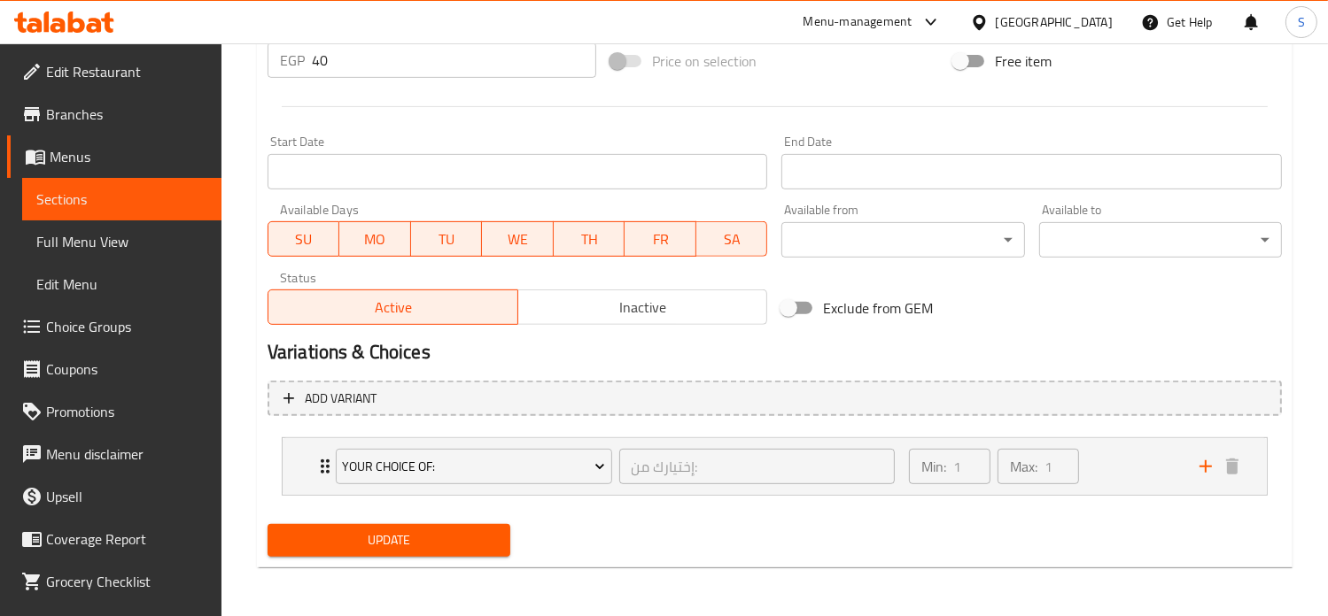
click at [372, 58] on input "40" at bounding box center [454, 60] width 284 height 35
type input "45"
click at [267, 524] on button "Update" at bounding box center [388, 540] width 243 height 33
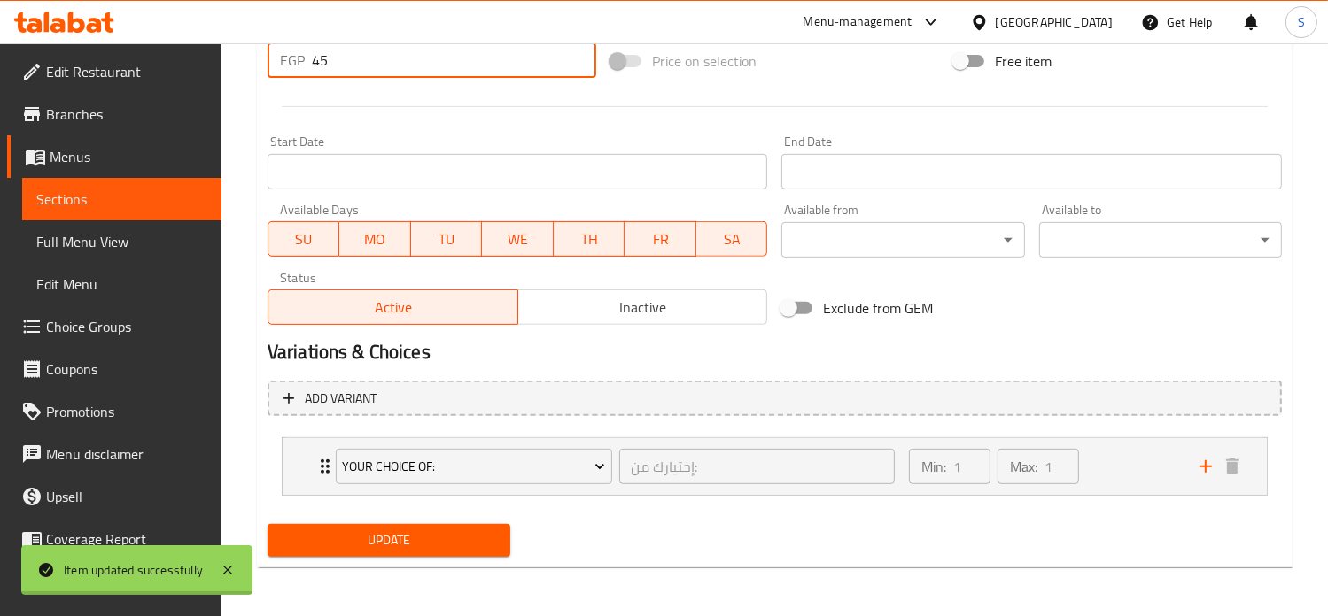
scroll to position [0, 0]
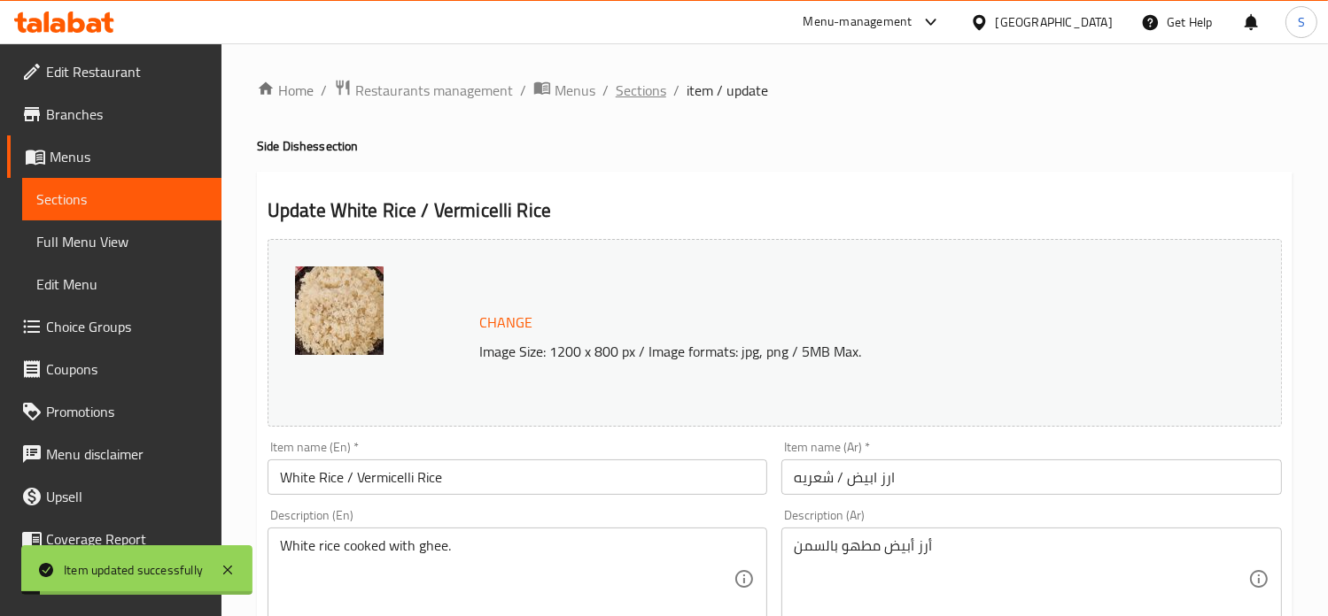
click at [620, 98] on span "Sections" at bounding box center [641, 90] width 50 height 21
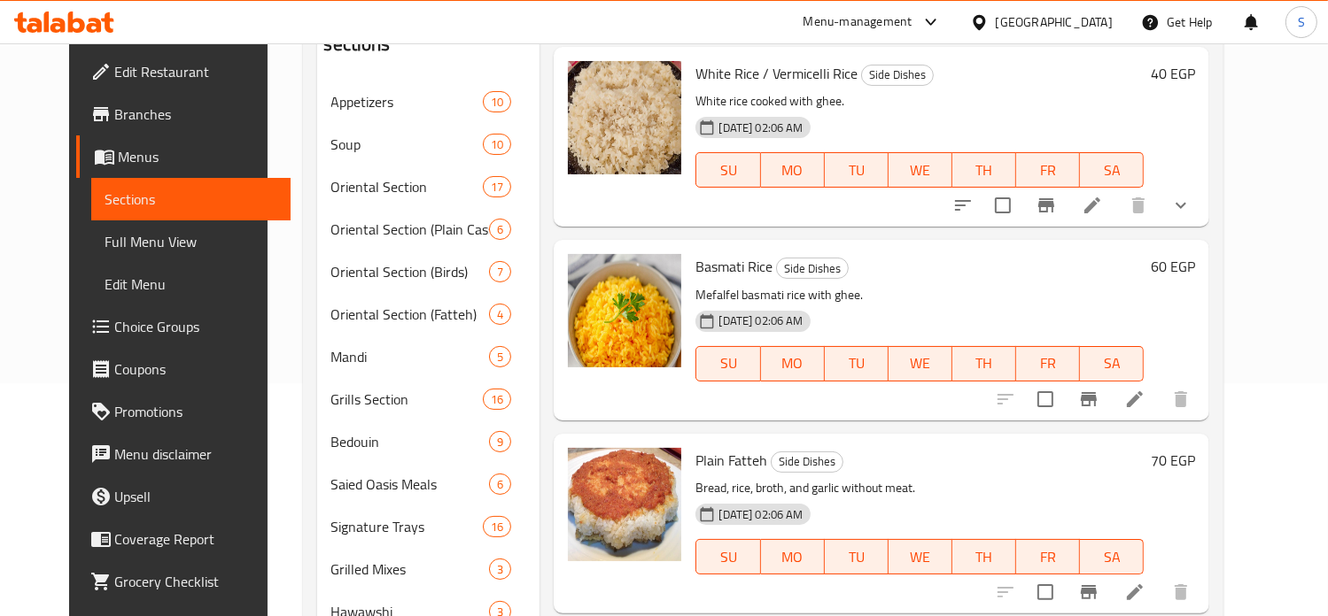
scroll to position [258, 0]
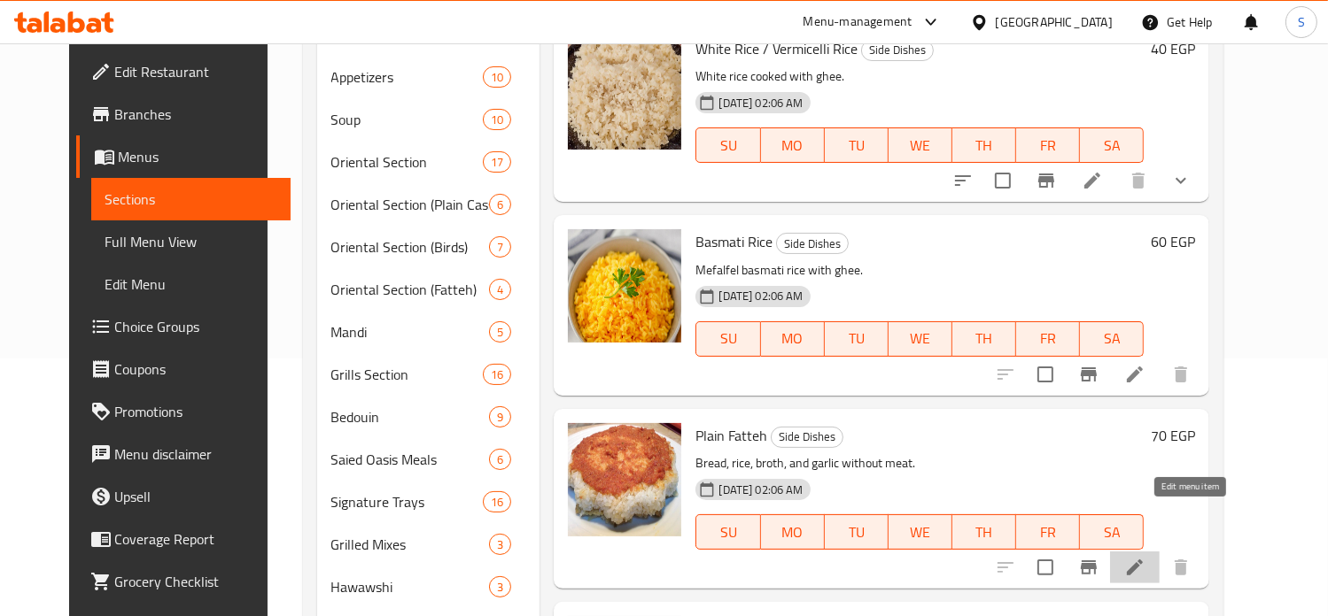
click at [1142, 560] on icon at bounding box center [1135, 568] width 16 height 16
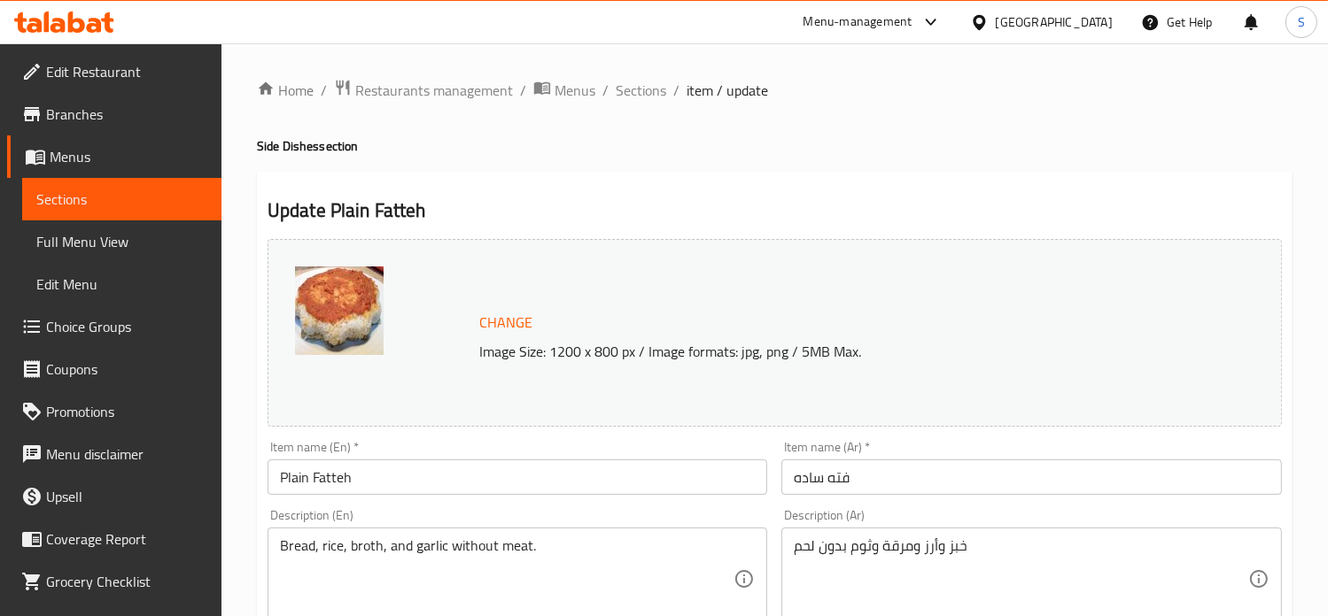
scroll to position [659, 0]
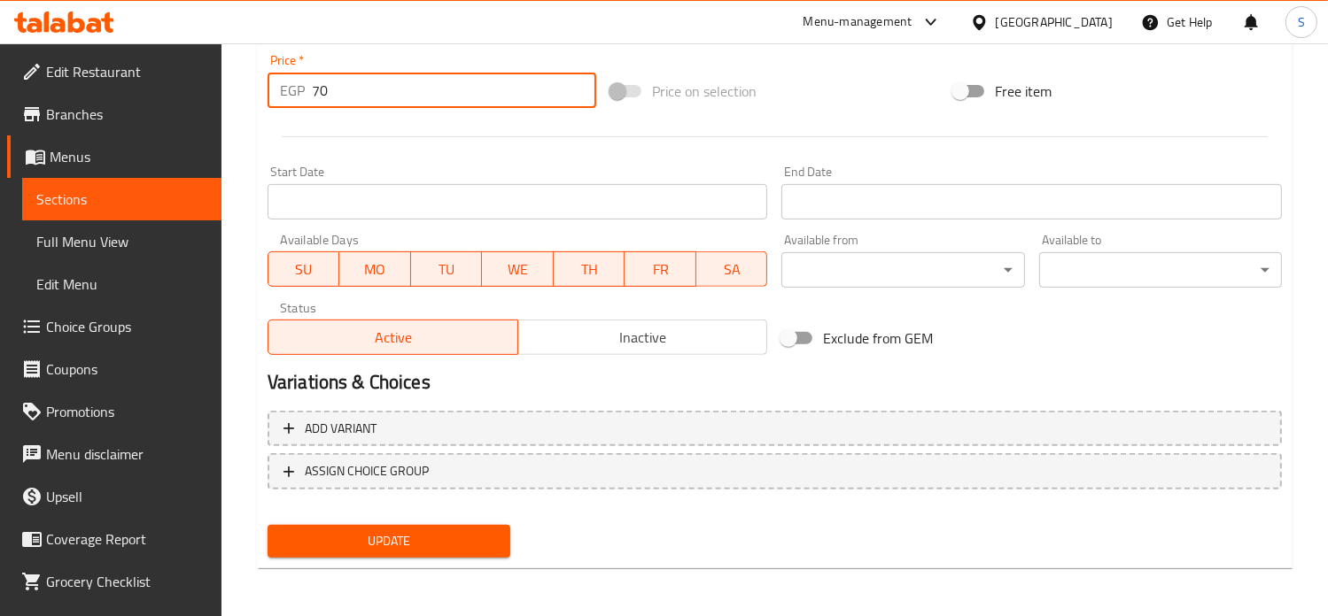
click at [329, 93] on input "70" at bounding box center [454, 90] width 284 height 35
type input "85"
click at [267, 525] on button "Update" at bounding box center [388, 541] width 243 height 33
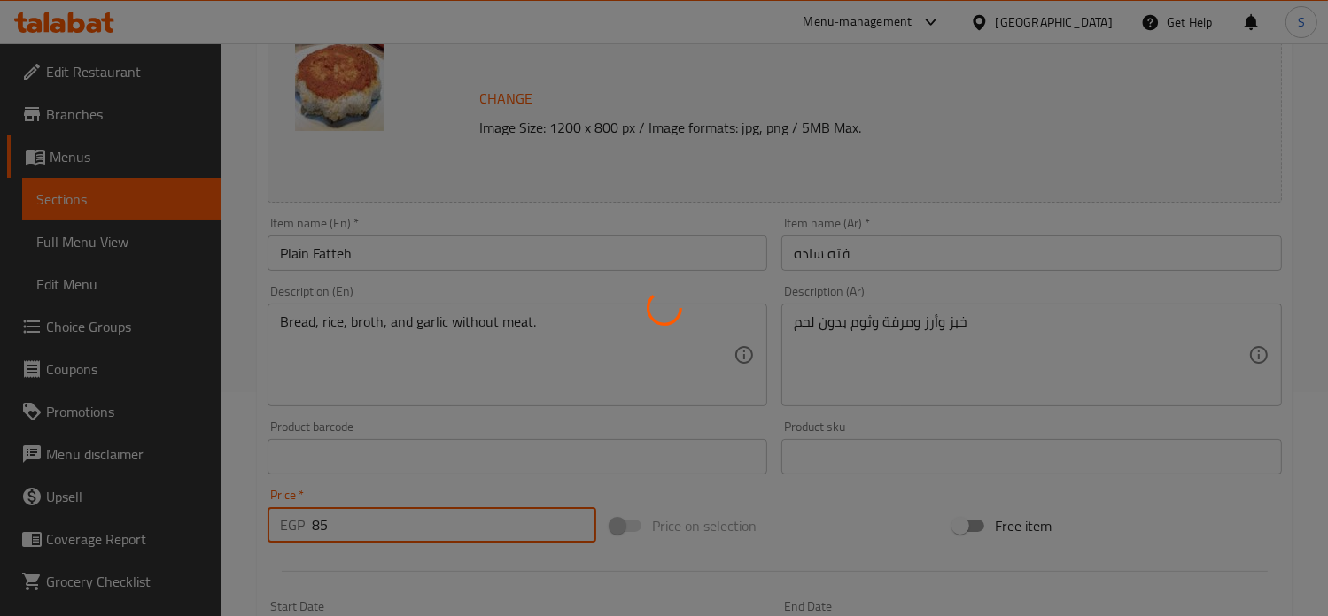
scroll to position [0, 0]
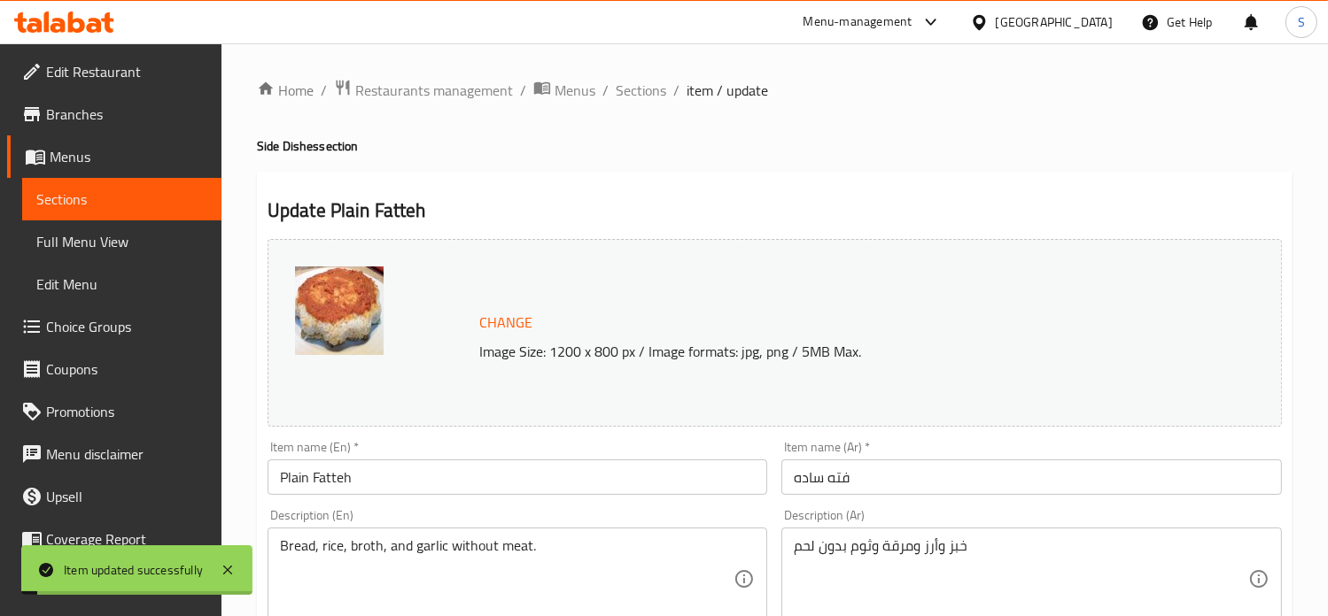
click at [648, 96] on span "Sections" at bounding box center [641, 90] width 50 height 21
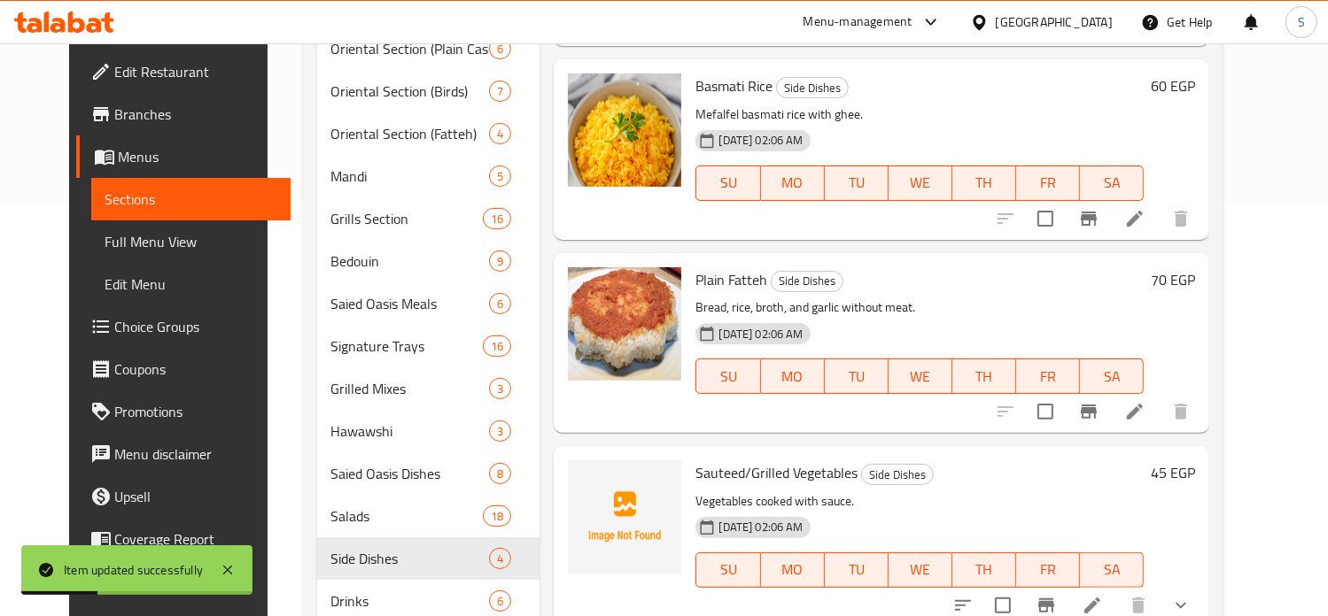
scroll to position [425, 0]
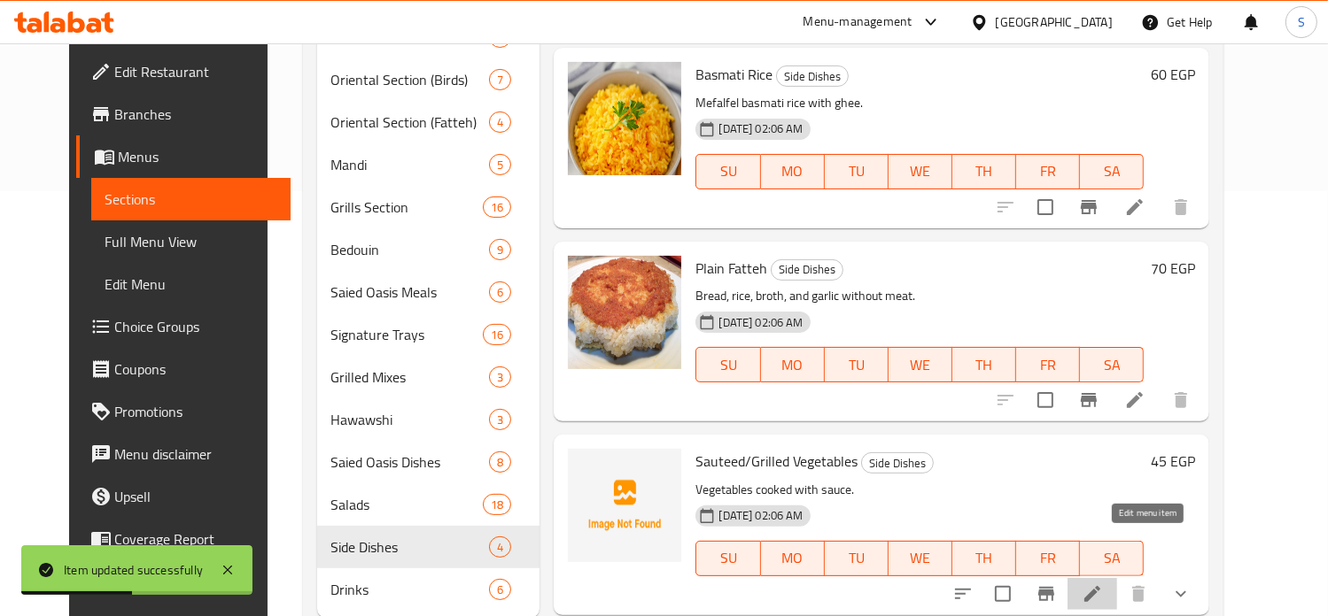
click at [1103, 584] on icon at bounding box center [1091, 594] width 21 height 21
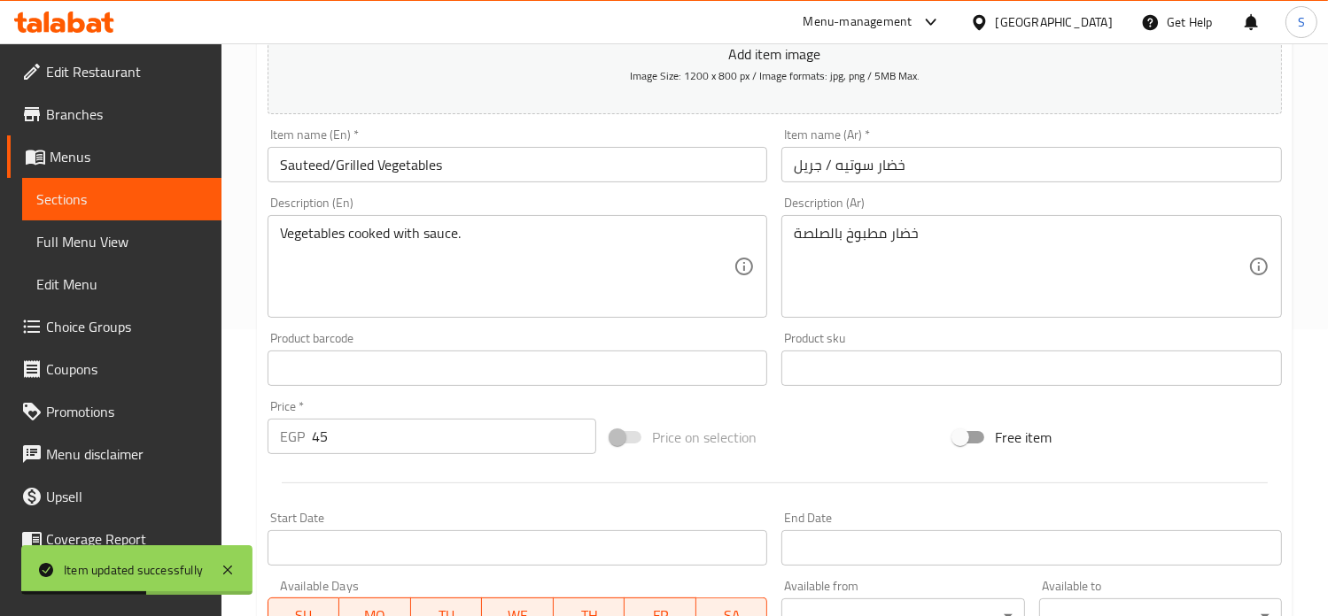
scroll to position [663, 0]
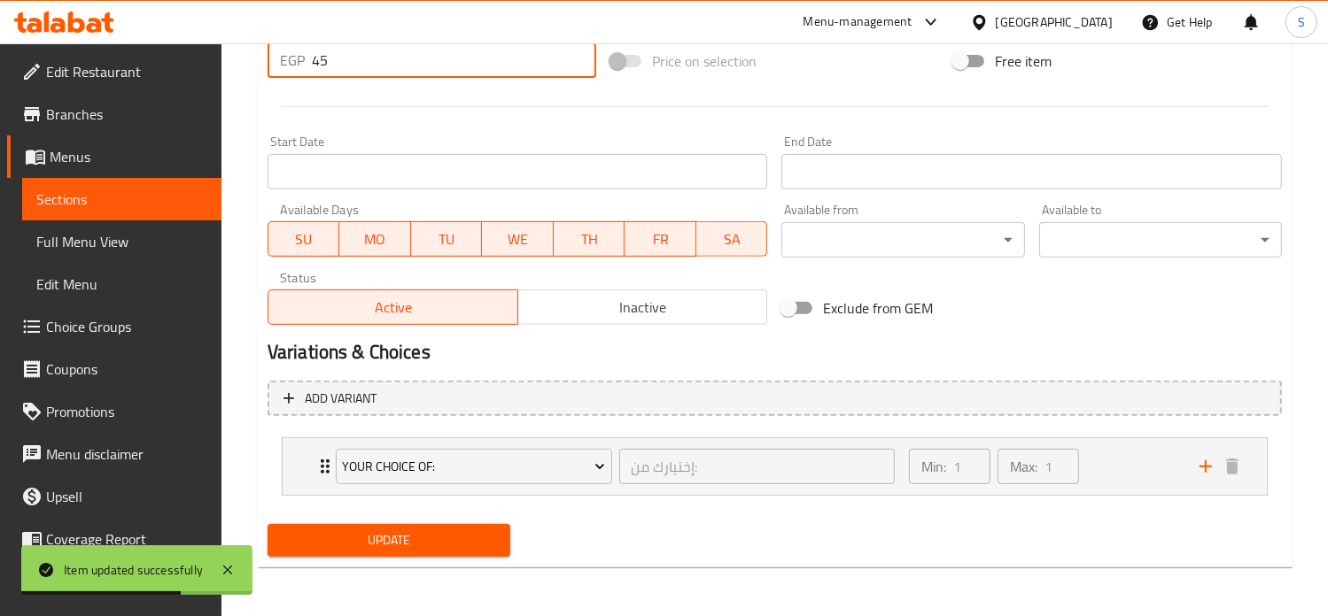
click at [383, 66] on input "45" at bounding box center [454, 60] width 284 height 35
type input "60"
click at [267, 524] on button "Update" at bounding box center [388, 540] width 243 height 33
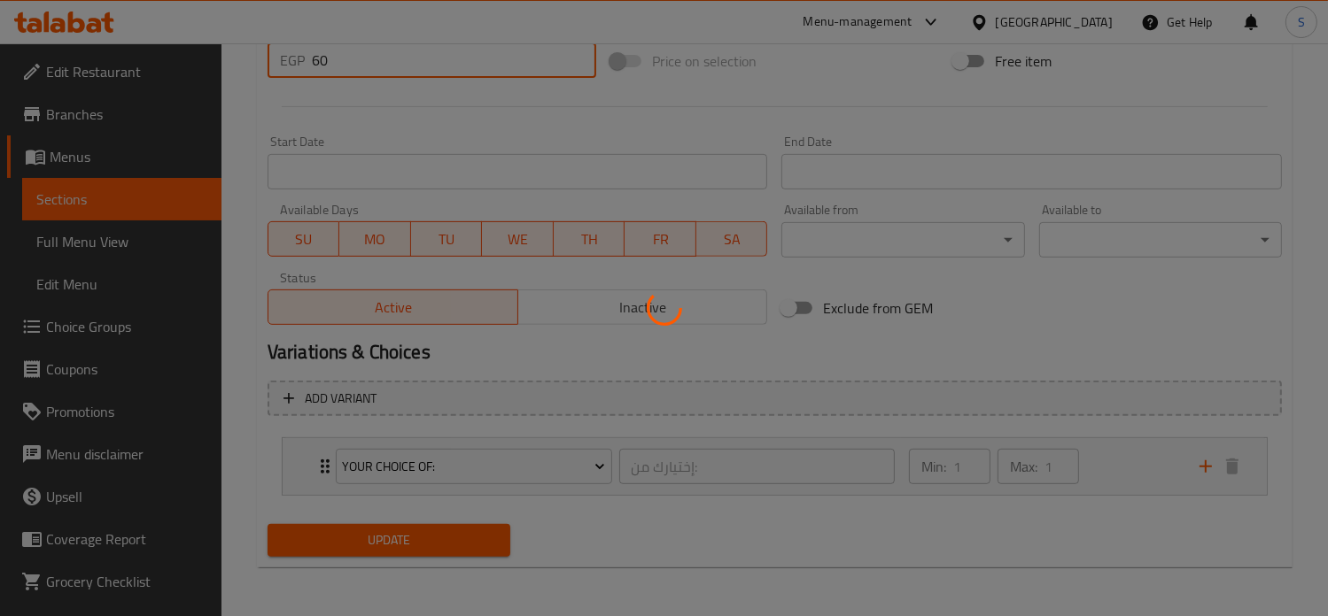
scroll to position [0, 0]
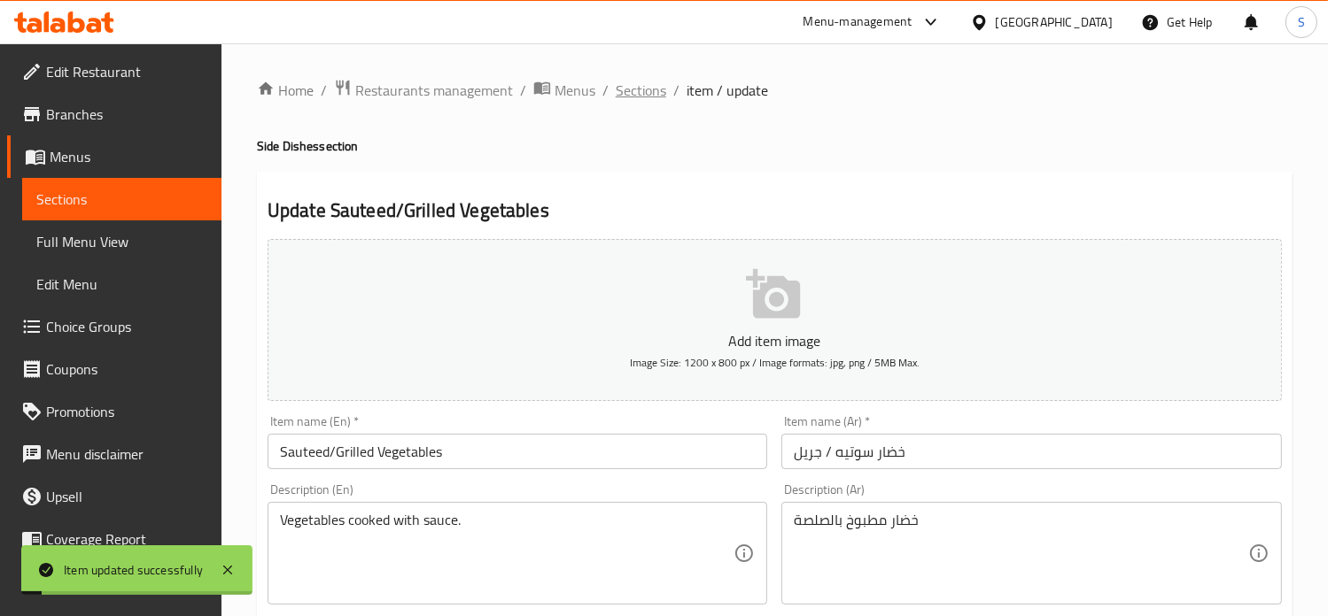
click at [627, 92] on span "Sections" at bounding box center [641, 90] width 50 height 21
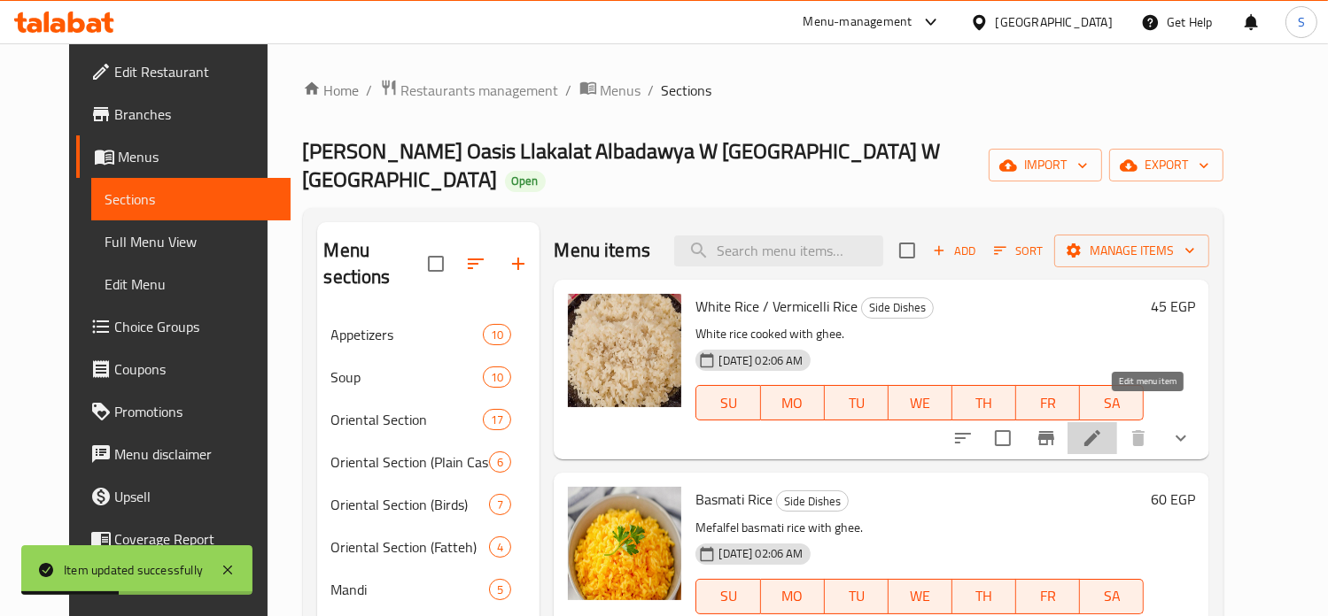
click at [1100, 430] on icon at bounding box center [1092, 438] width 16 height 16
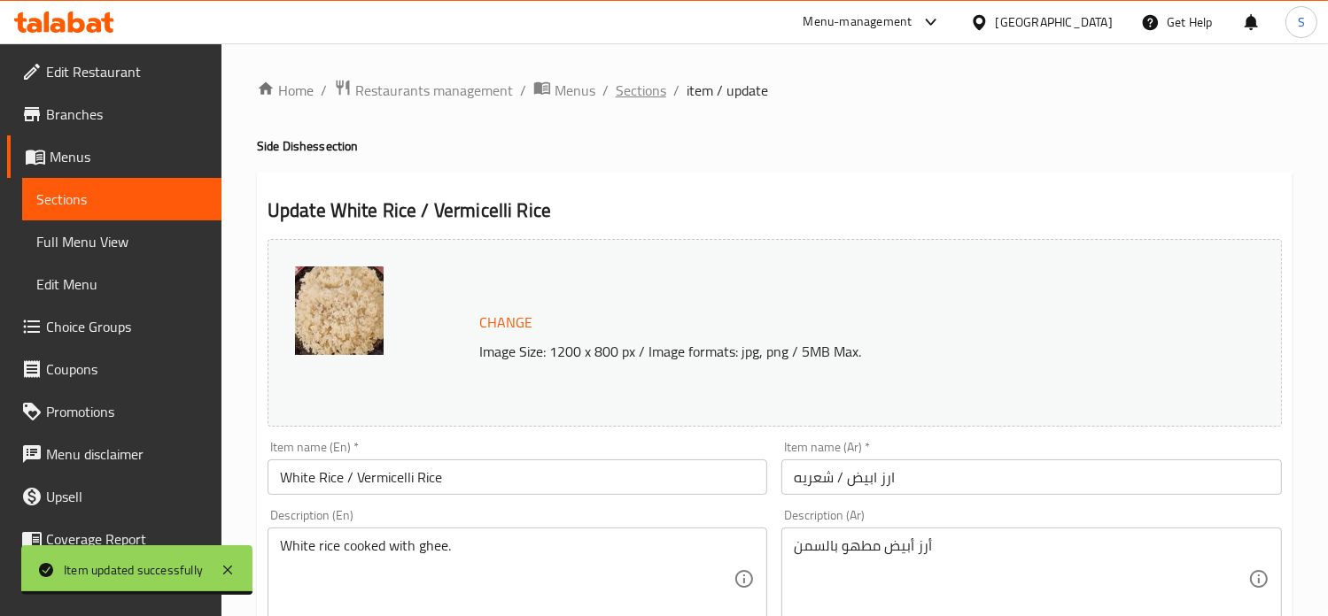
click at [645, 98] on span "Sections" at bounding box center [641, 90] width 50 height 21
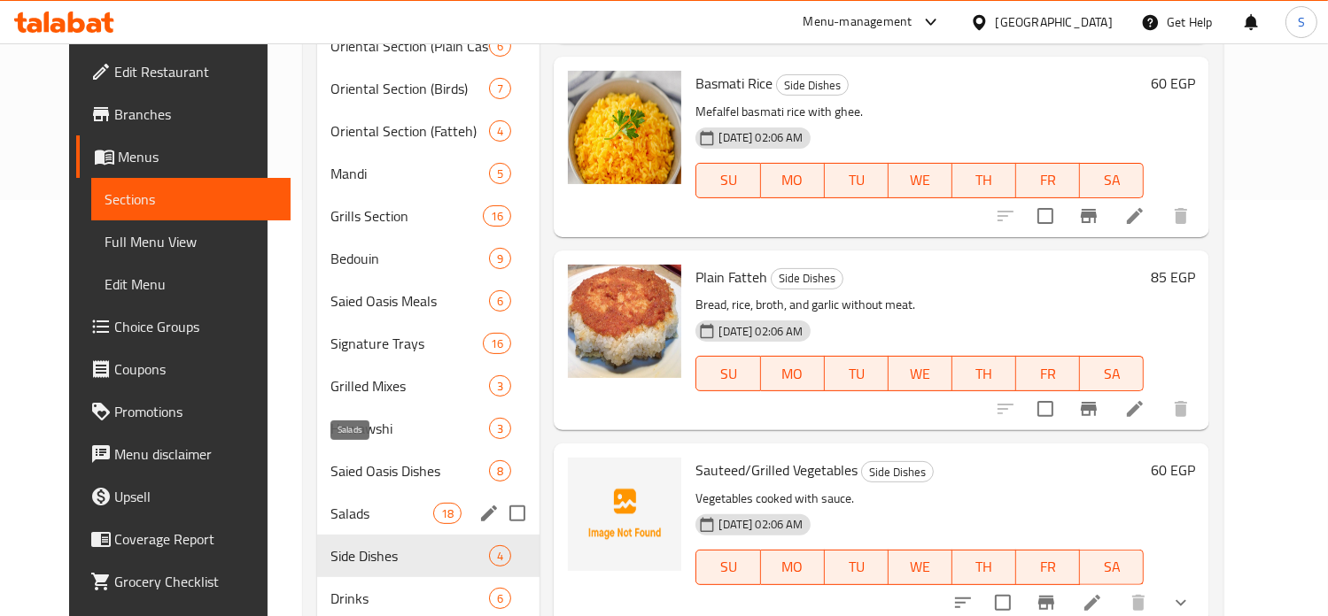
scroll to position [425, 0]
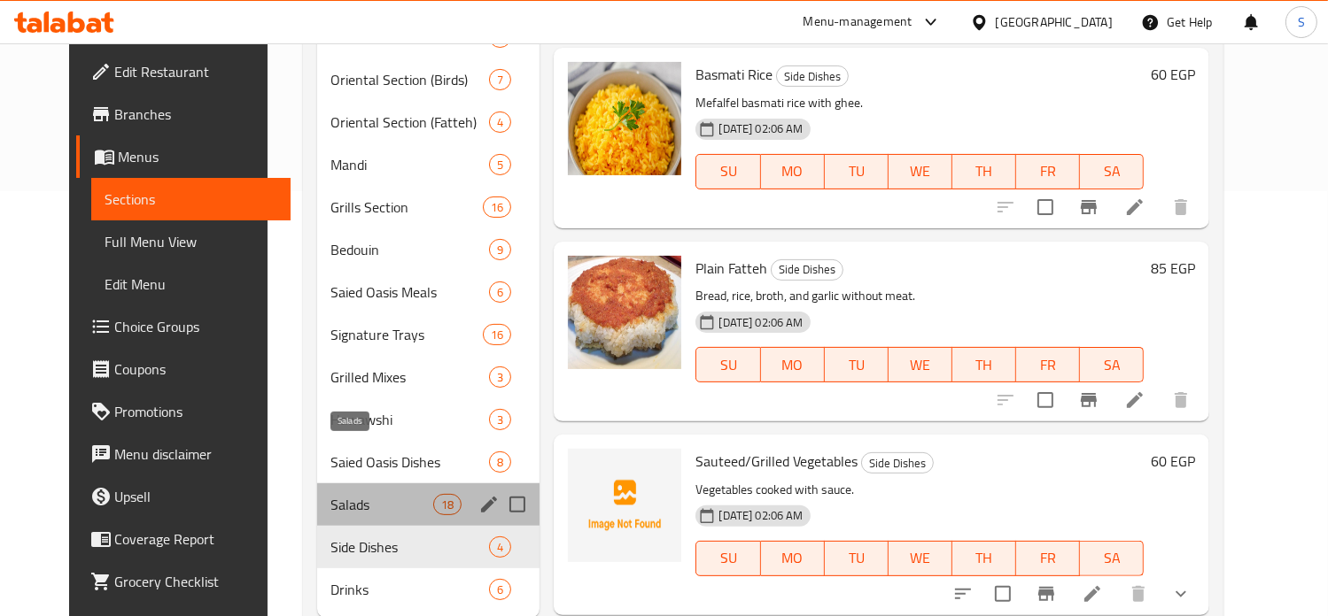
click at [335, 494] on span "Salads" at bounding box center [382, 504] width 103 height 21
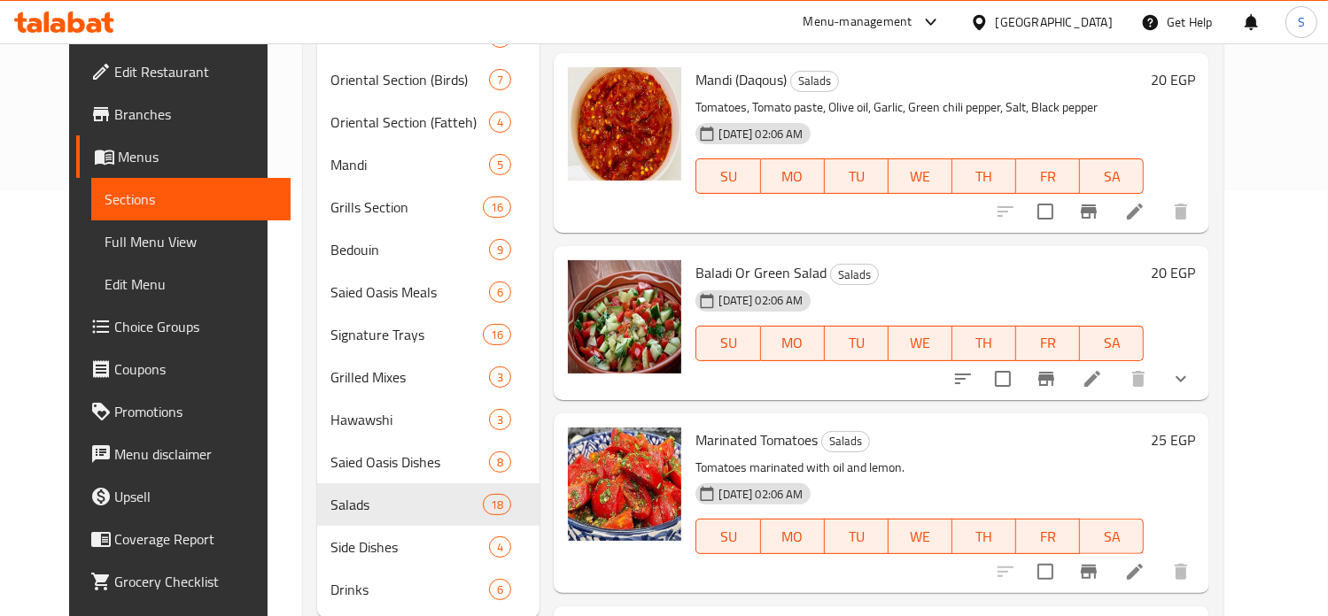
scroll to position [801, 0]
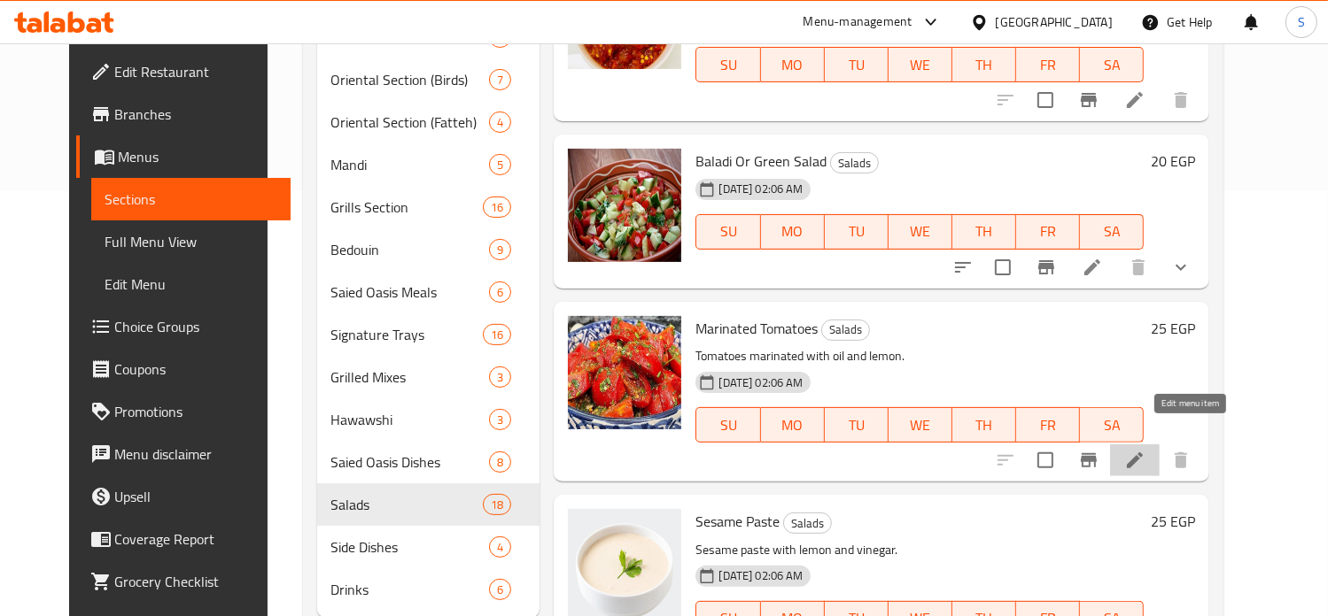
click at [1145, 450] on icon at bounding box center [1134, 460] width 21 height 21
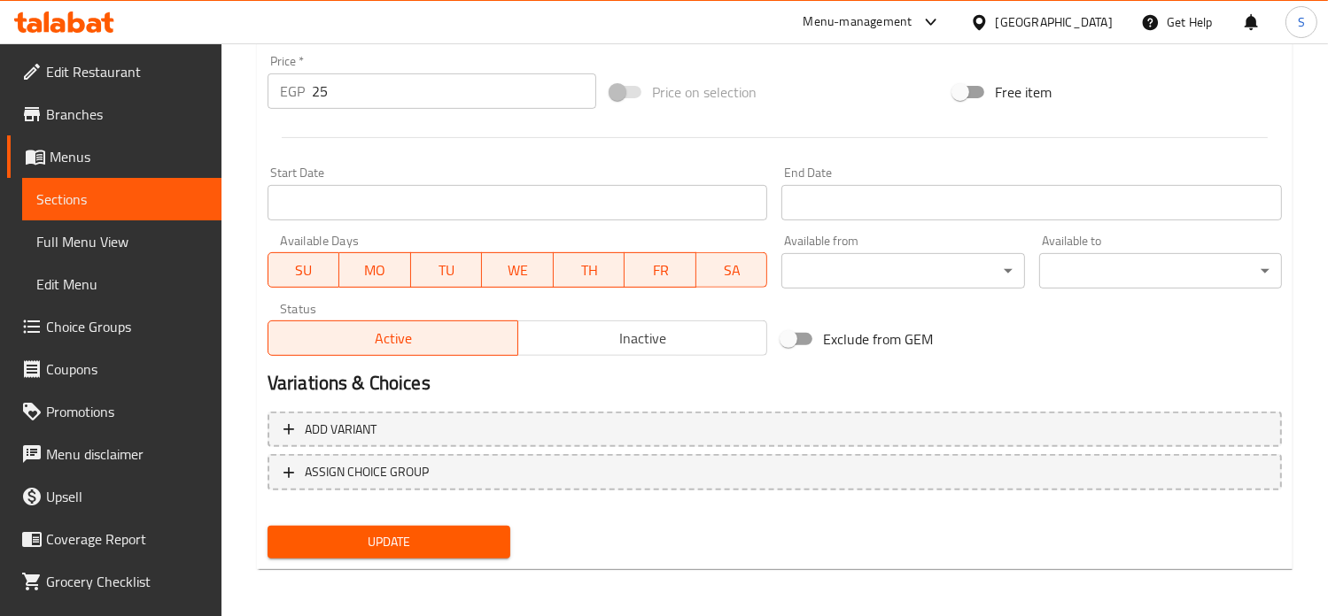
scroll to position [659, 0]
click at [337, 82] on input "25" at bounding box center [454, 90] width 284 height 35
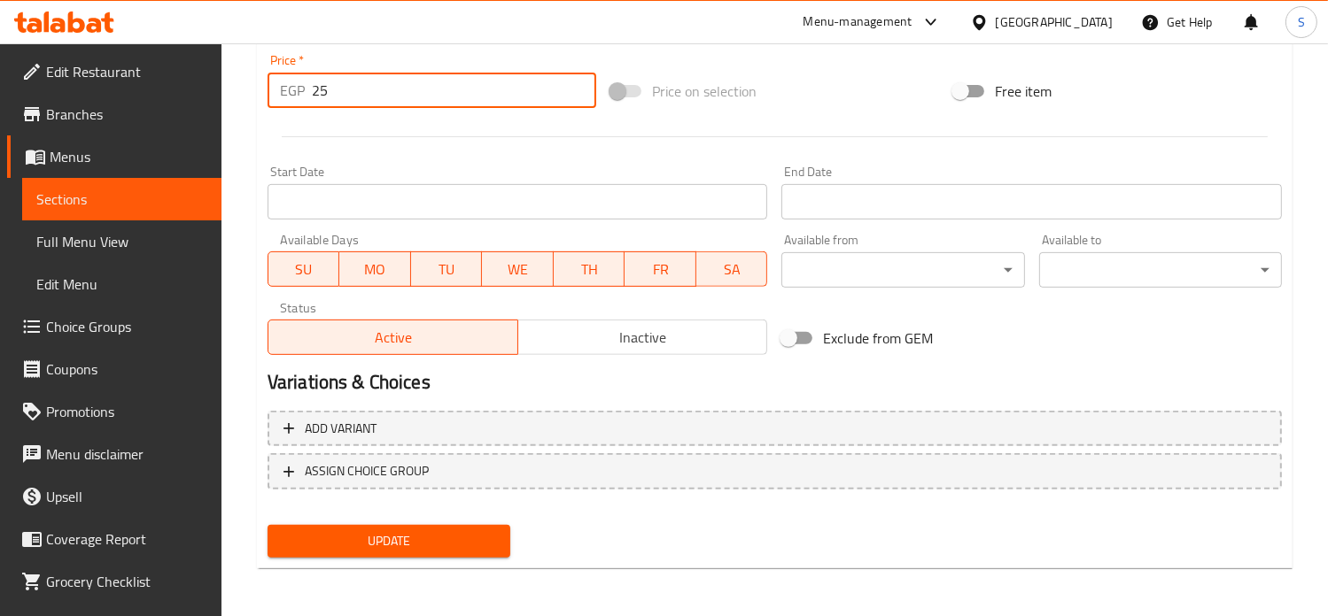
click at [337, 82] on input "25" at bounding box center [454, 90] width 284 height 35
type input "30"
click at [267, 525] on button "Update" at bounding box center [388, 541] width 243 height 33
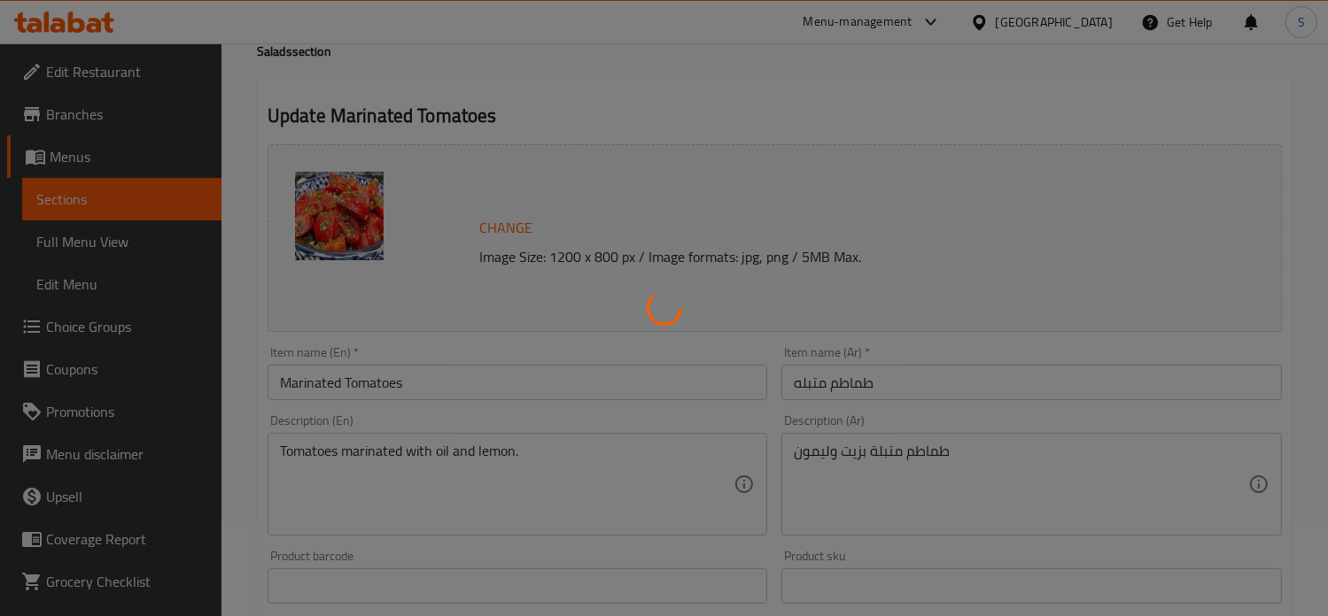
scroll to position [0, 0]
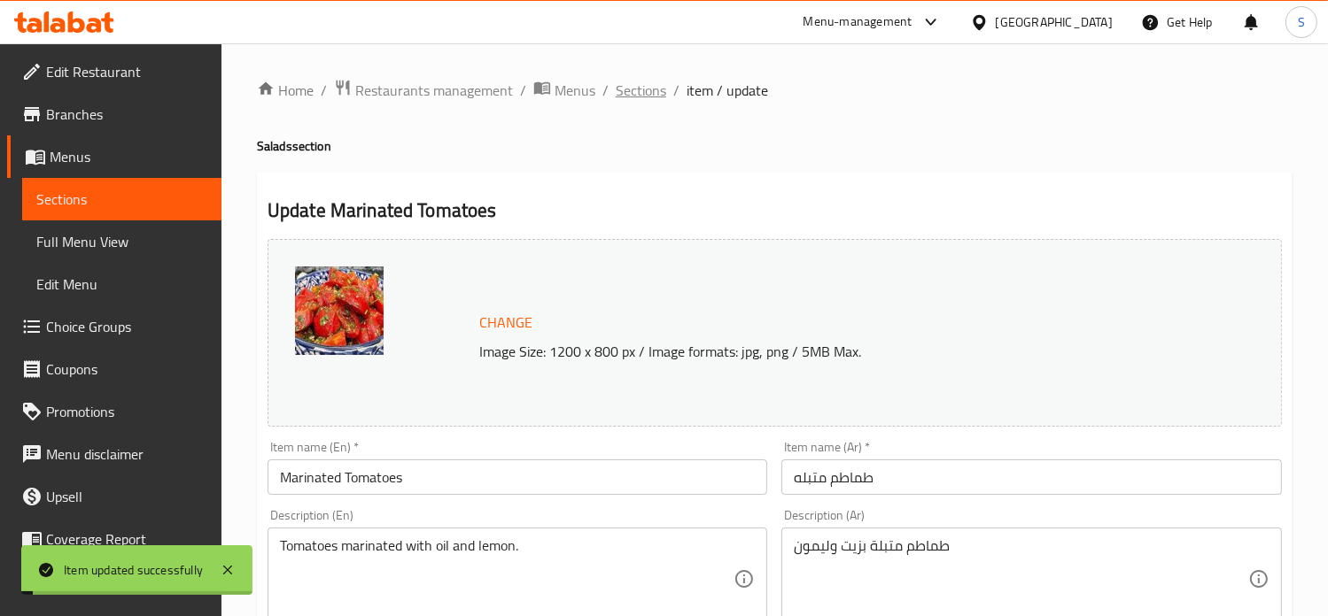
click at [642, 87] on span "Sections" at bounding box center [641, 90] width 50 height 21
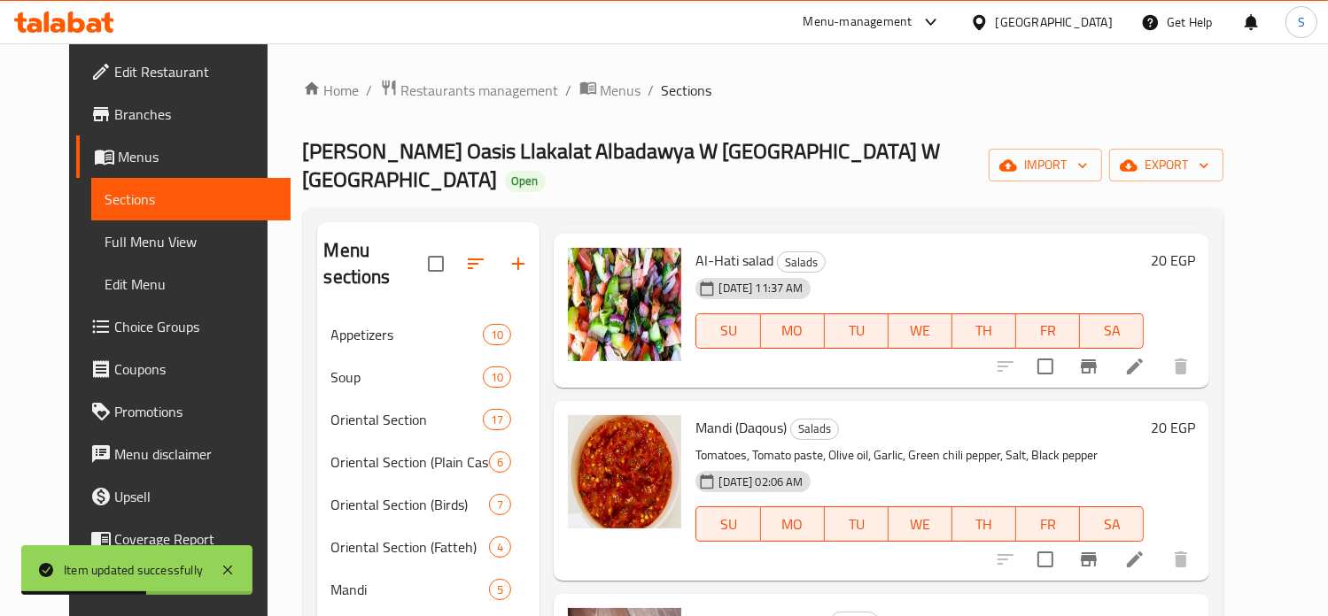
scroll to position [811, 0]
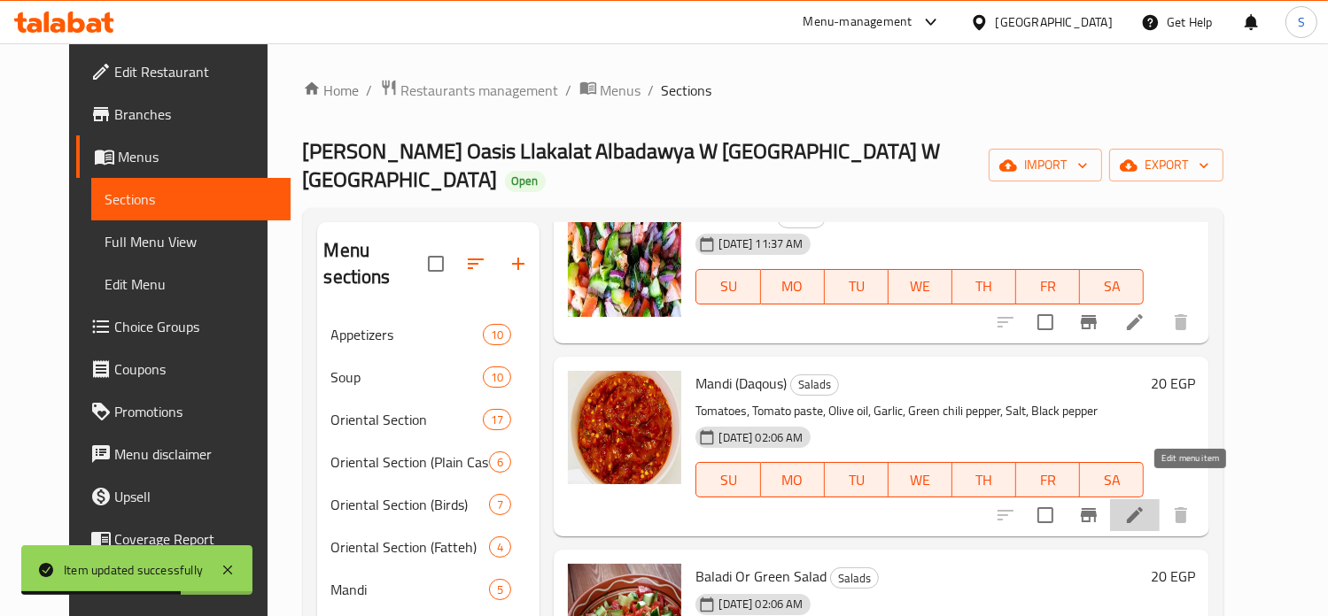
click at [1145, 505] on icon at bounding box center [1134, 515] width 21 height 21
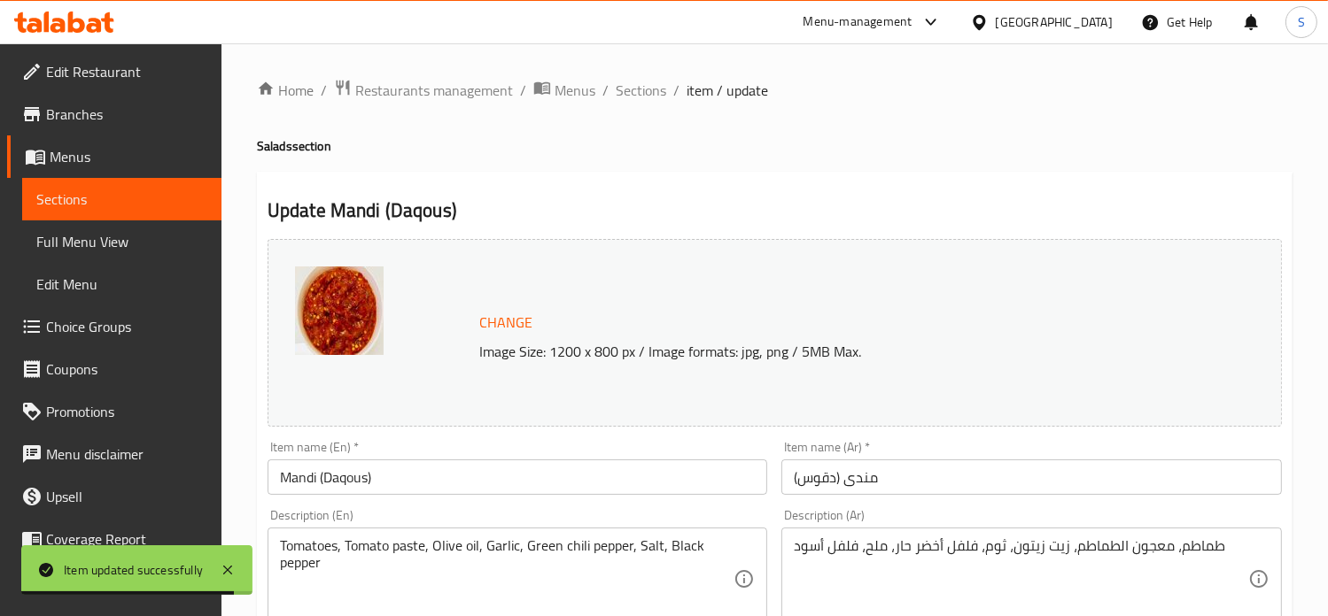
scroll to position [659, 0]
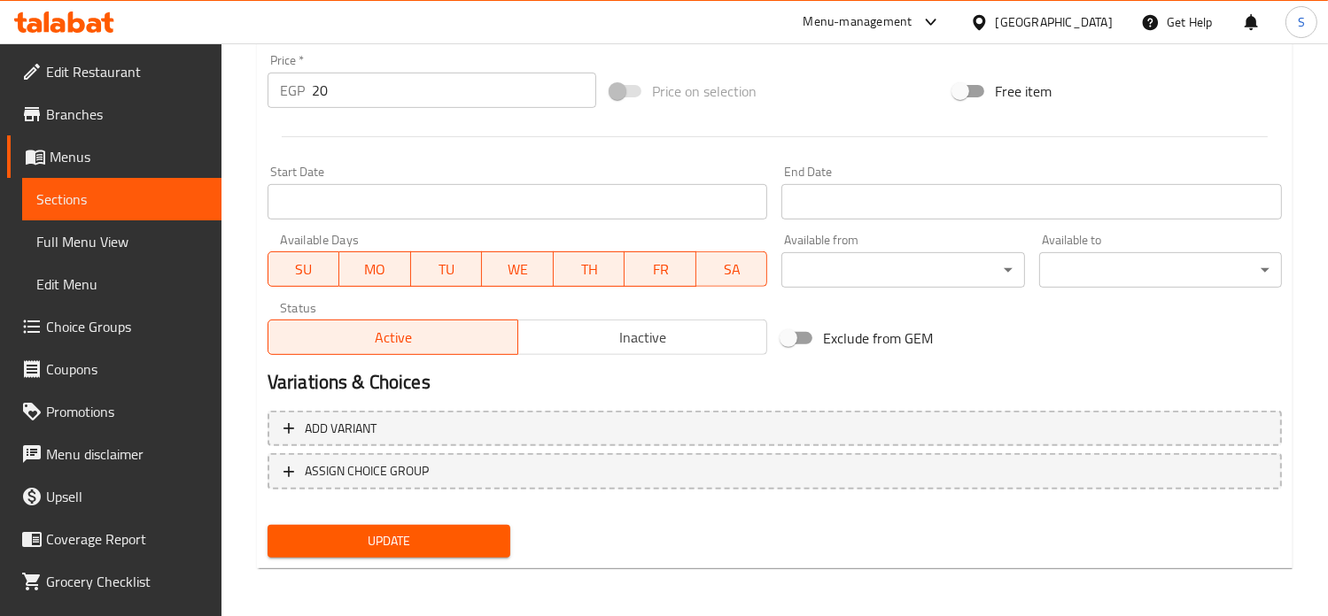
click at [312, 88] on input "20" at bounding box center [454, 90] width 284 height 35
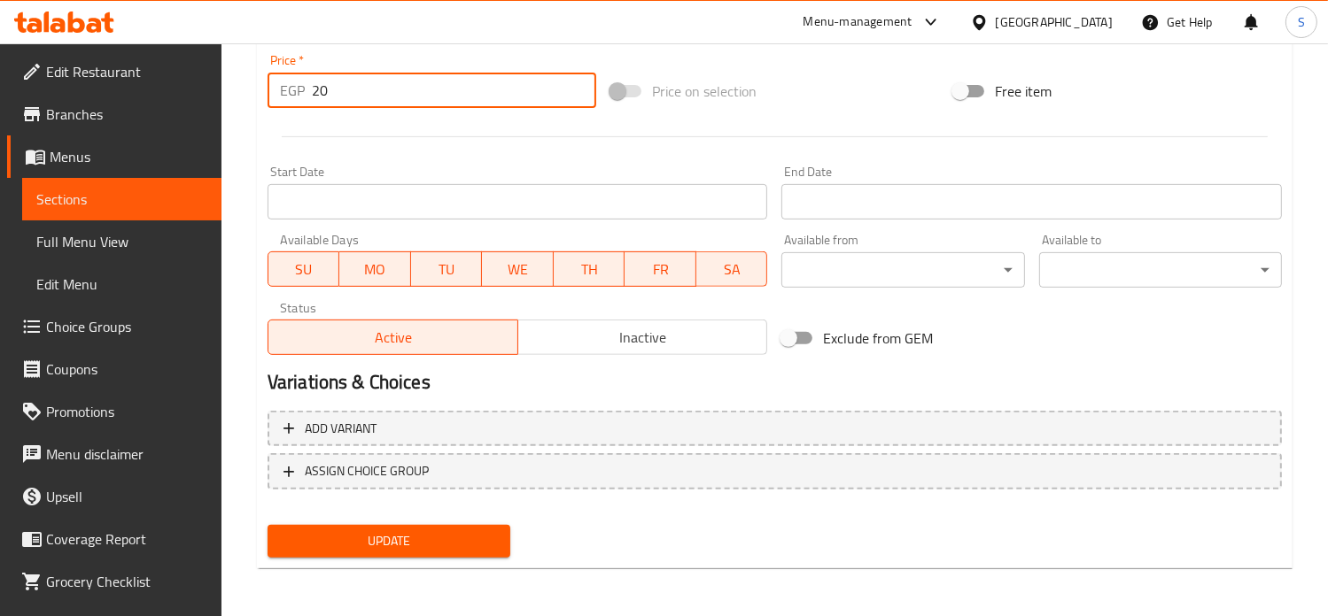
click at [312, 88] on input "20" at bounding box center [454, 90] width 284 height 35
type input "30"
click at [267, 525] on button "Update" at bounding box center [388, 541] width 243 height 33
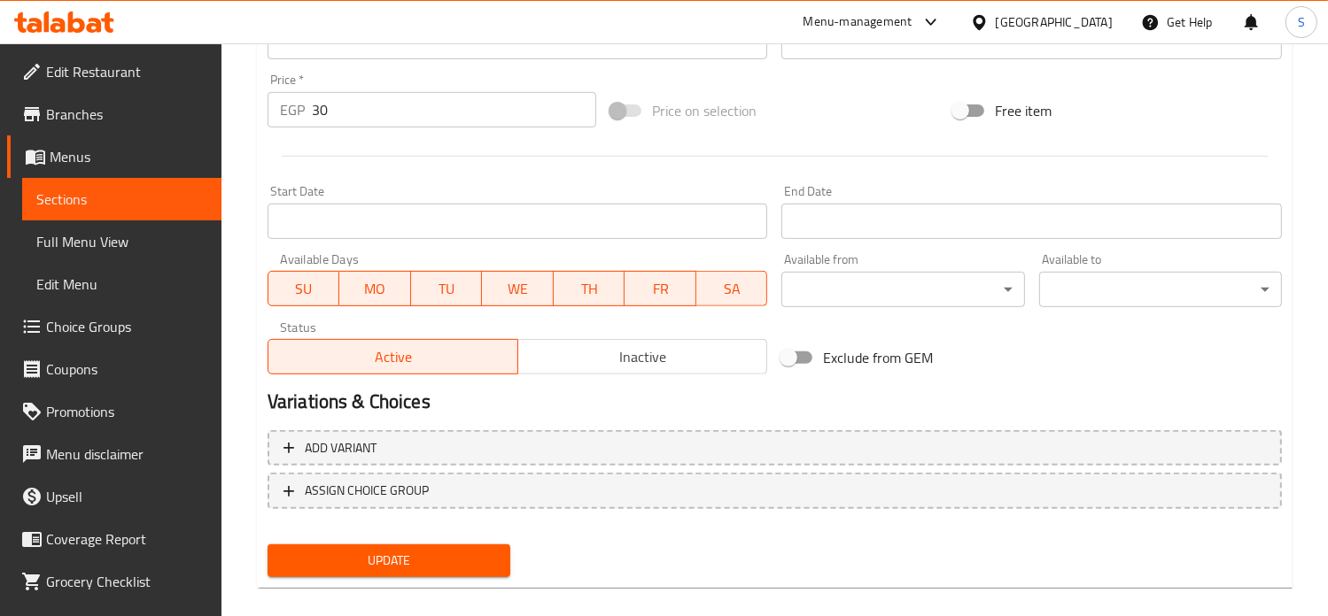
scroll to position [169, 0]
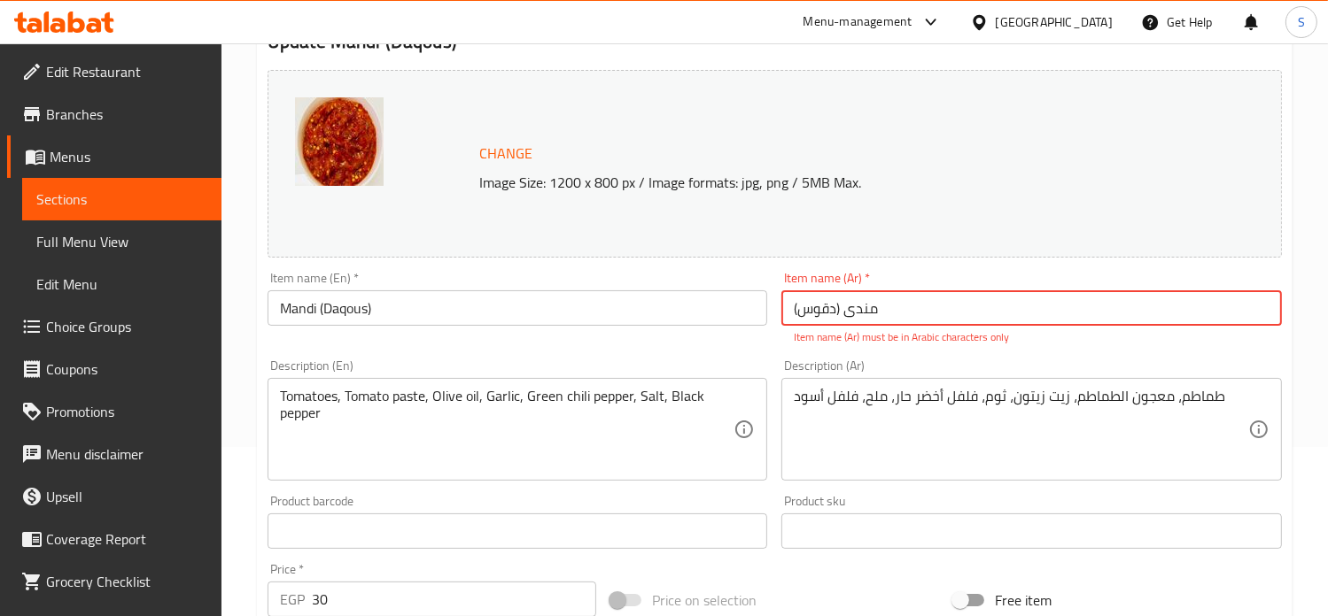
click at [862, 315] on input "مندی (دقوس)" at bounding box center [1031, 307] width 500 height 35
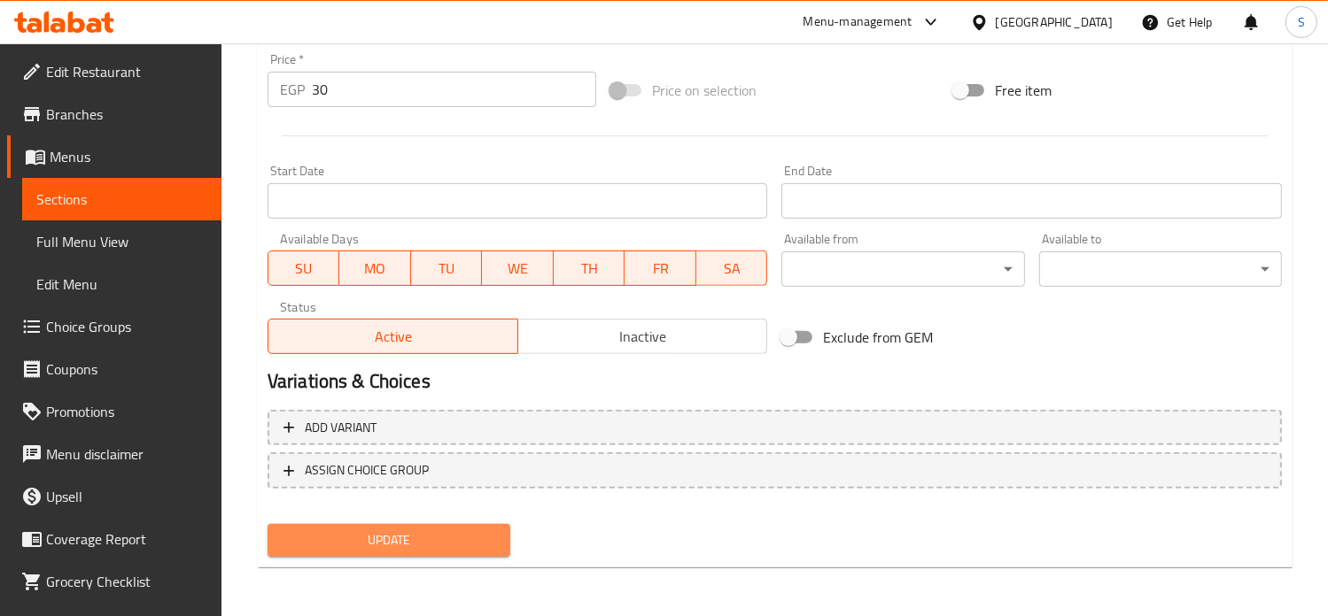
click at [420, 538] on span "Update" at bounding box center [389, 541] width 214 height 22
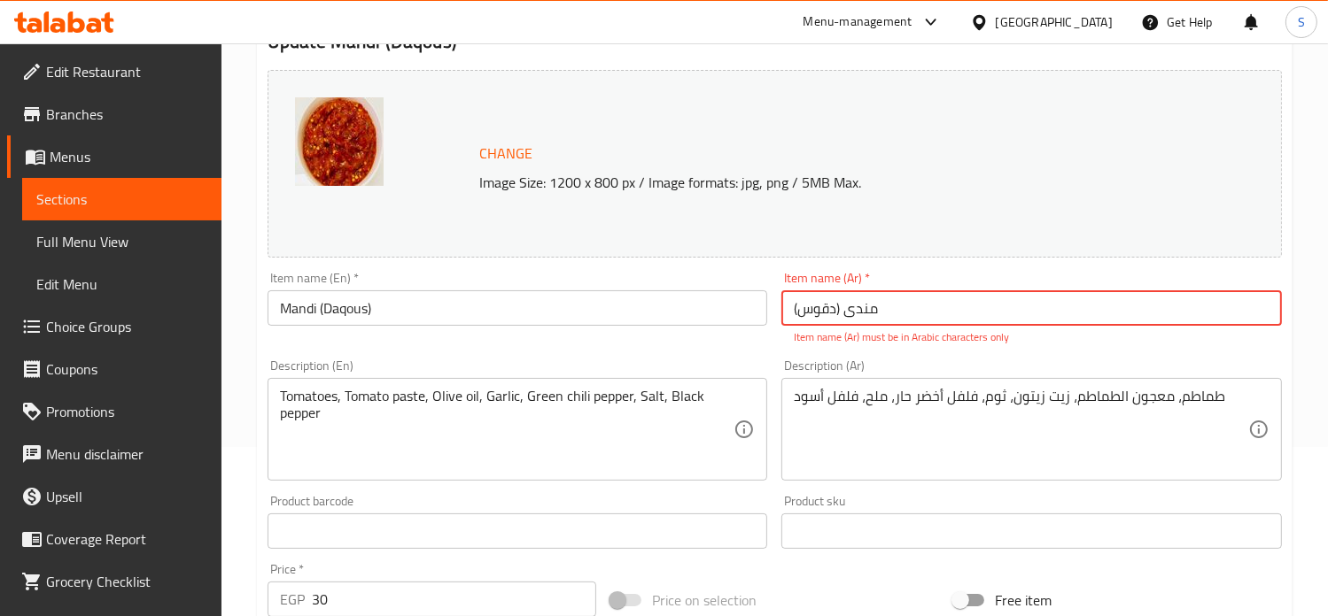
click at [824, 311] on input "مندی (دقوس)" at bounding box center [1031, 307] width 500 height 35
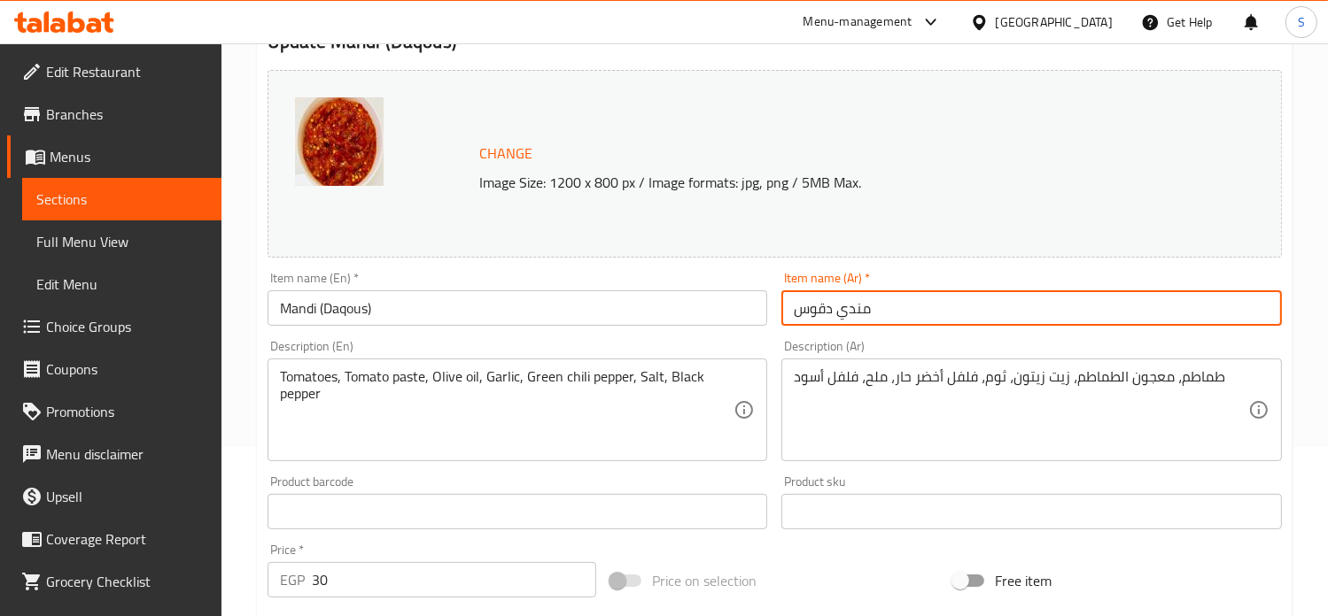
type input "مندي دقوس"
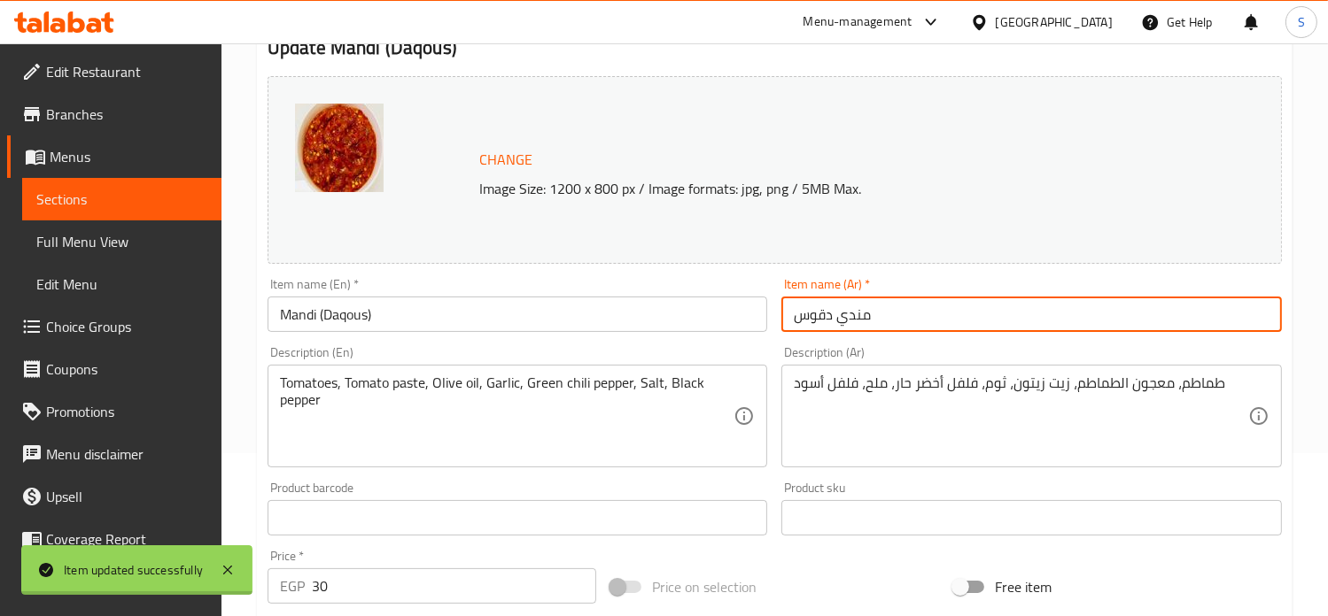
scroll to position [0, 0]
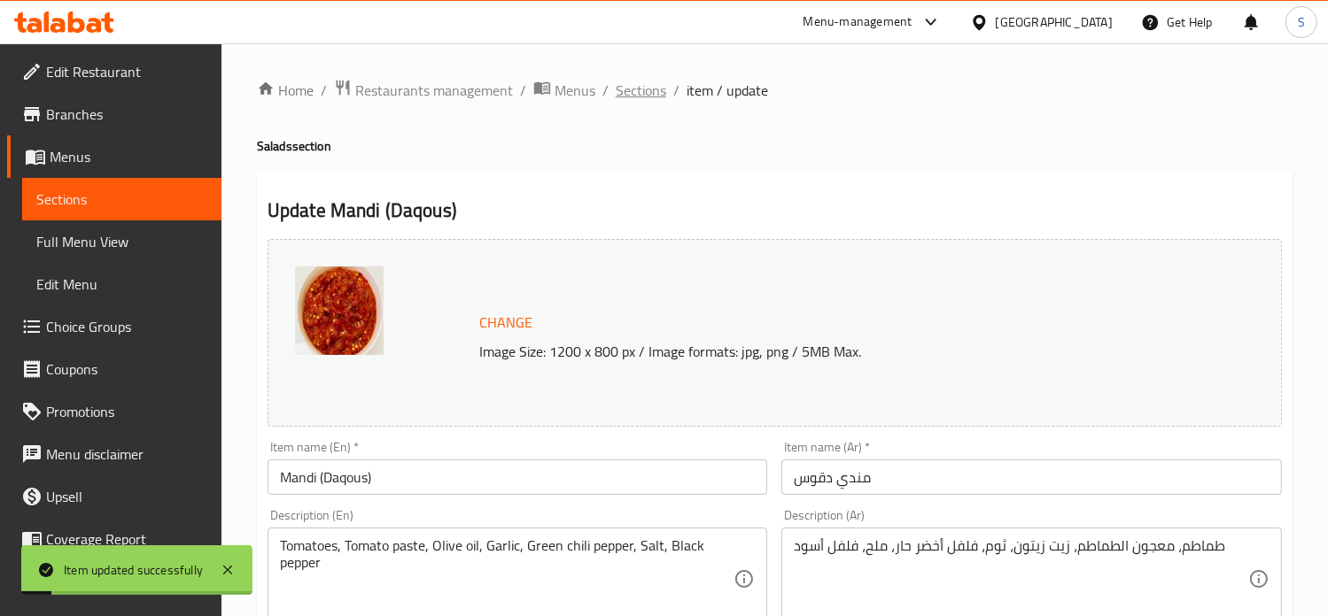
click at [641, 84] on span "Sections" at bounding box center [641, 90] width 50 height 21
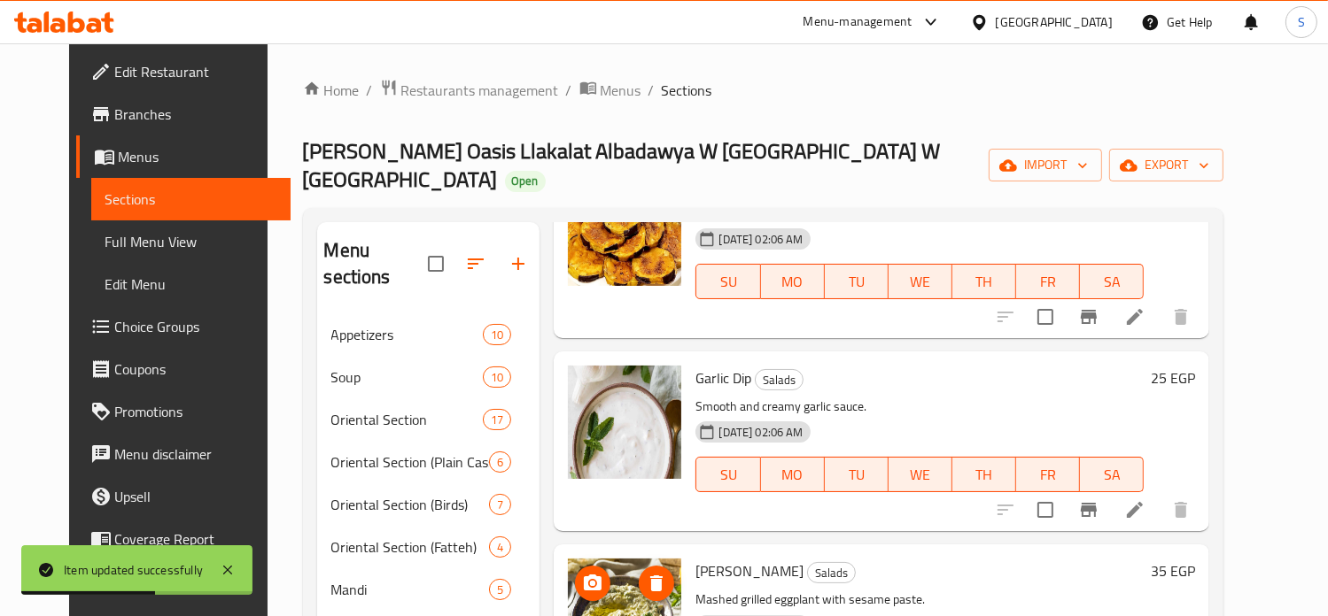
scroll to position [1838, 0]
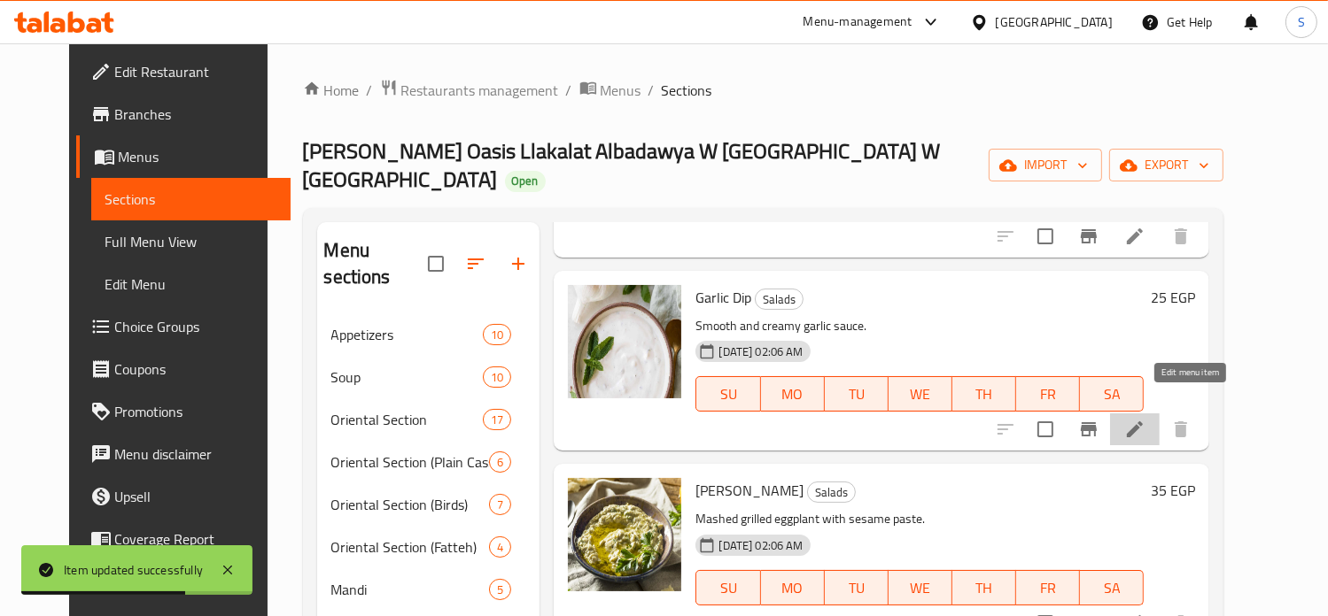
click at [1145, 419] on icon at bounding box center [1134, 429] width 21 height 21
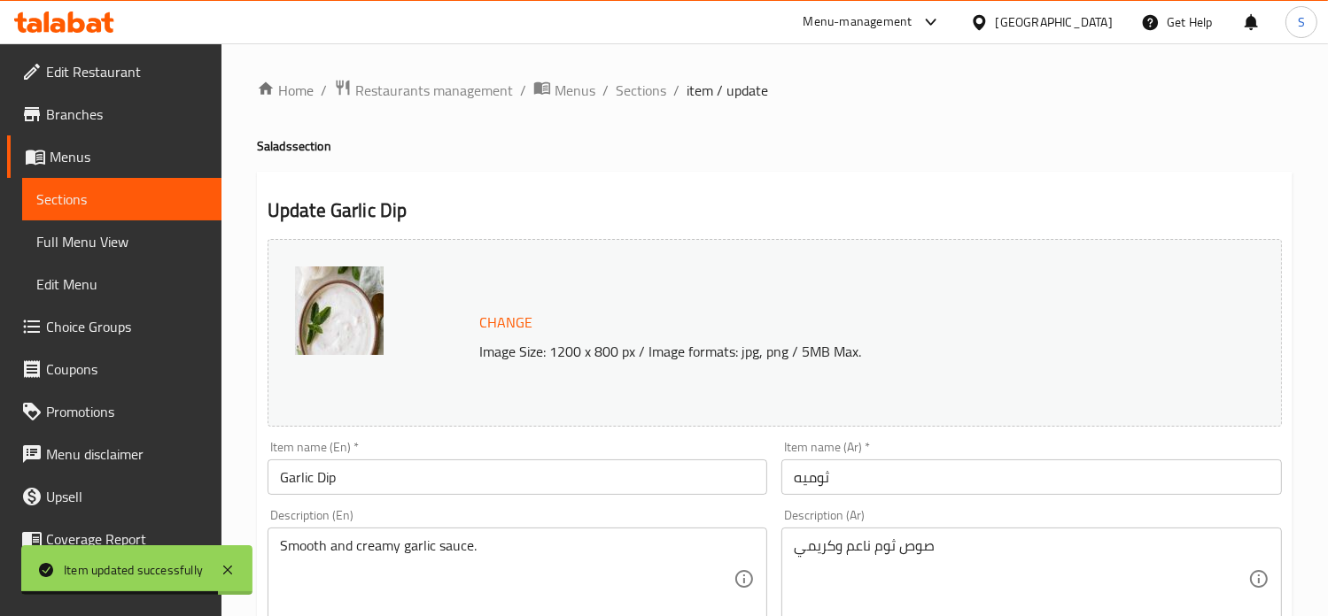
scroll to position [659, 0]
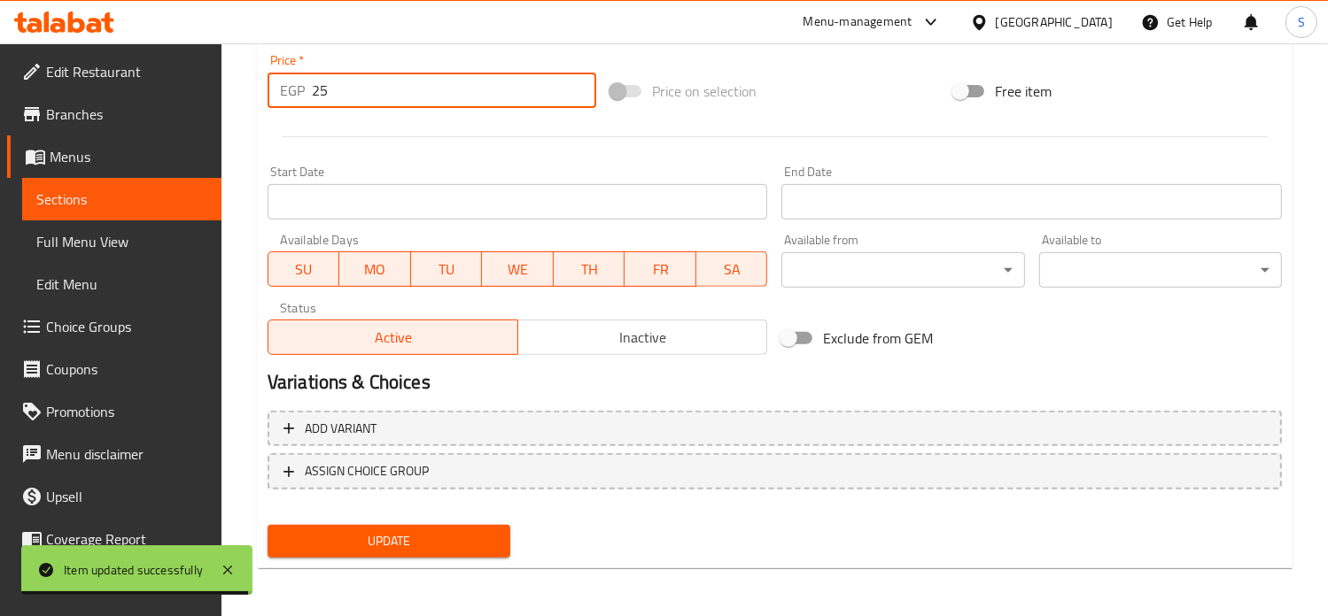
click at [329, 89] on input "25" at bounding box center [454, 90] width 284 height 35
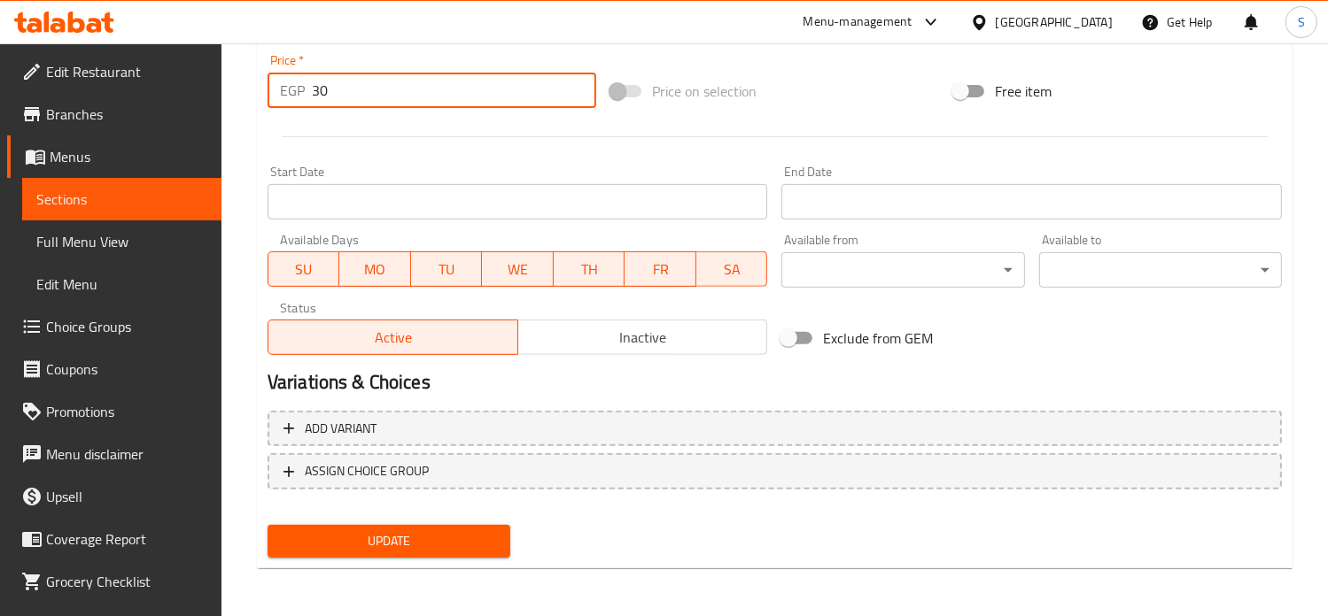
type input "30"
click at [267, 525] on button "Update" at bounding box center [388, 541] width 243 height 33
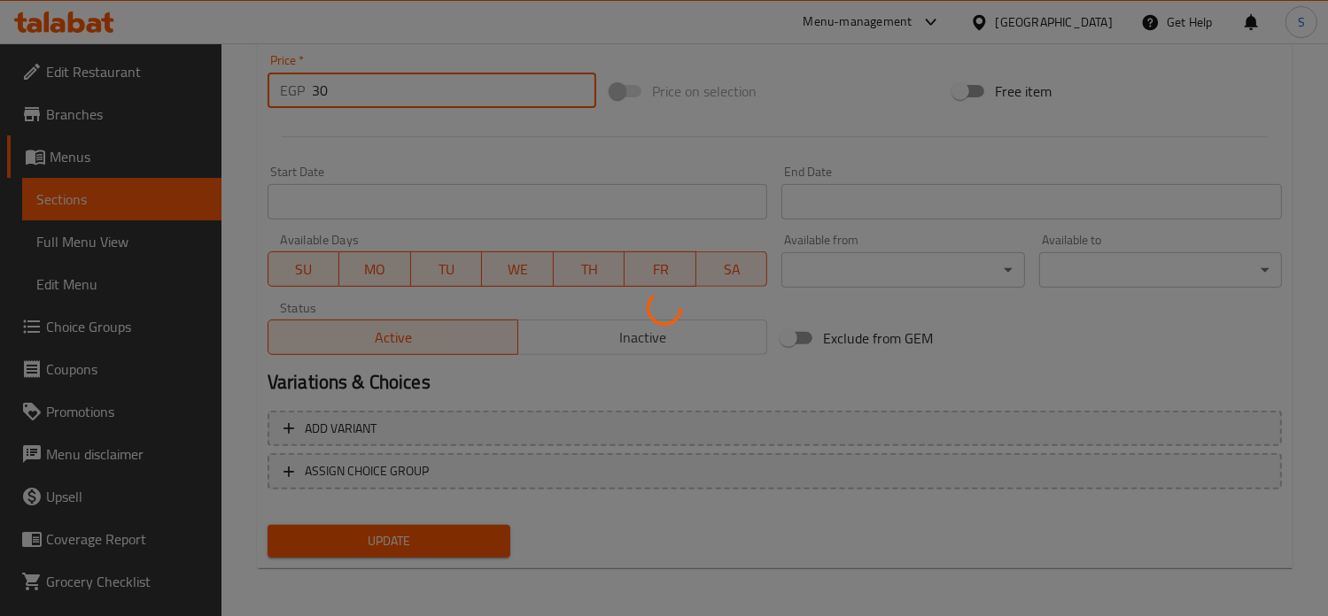
scroll to position [0, 0]
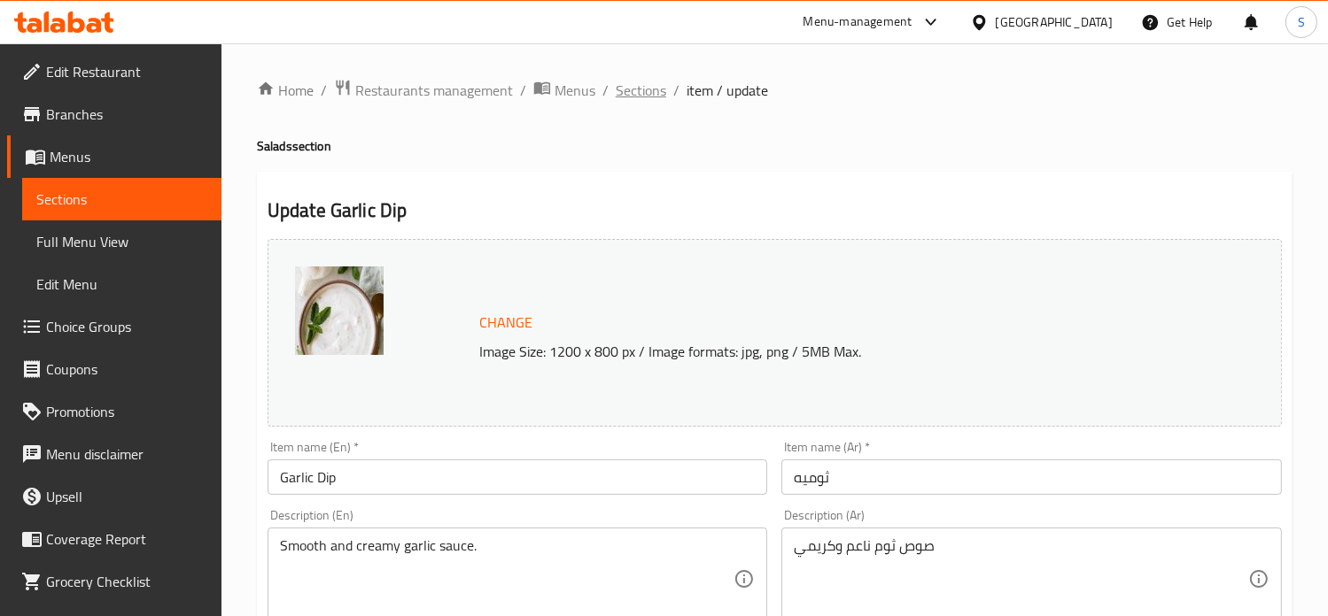
click at [629, 95] on span "Sections" at bounding box center [641, 90] width 50 height 21
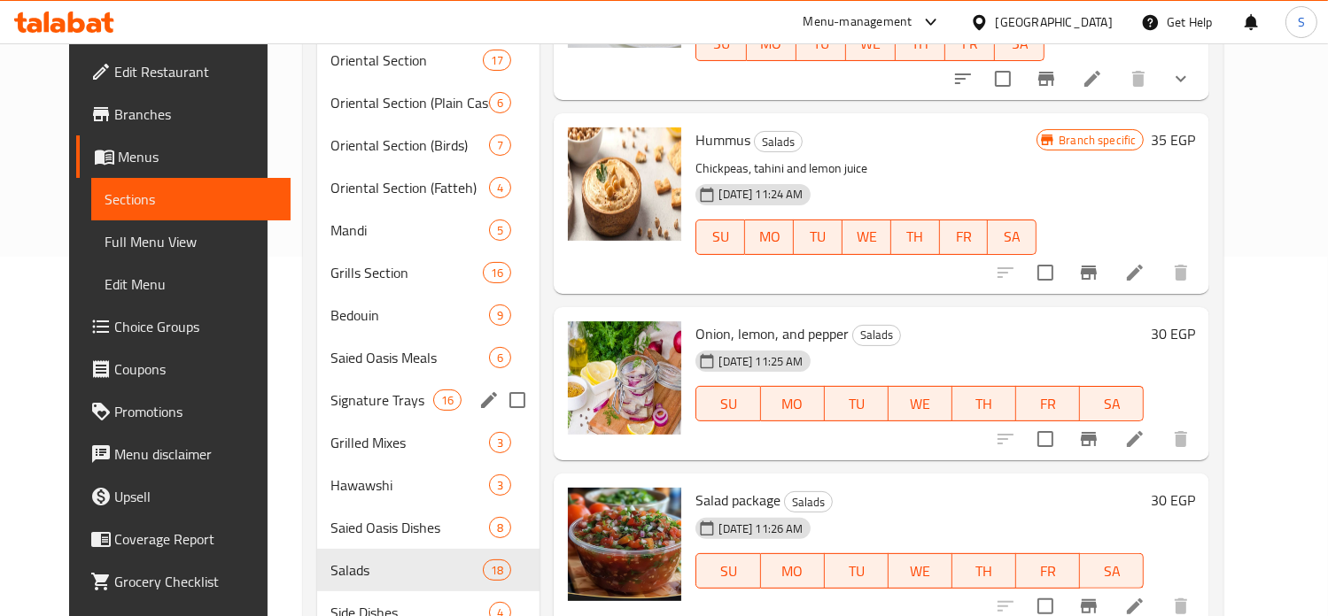
scroll to position [425, 0]
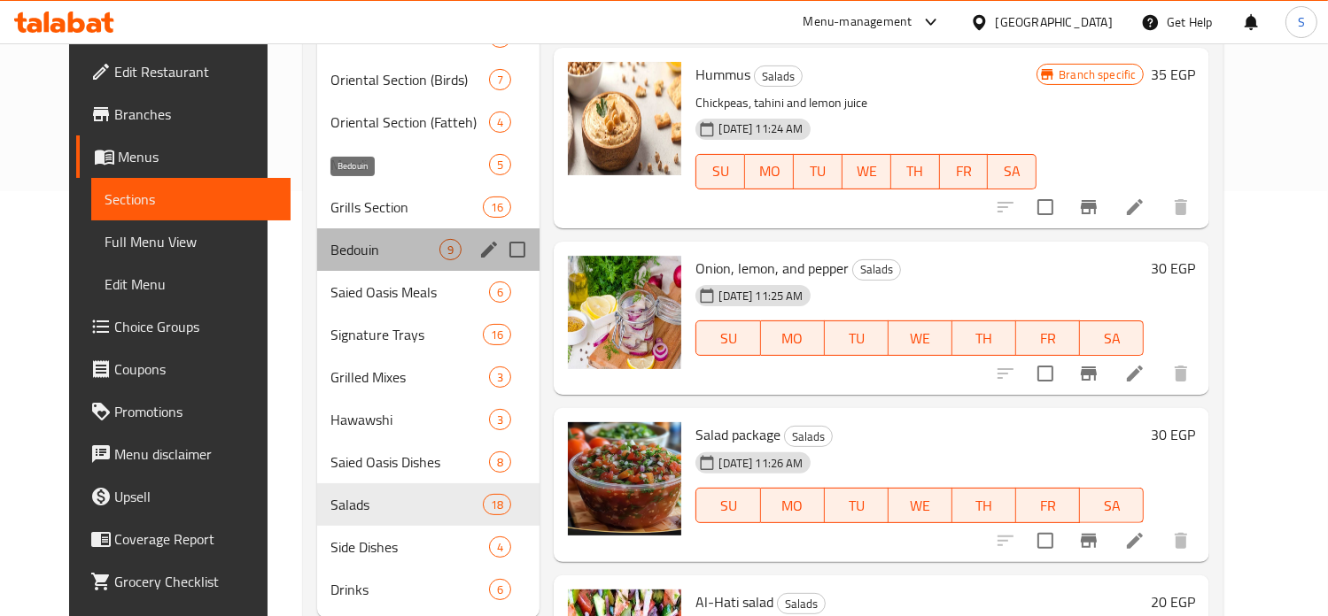
click at [331, 239] on span "Bedouin" at bounding box center [385, 249] width 109 height 21
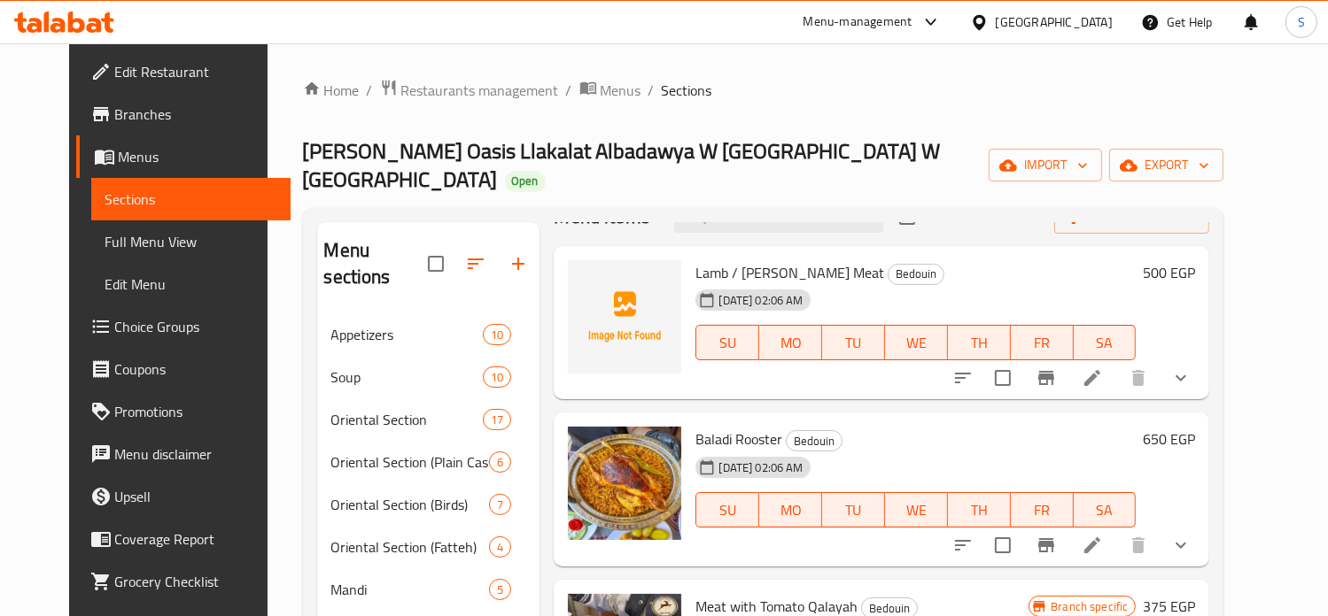
scroll to position [35, 0]
click at [1103, 367] on icon at bounding box center [1091, 377] width 21 height 21
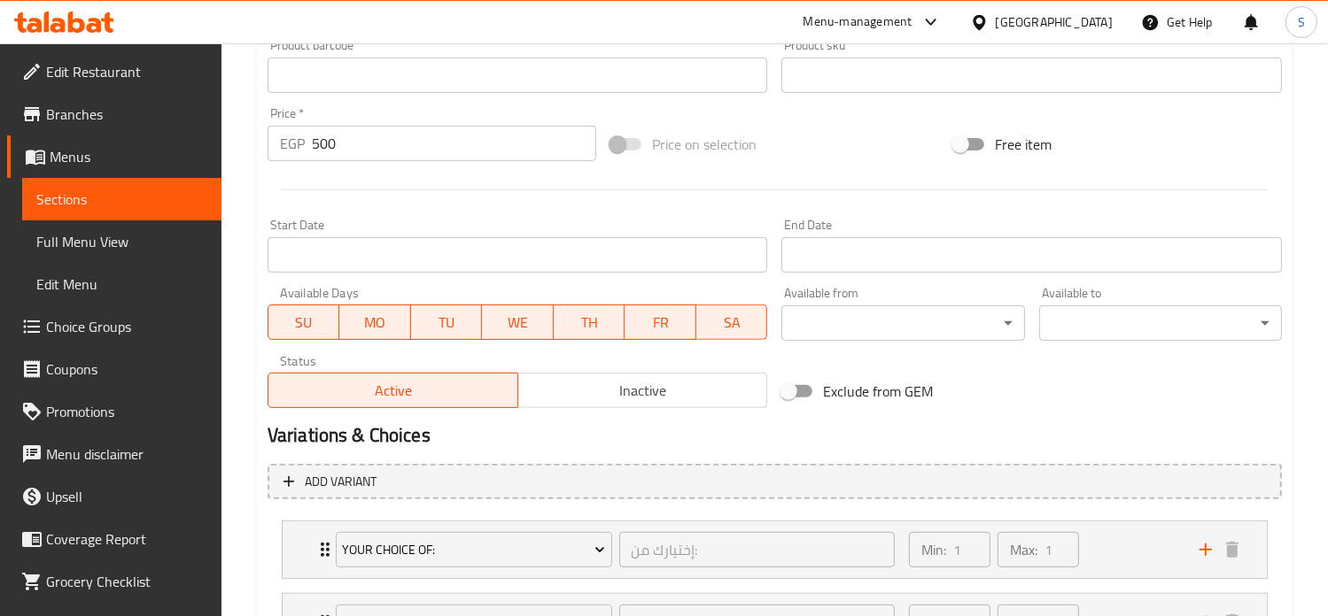
scroll to position [578, 0]
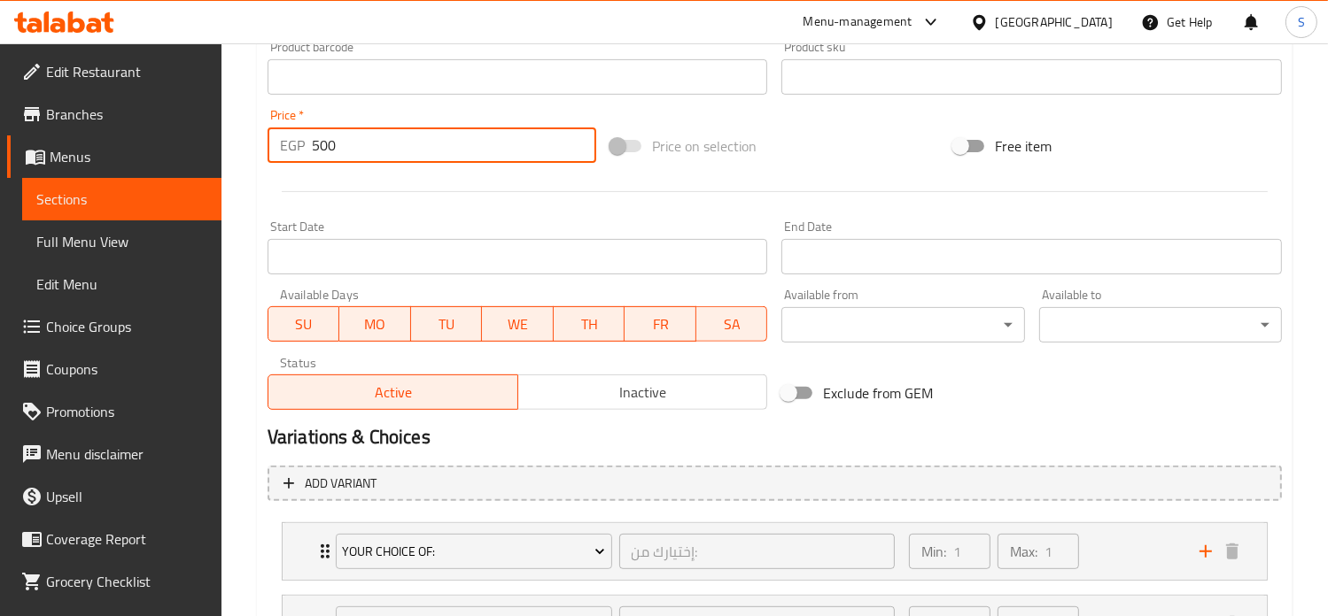
click at [330, 143] on input "500" at bounding box center [454, 145] width 284 height 35
type input "550"
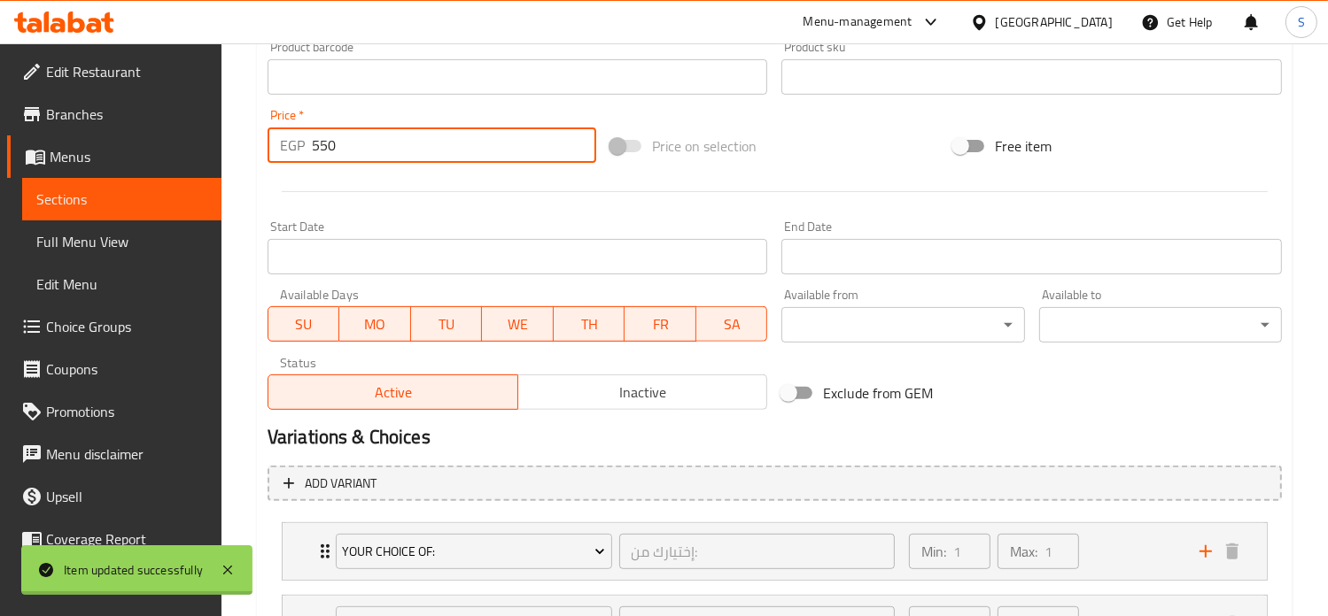
scroll to position [0, 0]
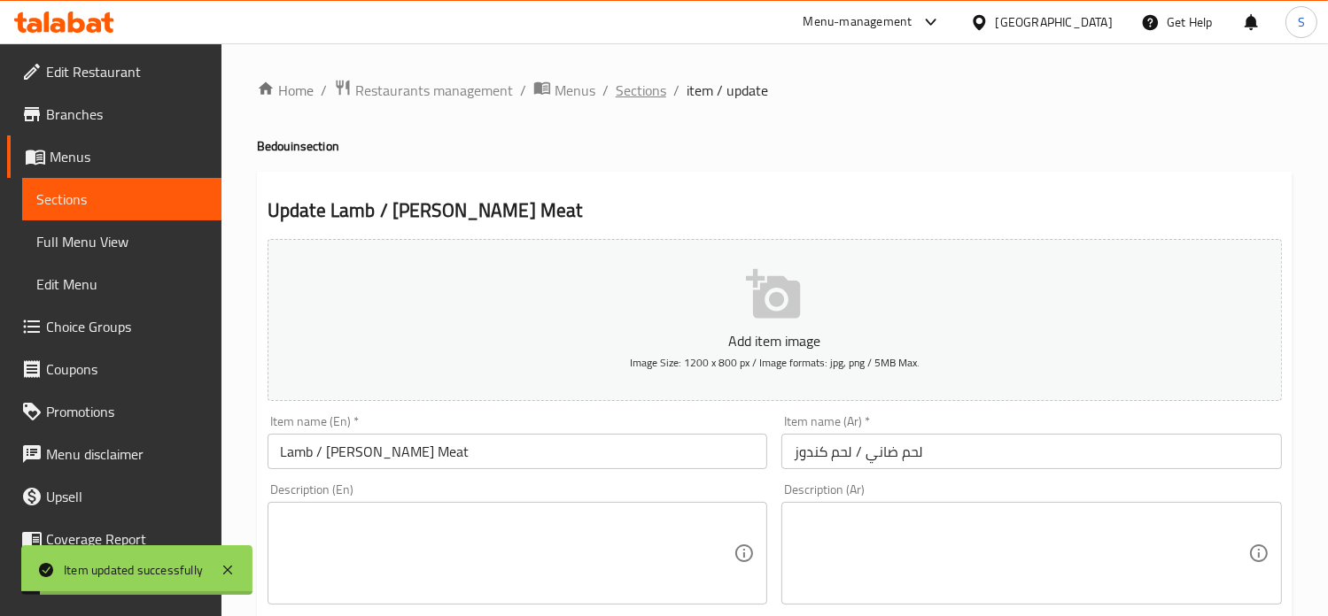
click at [623, 93] on span "Sections" at bounding box center [641, 90] width 50 height 21
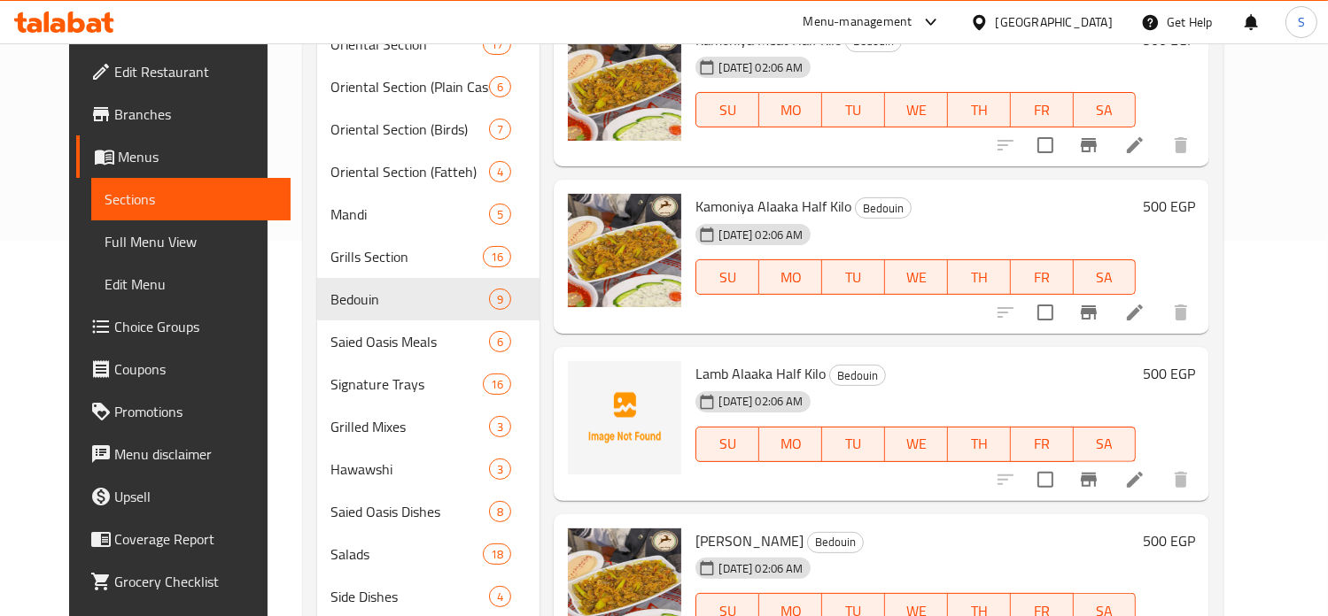
scroll to position [425, 0]
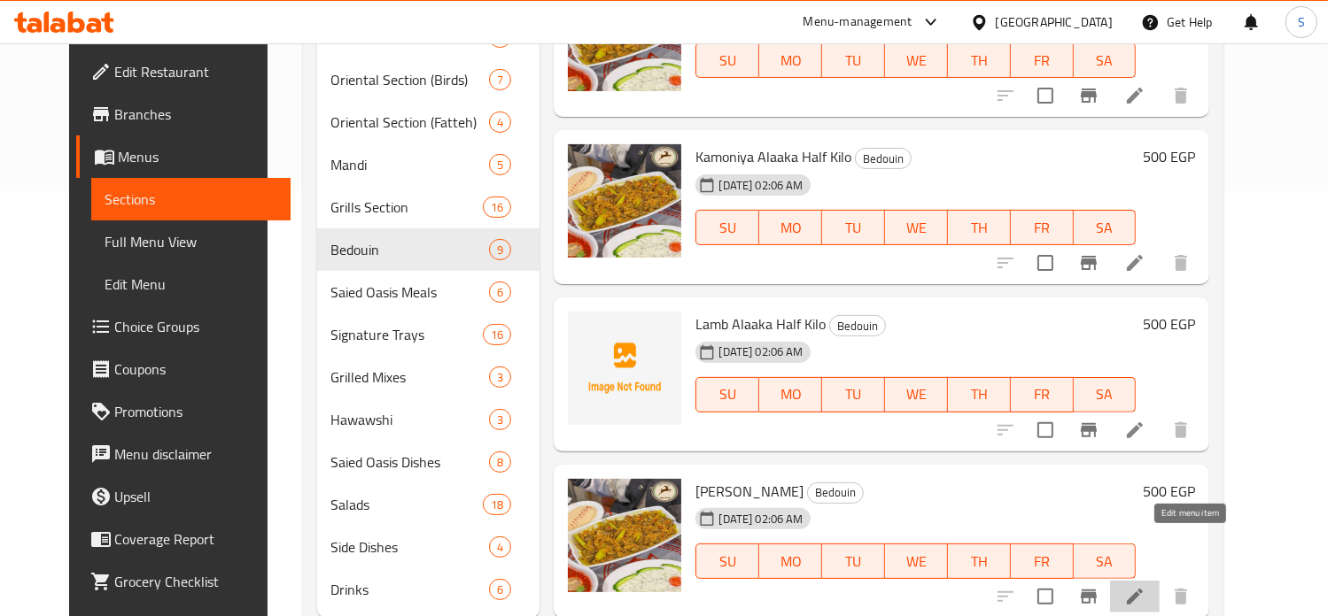
click at [1142, 589] on icon at bounding box center [1135, 597] width 16 height 16
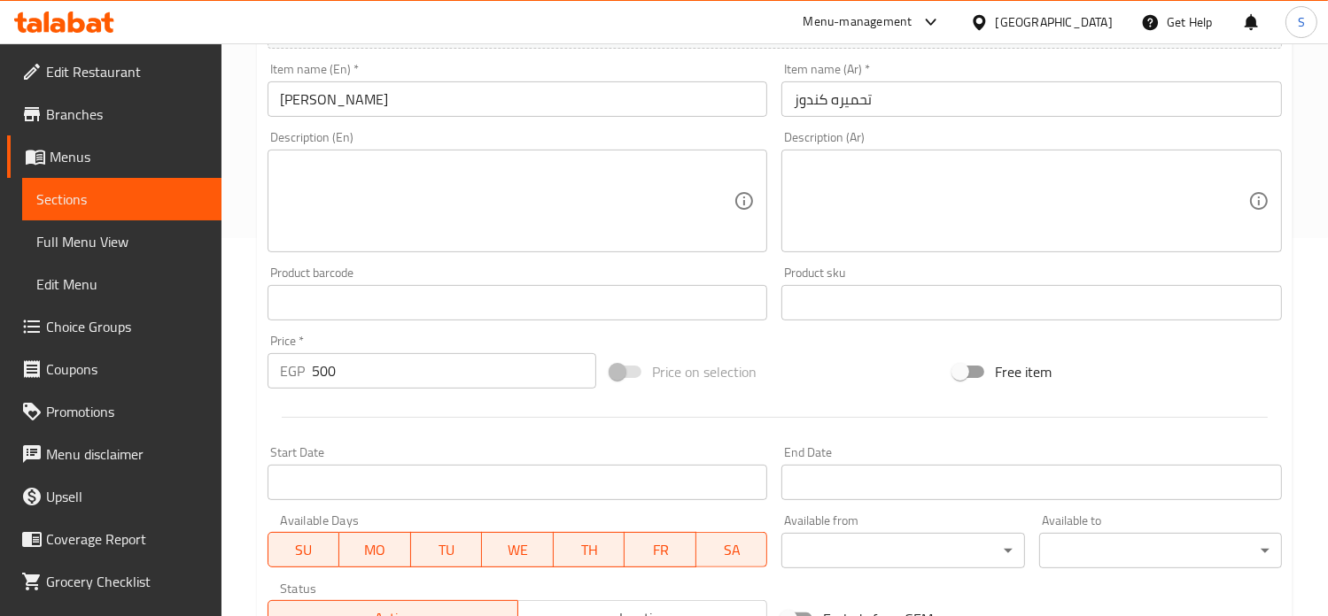
scroll to position [659, 0]
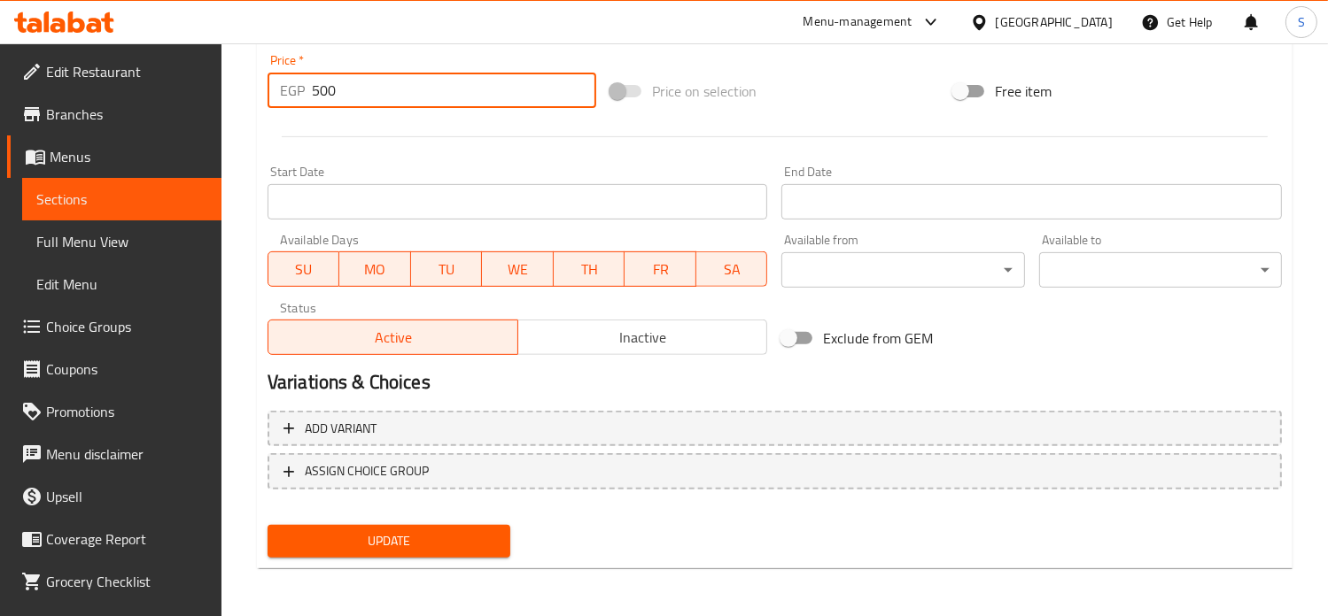
click at [320, 85] on input "500" at bounding box center [454, 90] width 284 height 35
type input "550"
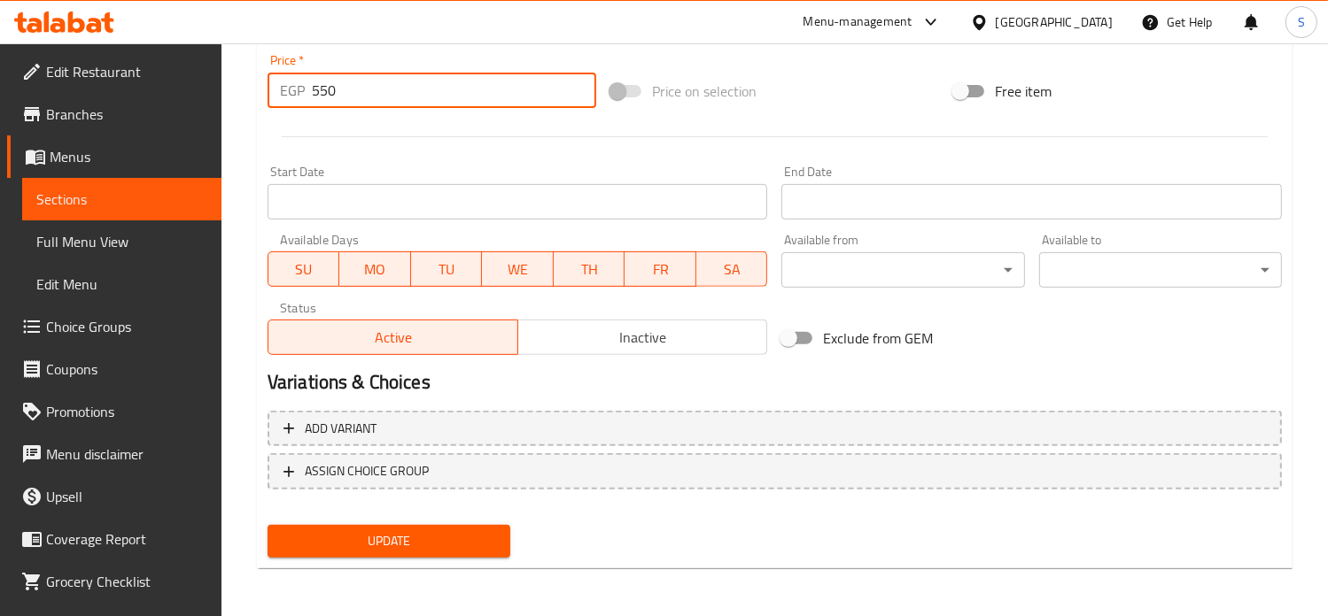
click at [267, 525] on button "Update" at bounding box center [388, 541] width 243 height 33
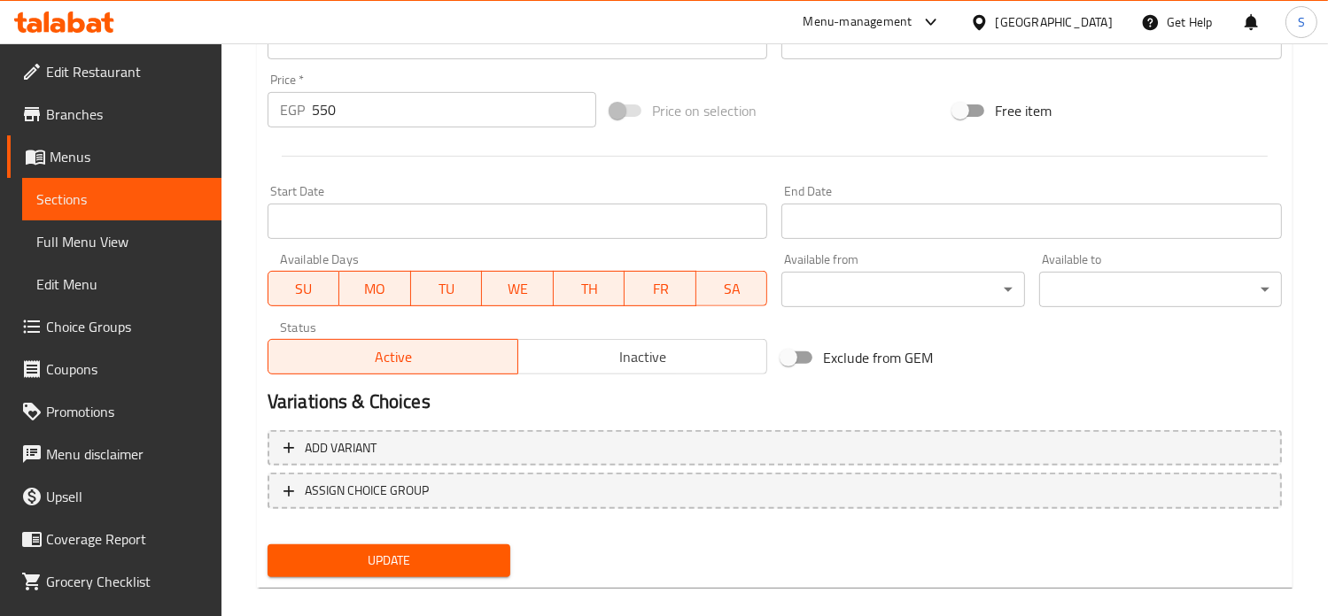
scroll to position [169, 0]
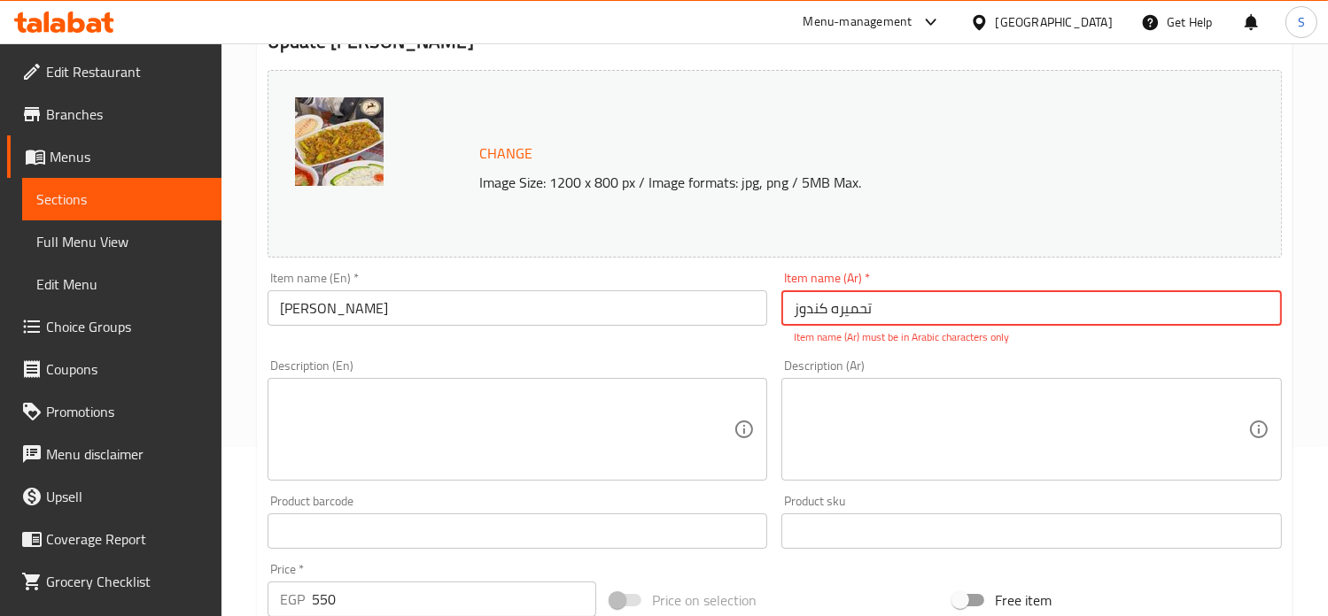
click at [843, 303] on input "تحمیره کندوز" at bounding box center [1031, 307] width 500 height 35
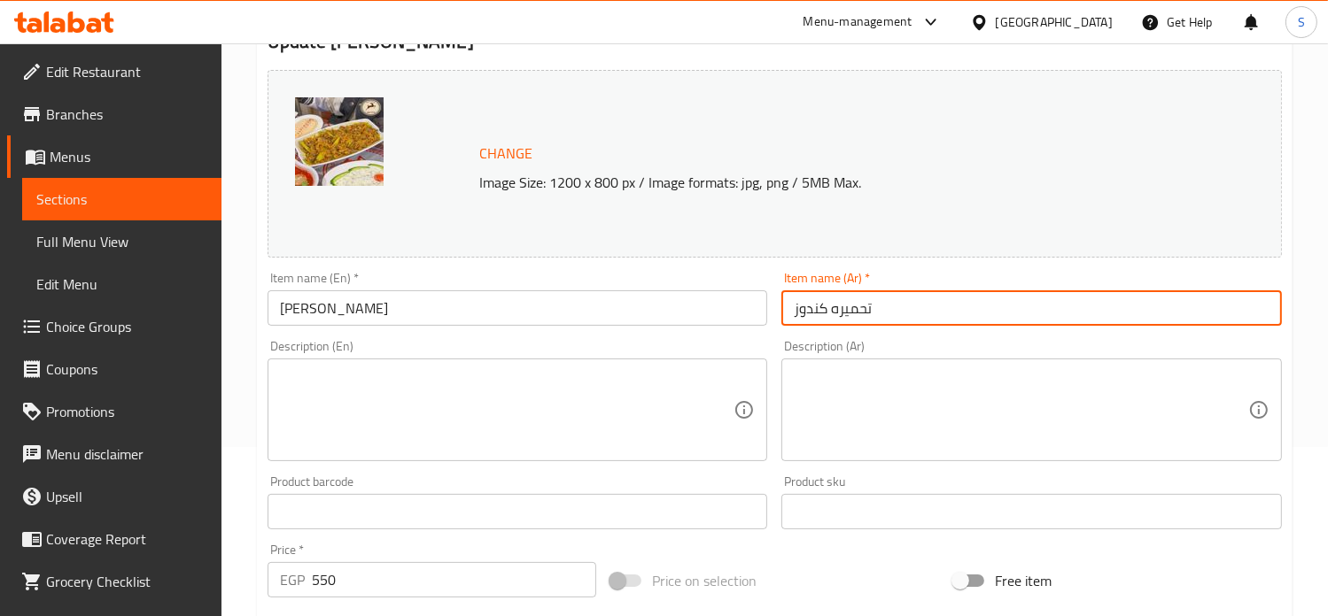
type input "تحميره كندوز"
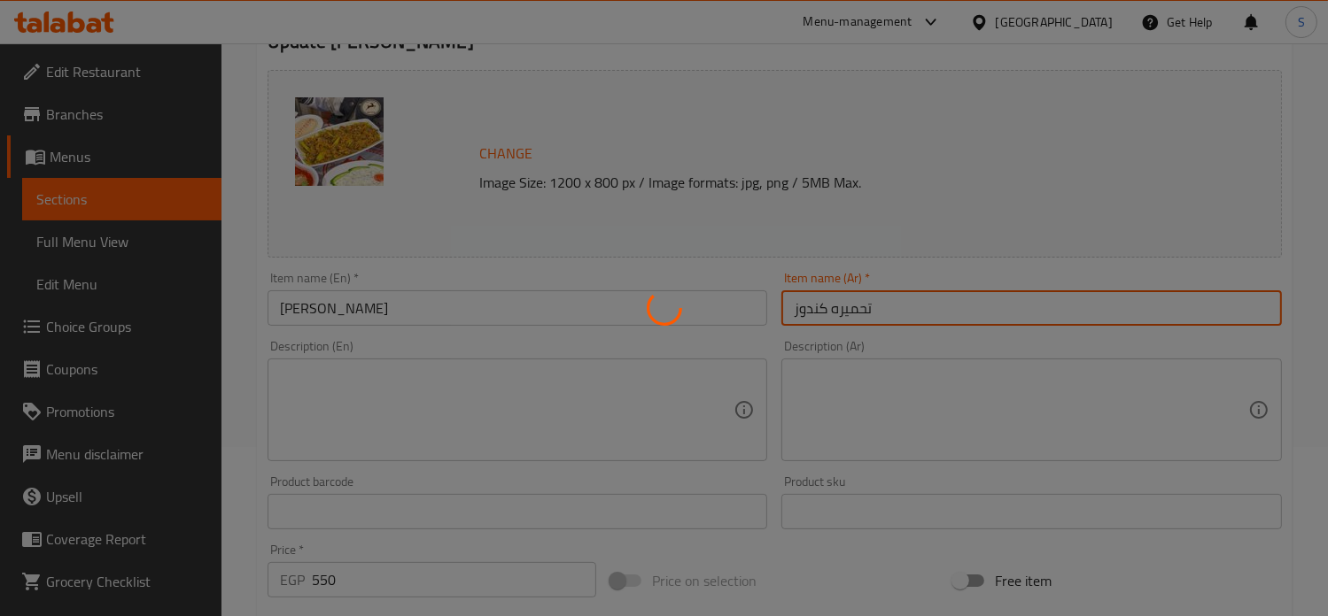
scroll to position [0, 0]
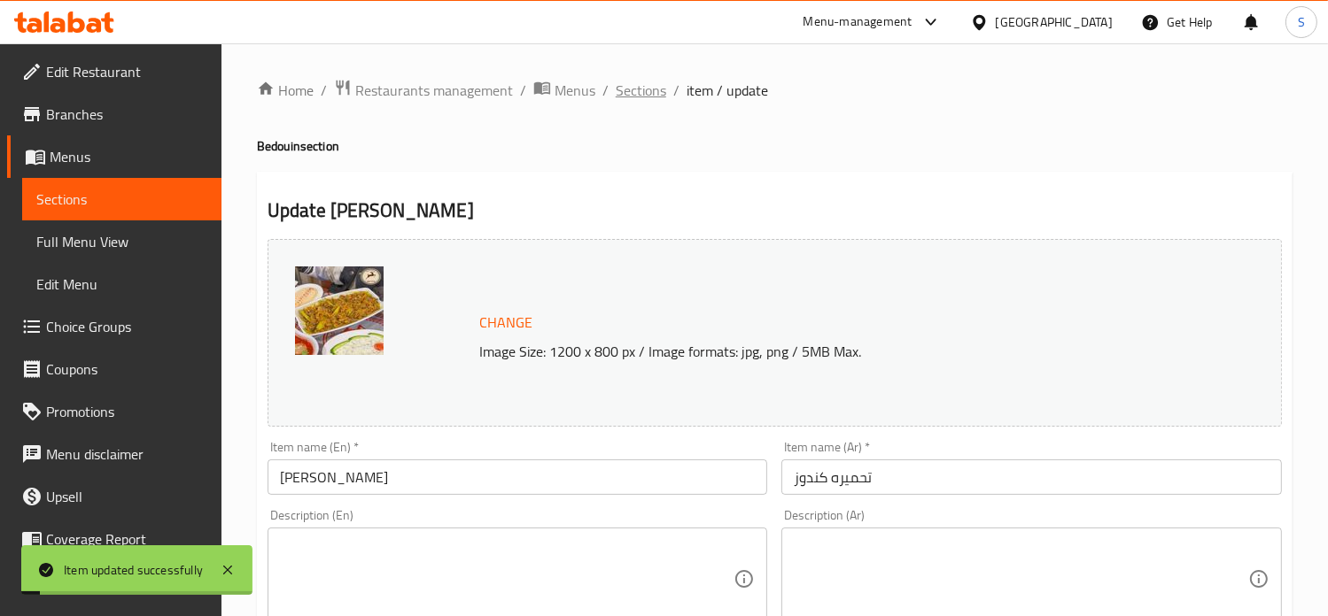
click at [634, 92] on span "Sections" at bounding box center [641, 90] width 50 height 21
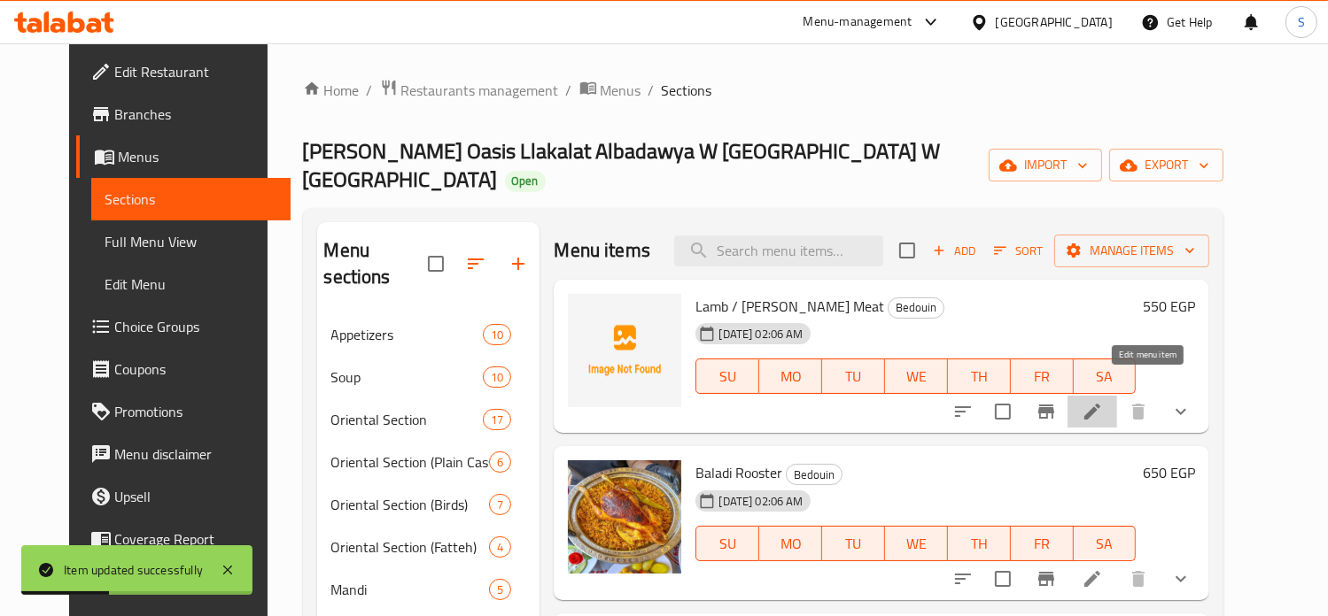
click at [1100, 404] on icon at bounding box center [1092, 412] width 16 height 16
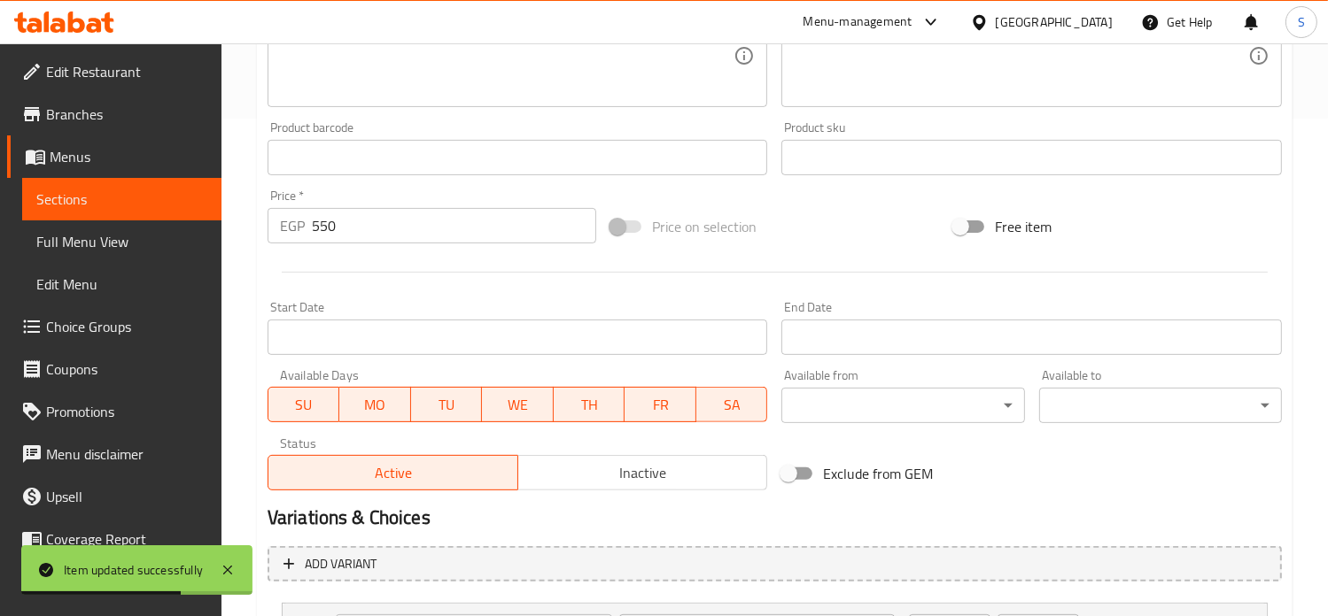
scroll to position [495, 0]
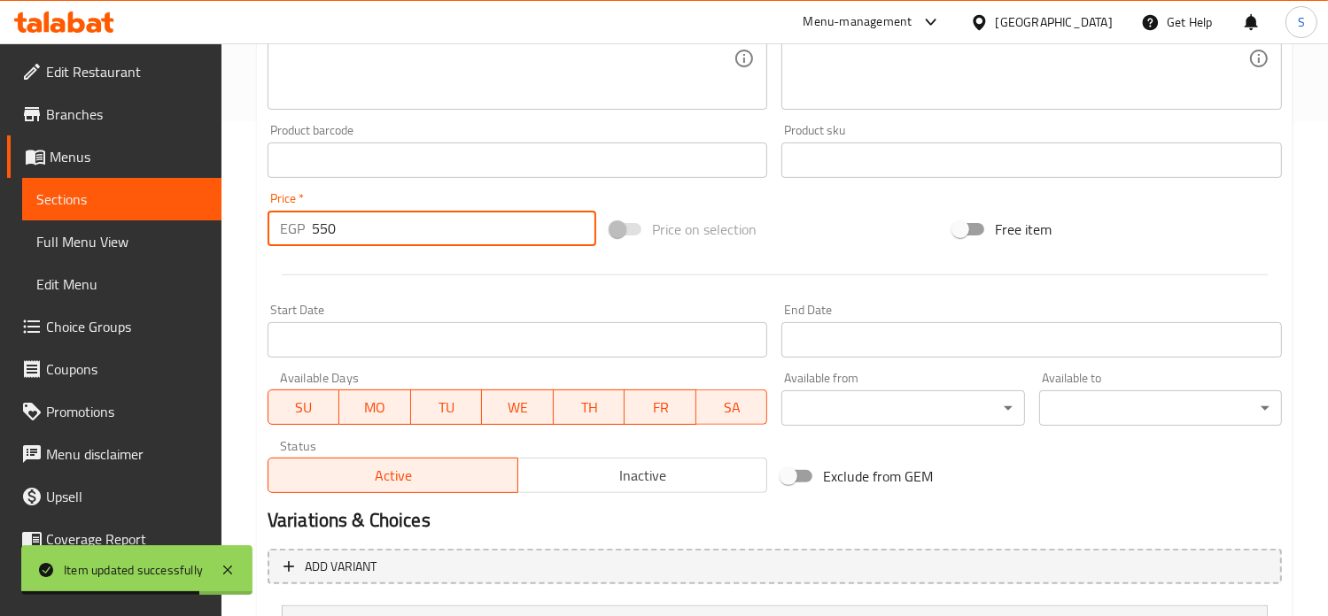
click at [334, 234] on input "550" at bounding box center [454, 228] width 284 height 35
type input "500"
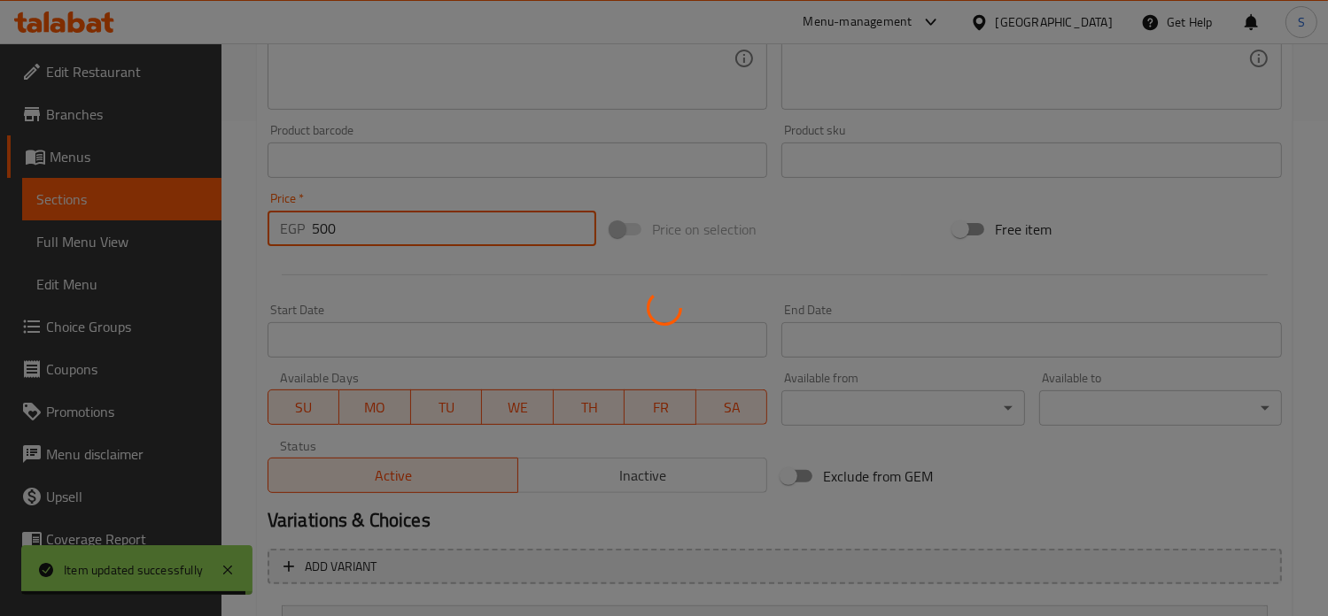
scroll to position [0, 0]
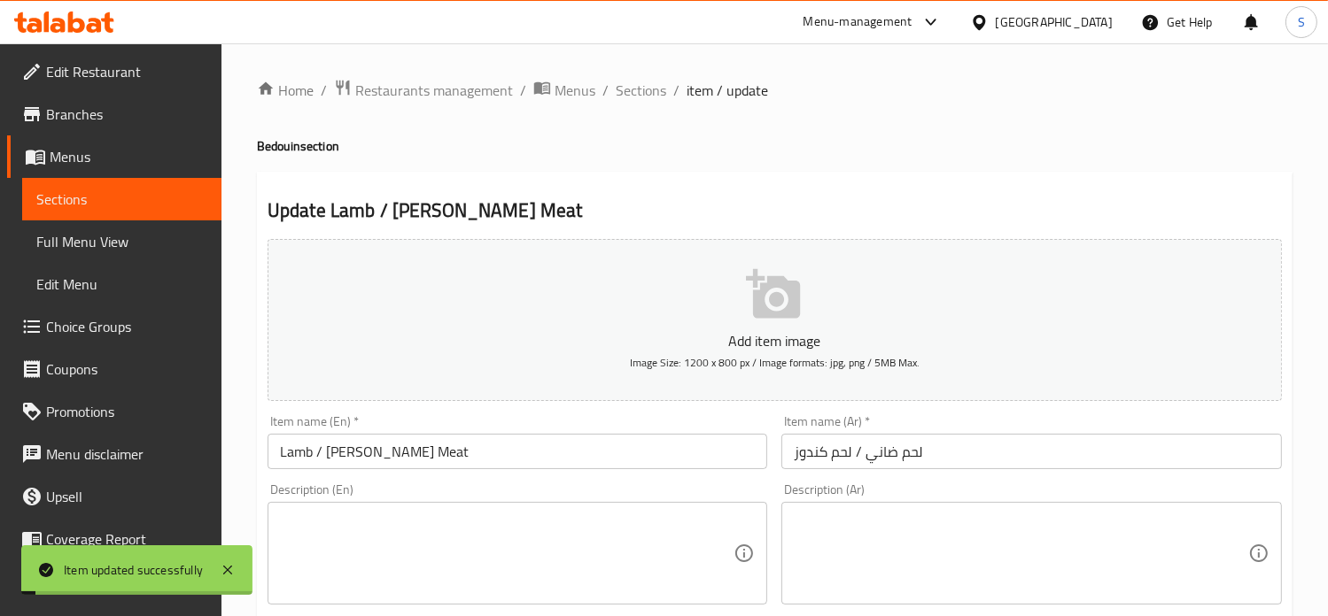
click at [638, 93] on span "Sections" at bounding box center [641, 90] width 50 height 21
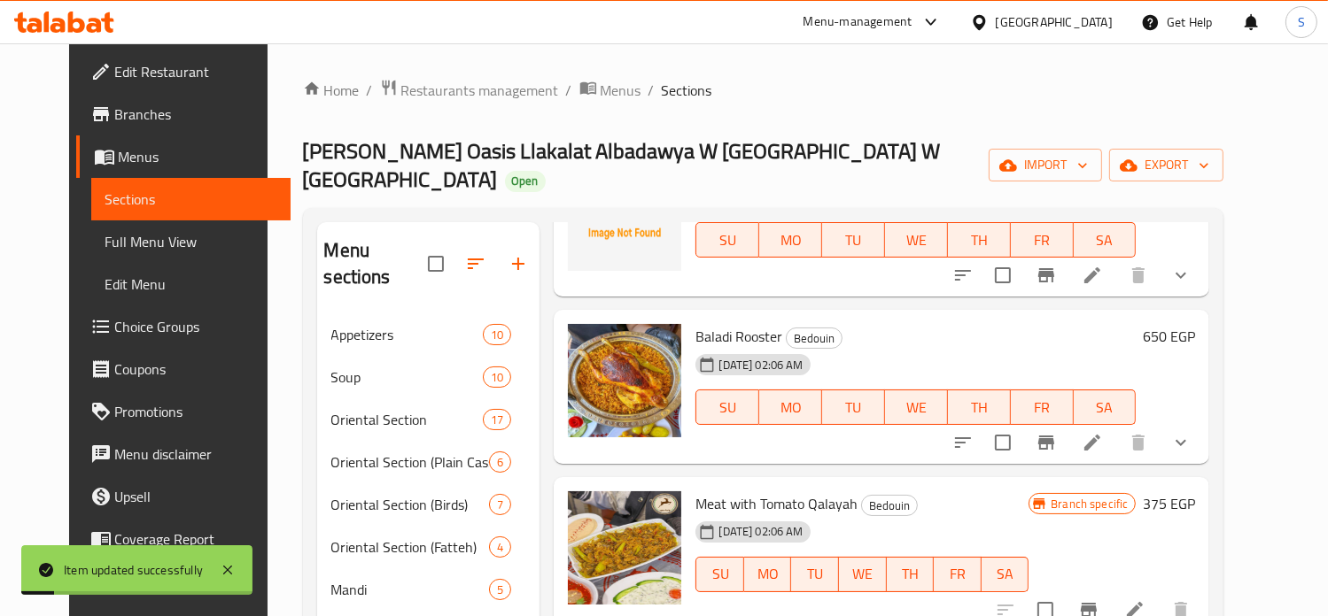
scroll to position [138, 0]
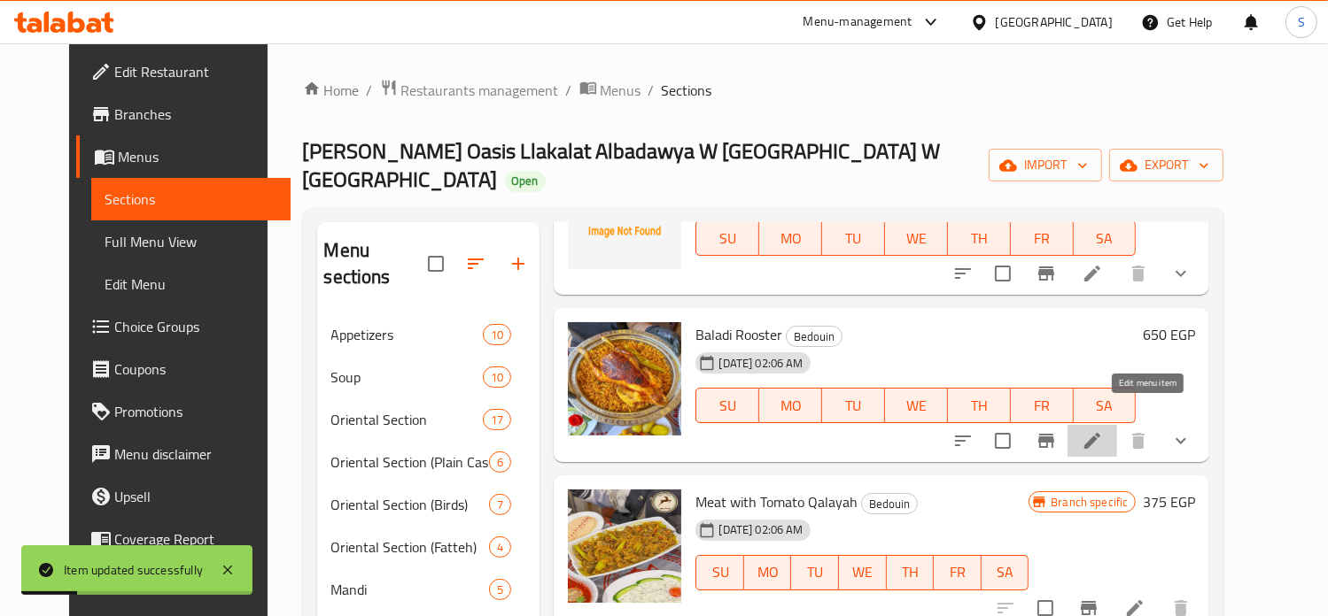
click at [1103, 430] on icon at bounding box center [1091, 440] width 21 height 21
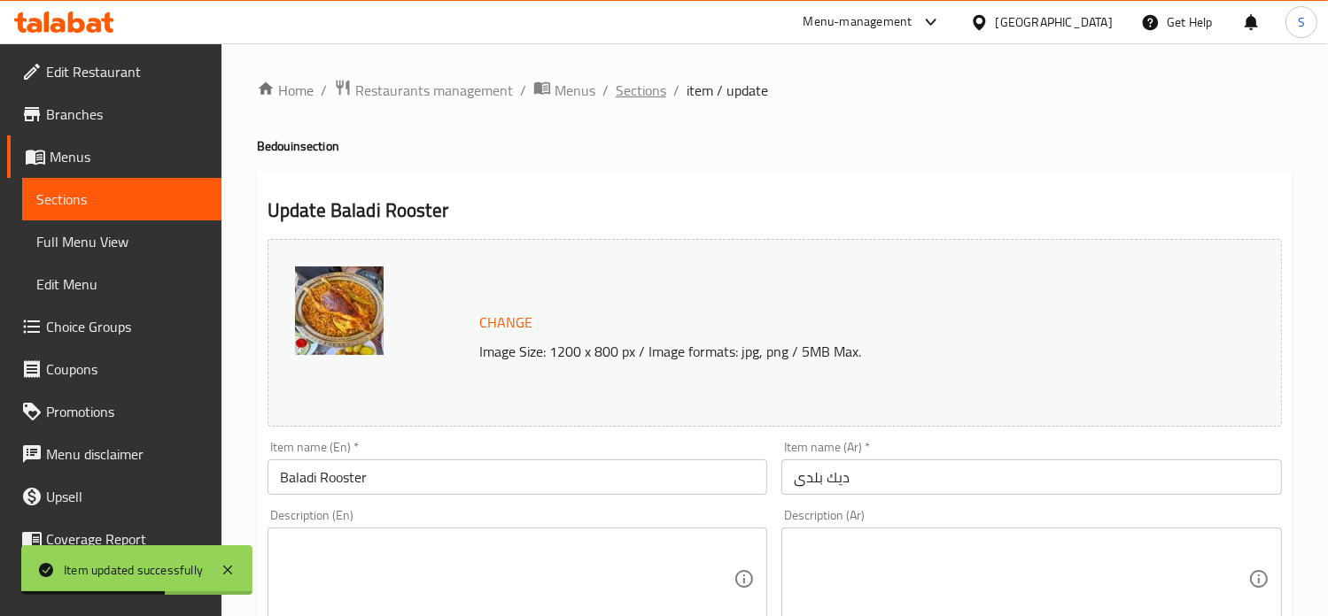
click at [646, 91] on span "Sections" at bounding box center [641, 90] width 50 height 21
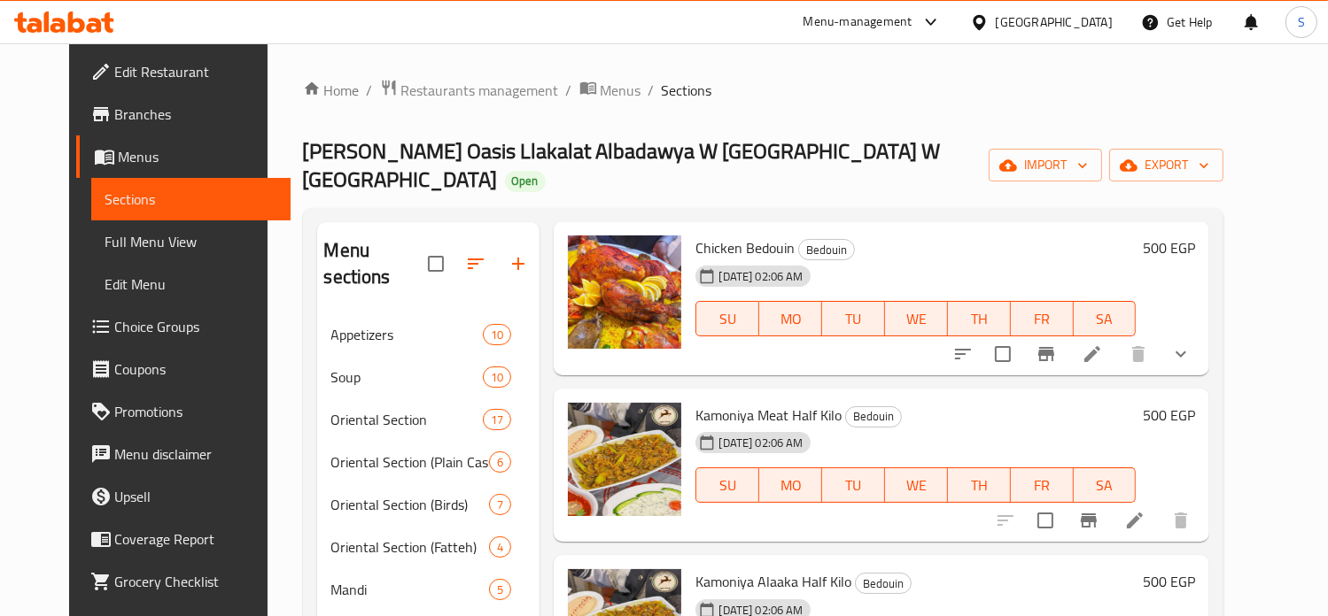
scroll to position [753, 0]
click at [1142, 513] on icon at bounding box center [1135, 521] width 16 height 16
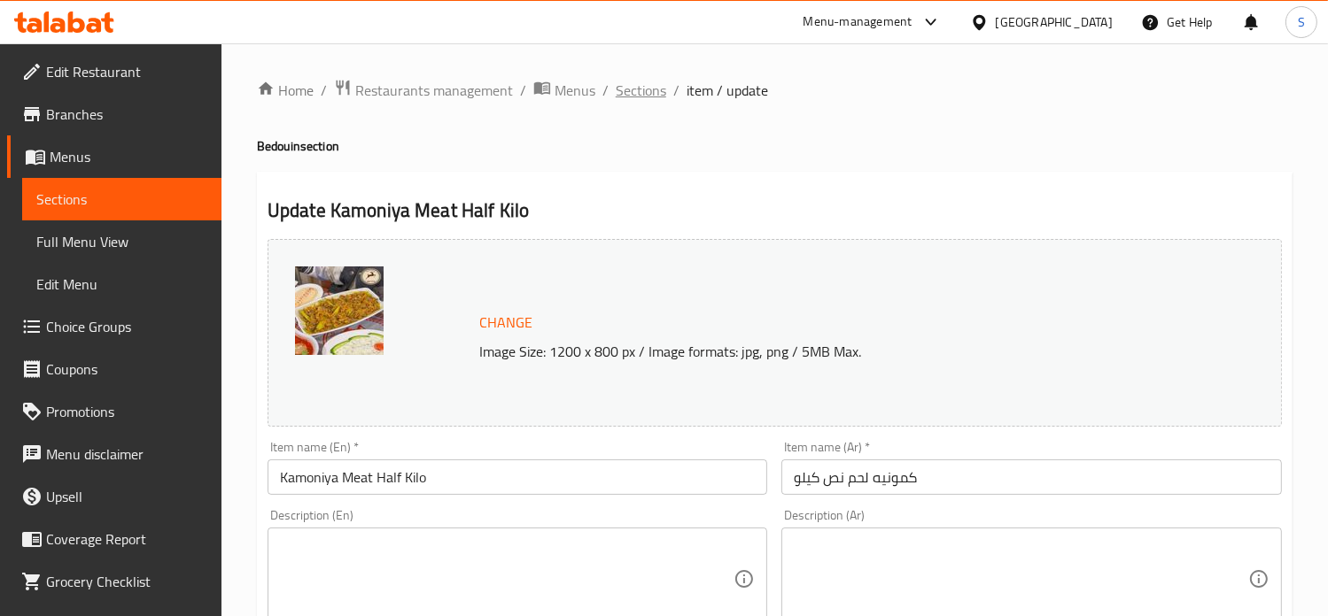
click at [640, 98] on span "Sections" at bounding box center [641, 90] width 50 height 21
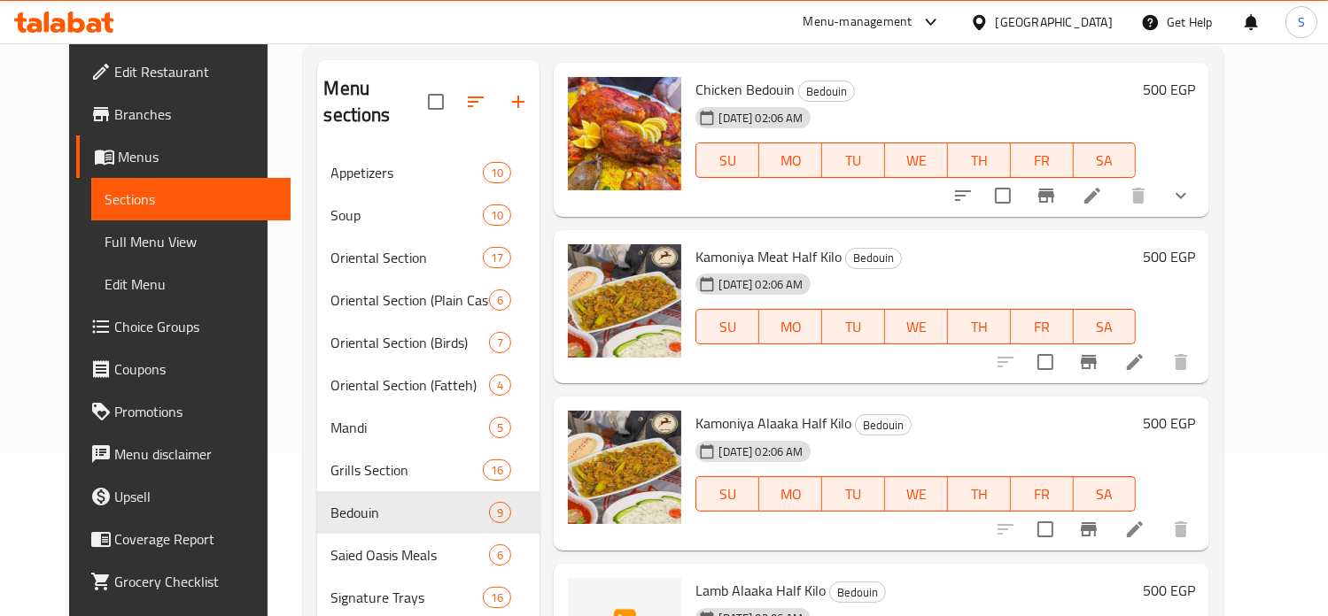
scroll to position [722, 0]
click at [1145, 352] on icon at bounding box center [1134, 362] width 21 height 21
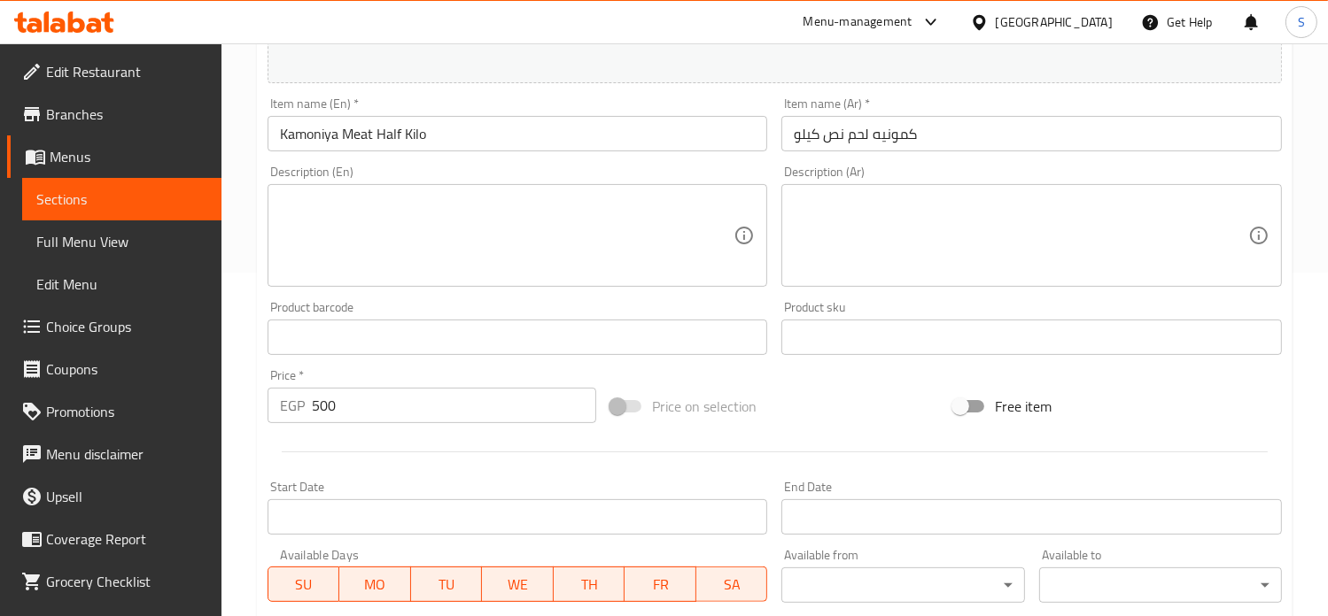
scroll to position [343, 0]
click at [368, 404] on input "500" at bounding box center [454, 406] width 284 height 35
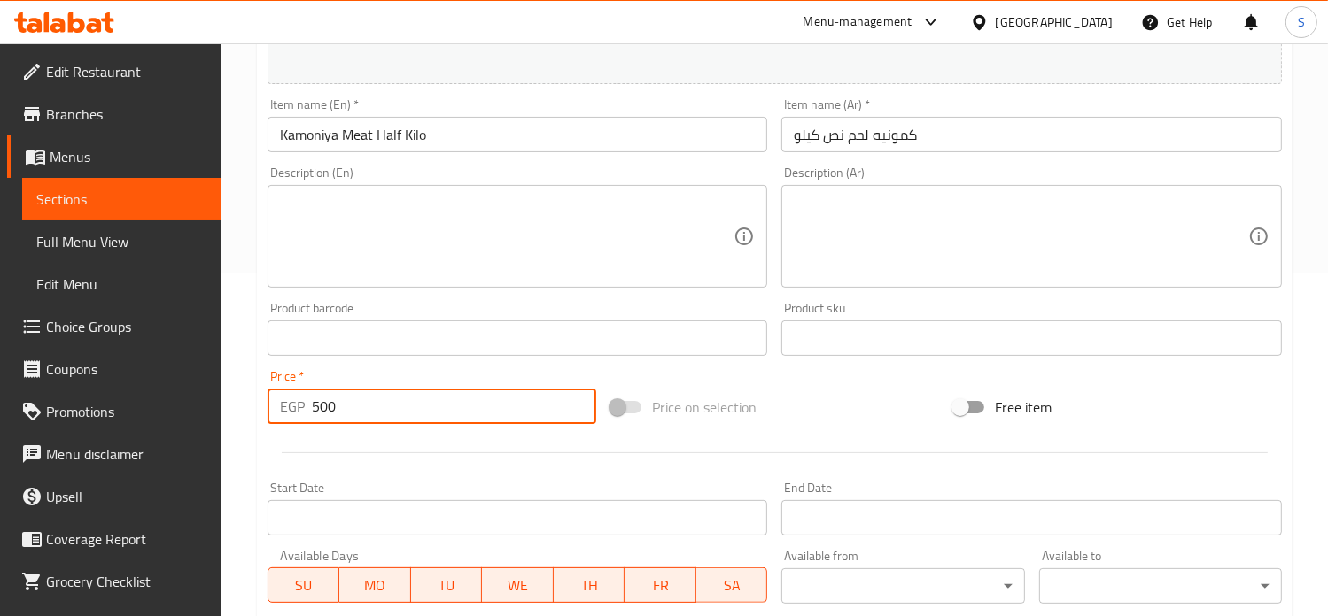
click at [368, 404] on input "500" at bounding box center [454, 406] width 284 height 35
type input "550"
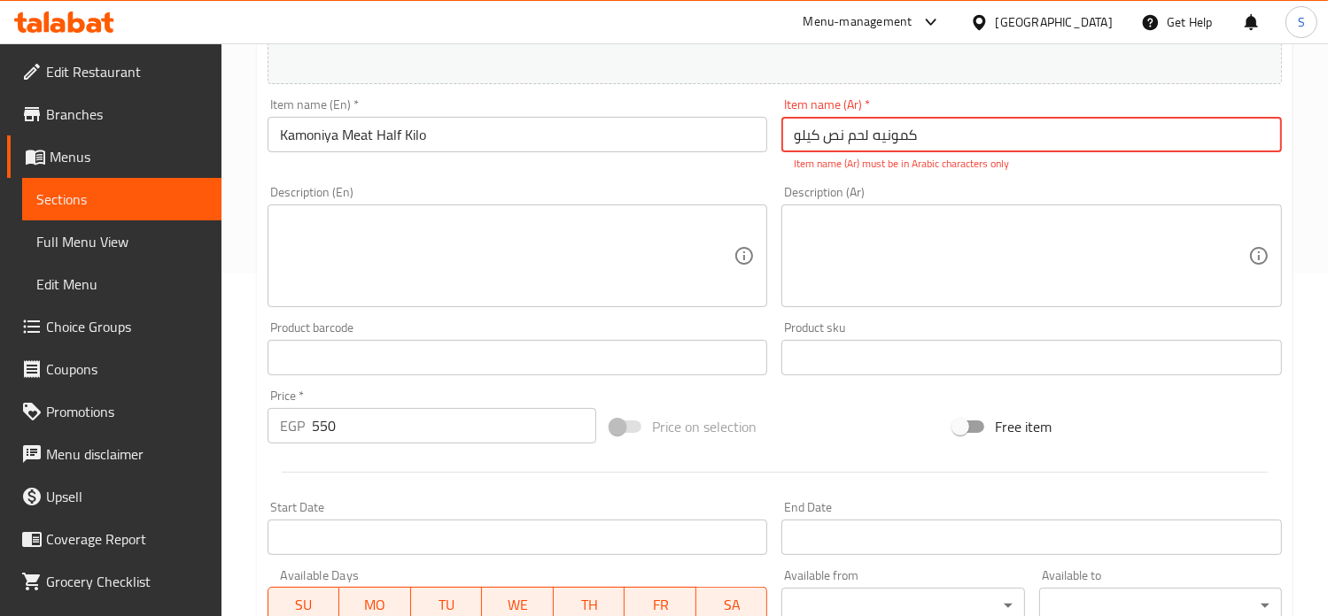
click at [855, 137] on input "کمونيه لحم نص كيلو" at bounding box center [1031, 134] width 500 height 35
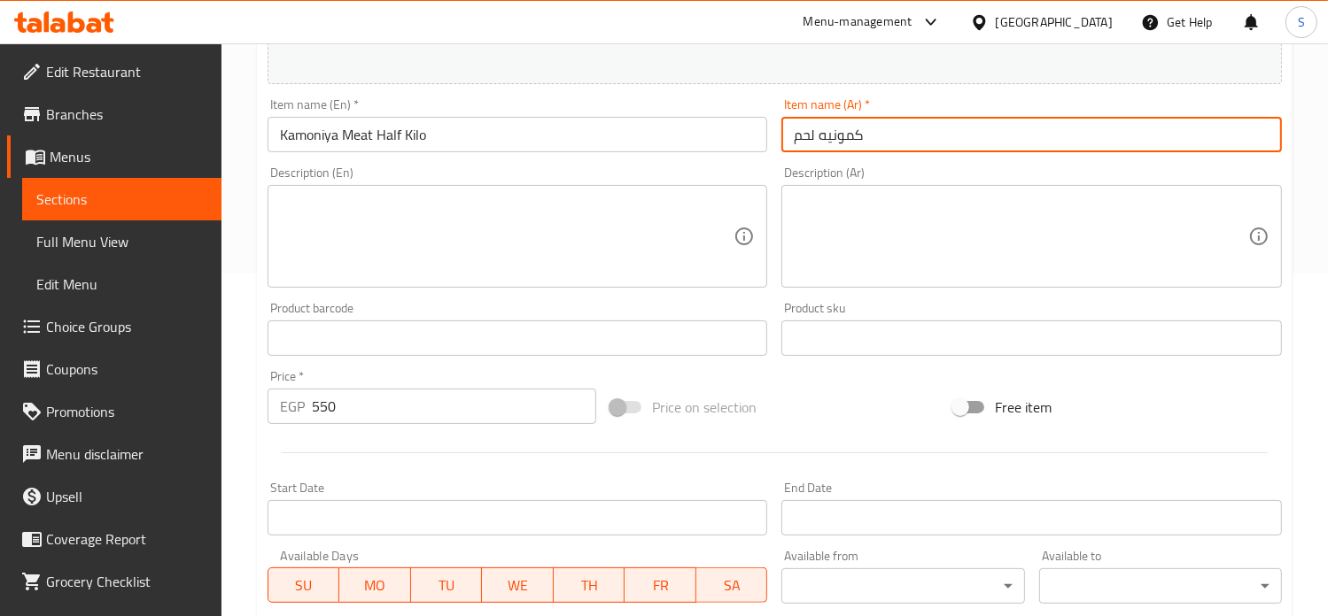
type input "كمونيه لحم"
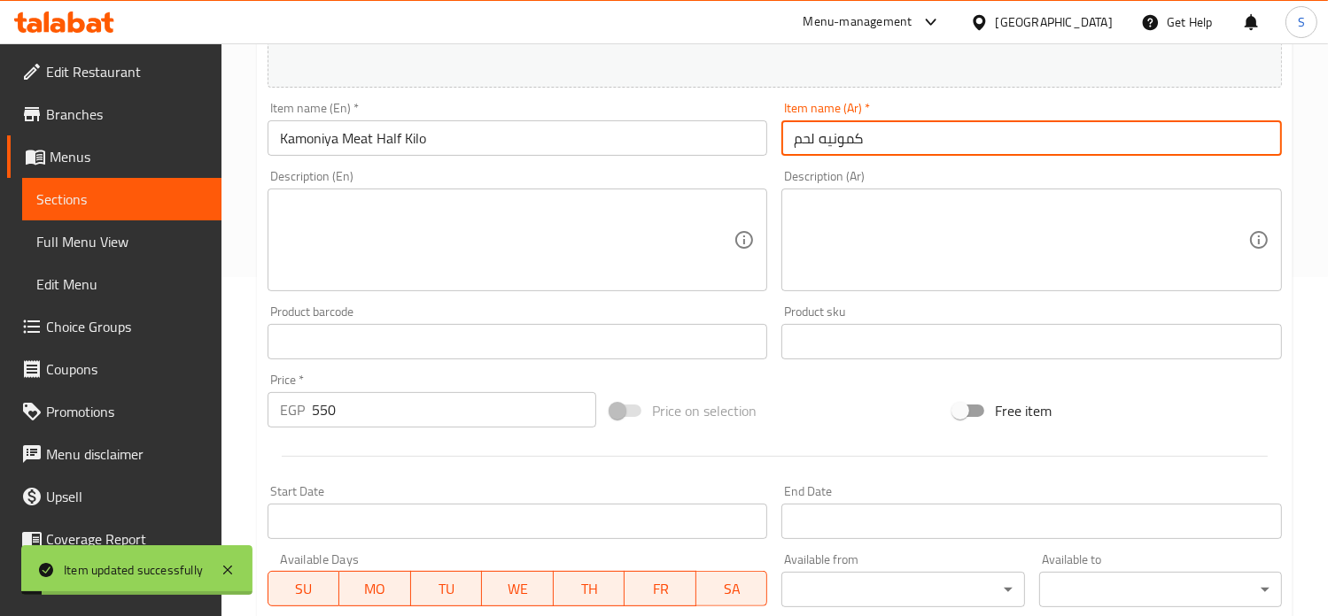
scroll to position [0, 0]
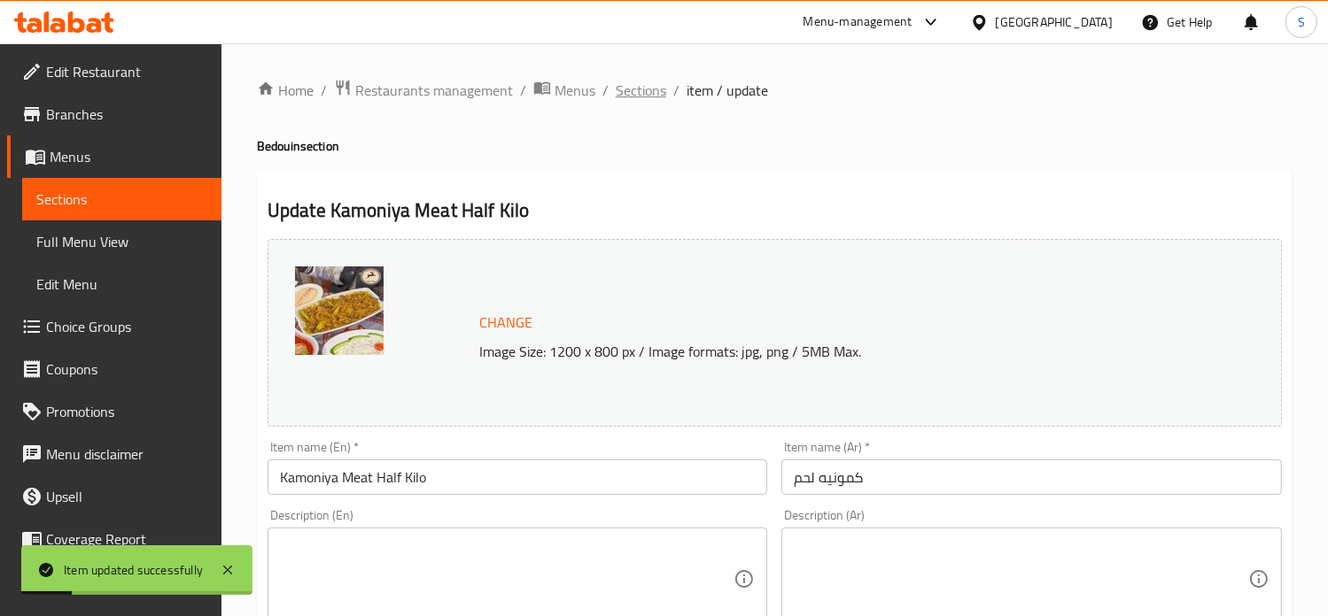
click at [633, 95] on span "Sections" at bounding box center [641, 90] width 50 height 21
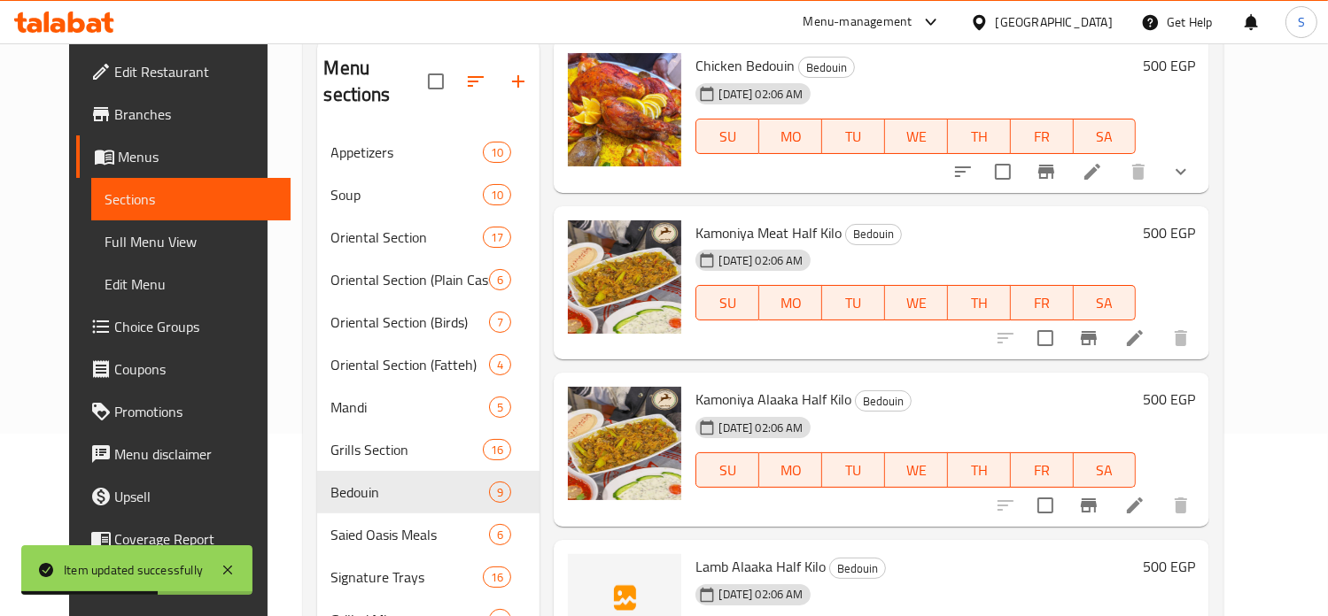
scroll to position [183, 0]
click at [1142, 497] on icon at bounding box center [1135, 505] width 16 height 16
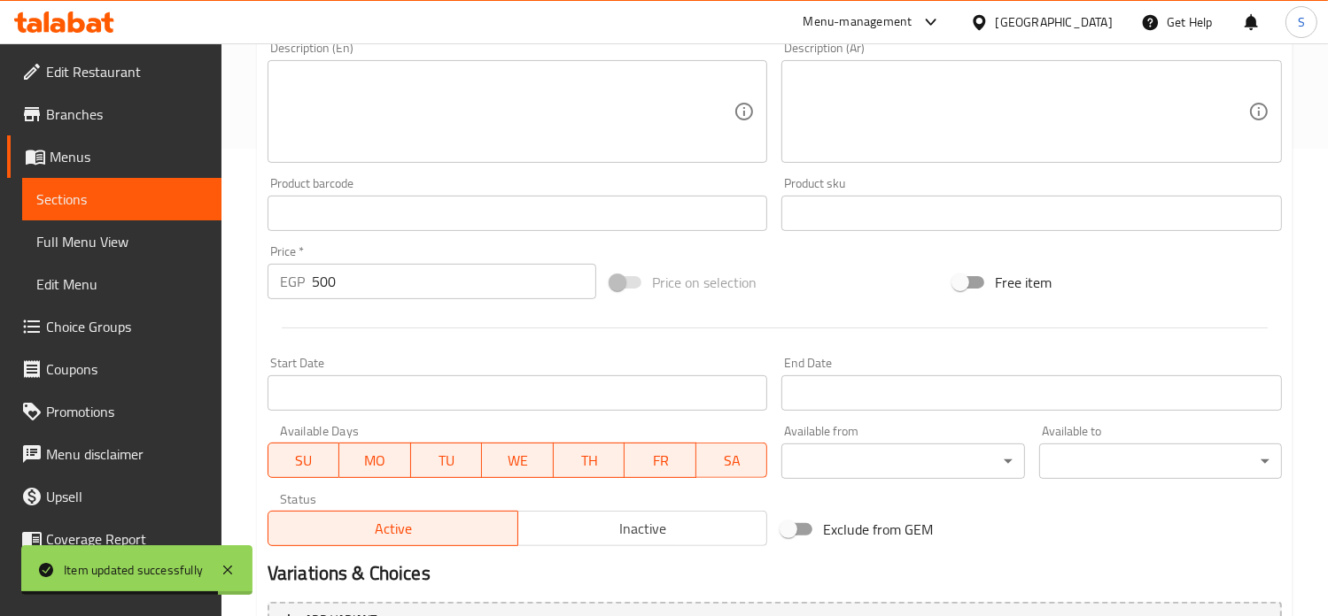
scroll to position [542, 0]
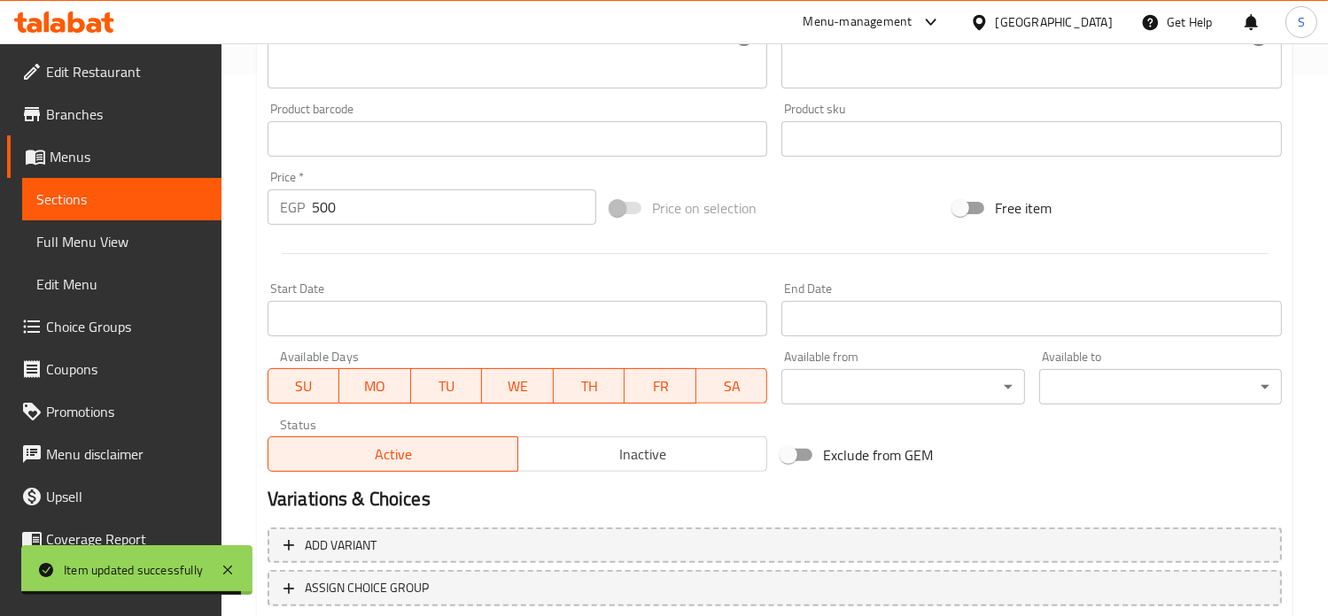
click at [340, 218] on input "500" at bounding box center [454, 207] width 284 height 35
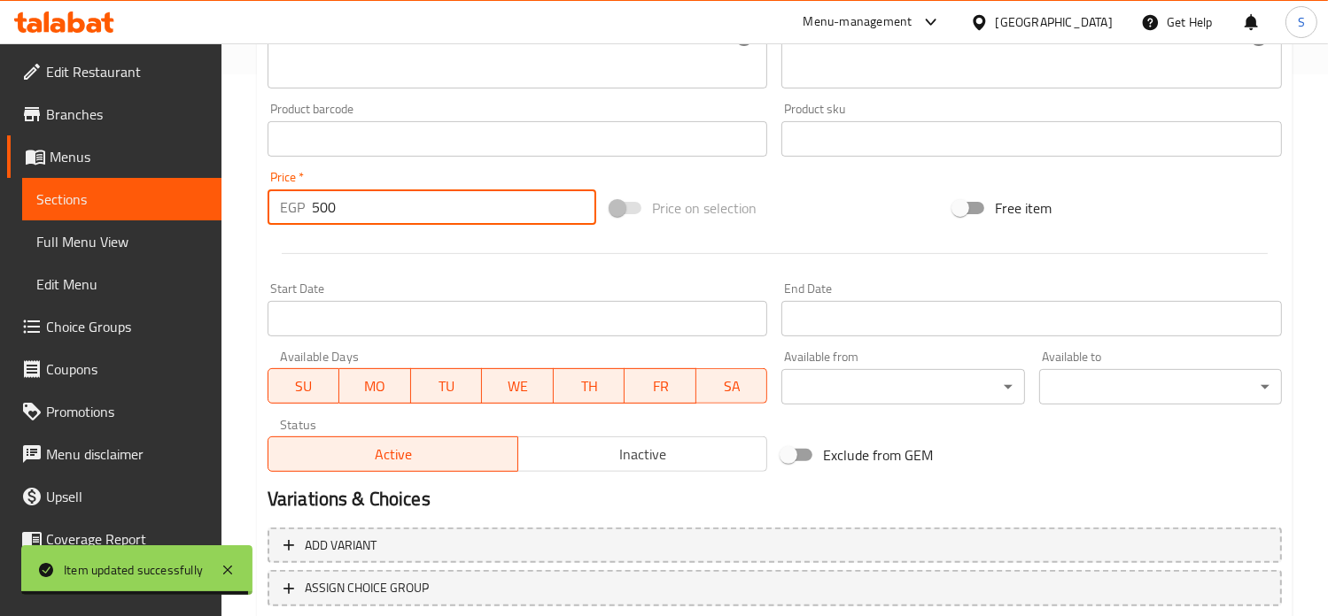
click at [340, 218] on input "500" at bounding box center [454, 207] width 284 height 35
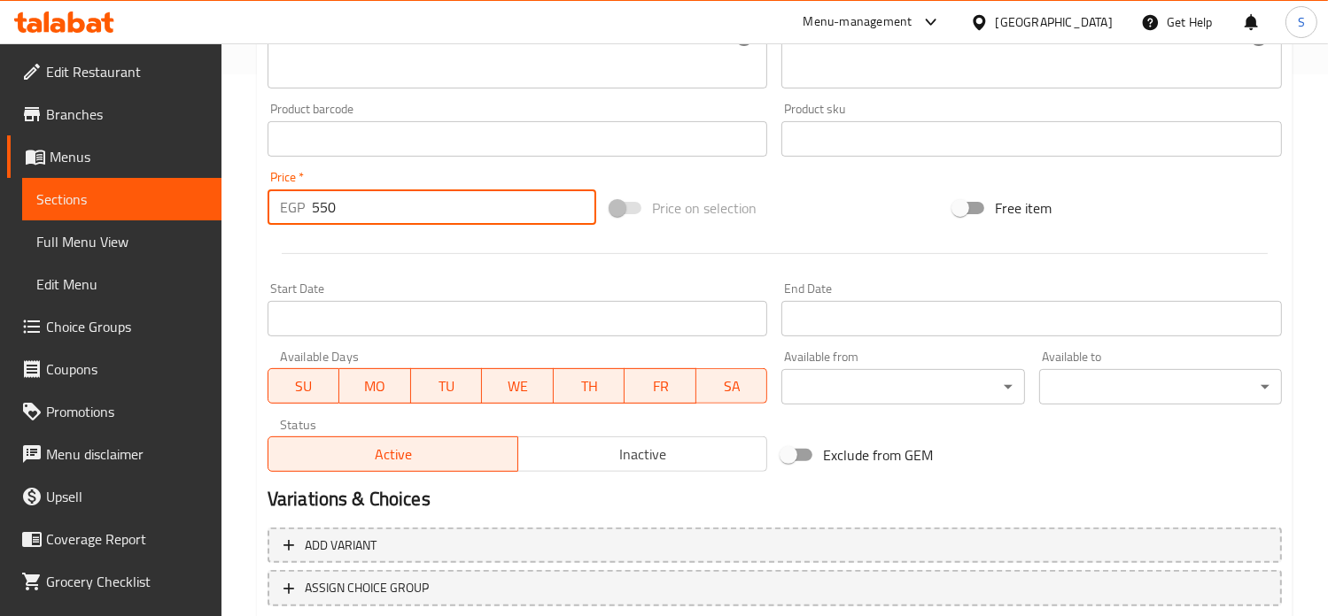
type input "550"
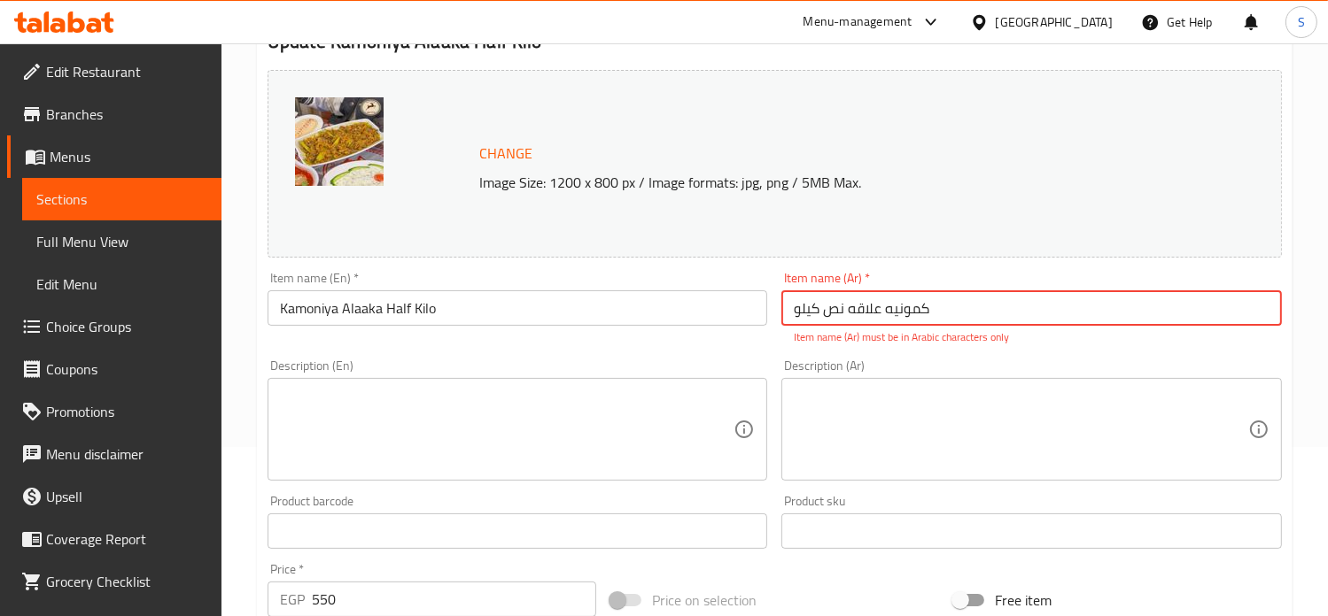
click at [835, 304] on input "کمونيه علاقه نص كيلو" at bounding box center [1031, 307] width 500 height 35
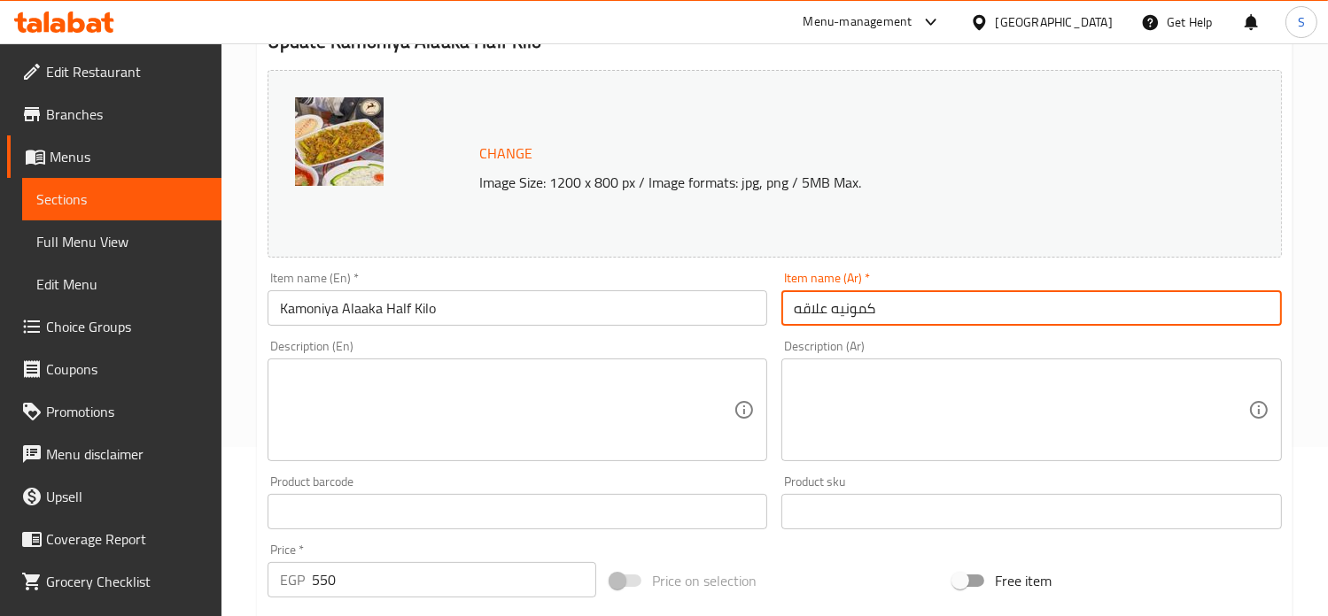
type input "كمونيه علاقه"
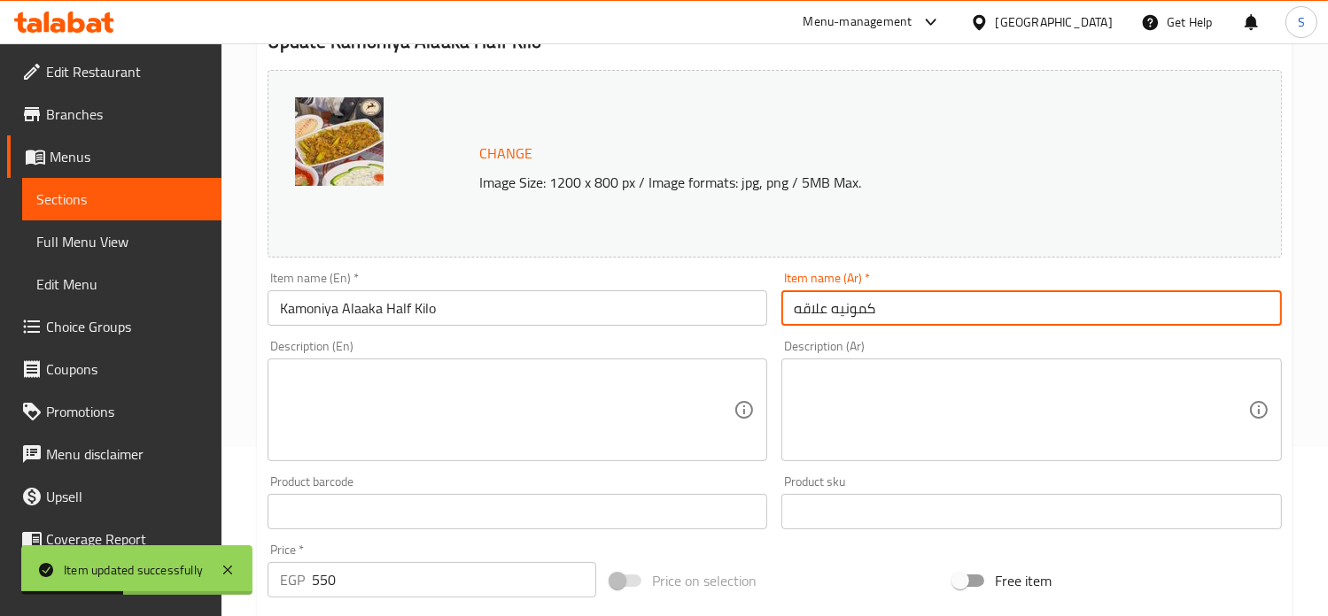
scroll to position [0, 0]
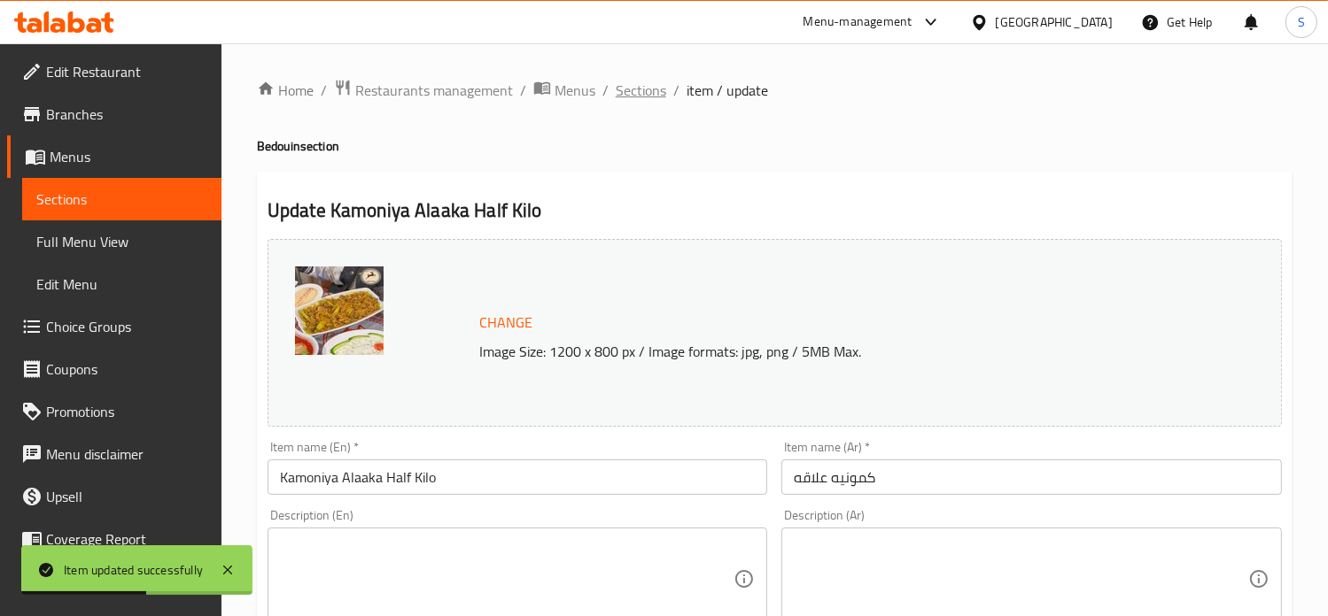
click at [631, 89] on span "Sections" at bounding box center [641, 90] width 50 height 21
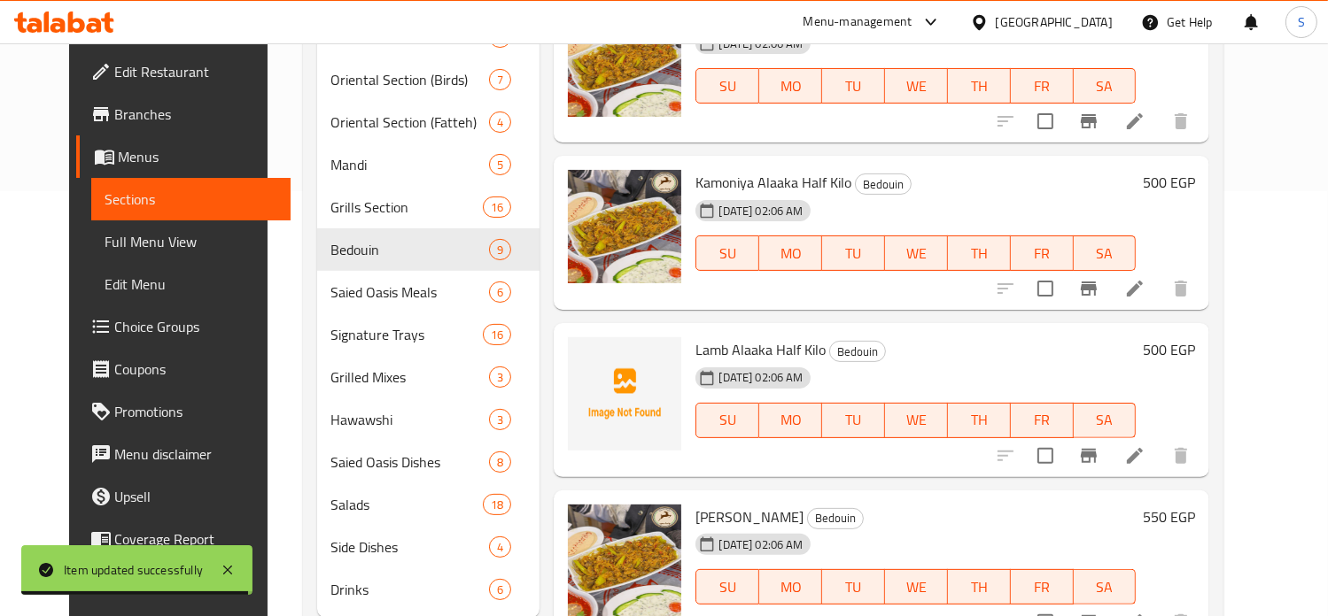
scroll to position [698, 0]
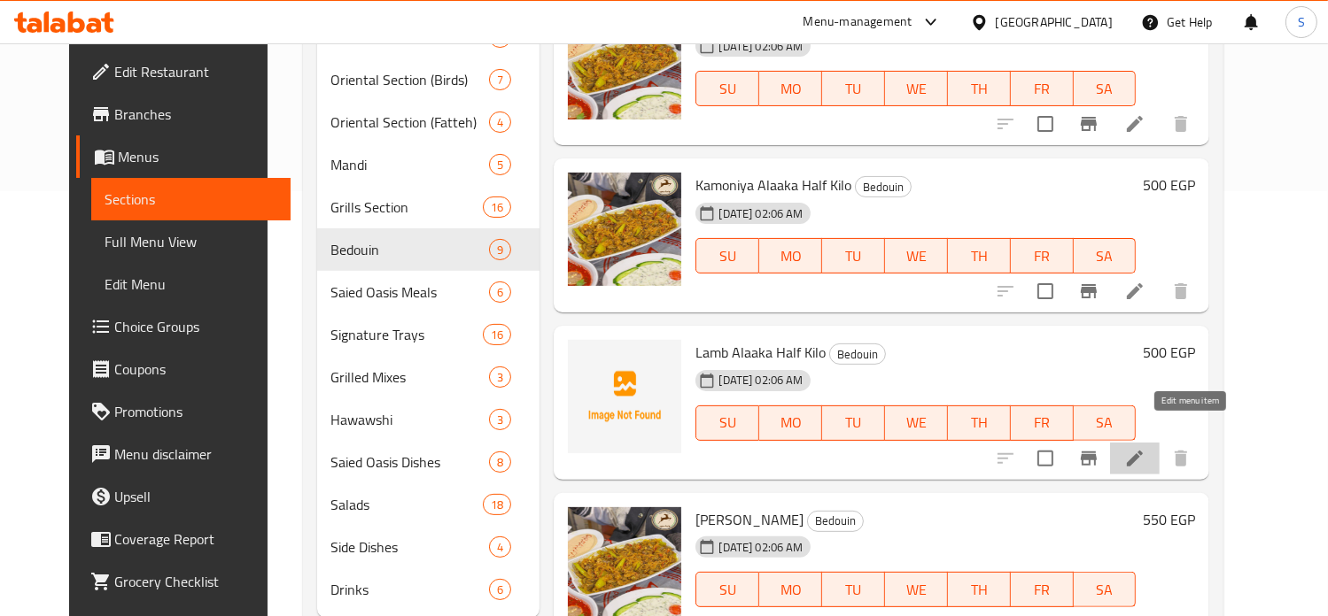
click at [1145, 448] on icon at bounding box center [1134, 458] width 21 height 21
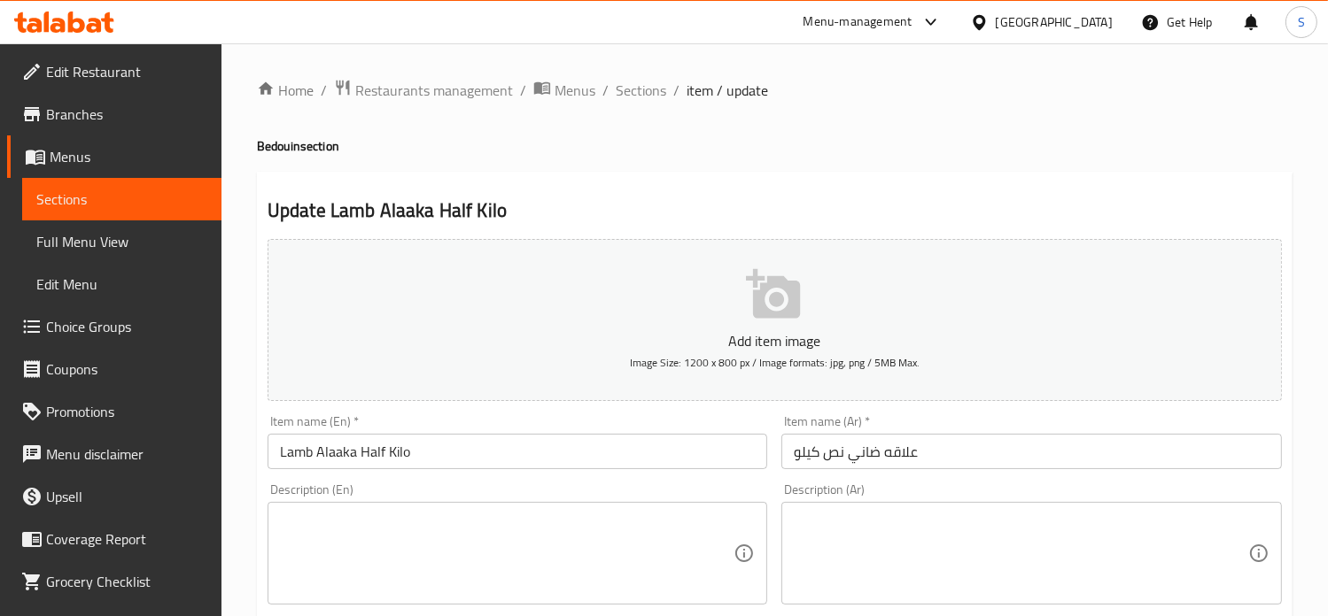
scroll to position [634, 0]
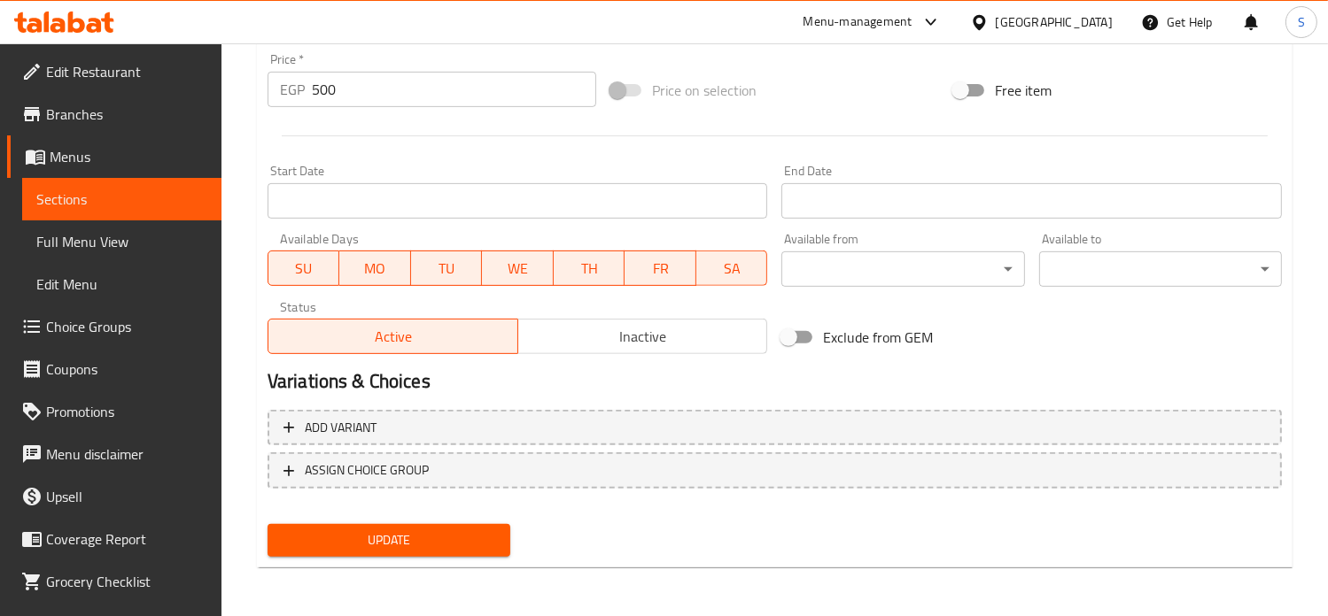
click at [345, 93] on input "500" at bounding box center [454, 89] width 284 height 35
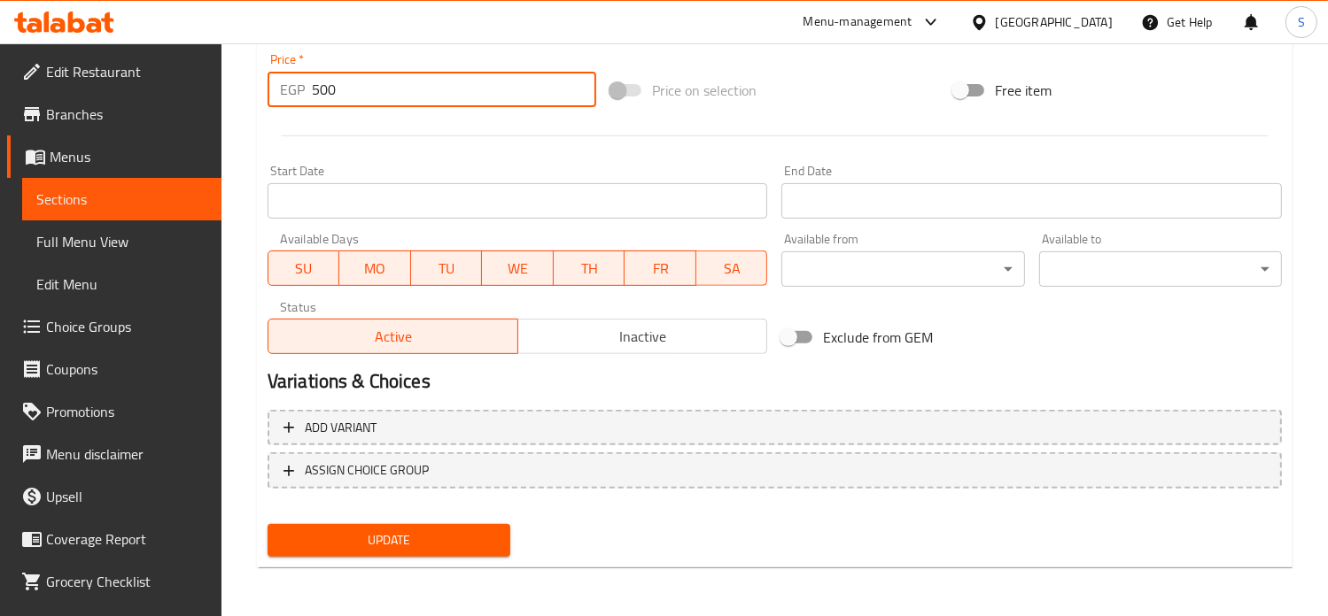
click at [345, 93] on input "500" at bounding box center [454, 89] width 284 height 35
type input "550"
click at [267, 524] on button "Update" at bounding box center [388, 540] width 243 height 33
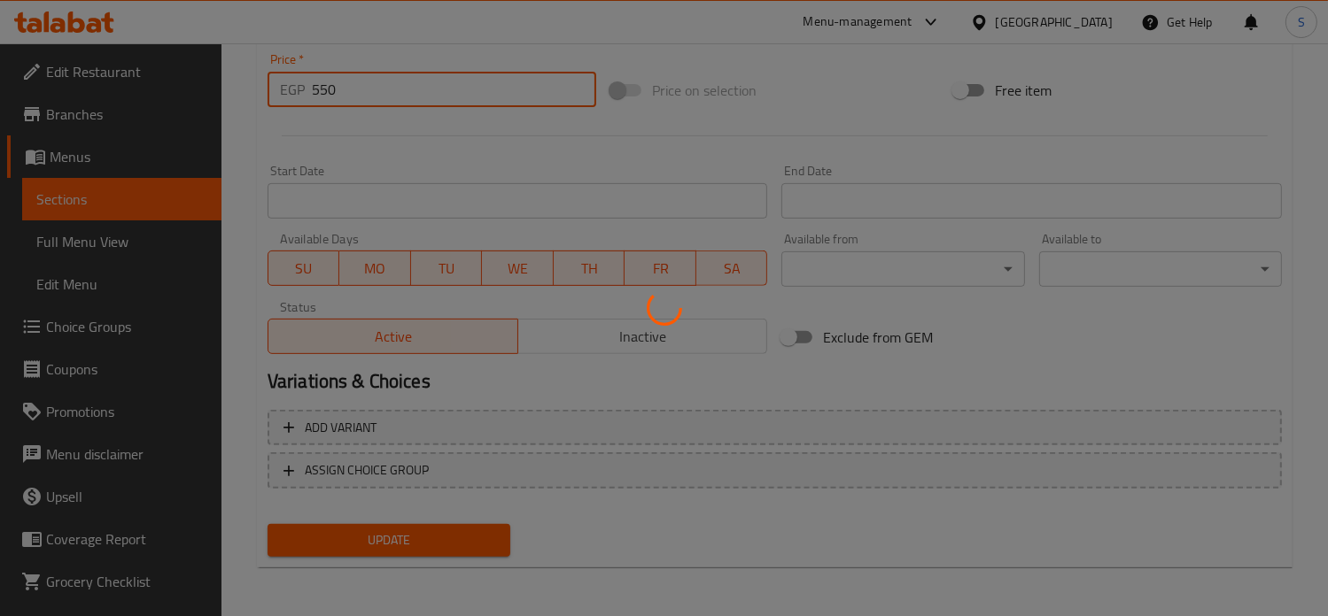
scroll to position [0, 0]
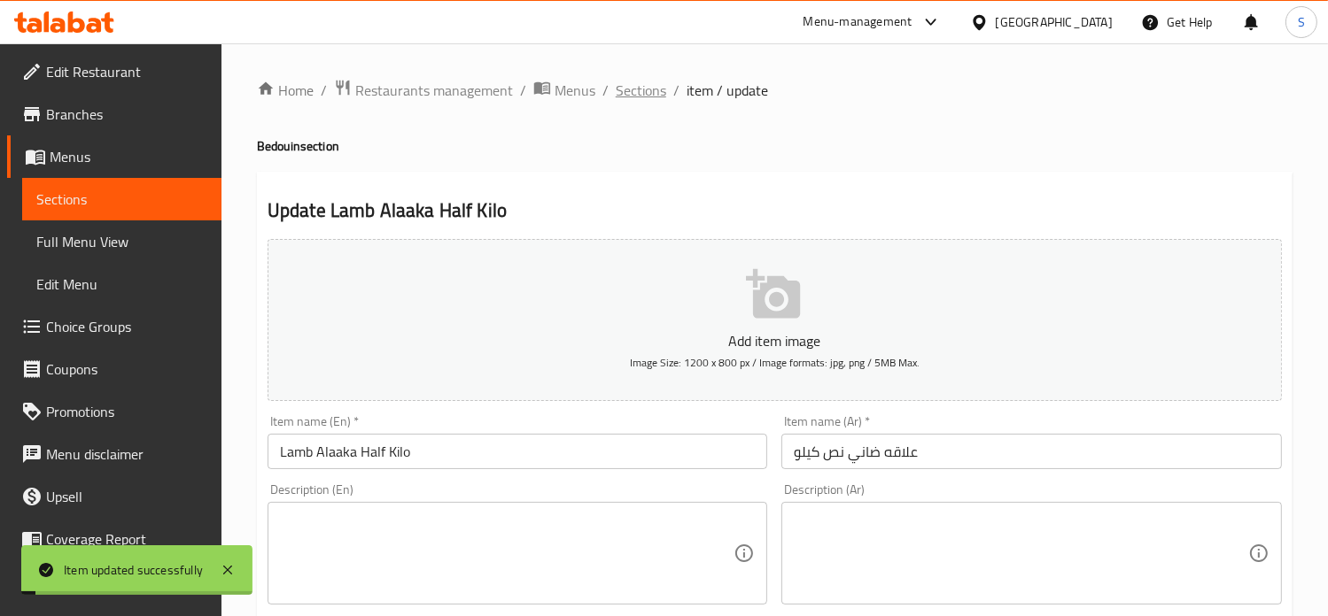
click at [634, 92] on span "Sections" at bounding box center [641, 90] width 50 height 21
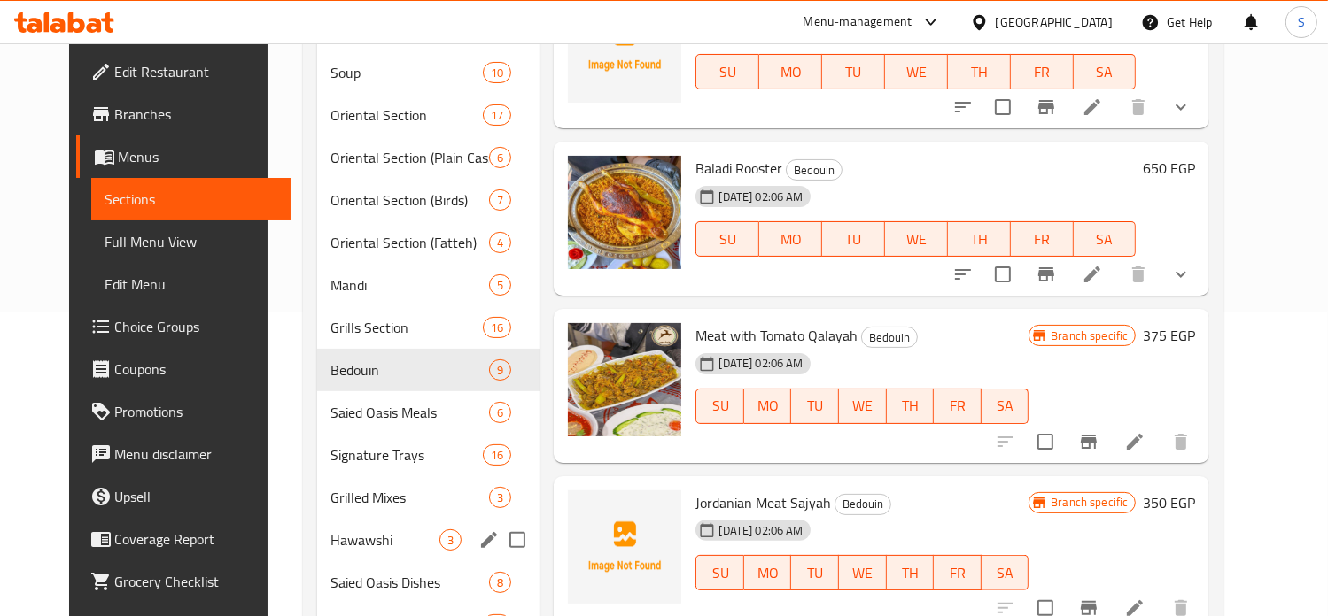
scroll to position [305, 0]
click at [351, 572] on span "Saied Oasis Dishes" at bounding box center [385, 582] width 109 height 21
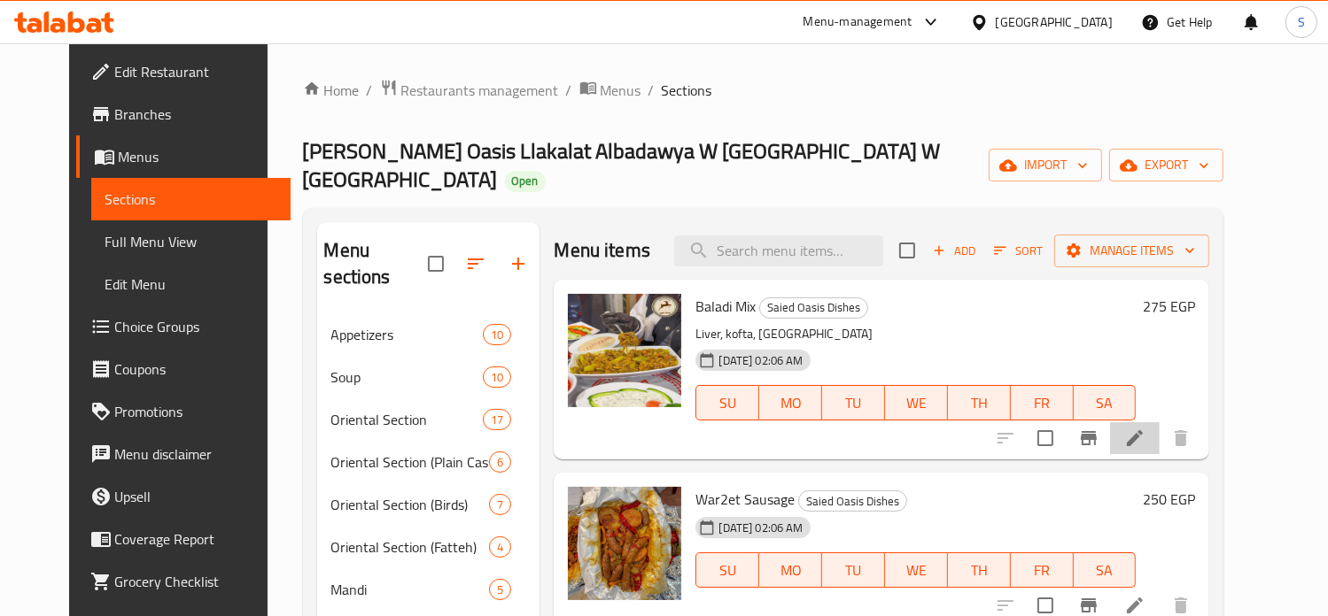
click at [1159, 426] on li at bounding box center [1135, 438] width 50 height 32
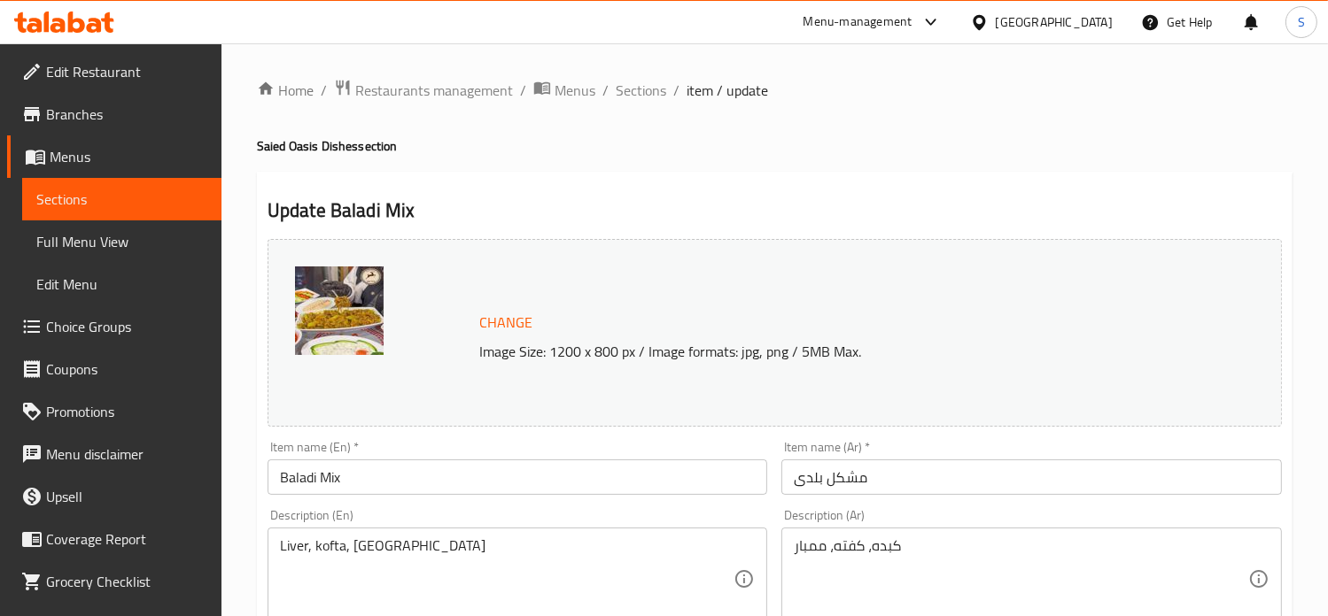
scroll to position [659, 0]
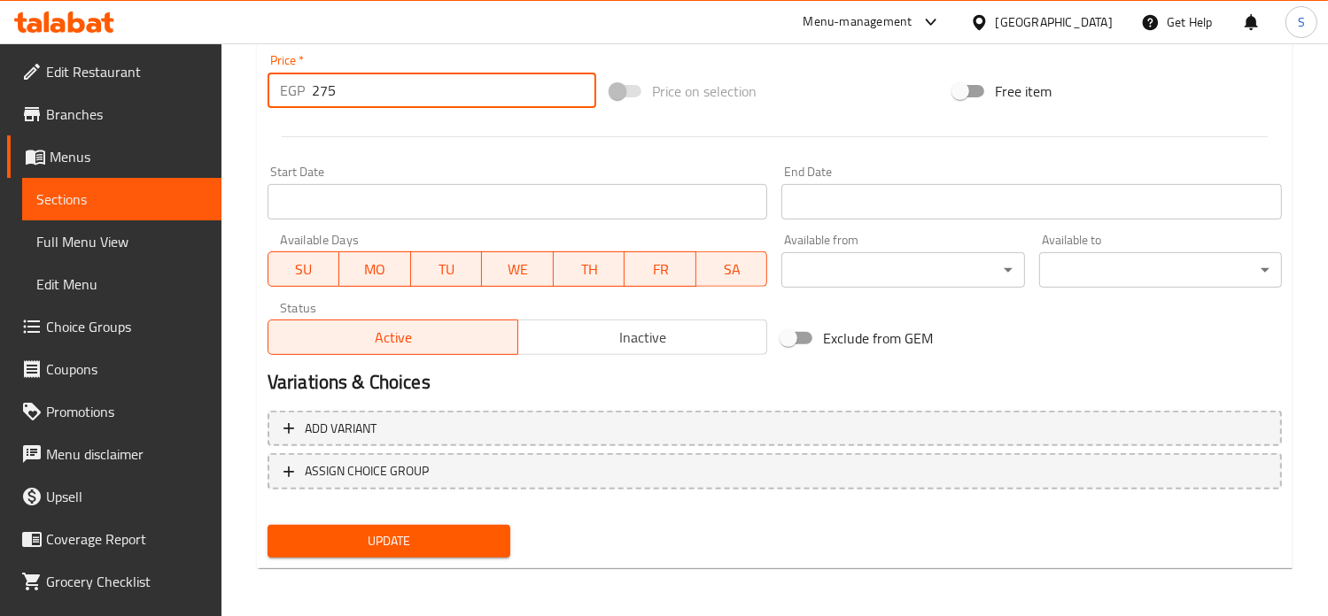
click at [329, 90] on input "275" at bounding box center [454, 90] width 284 height 35
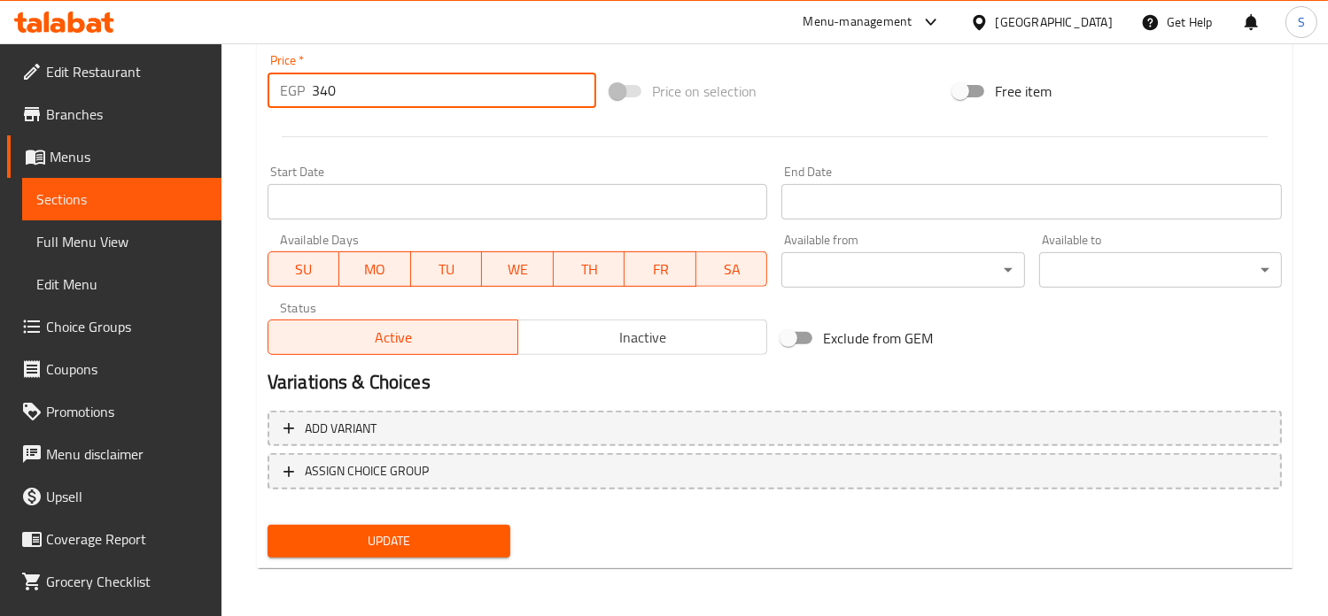
type input "340"
click at [267, 525] on button "Update" at bounding box center [388, 541] width 243 height 33
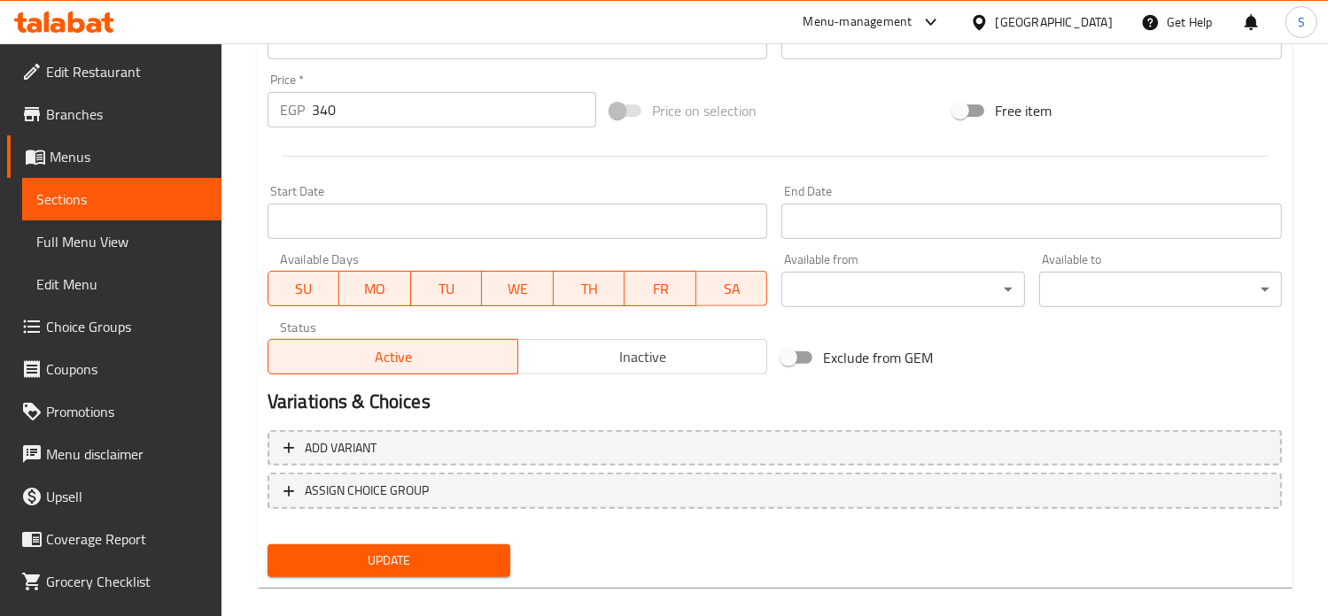
scroll to position [169, 0]
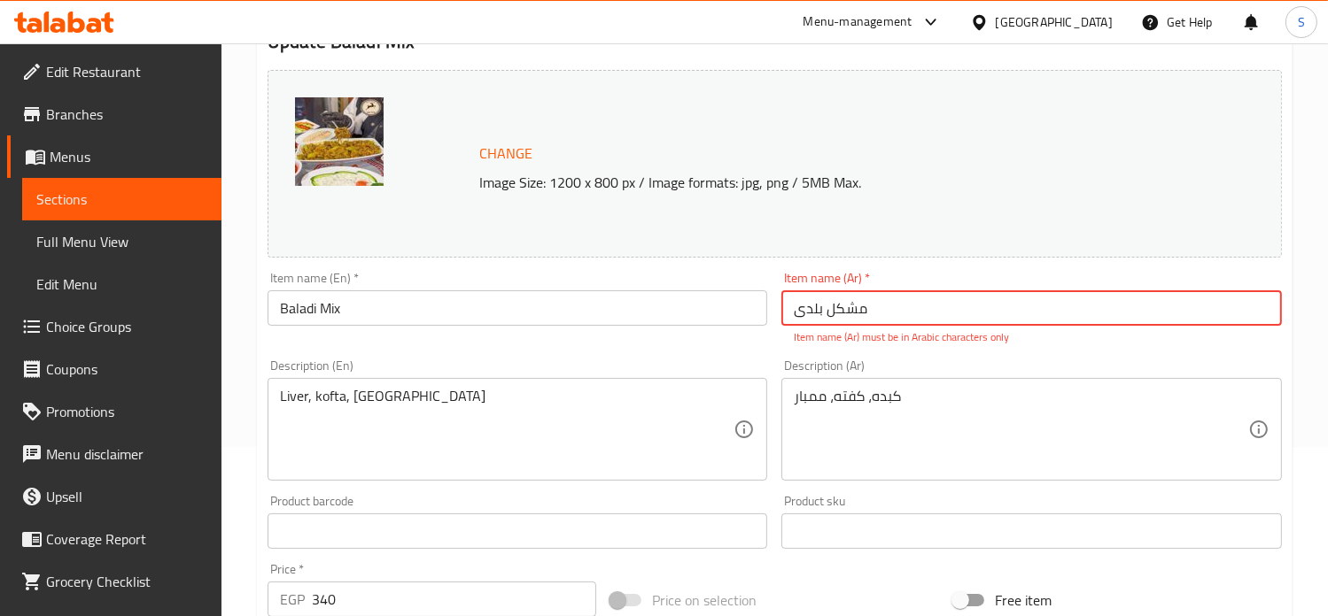
click at [821, 308] on input "مشکل بلدی" at bounding box center [1031, 307] width 500 height 35
click at [820, 308] on input "مشکل بلدی" at bounding box center [1031, 307] width 500 height 35
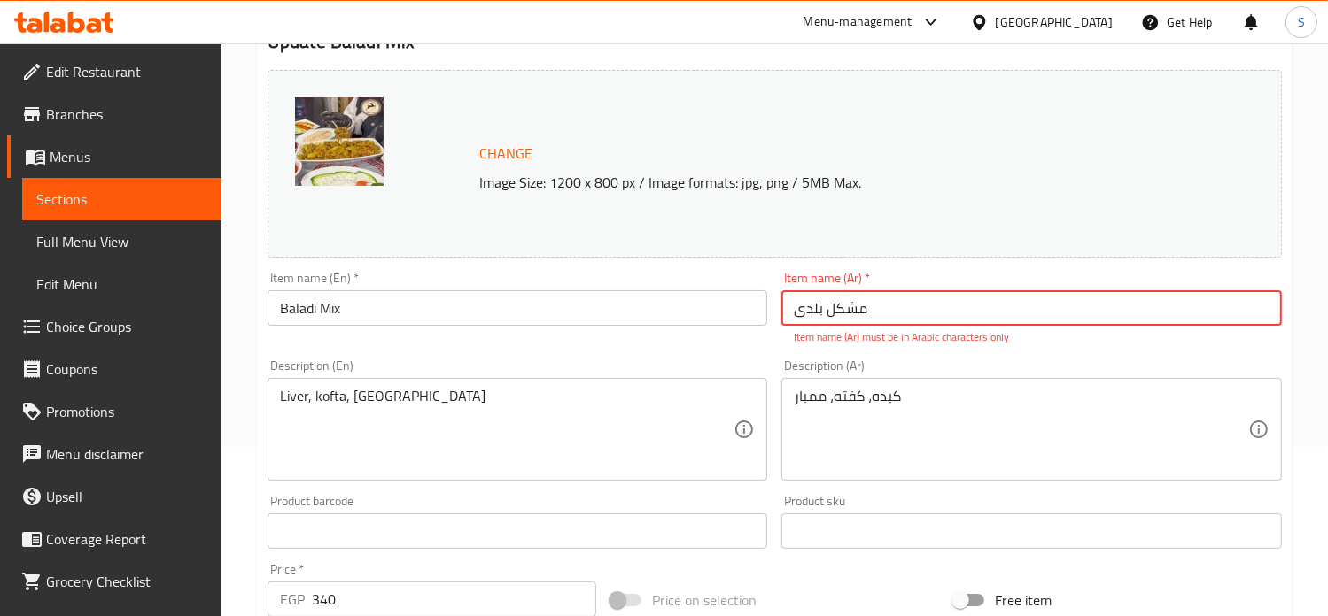
click at [820, 308] on input "مشکل بلدی" at bounding box center [1031, 307] width 500 height 35
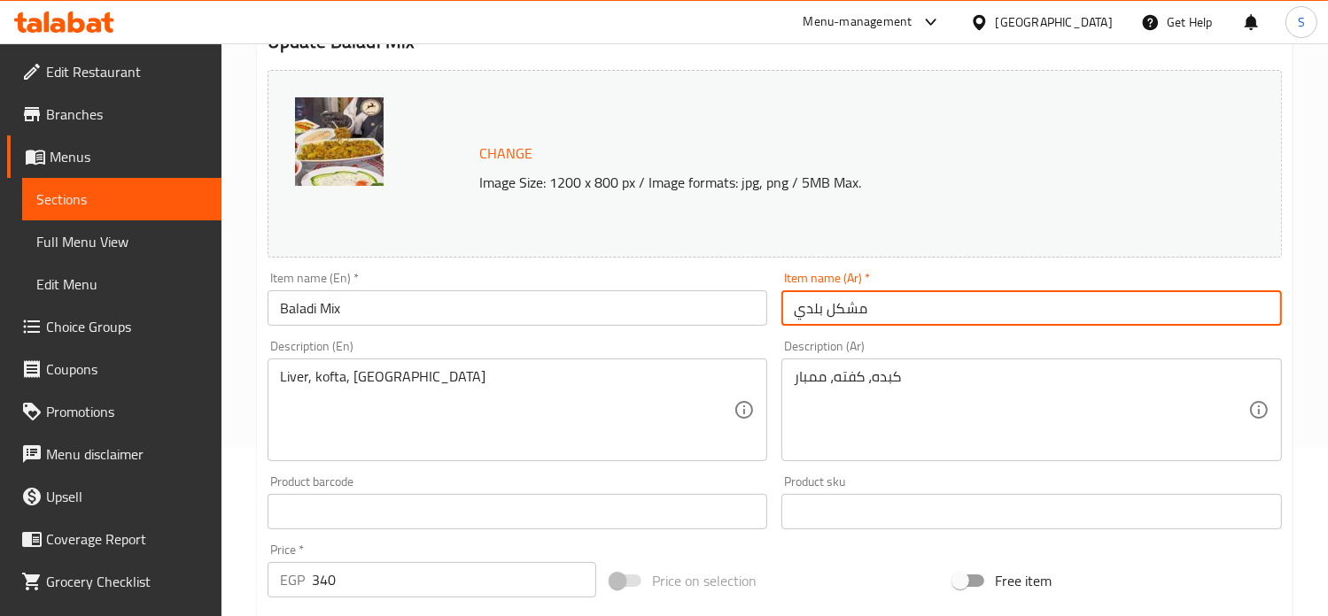
type input "مشكل بلدي"
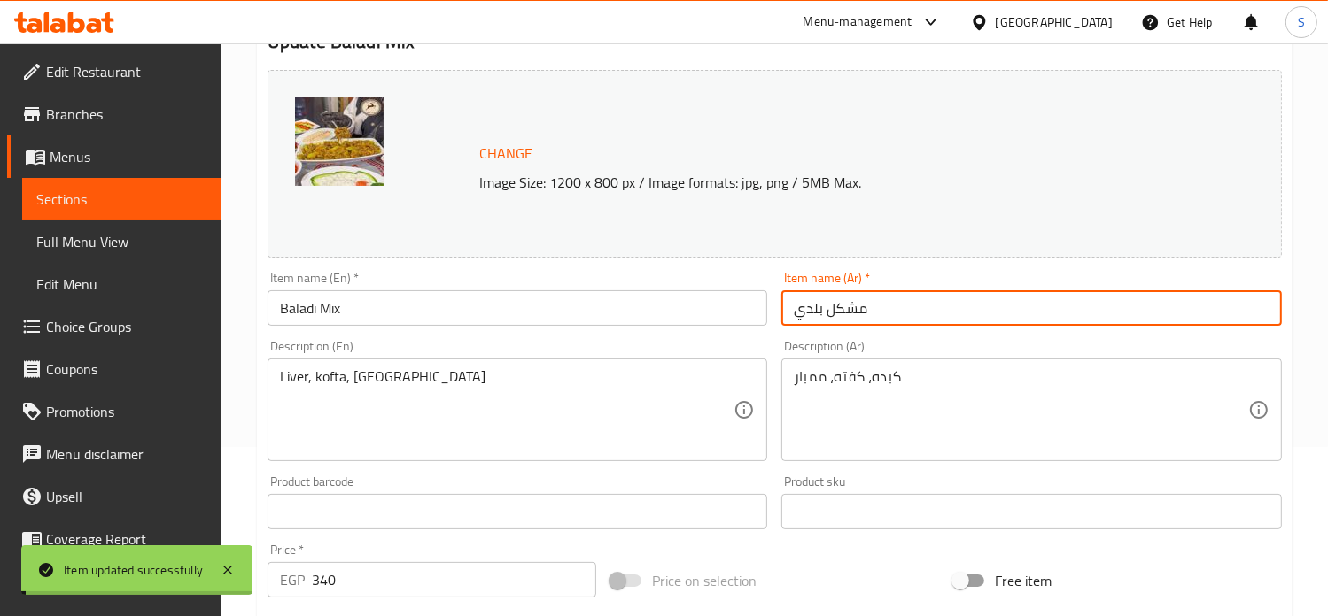
scroll to position [0, 0]
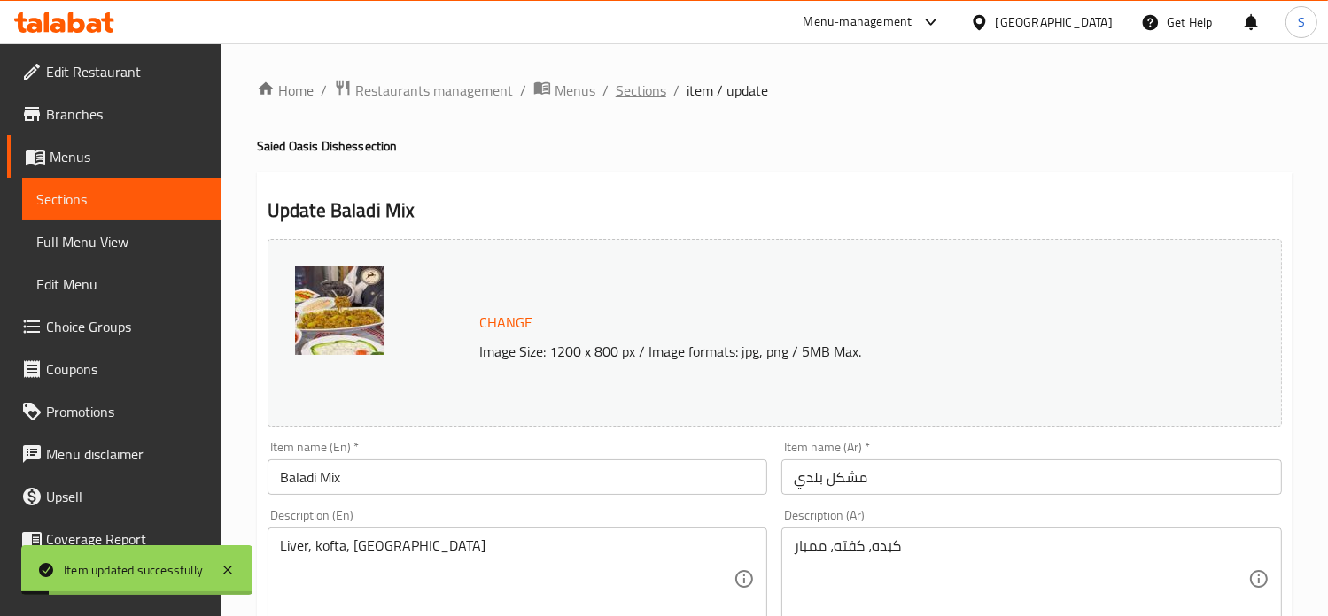
click at [635, 85] on span "Sections" at bounding box center [641, 90] width 50 height 21
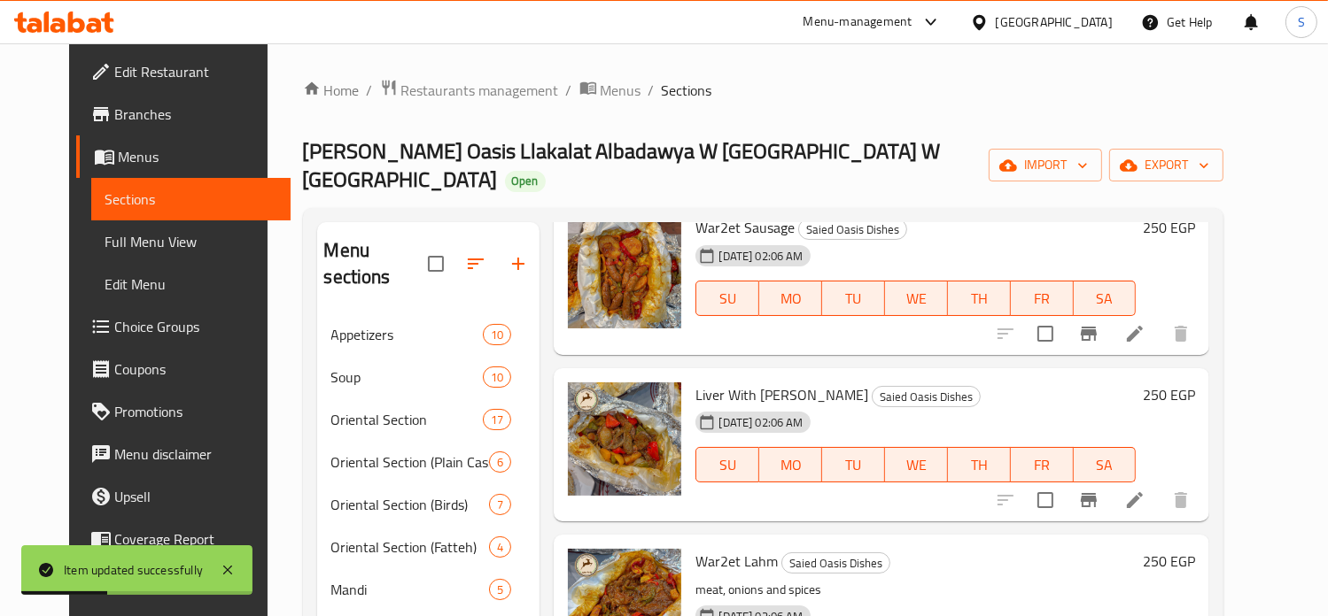
scroll to position [220, 0]
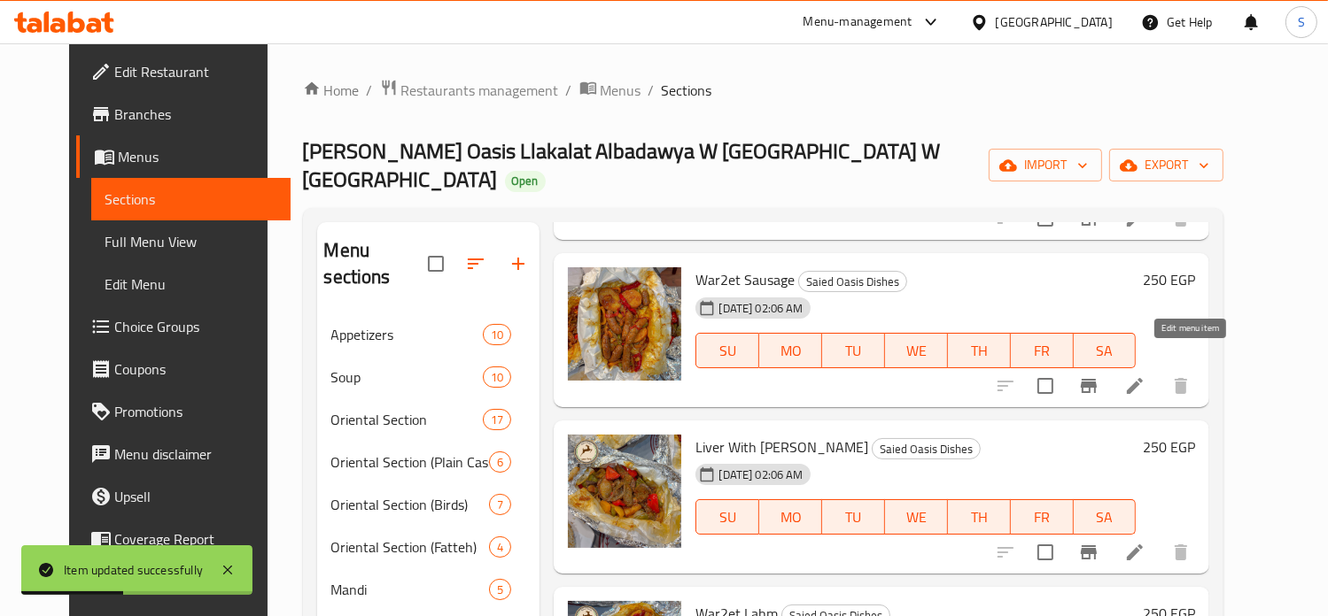
click at [1145, 376] on icon at bounding box center [1134, 386] width 21 height 21
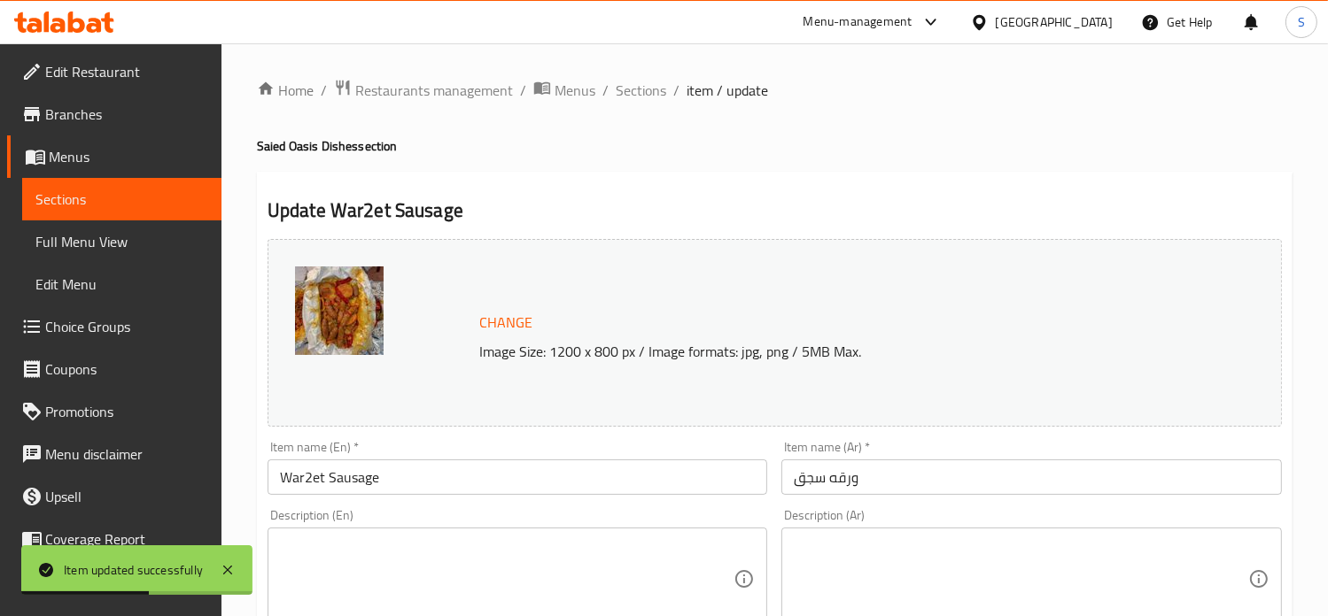
scroll to position [659, 0]
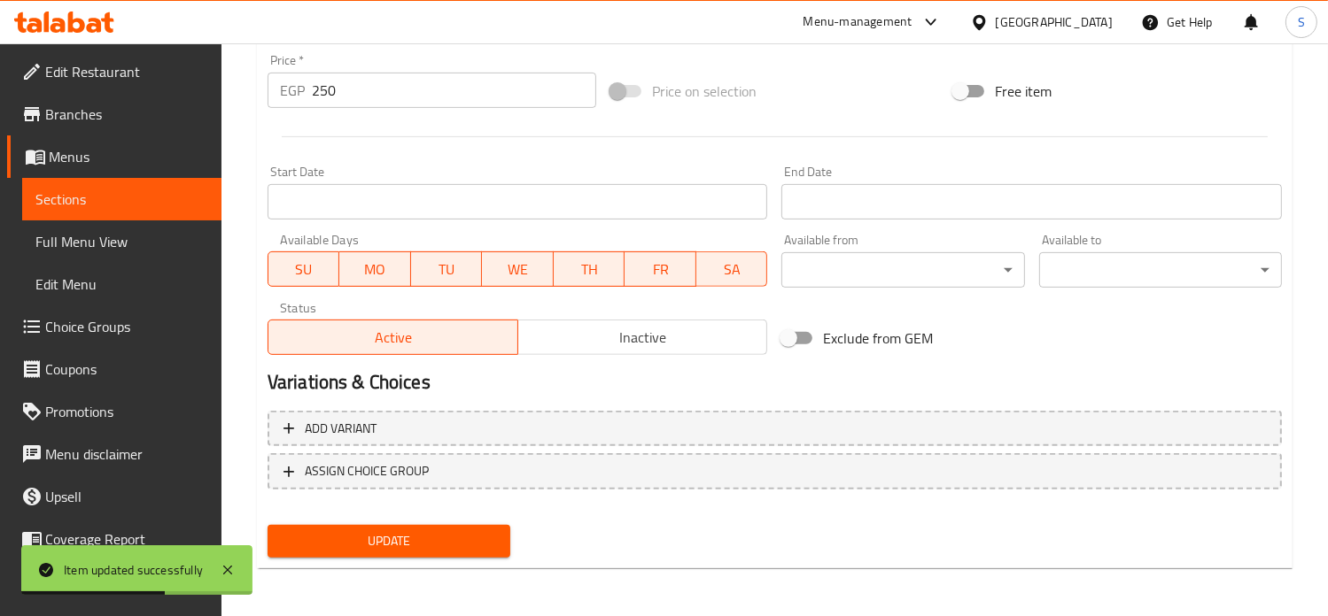
click at [322, 95] on input "250" at bounding box center [454, 90] width 284 height 35
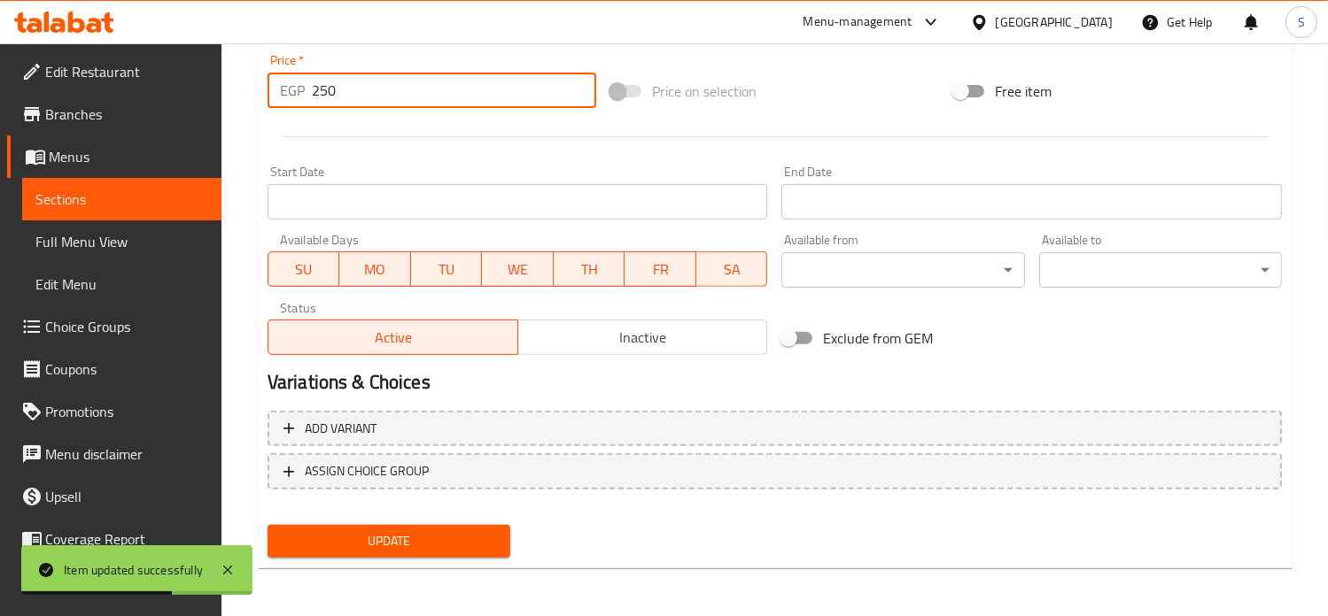
click at [322, 95] on input "250" at bounding box center [454, 90] width 284 height 35
type input "299"
click at [267, 525] on button "Update" at bounding box center [388, 541] width 243 height 33
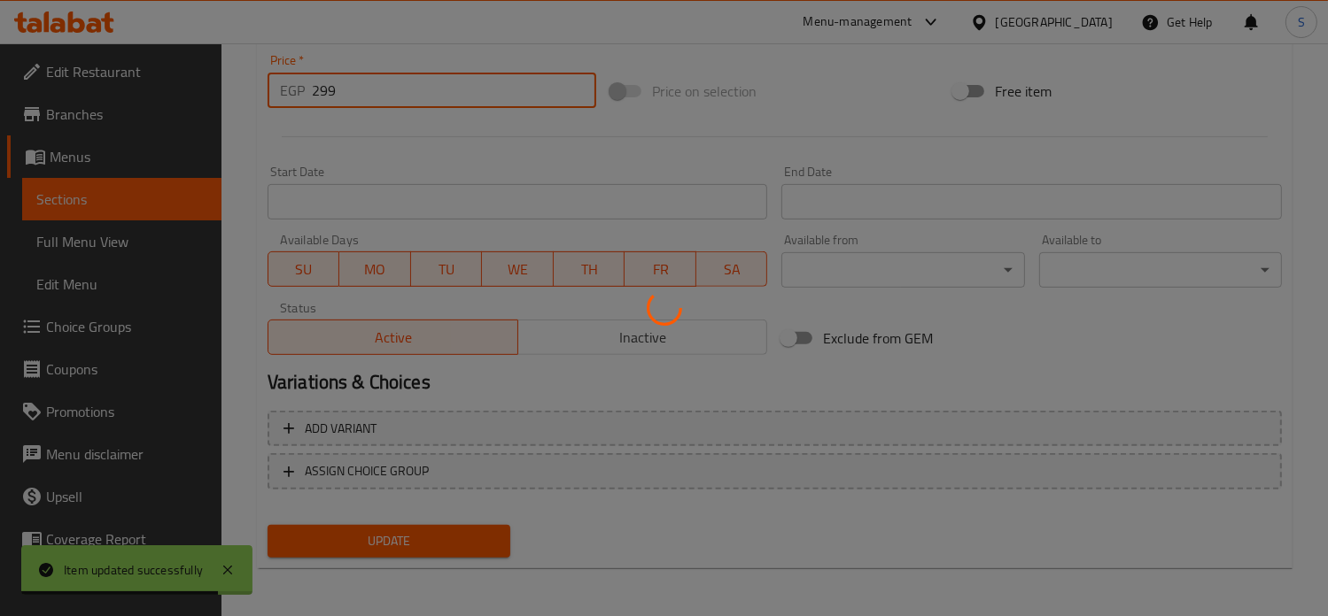
scroll to position [0, 0]
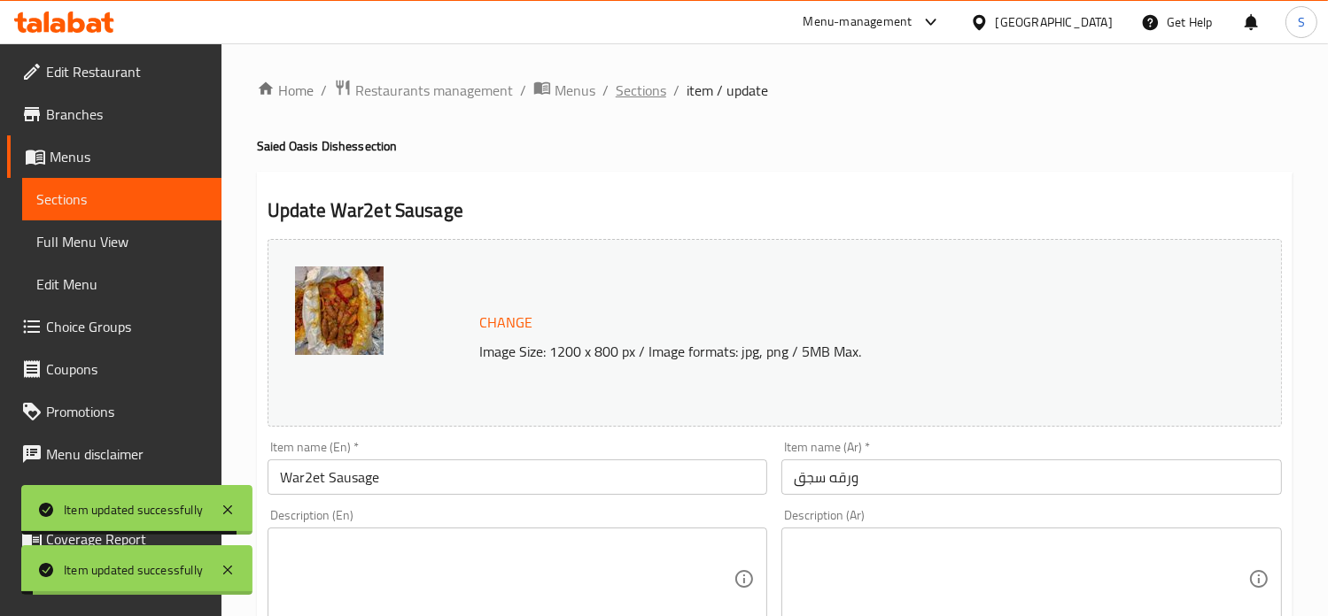
click at [639, 98] on span "Sections" at bounding box center [641, 90] width 50 height 21
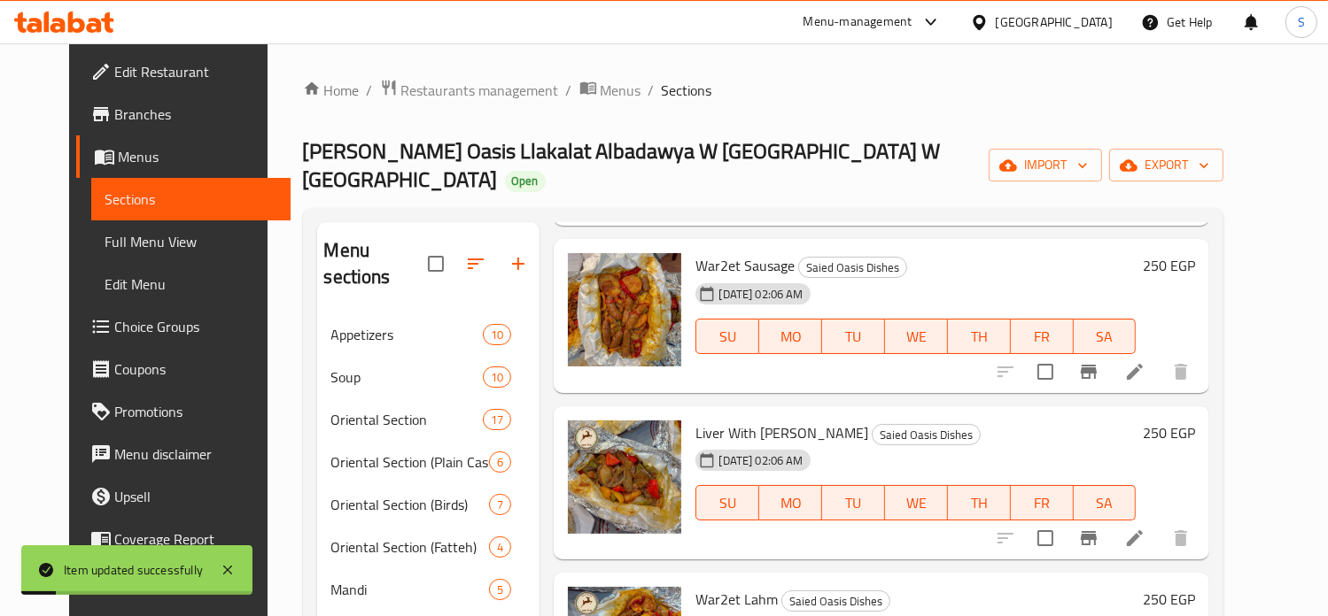
scroll to position [305, 0]
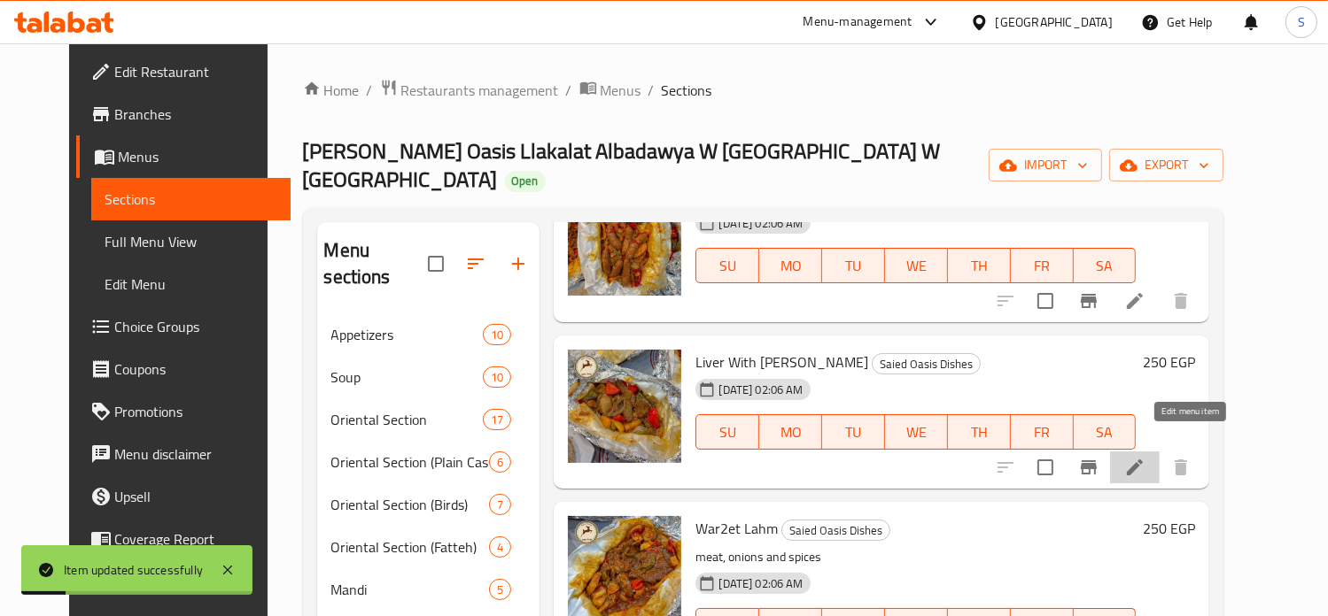
click at [1145, 457] on icon at bounding box center [1134, 467] width 21 height 21
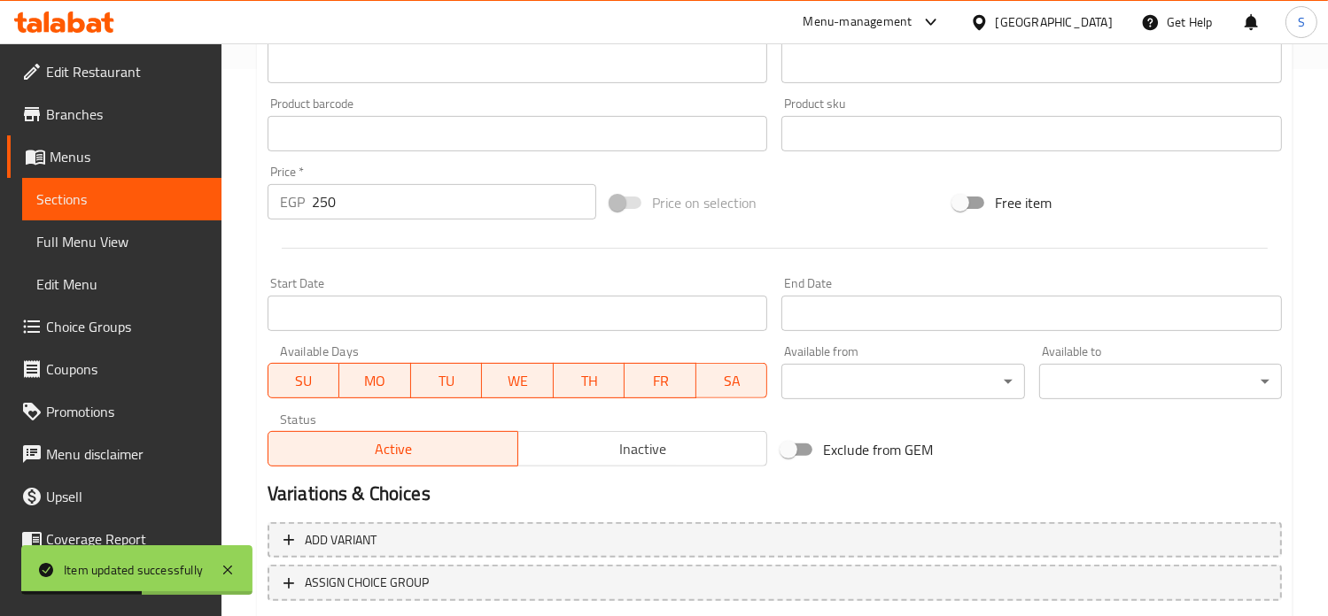
scroll to position [659, 0]
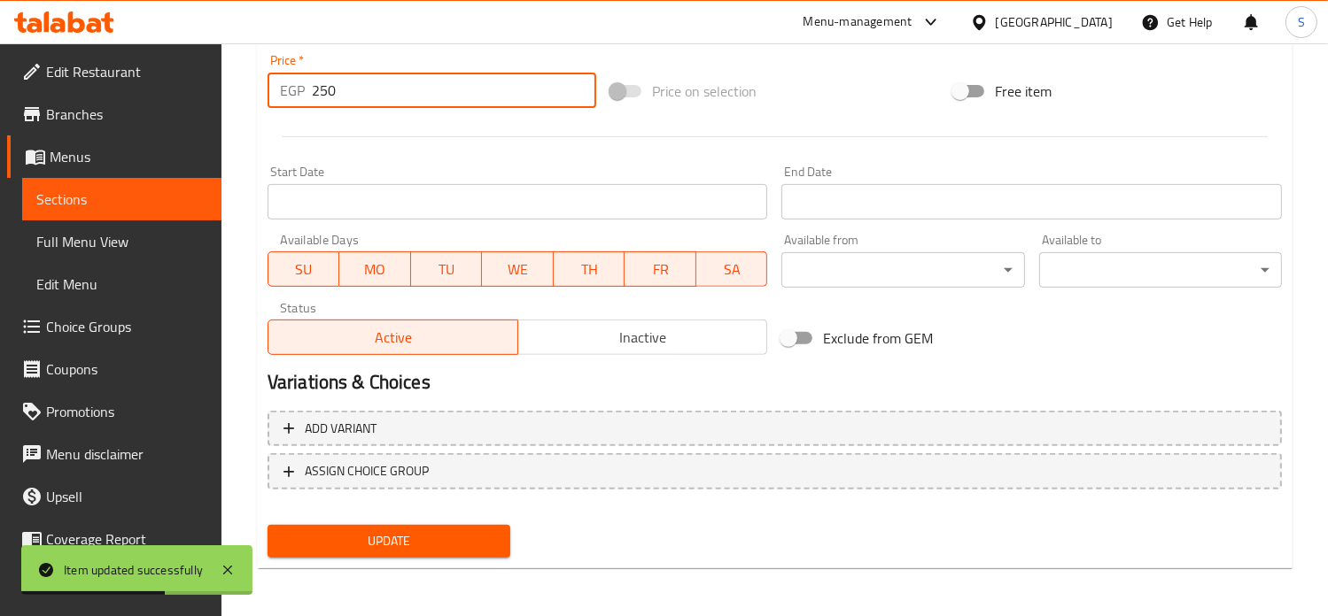
click at [325, 80] on input "250" at bounding box center [454, 90] width 284 height 35
type input "325"
click at [267, 525] on button "Update" at bounding box center [388, 541] width 243 height 33
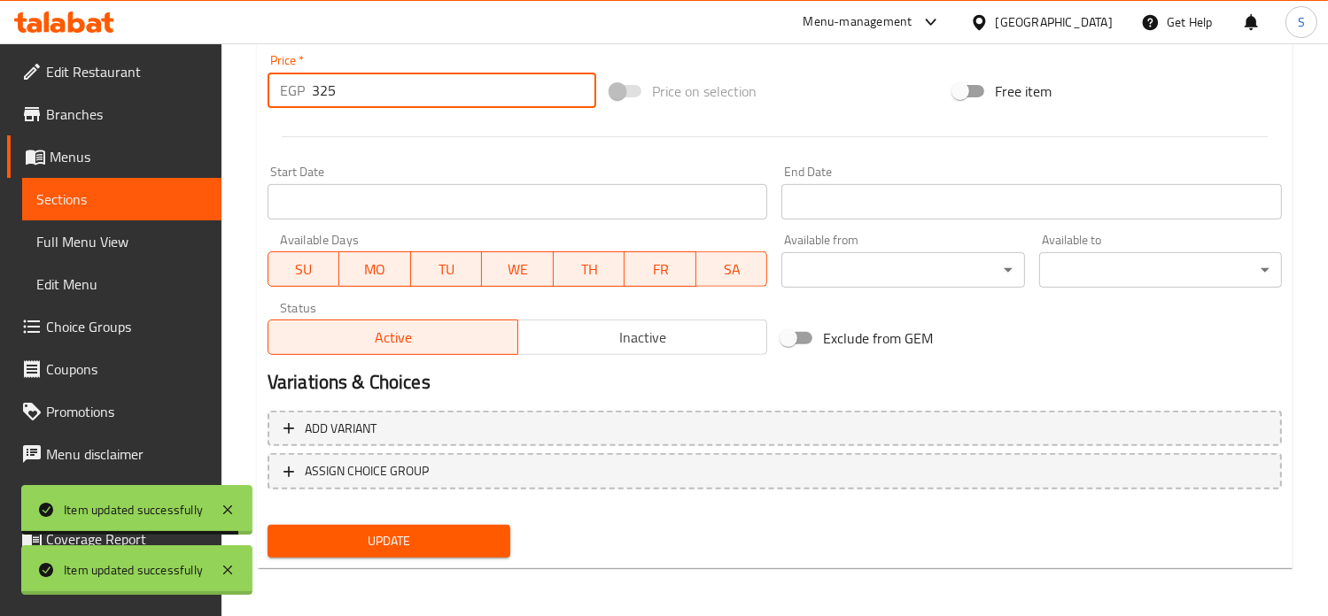
scroll to position [0, 0]
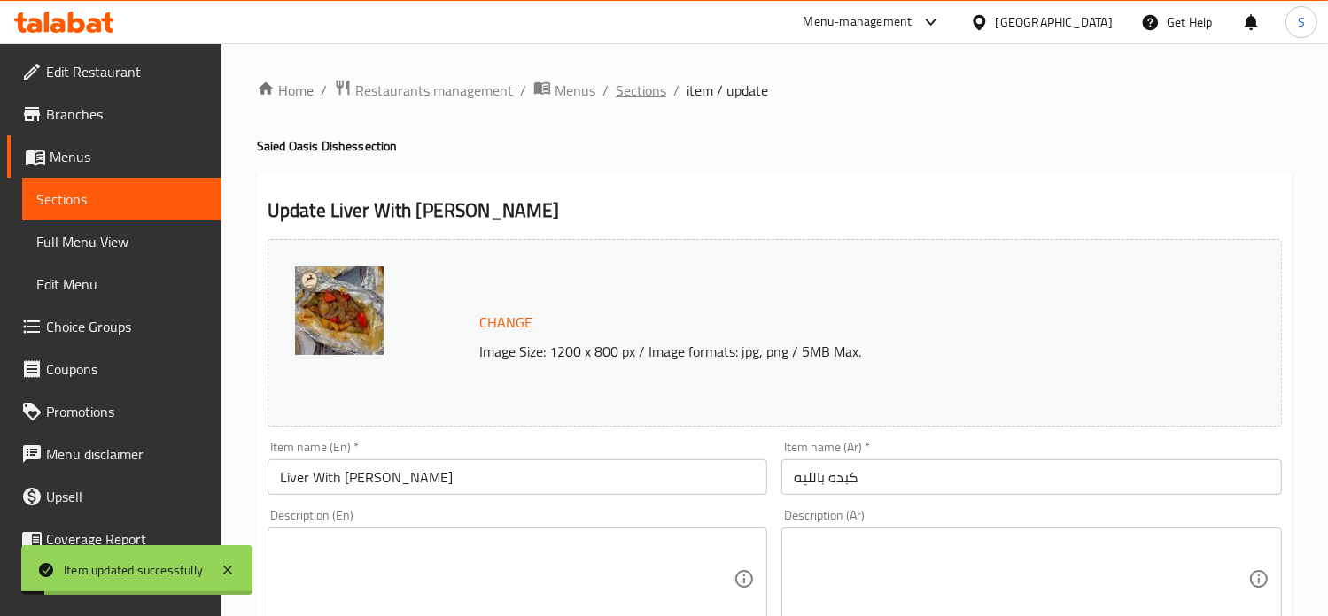
click at [627, 88] on span "Sections" at bounding box center [641, 90] width 50 height 21
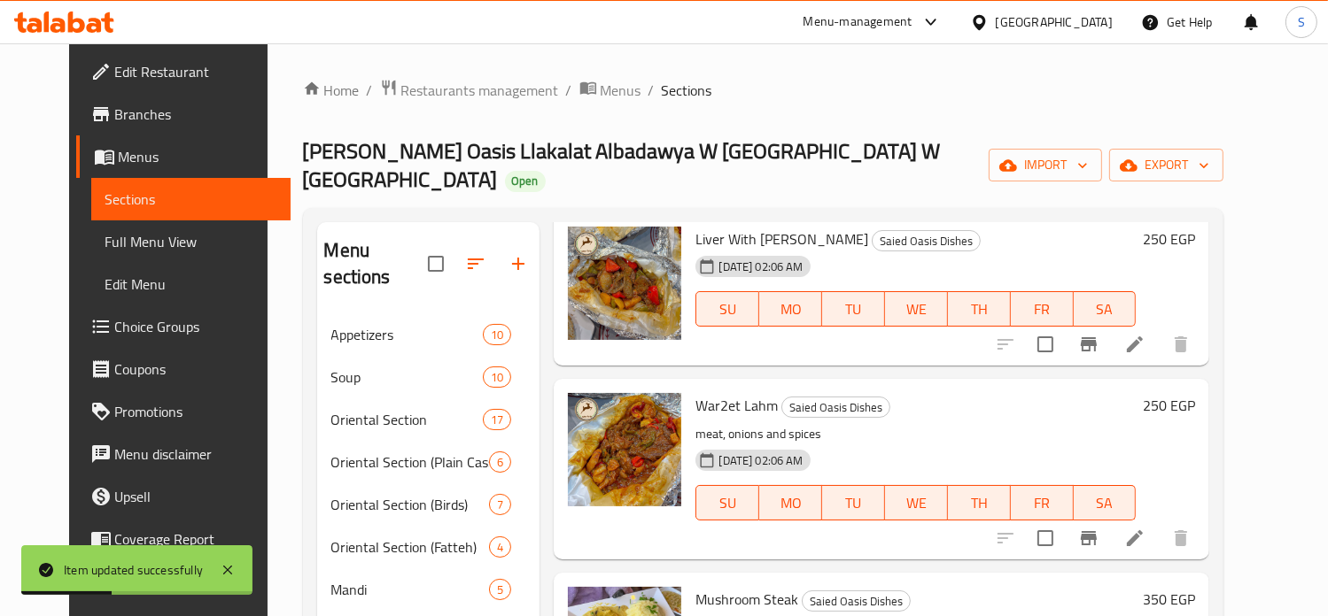
scroll to position [429, 0]
click at [1145, 527] on icon at bounding box center [1134, 537] width 21 height 21
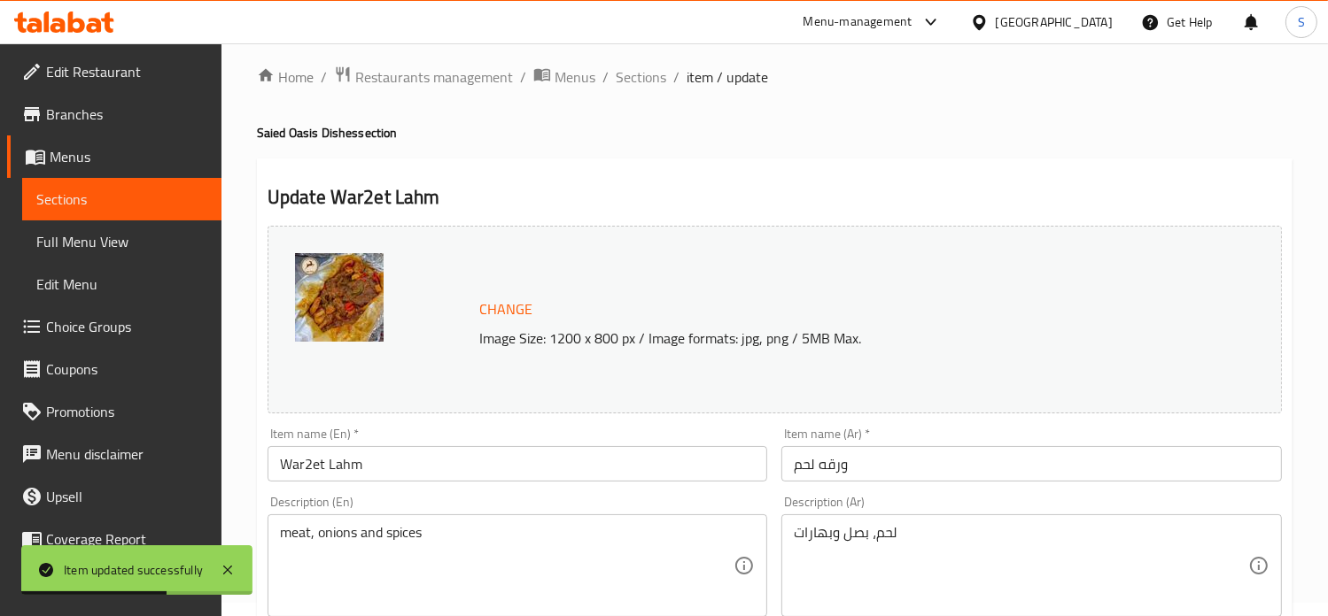
scroll to position [659, 0]
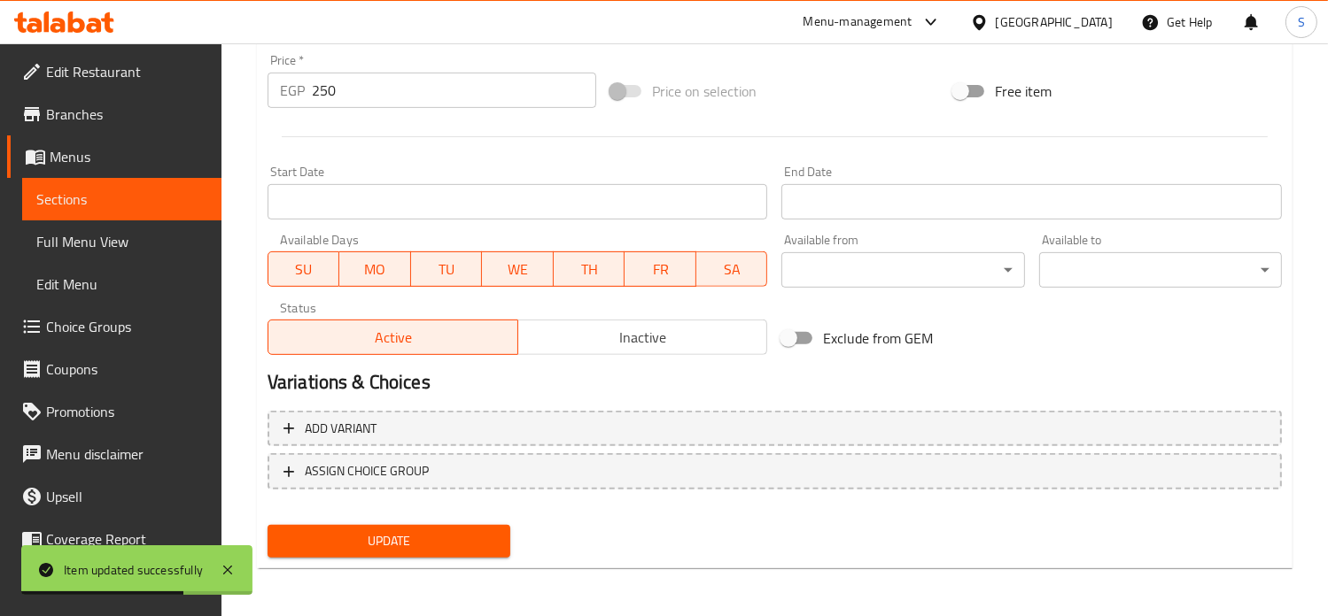
click at [329, 96] on input "250" at bounding box center [454, 90] width 284 height 35
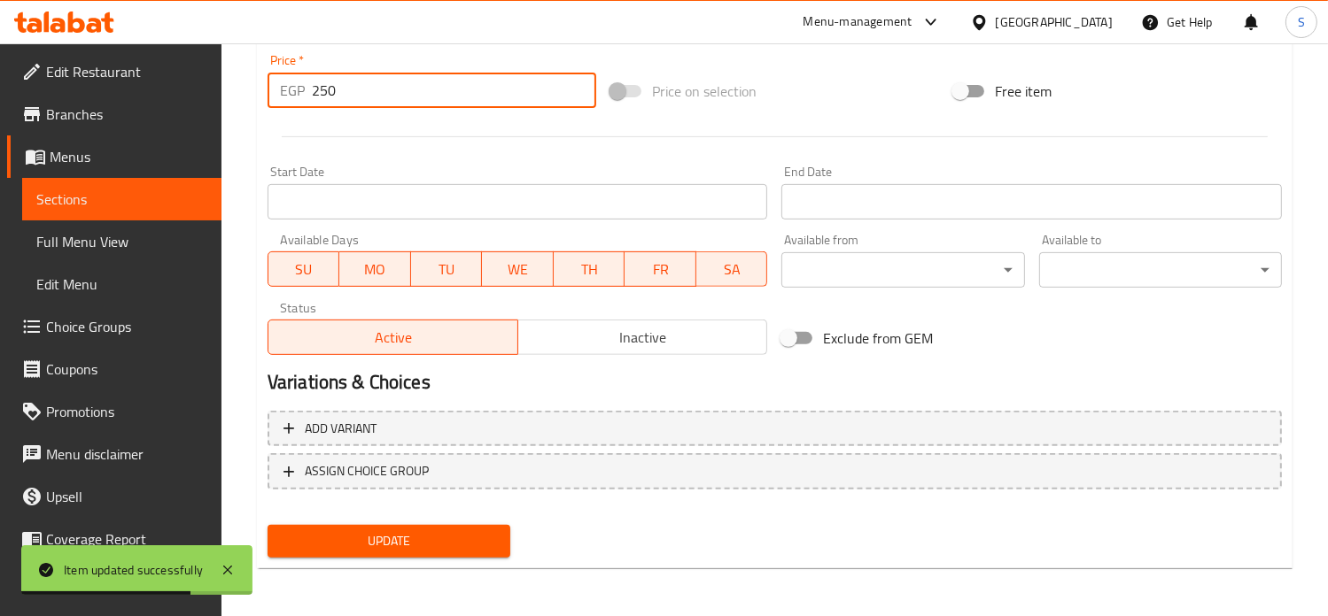
click at [329, 96] on input "250" at bounding box center [454, 90] width 284 height 35
type input "299"
click at [267, 525] on button "Update" at bounding box center [388, 541] width 243 height 33
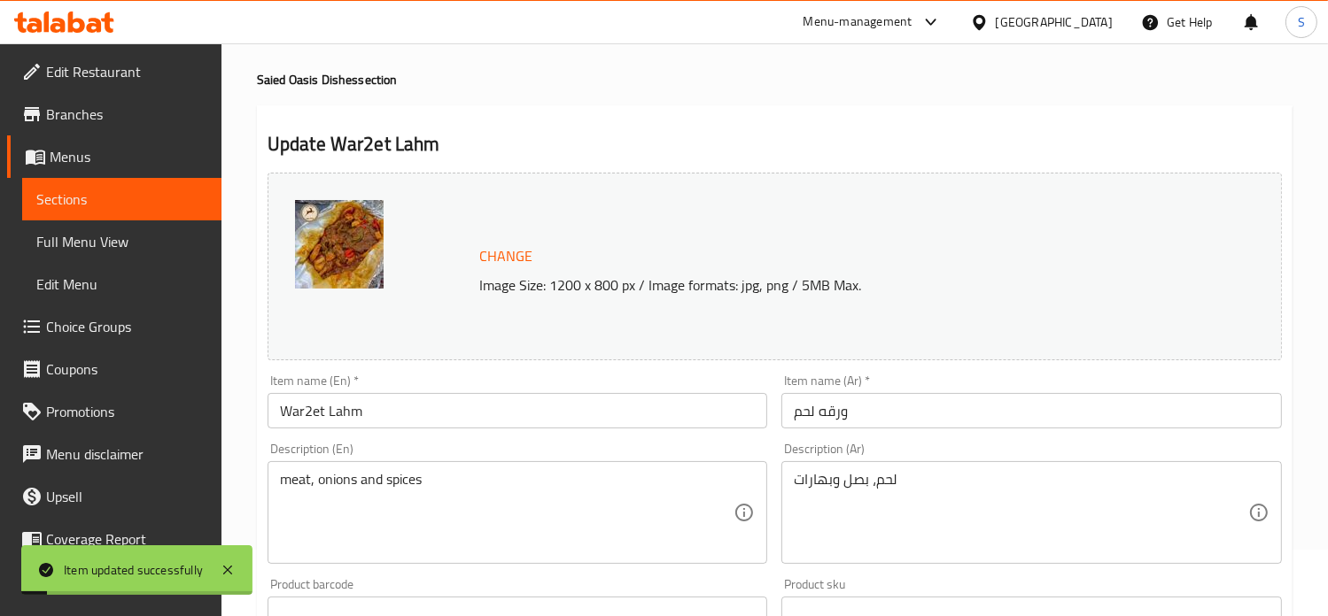
scroll to position [0, 0]
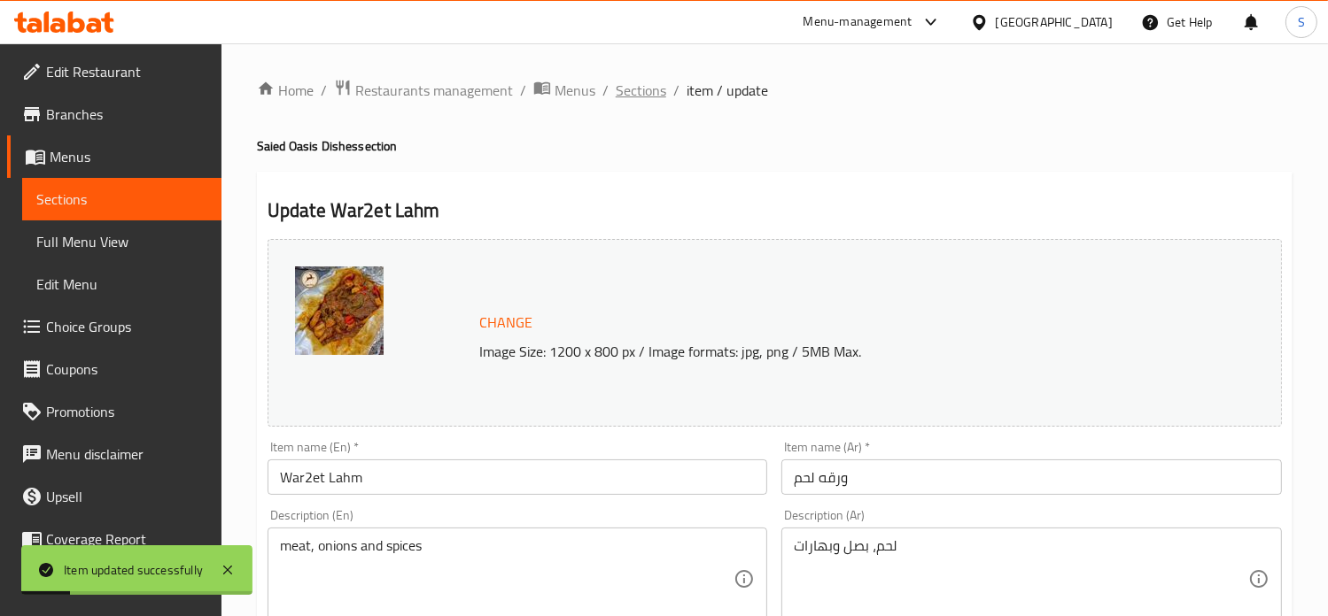
click at [639, 101] on span "Sections" at bounding box center [641, 90] width 50 height 21
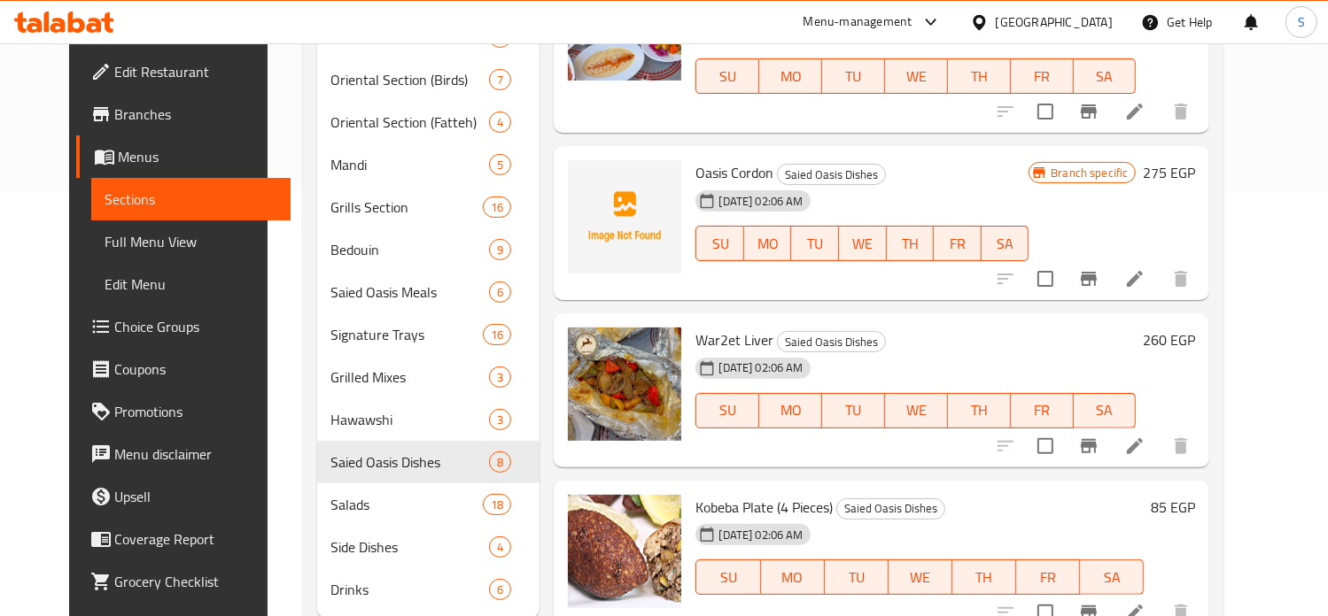
scroll to position [618, 0]
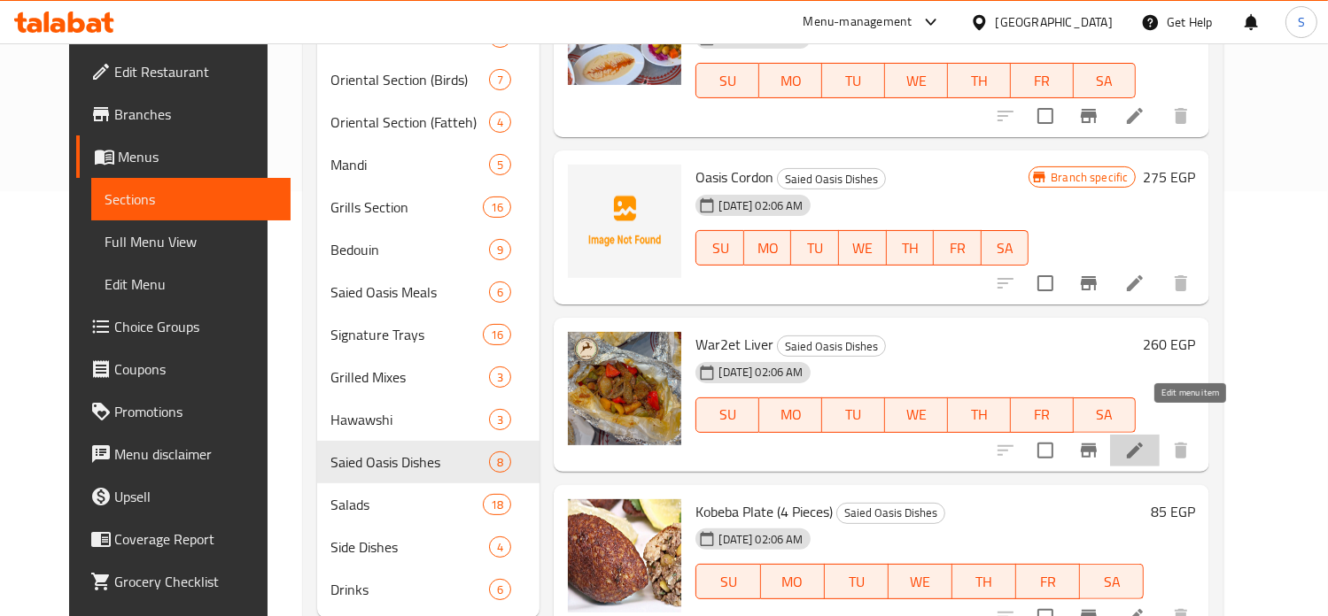
click at [1145, 440] on icon at bounding box center [1134, 450] width 21 height 21
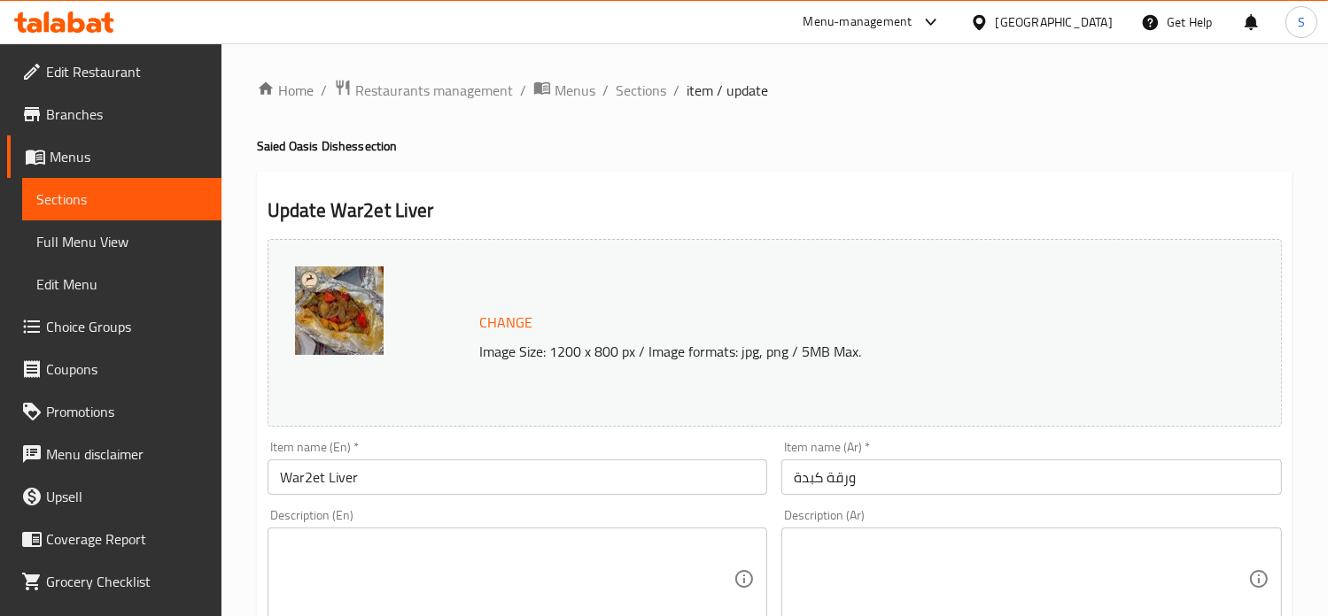
scroll to position [659, 0]
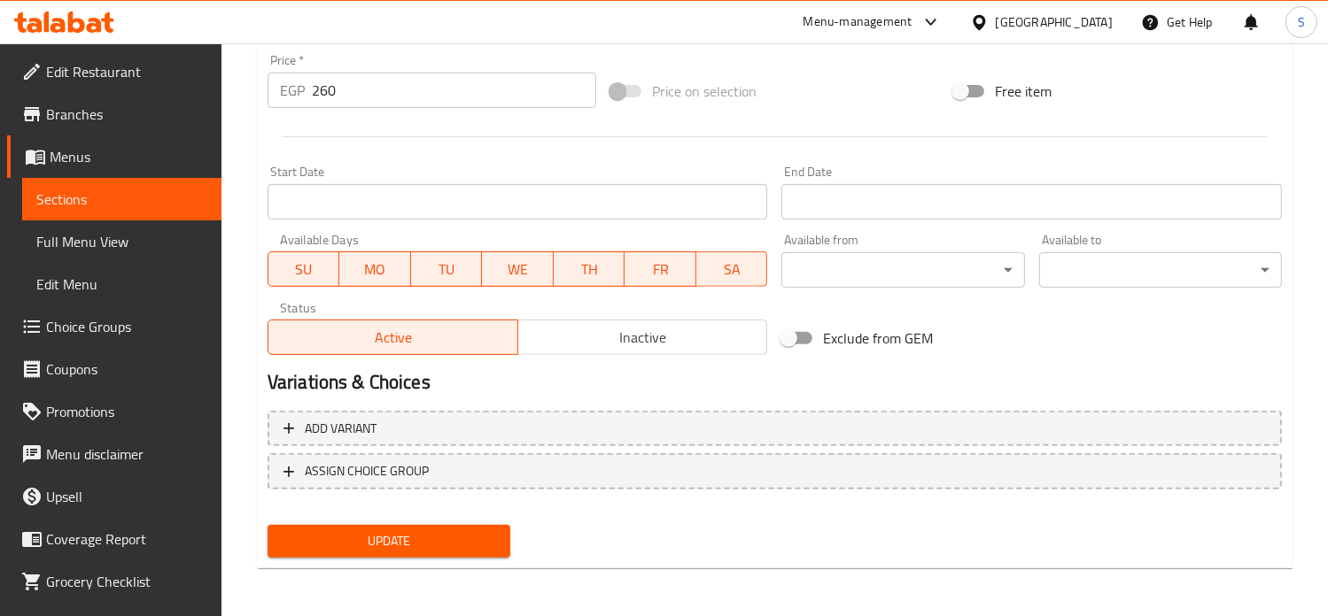
click at [322, 82] on input "260" at bounding box center [454, 90] width 284 height 35
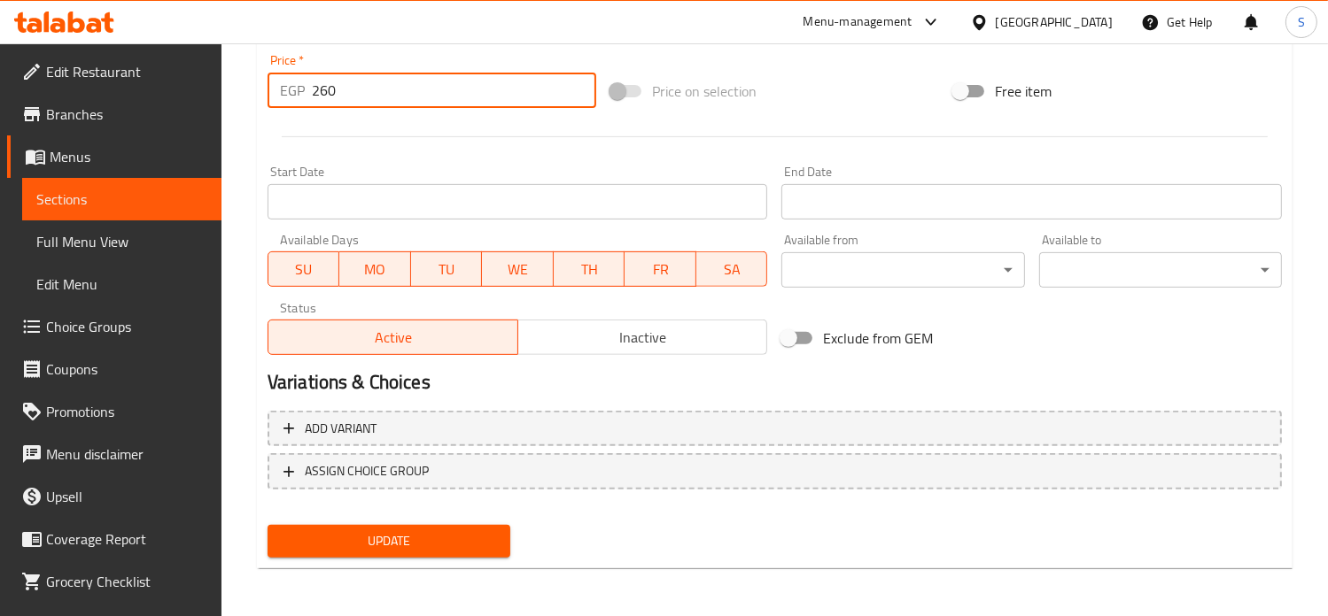
click at [322, 82] on input "260" at bounding box center [454, 90] width 284 height 35
type input "299"
click at [267, 525] on button "Update" at bounding box center [388, 541] width 243 height 33
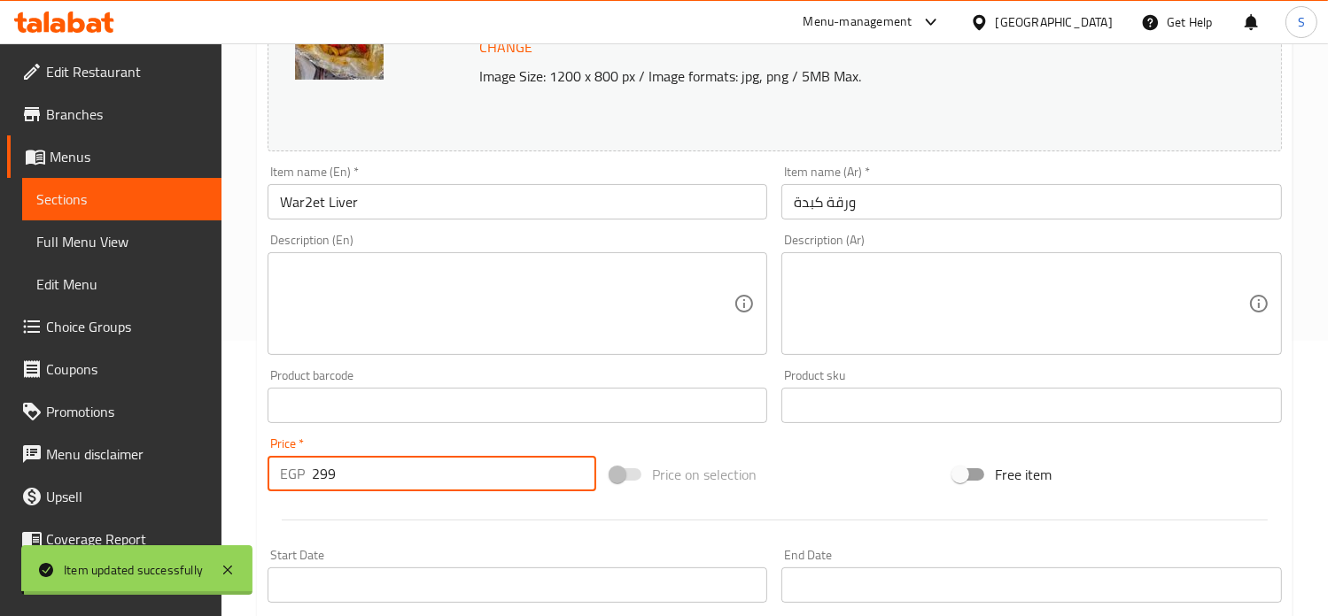
scroll to position [0, 0]
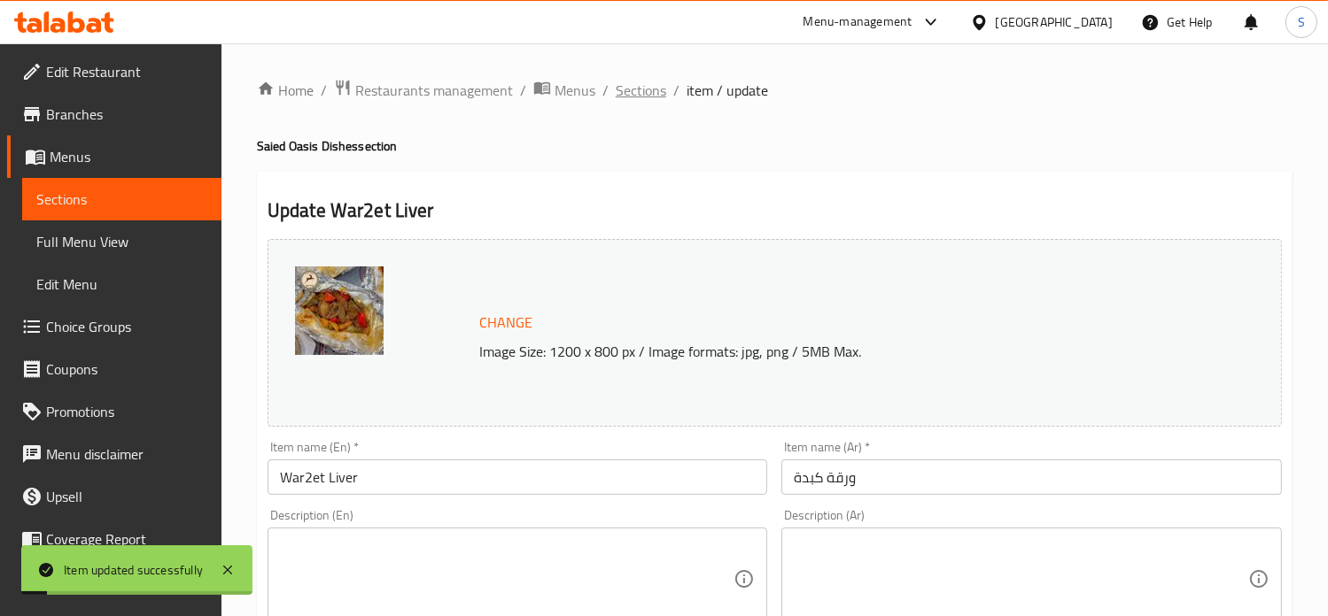
click at [639, 88] on span "Sections" at bounding box center [641, 90] width 50 height 21
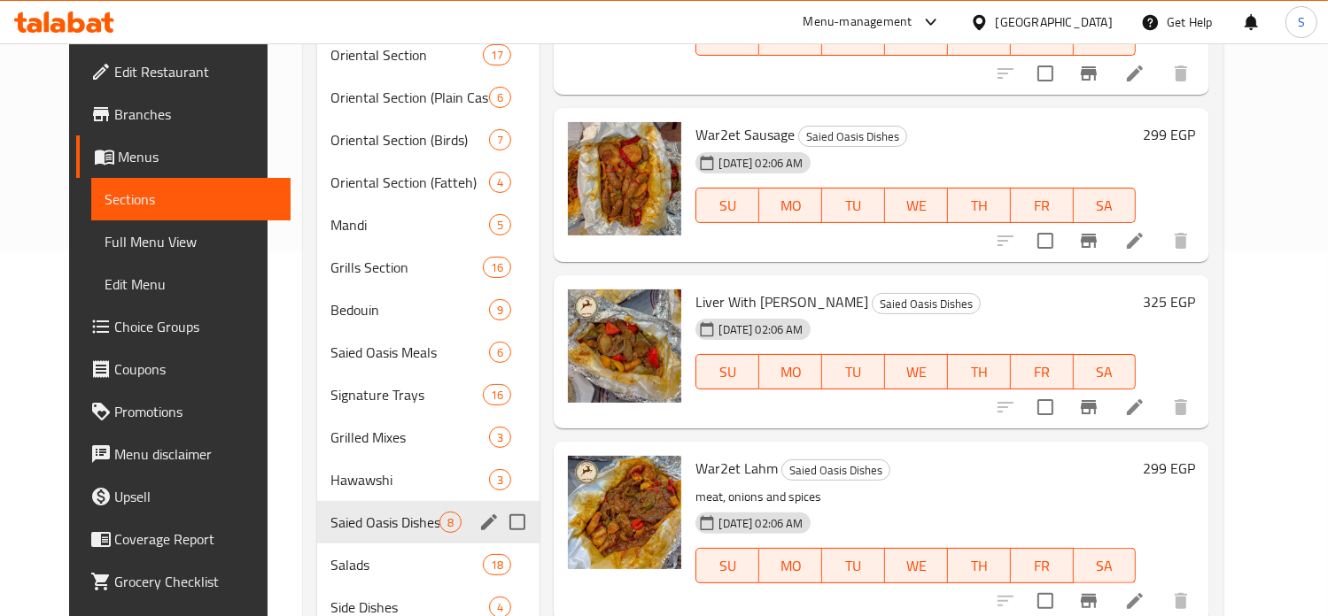
scroll to position [425, 0]
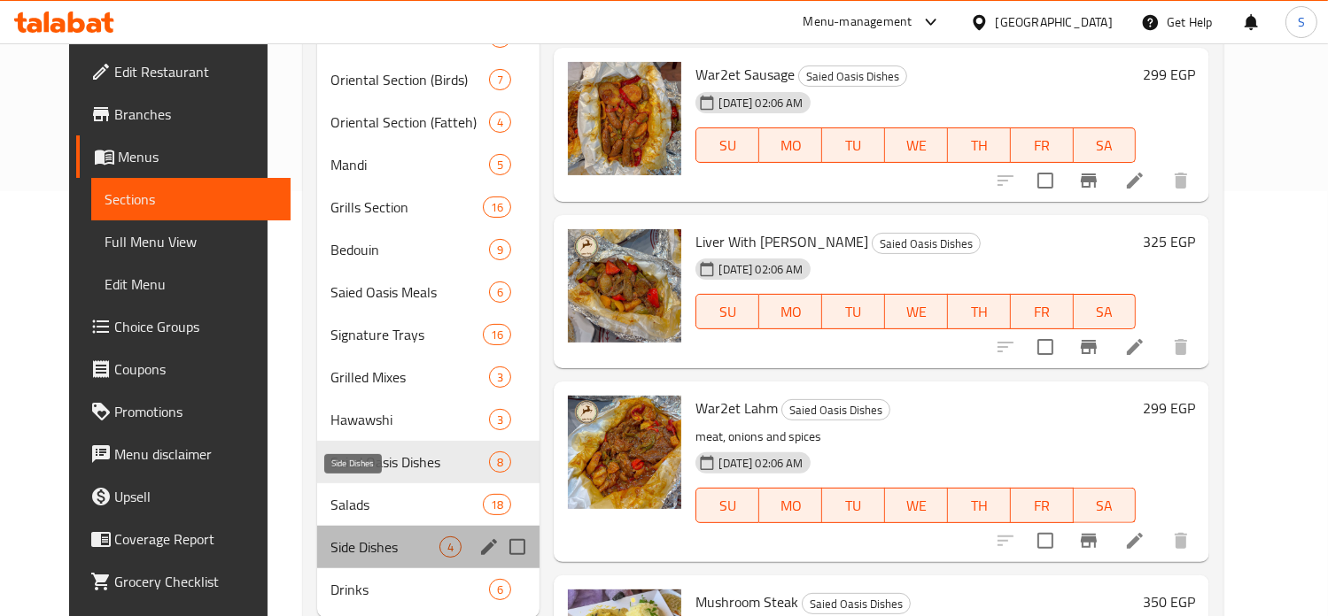
click at [331, 537] on span "Side Dishes" at bounding box center [385, 547] width 109 height 21
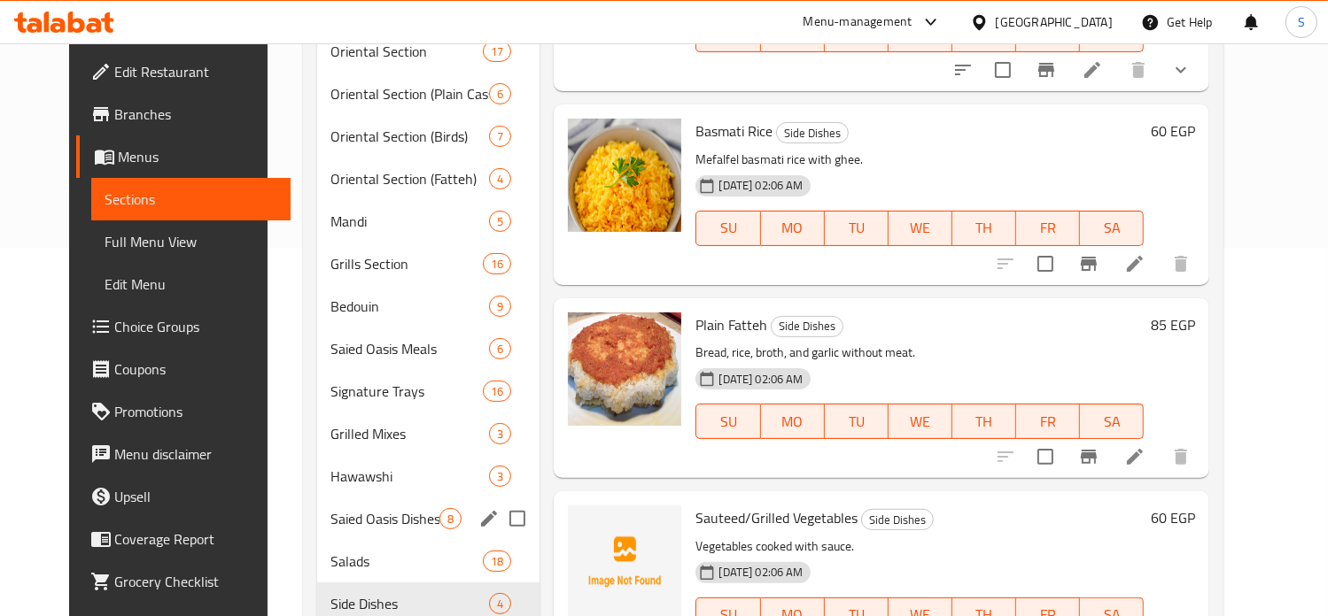
scroll to position [368, 0]
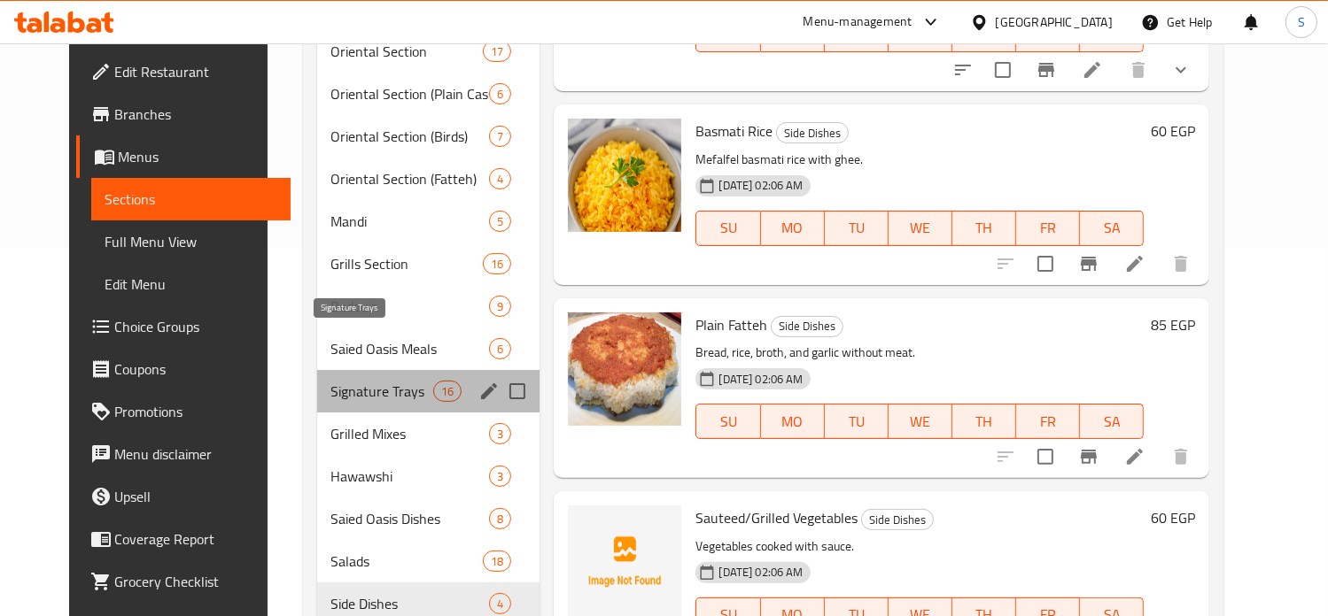
click at [374, 381] on span "Signature Trays" at bounding box center [382, 391] width 103 height 21
